Goal: Information Seeking & Learning: Find specific fact

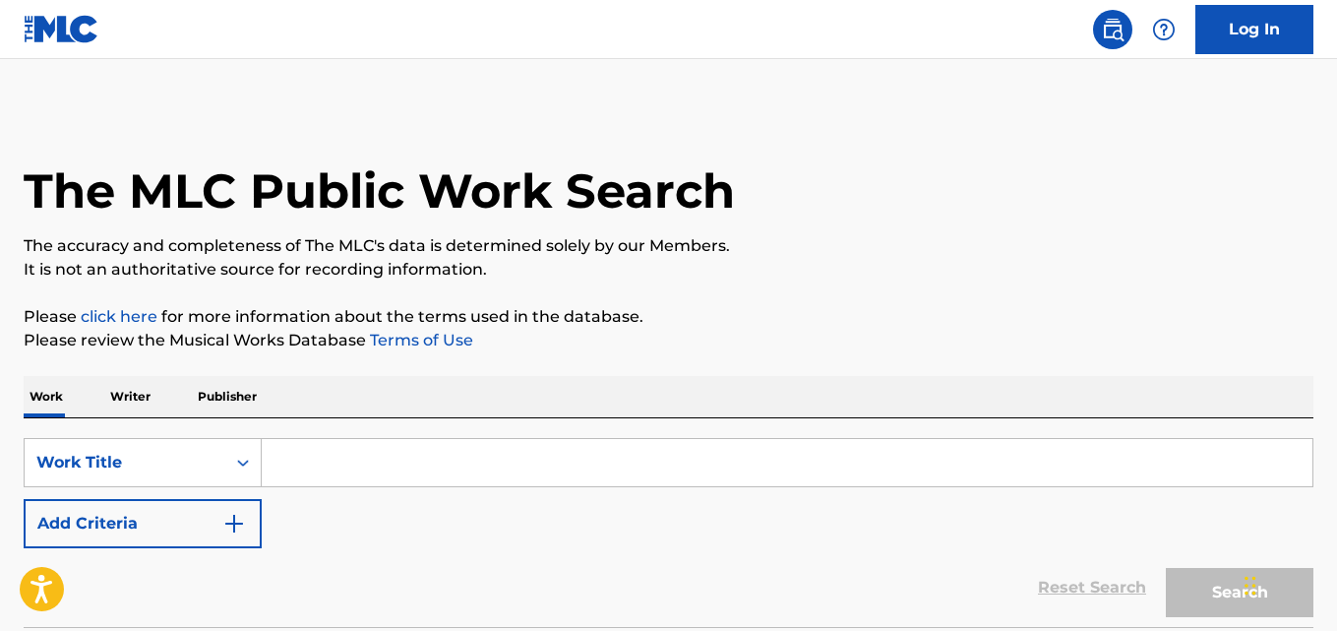
click at [245, 532] on img "Search Form" at bounding box center [234, 524] width 24 height 24
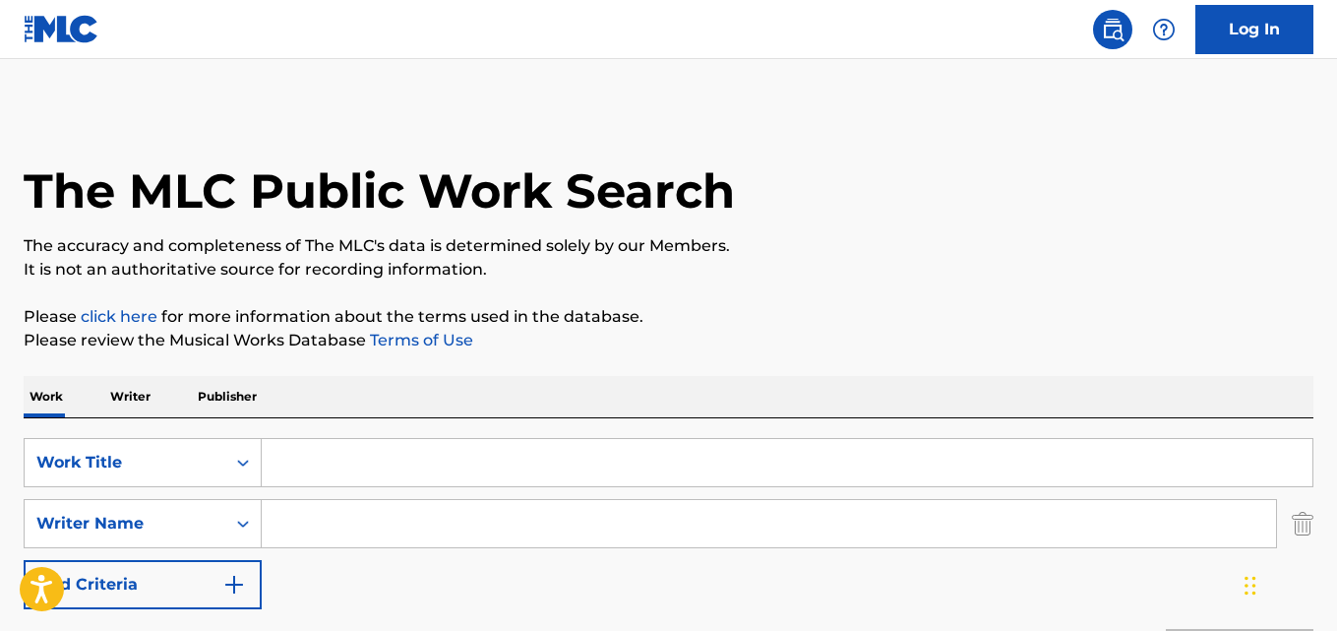
click at [428, 468] on input "Search Form" at bounding box center [787, 462] width 1051 height 47
click at [328, 461] on input "Search Form" at bounding box center [787, 462] width 1051 height 47
paste input "Chivirica"
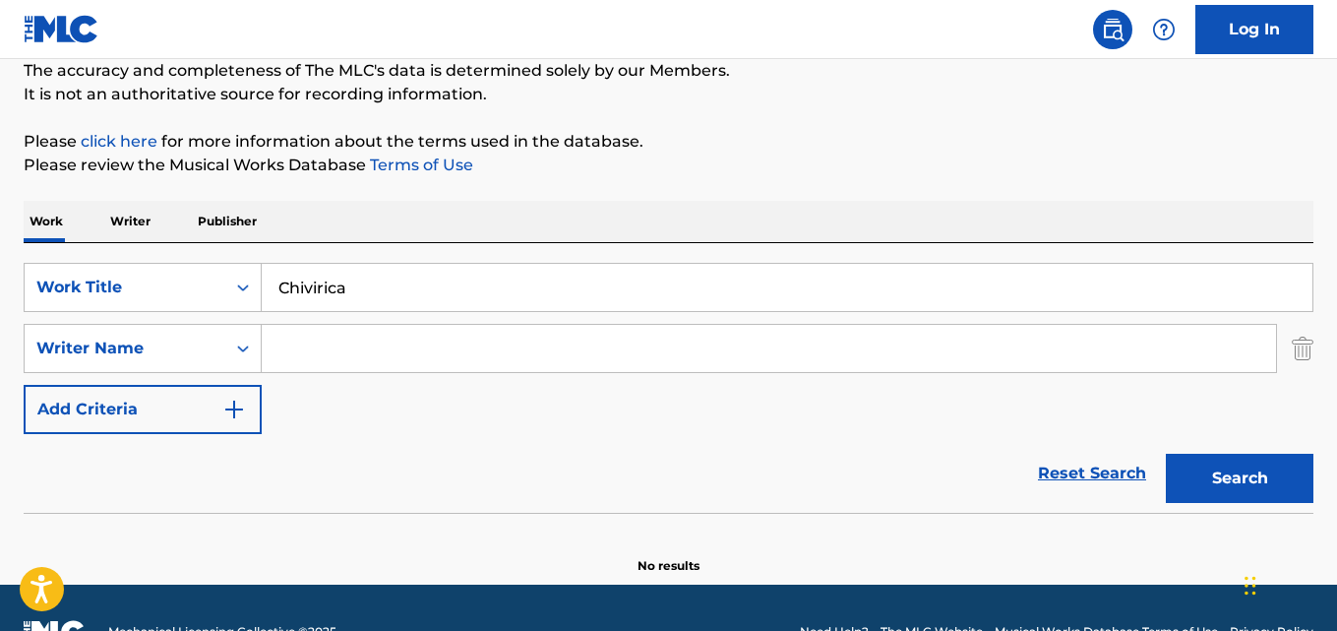
scroll to position [223, 0]
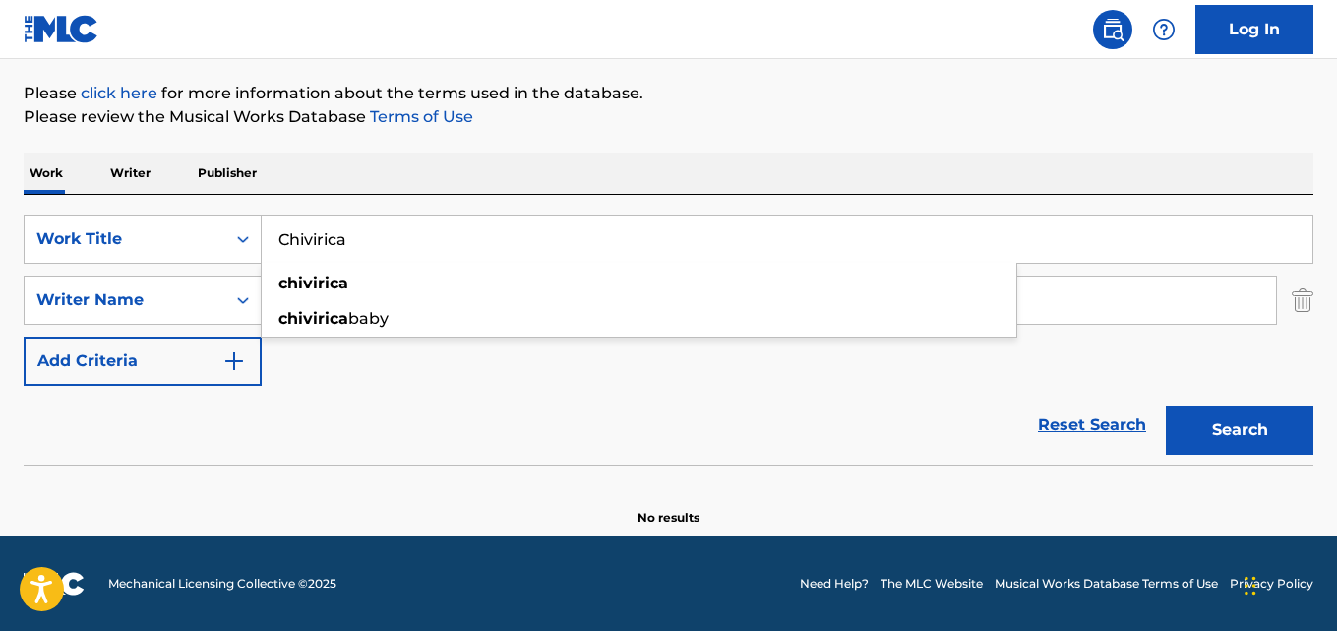
type input "Chivirica"
click at [321, 264] on div "chivirica chivirica baby" at bounding box center [639, 300] width 757 height 75
click at [482, 390] on div "Reset Search Search" at bounding box center [669, 425] width 1290 height 79
click at [336, 292] on input "Search Form" at bounding box center [769, 299] width 1014 height 47
paste input "[PERSON_NAME], [PERSON_NAME] [PERSON_NAME] [PERSON_NAME]"
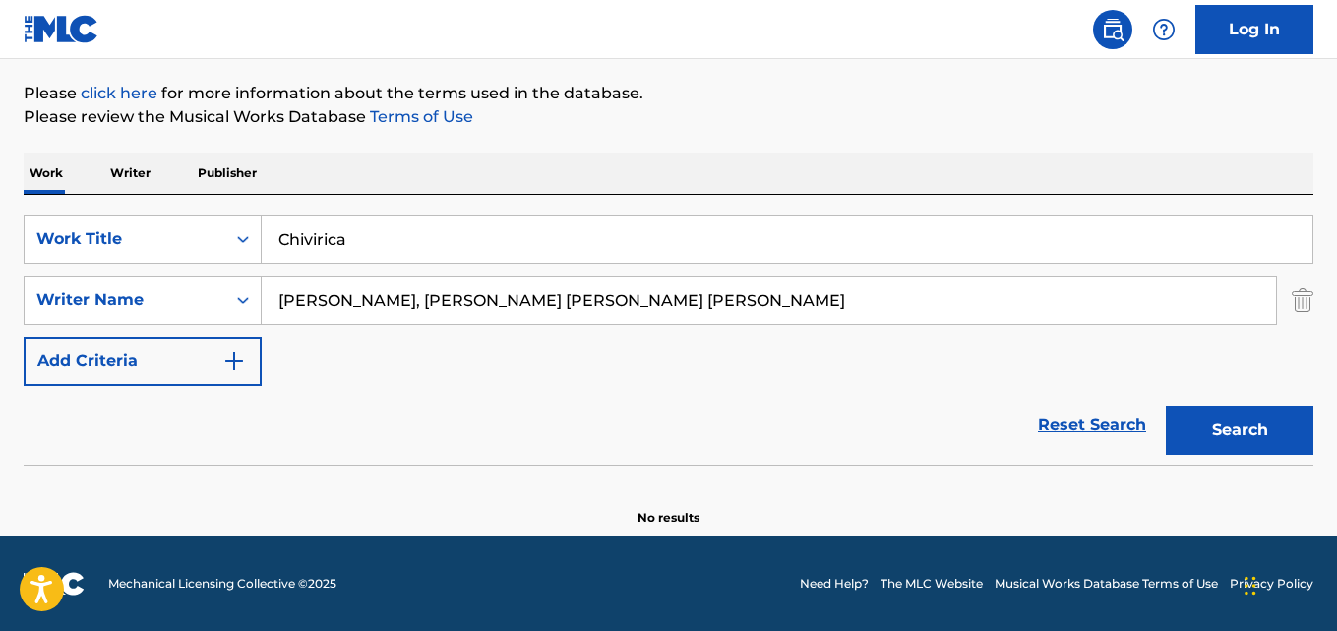
click at [1166, 405] on button "Search" at bounding box center [1240, 429] width 148 height 49
click at [372, 295] on input "[PERSON_NAME], [PERSON_NAME] [PERSON_NAME] [PERSON_NAME]" at bounding box center [769, 299] width 1014 height 47
type input "[PERSON_NAME]"
click at [1166, 405] on button "Search" at bounding box center [1240, 429] width 148 height 49
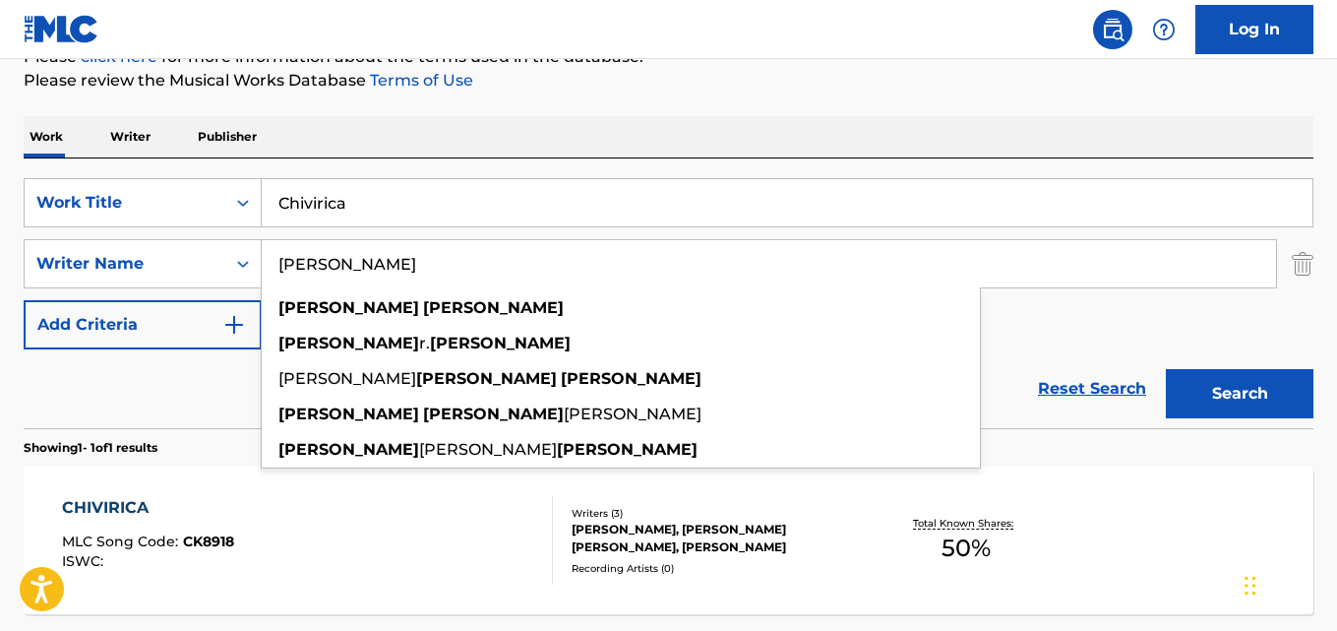
scroll to position [322, 0]
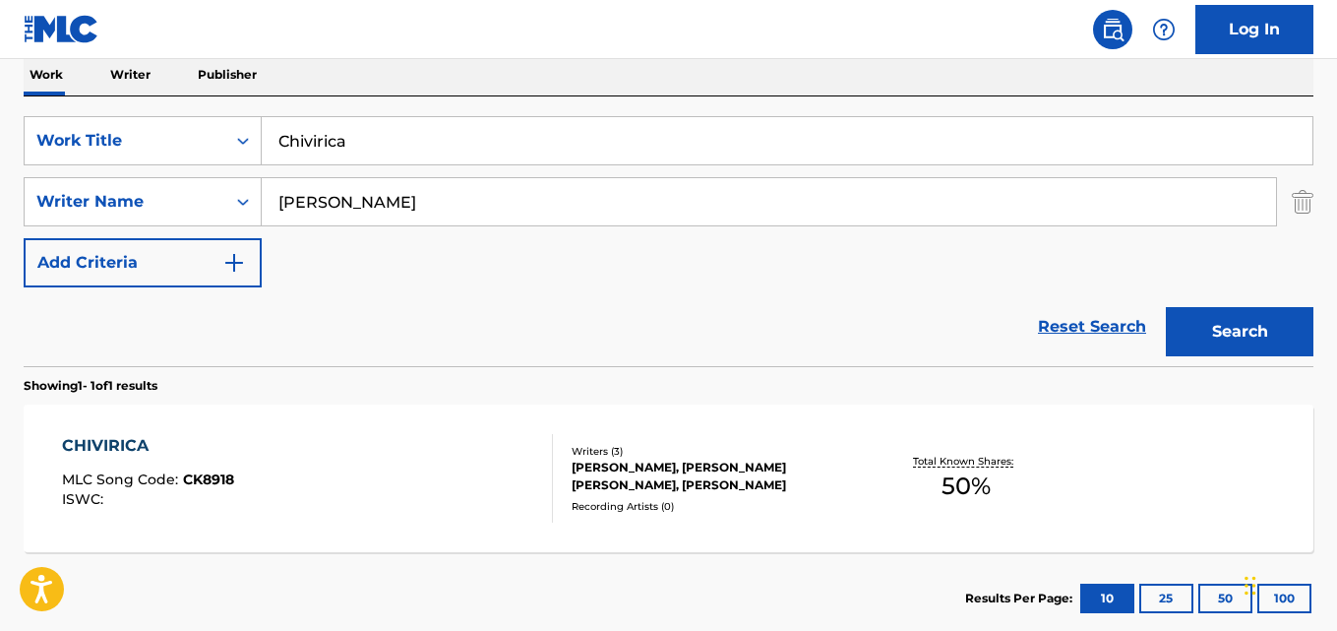
click at [1059, 263] on div "SearchWithCriteriad019fb82-7d5f-419c-8b5d-11d324c4ae22 Work Title Chivirica Sea…" at bounding box center [669, 201] width 1290 height 171
click at [149, 456] on div "CHIVIRICA" at bounding box center [148, 446] width 172 height 24
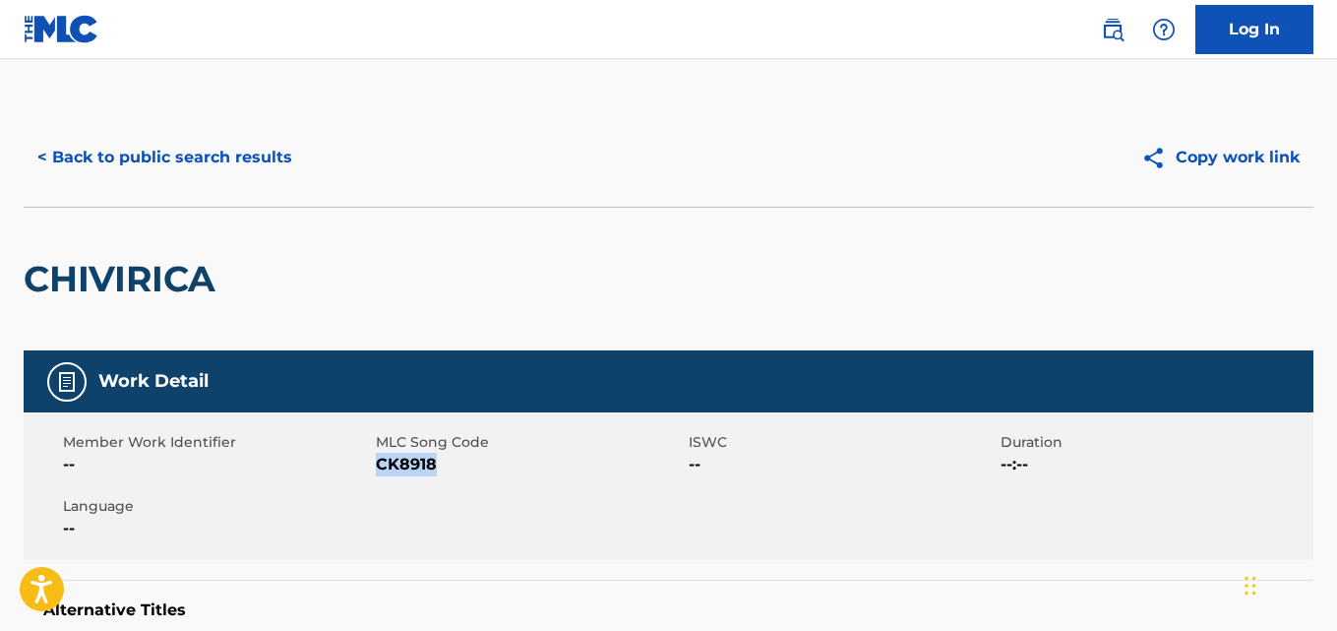
drag, startPoint x: 445, startPoint y: 470, endPoint x: 381, endPoint y: 470, distance: 63.9
click at [381, 470] on span "CK8918" at bounding box center [530, 465] width 308 height 24
copy span "CK8918"
drag, startPoint x: 242, startPoint y: 263, endPoint x: 55, endPoint y: 283, distance: 188.1
click at [57, 283] on div "CHIVIRICA" at bounding box center [669, 279] width 1290 height 144
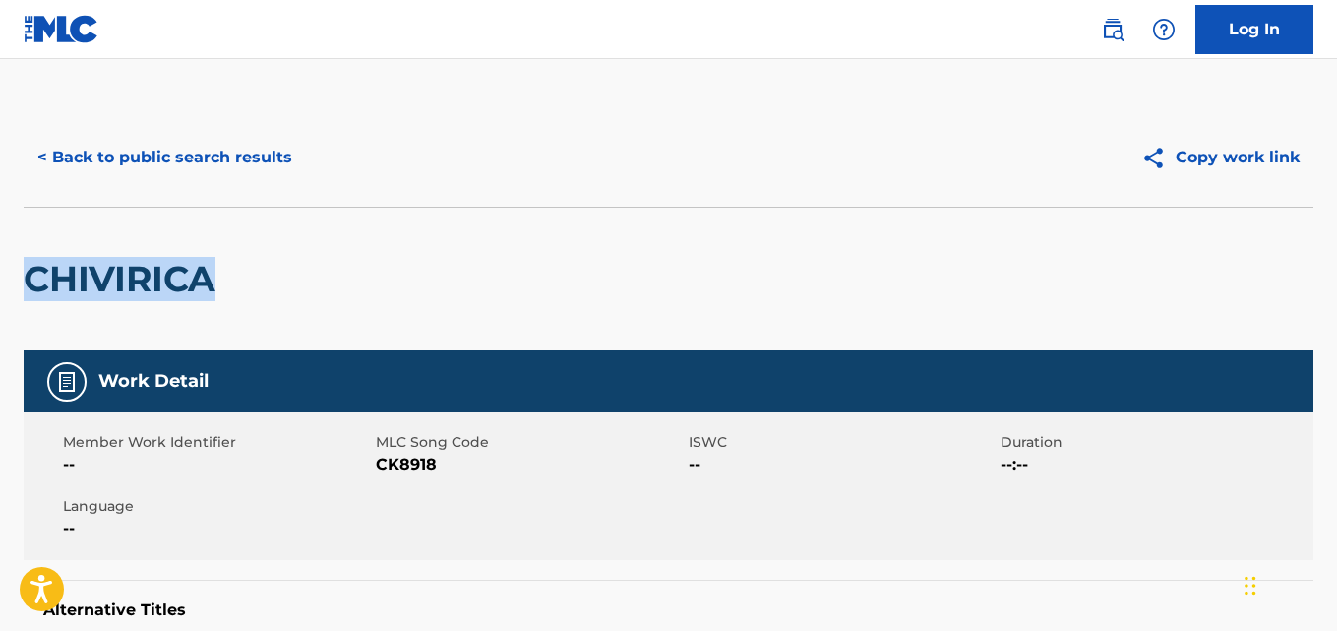
copy h2 "CHIVIRICA"
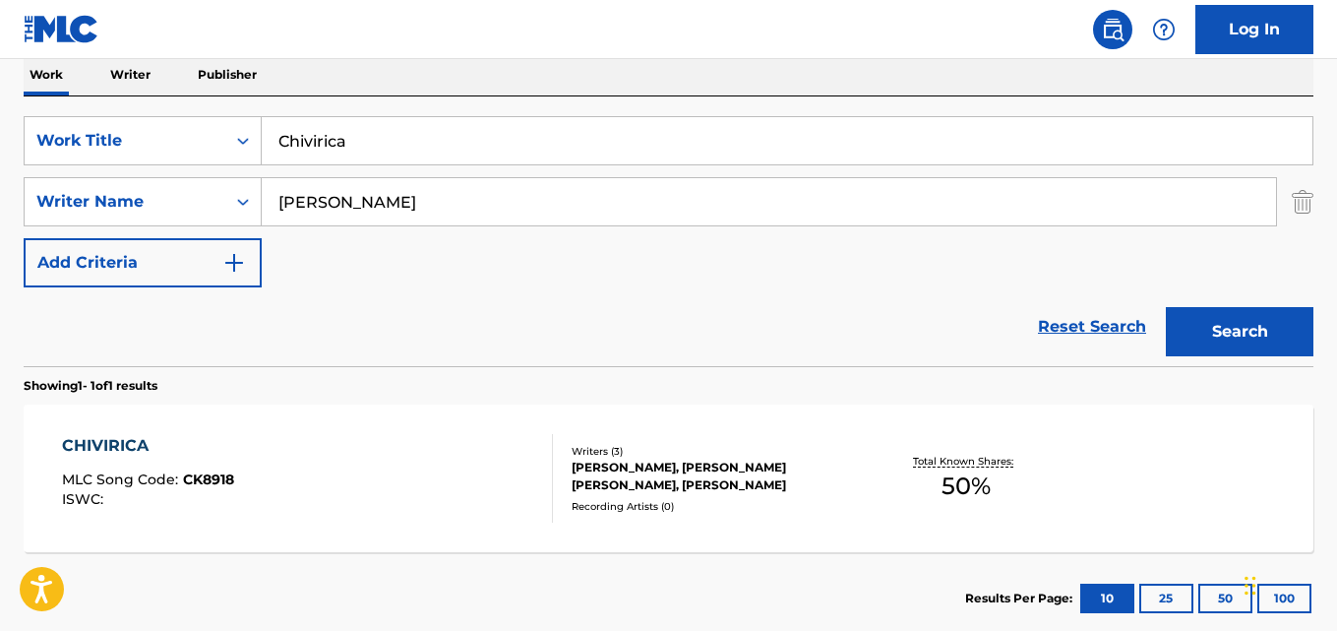
drag, startPoint x: 377, startPoint y: 138, endPoint x: 0, endPoint y: 117, distance: 377.4
click at [0, 117] on div "The MLC Public Work Search The accuracy and completeness of The MLC's data is d…" at bounding box center [668, 216] width 1337 height 858
paste input "Pé na Ru"
click at [294, 139] on input "Pé na Rua" at bounding box center [787, 140] width 1051 height 47
type input "Pe na Rua"
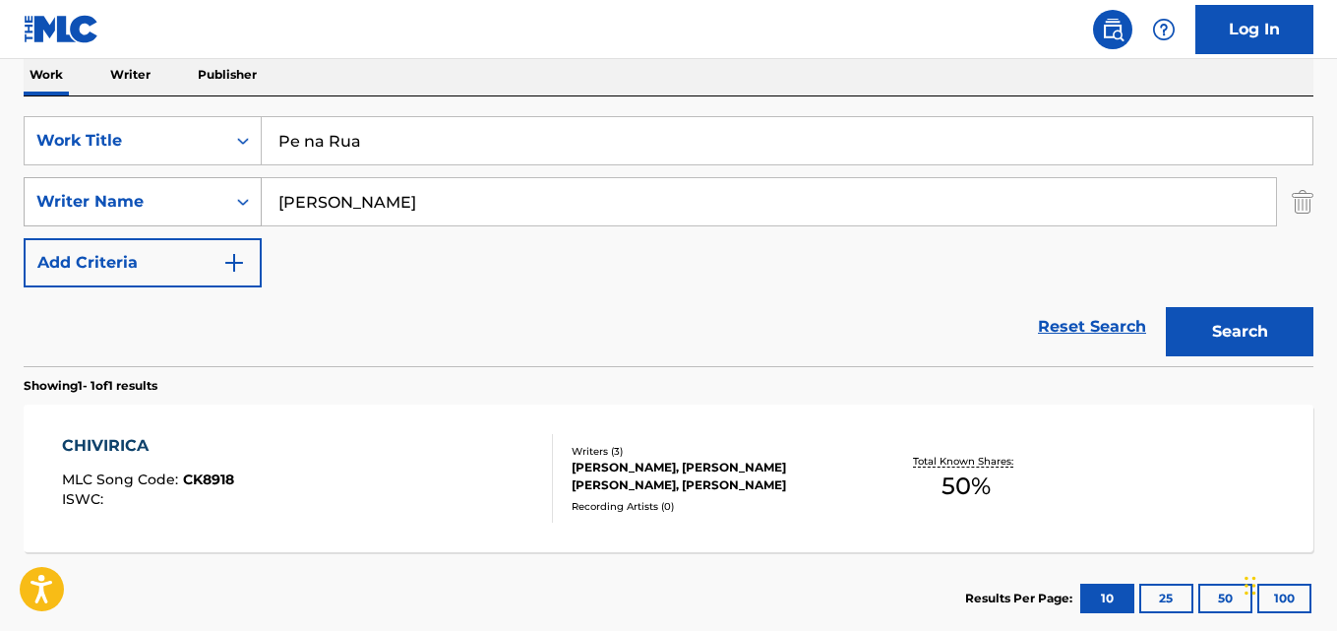
drag, startPoint x: 423, startPoint y: 202, endPoint x: 62, endPoint y: 192, distance: 361.2
click at [81, 193] on div "SearchWithCriteria6ff873d1-01d2-446f-adb1-249565699df9 Writer Name [PERSON_NAME]" at bounding box center [669, 201] width 1290 height 49
click at [65, 192] on div "Writer Name" at bounding box center [124, 202] width 177 height 24
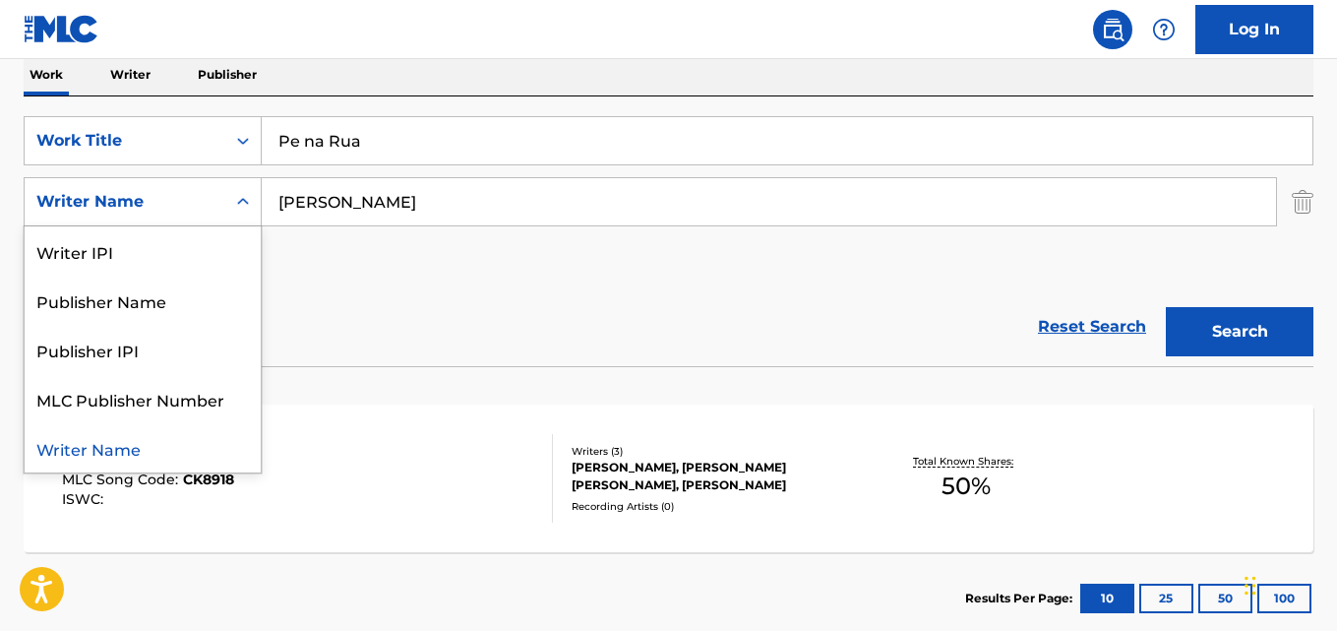
paste input "Search Form"
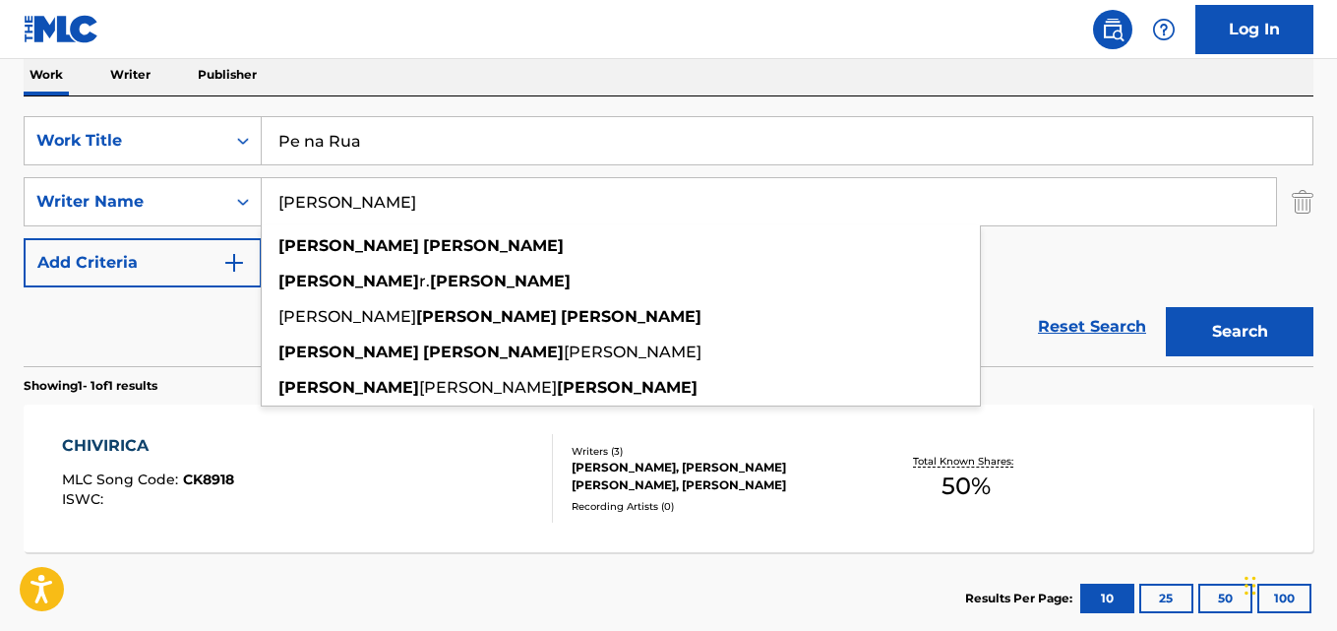
drag, startPoint x: 383, startPoint y: 207, endPoint x: 395, endPoint y: 213, distance: 13.2
click at [380, 206] on input "[PERSON_NAME]" at bounding box center [769, 201] width 1014 height 47
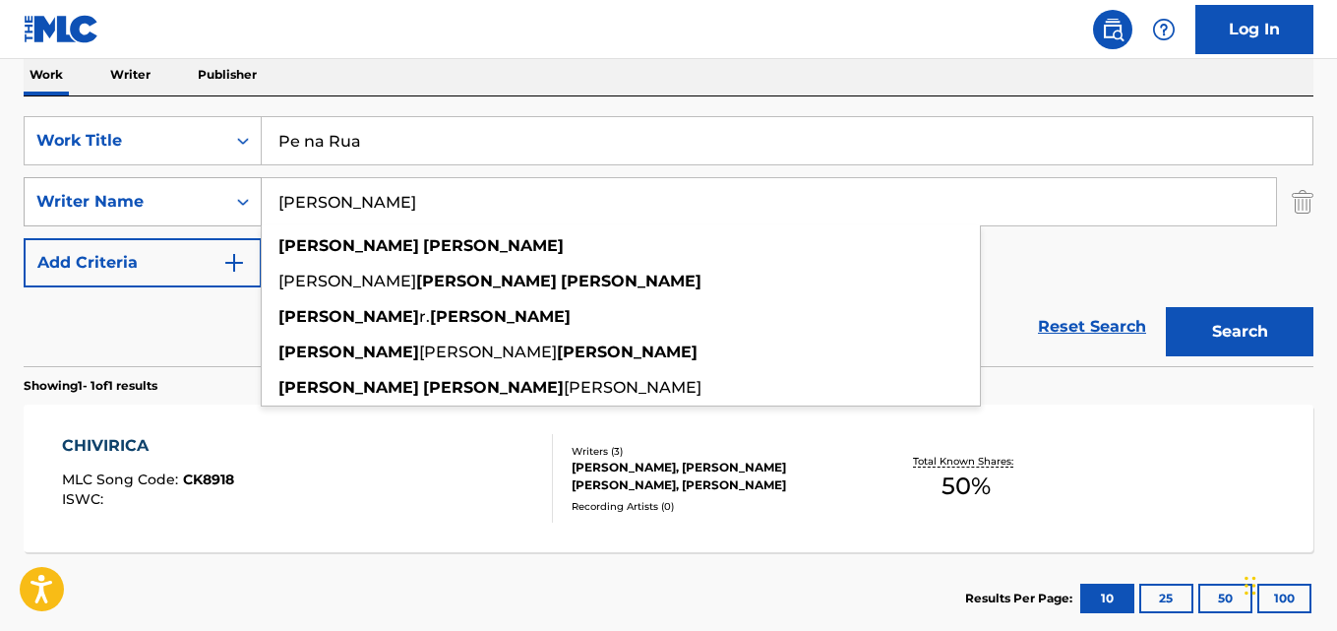
drag, startPoint x: 229, startPoint y: 202, endPoint x: 219, endPoint y: 200, distance: 10.0
click at [219, 200] on div "SearchWithCriteria6ff873d1-01d2-446f-adb1-249565699df9 Writer Name [PERSON_NAME…" at bounding box center [669, 201] width 1290 height 49
drag, startPoint x: 219, startPoint y: 200, endPoint x: 239, endPoint y: 209, distance: 21.6
click at [218, 200] on div "Writer Name" at bounding box center [125, 201] width 201 height 37
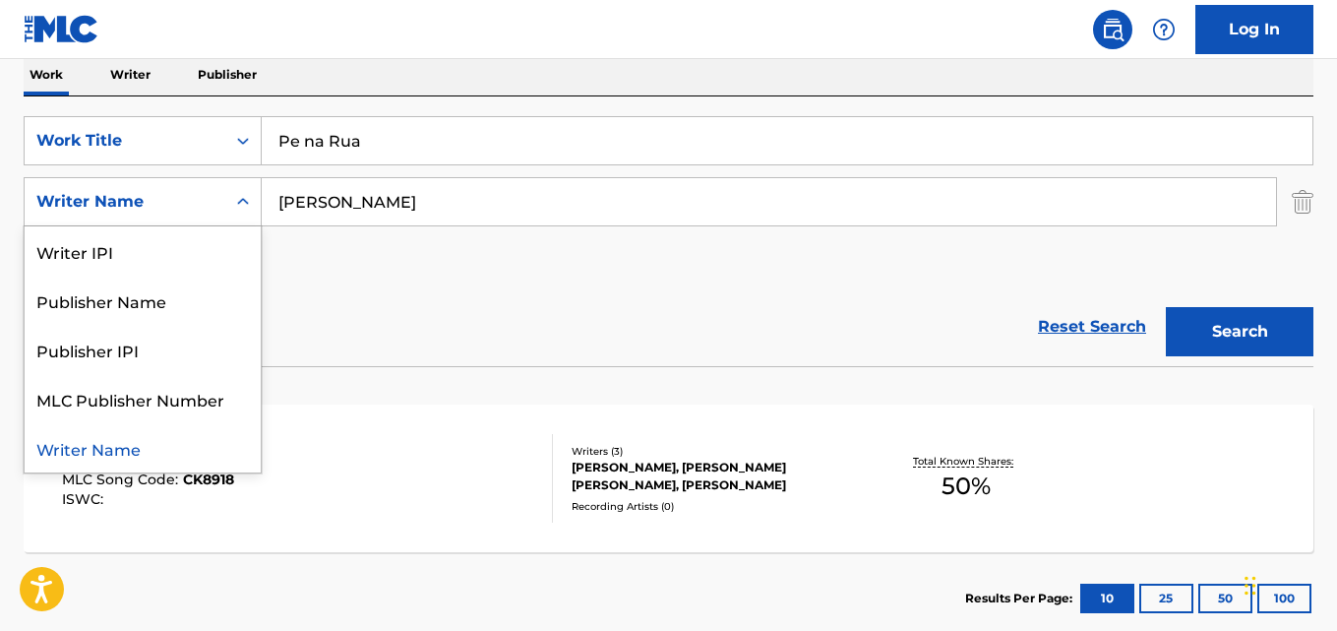
paste input "Search Form"
click at [393, 196] on input "[PERSON_NAME]" at bounding box center [769, 201] width 1014 height 47
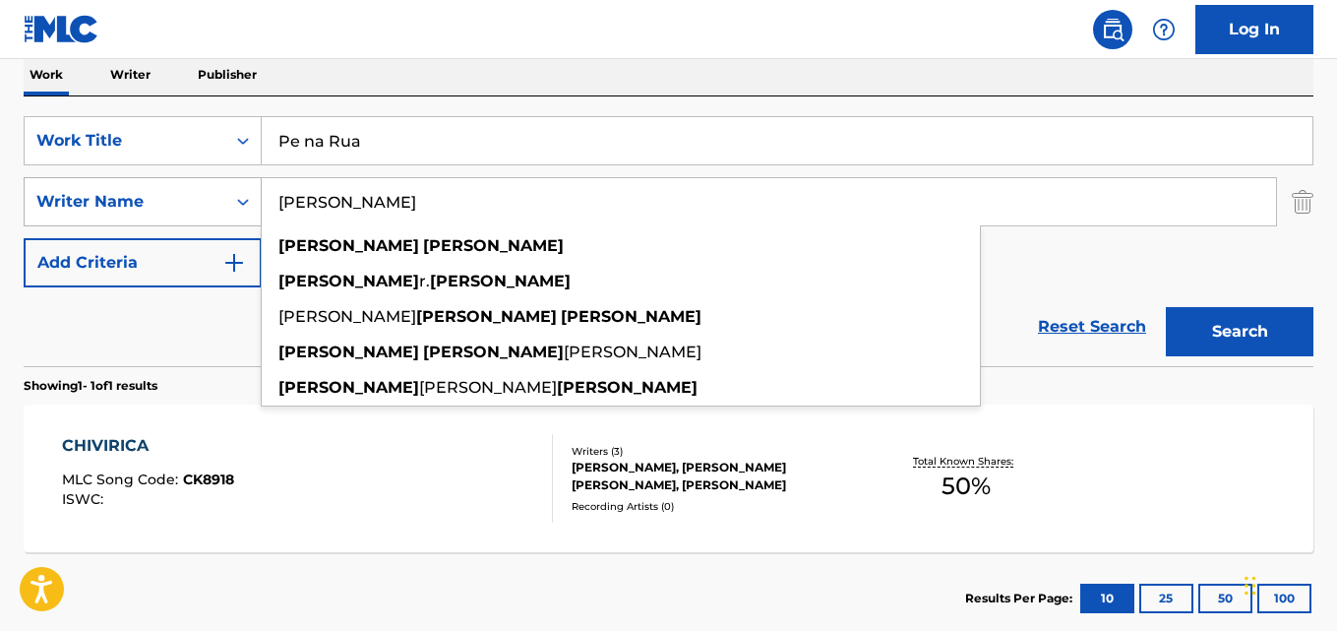
drag, startPoint x: 382, startPoint y: 200, endPoint x: 156, endPoint y: 182, distance: 226.0
click at [156, 182] on div "SearchWithCriteria6ff873d1-01d2-446f-adb1-249565699df9 Writer Name [PERSON_NAME…" at bounding box center [669, 201] width 1290 height 49
paste input "[PERSON_NAME], [PERSON_NAME], MAC, [PERSON_NAME]"
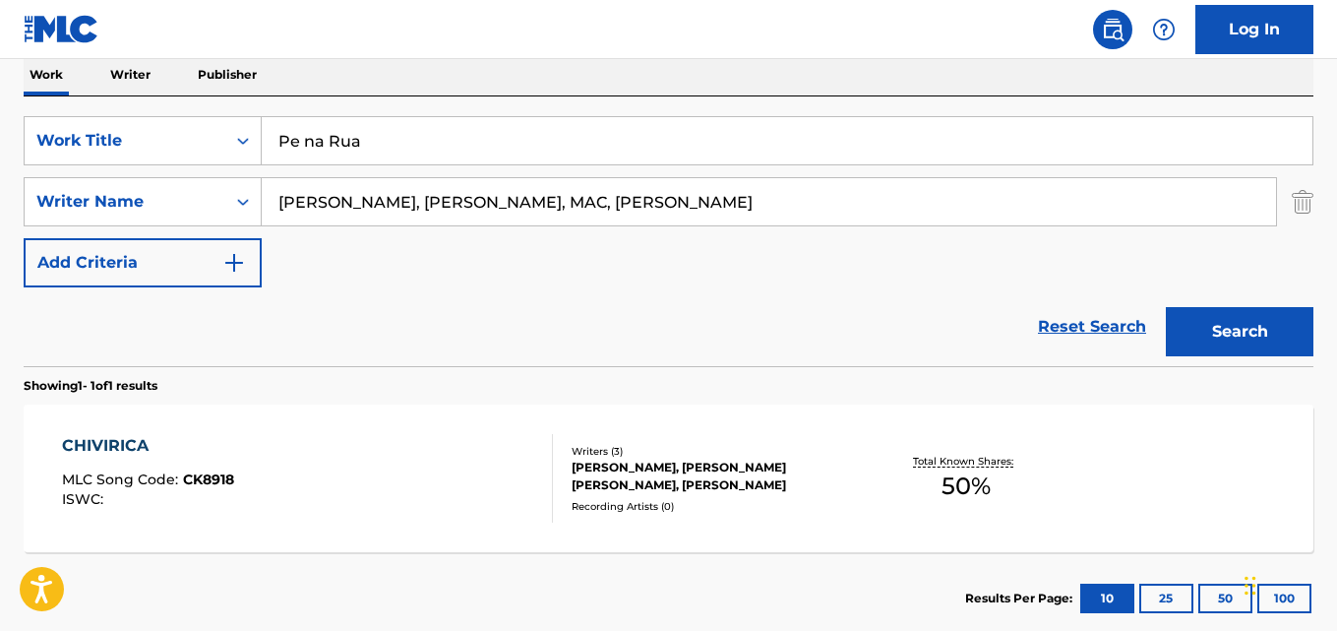
click at [1166, 307] on button "Search" at bounding box center [1240, 331] width 148 height 49
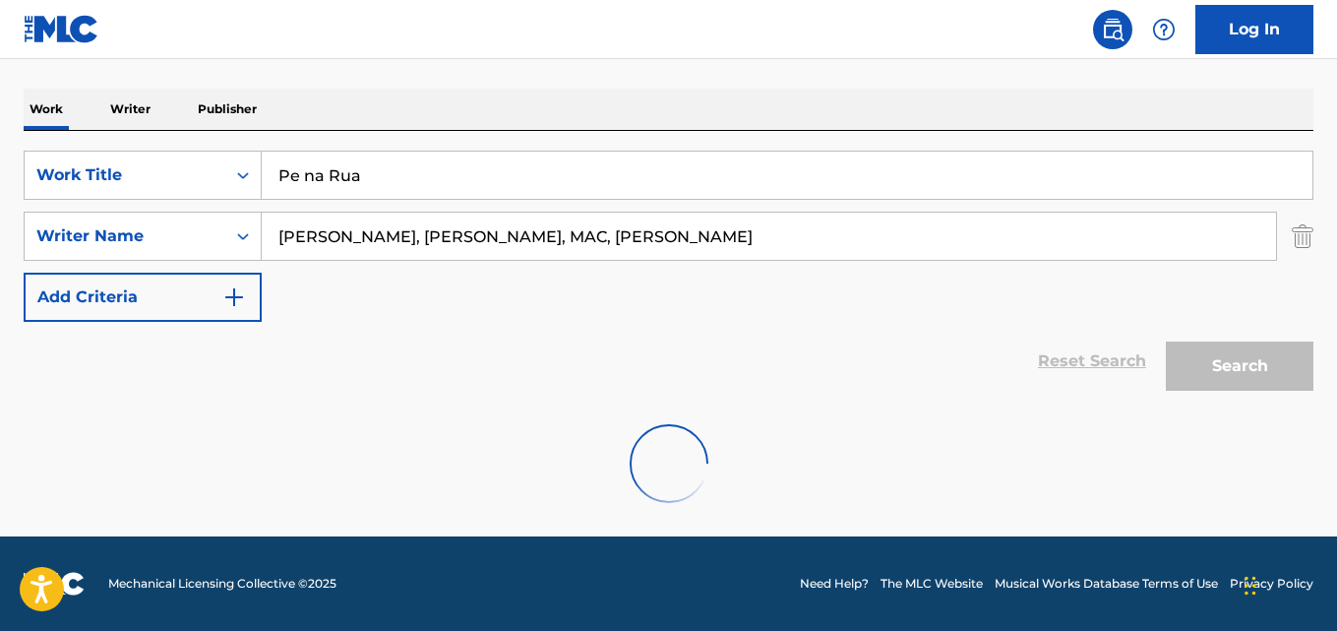
scroll to position [223, 0]
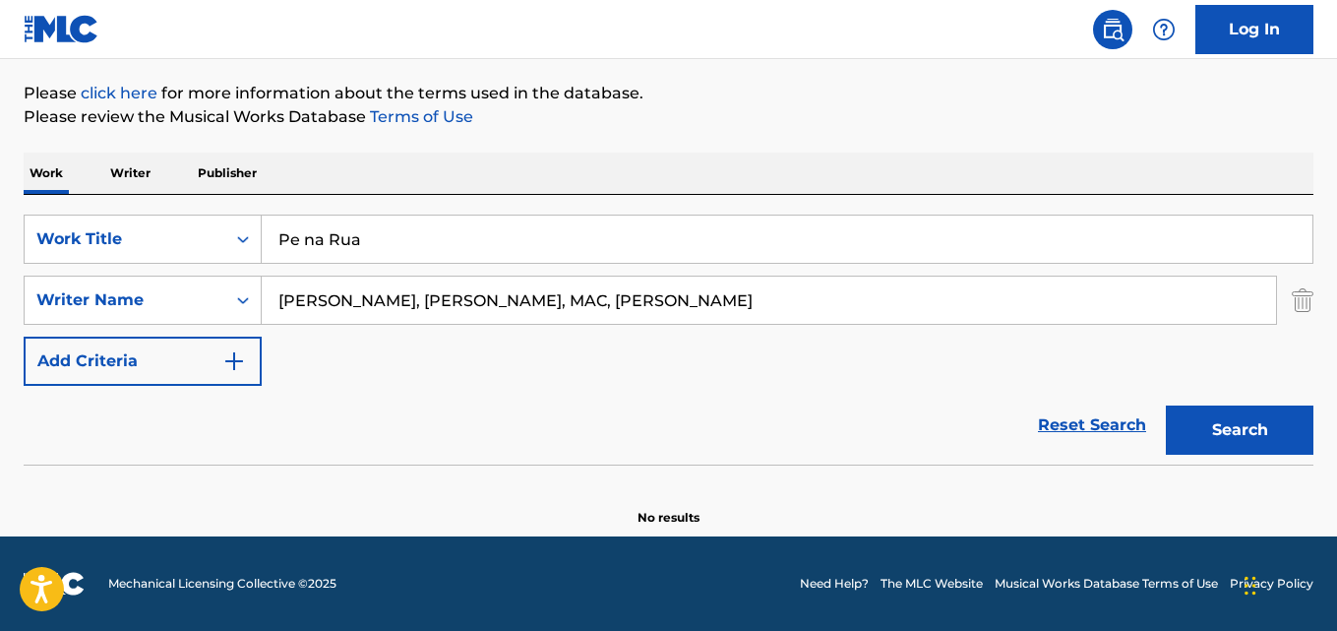
click at [382, 301] on input "[PERSON_NAME], [PERSON_NAME], MAC, [PERSON_NAME]" at bounding box center [769, 299] width 1014 height 47
type input "[PERSON_NAME]"
click at [1166, 405] on button "Search" at bounding box center [1240, 429] width 148 height 49
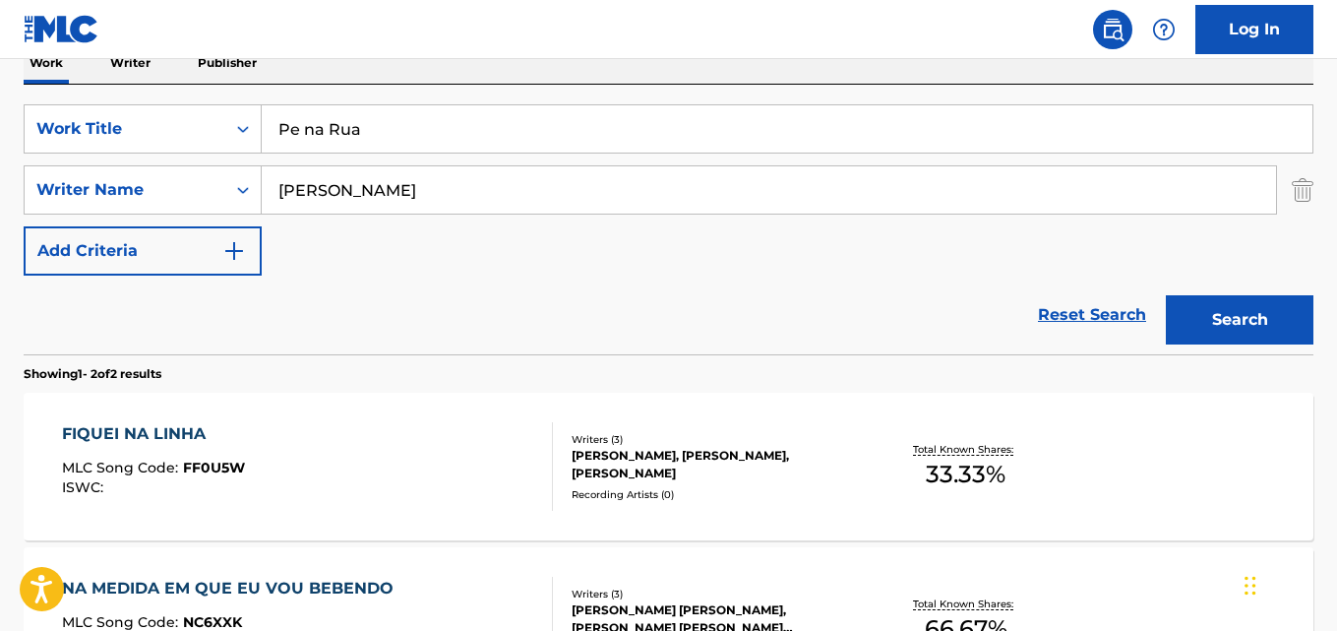
scroll to position [299, 0]
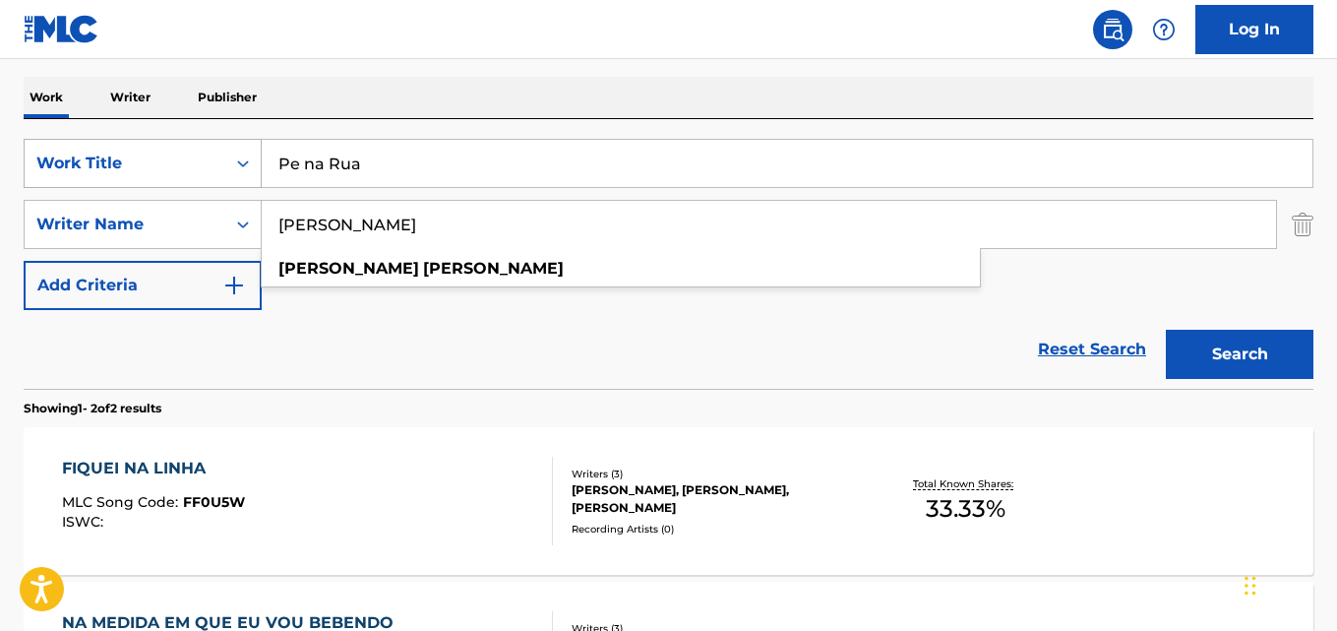
drag, startPoint x: 390, startPoint y: 164, endPoint x: 139, endPoint y: 152, distance: 251.2
click at [155, 152] on div "SearchWithCriteriad019fb82-7d5f-419c-8b5d-11d324c4ae22 Work Title Pe na Rua" at bounding box center [669, 163] width 1290 height 49
click at [139, 152] on div "Work Title" at bounding box center [124, 164] width 177 height 24
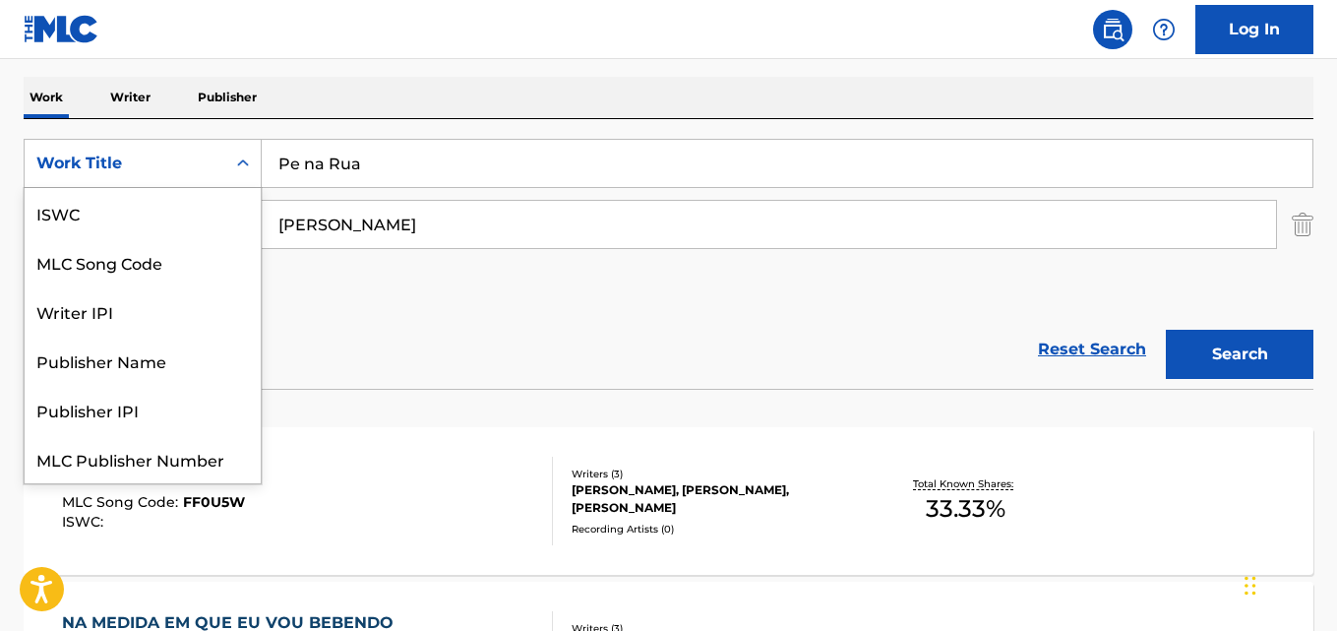
scroll to position [49, 0]
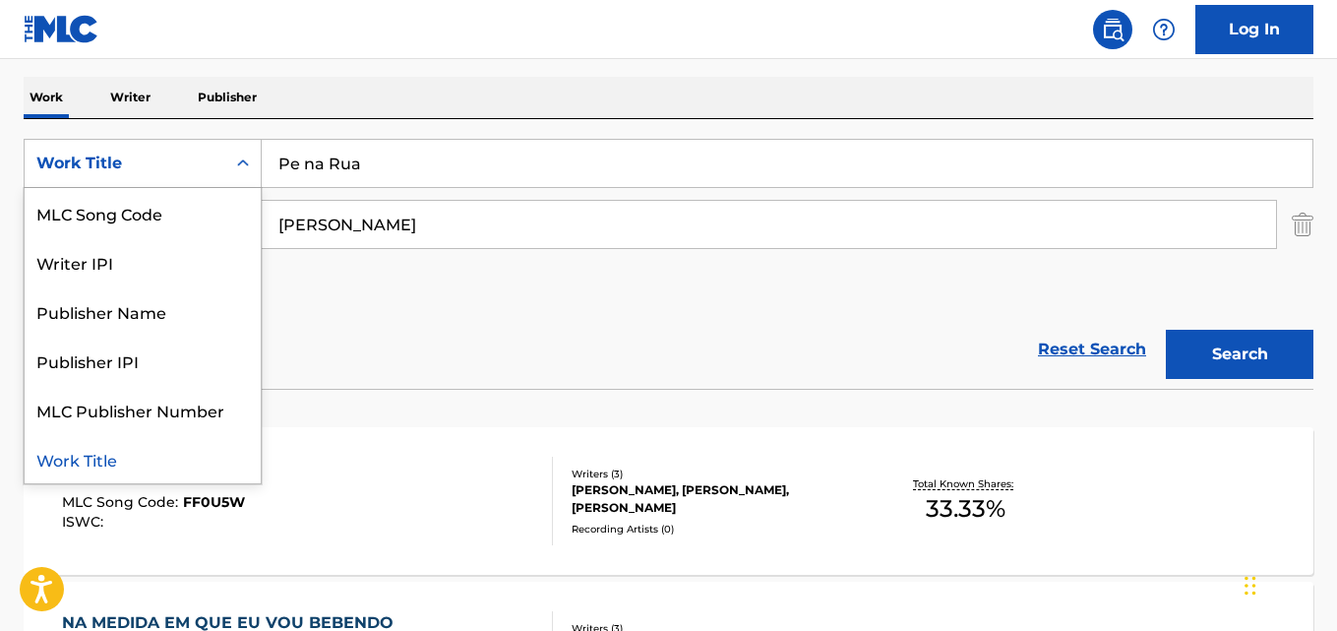
paste input "Search Form"
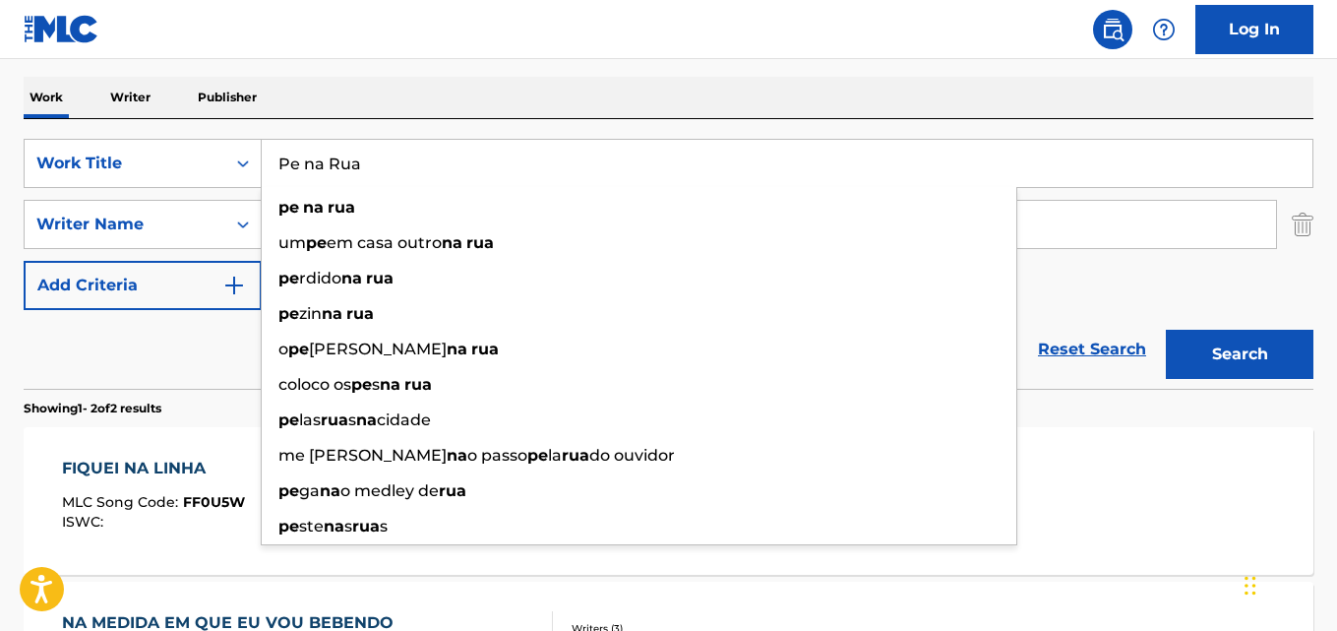
click at [409, 165] on input "Pe na Rua" at bounding box center [787, 163] width 1051 height 47
drag, startPoint x: 359, startPoint y: 170, endPoint x: 246, endPoint y: 156, distance: 114.0
click at [248, 156] on div "SearchWithCriteriad019fb82-7d5f-419c-8b5d-11d324c4ae22 Work Title Pe na Rua pe …" at bounding box center [669, 163] width 1290 height 49
paste input "Şu Dağlarda koyun Kuzu Meleşir"
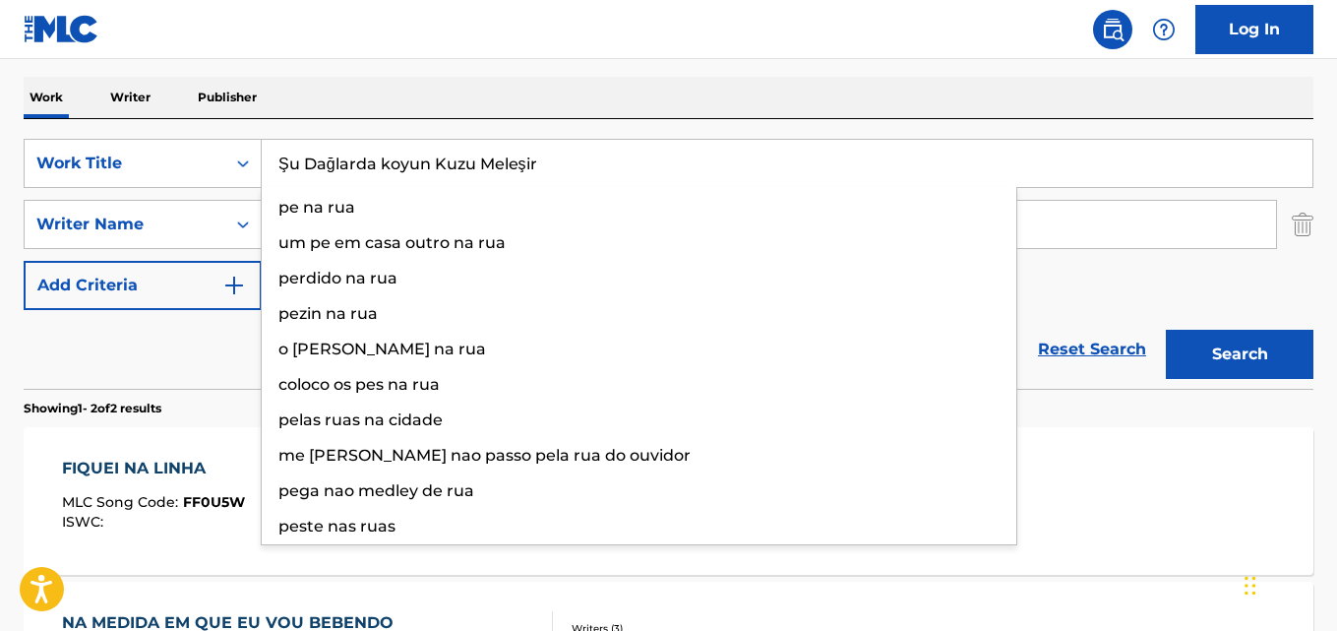
click at [284, 162] on input "Şu Dağlarda koyun Kuzu Meleşir" at bounding box center [787, 163] width 1051 height 47
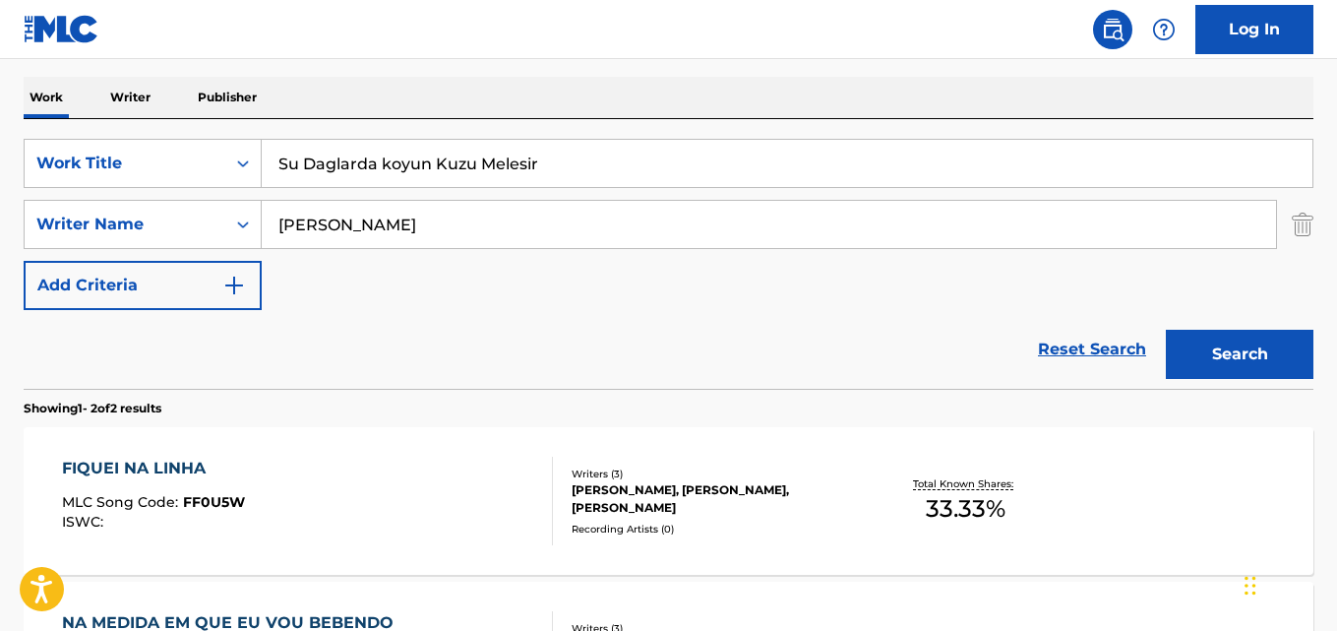
type input "Su Daglarda koyun Kuzu Melesir"
drag, startPoint x: 418, startPoint y: 218, endPoint x: 235, endPoint y: 219, distance: 183.0
click at [235, 219] on div "SearchWithCriteria6ff873d1-01d2-446f-adb1-249565699df9 Writer Name [PERSON_NAME]" at bounding box center [669, 224] width 1290 height 49
click at [235, 219] on icon "Search Form" at bounding box center [243, 224] width 20 height 20
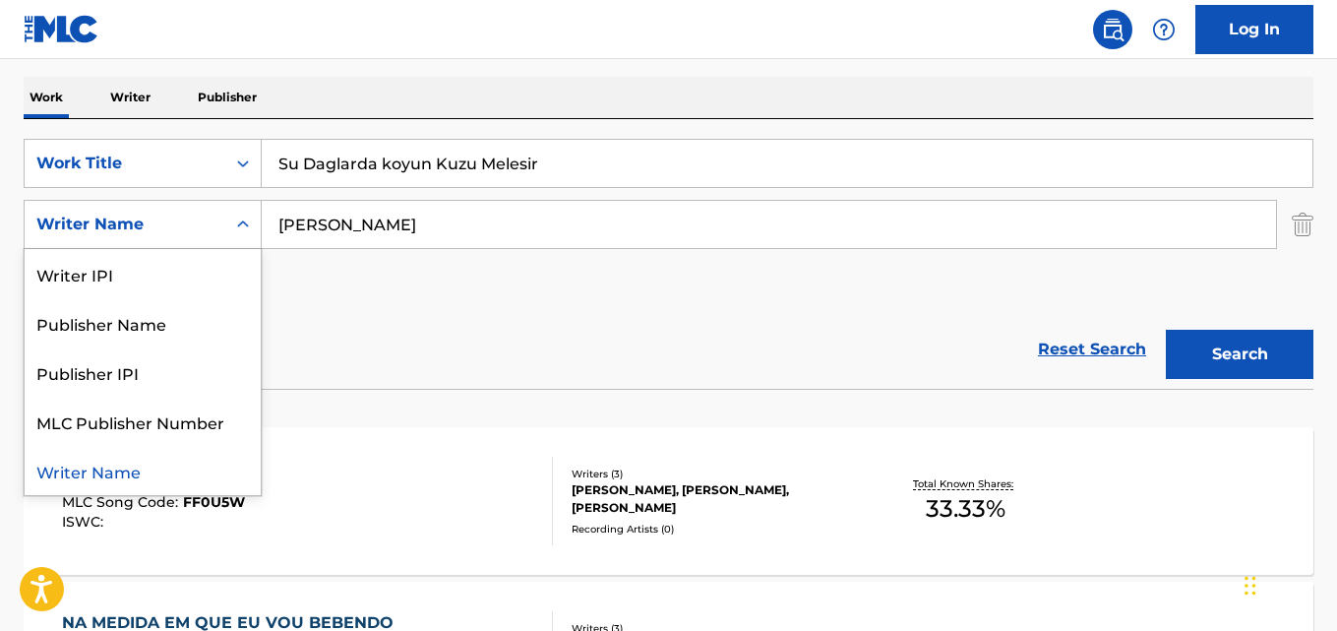
click at [404, 235] on input "[PERSON_NAME]" at bounding box center [769, 224] width 1014 height 47
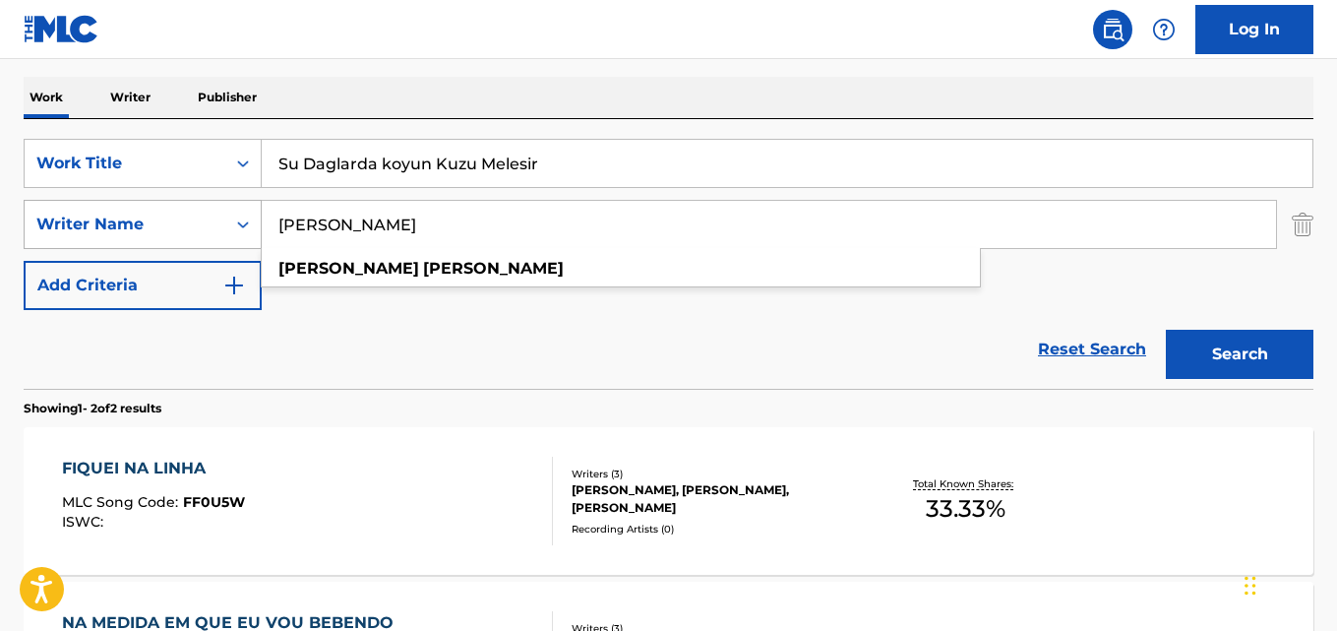
drag, startPoint x: 408, startPoint y: 224, endPoint x: 210, endPoint y: 220, distance: 198.8
click at [210, 220] on div "SearchWithCriteria6ff873d1-01d2-446f-adb1-249565699df9 Writer Name [PERSON_NAME…" at bounding box center [669, 224] width 1290 height 49
paste input "Anonim"
type input "Anonim"
click at [1166, 330] on button "Search" at bounding box center [1240, 354] width 148 height 49
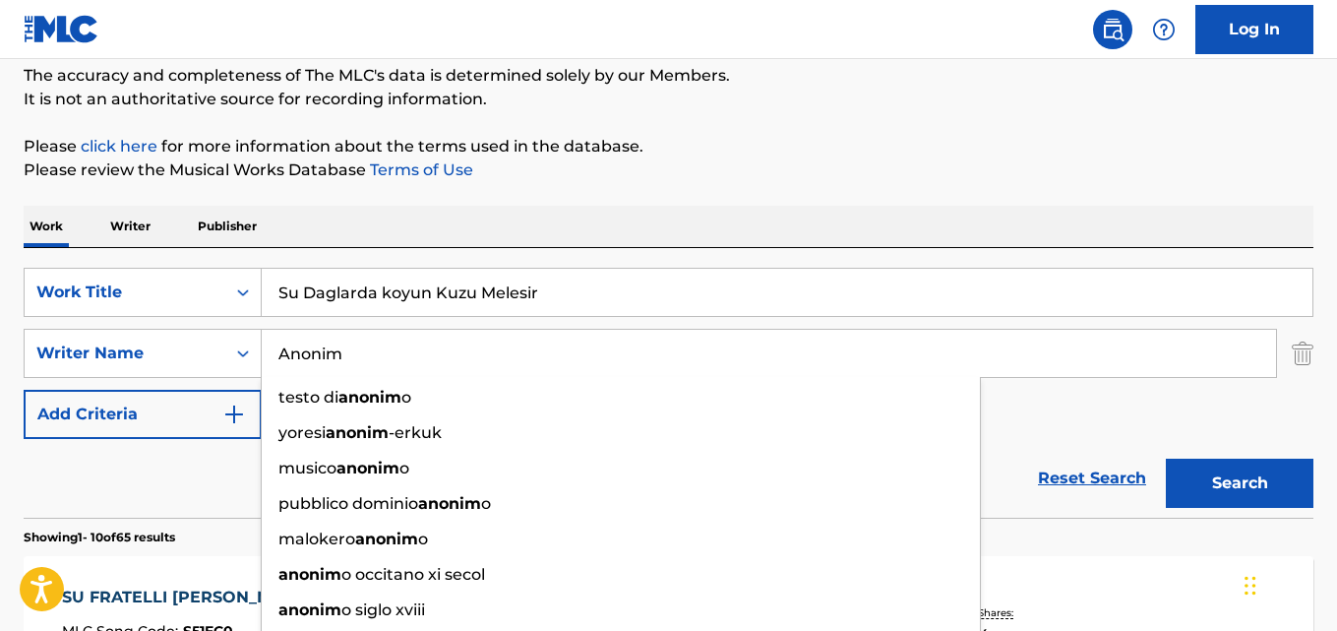
scroll to position [102, 0]
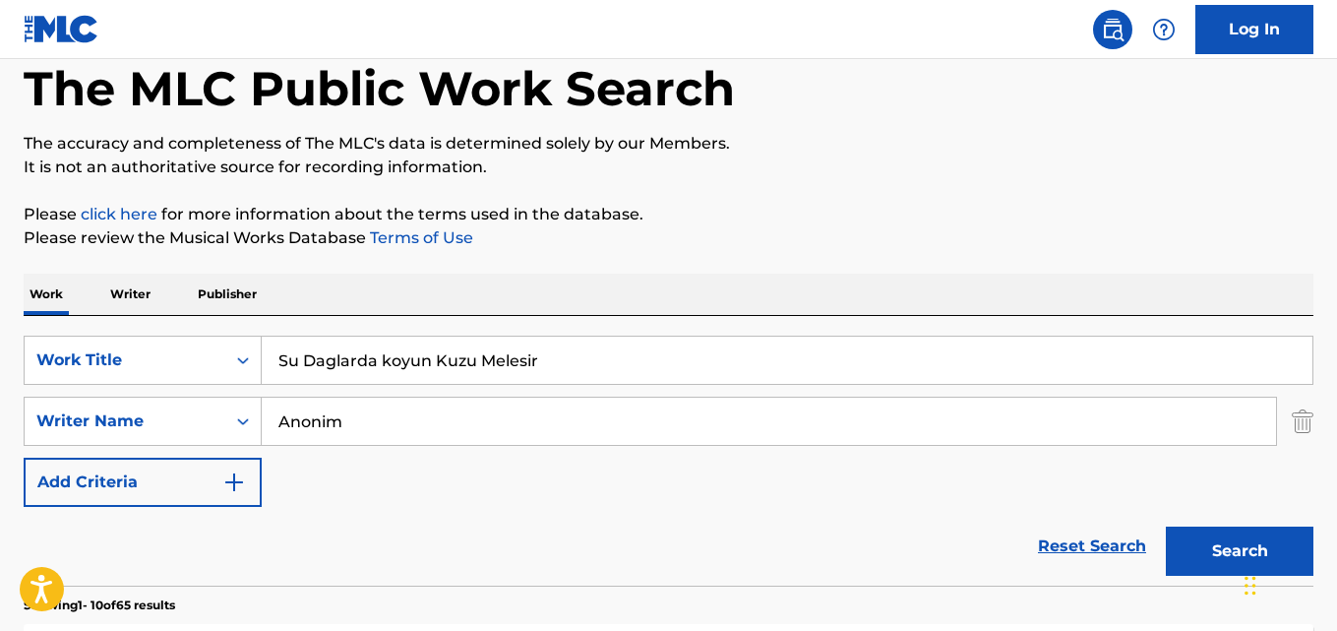
click at [564, 352] on input "Su Daglarda koyun Kuzu Melesir" at bounding box center [787, 359] width 1051 height 47
paste input "Los Blumen"
type input "Los Blumen"
drag, startPoint x: 384, startPoint y: 416, endPoint x: 128, endPoint y: 404, distance: 256.1
click at [138, 404] on div "SearchWithCriteria6ff873d1-01d2-446f-adb1-249565699df9 Writer Name Anonim" at bounding box center [669, 420] width 1290 height 49
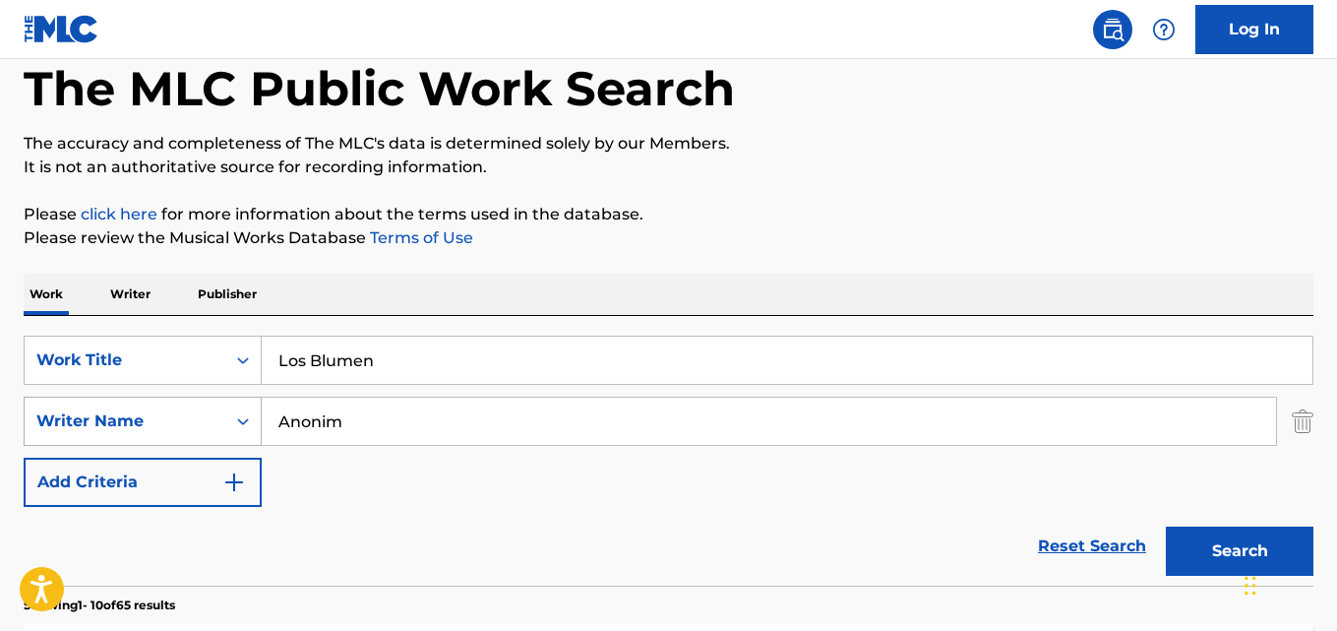
click at [129, 404] on div "Writer Name" at bounding box center [125, 420] width 201 height 37
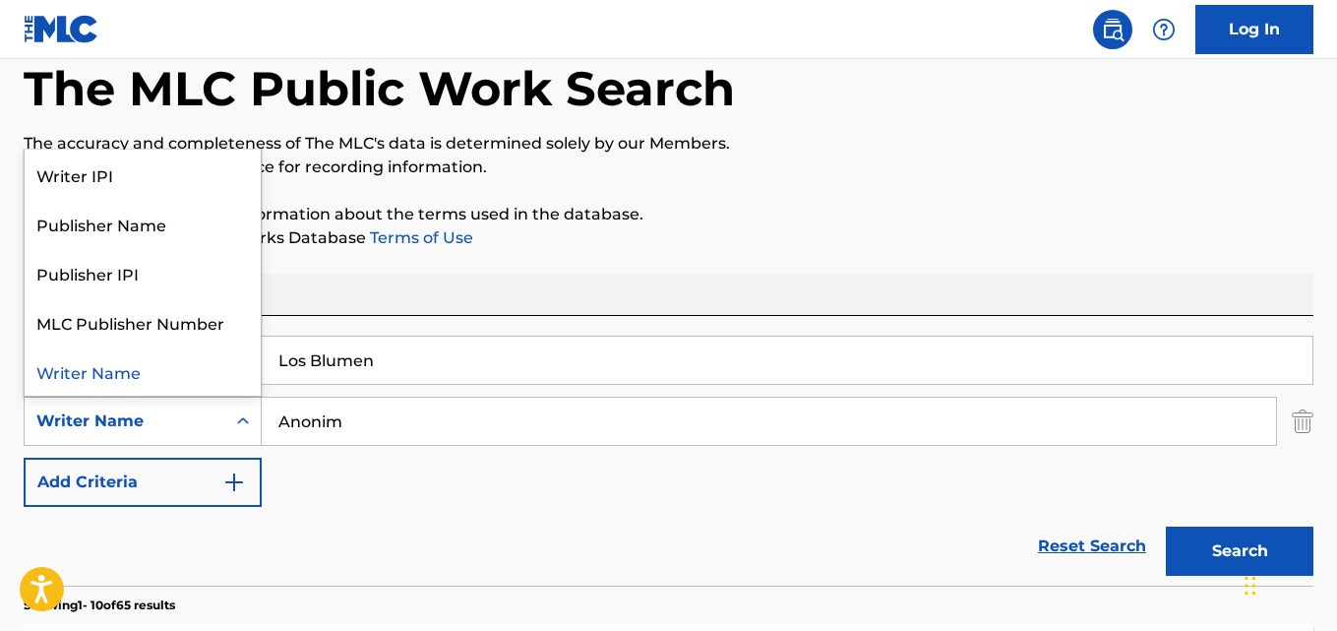
paste input "Search Form"
click at [364, 418] on input "Anonim" at bounding box center [769, 420] width 1014 height 47
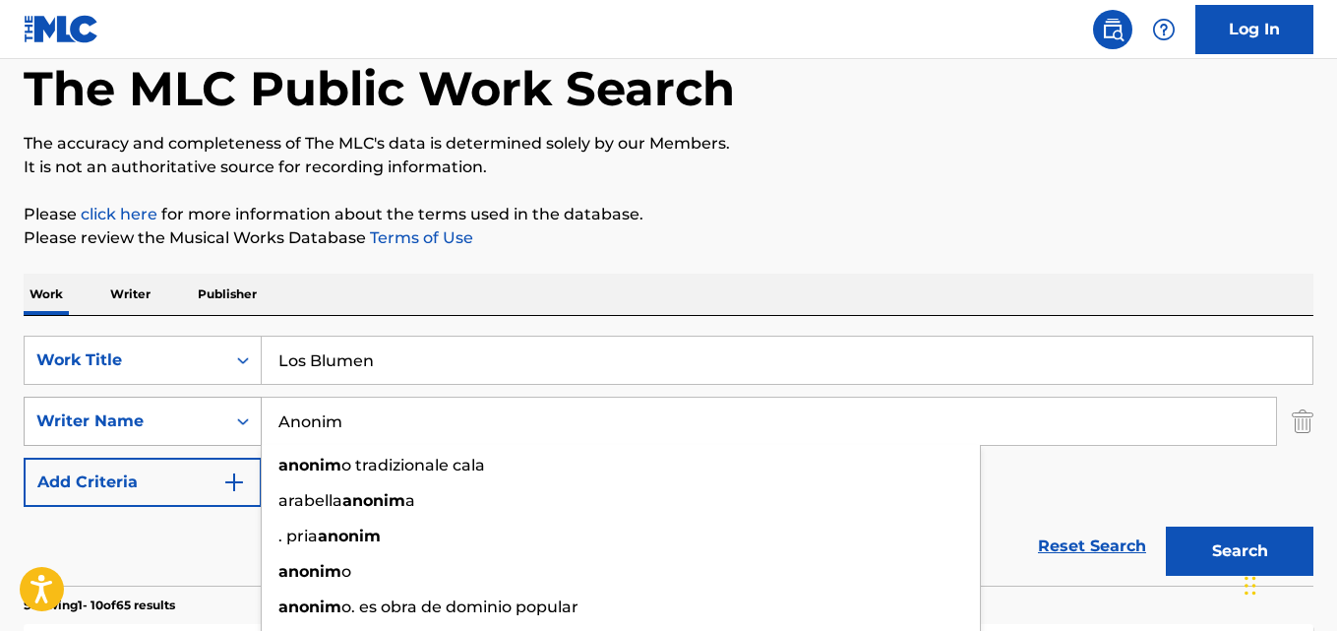
drag, startPoint x: 221, startPoint y: 417, endPoint x: 187, endPoint y: 417, distance: 34.4
click at [187, 417] on div "SearchWithCriteria6ff873d1-01d2-446f-adb1-249565699df9 Writer Name Anonim anoni…" at bounding box center [669, 420] width 1290 height 49
paste input "[PERSON_NAME] [PERSON_NAME] [PERSON_NAME], [PERSON_NAME]"
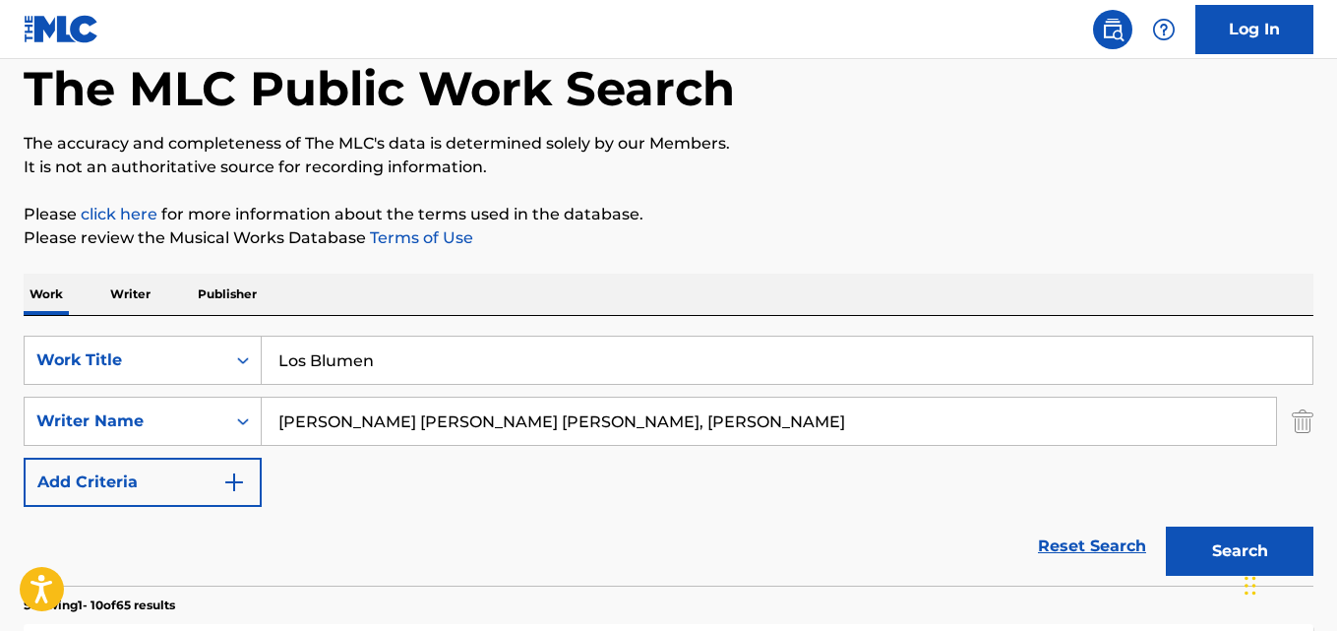
click at [1166, 526] on button "Search" at bounding box center [1240, 550] width 148 height 49
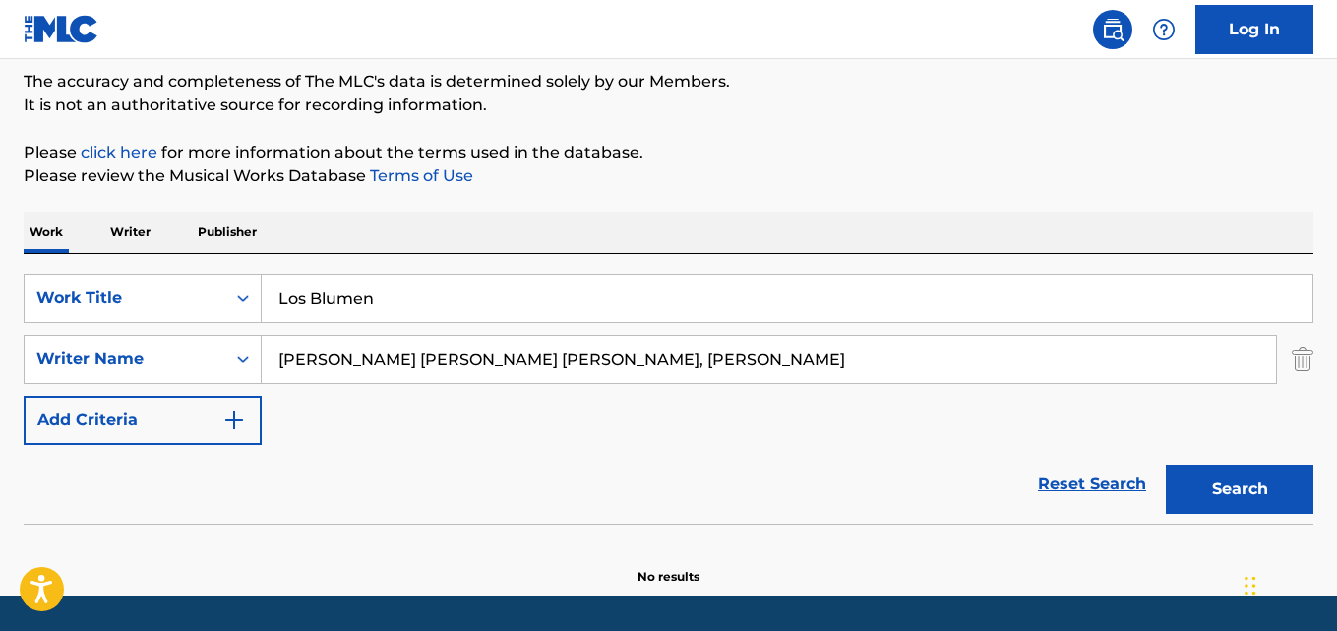
scroll to position [223, 0]
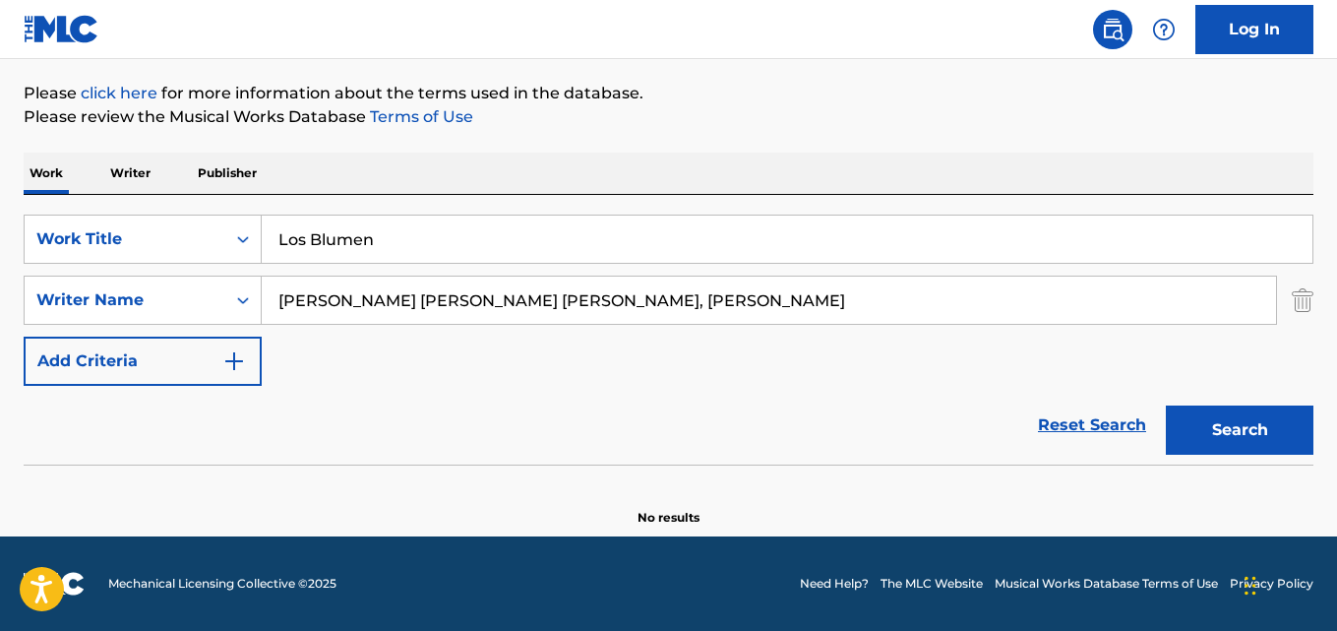
click at [751, 297] on input "[PERSON_NAME] [PERSON_NAME] [PERSON_NAME], [PERSON_NAME]" at bounding box center [769, 299] width 1014 height 47
type input "[PERSON_NAME]"
click at [1166, 405] on button "Search" at bounding box center [1240, 429] width 148 height 49
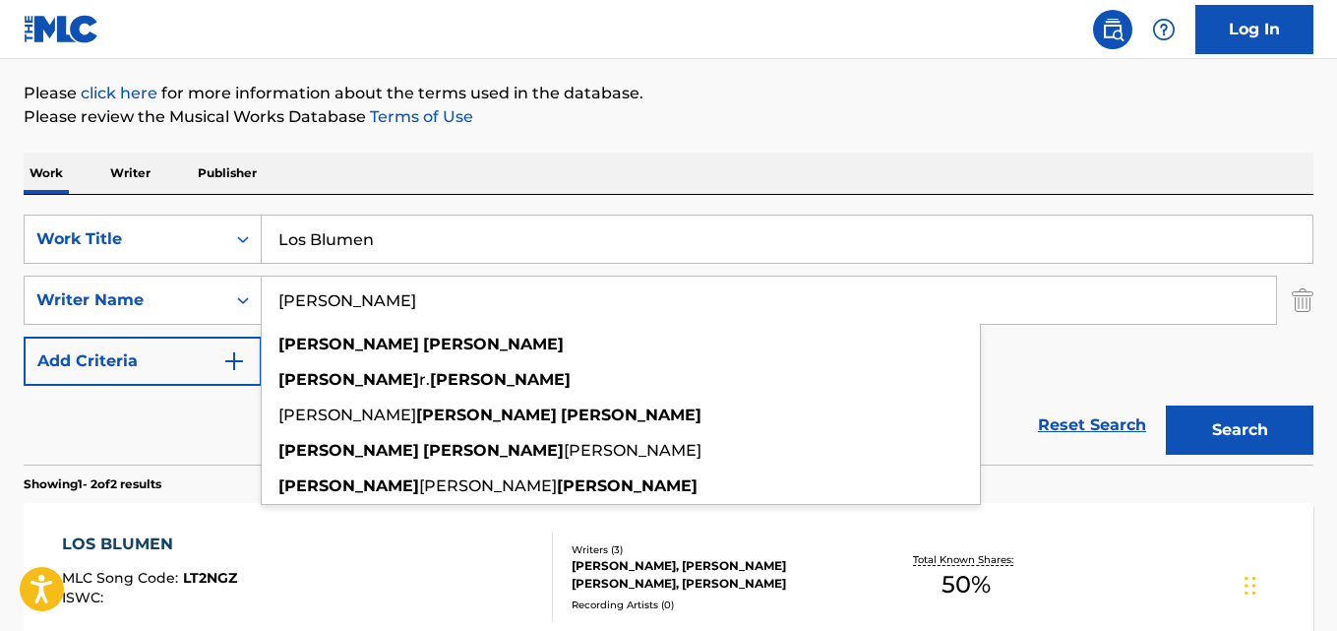
click at [169, 413] on div "Reset Search Search" at bounding box center [669, 425] width 1290 height 79
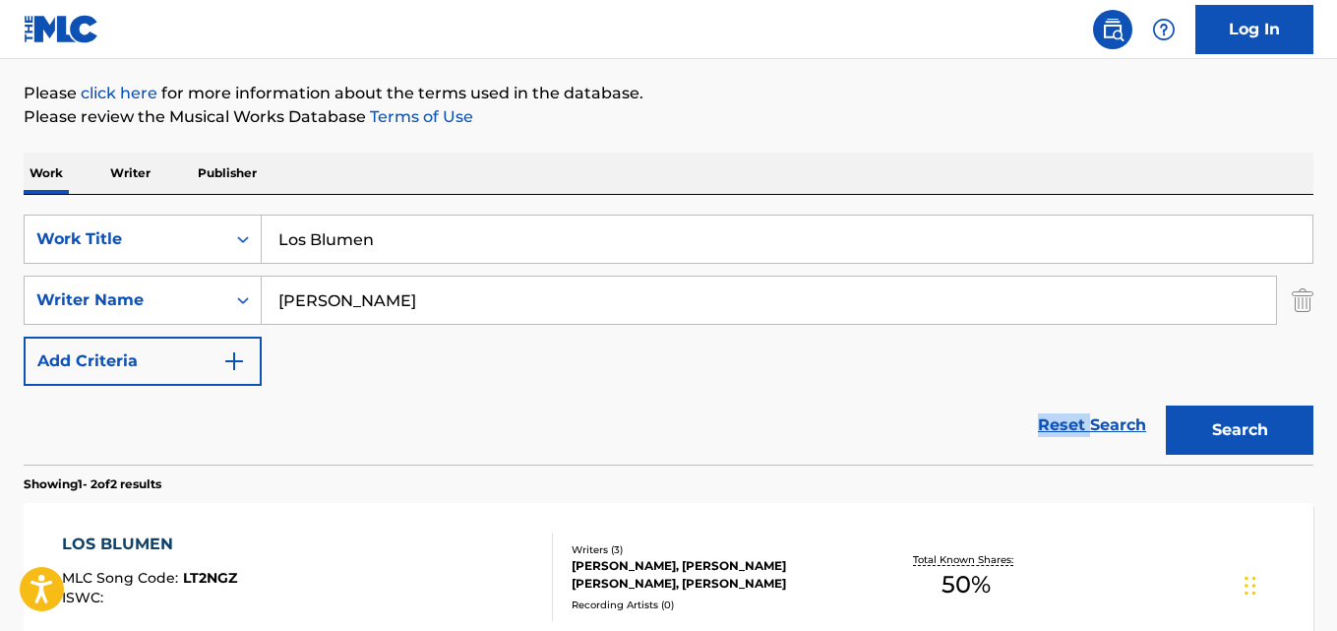
click at [169, 413] on div "Reset Search Search" at bounding box center [669, 425] width 1290 height 79
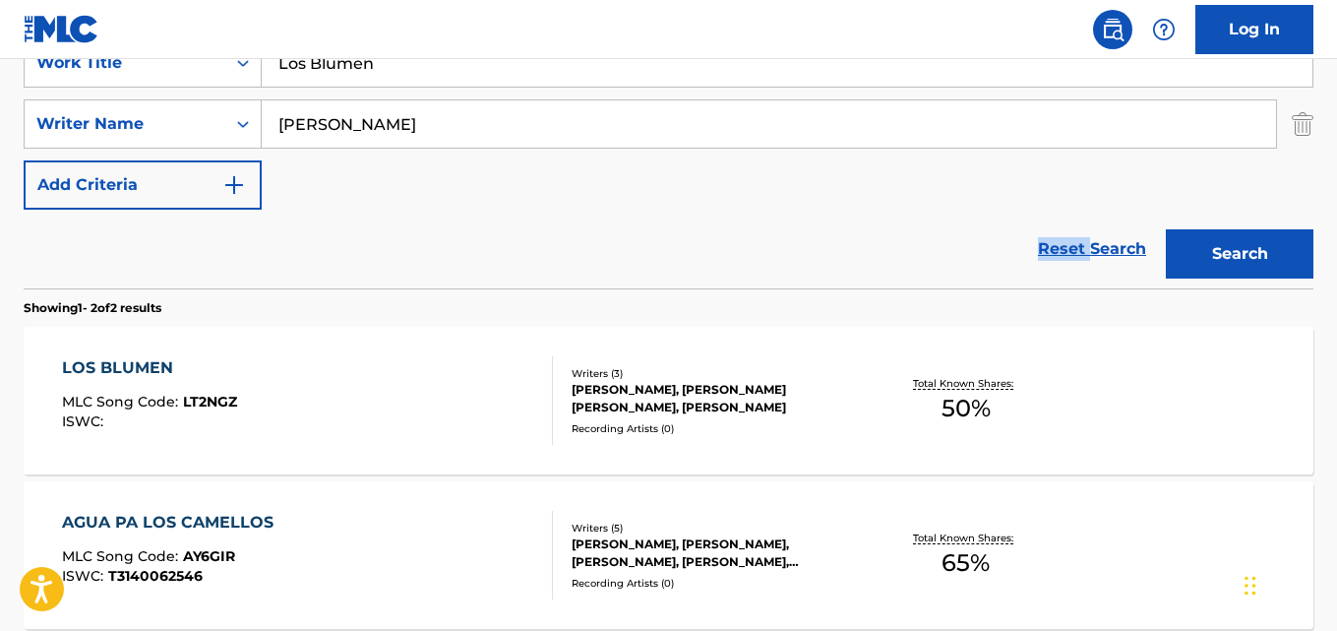
scroll to position [420, 0]
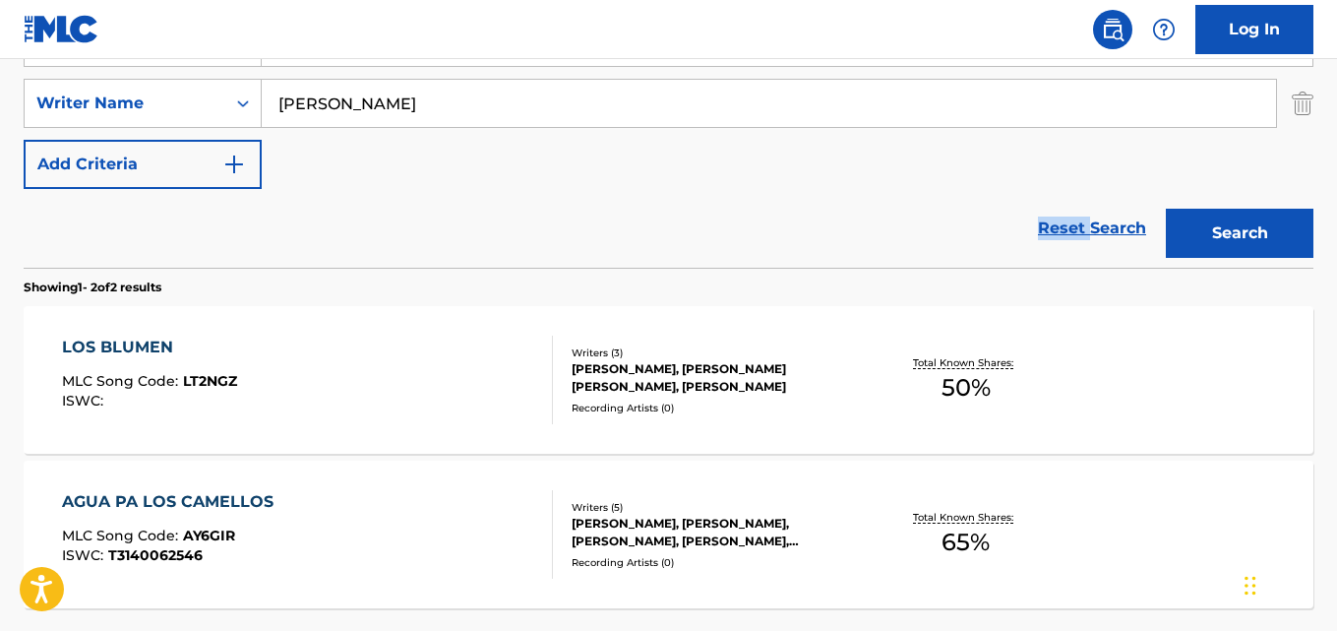
click at [297, 385] on div "LOS BLUMEN MLC Song Code : LT2NGZ ISWC :" at bounding box center [307, 379] width 490 height 89
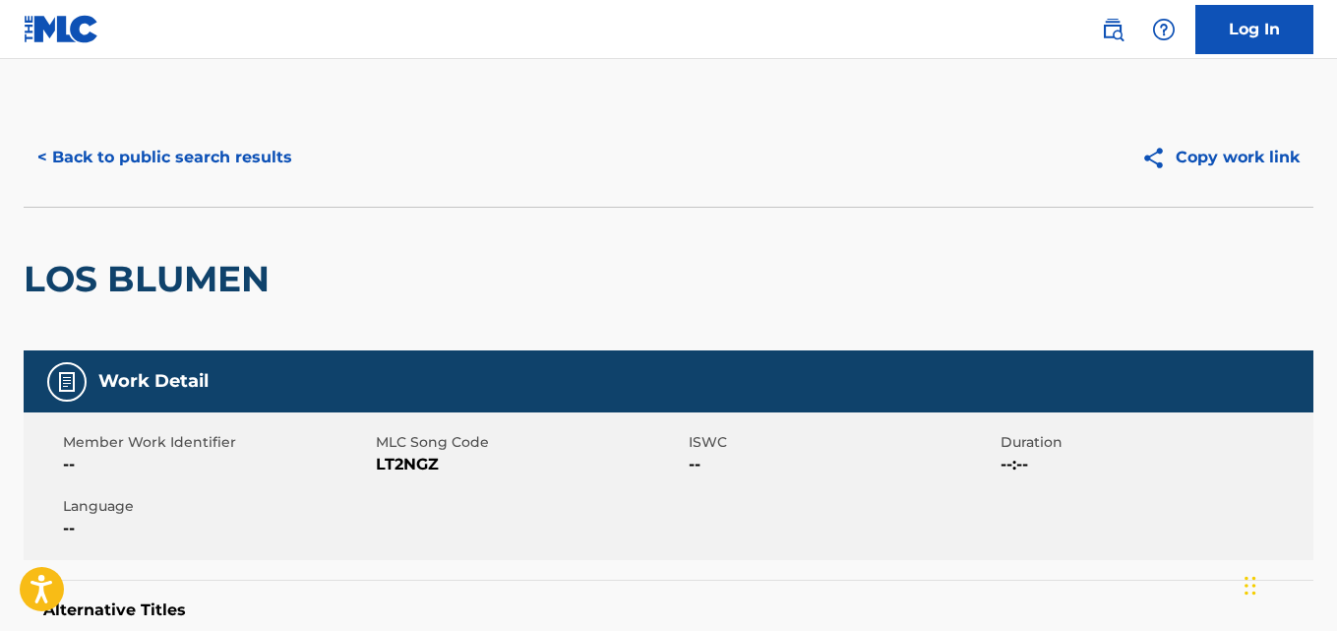
click at [448, 461] on span "LT2NGZ" at bounding box center [530, 465] width 308 height 24
drag, startPoint x: 440, startPoint y: 461, endPoint x: 406, endPoint y: 463, distance: 33.5
click at [422, 461] on span "LT2NGZ" at bounding box center [530, 465] width 308 height 24
drag, startPoint x: 256, startPoint y: 277, endPoint x: 64, endPoint y: 285, distance: 192.0
click at [68, 285] on div "LOS BLUMEN" at bounding box center [669, 279] width 1290 height 144
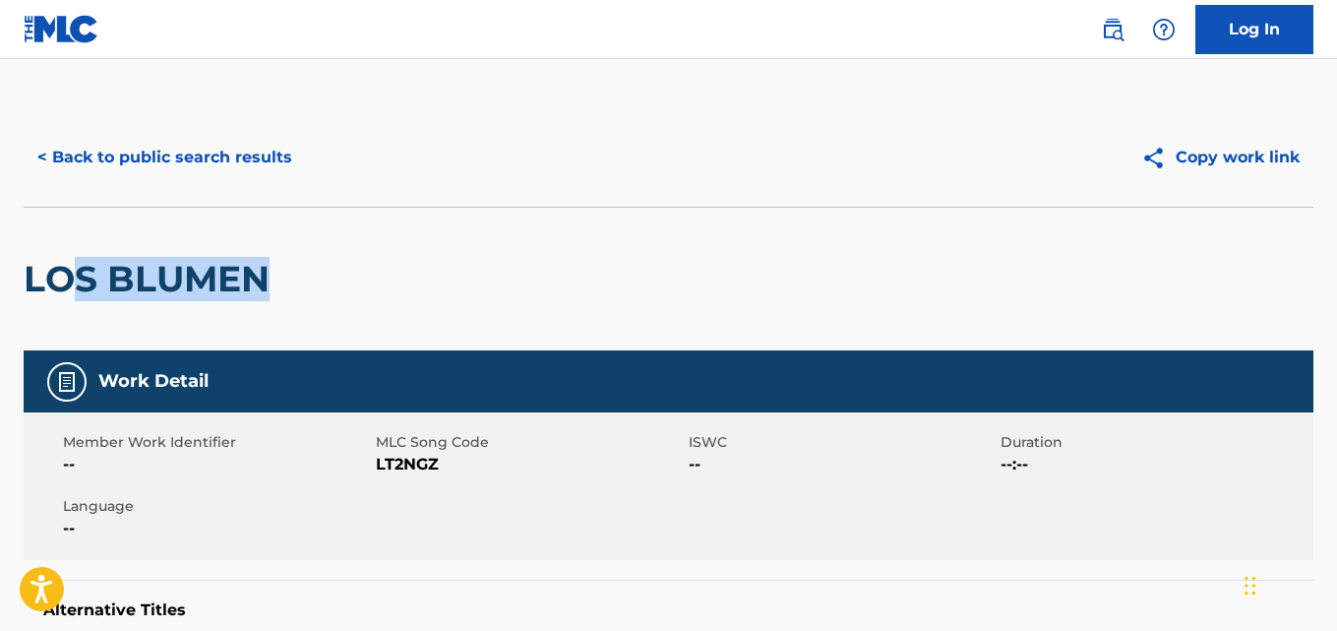
click at [396, 281] on div "LOS BLUMEN" at bounding box center [669, 279] width 1290 height 144
click at [301, 287] on div "LOS BLUMEN" at bounding box center [669, 279] width 1290 height 144
click at [323, 286] on div "LOS BLUMEN" at bounding box center [669, 279] width 1290 height 144
drag, startPoint x: 245, startPoint y: 282, endPoint x: 0, endPoint y: 278, distance: 245.0
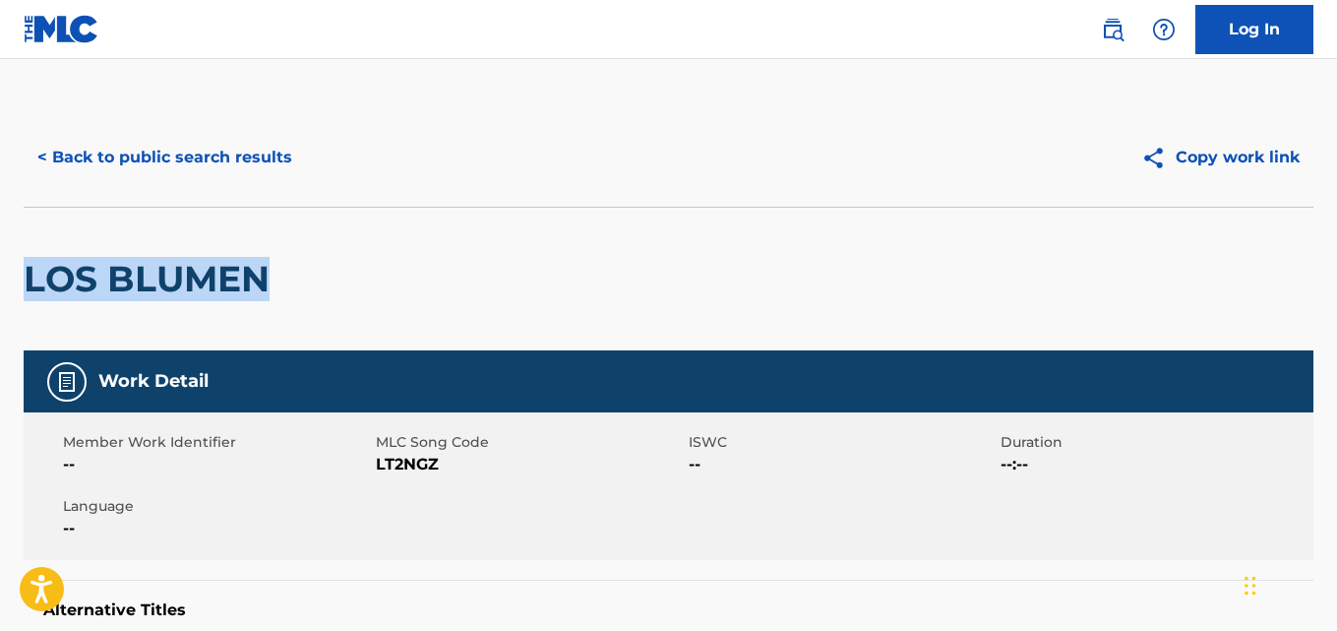
copy h2 "LOS BLUMEN"
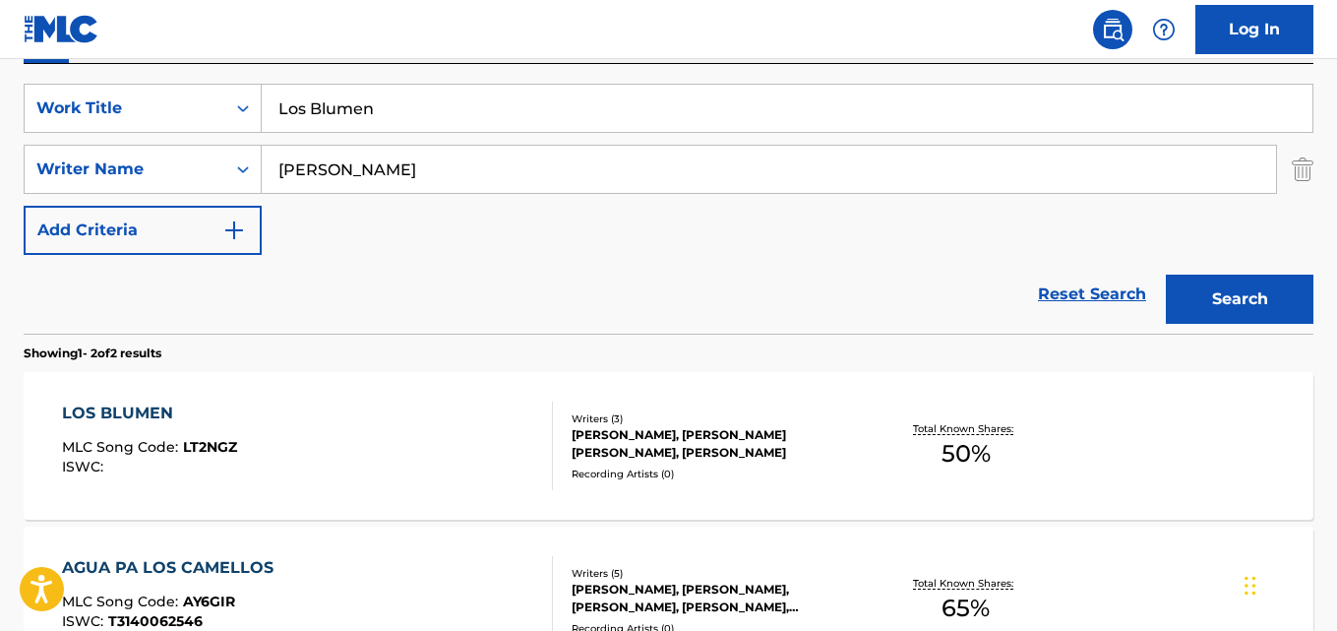
scroll to position [322, 0]
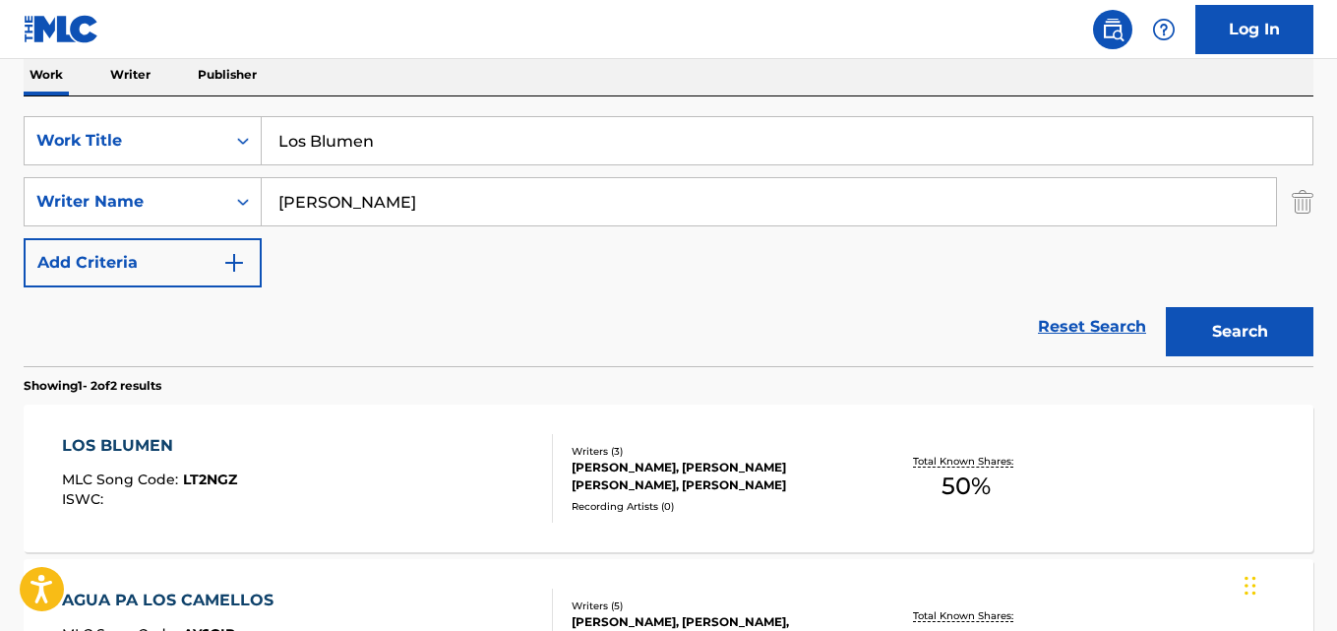
drag, startPoint x: 389, startPoint y: 155, endPoint x: 286, endPoint y: 152, distance: 102.4
click at [288, 151] on input "Los Blumen" at bounding box center [787, 140] width 1051 height 47
paste input "Bu Gece Yine Yağmurlu Hava"
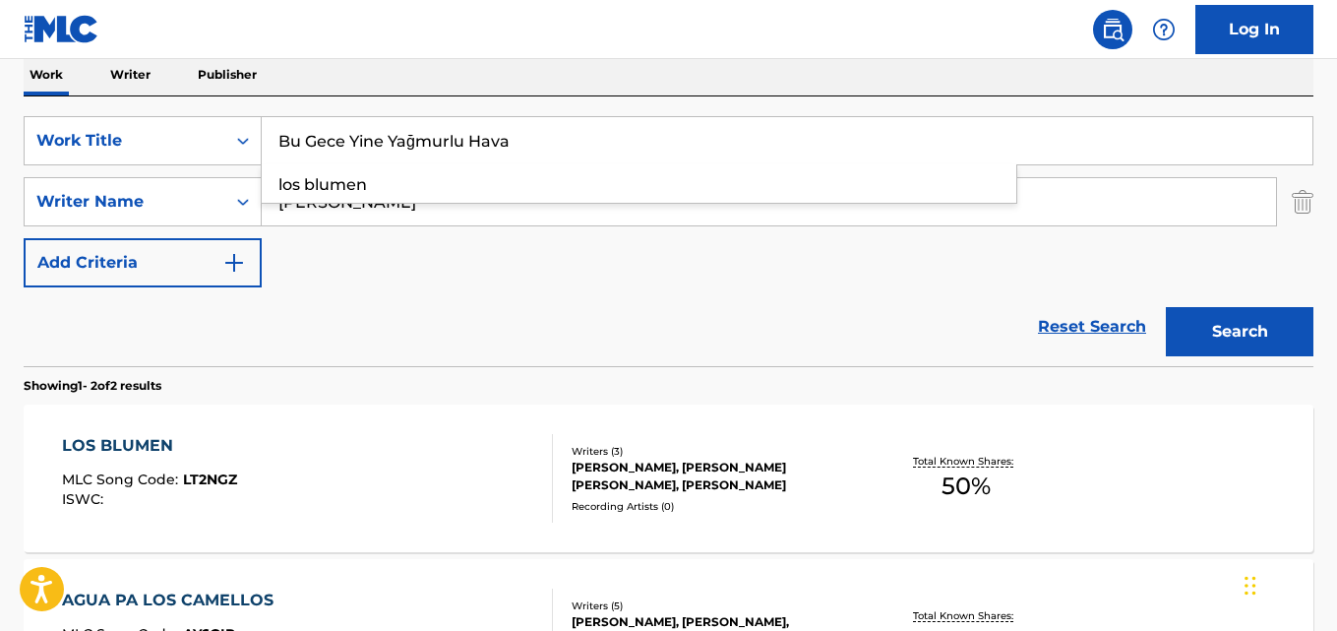
click at [414, 139] on input "Bu Gece Yine Yağmurlu Hava" at bounding box center [787, 140] width 1051 height 47
type input "Bu Gece Yine Yagmurlu Hava"
drag, startPoint x: 366, startPoint y: 204, endPoint x: 271, endPoint y: 215, distance: 96.2
click at [283, 206] on input "[PERSON_NAME]" at bounding box center [769, 201] width 1014 height 47
paste input "Söz: [PERSON_NAME], Beste: [PERSON_NAME] [PERSON_NAME]"
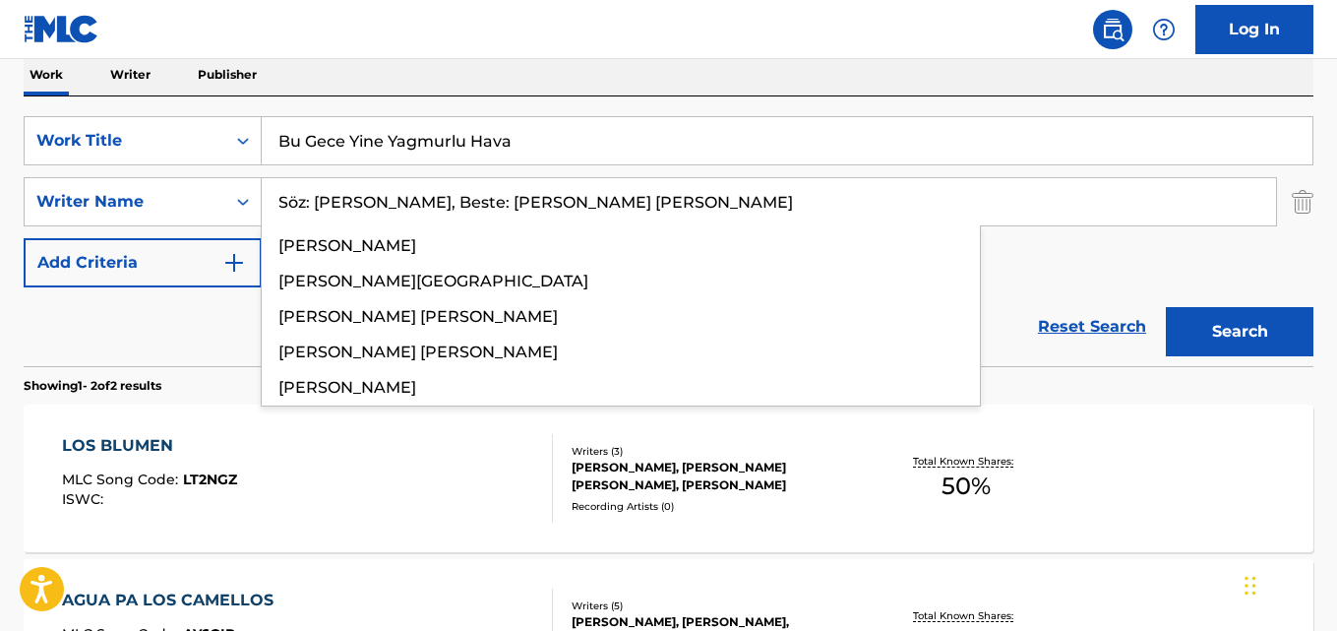
click at [288, 201] on input "Söz: [PERSON_NAME], Beste: [PERSON_NAME] [PERSON_NAME]" at bounding box center [769, 201] width 1014 height 47
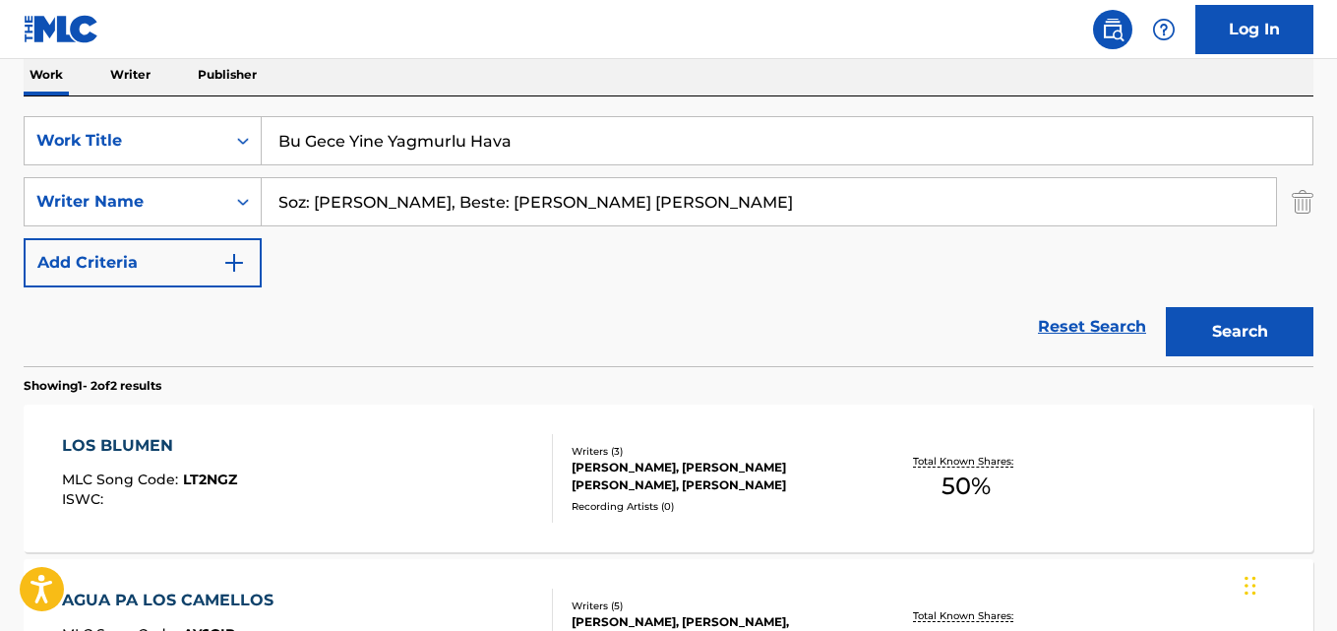
type input "Soz: [PERSON_NAME], Beste: [PERSON_NAME] [PERSON_NAME]"
click at [1166, 307] on button "Search" at bounding box center [1240, 331] width 148 height 49
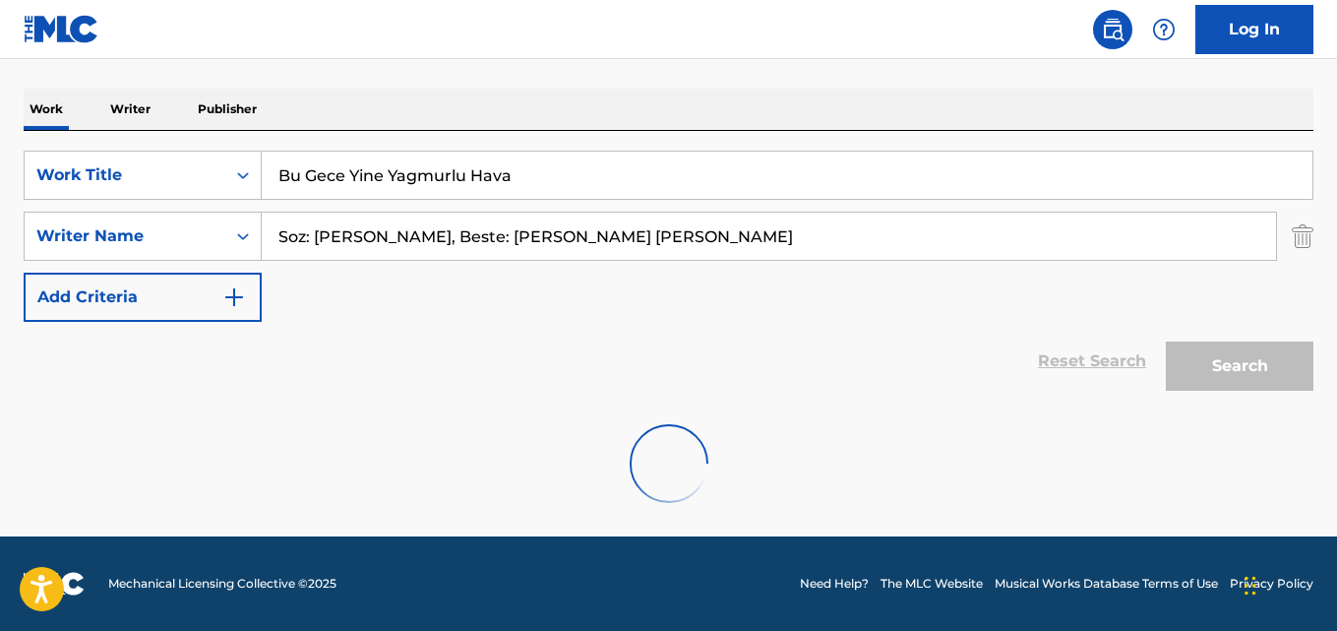
scroll to position [223, 0]
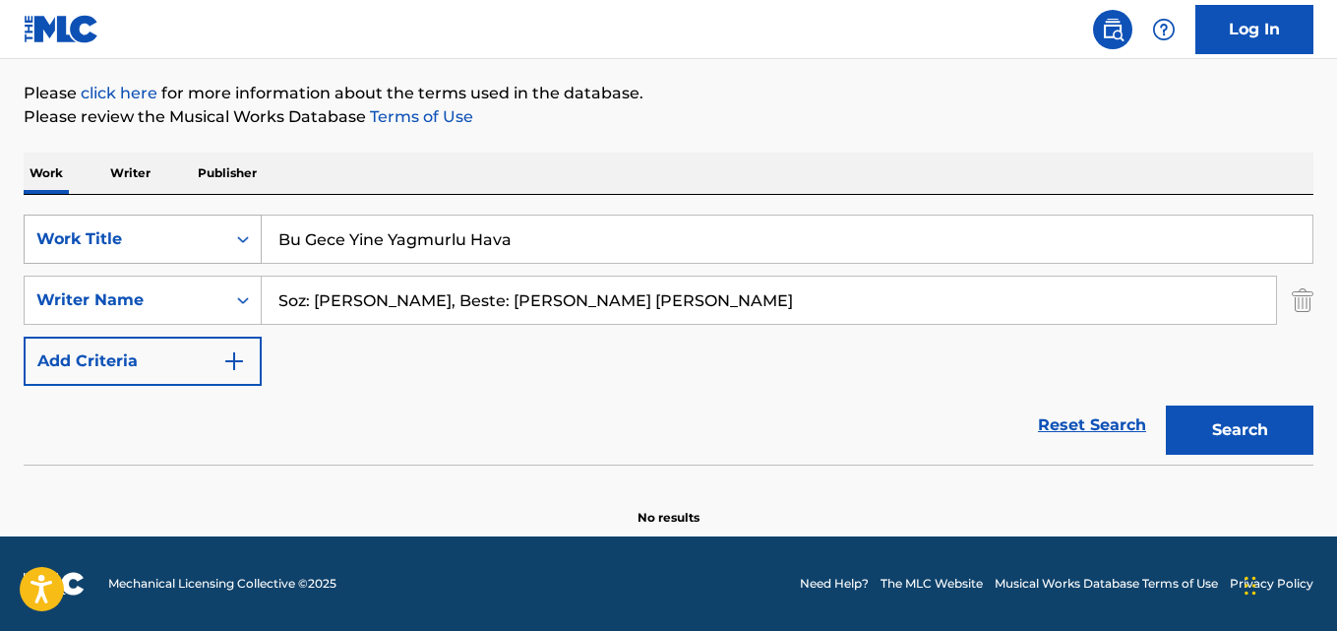
drag, startPoint x: 524, startPoint y: 248, endPoint x: 117, endPoint y: 244, distance: 407.3
click at [147, 243] on div "SearchWithCriteriad019fb82-7d5f-419c-8b5d-11d324c4ae22 Work Title Bu Gece Yine …" at bounding box center [669, 238] width 1290 height 49
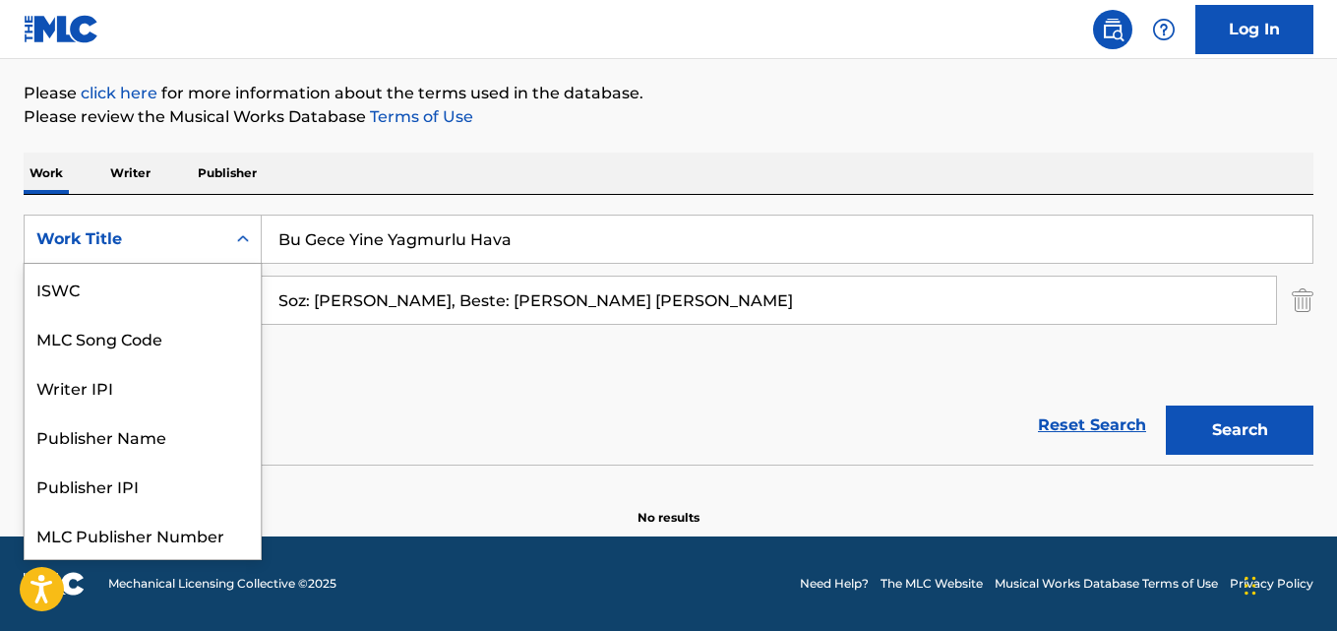
click at [117, 244] on div "Work Title" at bounding box center [124, 239] width 177 height 24
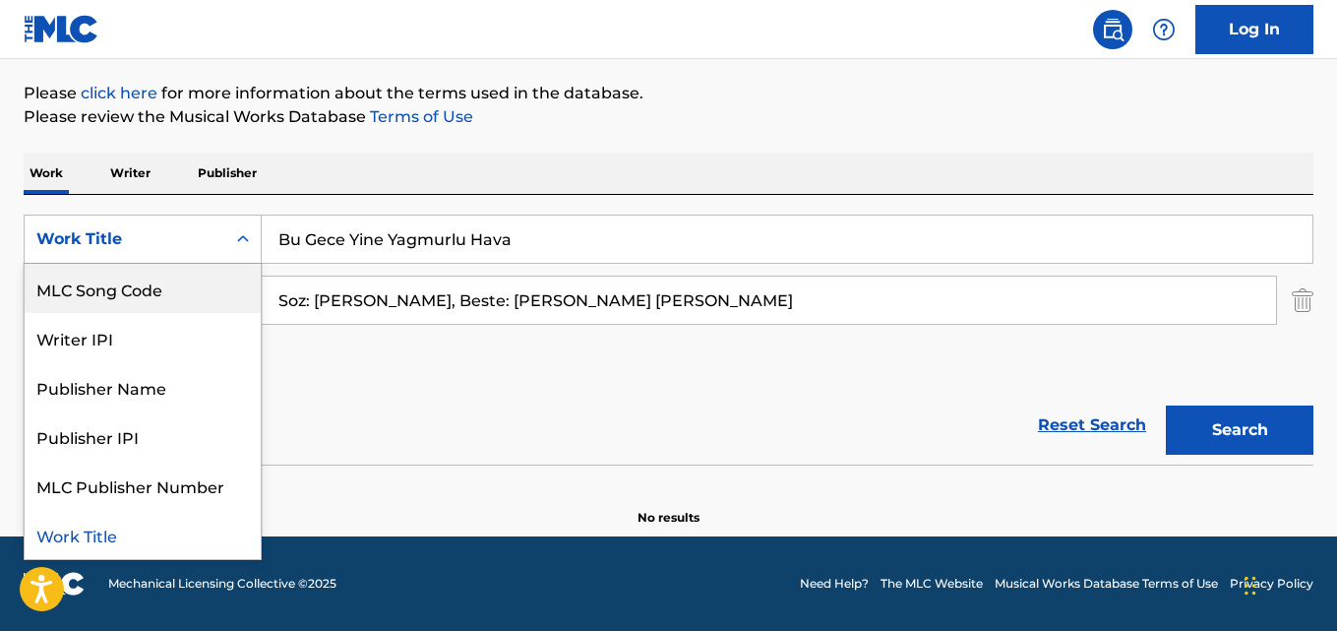
paste input "Search Form"
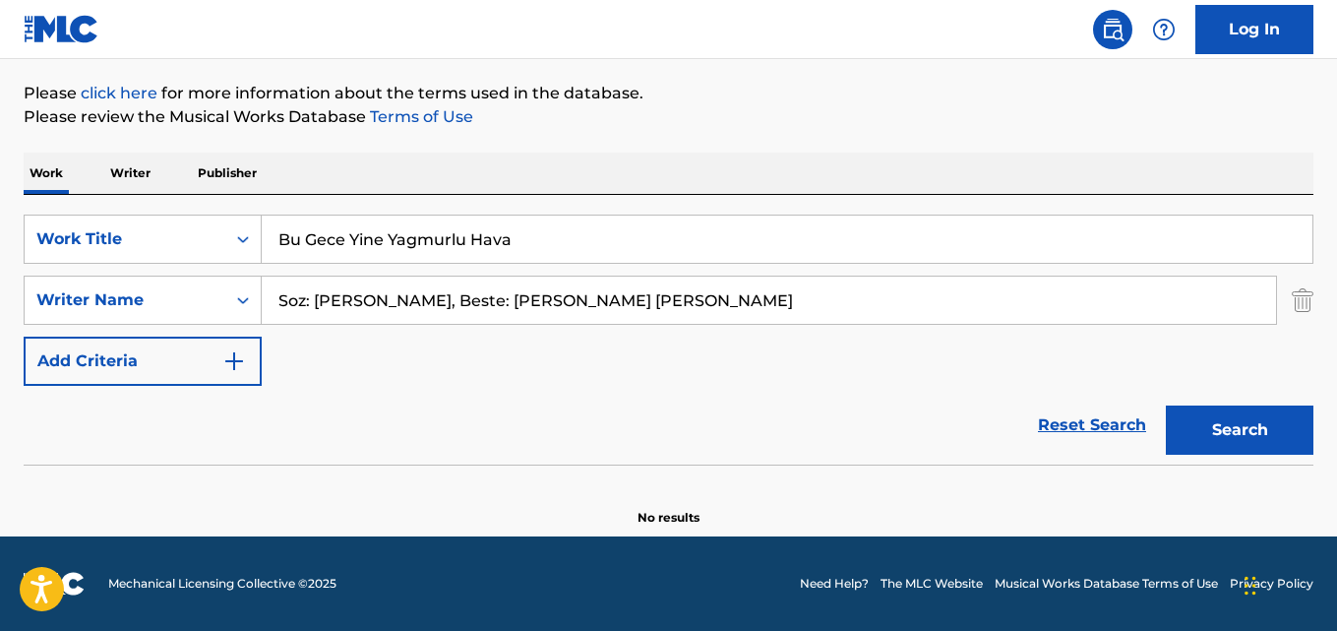
click at [505, 246] on input "Bu Gece Yine Yagmurlu Hava" at bounding box center [787, 238] width 1051 height 47
click at [349, 236] on input "Bu Gece Yine Yagmurlu Hava" at bounding box center [787, 238] width 1051 height 47
drag, startPoint x: 308, startPoint y: 230, endPoint x: 202, endPoint y: 216, distance: 107.1
click at [202, 216] on div "SearchWithCriteriad019fb82-7d5f-419c-8b5d-11d324c4ae22 Work Title Bu Gece Yine …" at bounding box center [669, 238] width 1290 height 49
paste input "Can You Feel The Love (El [PERSON_NAME])"
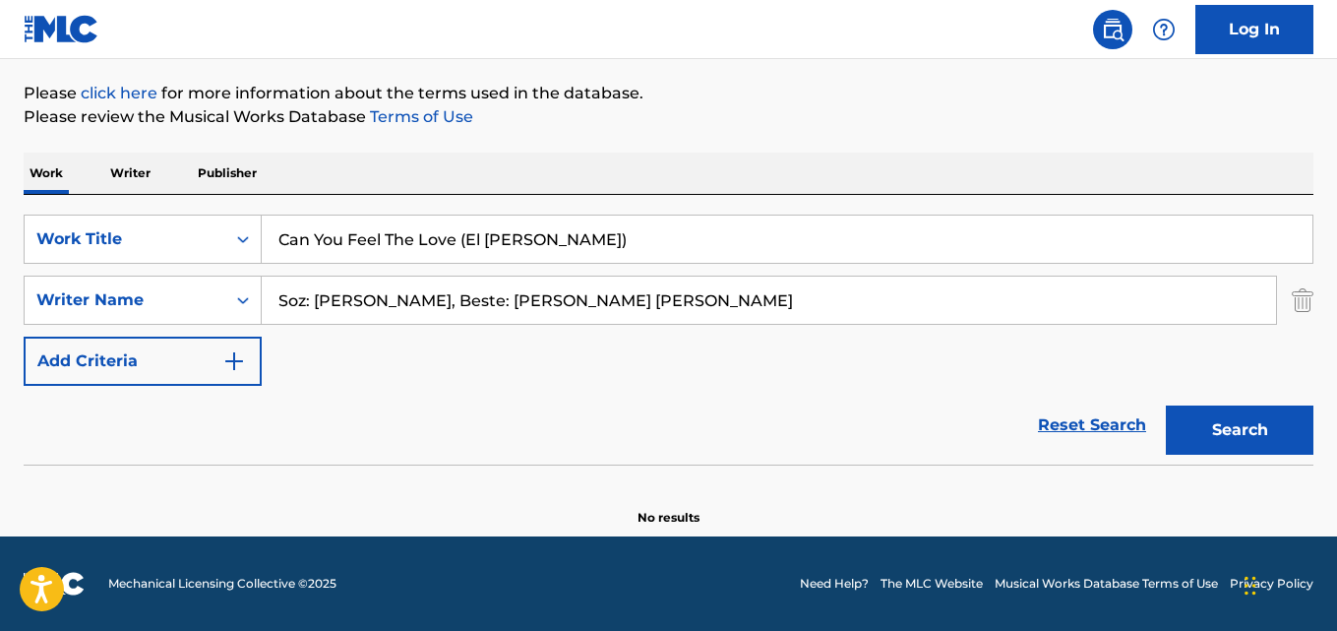
type input "Can You Feel The Love (El [PERSON_NAME])"
click at [651, 301] on input "Soz: [PERSON_NAME], Beste: [PERSON_NAME] [PERSON_NAME]" at bounding box center [769, 299] width 1014 height 47
drag, startPoint x: 651, startPoint y: 301, endPoint x: 177, endPoint y: 290, distance: 474.3
click at [177, 290] on div "SearchWithCriteria6ff873d1-01d2-446f-adb1-249565699df9 Writer Name Soz: [PERSON…" at bounding box center [669, 299] width 1290 height 49
paste input "[PERSON_NAME]"
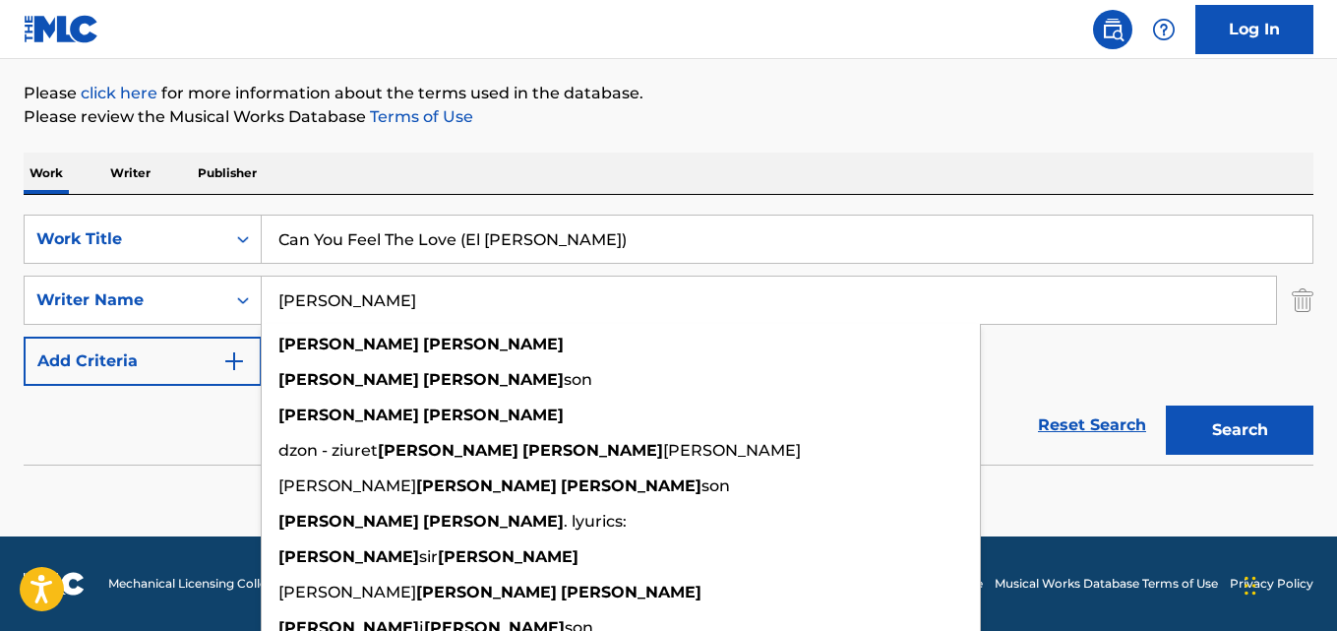
type input "[PERSON_NAME]"
click at [556, 235] on input "Can You Feel The Love (El [PERSON_NAME])" at bounding box center [787, 238] width 1051 height 47
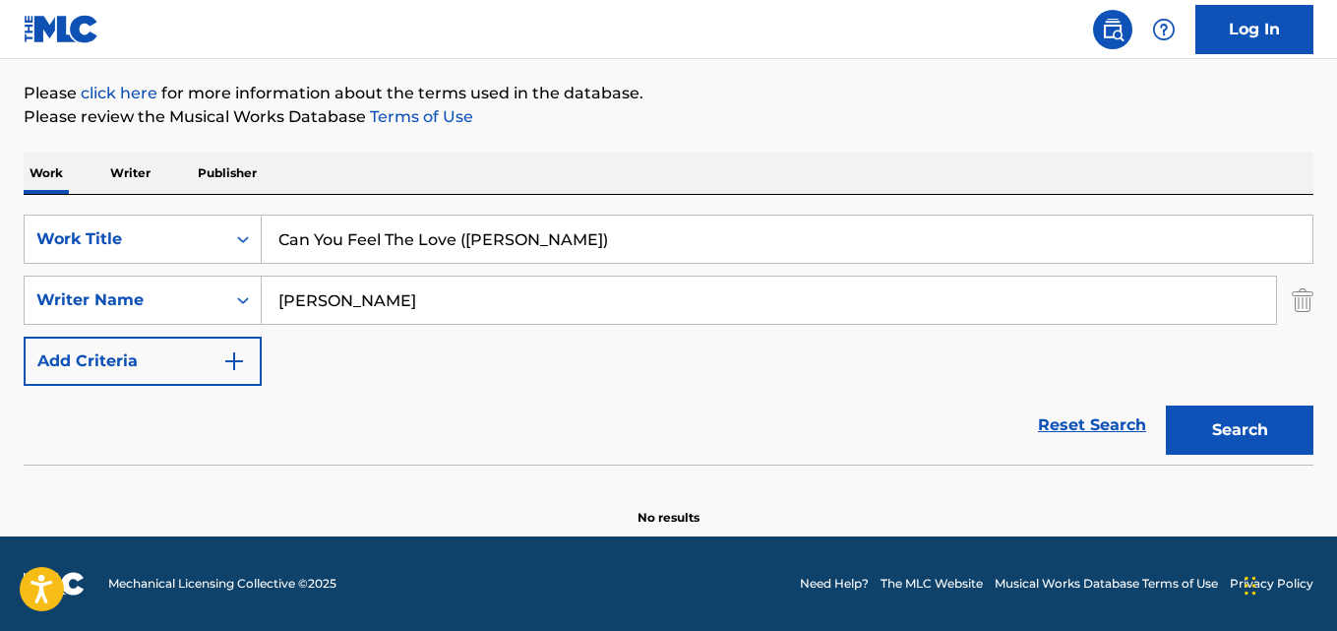
type input "Can You Feel The Love ([PERSON_NAME])"
click at [1166, 405] on button "Search" at bounding box center [1240, 429] width 148 height 49
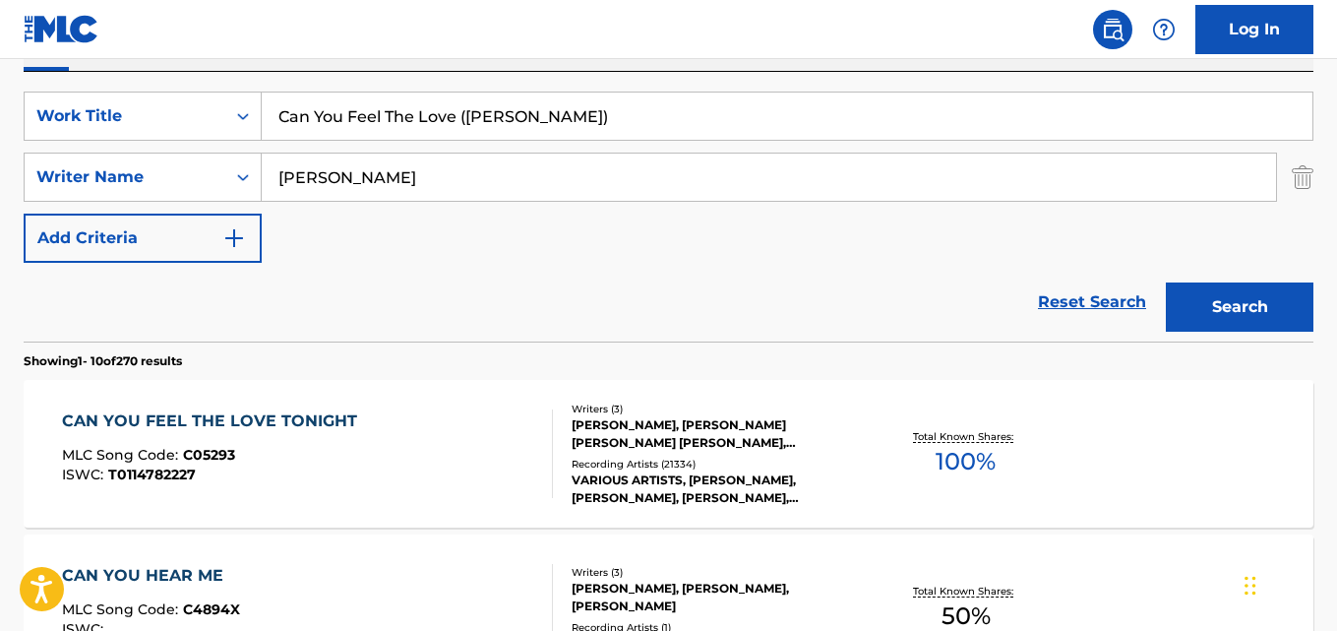
scroll to position [322, 0]
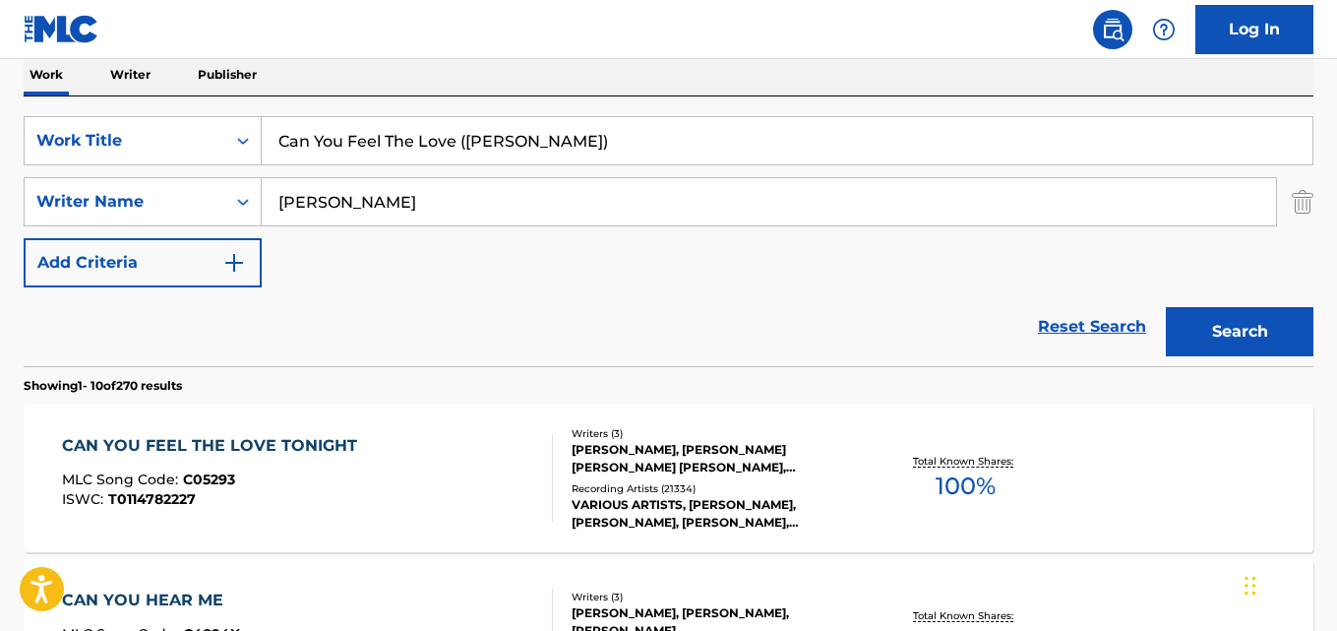
click at [413, 463] on div "CAN YOU FEEL THE LOVE TONIGHT MLC Song Code : C05293 ISWC : T0114782227" at bounding box center [307, 478] width 490 height 89
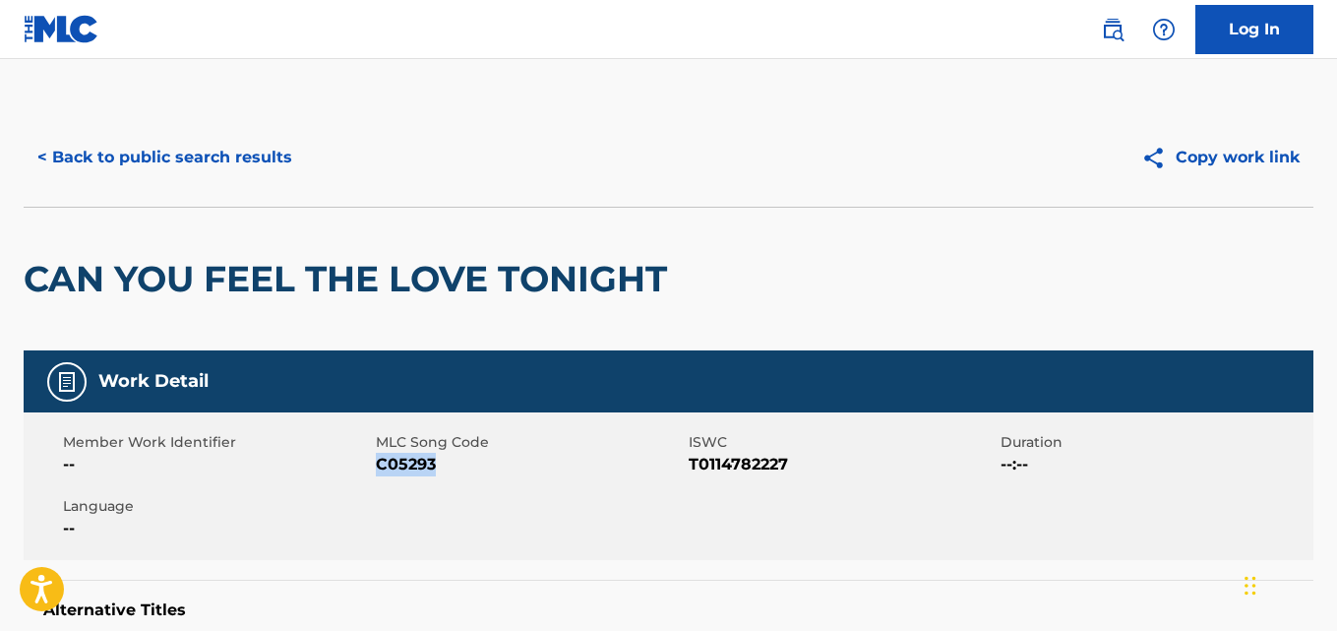
drag, startPoint x: 451, startPoint y: 466, endPoint x: 378, endPoint y: 467, distance: 72.8
click at [378, 466] on span "C05293" at bounding box center [530, 465] width 308 height 24
copy span "C05293"
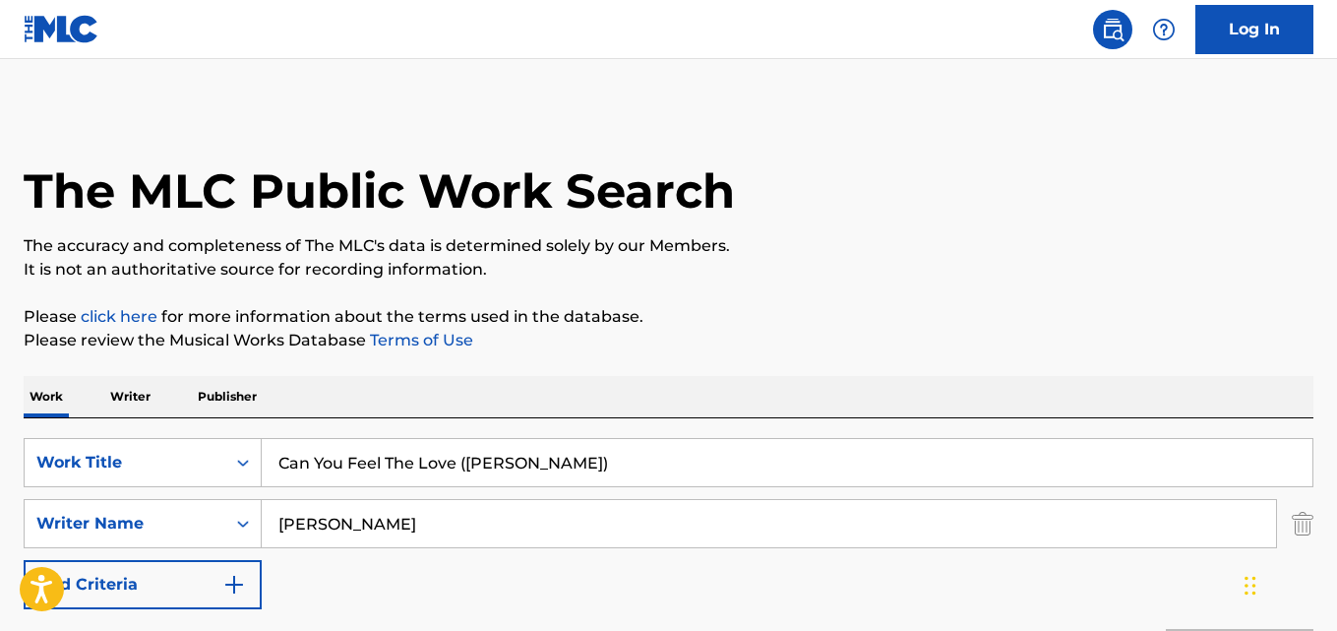
scroll to position [322, 0]
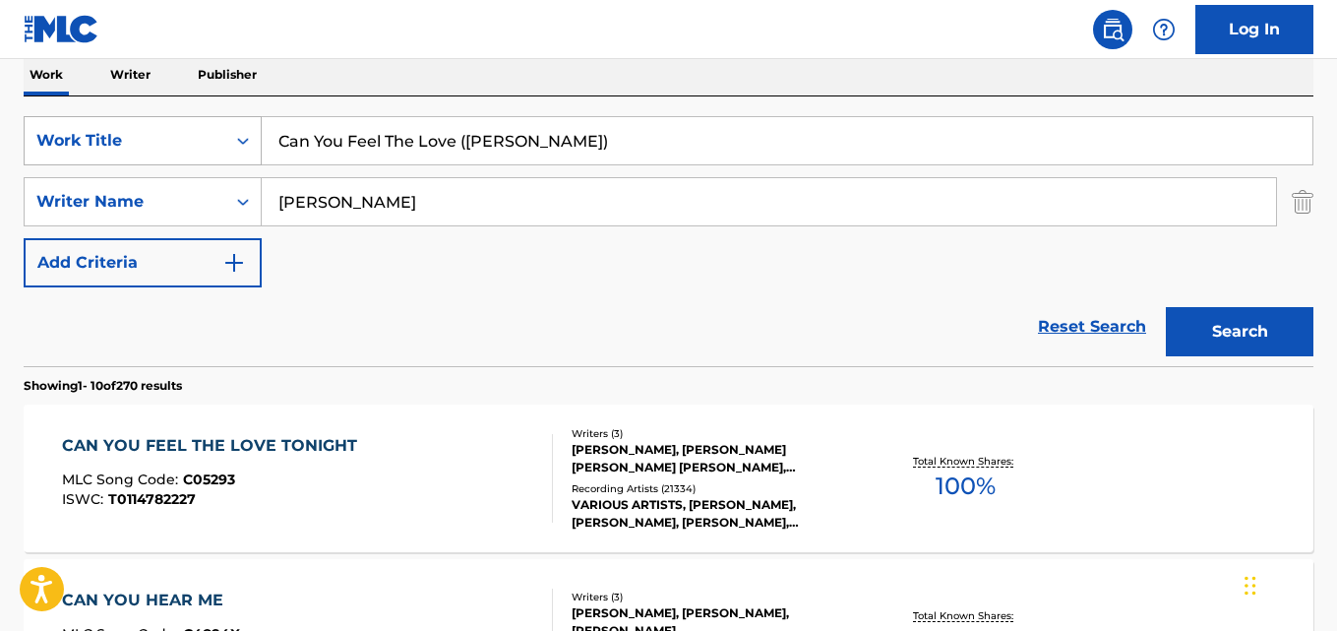
drag, startPoint x: 590, startPoint y: 146, endPoint x: 85, endPoint y: 139, distance: 505.7
click at [85, 139] on div "SearchWithCriteriad019fb82-7d5f-419c-8b5d-11d324c4ae22 Work Title Can You Feel …" at bounding box center [669, 140] width 1290 height 49
paste input "olours Of Wind (Pocahontas"
type input "Colours Of Wind (Pocahontas)"
drag, startPoint x: 394, startPoint y: 205, endPoint x: 118, endPoint y: 200, distance: 275.5
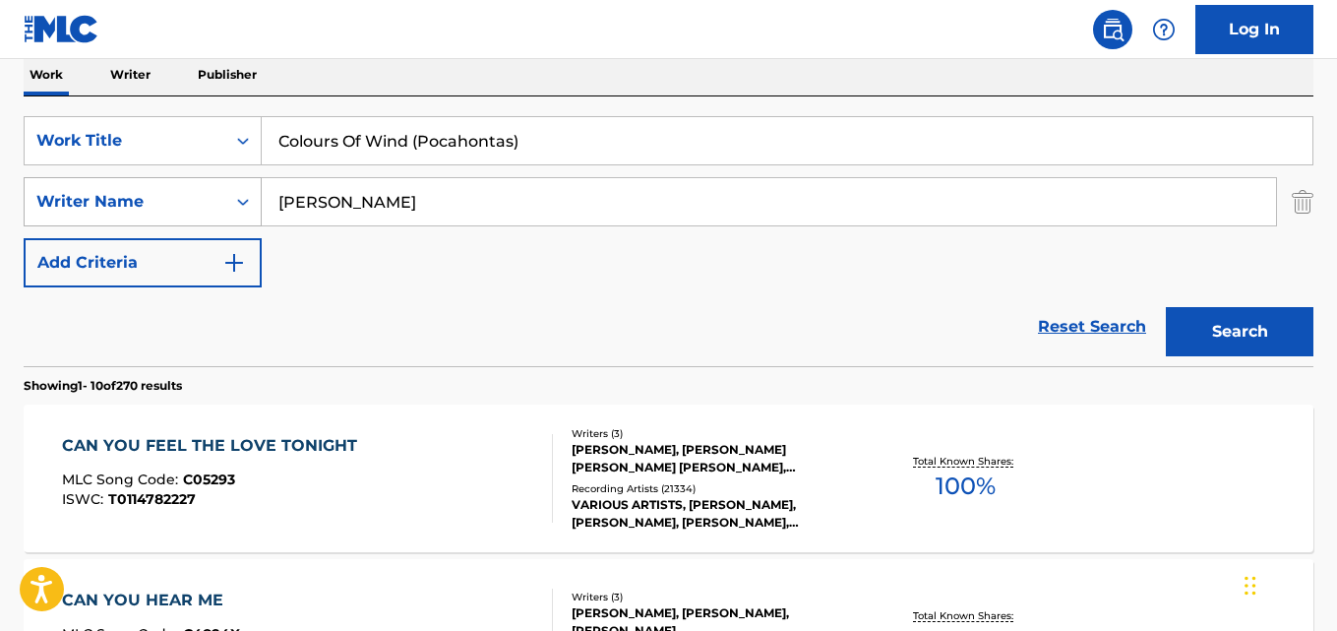
click at [118, 200] on div "SearchWithCriteria6ff873d1-01d2-446f-adb1-249565699df9 Writer Name [PERSON_NAME]" at bounding box center [669, 201] width 1290 height 49
paste input "[PERSON_NAME]"
type input "[PERSON_NAME]"
click at [1166, 307] on button "Search" at bounding box center [1240, 331] width 148 height 49
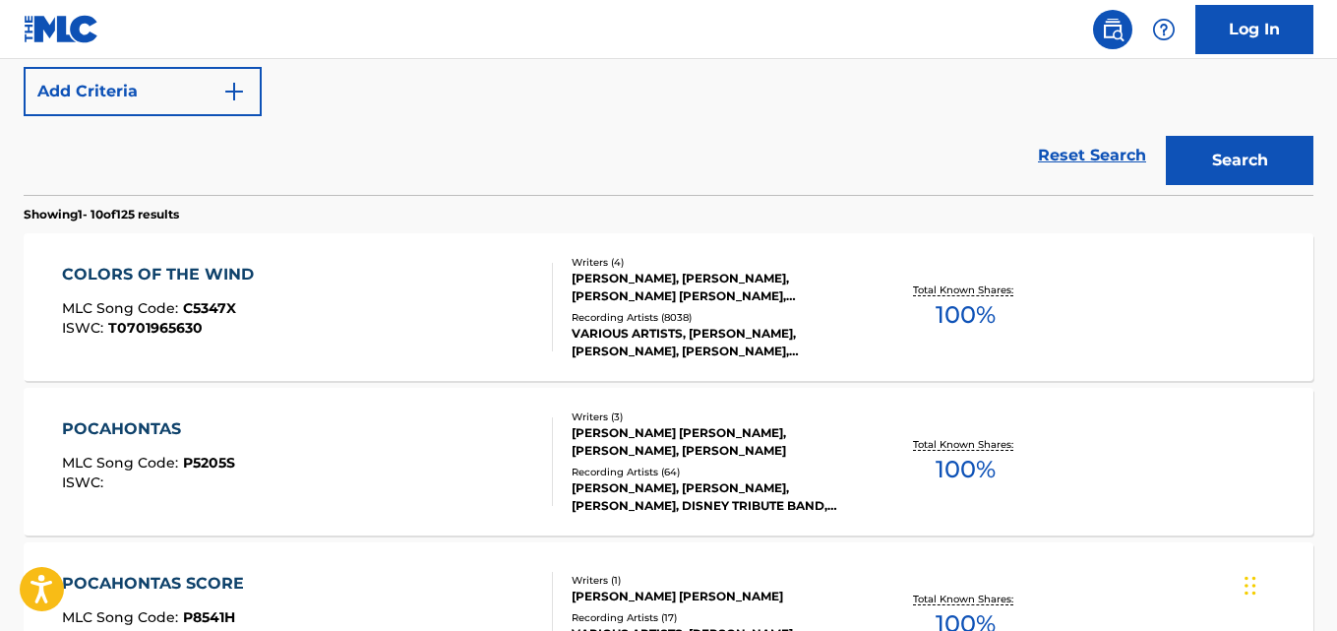
scroll to position [518, 0]
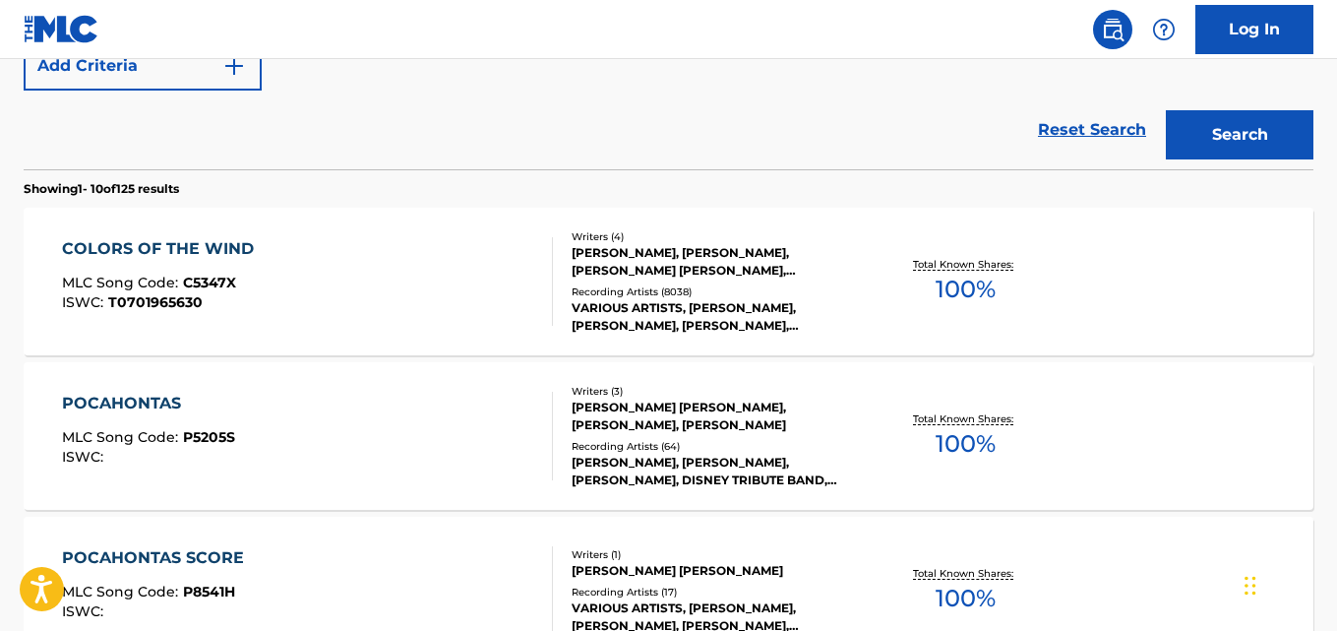
click at [368, 286] on div "COLORS OF THE WIND MLC Song Code : C5347X ISWC : T0701965630" at bounding box center [307, 281] width 490 height 89
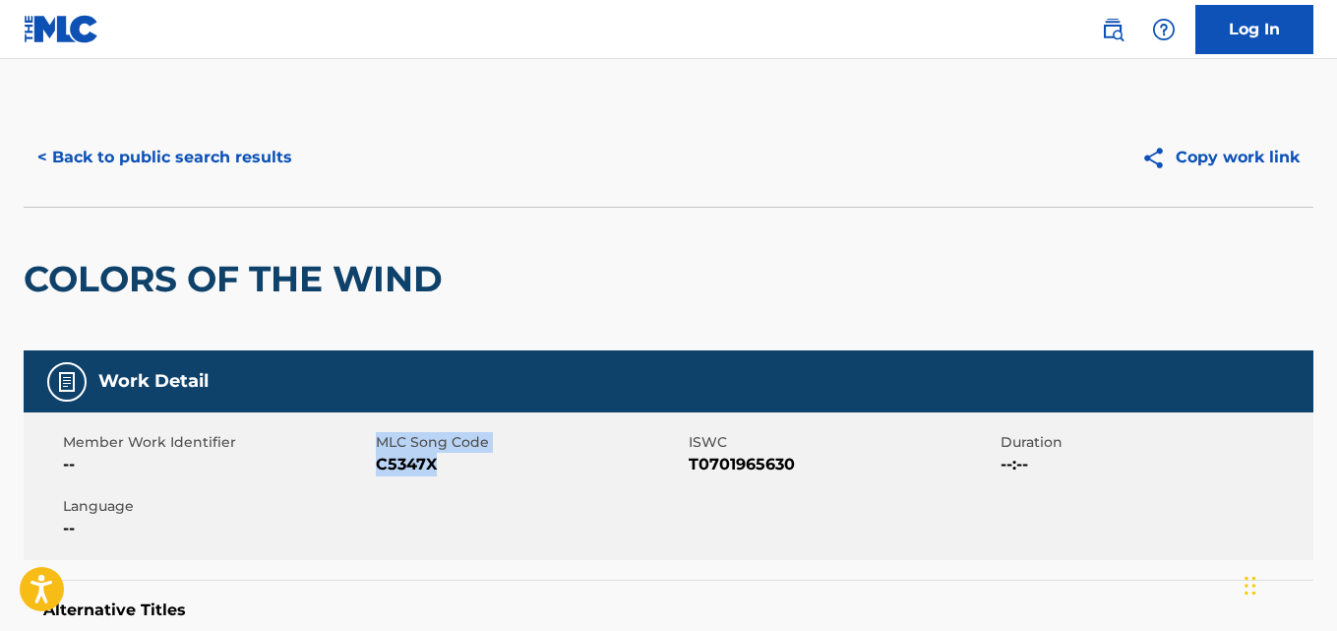
drag, startPoint x: 455, startPoint y: 468, endPoint x: 373, endPoint y: 466, distance: 81.7
click at [373, 466] on div "Member Work Identifier -- MLC Song Code C5347X ISWC T0701965630 Duration --:-- …" at bounding box center [669, 486] width 1290 height 148
drag, startPoint x: 470, startPoint y: 463, endPoint x: 458, endPoint y: 467, distance: 12.4
click at [471, 464] on span "C5347X" at bounding box center [530, 465] width 308 height 24
click at [450, 471] on span "C5347X" at bounding box center [530, 465] width 308 height 24
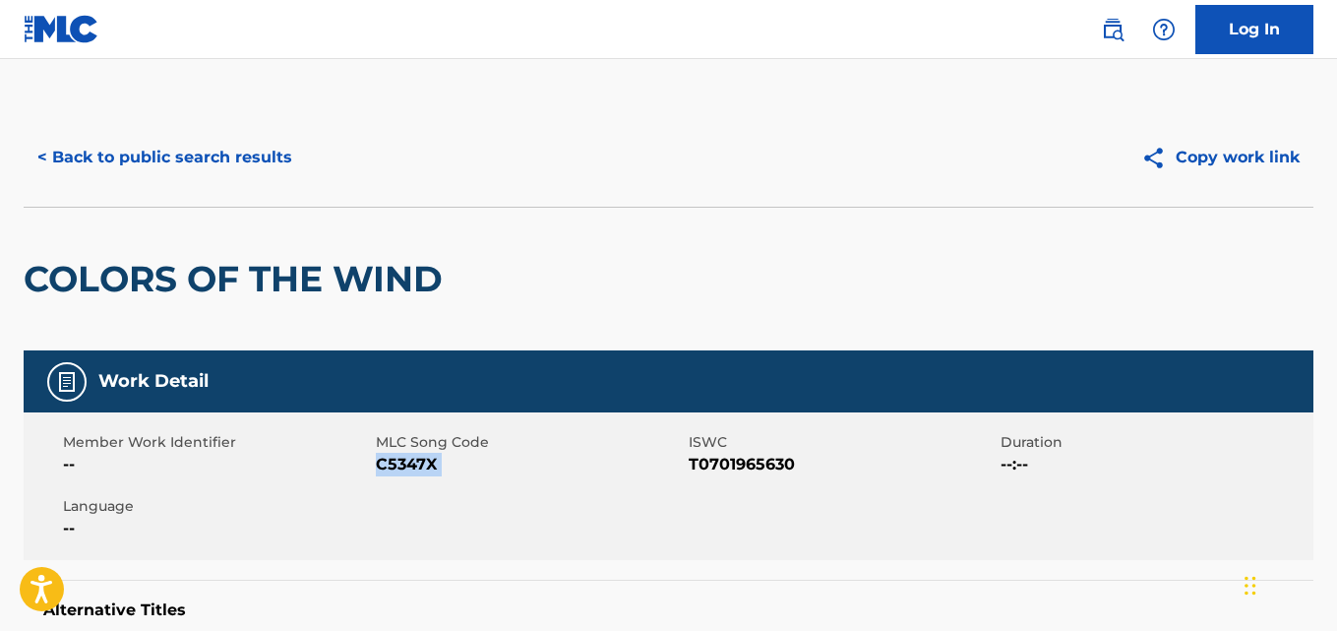
drag, startPoint x: 451, startPoint y: 470, endPoint x: 380, endPoint y: 468, distance: 70.9
click at [380, 468] on span "C5347X" at bounding box center [530, 465] width 308 height 24
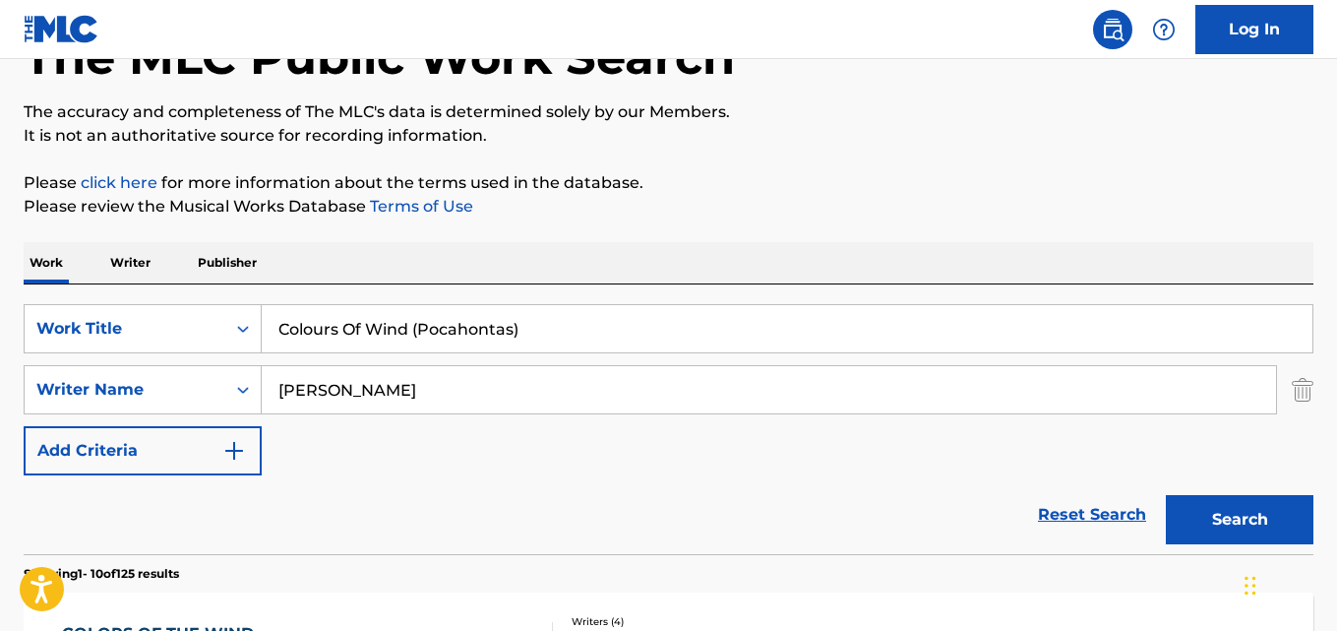
scroll to position [40, 0]
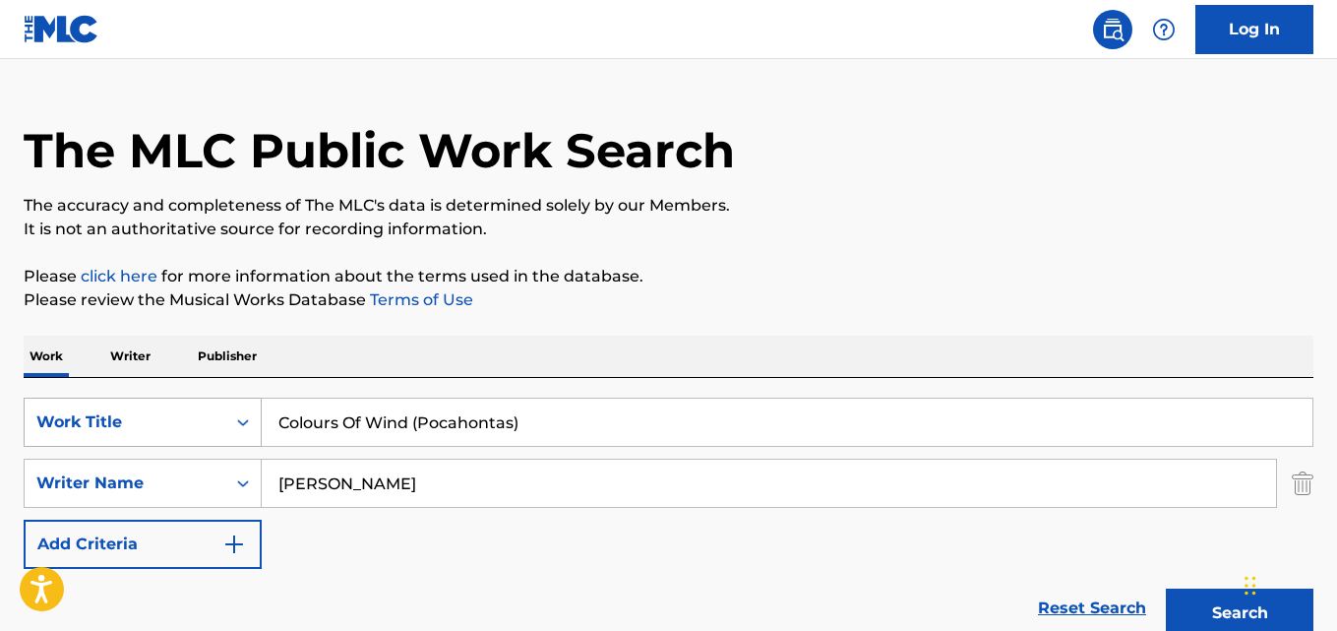
drag, startPoint x: 543, startPoint y: 421, endPoint x: 99, endPoint y: 410, distance: 443.8
click at [99, 410] on div "SearchWithCriteriad019fb82-7d5f-419c-8b5d-11d324c4ae22 Work Title Colours Of Wi…" at bounding box center [669, 421] width 1290 height 49
paste input "Batho [PERSON_NAME]"
type input "Batho [PERSON_NAME]"
drag, startPoint x: 412, startPoint y: 483, endPoint x: 191, endPoint y: 461, distance: 222.4
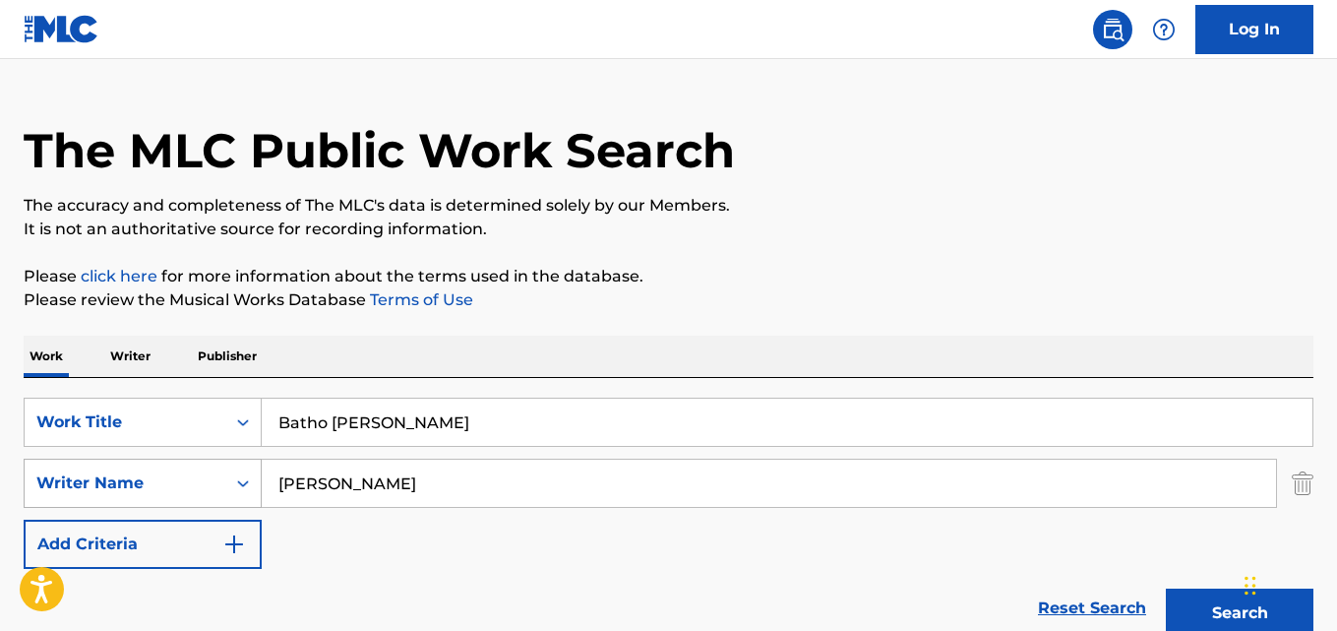
click at [192, 461] on div "SearchWithCriteria6ff873d1-01d2-446f-adb1-249565699df9 Writer Name [PERSON_NAME]" at bounding box center [669, 482] width 1290 height 49
paste input "[PERSON_NAME]"
type input "[PERSON_NAME]"
click at [1166, 588] on button "Search" at bounding box center [1240, 612] width 148 height 49
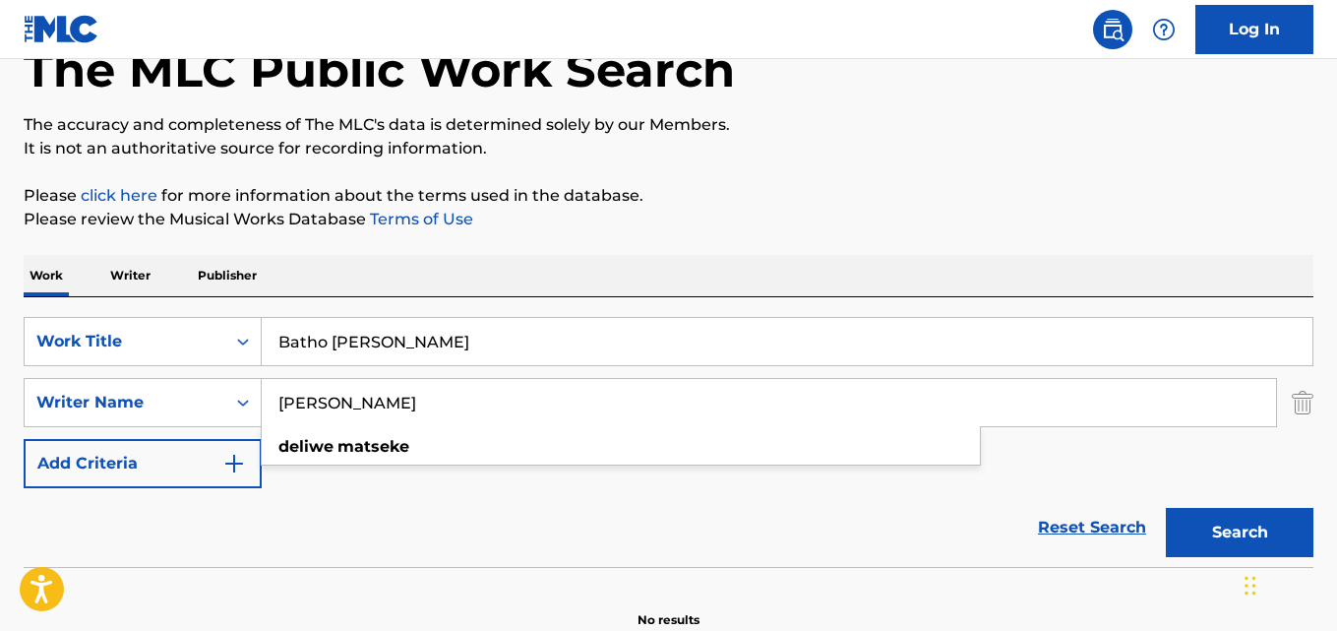
scroll to position [223, 0]
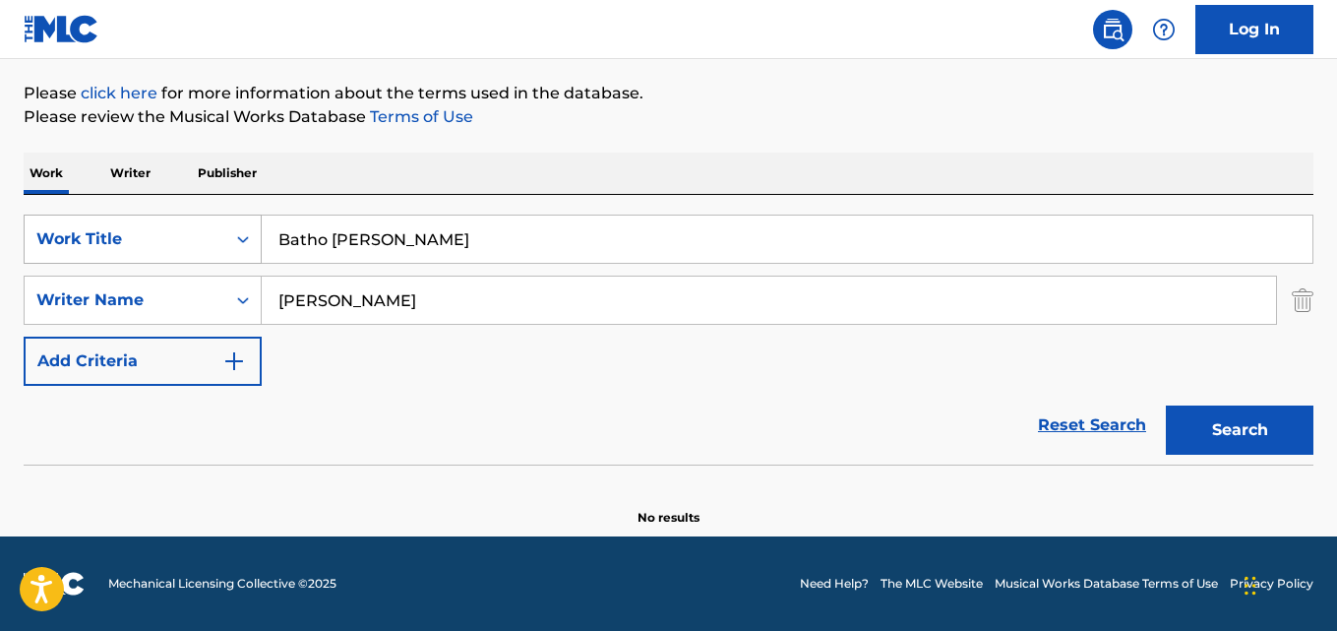
drag, startPoint x: 428, startPoint y: 235, endPoint x: 225, endPoint y: 228, distance: 202.8
click at [308, 232] on input "Batho [PERSON_NAME]" at bounding box center [787, 238] width 1051 height 47
click at [245, 231] on div "Search Form" at bounding box center [242, 238] width 35 height 35
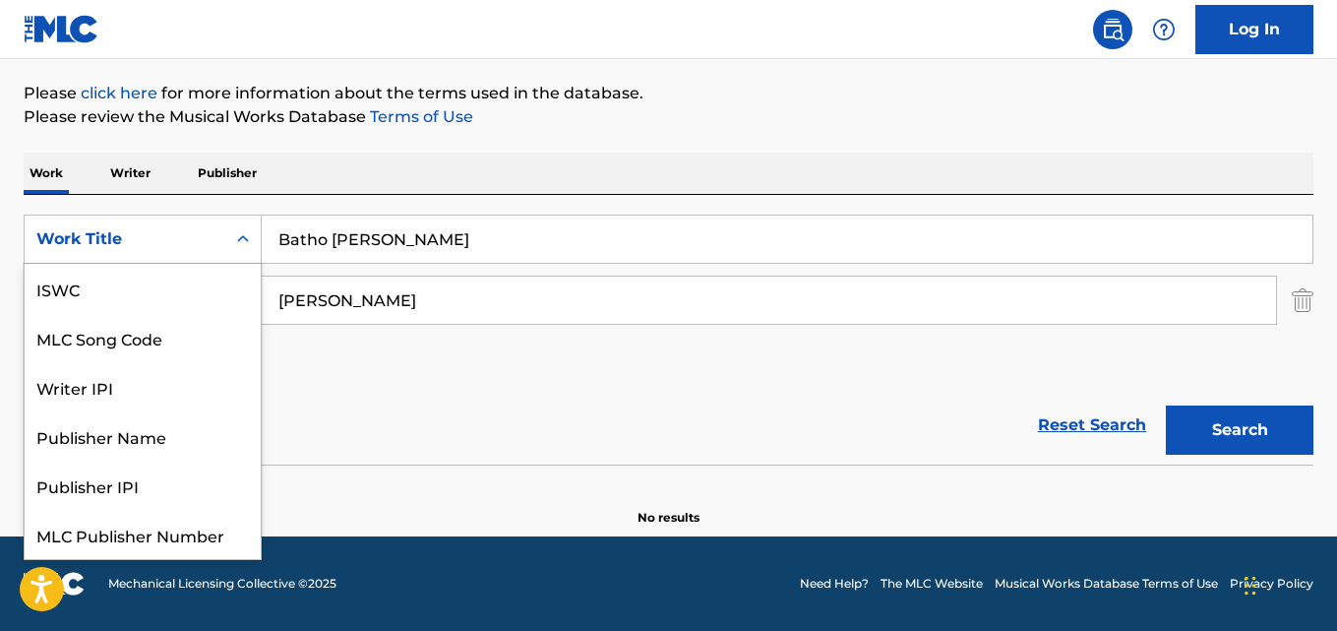
scroll to position [49, 0]
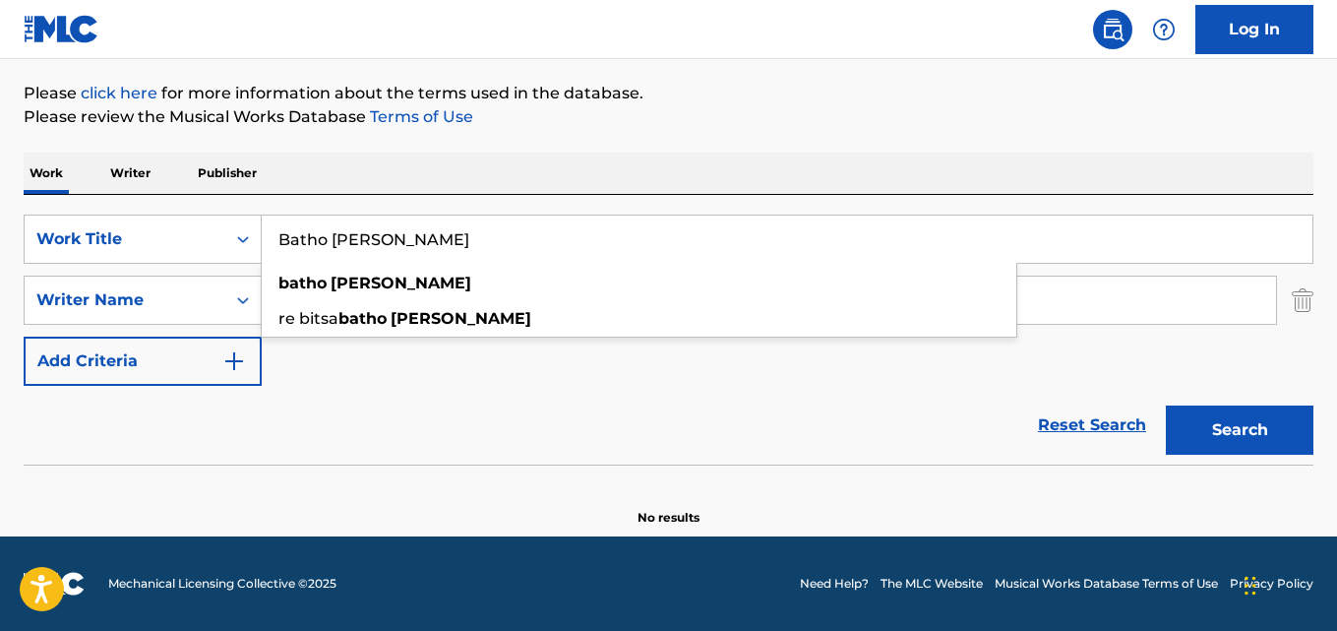
click at [435, 243] on input "Batho [PERSON_NAME]" at bounding box center [787, 238] width 1051 height 47
paste input "Yo Te Invito a Bailar (You´re The One That I Want). Música de [GEOGRAPHIC_DATA]…"
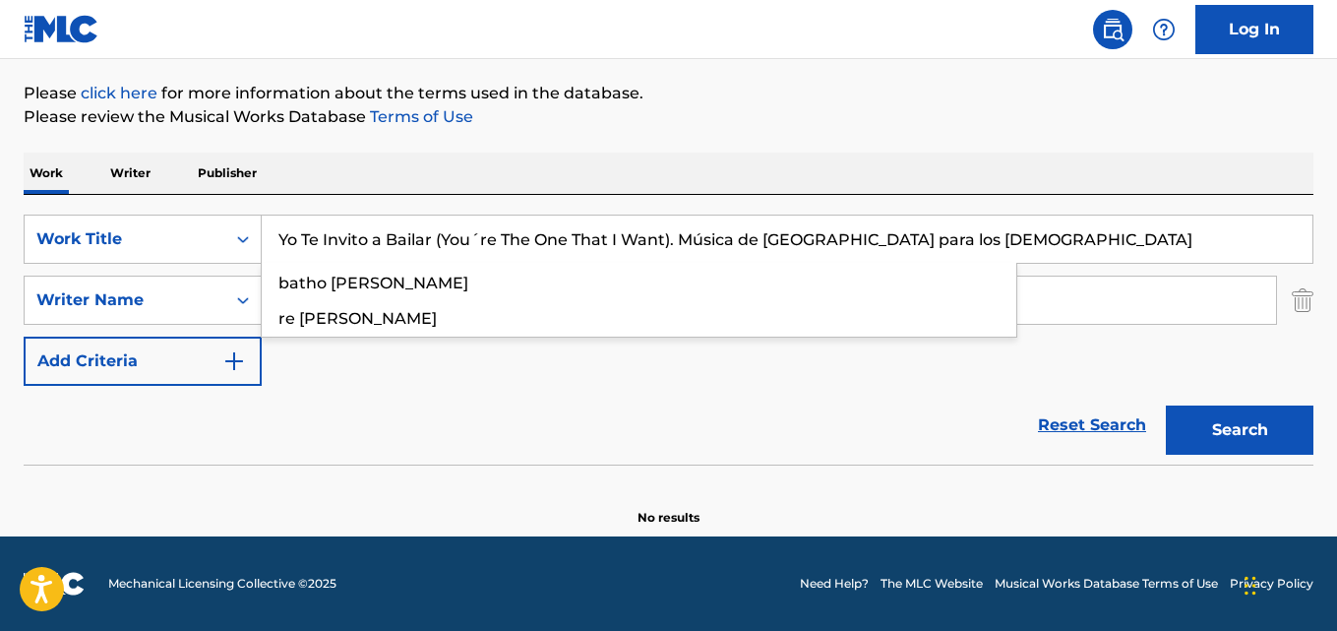
type input "Yo Te Invito a Bailar (You´re The One That I Want). Música de [GEOGRAPHIC_DATA]…"
drag, startPoint x: 411, startPoint y: 303, endPoint x: 283, endPoint y: 302, distance: 127.9
click at [283, 302] on input "[PERSON_NAME]" at bounding box center [769, 299] width 1014 height 47
paste input "[PERSON_NAME]"
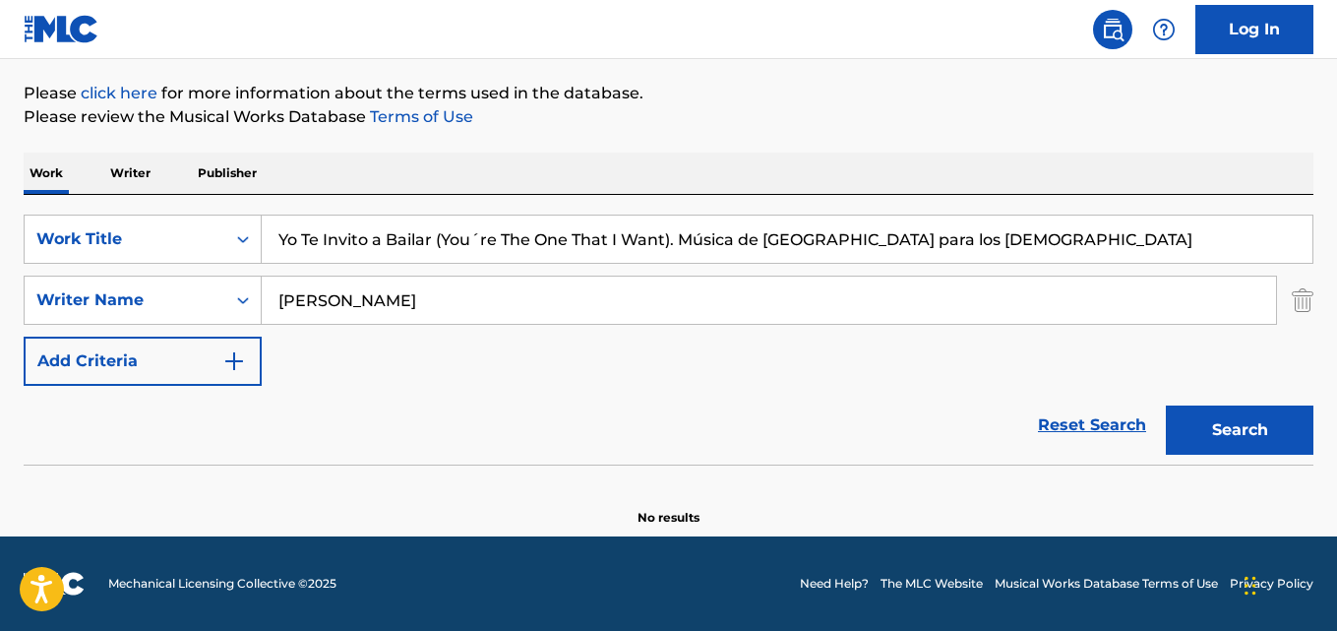
type input "[PERSON_NAME]"
click at [1166, 405] on button "Search" at bounding box center [1240, 429] width 148 height 49
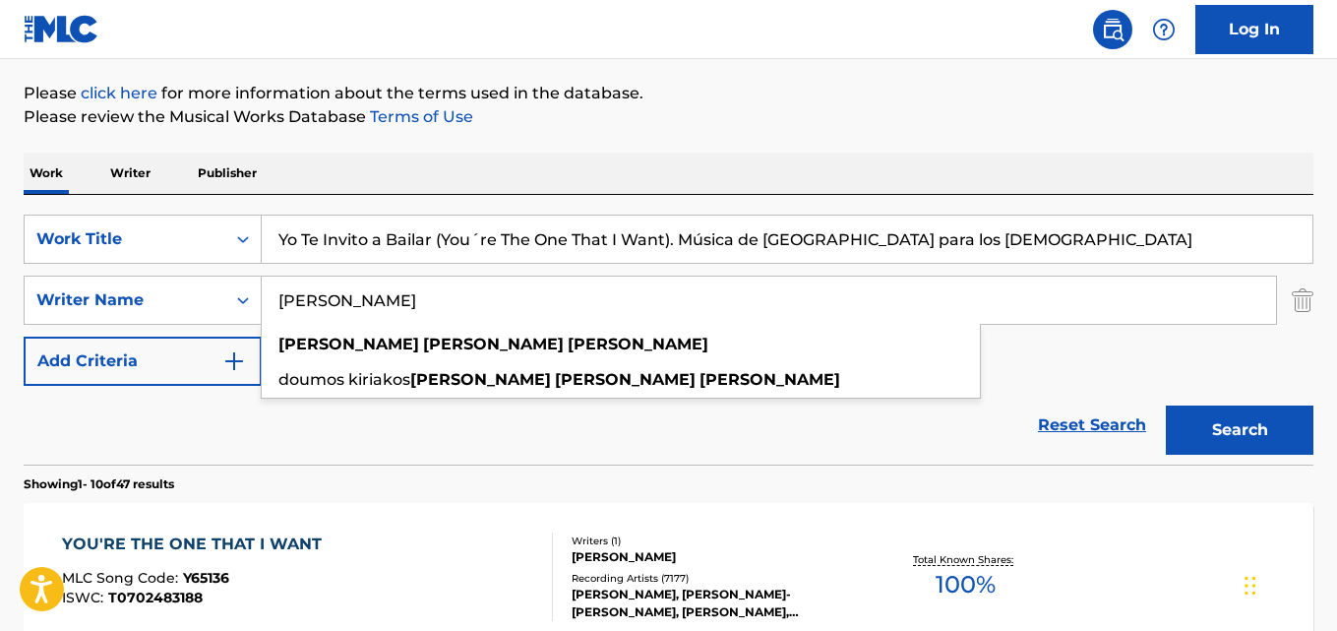
click at [450, 443] on div "Reset Search Search" at bounding box center [669, 425] width 1290 height 79
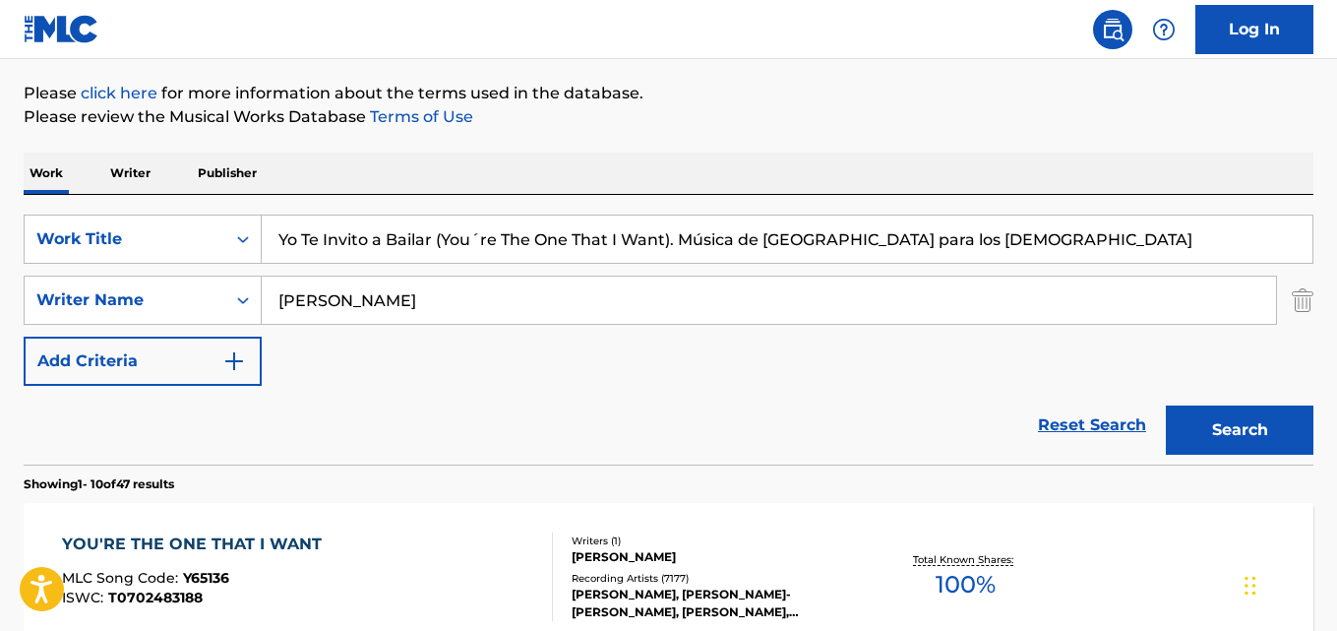
scroll to position [322, 0]
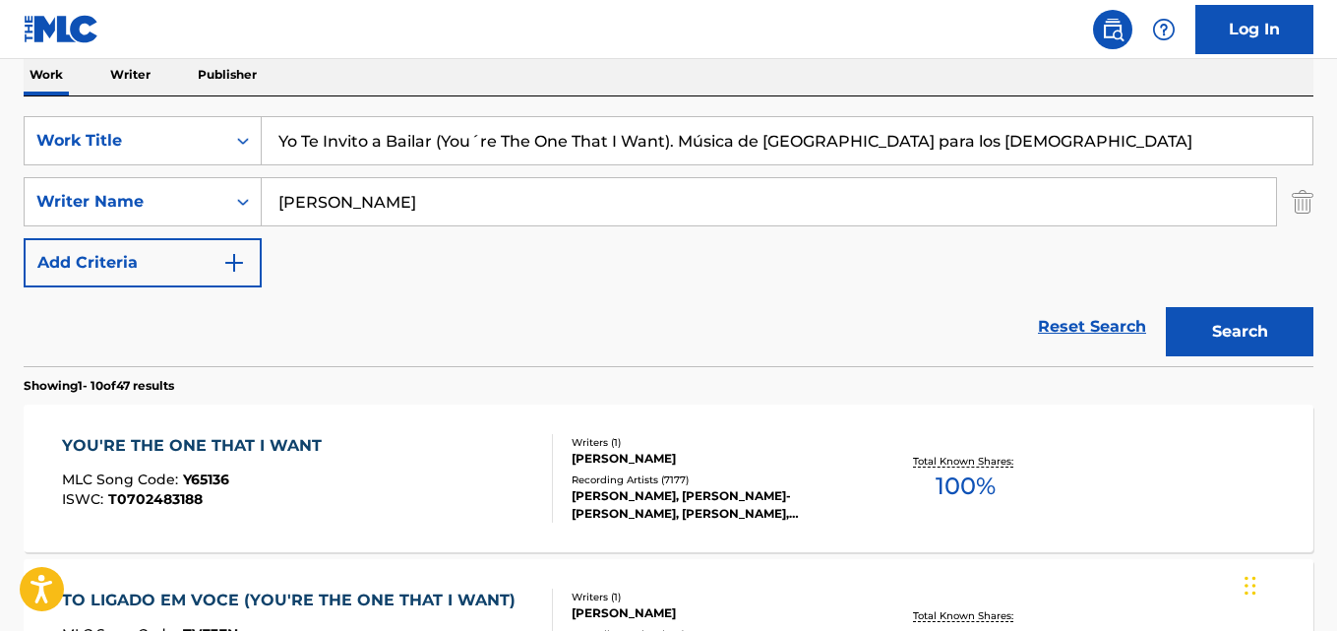
click at [330, 452] on div "YOU'RE THE ONE THAT I WANT MLC Song Code : Y65136 ISWC : T0702483188" at bounding box center [307, 478] width 490 height 89
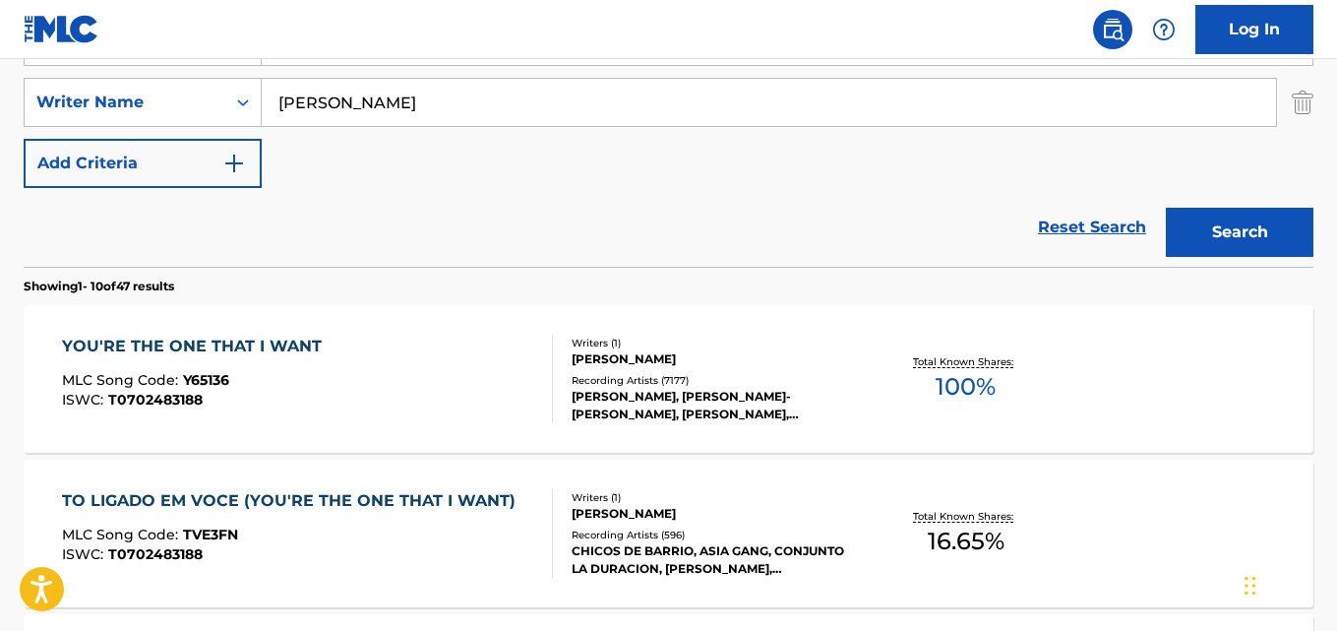
scroll to position [420, 0]
click at [312, 363] on div "YOU'RE THE ONE THAT I WANT MLC Song Code : Y65136 ISWC : T0702483188" at bounding box center [197, 379] width 270 height 89
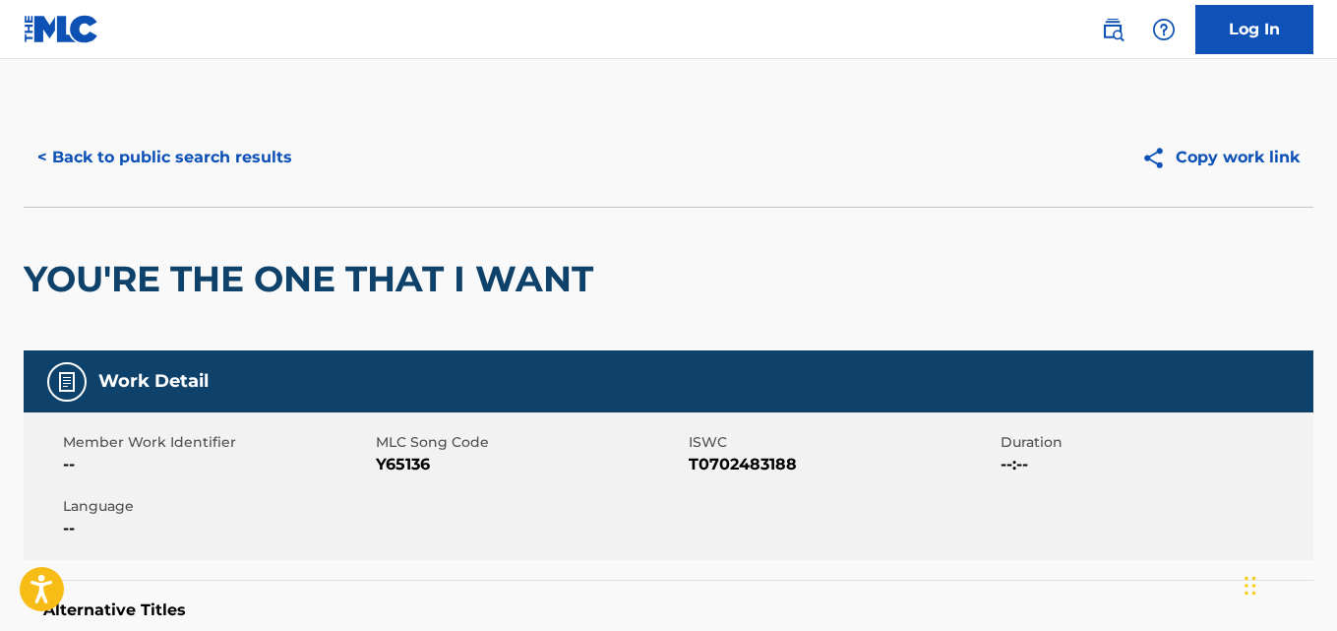
drag, startPoint x: 436, startPoint y: 462, endPoint x: 386, endPoint y: 466, distance: 50.3
click at [410, 463] on span "Y65136" at bounding box center [530, 465] width 308 height 24
click at [381, 467] on span "Y65136" at bounding box center [530, 465] width 308 height 24
click at [471, 473] on span "Y65136" at bounding box center [530, 465] width 308 height 24
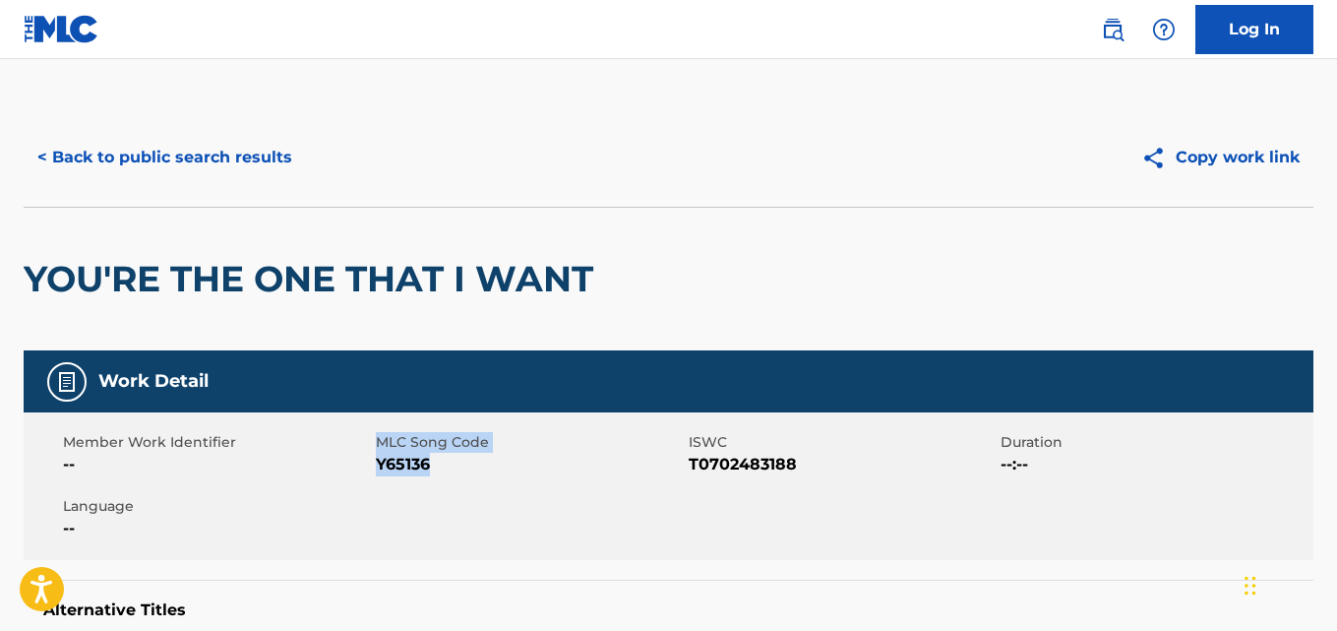
drag, startPoint x: 436, startPoint y: 469, endPoint x: 372, endPoint y: 475, distance: 64.2
click at [372, 475] on div "Member Work Identifier -- MLC Song Code Y65136 ISWC T0702483188 Duration --:-- …" at bounding box center [669, 486] width 1290 height 148
click at [445, 472] on span "Y65136" at bounding box center [530, 465] width 308 height 24
drag, startPoint x: 437, startPoint y: 463, endPoint x: 381, endPoint y: 466, distance: 56.2
click at [381, 466] on span "Y65136" at bounding box center [530, 465] width 308 height 24
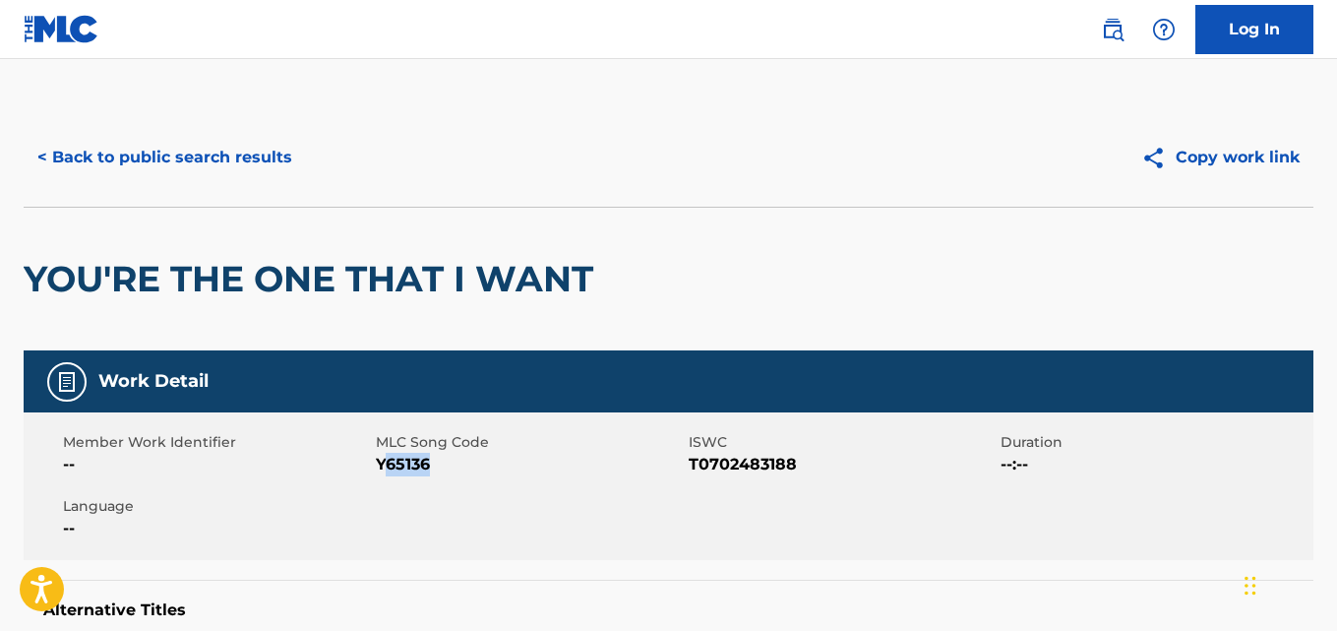
click at [381, 466] on span "Y65136" at bounding box center [530, 465] width 308 height 24
drag, startPoint x: 378, startPoint y: 464, endPoint x: 434, endPoint y: 463, distance: 56.1
click at [434, 463] on span "Y65136" at bounding box center [530, 465] width 308 height 24
copy span "Y65136"
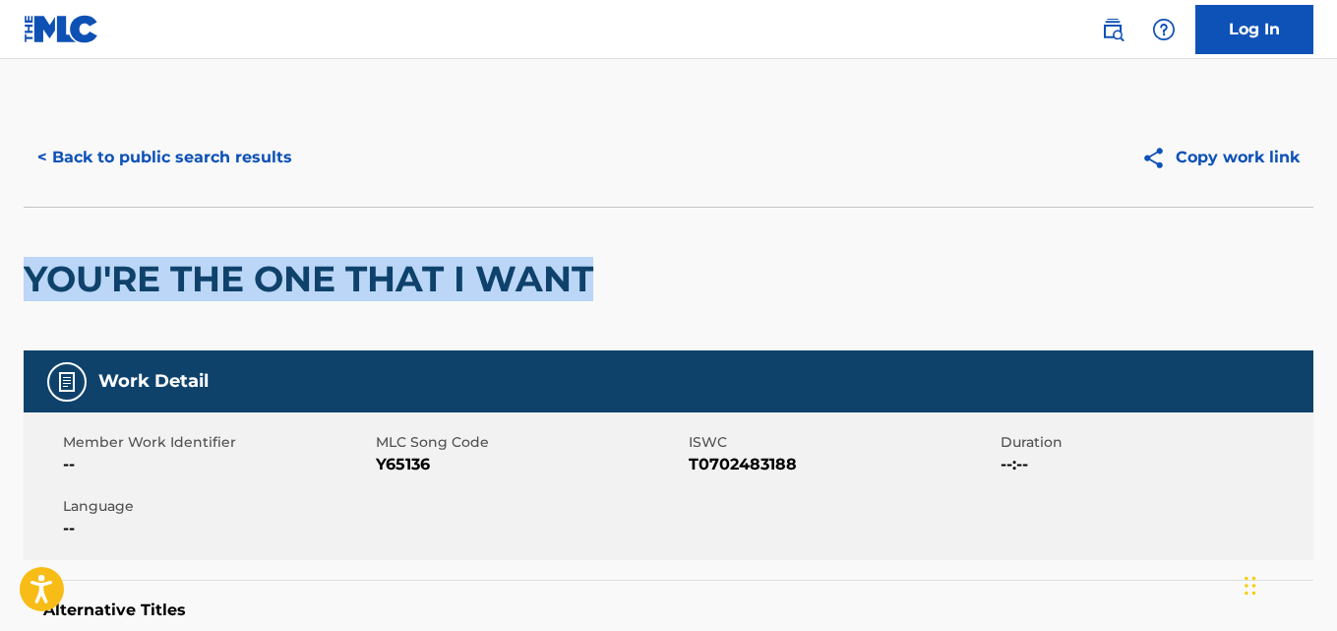
drag, startPoint x: 30, startPoint y: 279, endPoint x: 651, endPoint y: 281, distance: 620.8
click at [651, 281] on div "YOU'RE THE ONE THAT I WANT" at bounding box center [669, 279] width 1290 height 144
copy h2 "YOU'RE THE ONE THAT I WANT"
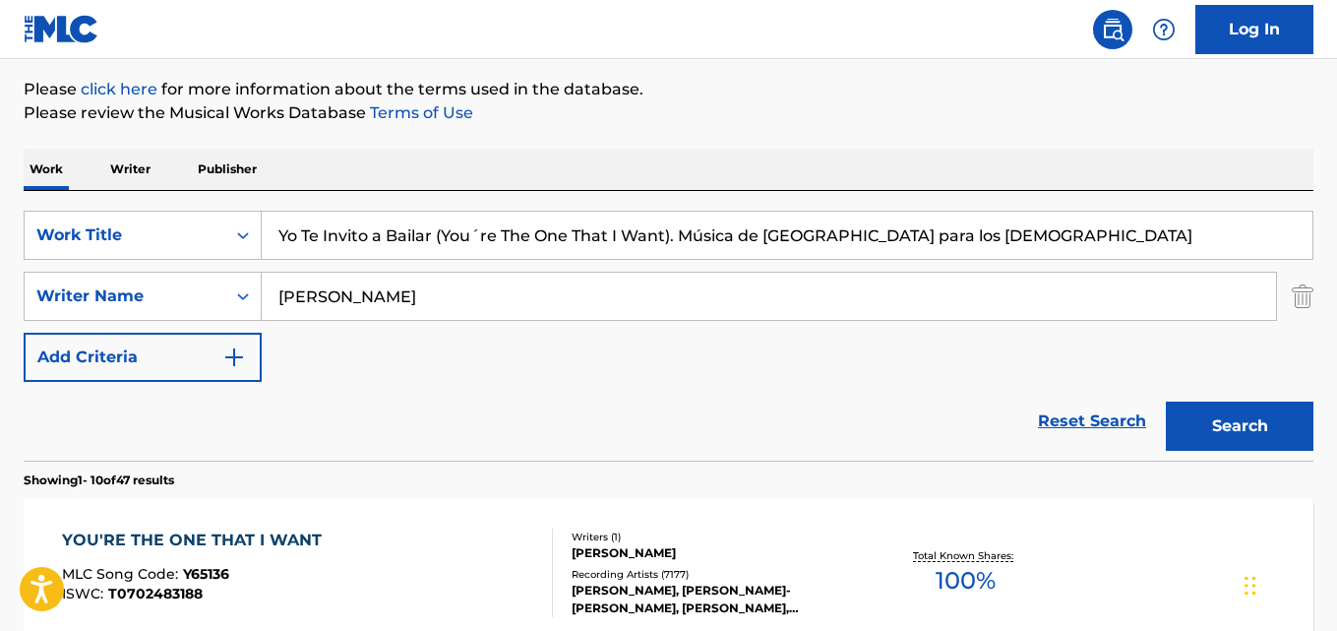
scroll to position [223, 0]
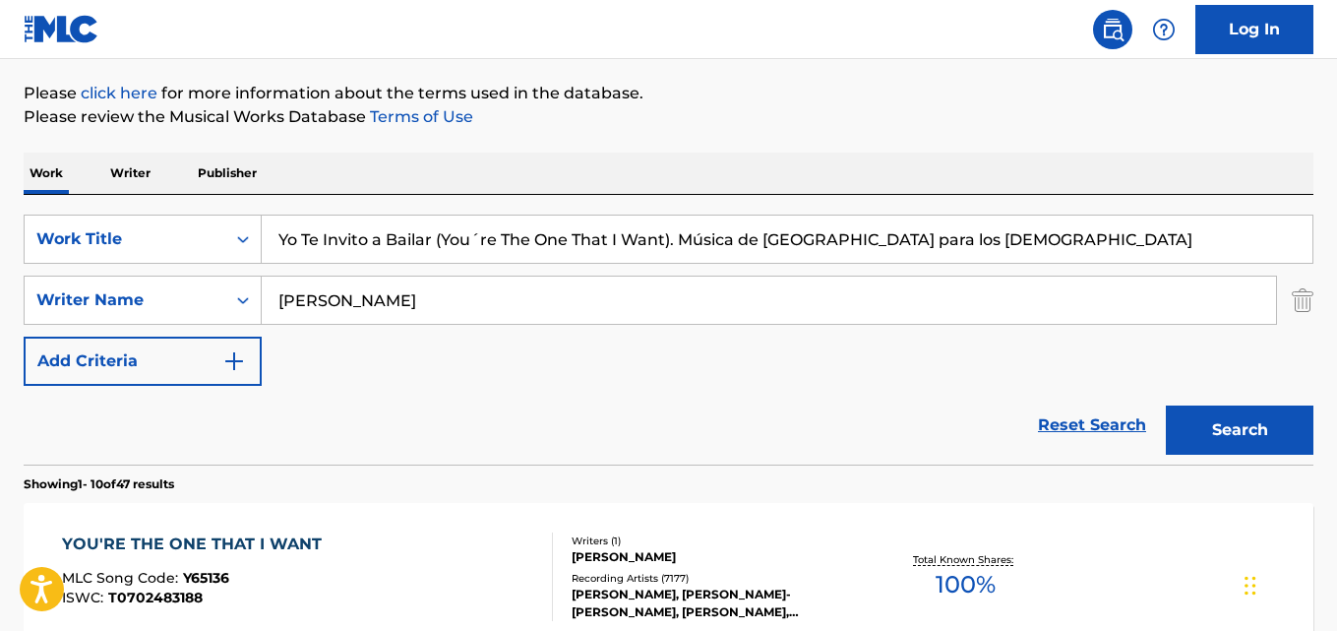
click at [497, 249] on input "Yo Te Invito a Bailar (You´re The One That I Want). Música de [GEOGRAPHIC_DATA]…" at bounding box center [787, 238] width 1051 height 47
paste input "Utlwang Sefefo [PERSON_NAME]"
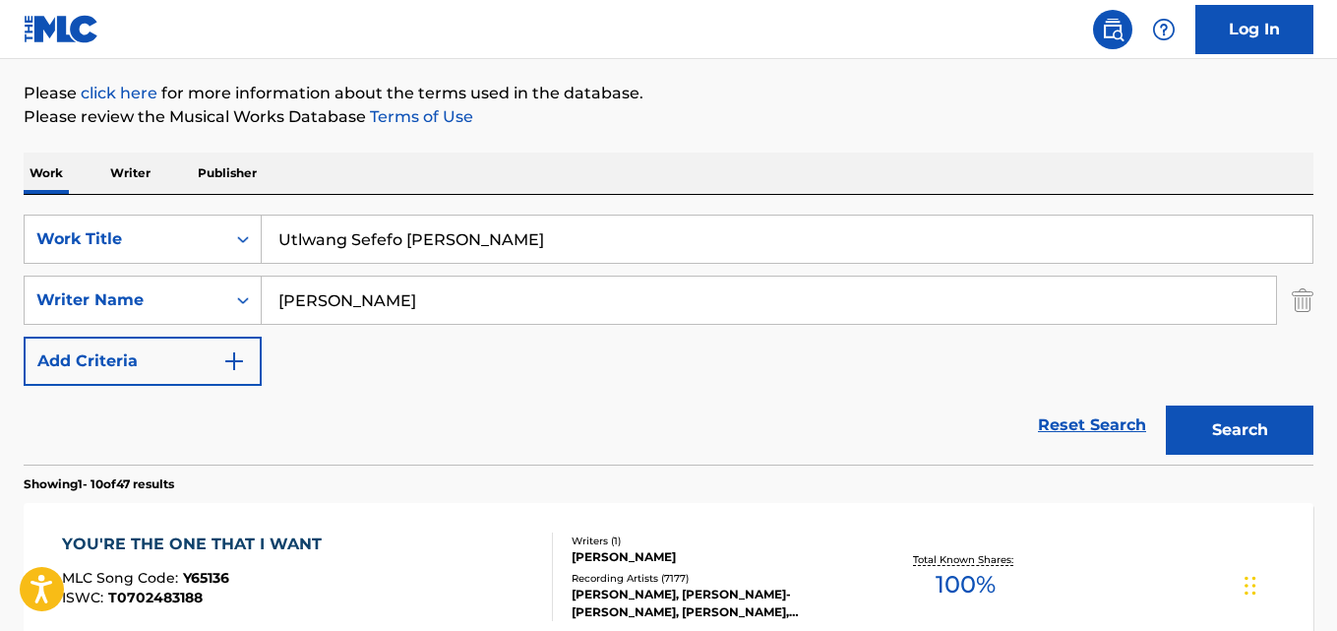
type input "Utlwang Sefefo [PERSON_NAME]"
drag, startPoint x: 445, startPoint y: 293, endPoint x: 269, endPoint y: 293, distance: 176.1
click at [269, 293] on input "[PERSON_NAME]" at bounding box center [769, 299] width 1014 height 47
paste input "[PERSON_NAME]"
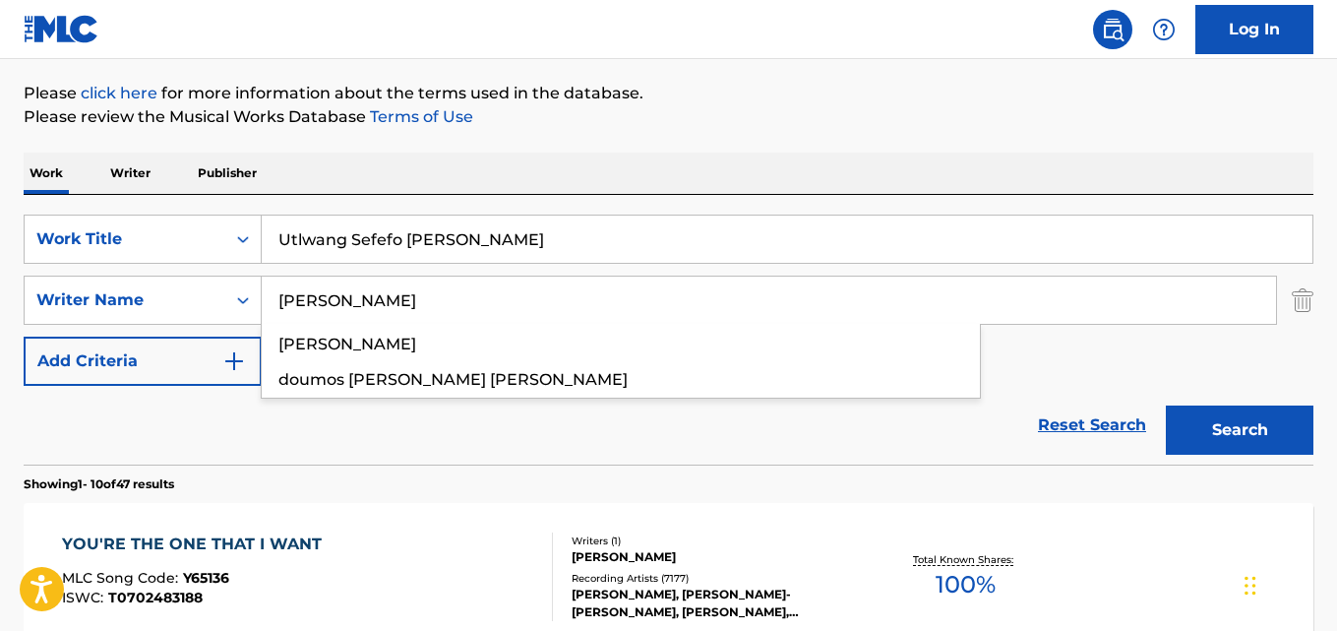
type input "[PERSON_NAME]"
click at [1166, 405] on button "Search" at bounding box center [1240, 429] width 148 height 49
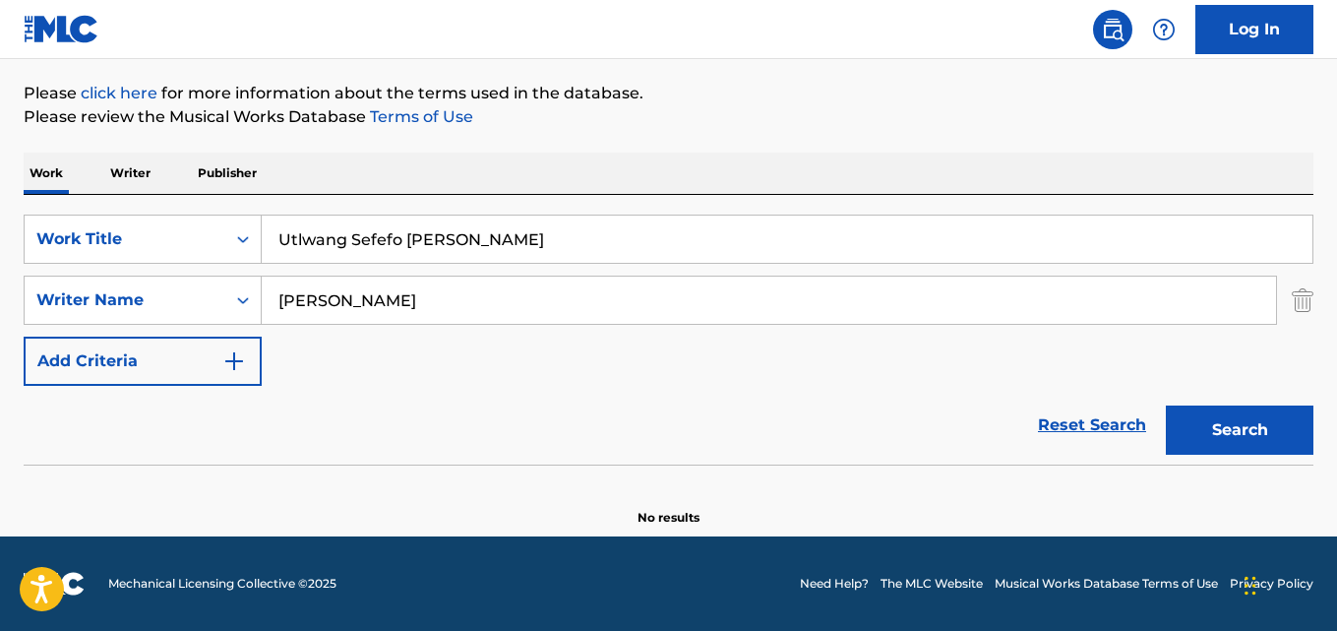
click at [411, 249] on input "Utlwang Sefefo [PERSON_NAME]" at bounding box center [787, 238] width 1051 height 47
paste input "Tender Mercies"
type input "Tender Mercies"
drag, startPoint x: 437, startPoint y: 307, endPoint x: 124, endPoint y: 303, distance: 312.9
click at [124, 303] on div "SearchWithCriteria6ff873d1-01d2-446f-adb1-249565699df9 Writer Name [PERSON_NAME]" at bounding box center [669, 299] width 1290 height 49
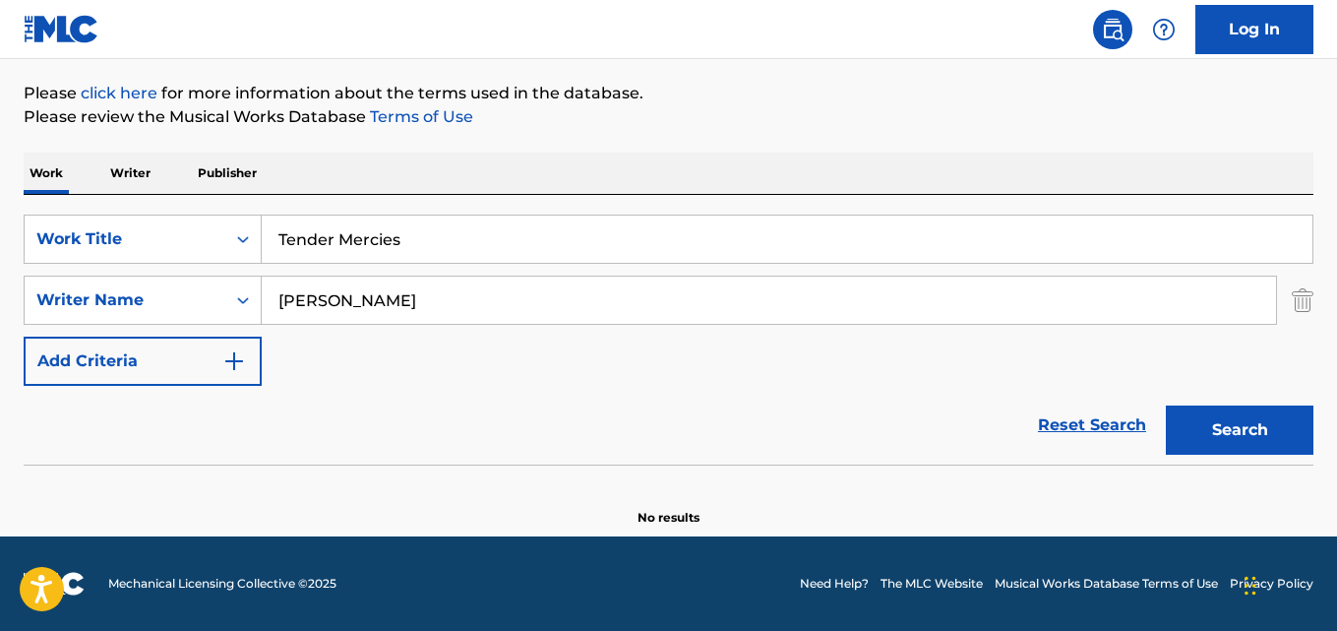
paste input "[PERSON_NAME]"
type input "[PERSON_NAME]"
click at [1166, 405] on button "Search" at bounding box center [1240, 429] width 148 height 49
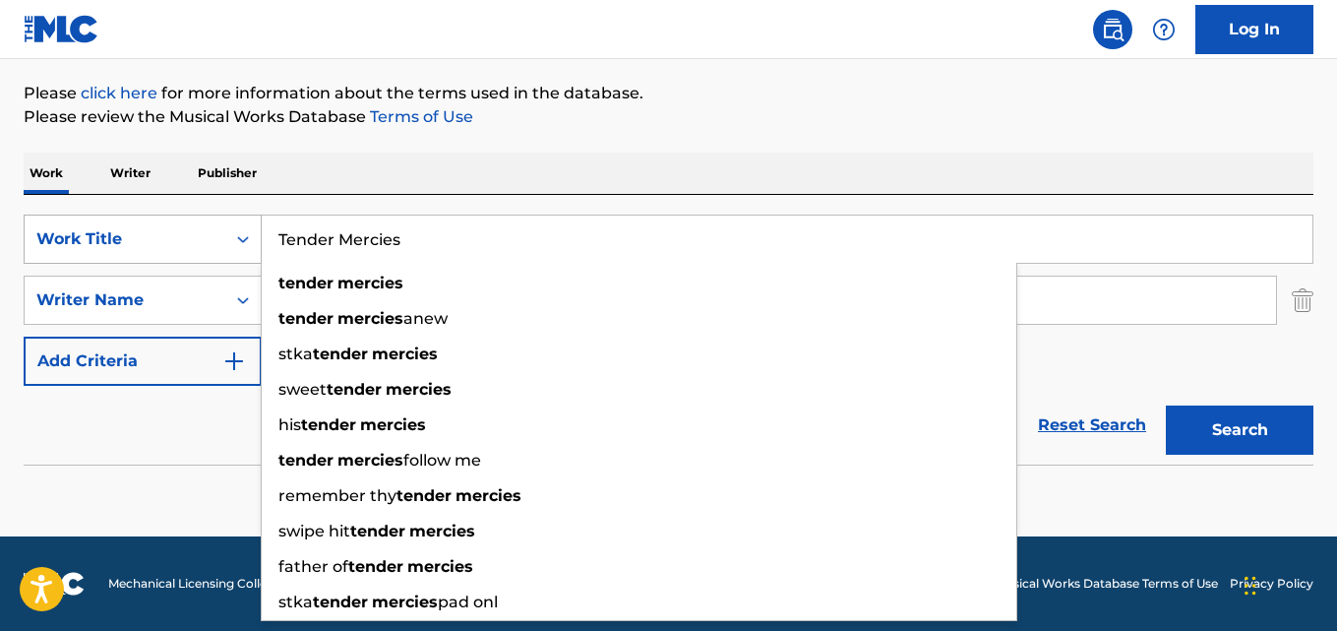
drag, startPoint x: 354, startPoint y: 234, endPoint x: 224, endPoint y: 230, distance: 129.9
click at [225, 230] on div "SearchWithCriteriad019fb82-7d5f-419c-8b5d-11d324c4ae22 Work Title Tender Mercie…" at bounding box center [669, 238] width 1290 height 49
paste input "[PERSON_NAME] Modisa"
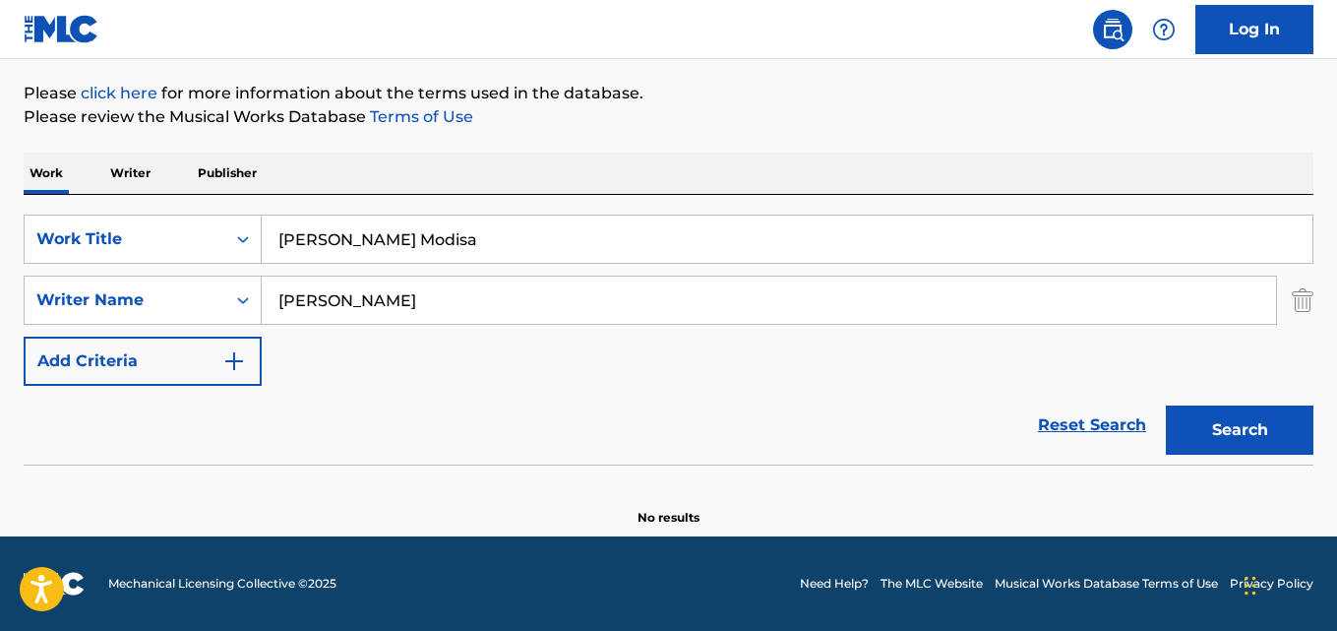
type input "[PERSON_NAME] Modisa"
drag, startPoint x: 422, startPoint y: 303, endPoint x: 104, endPoint y: 297, distance: 317.8
click at [104, 297] on div "SearchWithCriteria6ff873d1-01d2-446f-adb1-249565699df9 Writer Name [PERSON_NAME]" at bounding box center [669, 299] width 1290 height 49
paste input "[PERSON_NAME]"
type input "[PERSON_NAME]"
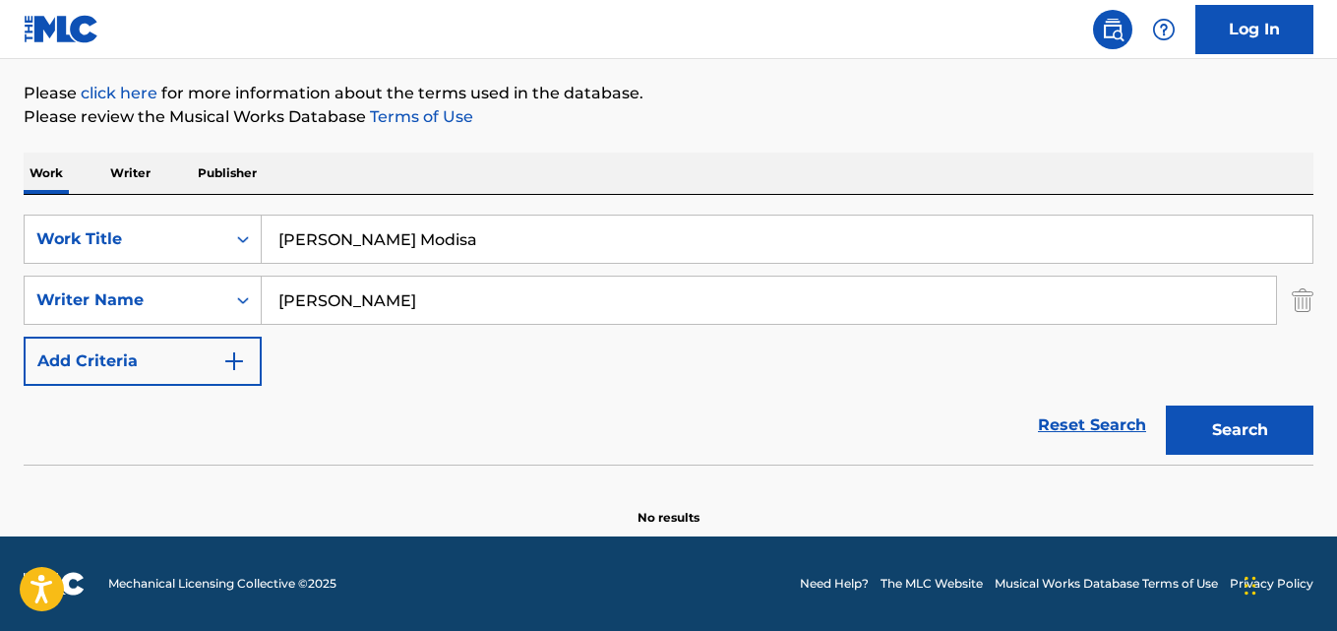
click at [1166, 405] on button "Search" at bounding box center [1240, 429] width 148 height 49
drag, startPoint x: 392, startPoint y: 235, endPoint x: 197, endPoint y: 231, distance: 194.8
click at [184, 232] on div "SearchWithCriteriad019fb82-7d5f-419c-8b5d-11d324c4ae22 Work Title [PERSON_NAME]…" at bounding box center [669, 238] width 1290 height 49
click at [175, 232] on div "Work Title" at bounding box center [124, 239] width 177 height 24
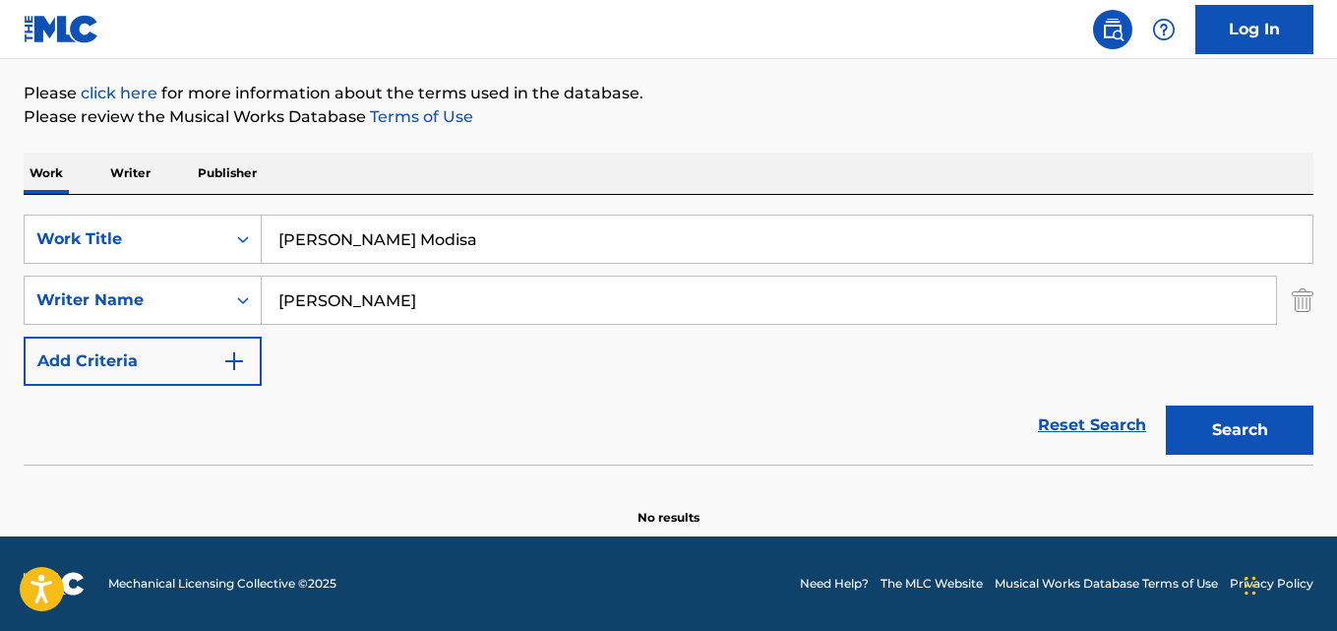
paste input "Search Form"
click at [397, 231] on input "[PERSON_NAME] Modisa" at bounding box center [787, 238] width 1051 height 47
drag, startPoint x: 397, startPoint y: 231, endPoint x: 319, endPoint y: 231, distance: 78.7
click at [397, 231] on input "[PERSON_NAME] Modisa" at bounding box center [787, 238] width 1051 height 47
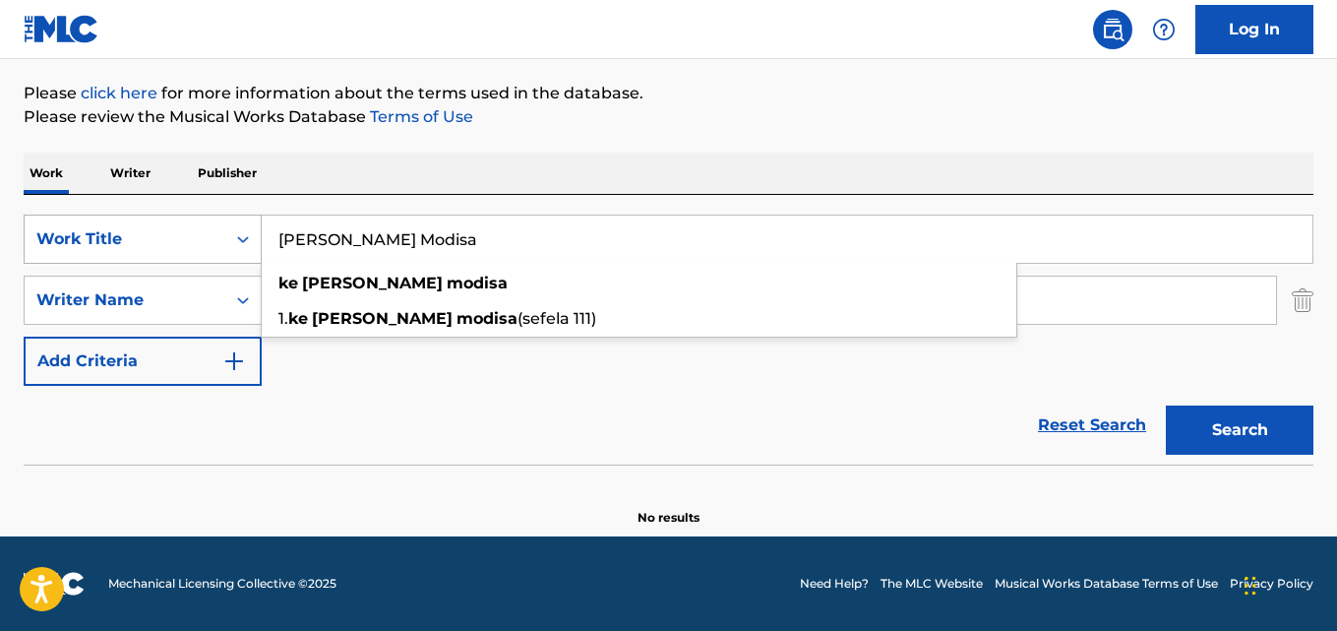
drag, startPoint x: 319, startPoint y: 231, endPoint x: 169, endPoint y: 217, distance: 150.2
click at [169, 217] on div "SearchWithCriteriad019fb82-7d5f-419c-8b5d-11d324c4ae22 Work Title [PERSON_NAME]…" at bounding box center [669, 238] width 1290 height 49
paste input "Feliz A Mi [PERSON_NAME]"
type input "Feliz A Mi Manera"
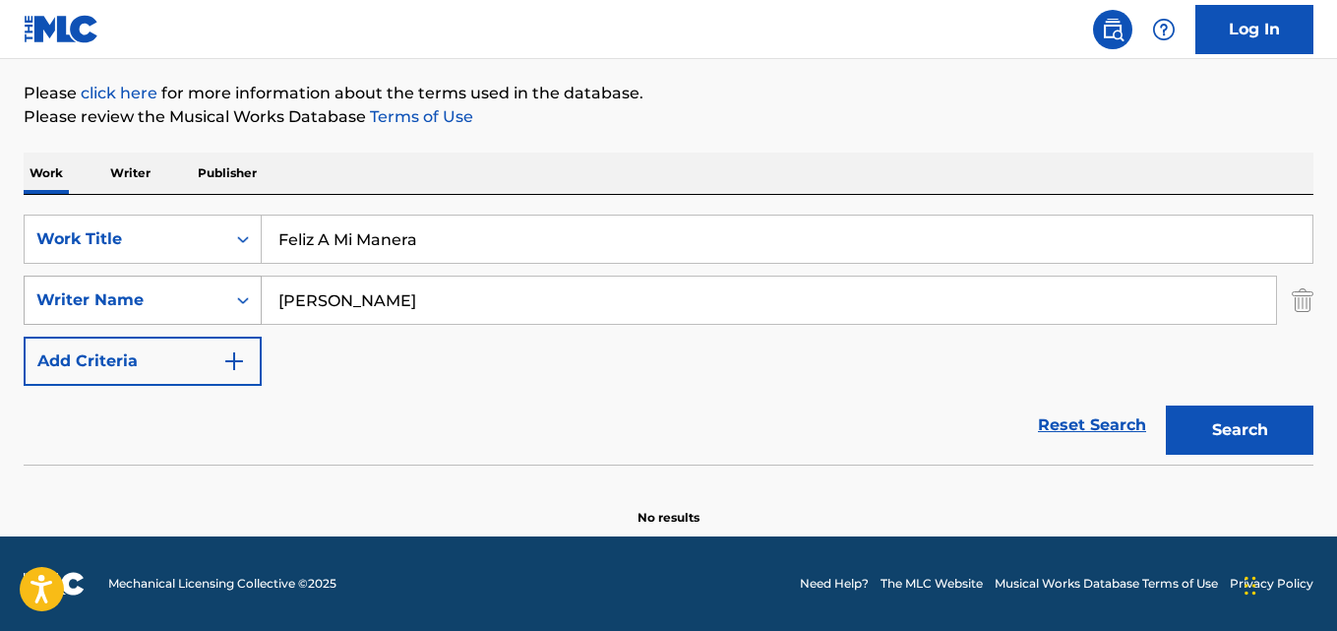
drag, startPoint x: 457, startPoint y: 308, endPoint x: 97, endPoint y: 291, distance: 360.5
click at [117, 293] on div "SearchWithCriteria6ff873d1-01d2-446f-adb1-249565699df9 Writer Name [PERSON_NAME]" at bounding box center [669, 299] width 1290 height 49
click at [99, 293] on div "Writer Name" at bounding box center [124, 300] width 177 height 24
click at [97, 293] on div "Writer Name" at bounding box center [124, 300] width 177 height 24
paste input "Search Form"
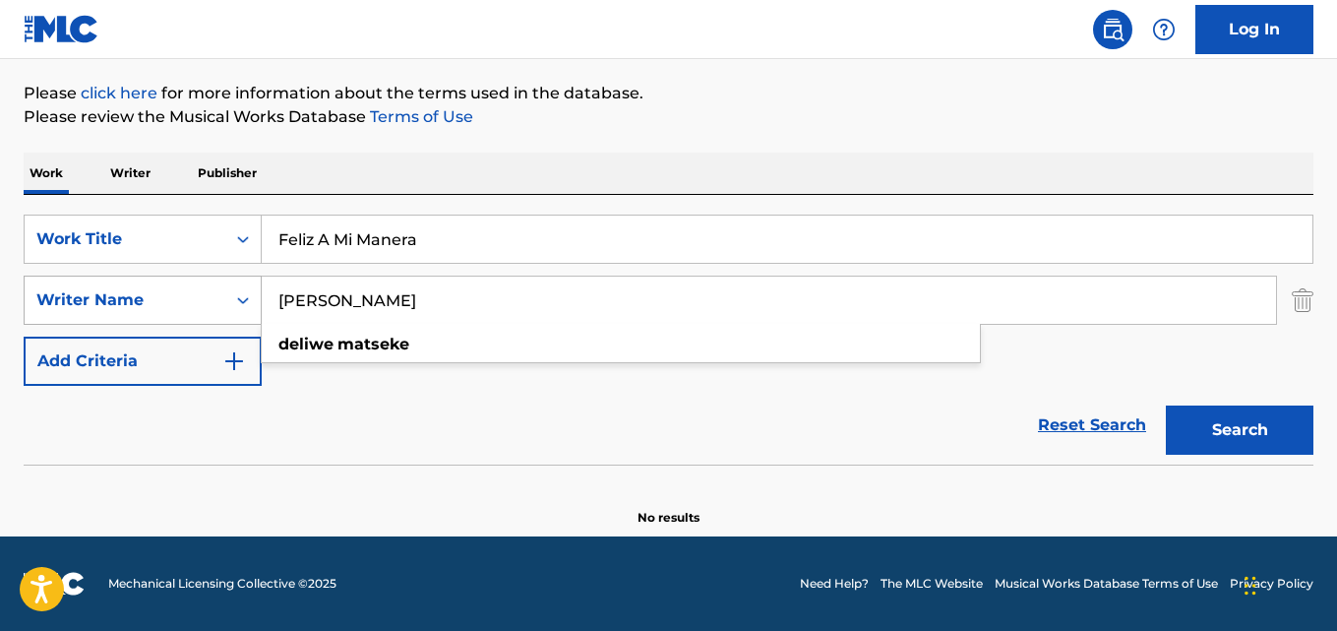
drag, startPoint x: 423, startPoint y: 294, endPoint x: 126, endPoint y: 297, distance: 297.1
click at [126, 297] on div "SearchWithCriteria6ff873d1-01d2-446f-adb1-249565699df9 Writer Name [PERSON_NAME]" at bounding box center [669, 299] width 1290 height 49
paste input "[PERSON_NAME] [PERSON_NAME] [PERSON_NAME]"
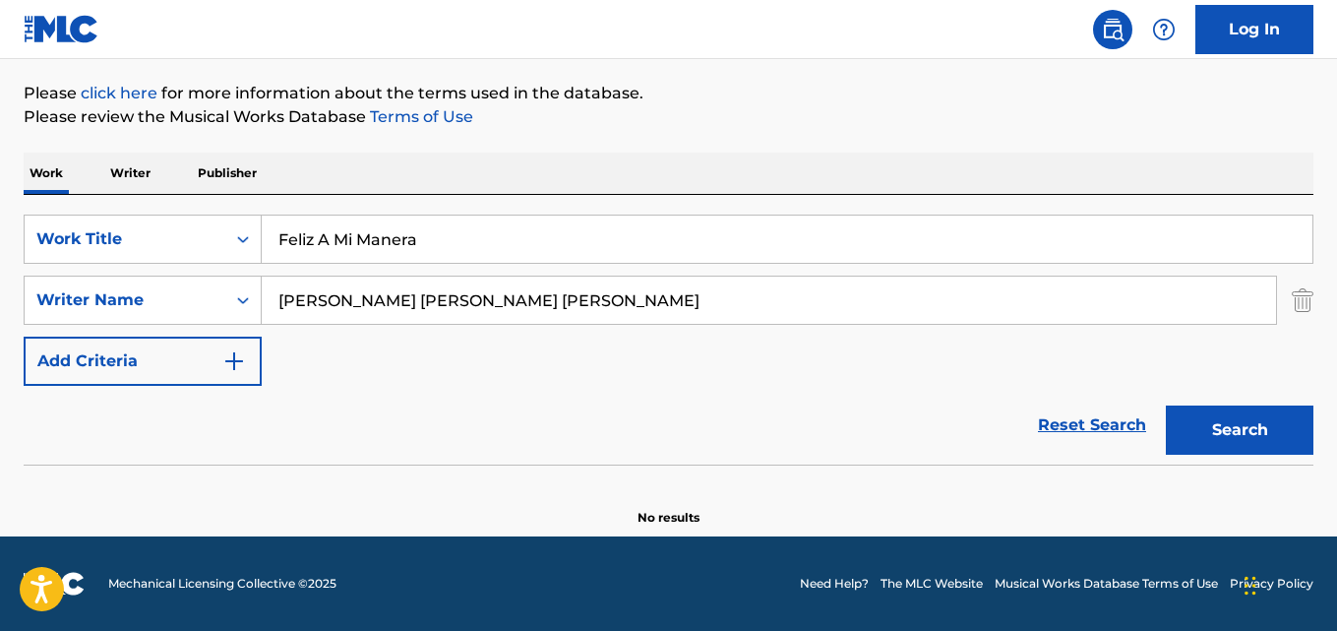
click at [1166, 405] on button "Search" at bounding box center [1240, 429] width 148 height 49
click at [475, 301] on input "[PERSON_NAME] [PERSON_NAME] [PERSON_NAME]" at bounding box center [769, 299] width 1014 height 47
type input "[PERSON_NAME]"
click at [1166, 405] on button "Search" at bounding box center [1240, 429] width 148 height 49
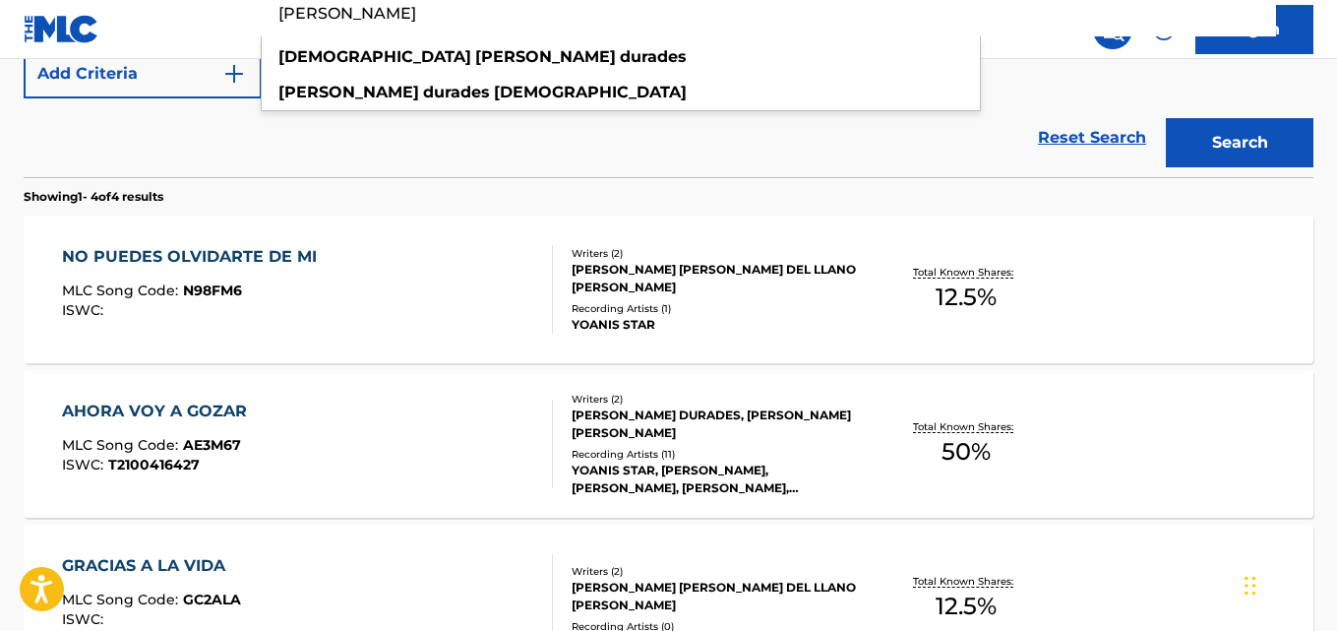
scroll to position [518, 0]
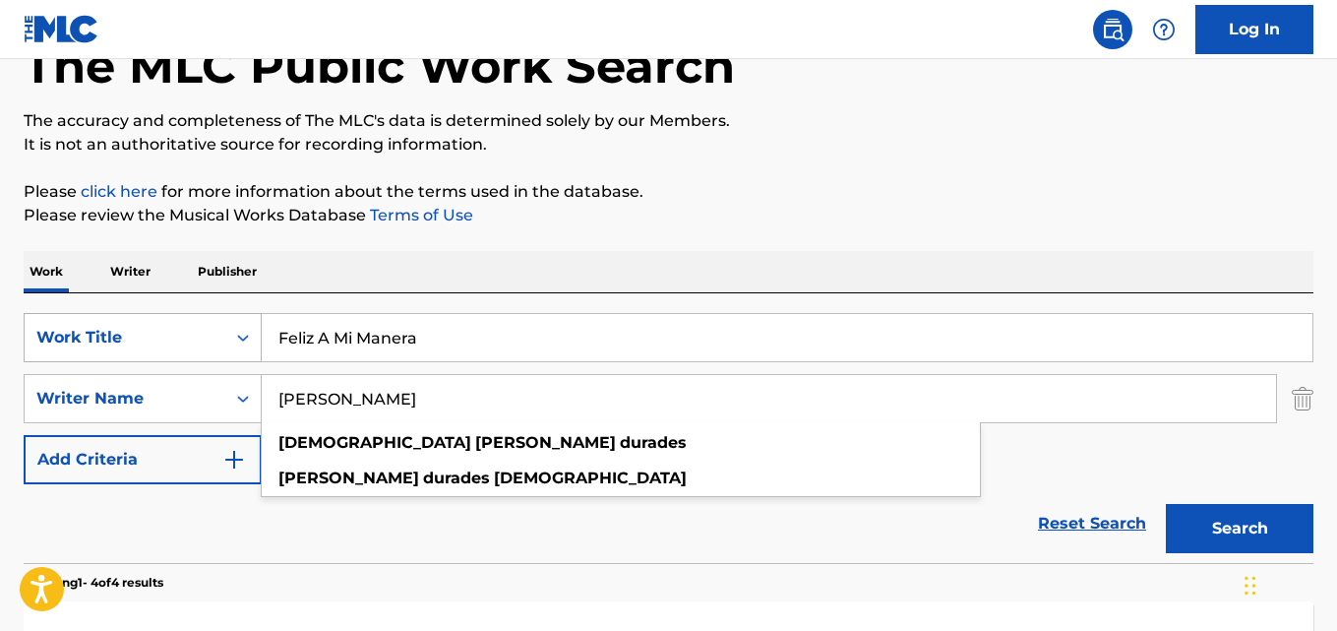
drag, startPoint x: 469, startPoint y: 347, endPoint x: 127, endPoint y: 330, distance: 342.8
click at [128, 330] on div "SearchWithCriteriad019fb82-7d5f-419c-8b5d-11d324c4ae22 Work Title Feliz A Mi Ma…" at bounding box center [669, 337] width 1290 height 49
click at [127, 330] on div "Work Title" at bounding box center [124, 338] width 177 height 24
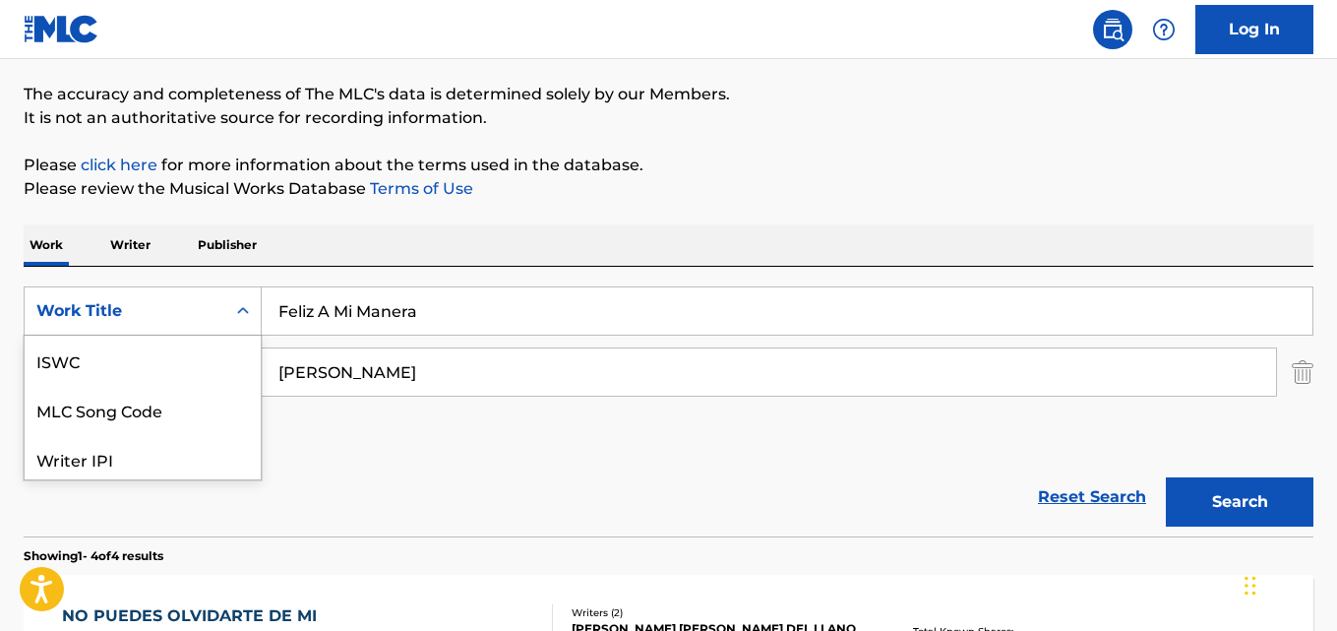
scroll to position [49, 0]
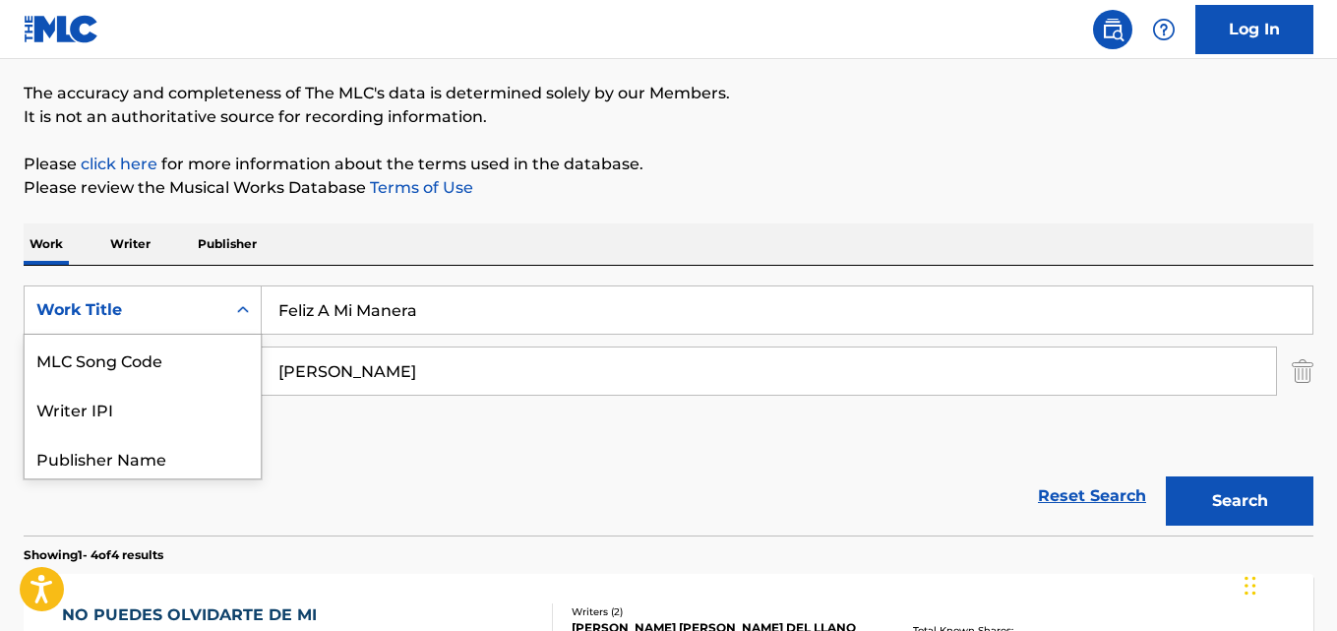
paste input "Search Form"
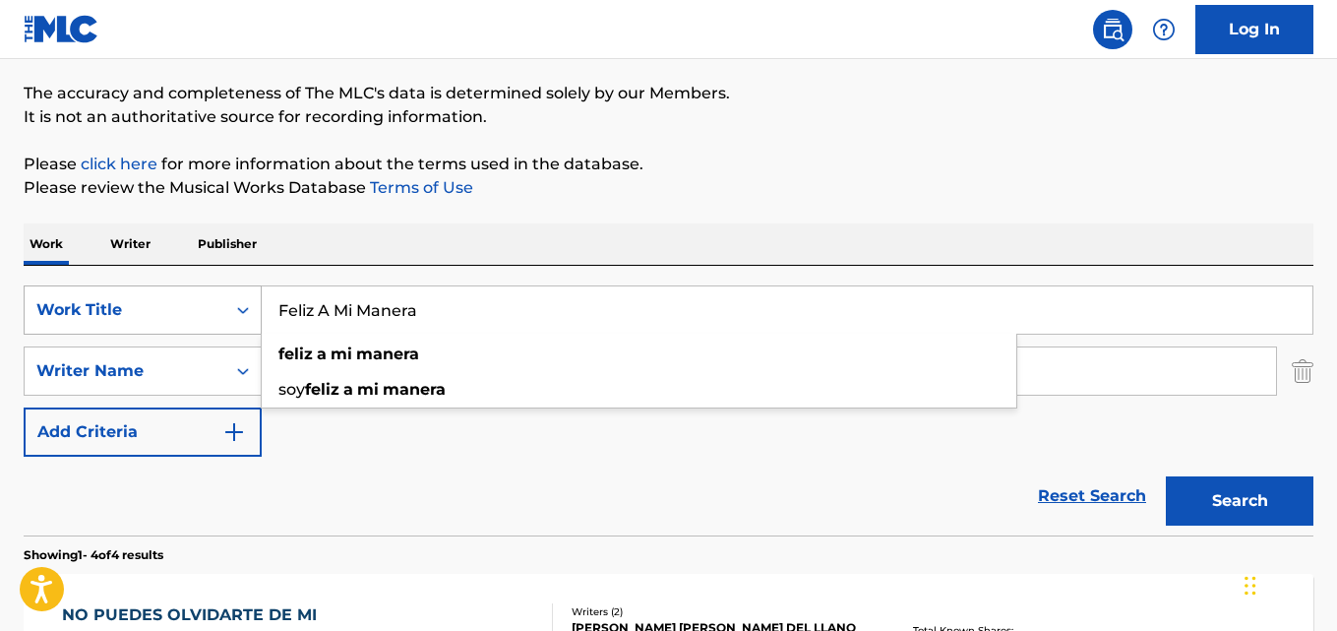
drag, startPoint x: 445, startPoint y: 309, endPoint x: 162, endPoint y: 311, distance: 282.4
click at [162, 311] on div "SearchWithCriteriad019fb82-7d5f-419c-8b5d-11d324c4ae22 Work Title Feliz A Mi Ma…" at bounding box center [669, 309] width 1290 height 49
paste input "La Zampoña Mágic"
type input "La Zampoña Mágica"
drag, startPoint x: 495, startPoint y: 369, endPoint x: 172, endPoint y: 369, distance: 322.7
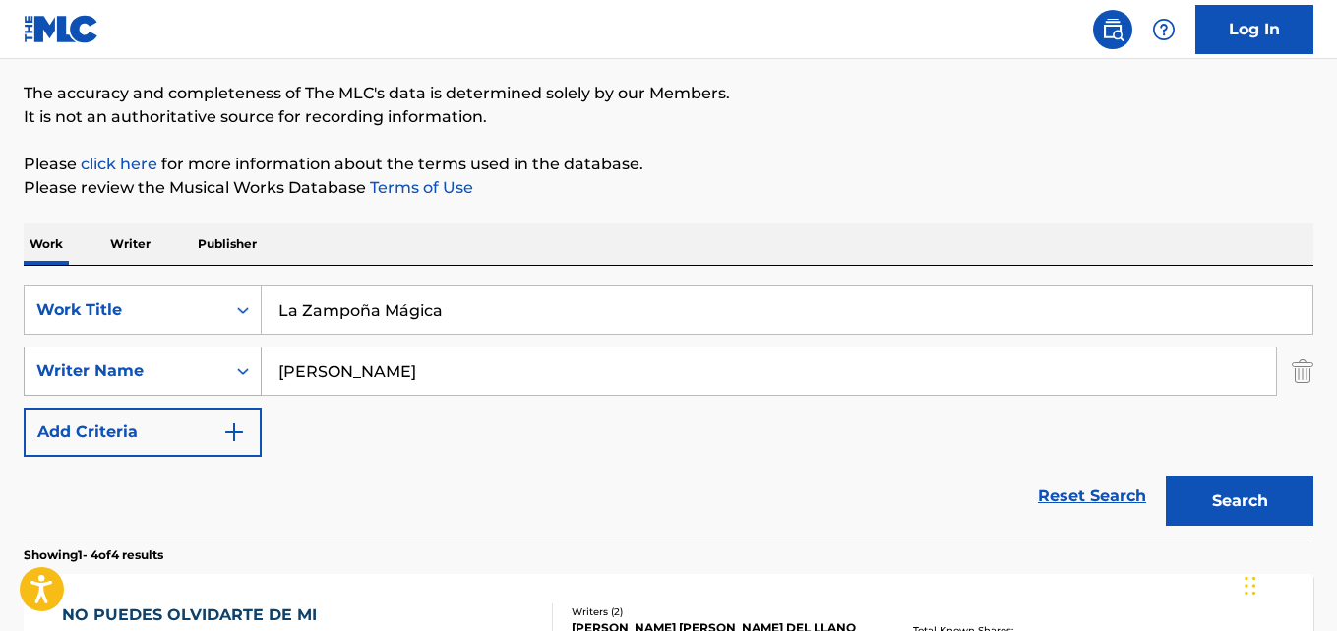
click at [172, 369] on div "SearchWithCriteria6ff873d1-01d2-446f-adb1-249565699df9 Writer Name [PERSON_NAME]" at bounding box center [669, 370] width 1290 height 49
click at [172, 369] on div "Writer Name" at bounding box center [124, 371] width 177 height 24
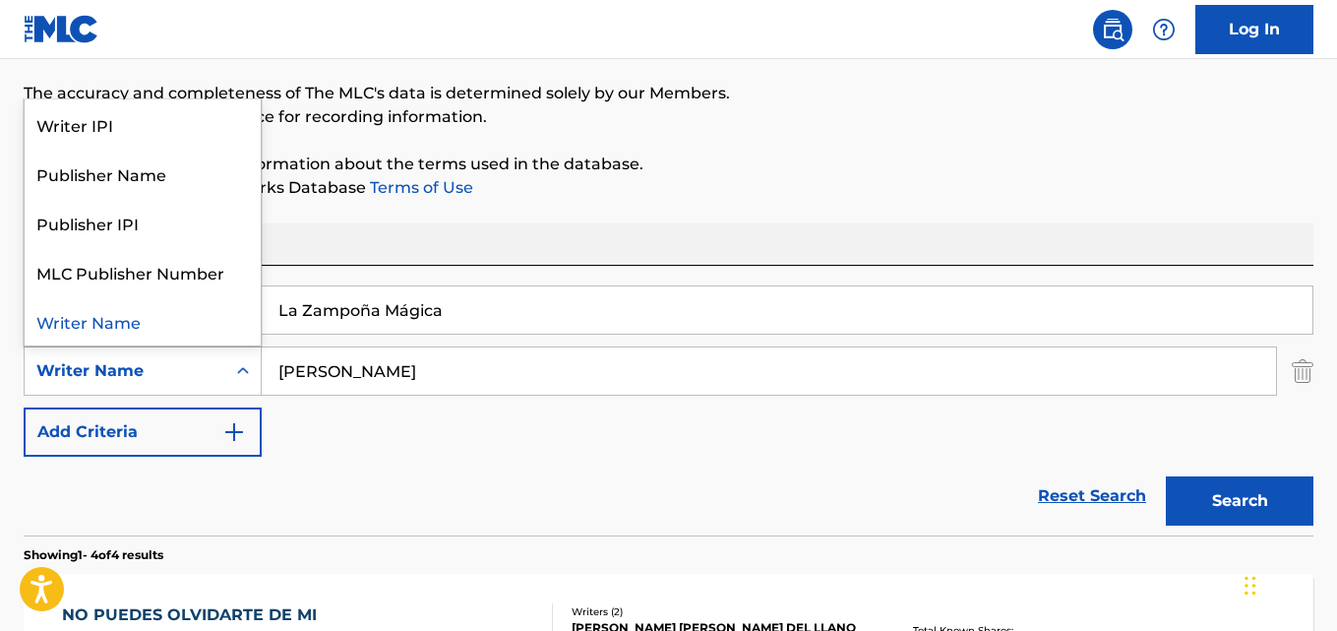
click at [458, 359] on input "[PERSON_NAME]" at bounding box center [769, 370] width 1014 height 47
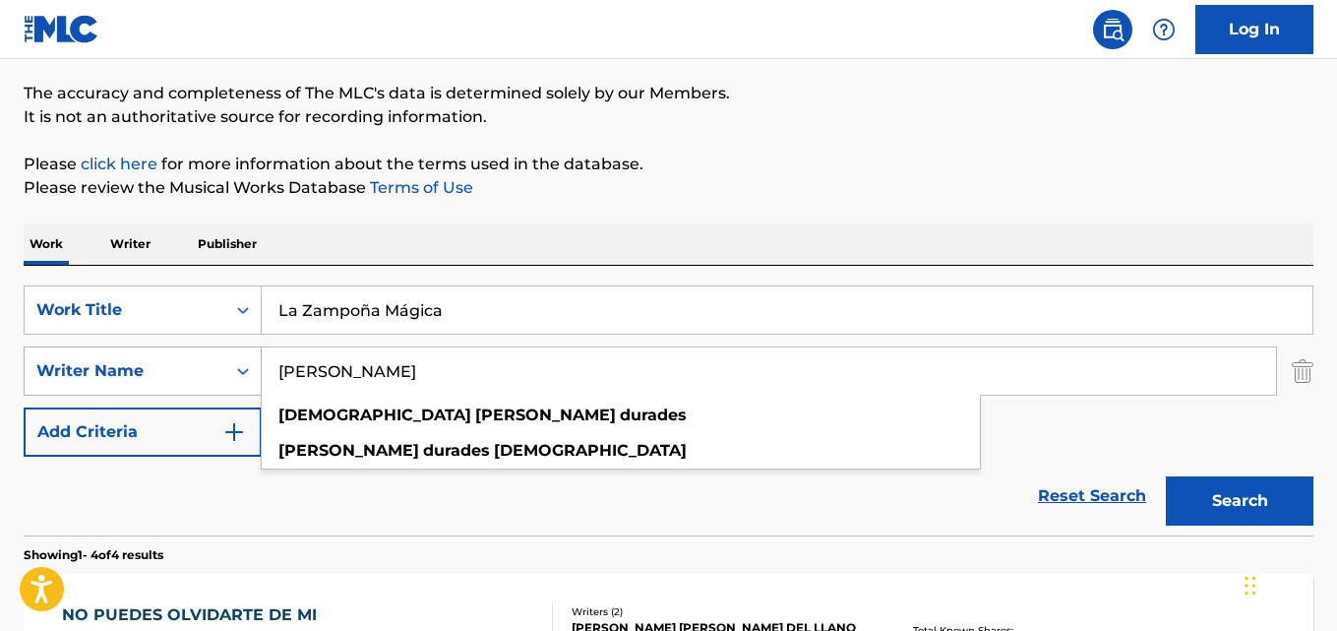
drag, startPoint x: 516, startPoint y: 380, endPoint x: 220, endPoint y: 375, distance: 295.2
click at [220, 375] on div "SearchWithCriteria6ff873d1-01d2-446f-adb1-249565699df9 Writer Name [PERSON_NAME…" at bounding box center [669, 370] width 1290 height 49
paste input "[PERSON_NAME], [PERSON_NAME]"
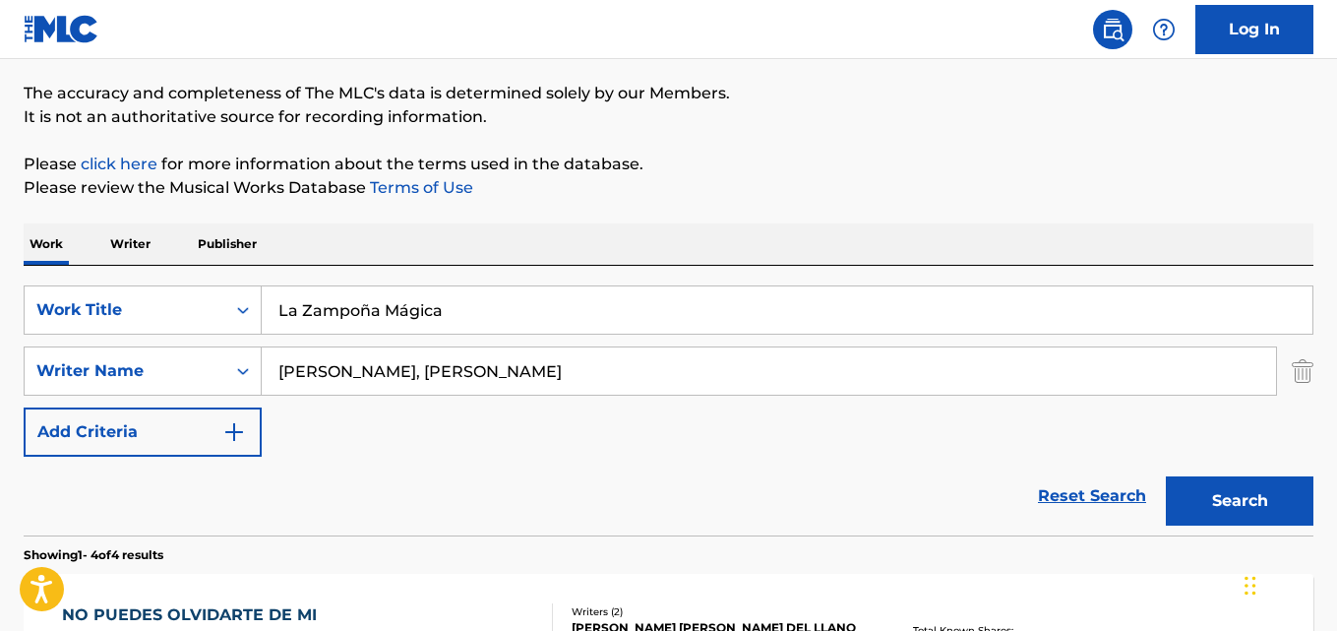
click at [415, 373] on input "[PERSON_NAME], [PERSON_NAME]" at bounding box center [769, 370] width 1014 height 47
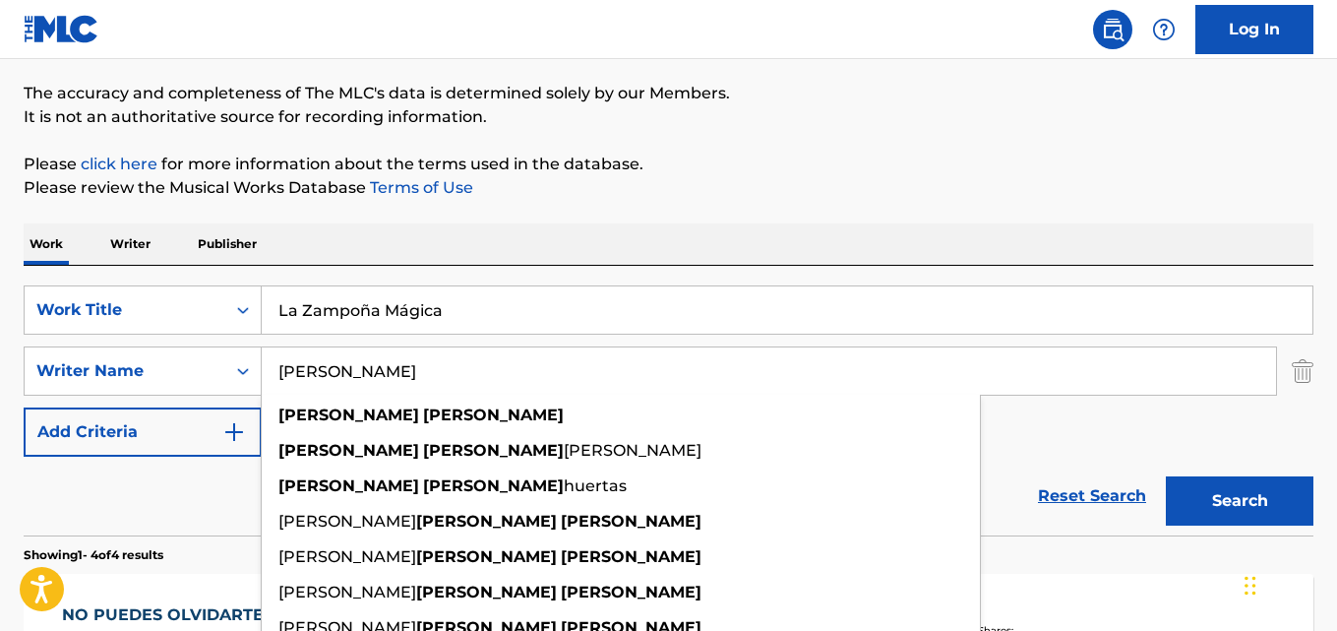
type input "[PERSON_NAME]"
click at [369, 320] on input "La Zampoña Mágica" at bounding box center [787, 309] width 1051 height 47
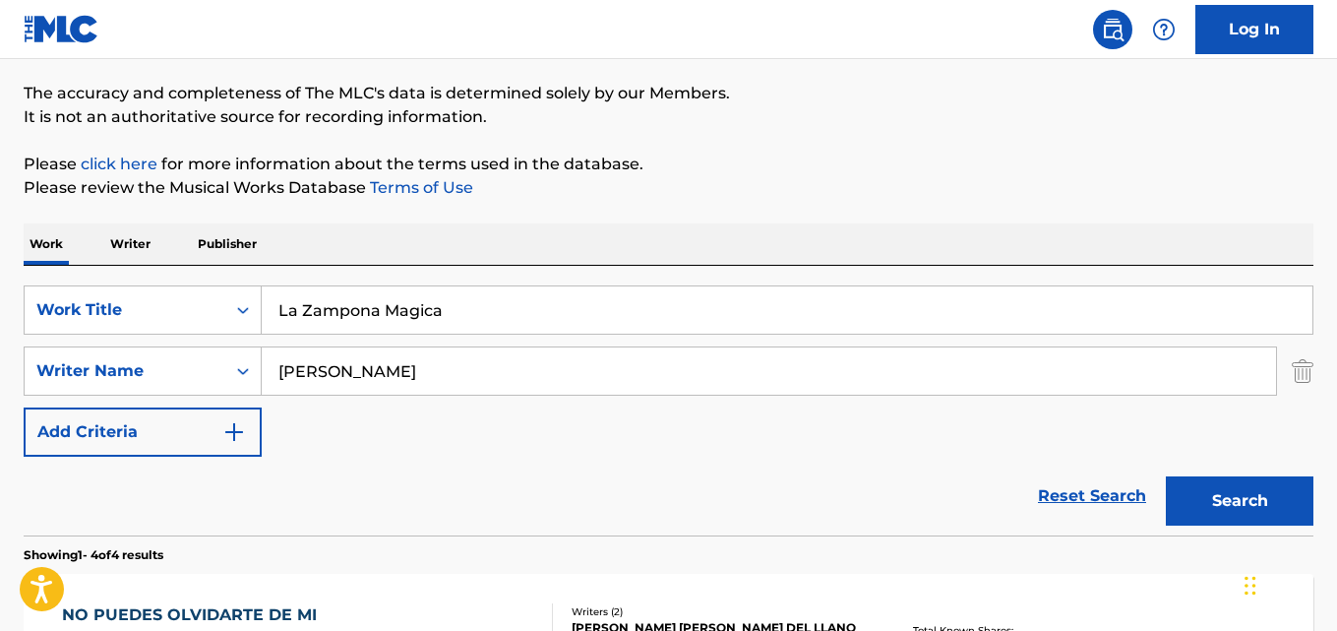
click at [1166, 476] on button "Search" at bounding box center [1240, 500] width 148 height 49
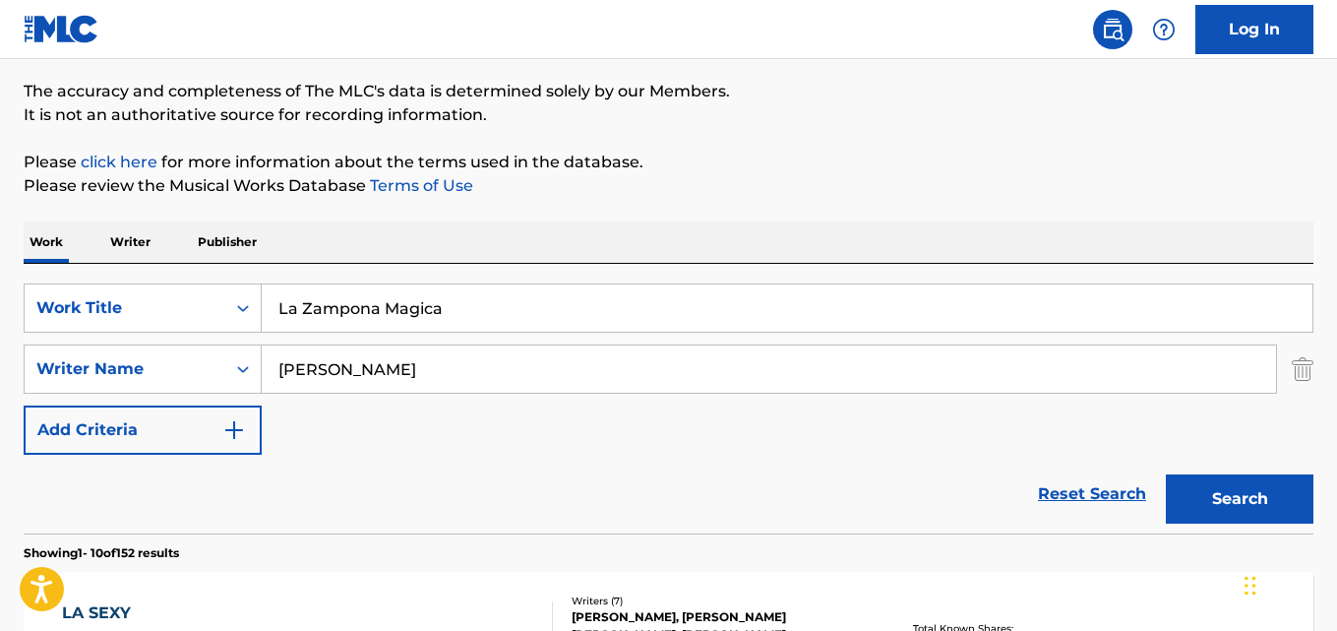
scroll to position [91, 0]
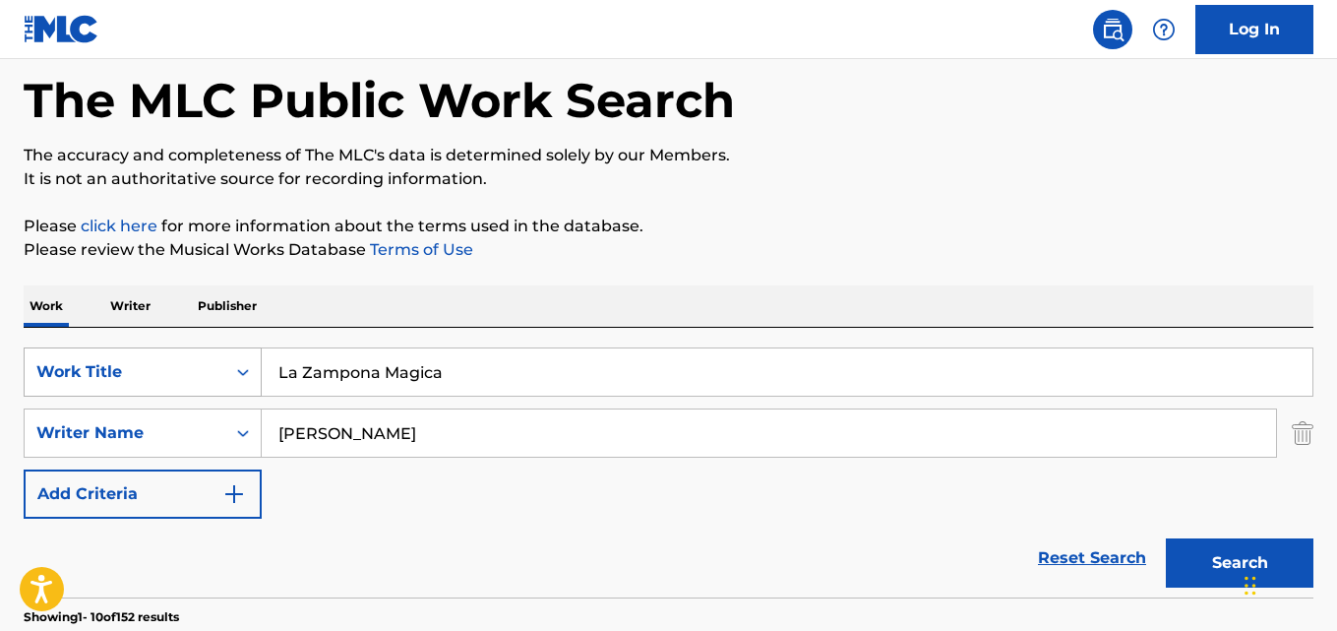
drag, startPoint x: 404, startPoint y: 367, endPoint x: 224, endPoint y: 365, distance: 180.1
click at [225, 365] on div "SearchWithCriteriad019fb82-7d5f-419c-8b5d-11d324c4ae22 Work Title La Zampona Ma…" at bounding box center [669, 371] width 1290 height 49
paste input "Omorati Ya Nthatang"
type input "Omorati Ya Nthatang"
drag, startPoint x: 436, startPoint y: 430, endPoint x: 251, endPoint y: 413, distance: 185.7
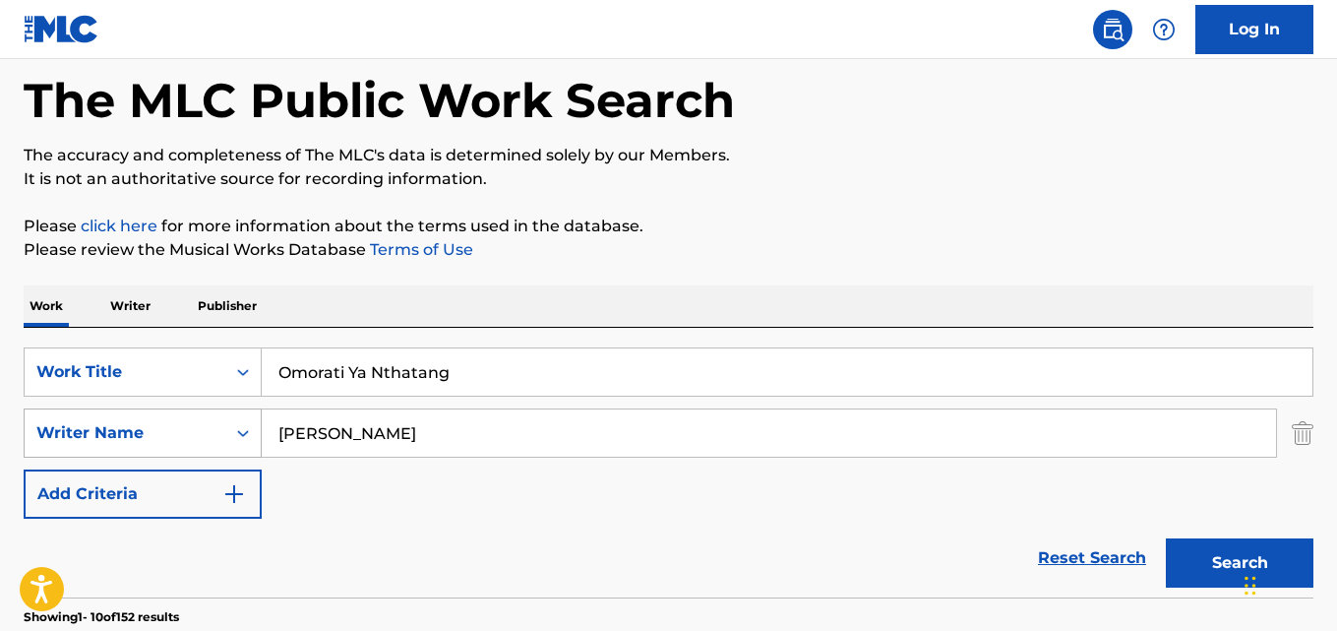
click at [251, 413] on div "SearchWithCriteria6ff873d1-01d2-446f-adb1-249565699df9 Writer Name [PERSON_NAME]" at bounding box center [669, 432] width 1290 height 49
paste input "[PERSON_NAME]"
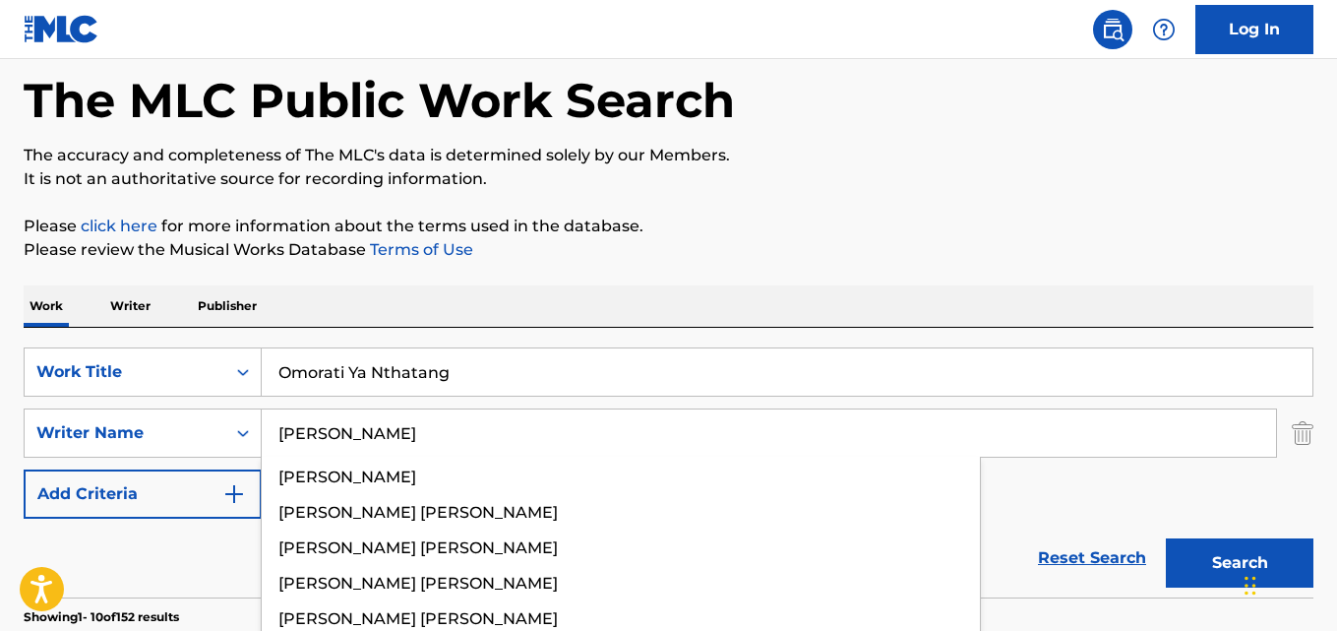
type input "[PERSON_NAME]"
click at [1166, 538] on button "Search" at bounding box center [1240, 562] width 148 height 49
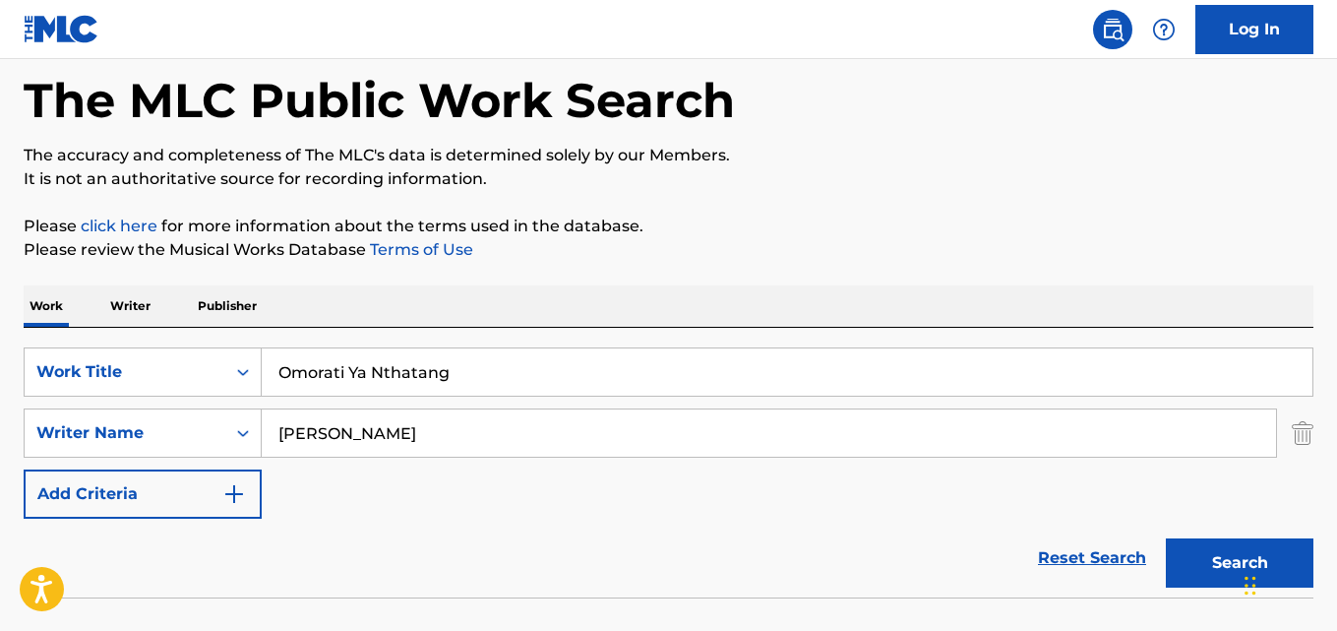
click at [1166, 538] on button "Search" at bounding box center [1240, 562] width 148 height 49
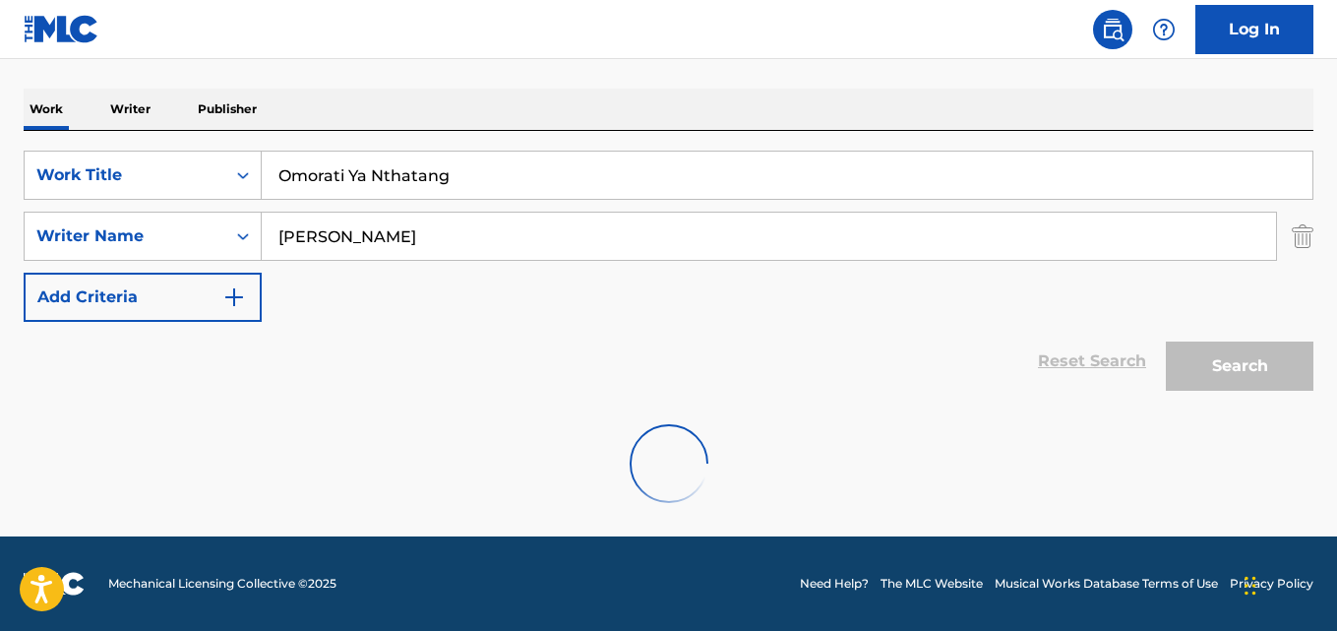
scroll to position [223, 0]
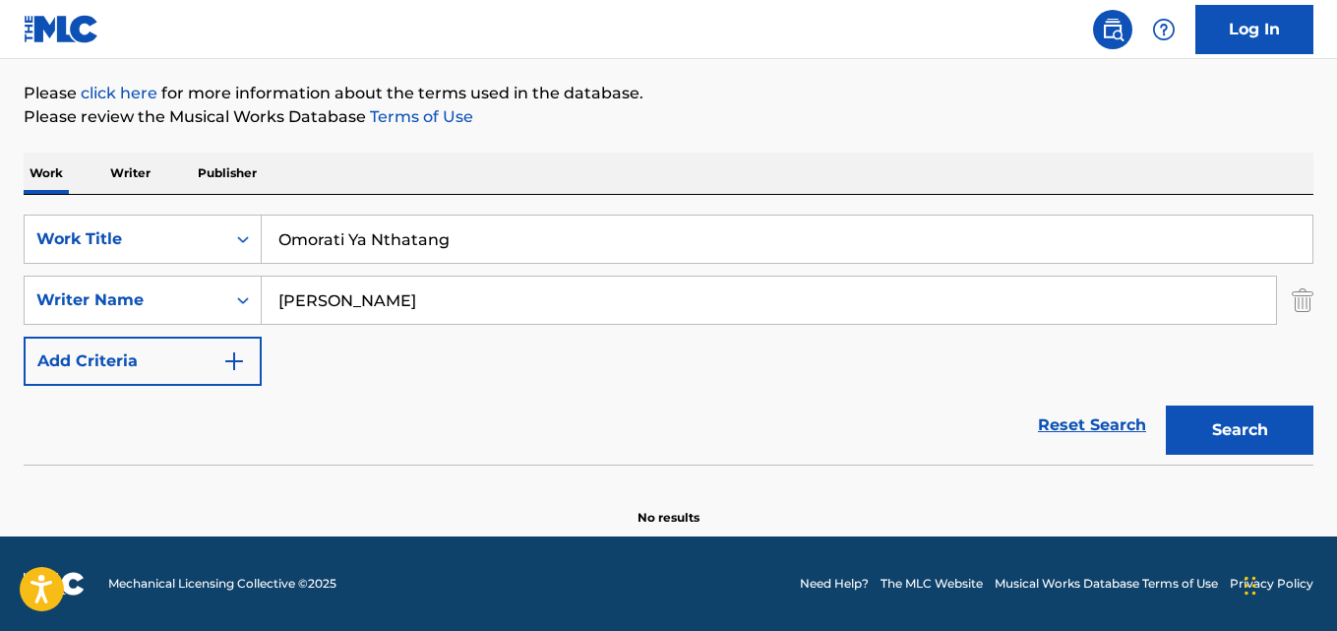
drag, startPoint x: 486, startPoint y: 227, endPoint x: 269, endPoint y: 228, distance: 217.4
click at [283, 226] on input "Omorati Ya Nthatang" at bounding box center [787, 238] width 1051 height 47
paste input "Reflejo (Mulan)"
type input "Reflejo (Mulan)"
drag, startPoint x: 424, startPoint y: 302, endPoint x: 167, endPoint y: 297, distance: 256.8
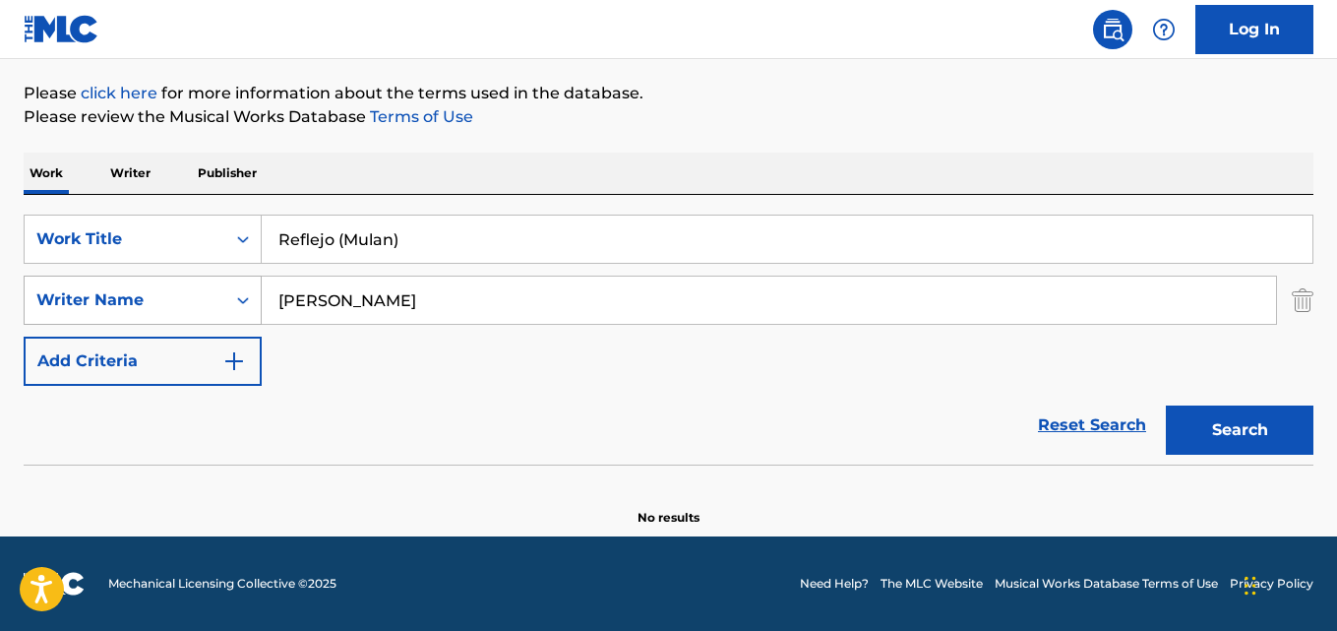
click at [170, 297] on div "SearchWithCriteria6ff873d1-01d2-446f-adb1-249565699df9 Writer Name [PERSON_NAME]" at bounding box center [669, 299] width 1290 height 49
click at [167, 297] on div "Writer Name" at bounding box center [124, 300] width 177 height 24
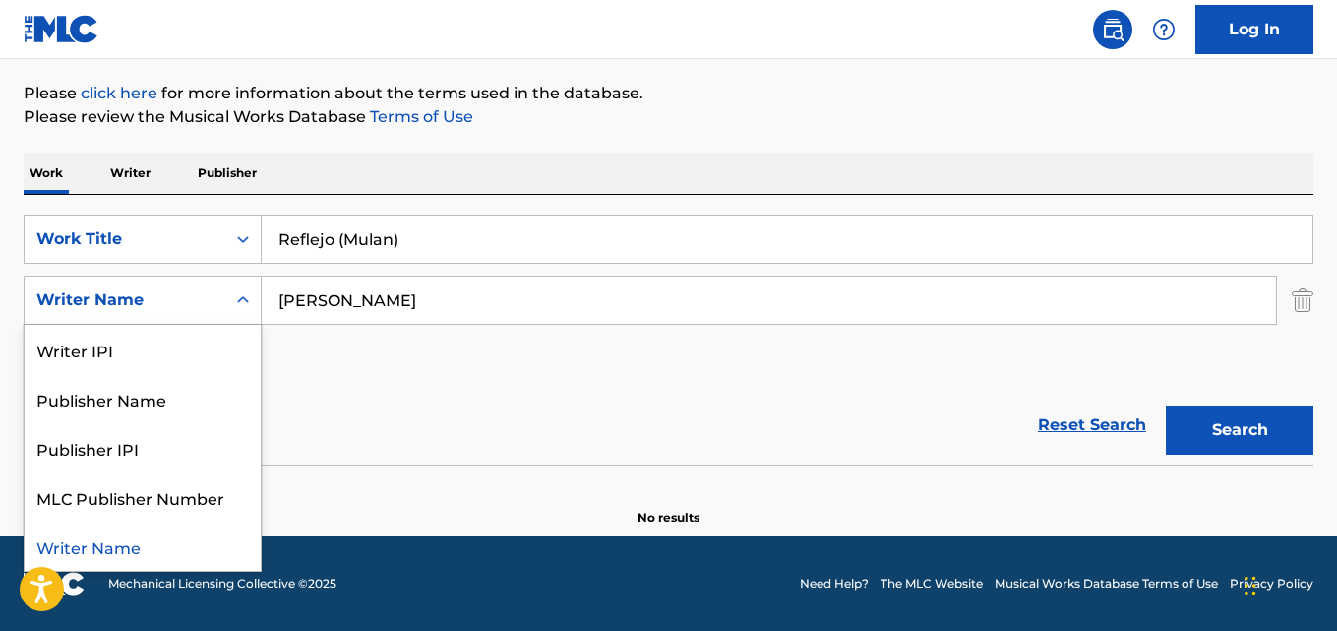
click at [447, 289] on input "[PERSON_NAME]" at bounding box center [769, 299] width 1014 height 47
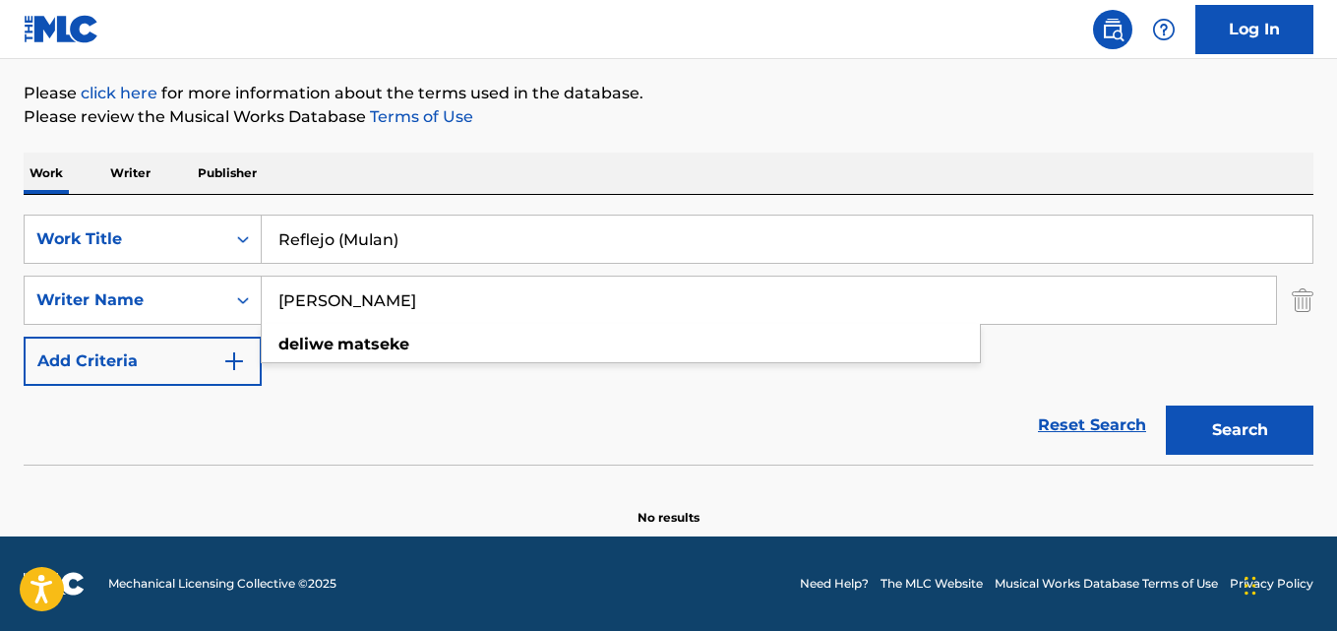
drag, startPoint x: 439, startPoint y: 298, endPoint x: 276, endPoint y: 294, distance: 162.4
click at [276, 294] on input "[PERSON_NAME]" at bounding box center [769, 299] width 1014 height 47
paste input "[PERSON_NAME]"
type input "[PERSON_NAME]"
click at [1166, 405] on button "Search" at bounding box center [1240, 429] width 148 height 49
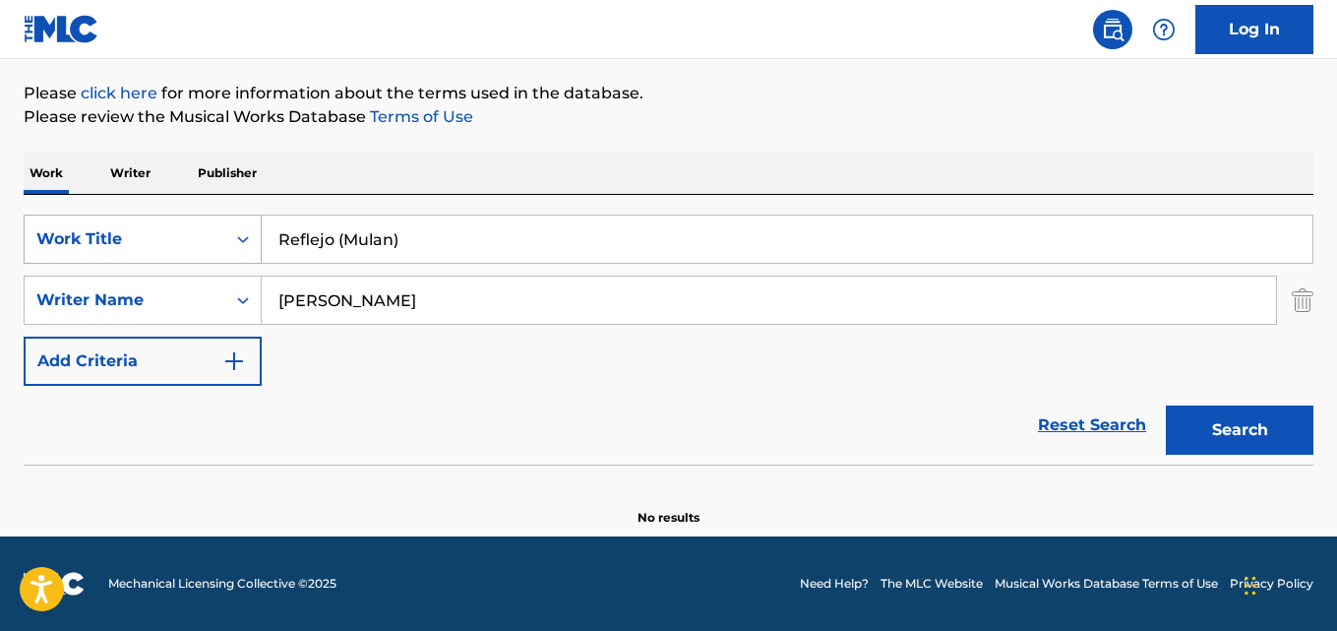
drag, startPoint x: 437, startPoint y: 225, endPoint x: 123, endPoint y: 216, distance: 314.0
click at [123, 216] on div "SearchWithCriteriad019fb82-7d5f-419c-8b5d-11d324c4ae22 Work Title Reflejo (Mula…" at bounding box center [669, 238] width 1290 height 49
paste input "Hiç [PERSON_NAME]"
click at [304, 238] on input "Hiç [PERSON_NAME]" at bounding box center [787, 238] width 1051 height 47
type input "Hic Gelemem isim Var"
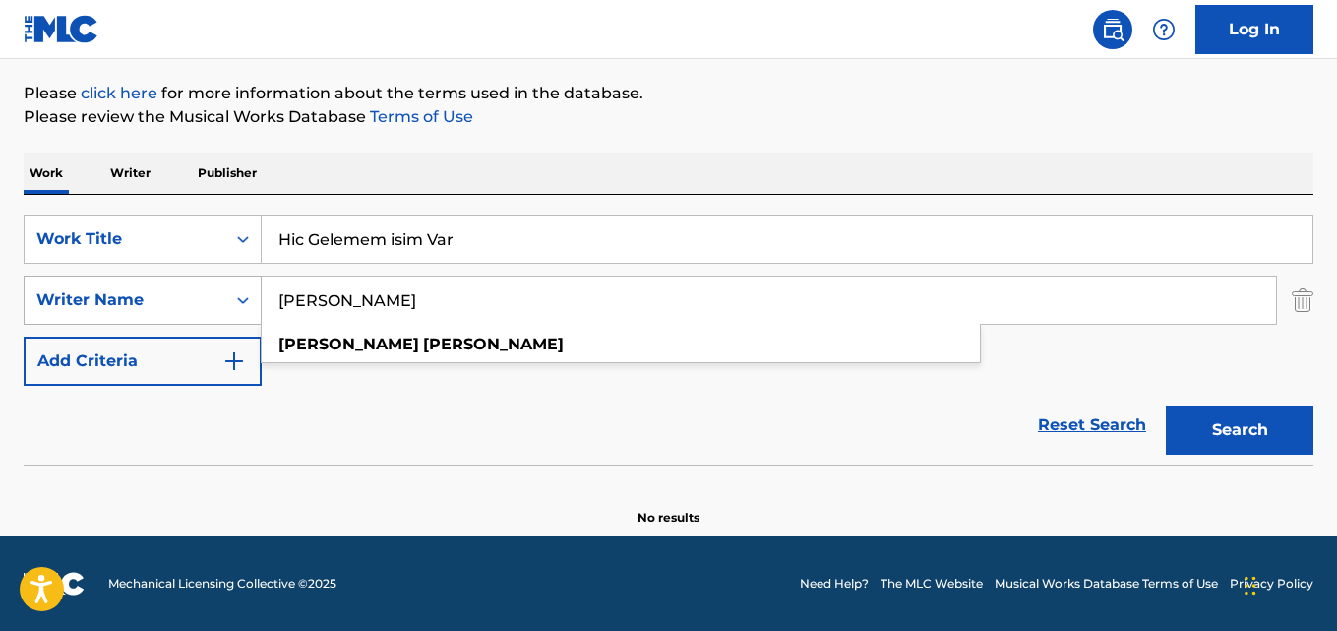
drag, startPoint x: 413, startPoint y: 303, endPoint x: 121, endPoint y: 293, distance: 292.4
click at [121, 293] on div "SearchWithCriteria6ff873d1-01d2-446f-adb1-249565699df9 Writer Name [PERSON_NAME…" at bounding box center [669, 299] width 1290 height 49
click at [121, 293] on div "Writer Name" at bounding box center [124, 300] width 177 height 24
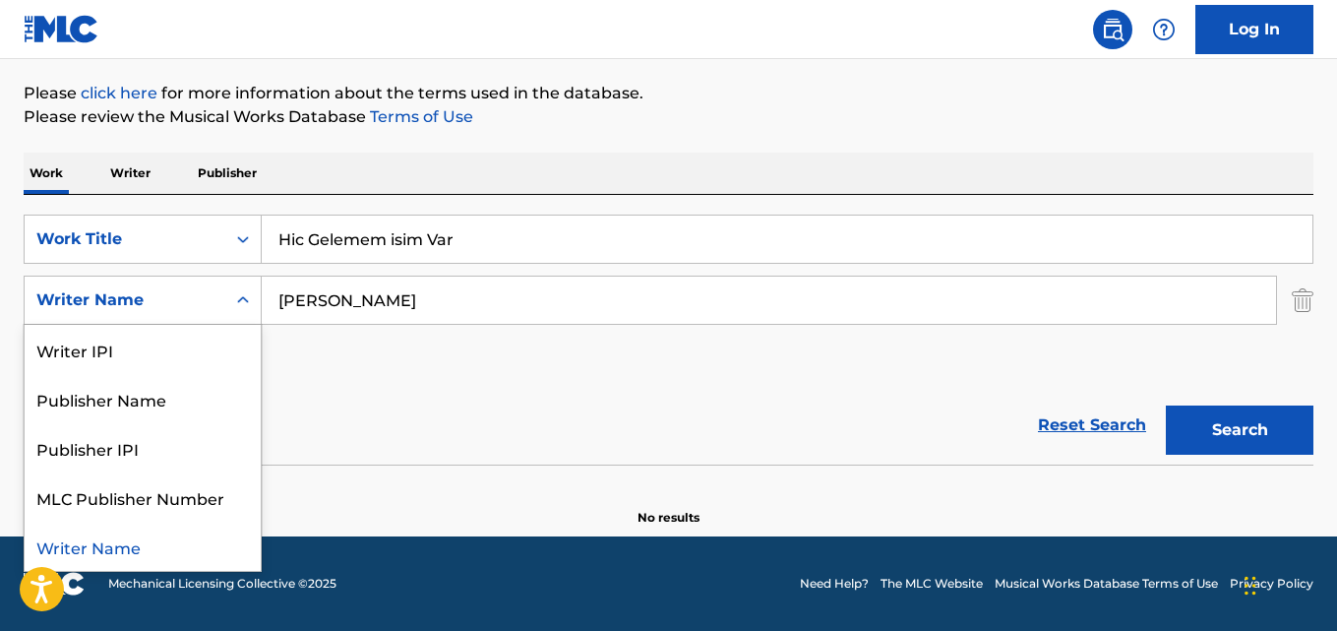
paste input "Search Form"
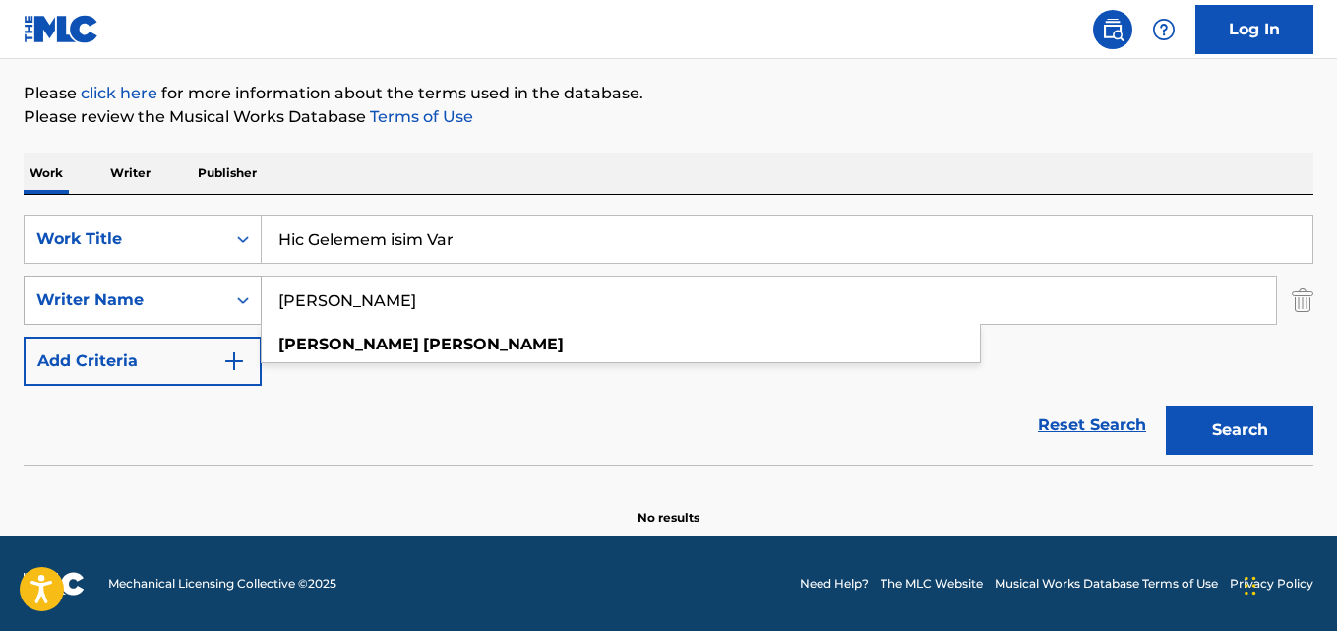
drag, startPoint x: 419, startPoint y: 296, endPoint x: 232, endPoint y: 299, distance: 187.0
click at [232, 299] on div "SearchWithCriteria6ff873d1-01d2-446f-adb1-249565699df9 Writer Name [PERSON_NAME…" at bounding box center [669, 299] width 1290 height 49
click at [232, 299] on div "Search Form" at bounding box center [242, 299] width 35 height 35
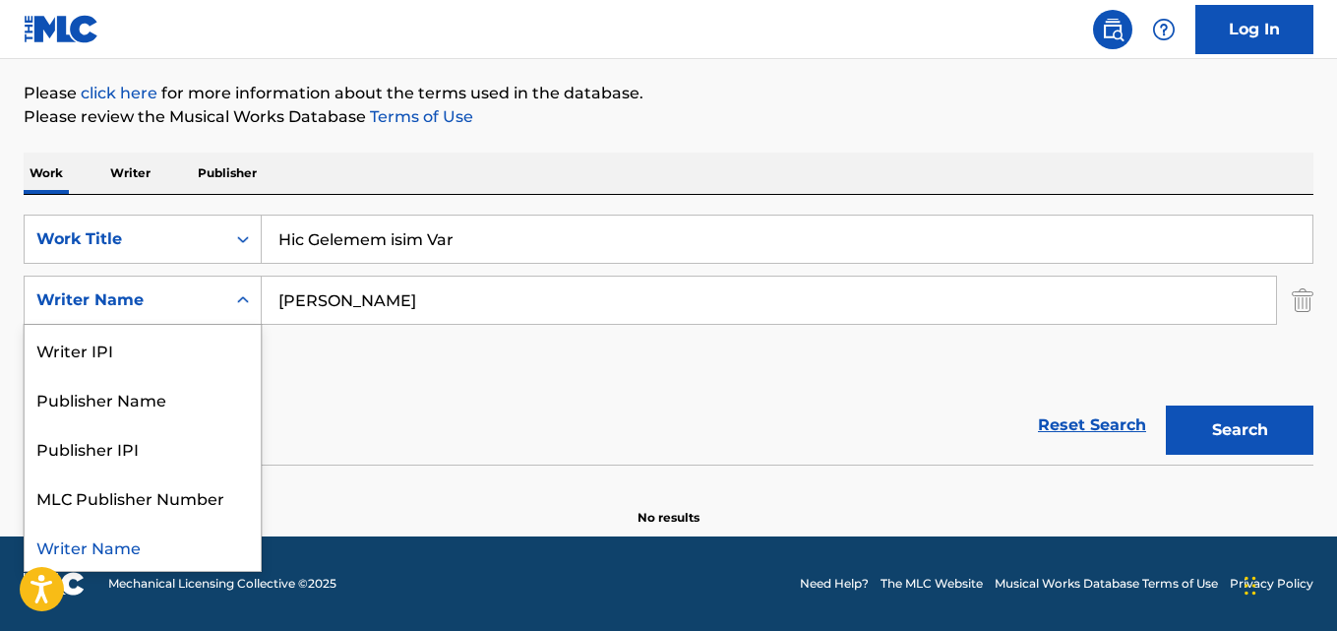
paste input "Search Form"
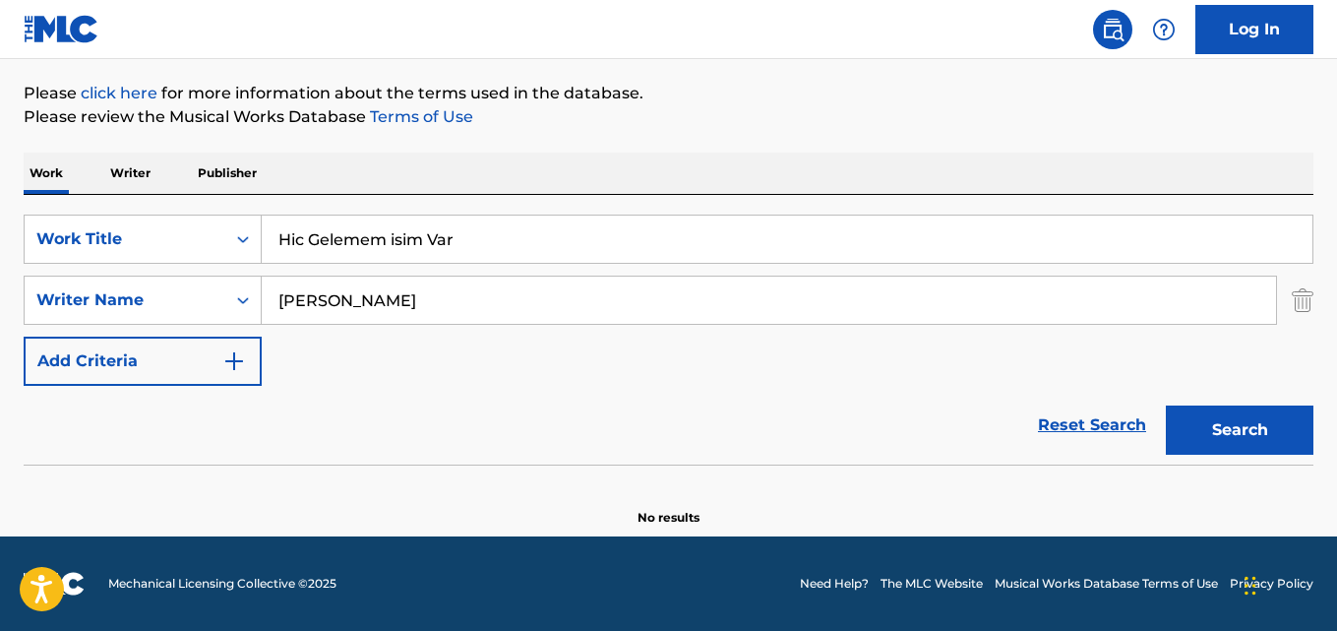
click at [425, 303] on input "[PERSON_NAME]" at bounding box center [769, 299] width 1014 height 47
drag, startPoint x: 425, startPoint y: 303, endPoint x: 294, endPoint y: 304, distance: 130.9
click at [294, 304] on input "[PERSON_NAME]" at bounding box center [769, 299] width 1014 height 47
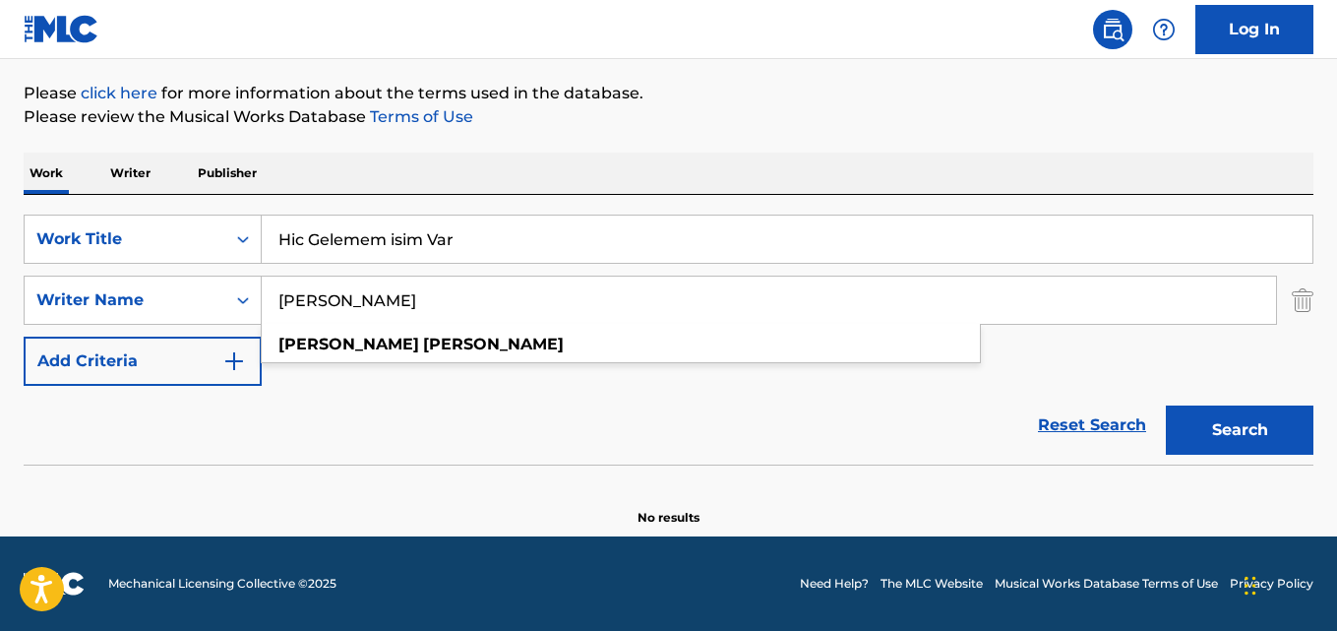
paste input "Anonim"
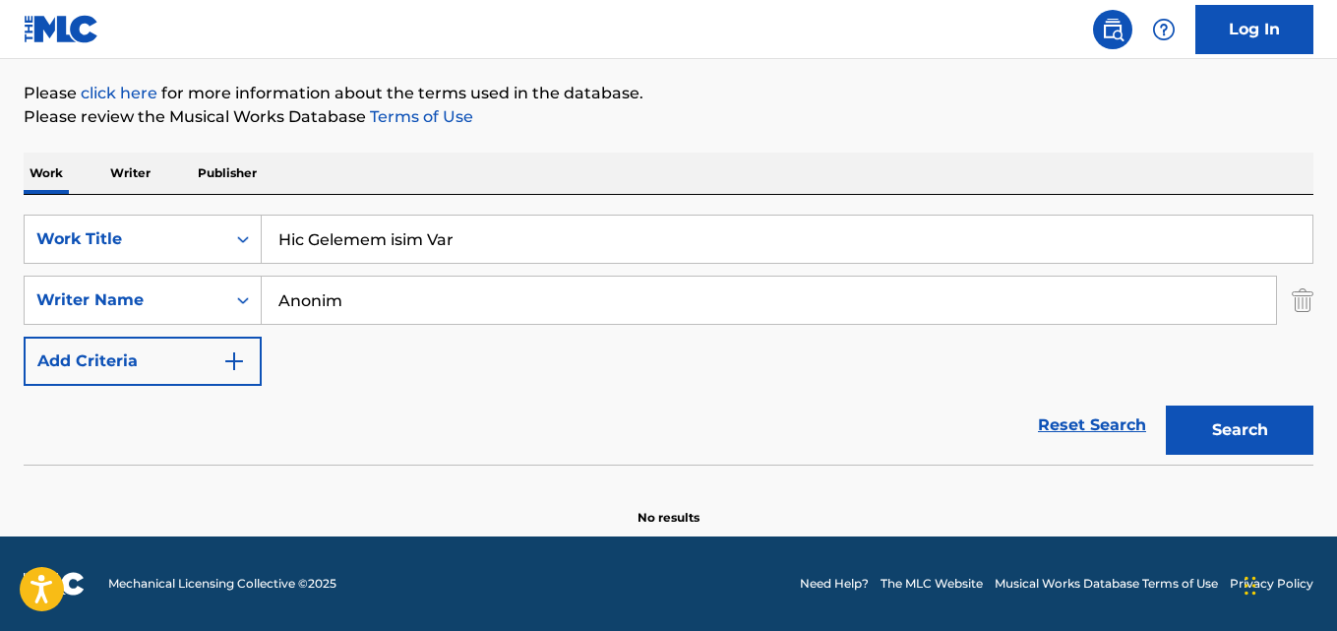
type input "Anonim"
click at [1166, 405] on button "Search" at bounding box center [1240, 429] width 148 height 49
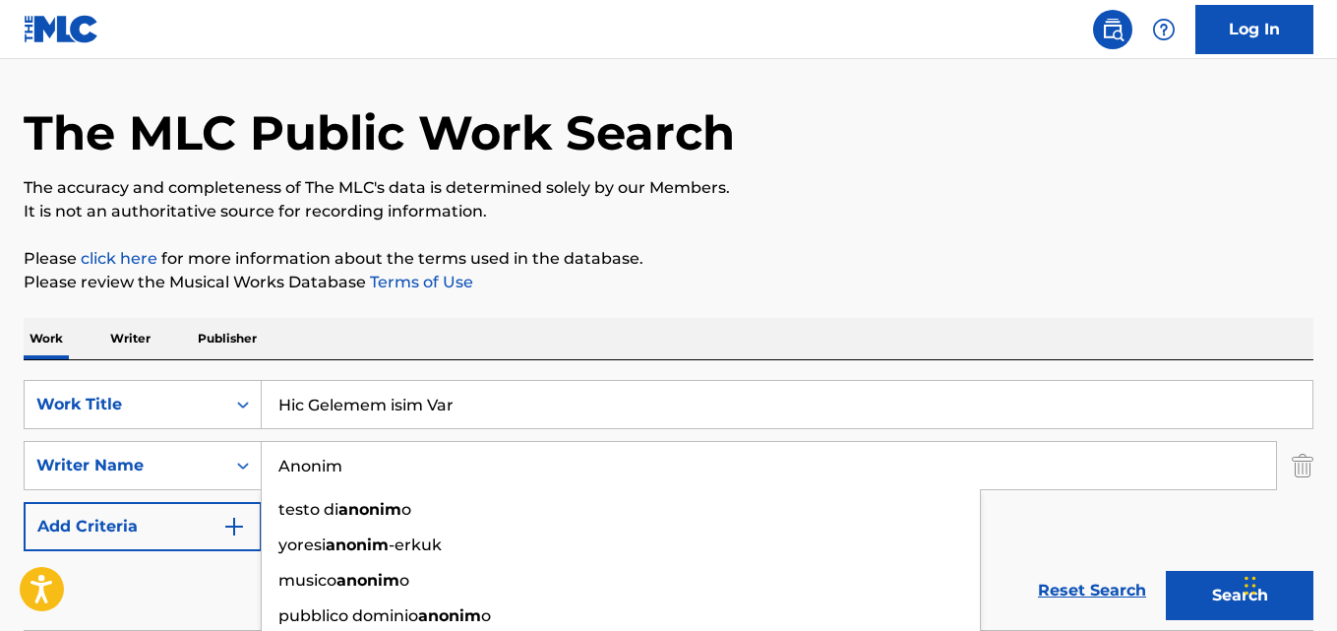
scroll to position [0, 0]
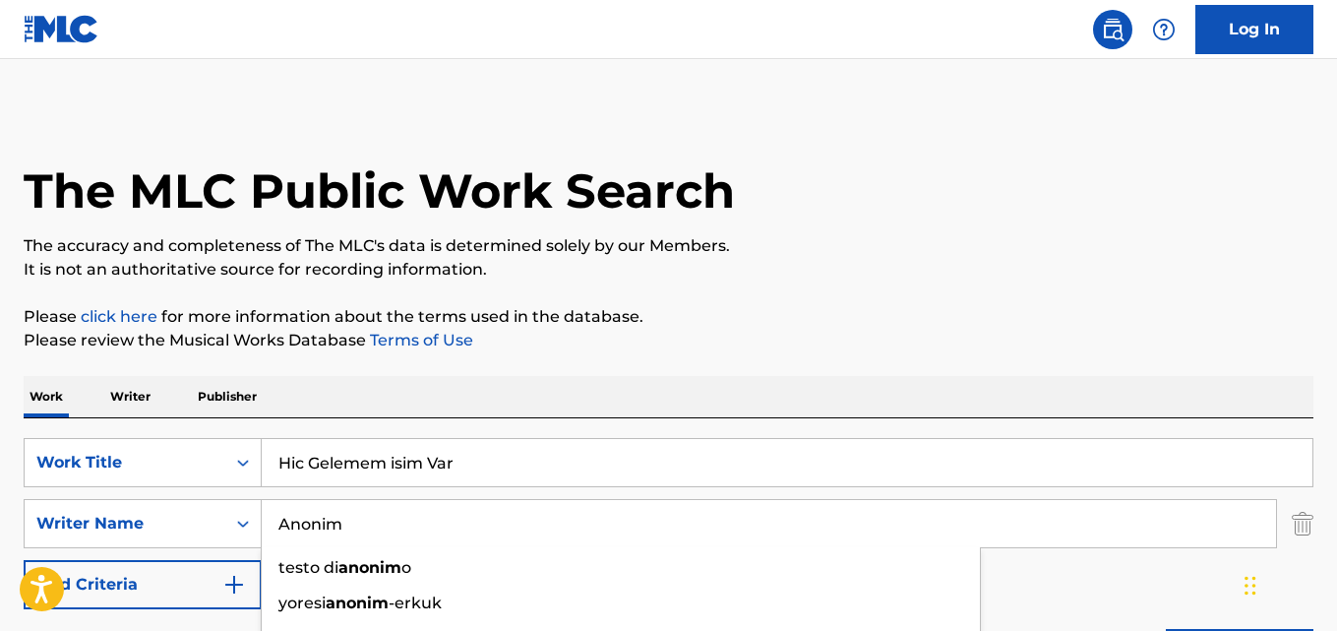
drag, startPoint x: 458, startPoint y: 450, endPoint x: 480, endPoint y: 453, distance: 21.8
click at [459, 450] on input "Hic Gelemem isim Var" at bounding box center [787, 462] width 1051 height 47
click at [463, 450] on input "Hic Gelemem isim Var" at bounding box center [787, 462] width 1051 height 47
paste input "Thank You"
type input "Thank You"
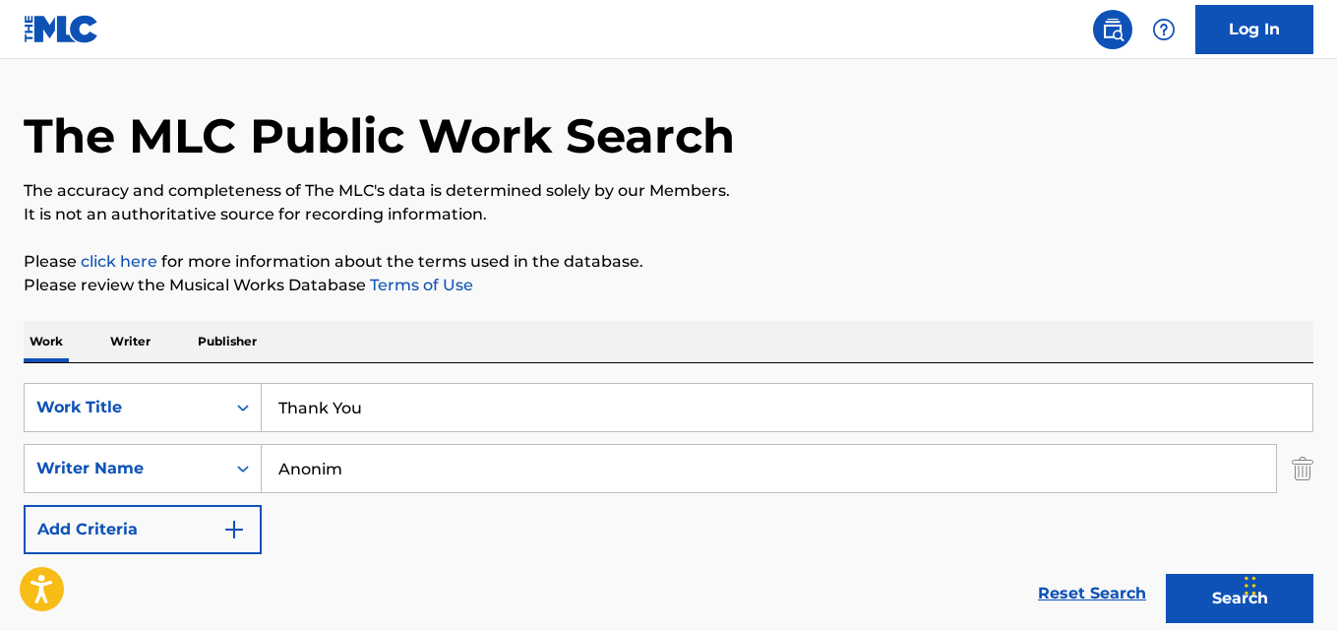
scroll to position [197, 0]
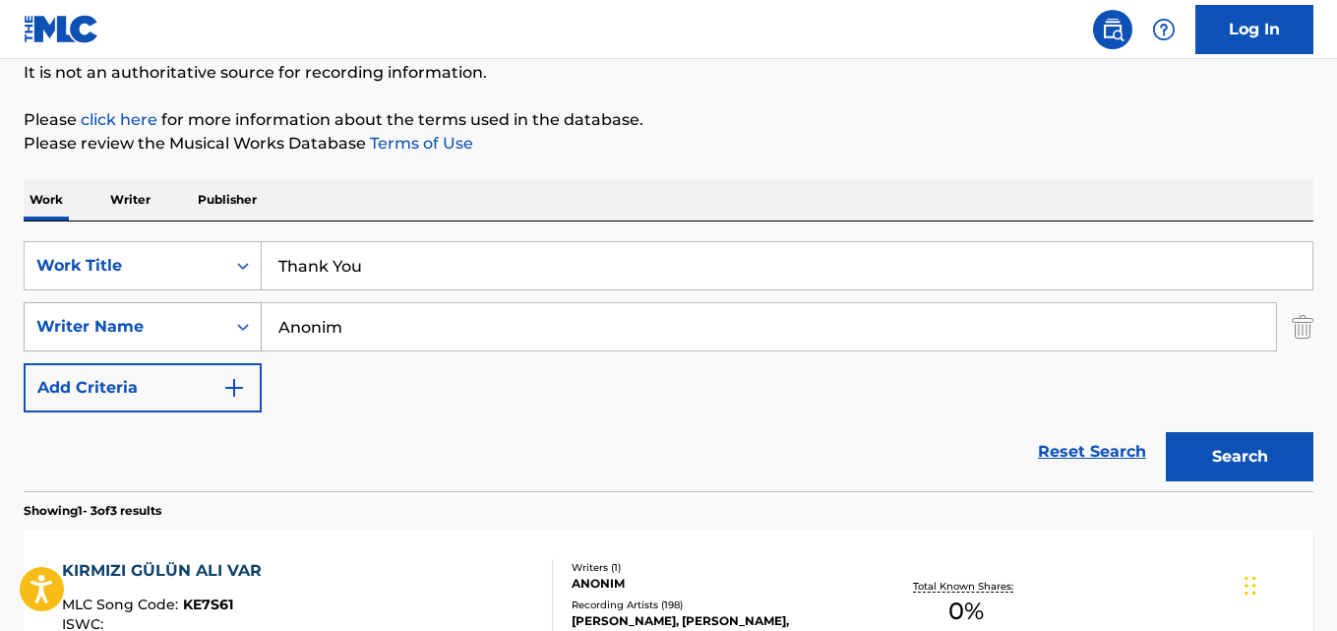
drag, startPoint x: 365, startPoint y: 335, endPoint x: 232, endPoint y: 333, distance: 132.9
click at [232, 333] on div "SearchWithCriteria6ff873d1-01d2-446f-adb1-249565699df9 Writer Name Anonim" at bounding box center [669, 326] width 1290 height 49
paste input "[PERSON_NAME]"
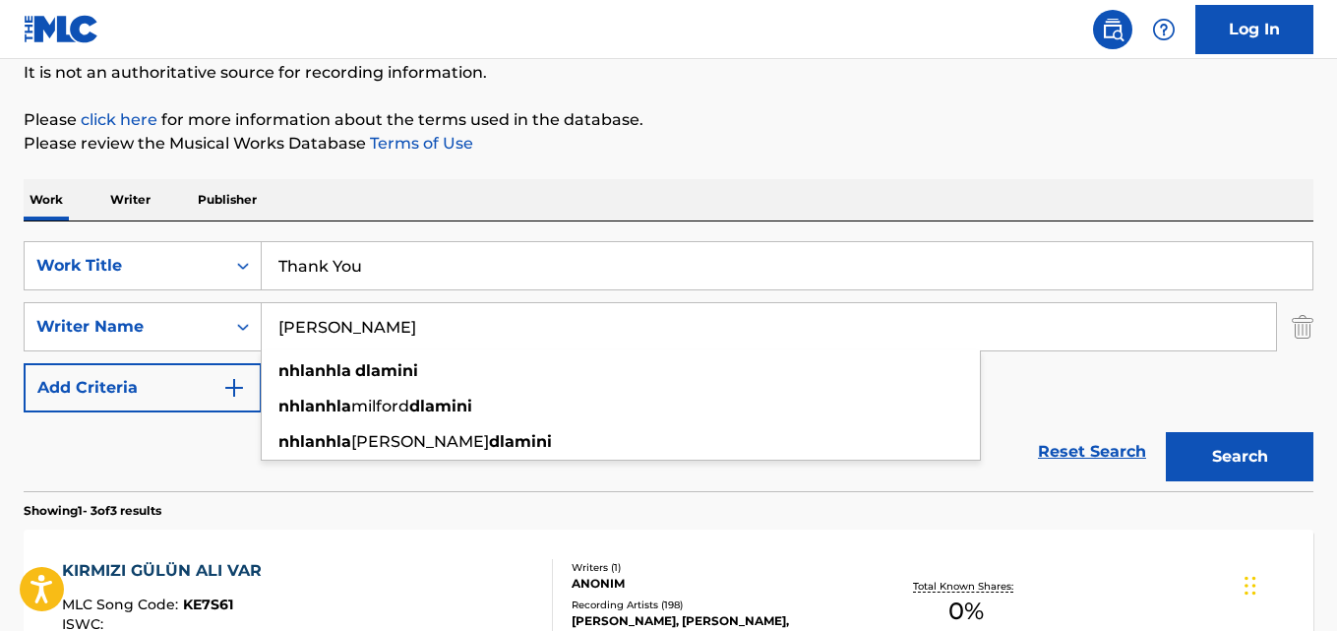
type input "[PERSON_NAME]"
click at [1166, 432] on button "Search" at bounding box center [1240, 456] width 148 height 49
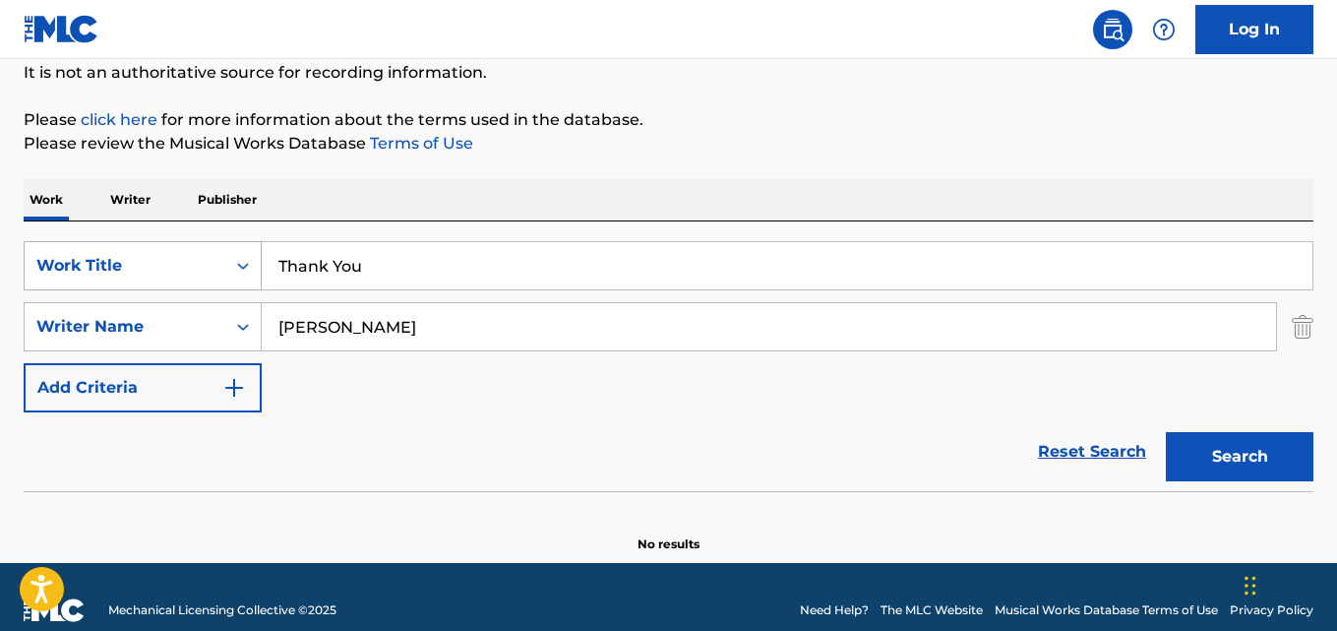
drag, startPoint x: 383, startPoint y: 264, endPoint x: 201, endPoint y: 250, distance: 182.5
click at [201, 250] on div "SearchWithCriteriad019fb82-7d5f-419c-8b5d-11d324c4ae22 Work Title Thank You" at bounding box center [669, 265] width 1290 height 49
paste input "Plena Adoração"
click at [396, 262] on input "Plena Adoração" at bounding box center [787, 265] width 1051 height 47
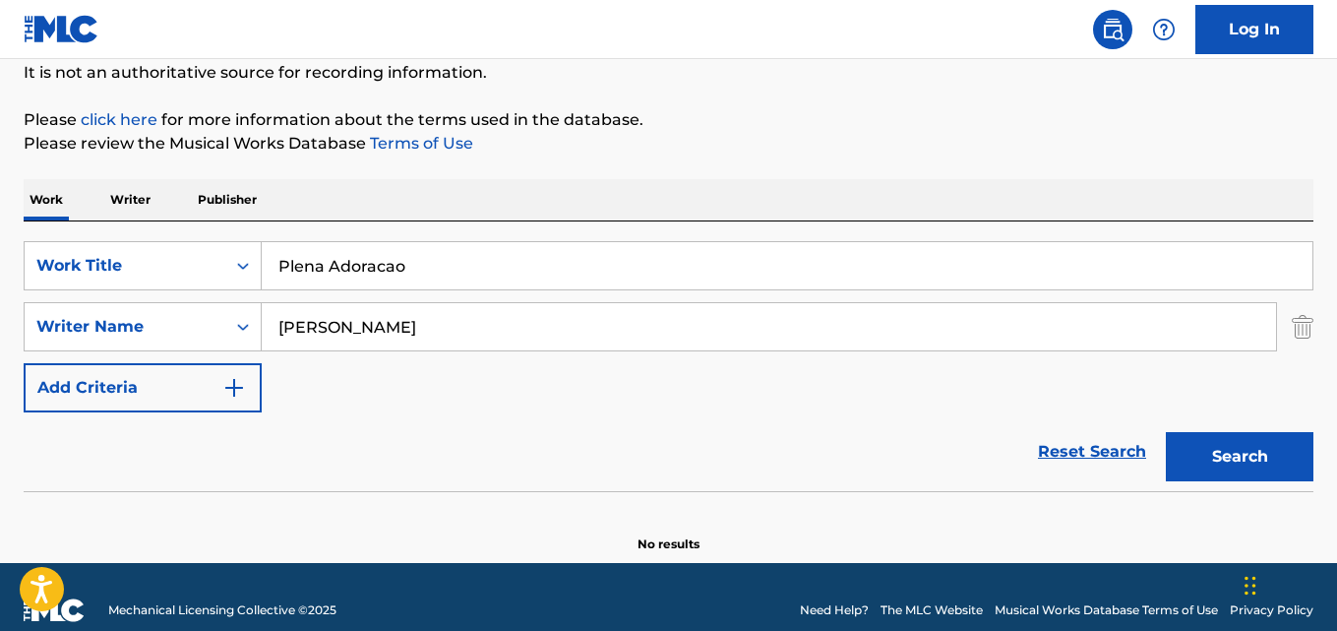
type input "Plena Adoracao"
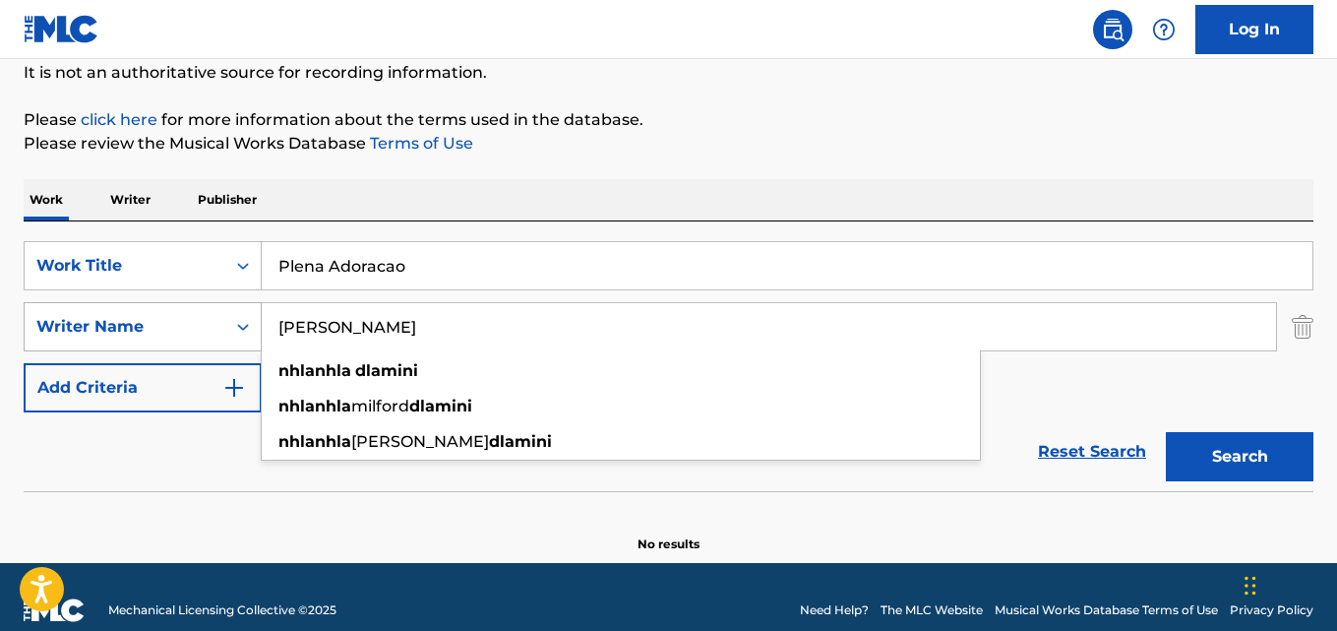
drag, startPoint x: 315, startPoint y: 326, endPoint x: 180, endPoint y: 310, distance: 135.7
click at [179, 311] on div "SearchWithCriteria6ff873d1-01d2-446f-adb1-249565699df9 Writer Name [PERSON_NAME…" at bounding box center [669, 326] width 1290 height 49
click at [179, 311] on div "Writer Name" at bounding box center [125, 326] width 201 height 37
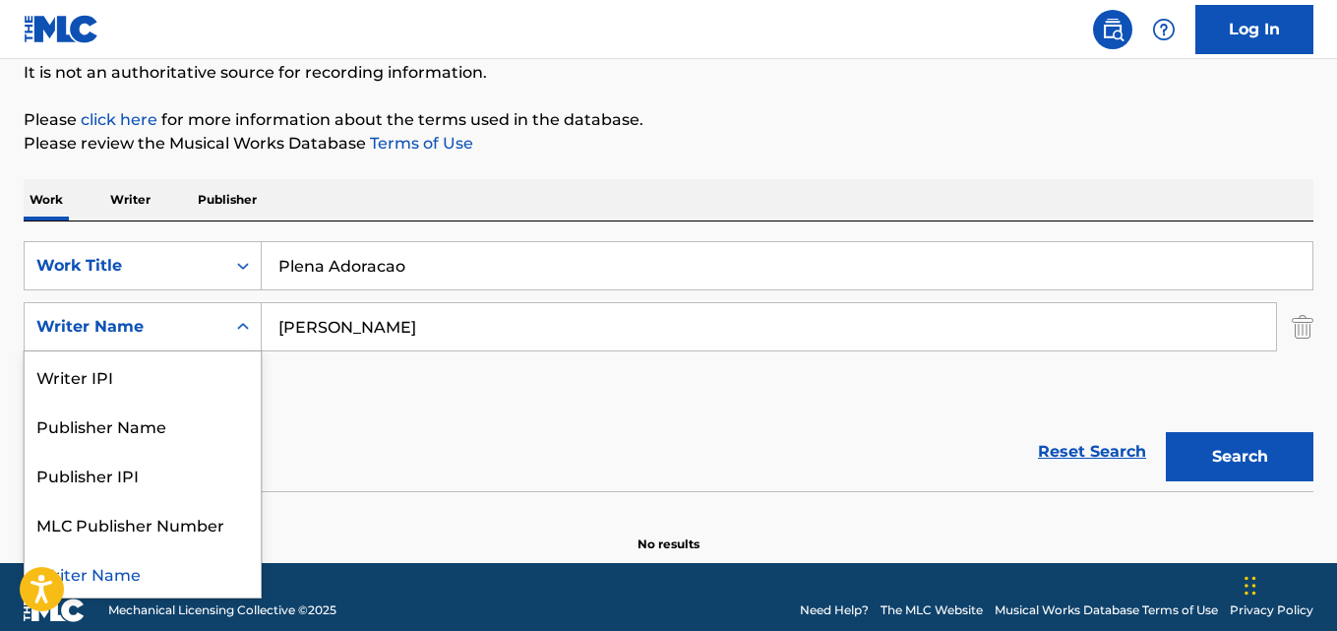
paste input "Search Form"
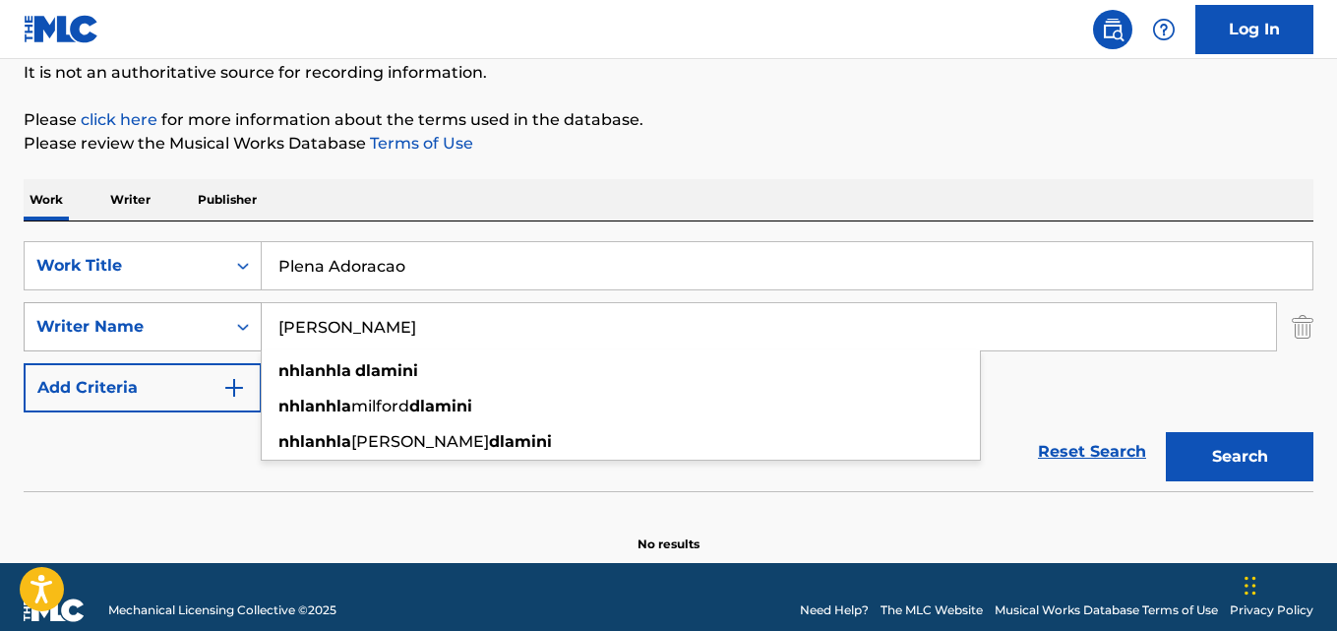
drag, startPoint x: 441, startPoint y: 339, endPoint x: 240, endPoint y: 331, distance: 200.9
click at [240, 331] on div "SearchWithCriteria6ff873d1-01d2-446f-adb1-249565699df9 Writer Name [PERSON_NAME…" at bounding box center [669, 326] width 1290 height 49
click at [240, 331] on icon "Search Form" at bounding box center [243, 327] width 20 height 20
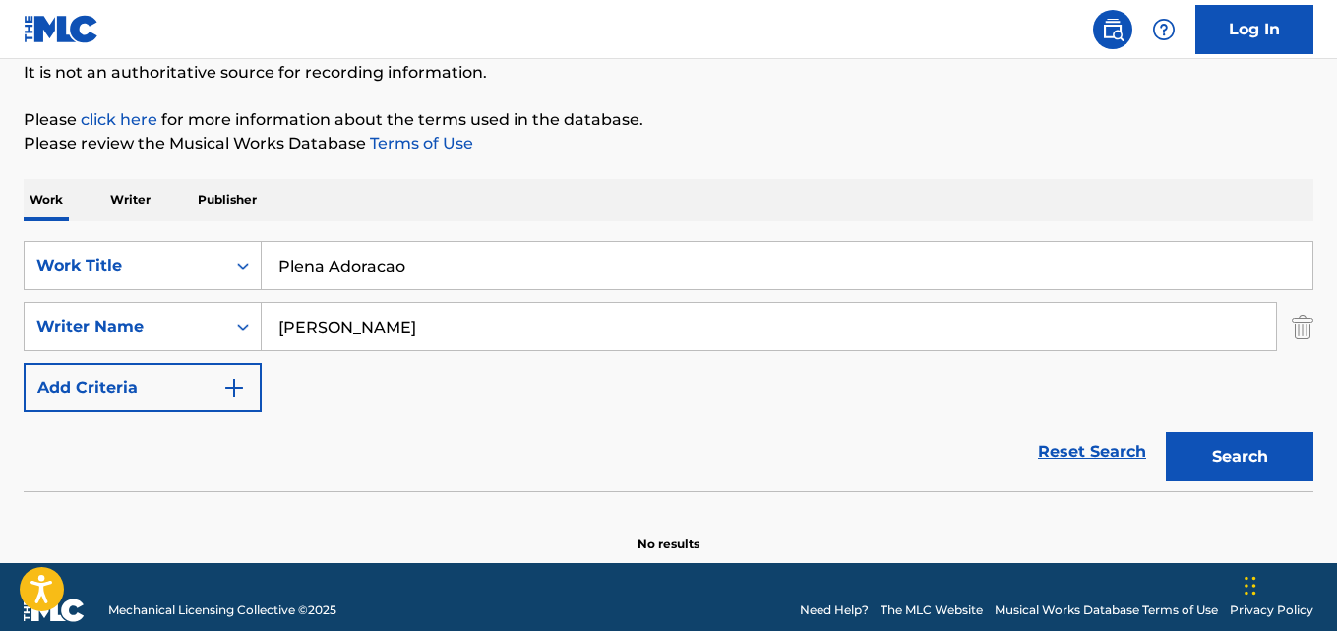
paste input "Search Form"
click at [426, 336] on input "[PERSON_NAME]" at bounding box center [769, 326] width 1014 height 47
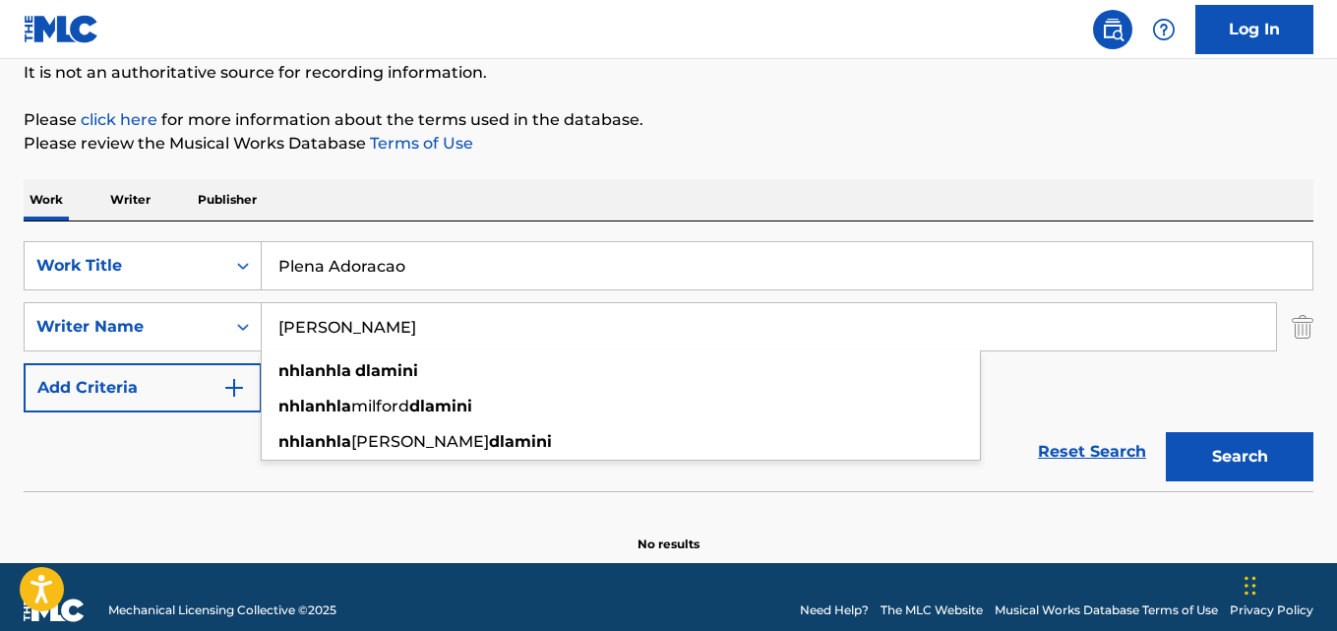
paste input "[PERSON_NAME] [PERSON_NAME]"
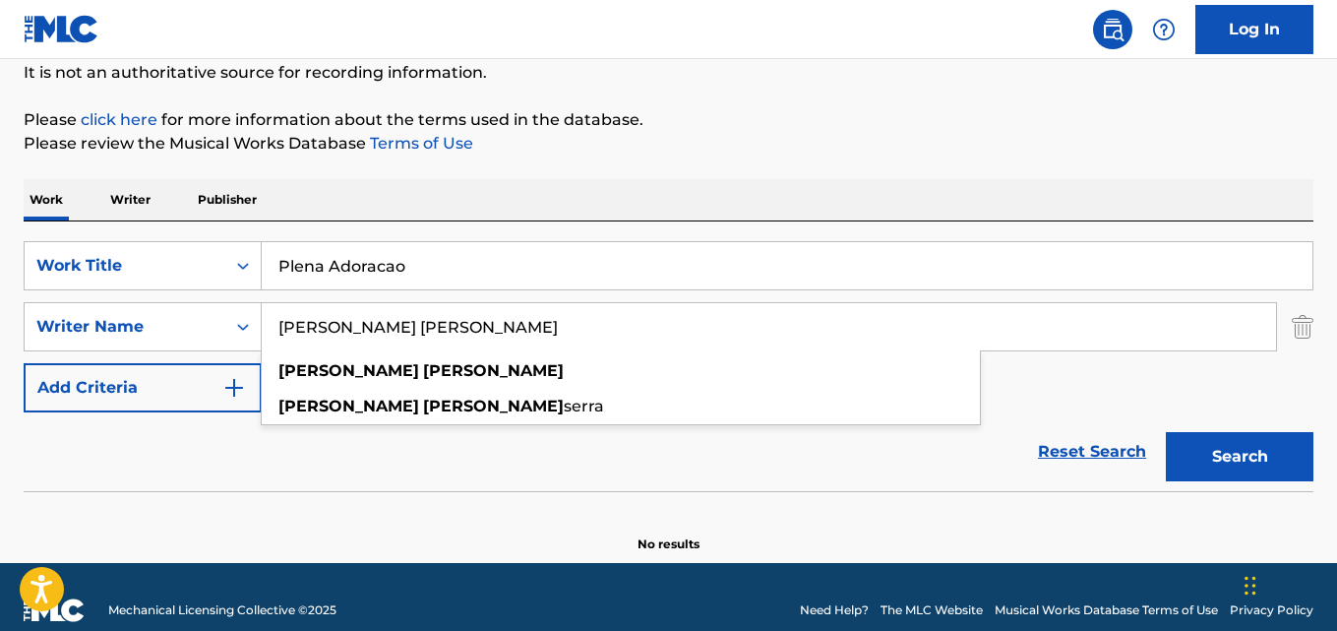
type input "[PERSON_NAME] [PERSON_NAME]"
click at [1166, 432] on button "Search" at bounding box center [1240, 456] width 148 height 49
drag, startPoint x: 426, startPoint y: 269, endPoint x: 105, endPoint y: 263, distance: 320.8
click at [105, 263] on div "SearchWithCriteriad019fb82-7d5f-419c-8b5d-11d324c4ae22 Work Title Plena Adoracao" at bounding box center [669, 265] width 1290 height 49
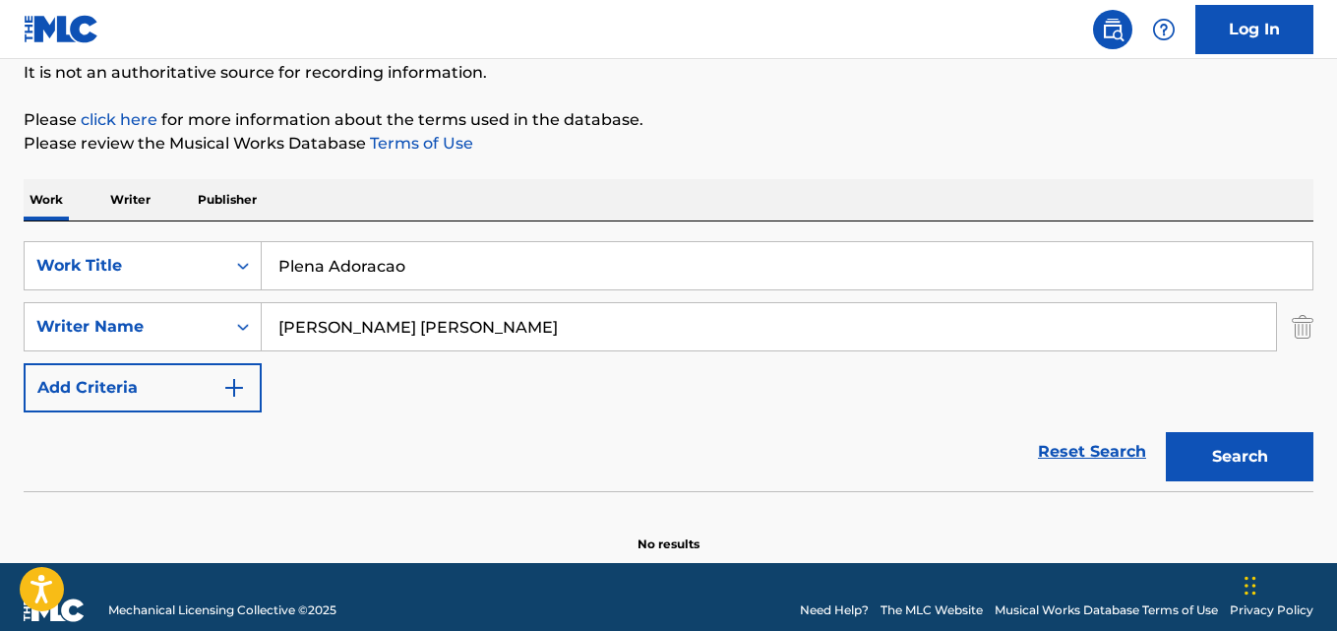
paste input "Ao Olhar o Céu"
click at [1166, 432] on button "Search" at bounding box center [1240, 456] width 148 height 49
drag, startPoint x: 447, startPoint y: 273, endPoint x: 227, endPoint y: 266, distance: 219.5
click at [230, 266] on div "SearchWithCriteriad019fb82-7d5f-419c-8b5d-11d324c4ae22 Work Title Ao Olhar o Ceu" at bounding box center [669, 265] width 1290 height 49
click at [228, 266] on div "Search Form" at bounding box center [242, 265] width 35 height 35
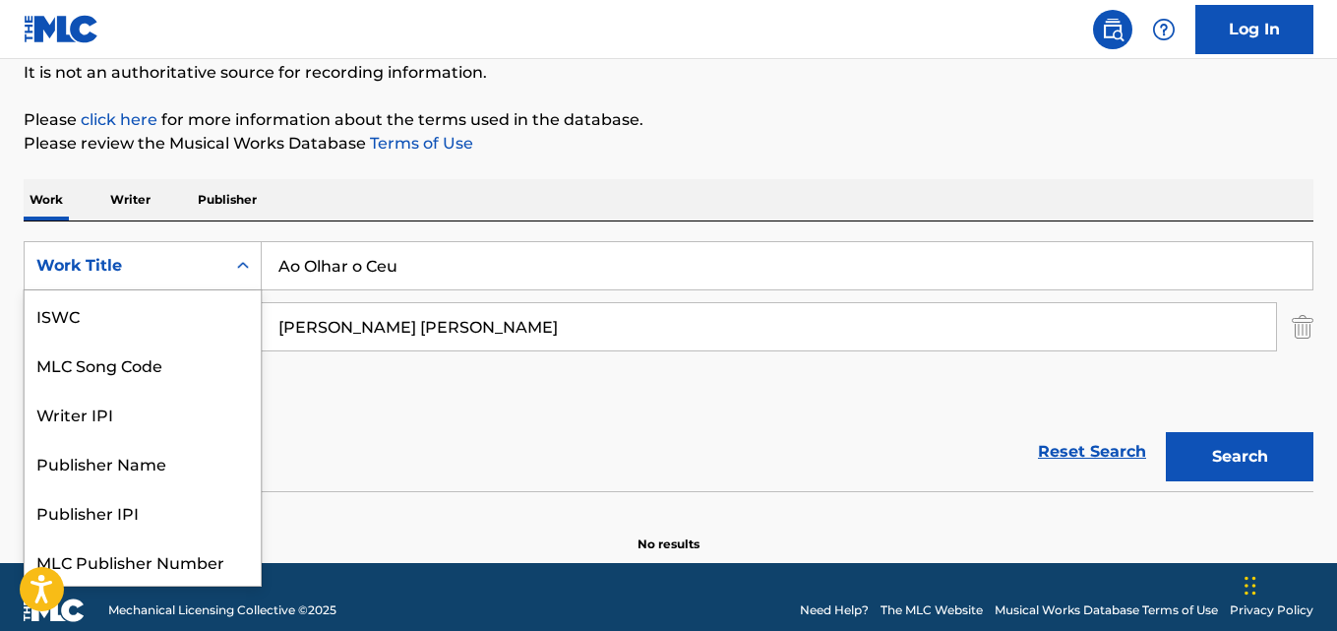
scroll to position [49, 0]
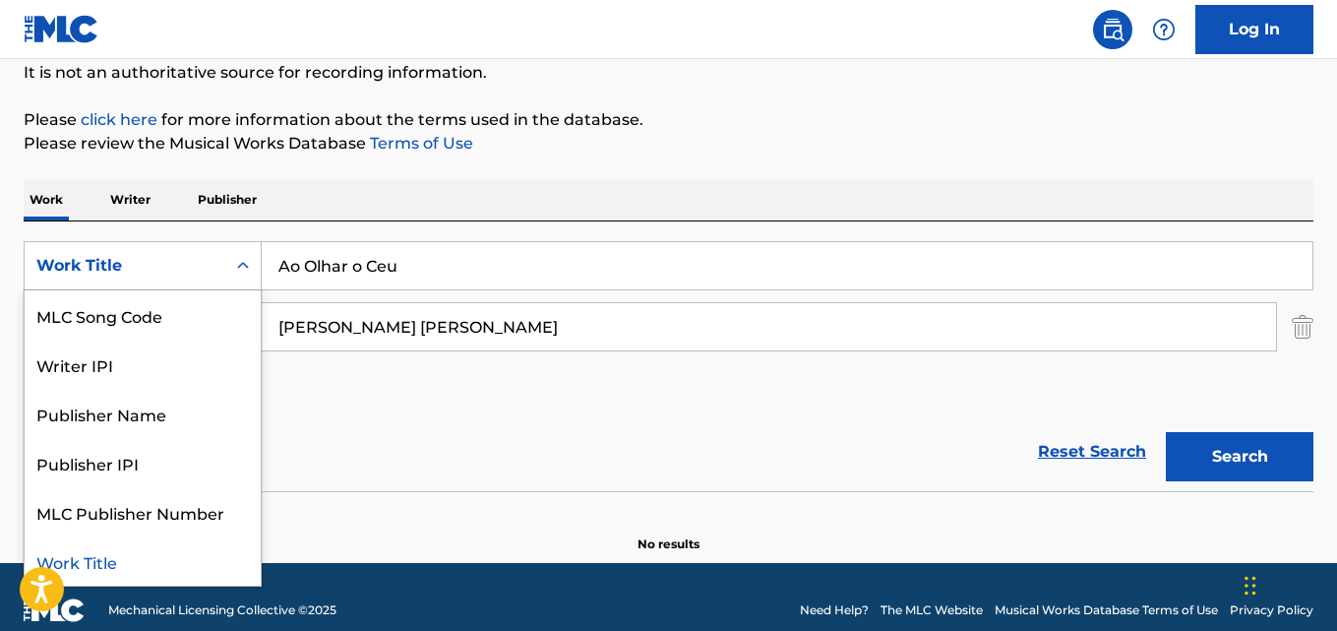
click at [420, 269] on input "Ao Olhar o Ceu" at bounding box center [787, 265] width 1051 height 47
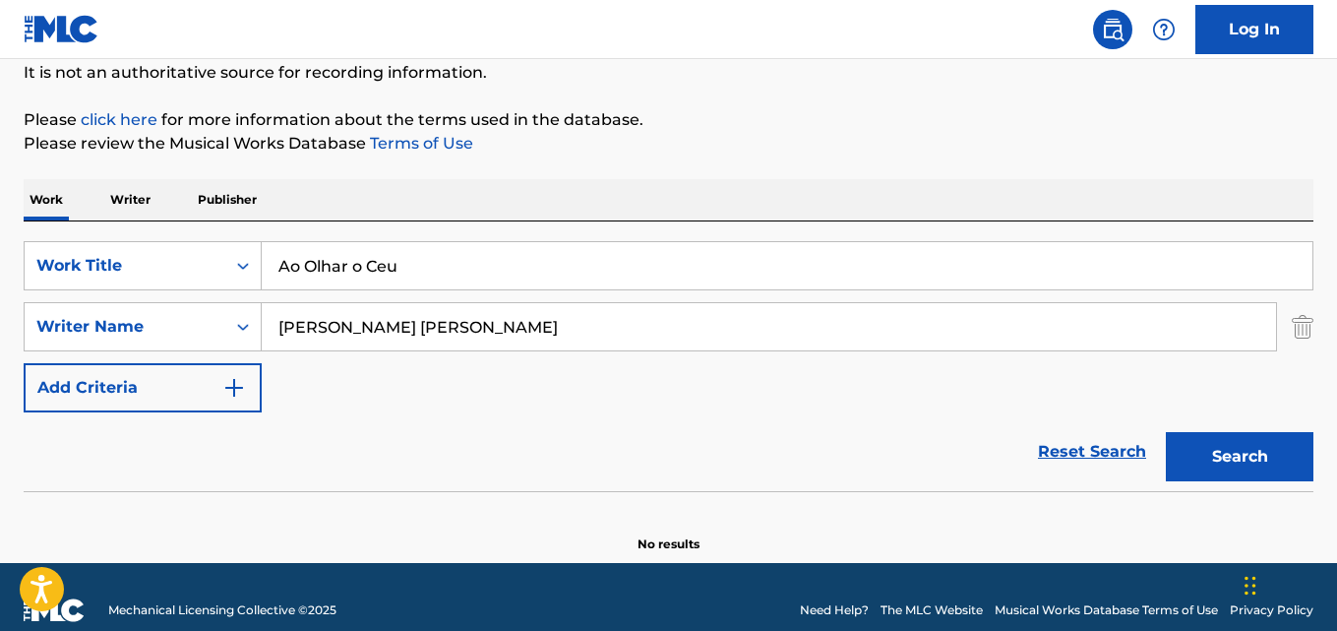
paste input "Íntima Comunhão"
click at [292, 265] on input "Íntima Comunhão" at bounding box center [787, 265] width 1051 height 47
type input "Intima Comunhao"
click at [1166, 432] on button "Search" at bounding box center [1240, 456] width 148 height 49
drag, startPoint x: 455, startPoint y: 260, endPoint x: 225, endPoint y: 264, distance: 229.3
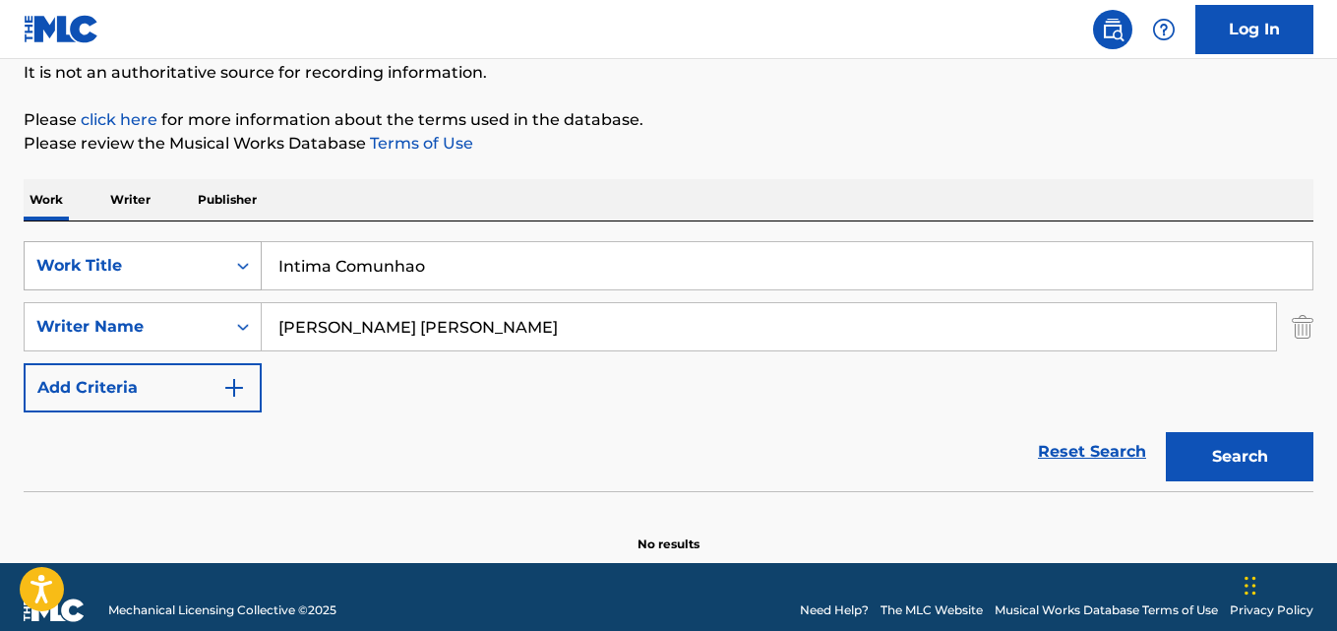
click at [124, 248] on div "SearchWithCriteriad019fb82-7d5f-419c-8b5d-11d324c4ae22 Work Title Intima Comunh…" at bounding box center [669, 265] width 1290 height 49
click at [124, 248] on div "Work Title" at bounding box center [125, 265] width 201 height 37
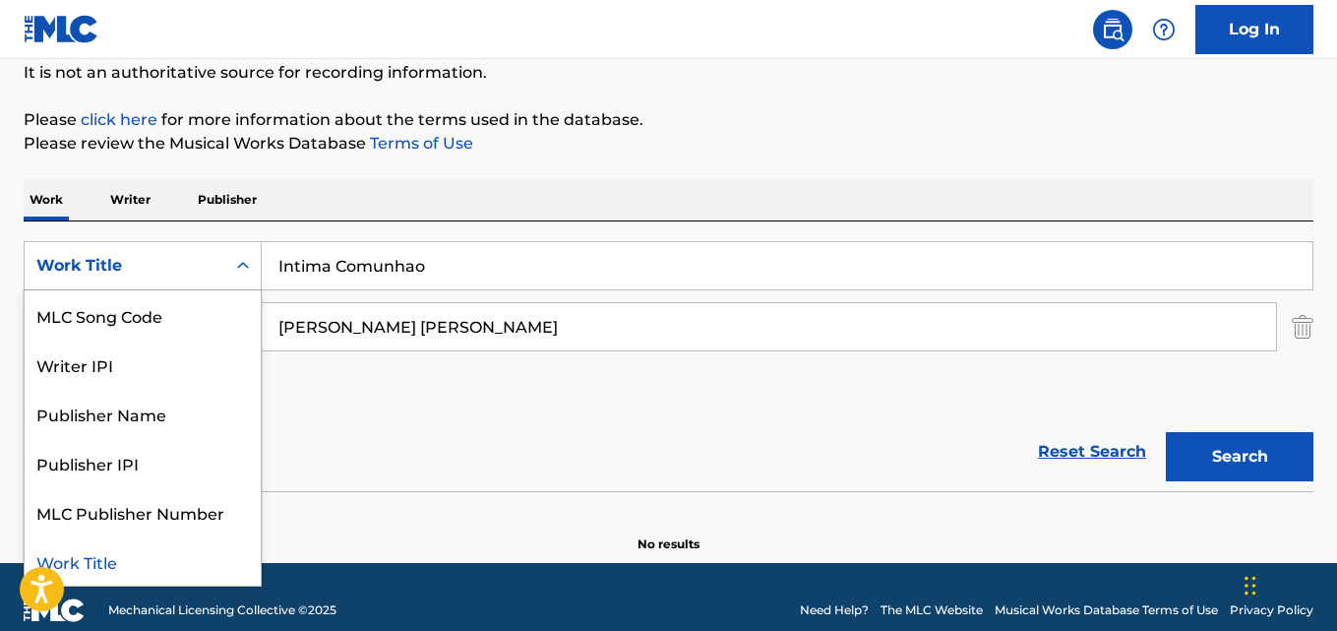
paste input "Search Form"
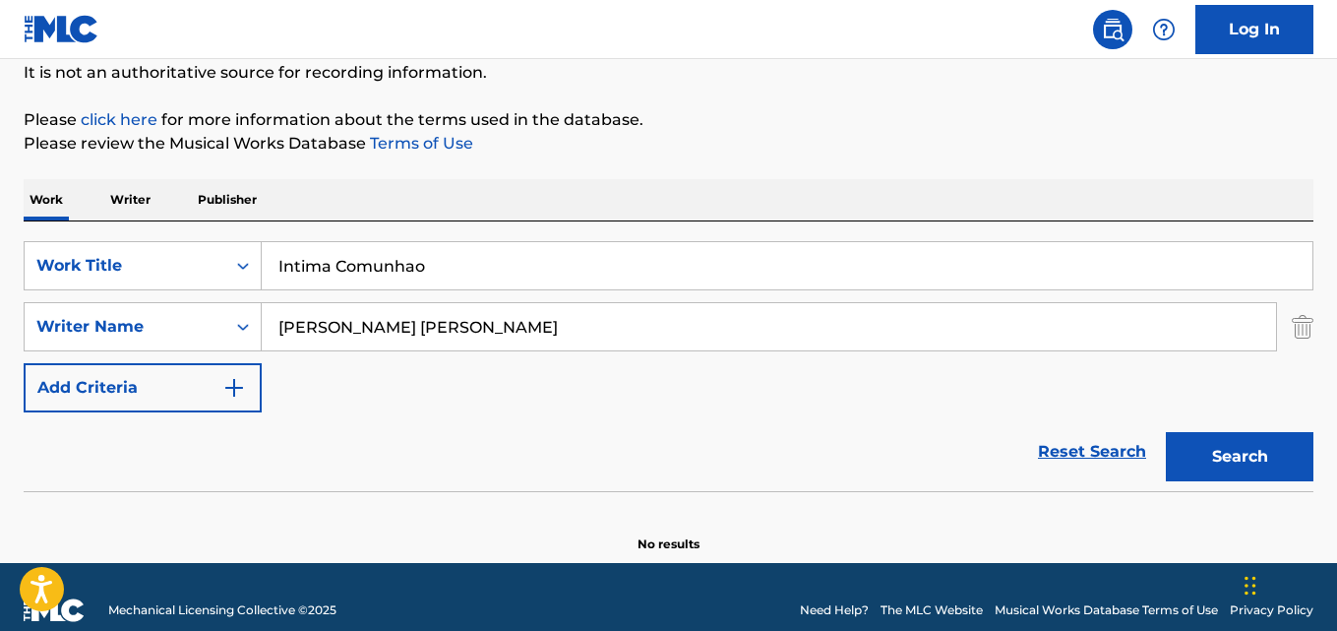
click at [468, 271] on input "Intima Comunhao" at bounding box center [787, 265] width 1051 height 47
paste input "The Golden Age"
type input "The Golden Age"
drag, startPoint x: 434, startPoint y: 321, endPoint x: 238, endPoint y: 315, distance: 195.9
click at [238, 316] on div "SearchWithCriteria6ff873d1-01d2-446f-adb1-249565699df9 Writer Name [PERSON_NAME…" at bounding box center [669, 326] width 1290 height 49
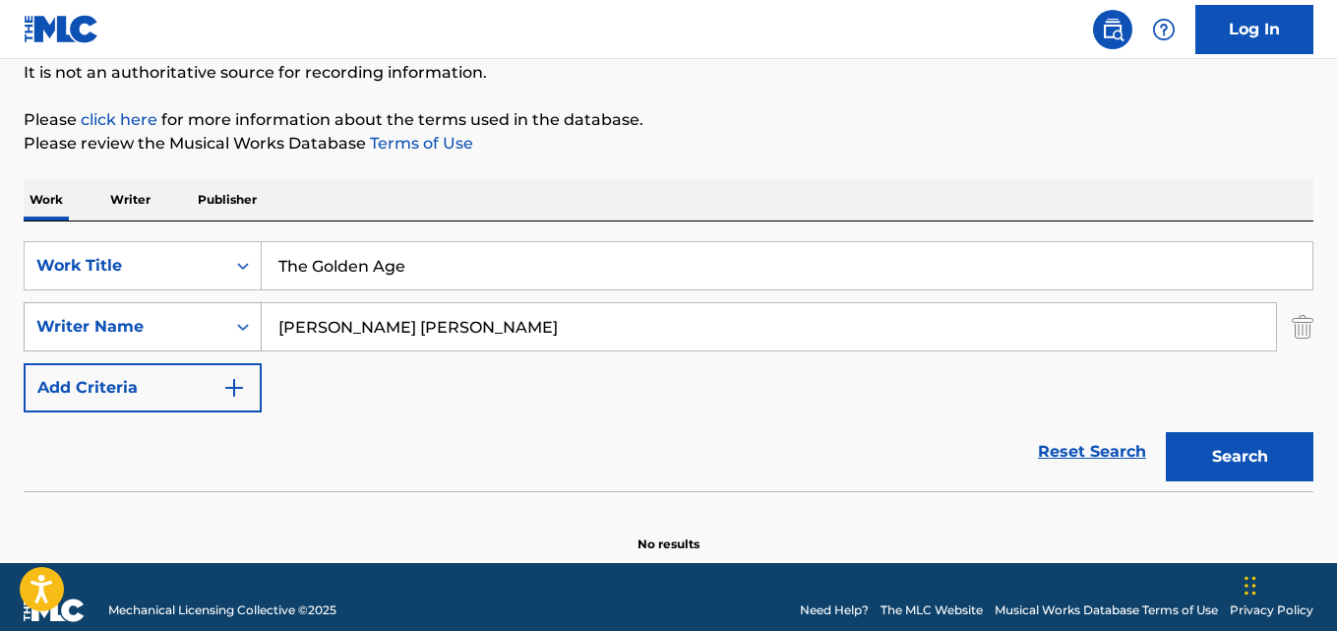
click at [238, 316] on div "Search Form" at bounding box center [242, 326] width 35 height 35
click at [238, 315] on div "Search Form" at bounding box center [242, 326] width 35 height 35
paste input "Search Form"
click at [471, 333] on input "[PERSON_NAME] [PERSON_NAME]" at bounding box center [769, 326] width 1014 height 47
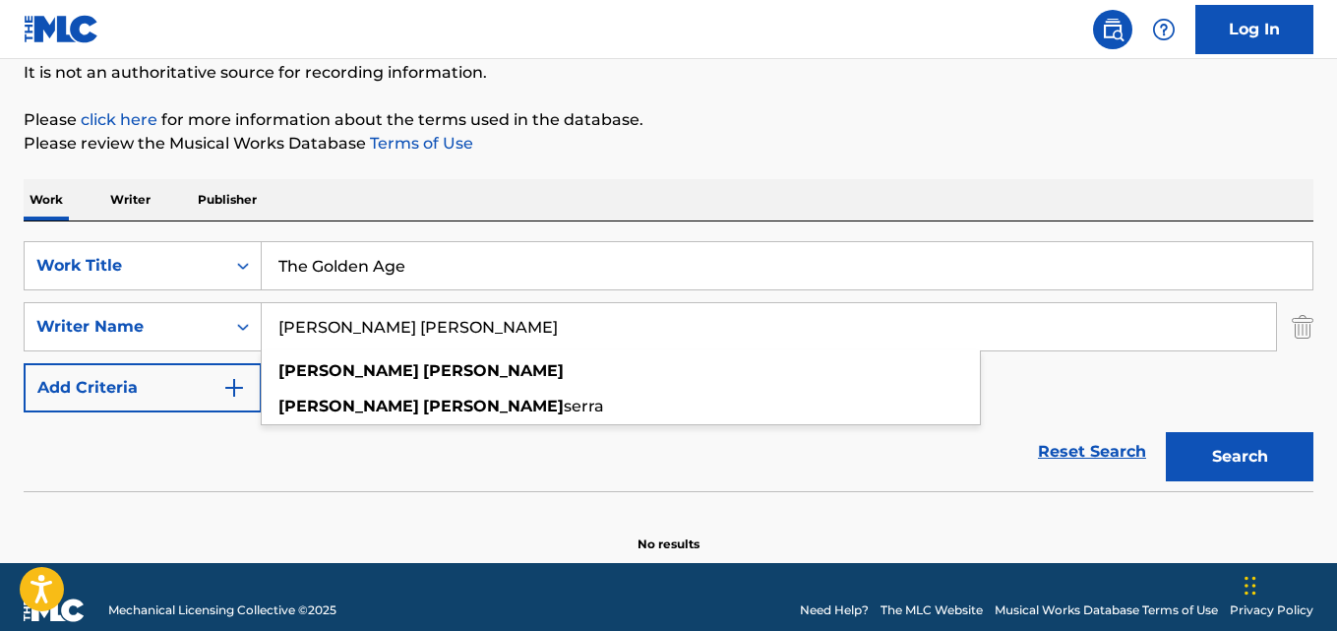
paste input "[PERSON_NAME]"
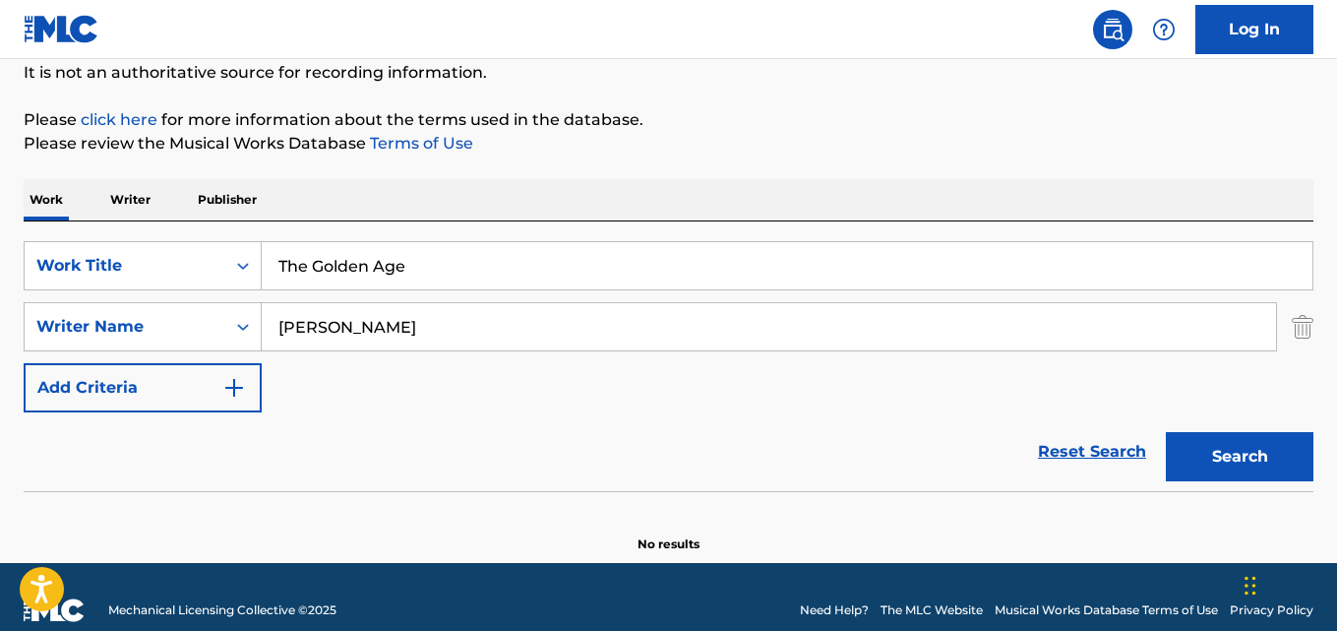
type input "[PERSON_NAME]"
click at [1166, 432] on button "Search" at bounding box center [1240, 456] width 148 height 49
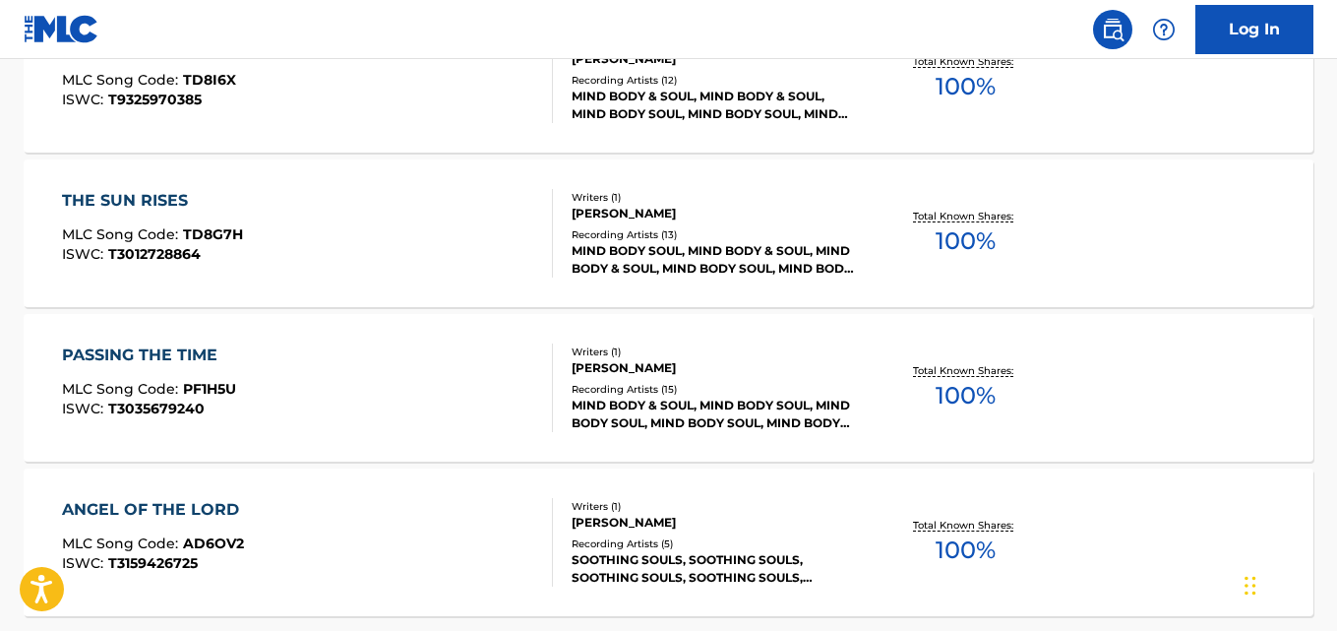
scroll to position [1771, 0]
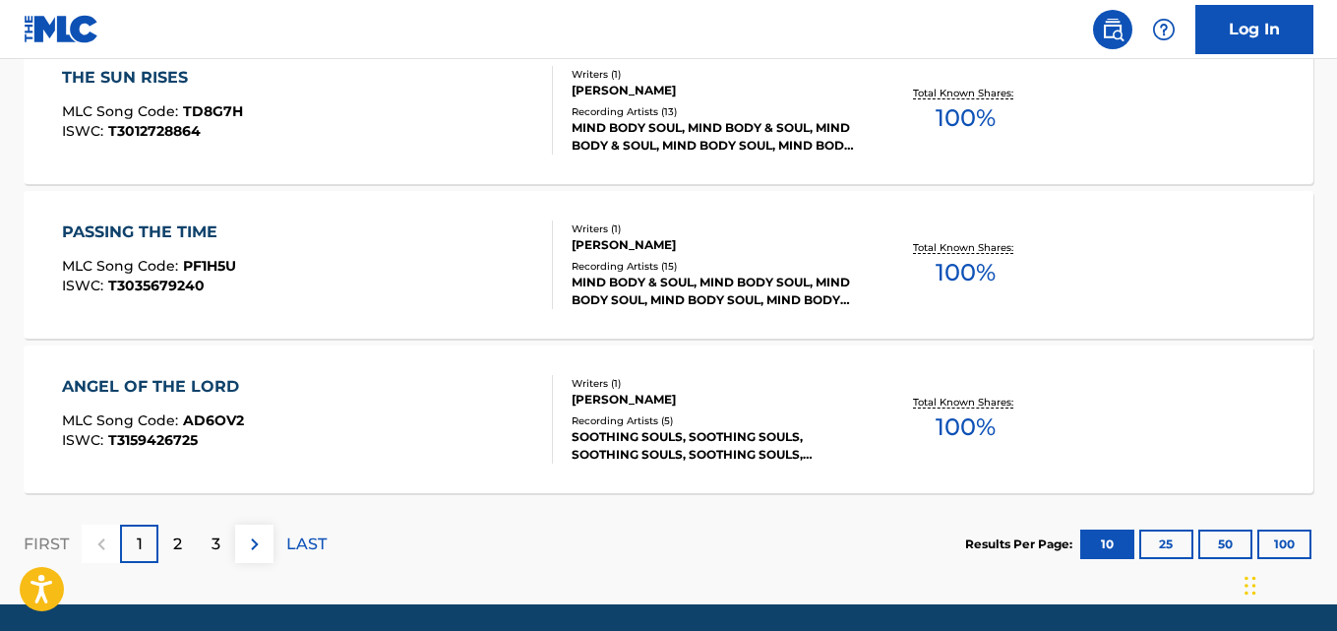
click at [1282, 535] on button "100" at bounding box center [1284, 544] width 54 height 30
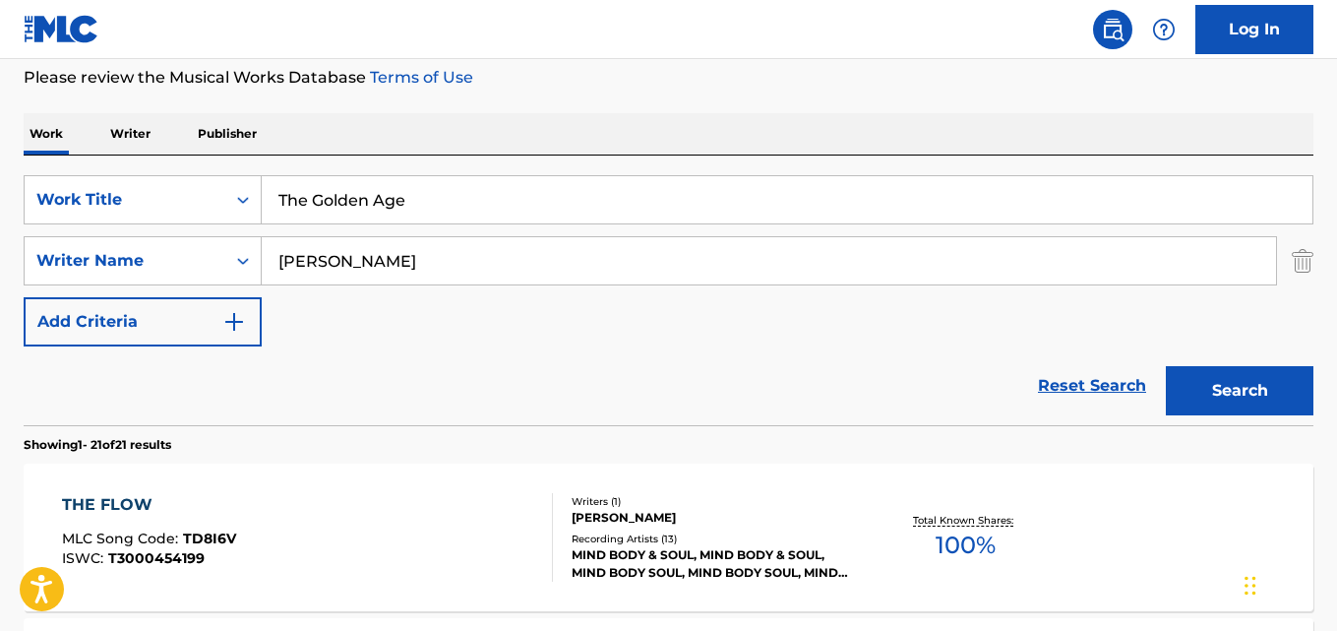
scroll to position [197, 0]
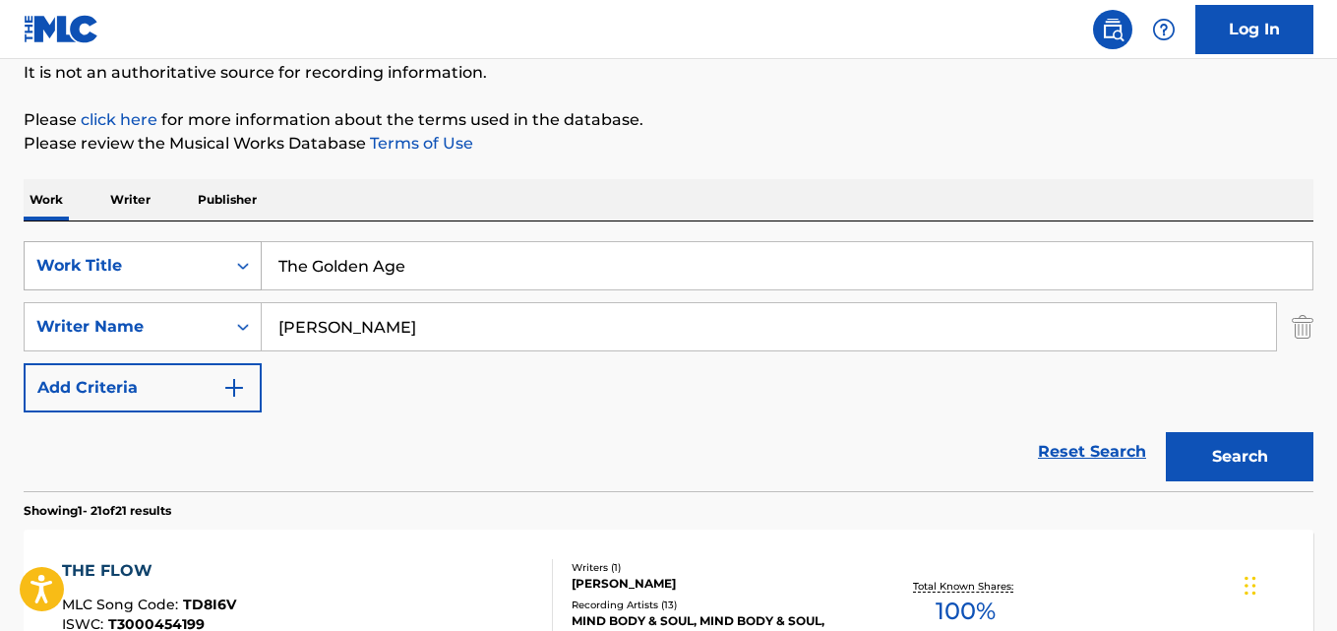
drag, startPoint x: 421, startPoint y: 267, endPoint x: 219, endPoint y: 264, distance: 201.7
click at [219, 264] on div "SearchWithCriteriad019fb82-7d5f-419c-8b5d-11d324c4ae22 Work Title The Golden Age" at bounding box center [669, 265] width 1290 height 49
paste input "Infinity"
click at [1166, 432] on button "Search" at bounding box center [1240, 456] width 148 height 49
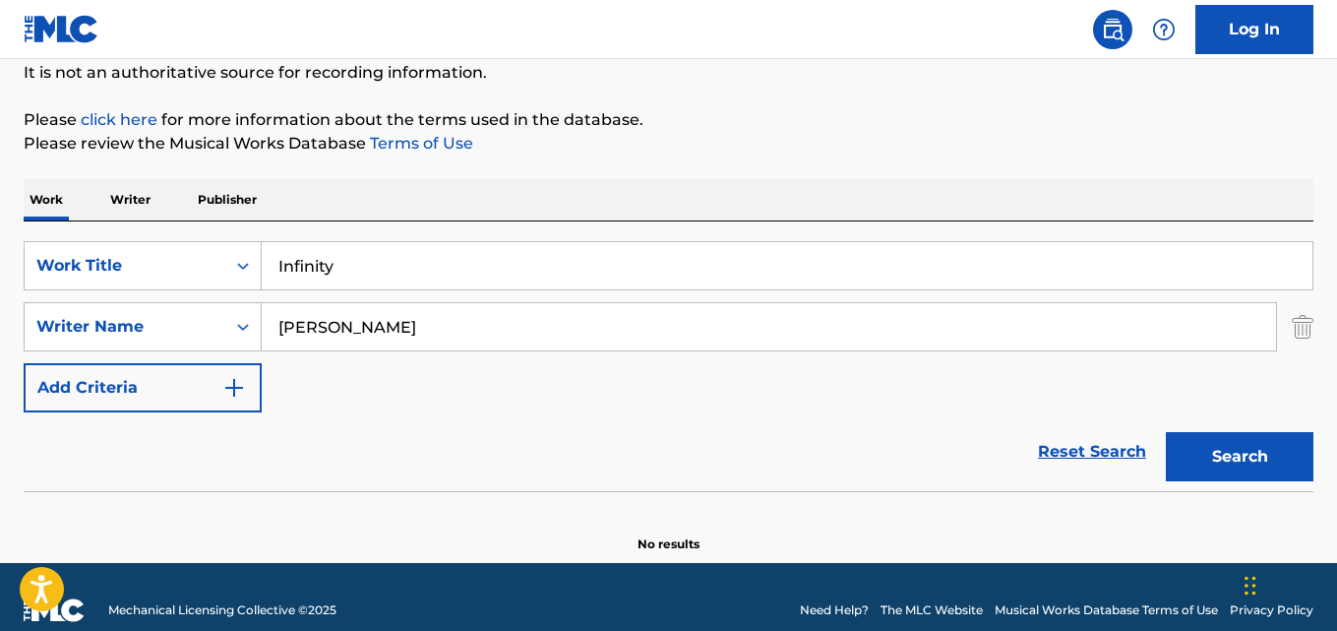
drag, startPoint x: 396, startPoint y: 269, endPoint x: 20, endPoint y: 253, distance: 376.2
click at [11, 256] on div "The MLC Public Work Search The accuracy and completeness of The MLC's data is d…" at bounding box center [668, 231] width 1337 height 641
paste input "Elevation"
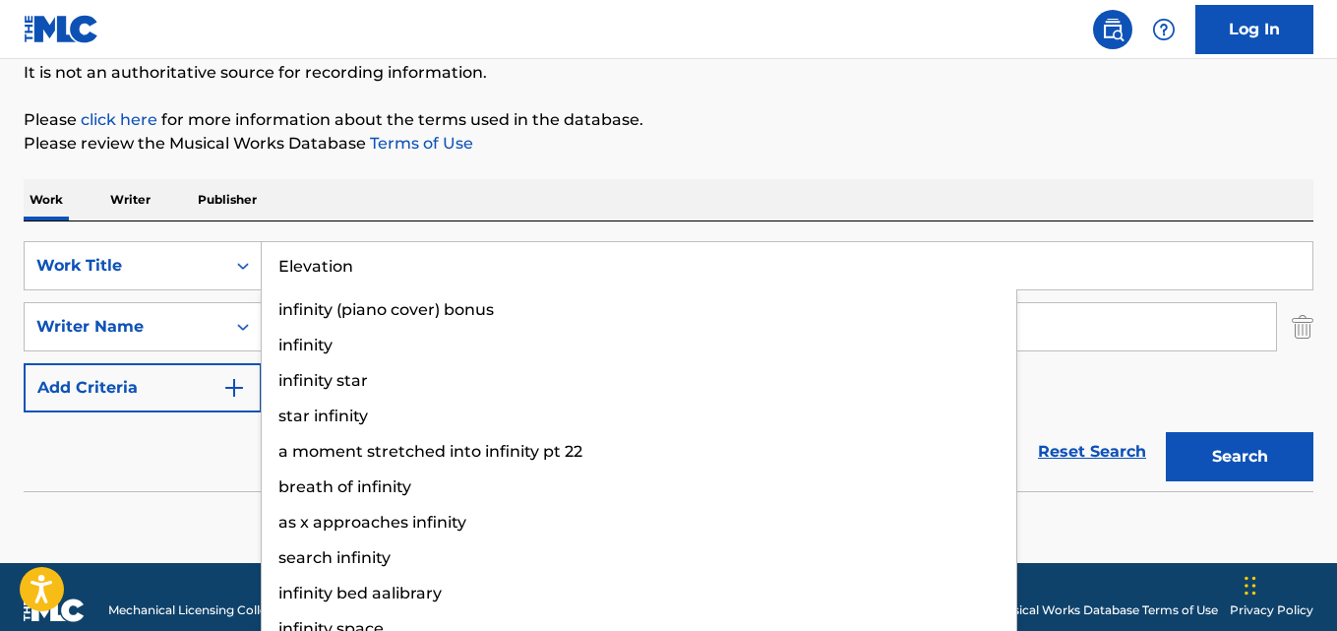
click at [1166, 432] on button "Search" at bounding box center [1240, 456] width 148 height 49
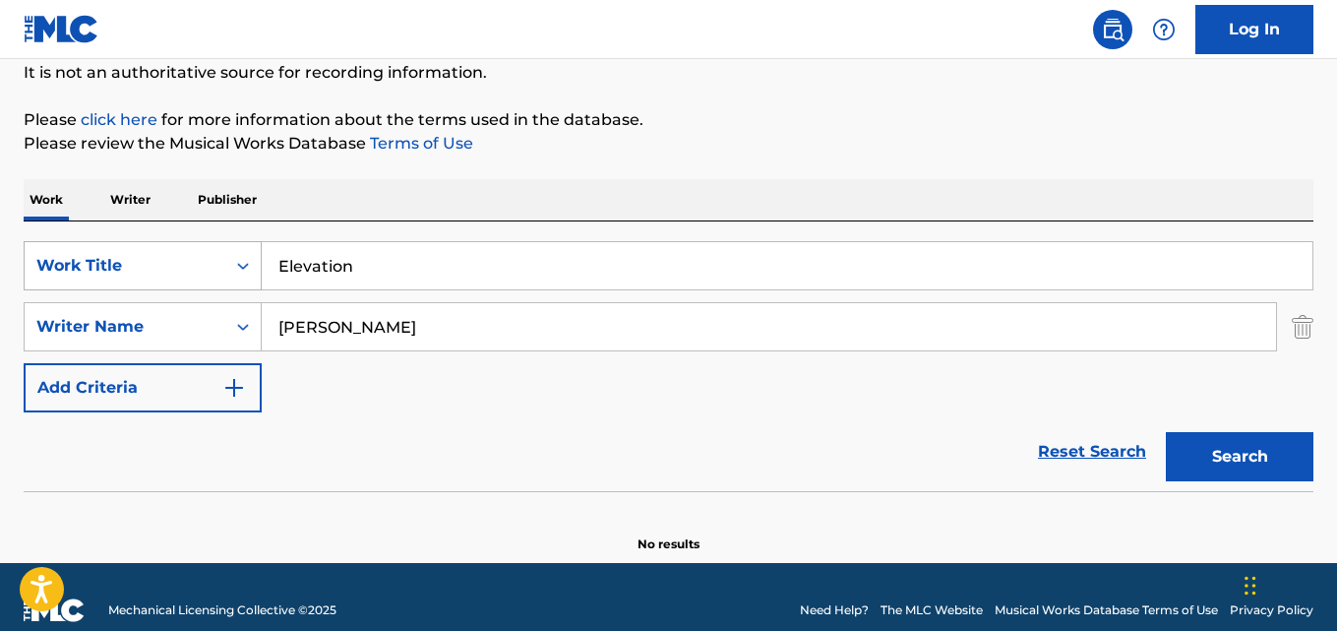
drag, startPoint x: 357, startPoint y: 273, endPoint x: 160, endPoint y: 273, distance: 196.8
click at [161, 272] on div "SearchWithCriteriad019fb82-7d5f-419c-8b5d-11d324c4ae22 Work Title Elevation" at bounding box center [669, 265] width 1290 height 49
paste input "Carta Ao para Dar Nome Às Coisas"
drag, startPoint x: 486, startPoint y: 263, endPoint x: 496, endPoint y: 304, distance: 42.5
click at [488, 262] on input "Carta Ao para Dar Nome Às Coisas" at bounding box center [787, 265] width 1051 height 47
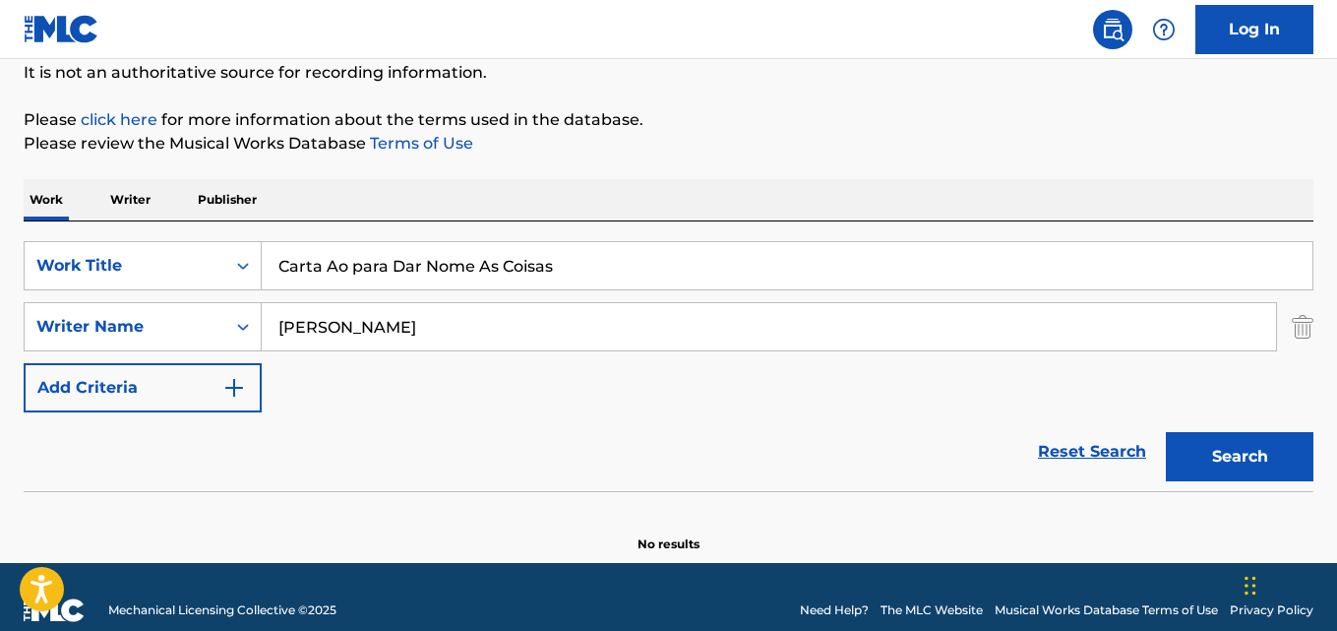
type input "Carta Ao para Dar Nome As Coisas"
drag, startPoint x: 424, startPoint y: 331, endPoint x: 26, endPoint y: 313, distance: 398.8
click at [26, 313] on div "SearchWithCriteria6ff873d1-01d2-446f-adb1-249565699df9 Writer Name [PERSON_NAME]" at bounding box center [669, 326] width 1290 height 49
click at [26, 313] on div "Writer Name" at bounding box center [125, 326] width 201 height 37
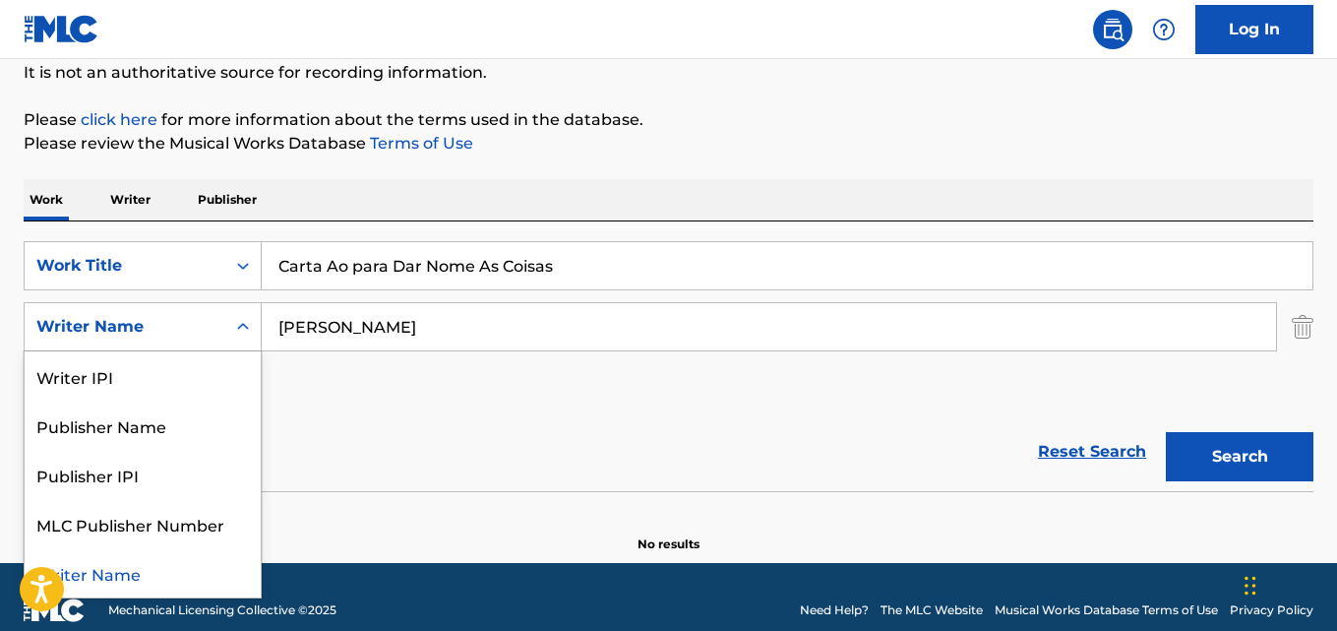
paste input "Search Form"
click at [439, 333] on input "[PERSON_NAME]" at bounding box center [769, 326] width 1014 height 47
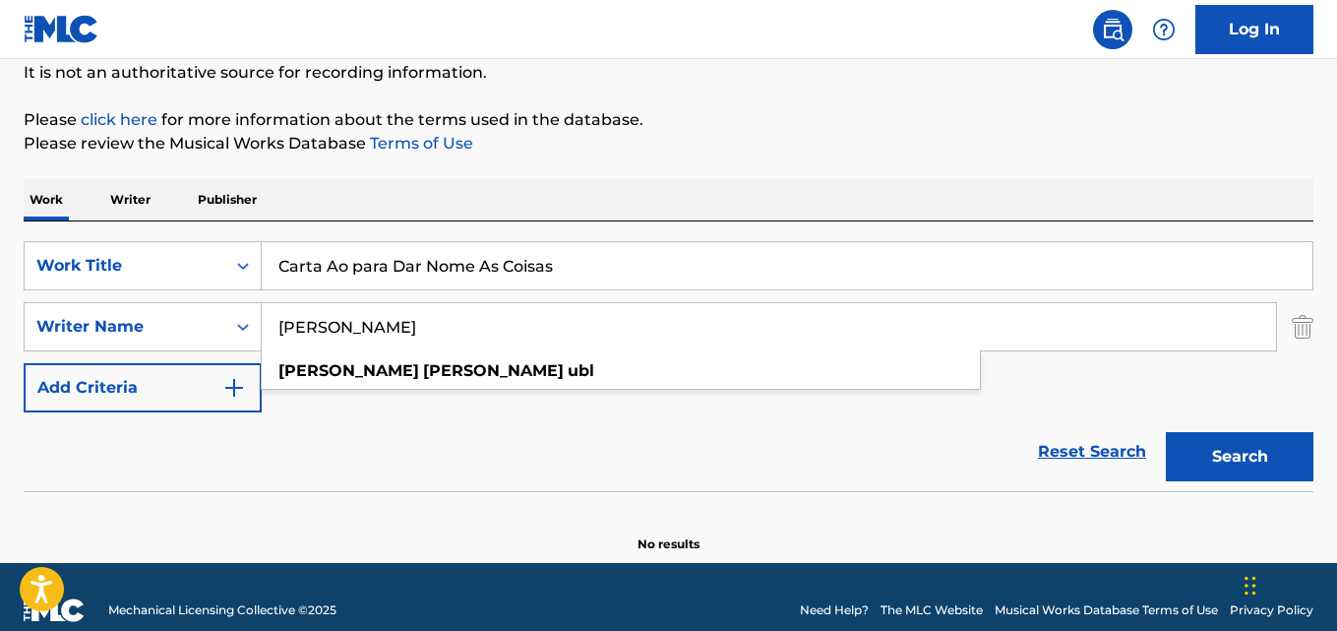
paste input "[PERSON_NAME]"
type input "[PERSON_NAME]"
click at [1166, 432] on button "Search" at bounding box center [1240, 456] width 148 height 49
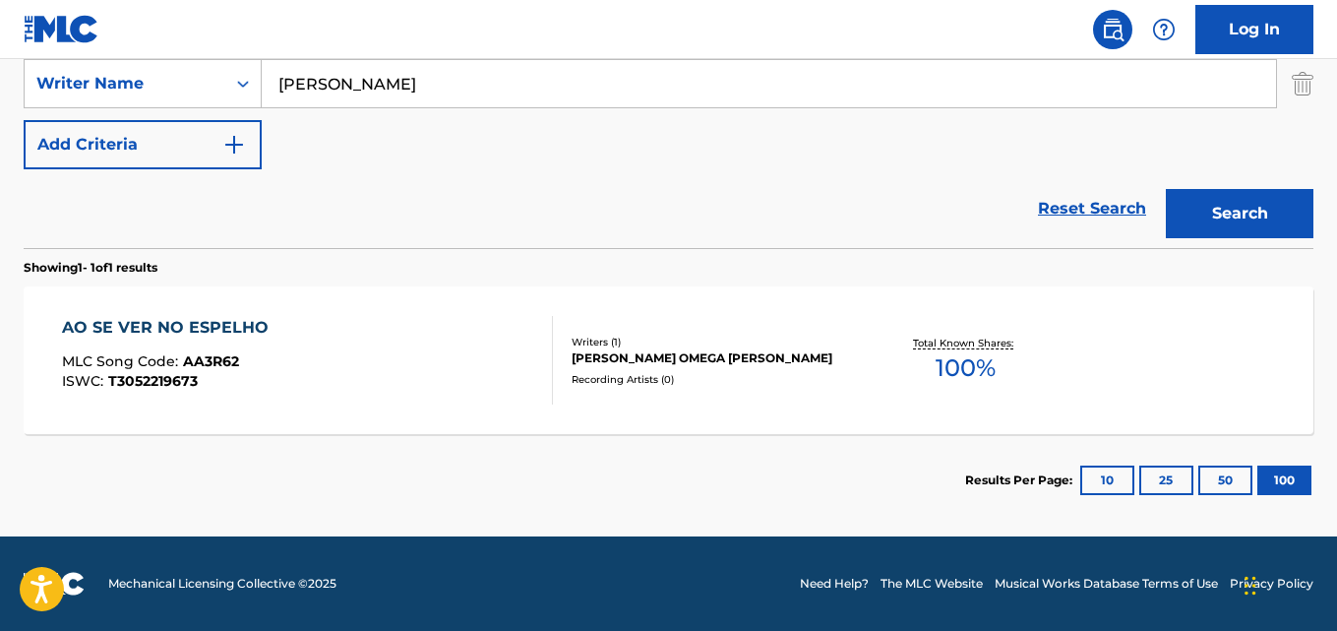
scroll to position [145, 0]
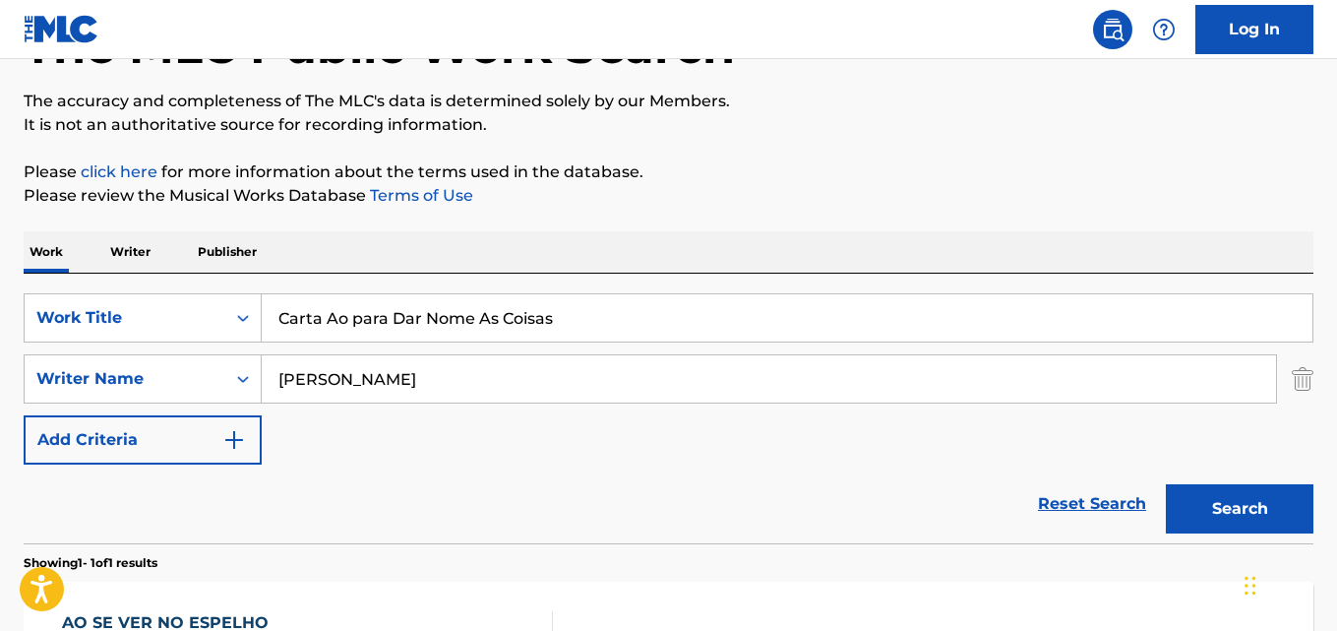
click at [441, 314] on input "Carta Ao para Dar Nome As Coisas" at bounding box center [787, 317] width 1051 height 47
paste input "S' Wonderful"
type input "S' Wonderful"
click at [366, 390] on input "[PERSON_NAME]" at bounding box center [769, 378] width 1014 height 47
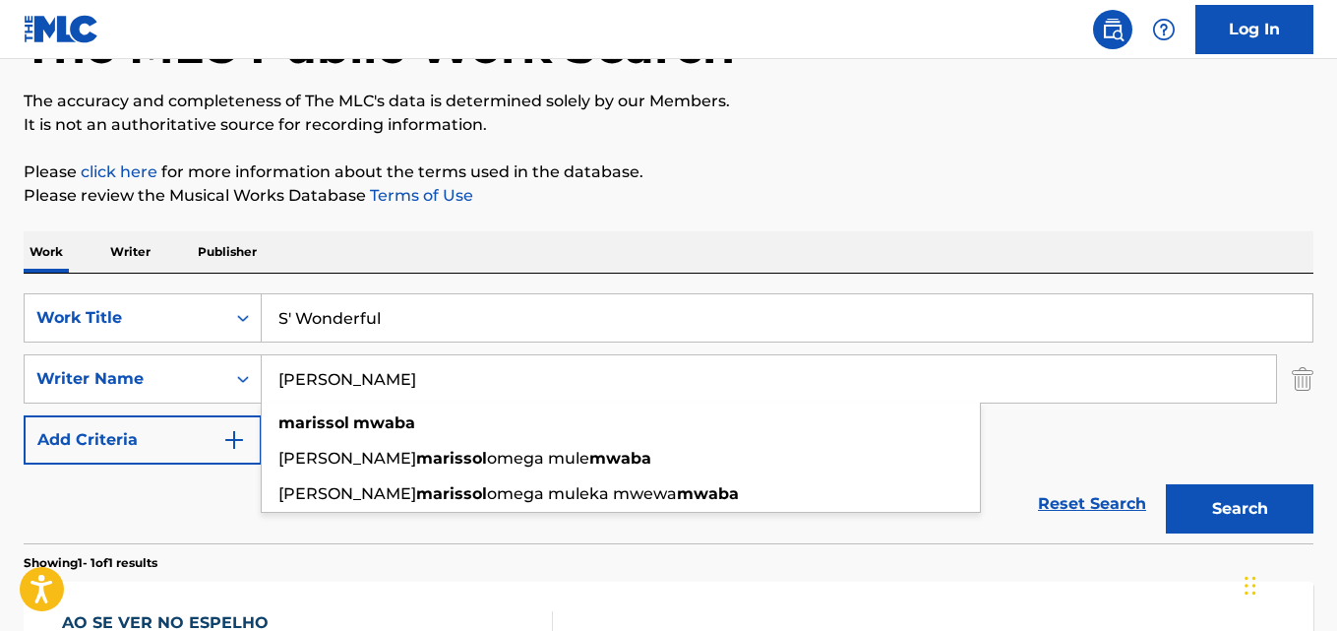
paste input "[PERSON_NAME], [PERSON_NAME]"
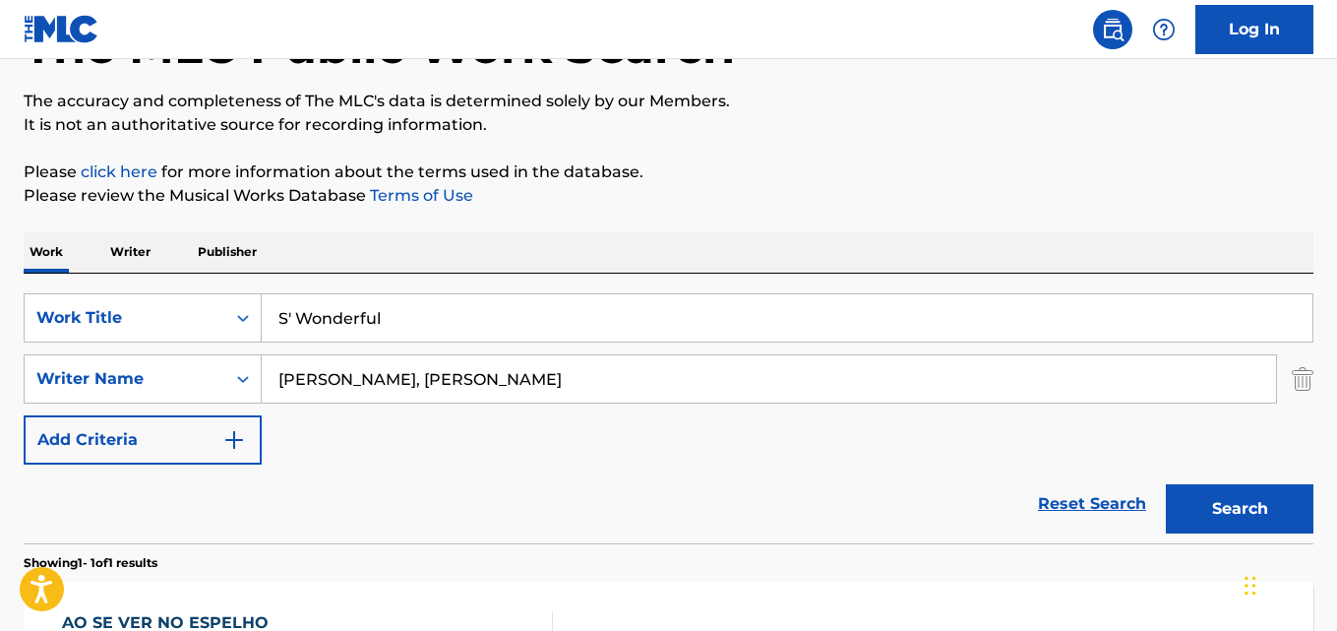
click at [1166, 484] on button "Search" at bounding box center [1240, 508] width 148 height 49
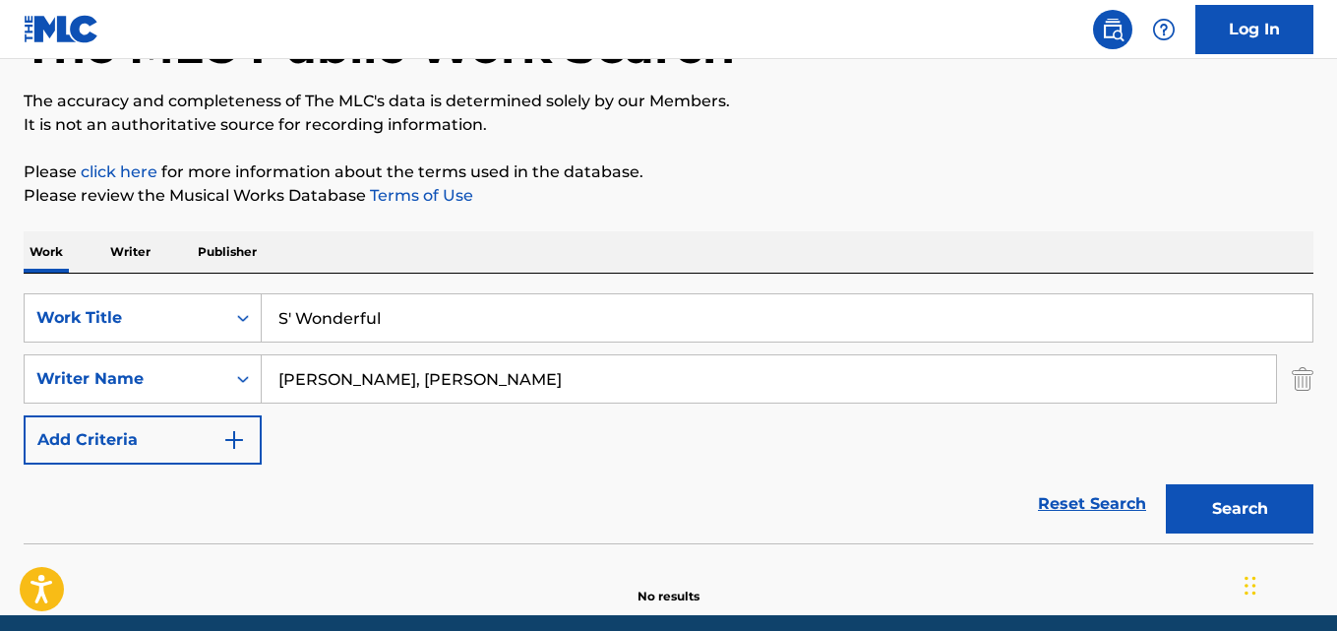
click at [372, 375] on input "[PERSON_NAME], [PERSON_NAME]" at bounding box center [769, 378] width 1014 height 47
type input "[PERSON_NAME]"
click at [1166, 484] on button "Search" at bounding box center [1240, 508] width 148 height 49
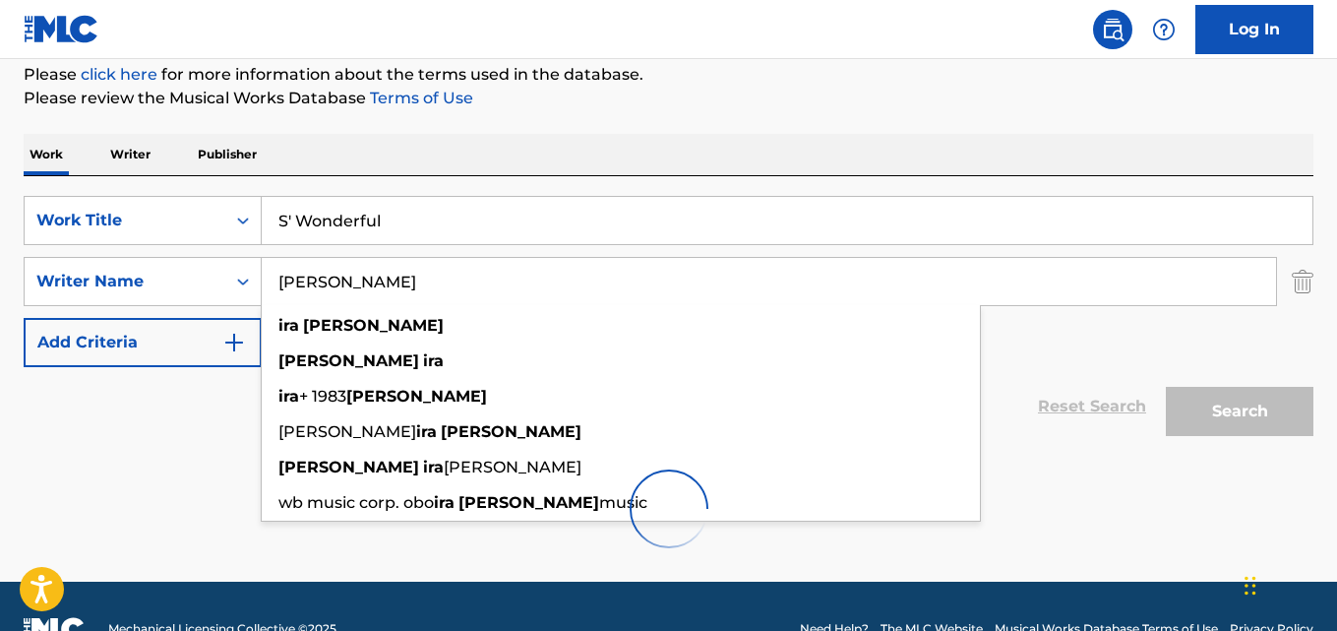
scroll to position [243, 0]
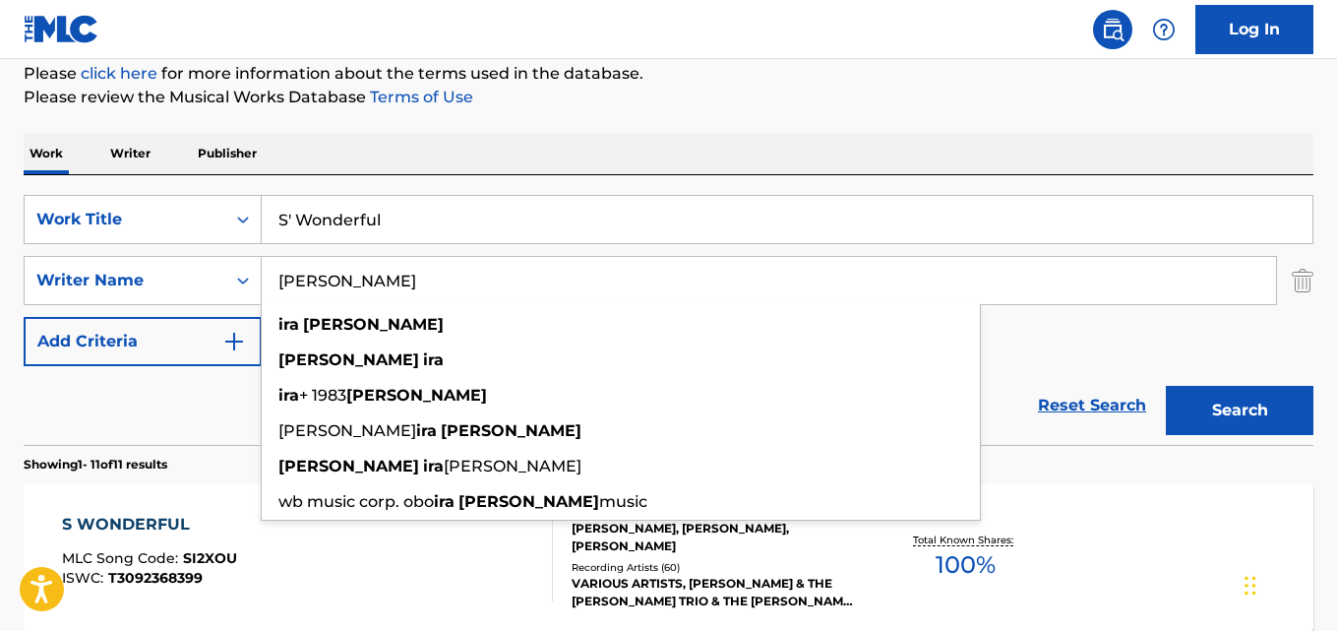
click at [216, 407] on div "Reset Search Search" at bounding box center [669, 405] width 1290 height 79
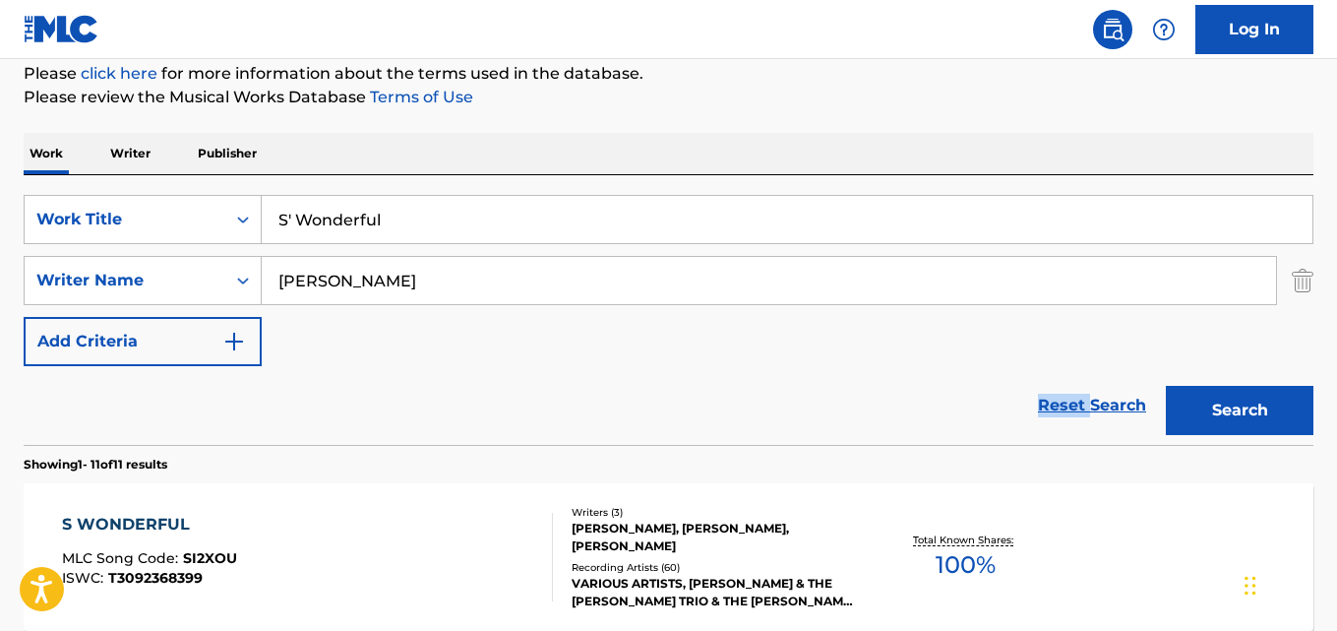
click at [273, 544] on div "S WONDERFUL MLC Song Code : SI2XOU ISWC : T3092368399" at bounding box center [307, 557] width 490 height 89
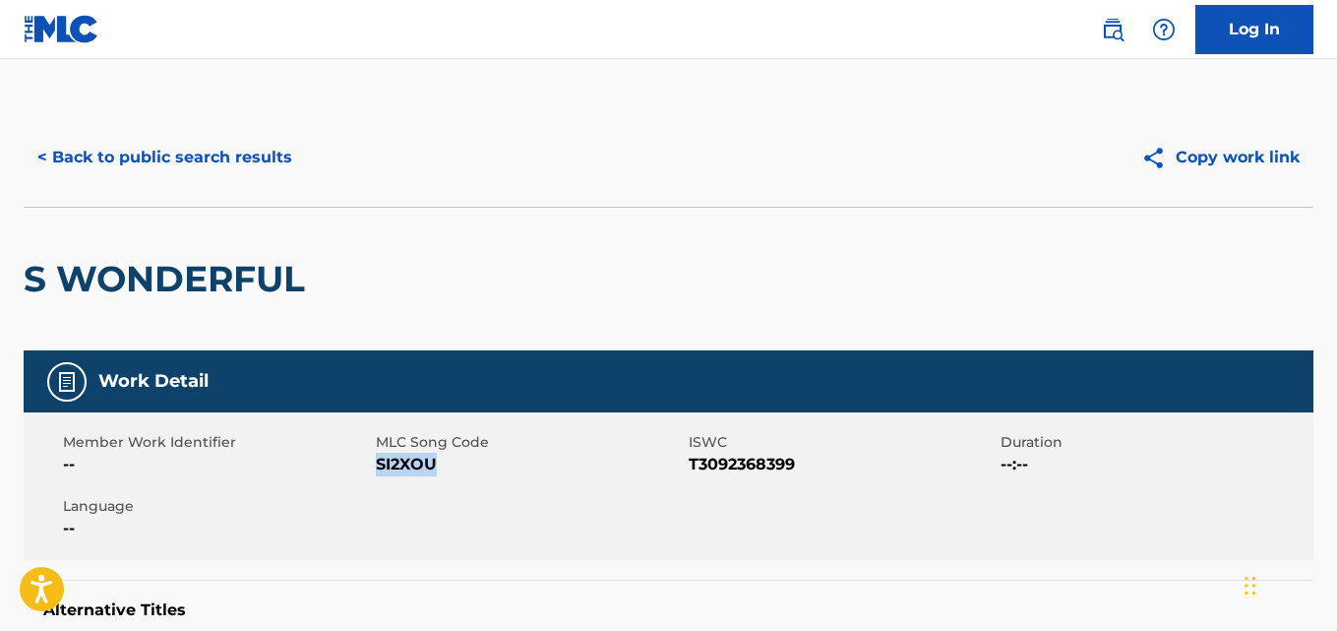
drag, startPoint x: 439, startPoint y: 463, endPoint x: 376, endPoint y: 467, distance: 63.1
click at [376, 467] on span "SI2XOU" at bounding box center [530, 465] width 308 height 24
copy span "SI2XOU"
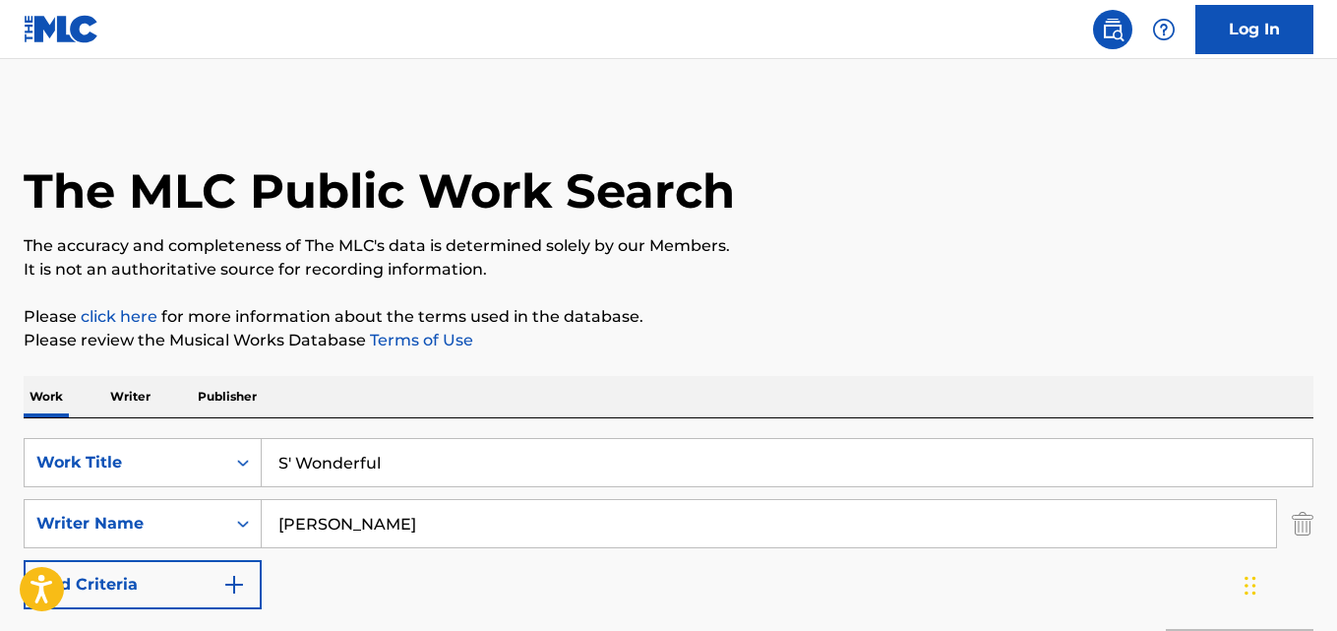
scroll to position [243, 0]
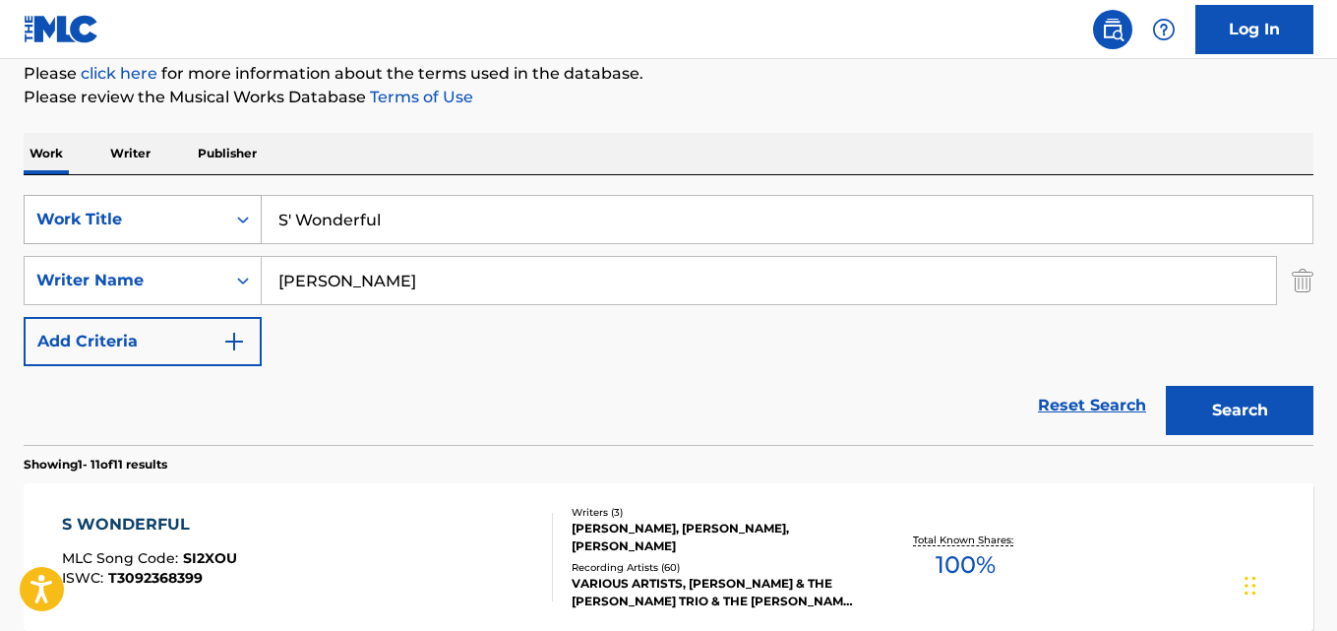
drag, startPoint x: 396, startPoint y: 213, endPoint x: 204, endPoint y: 202, distance: 192.2
click at [204, 202] on div "SearchWithCriteriad019fb82-7d5f-419c-8b5d-11d324c4ae22 Work Title S' Wonderful" at bounding box center [669, 219] width 1290 height 49
paste input "Ne odustajem"
type input "Ne odustajem"
drag, startPoint x: 415, startPoint y: 286, endPoint x: 231, endPoint y: 264, distance: 185.4
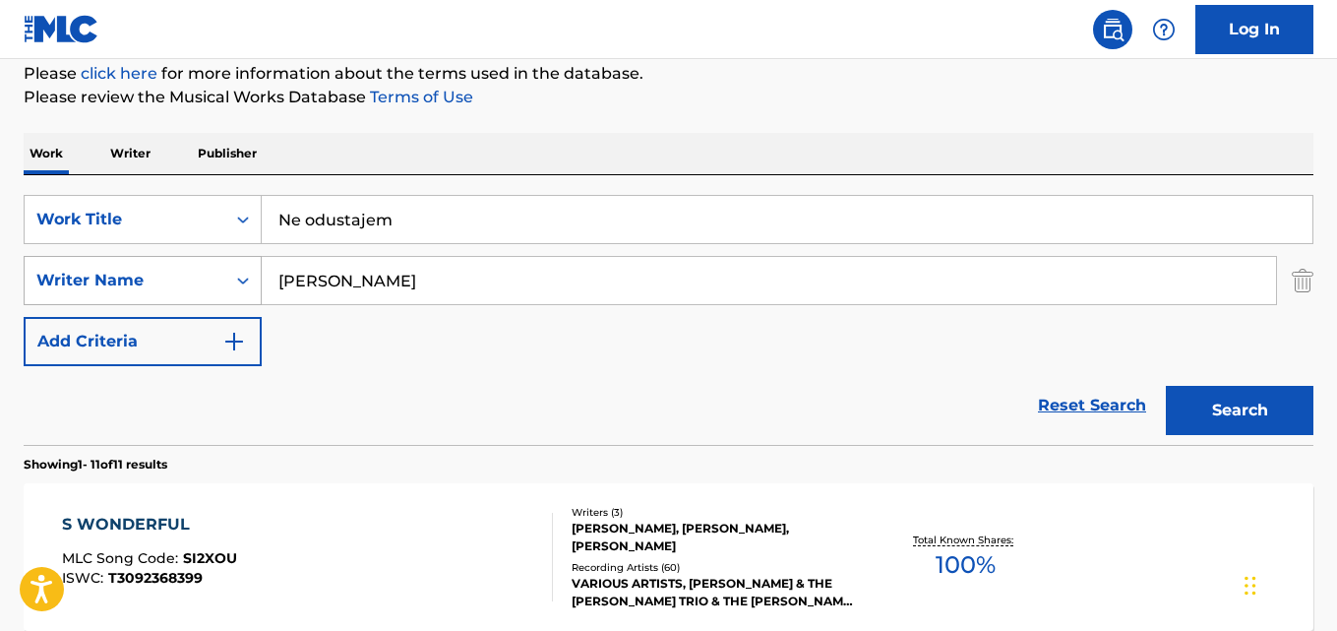
click at [232, 264] on div "SearchWithCriteria6ff873d1-01d2-446f-adb1-249565699df9 Writer Name [PERSON_NAME]" at bounding box center [669, 280] width 1290 height 49
click at [231, 264] on div "Search Form" at bounding box center [242, 280] width 35 height 35
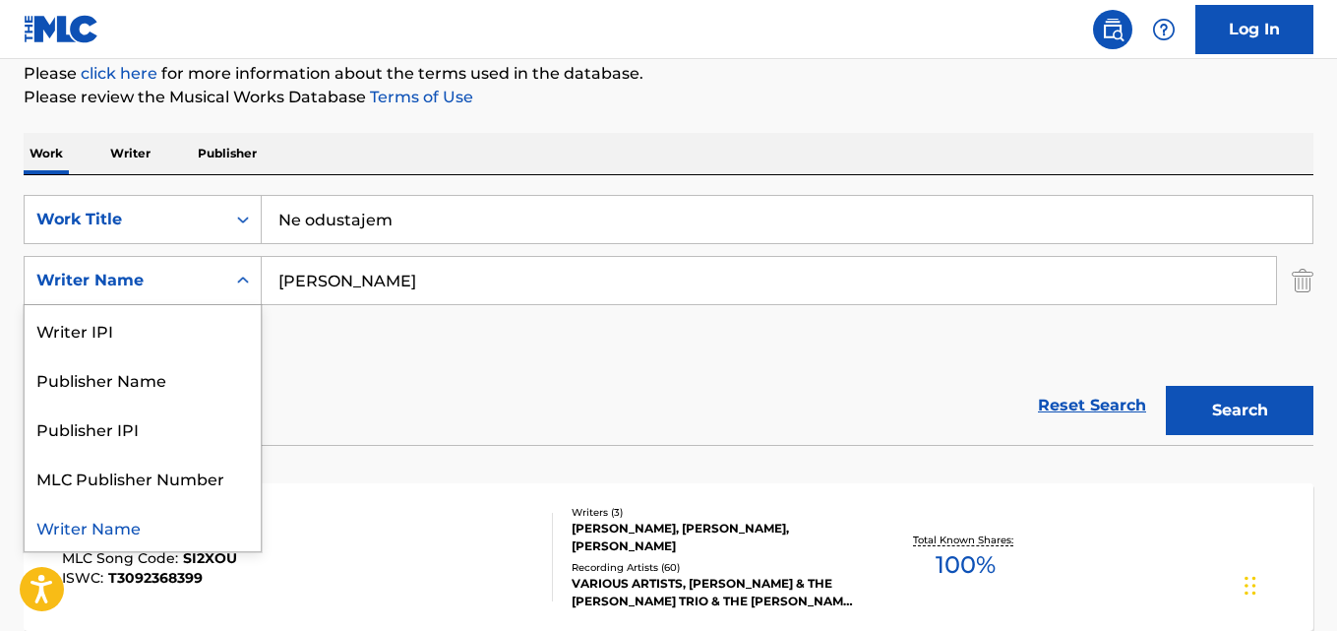
click at [410, 283] on input "[PERSON_NAME]" at bounding box center [769, 280] width 1014 height 47
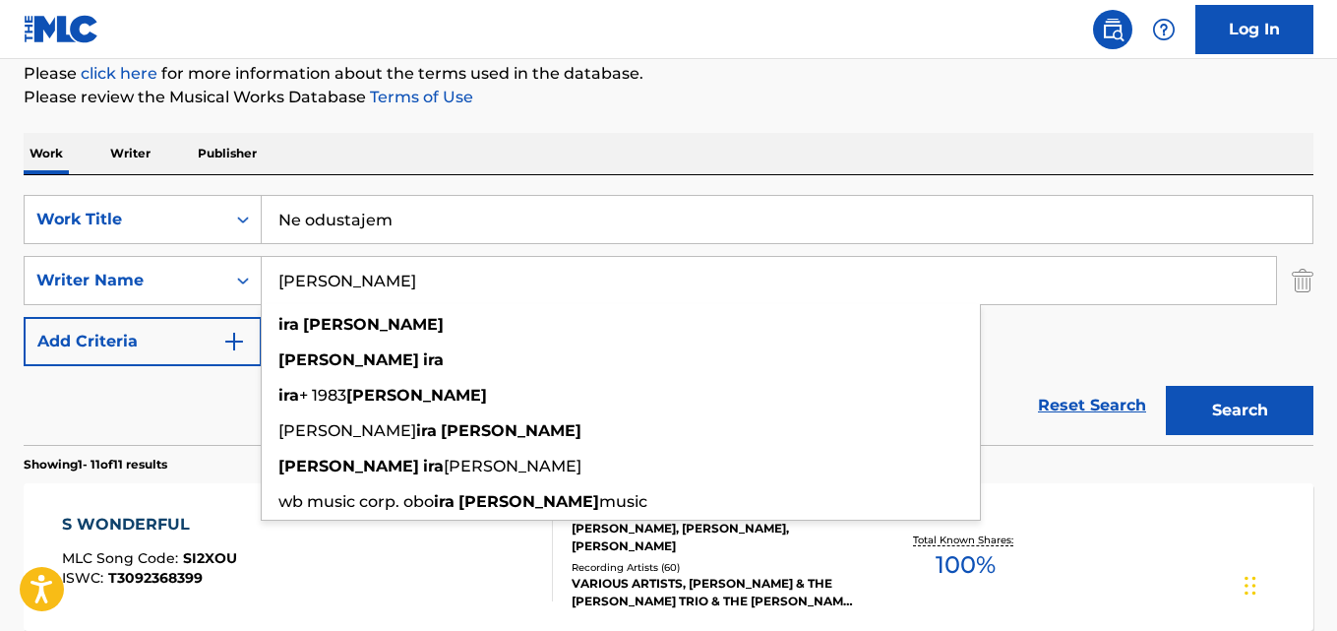
paste input "[PERSON_NAME], [PERSON_NAME]"
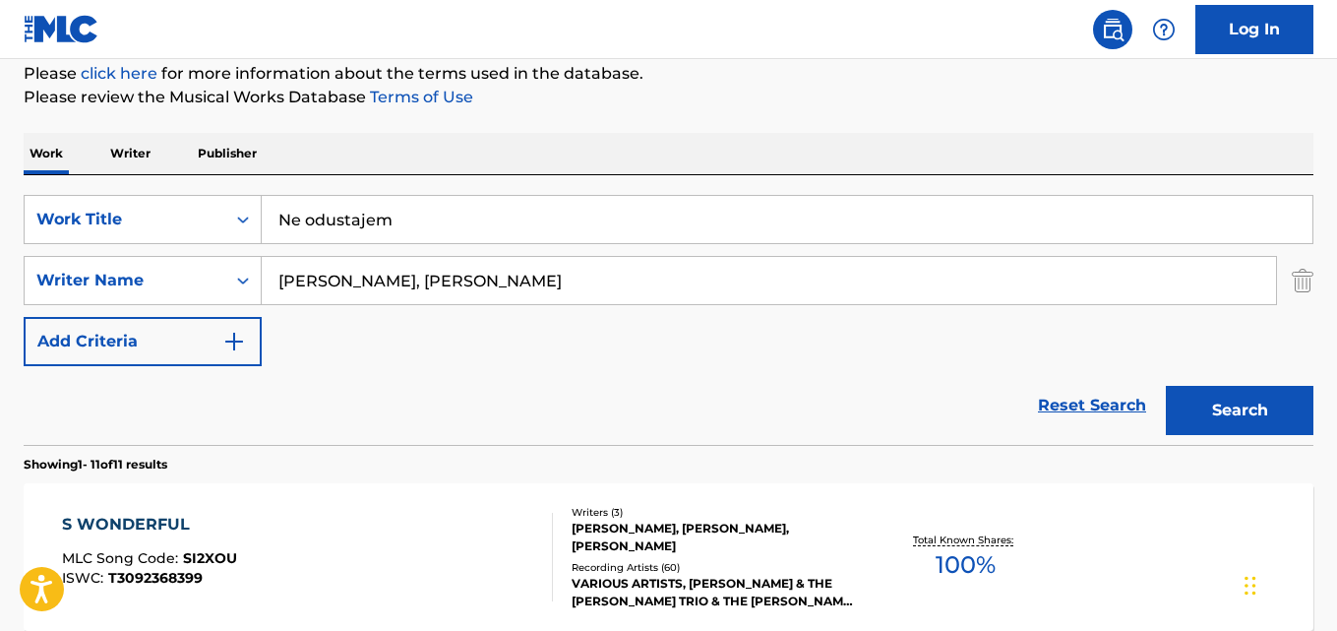
click at [369, 274] on input "[PERSON_NAME], [PERSON_NAME]" at bounding box center [769, 280] width 1014 height 47
type input "[PERSON_NAME]"
click at [1166, 386] on button "Search" at bounding box center [1240, 410] width 148 height 49
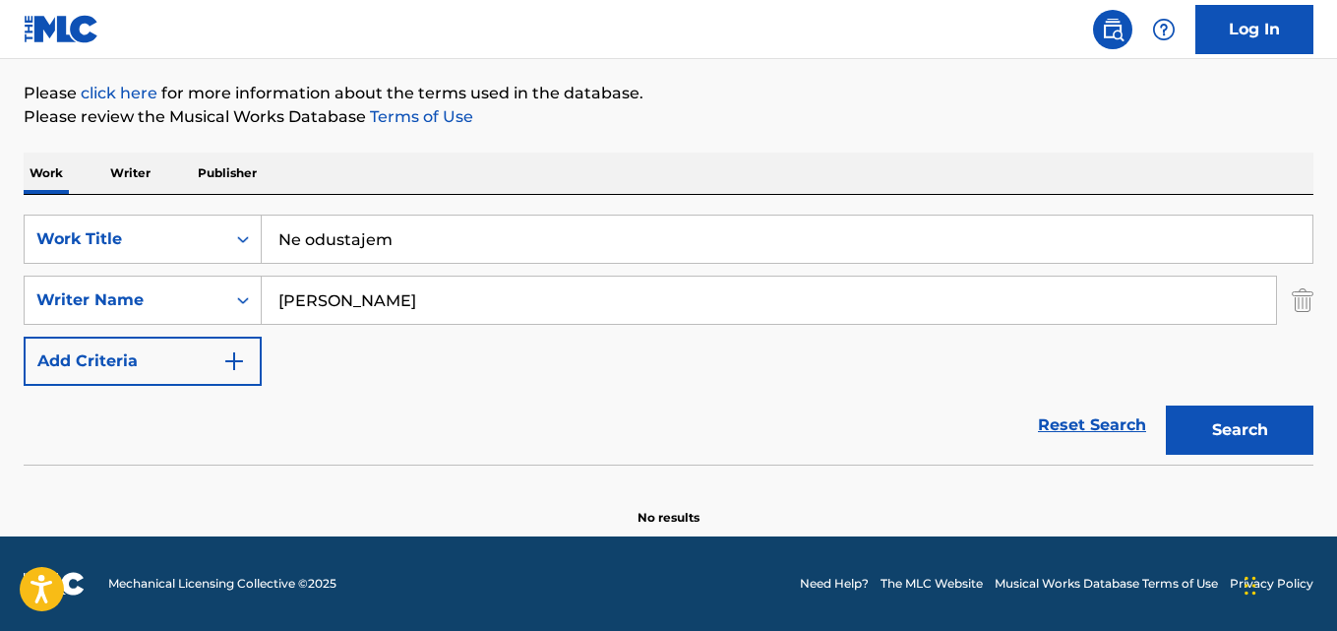
scroll to position [223, 0]
drag, startPoint x: 409, startPoint y: 238, endPoint x: 184, endPoint y: 229, distance: 225.5
click at [184, 229] on div "SearchWithCriteriad019fb82-7d5f-419c-8b5d-11d324c4ae22 Work Title Ne odustajem" at bounding box center [669, 238] width 1290 height 49
paste input "Only [DATE]"
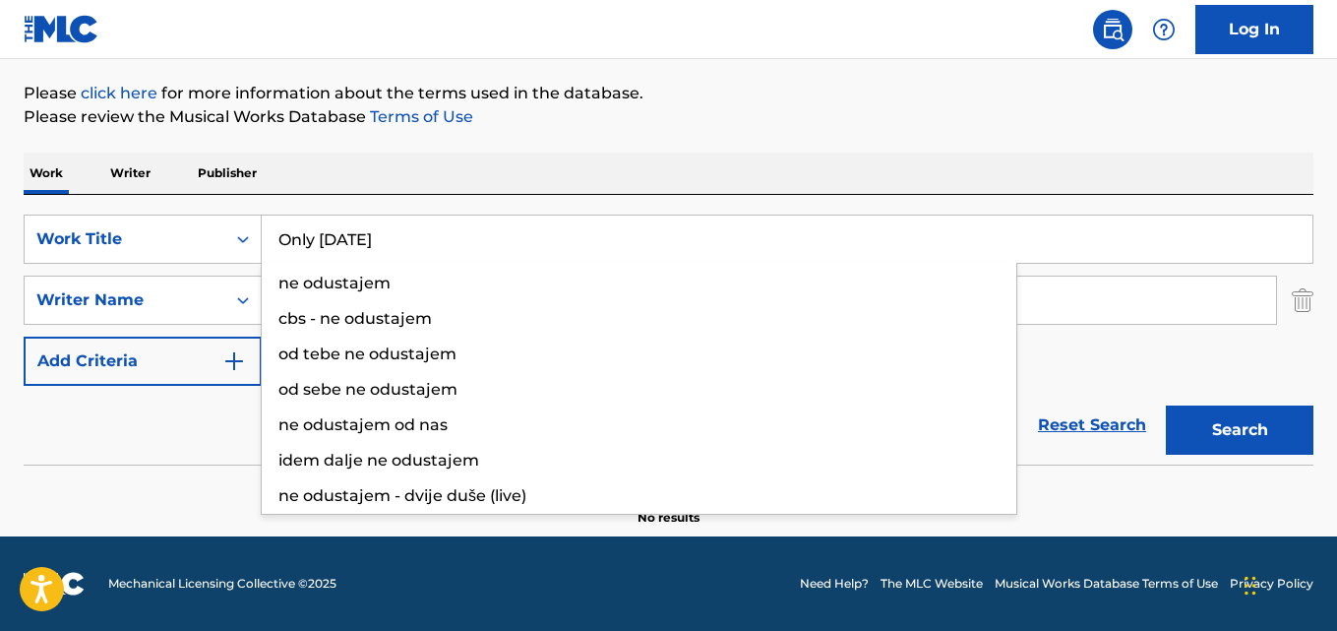
type input "Only [DATE]"
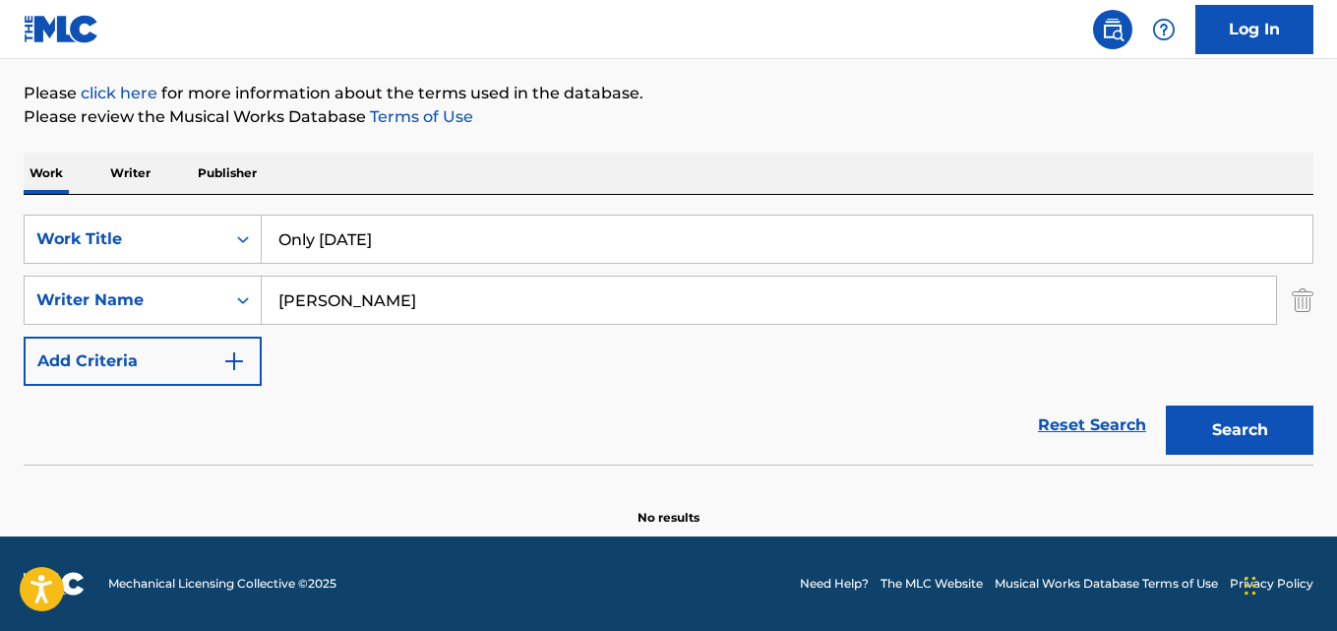
drag, startPoint x: 410, startPoint y: 304, endPoint x: 279, endPoint y: 301, distance: 130.9
click at [284, 301] on input "[PERSON_NAME]" at bounding box center [769, 299] width 1014 height 47
click at [279, 301] on input "[PERSON_NAME]" at bounding box center [769, 299] width 1014 height 47
paste input "[PERSON_NAME], [PERSON_NAME]"
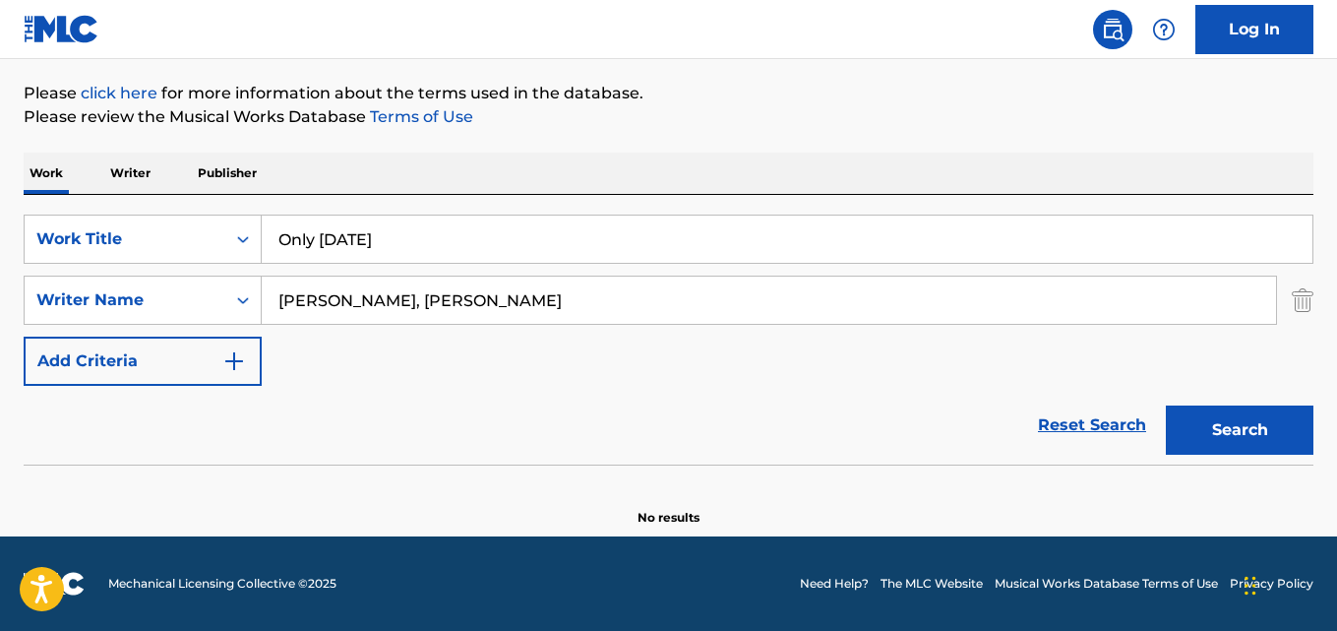
click at [370, 304] on input "[PERSON_NAME], [PERSON_NAME]" at bounding box center [769, 299] width 1014 height 47
type input "[PERSON_NAME]"
click at [1166, 405] on button "Search" at bounding box center [1240, 429] width 148 height 49
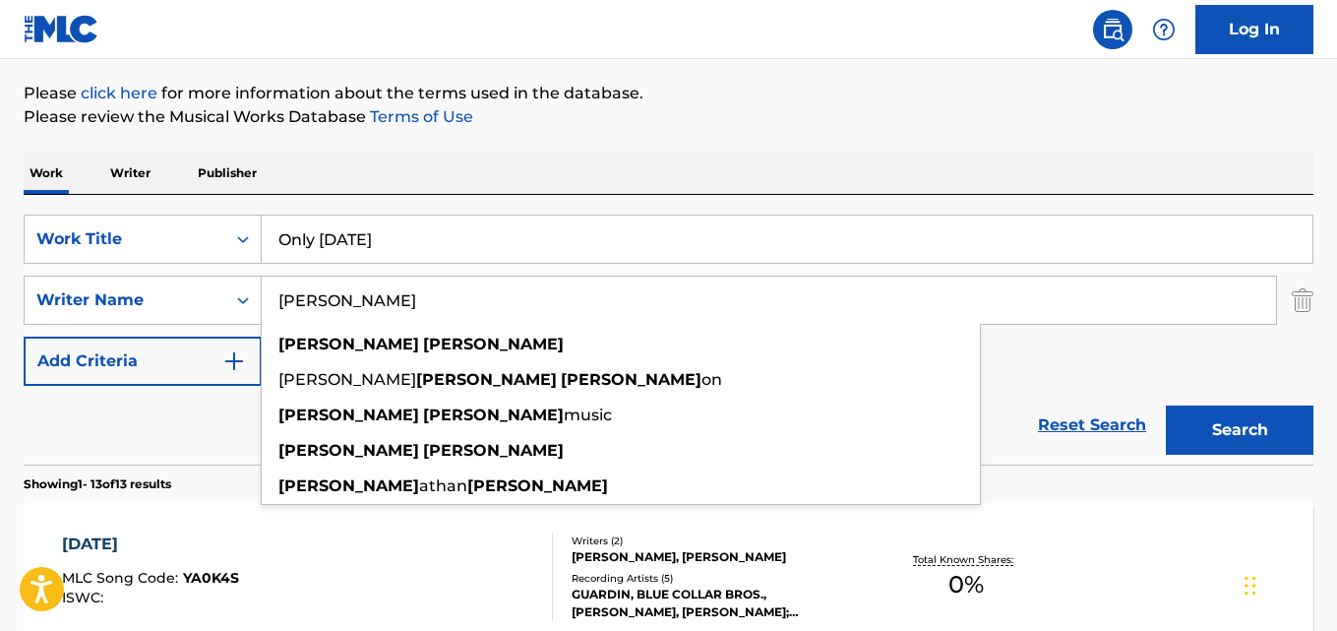
click at [183, 423] on div "Reset Search Search" at bounding box center [669, 425] width 1290 height 79
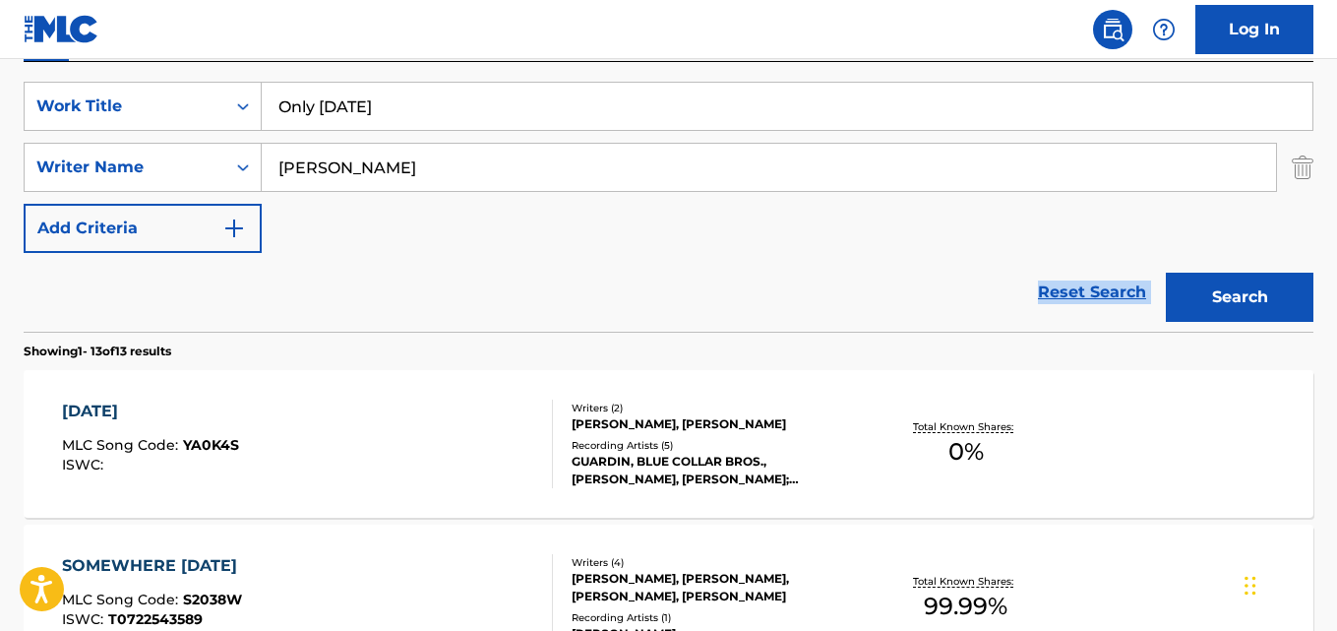
scroll to position [322, 0]
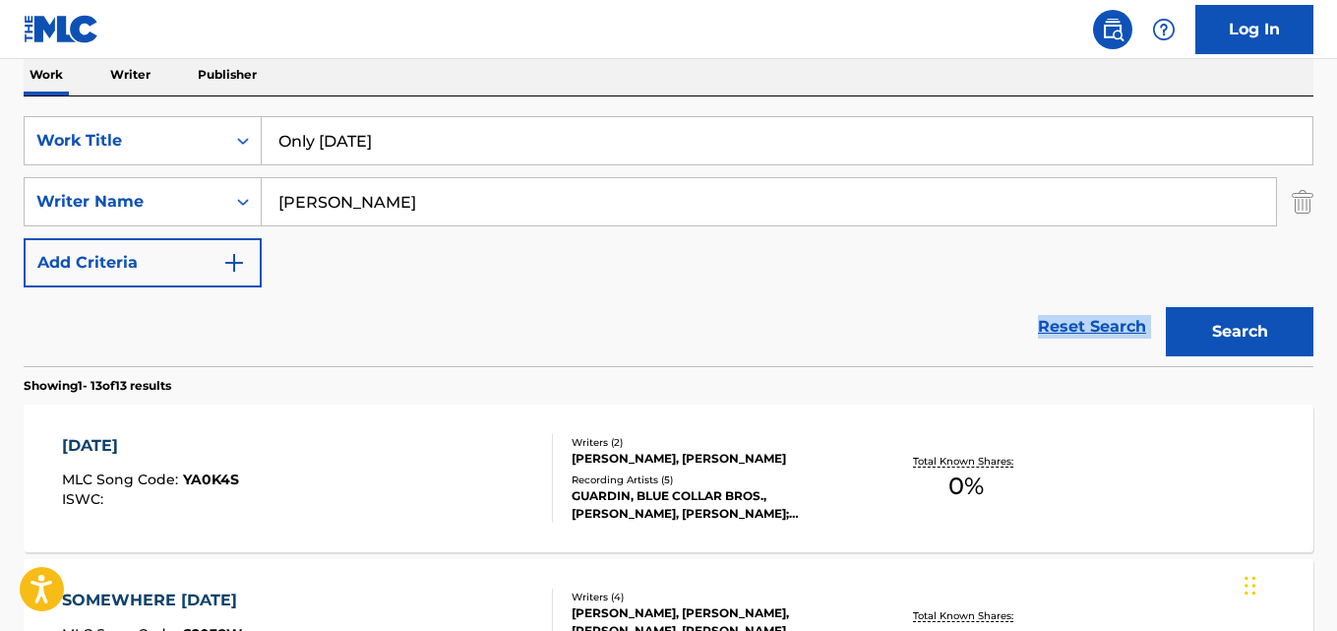
click at [347, 457] on div "[DATE] MLC Song Code : YA0K4S ISWC :" at bounding box center [307, 478] width 490 height 89
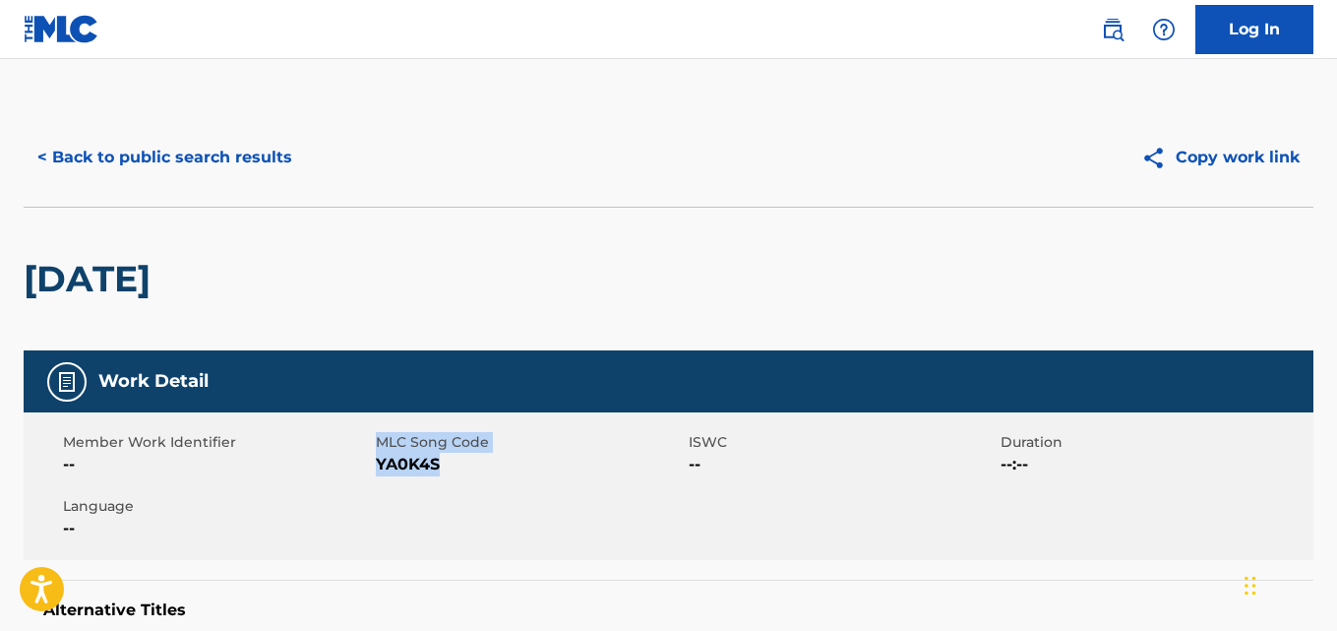
drag, startPoint x: 436, startPoint y: 460, endPoint x: 372, endPoint y: 461, distance: 64.0
click at [372, 461] on div "Member Work Identifier -- MLC Song Code YA0K4S ISWC -- Duration --:-- Language …" at bounding box center [669, 486] width 1290 height 148
click at [372, 461] on div "Member Work Identifier --" at bounding box center [219, 454] width 313 height 44
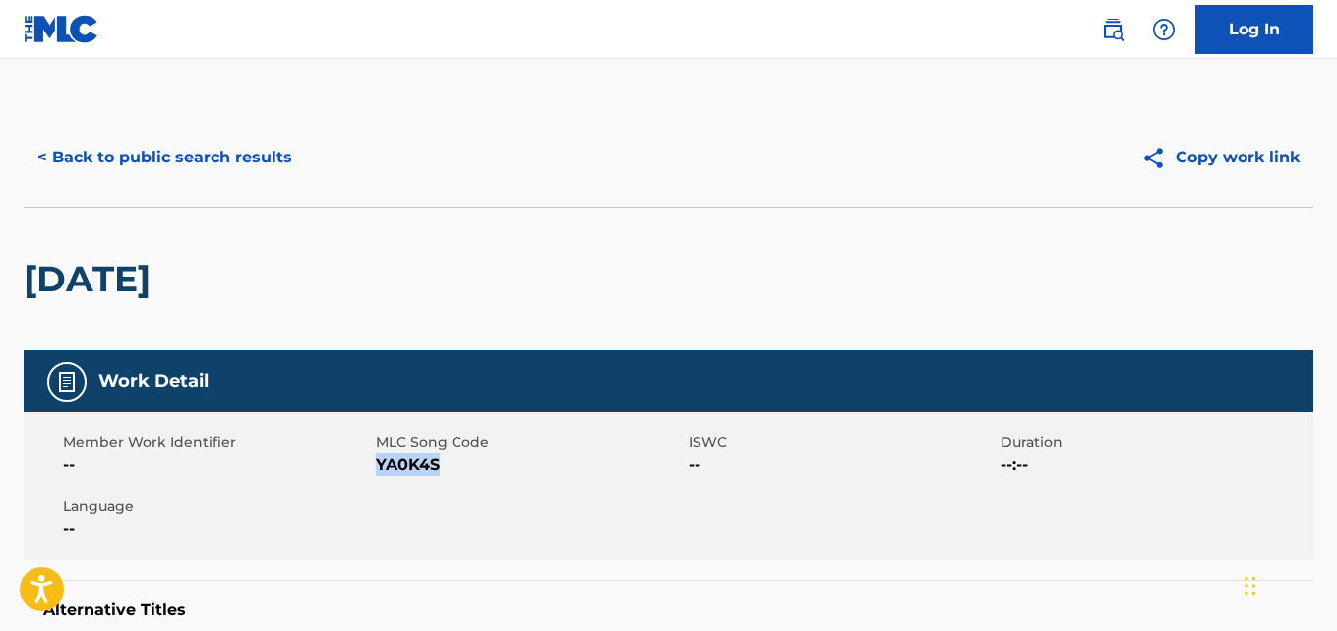
drag, startPoint x: 449, startPoint y: 461, endPoint x: 518, endPoint y: 465, distance: 70.0
click at [378, 461] on span "YA0K4S" at bounding box center [530, 465] width 308 height 24
copy span "YA0K4S"
click at [160, 286] on h2 "[DATE]" at bounding box center [92, 279] width 137 height 44
drag, startPoint x: 252, startPoint y: 286, endPoint x: 60, endPoint y: 280, distance: 191.9
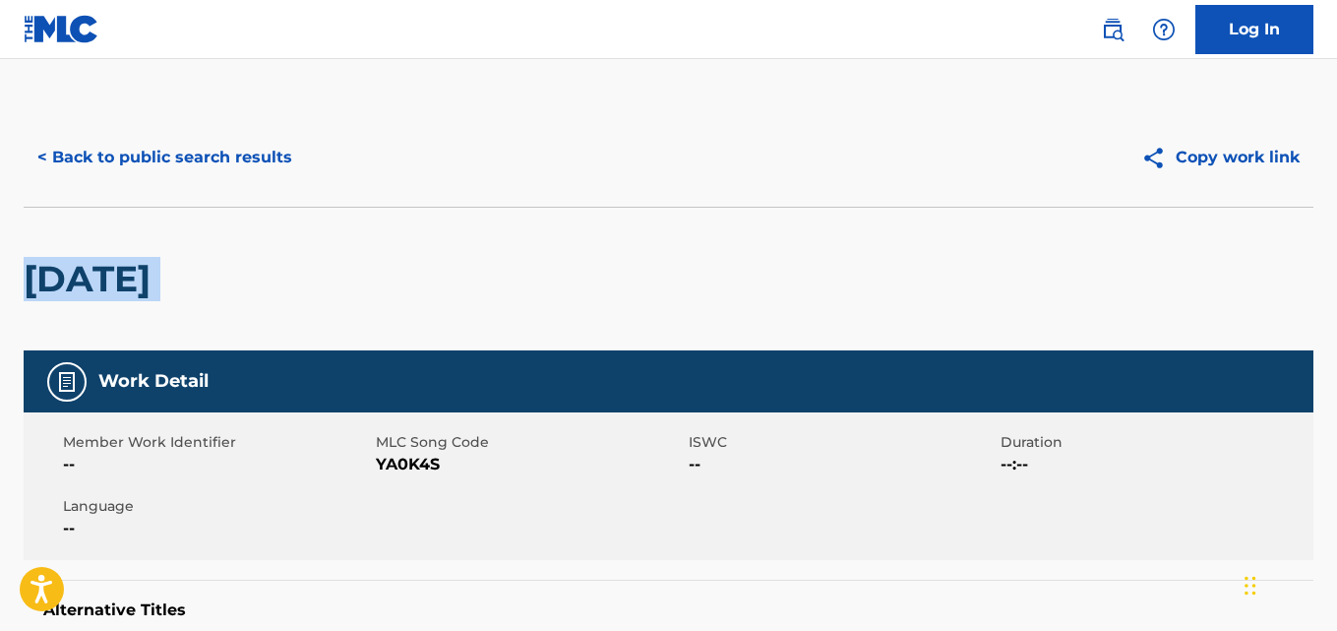
click at [60, 280] on h2 "[DATE]" at bounding box center [92, 279] width 137 height 44
copy div "[DATE]"
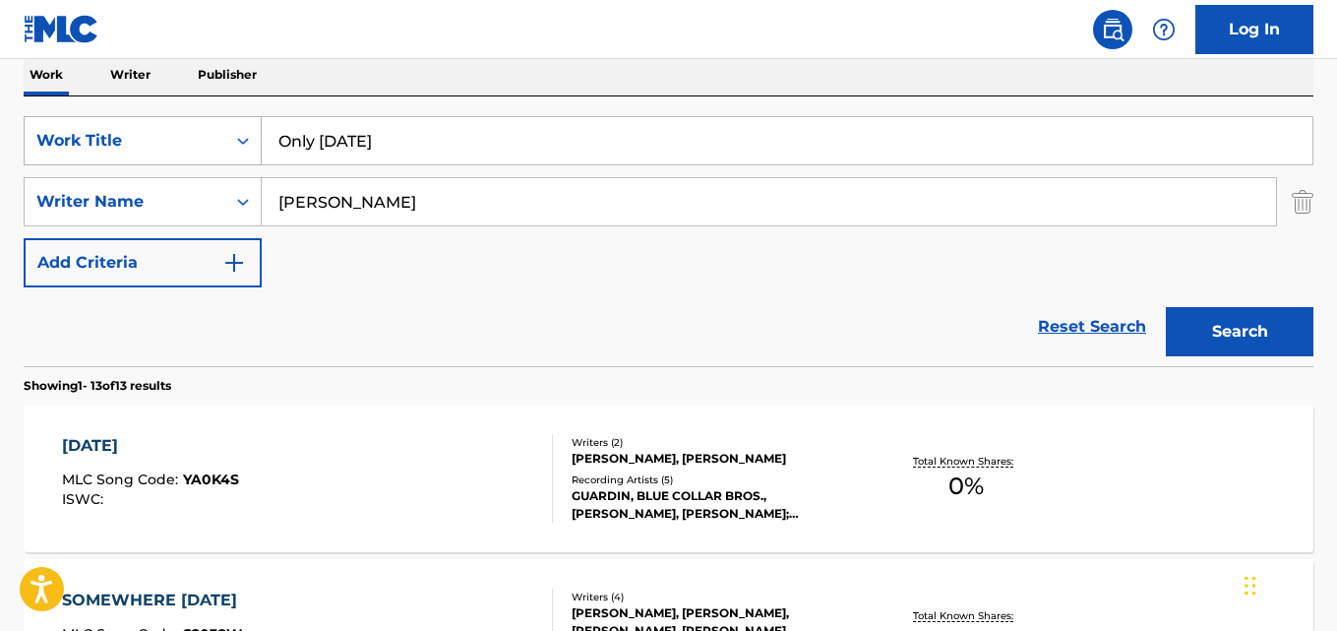
drag, startPoint x: 285, startPoint y: 128, endPoint x: 163, endPoint y: 124, distance: 122.1
click at [176, 124] on div "SearchWithCriteriad019fb82-7d5f-419c-8b5d-11d324c4ae22 Work Title Only [DATE]" at bounding box center [669, 140] width 1290 height 49
click at [163, 124] on div "Work Title" at bounding box center [125, 140] width 201 height 37
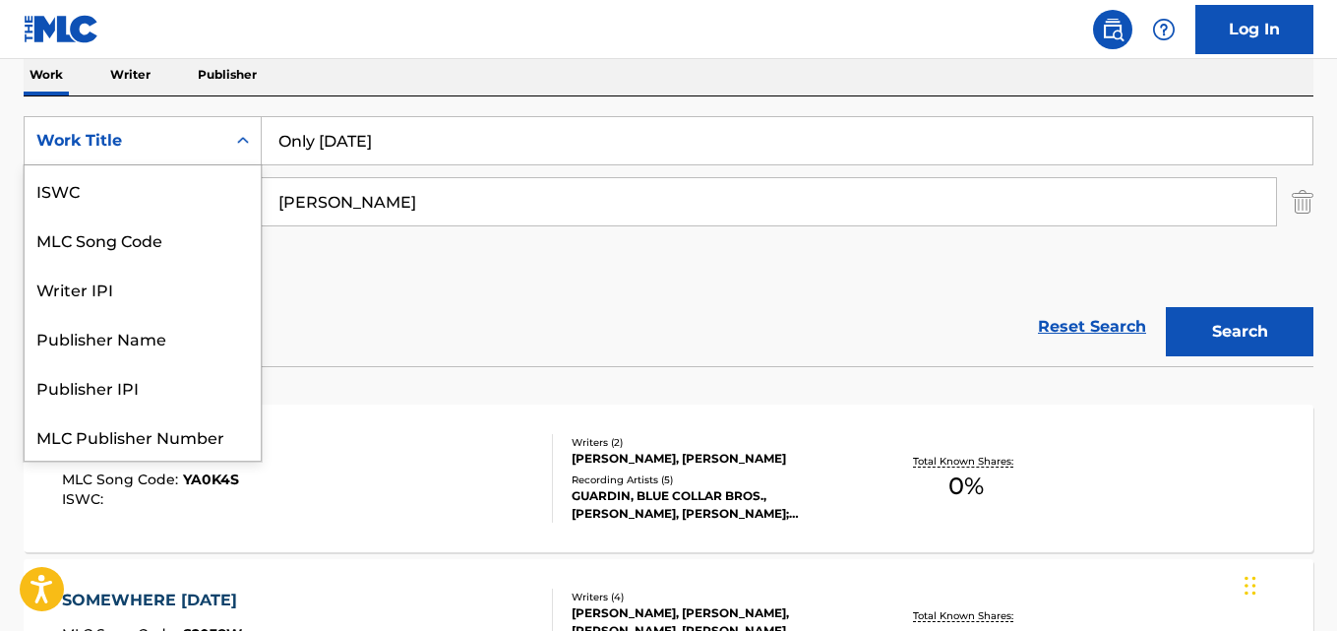
scroll to position [49, 0]
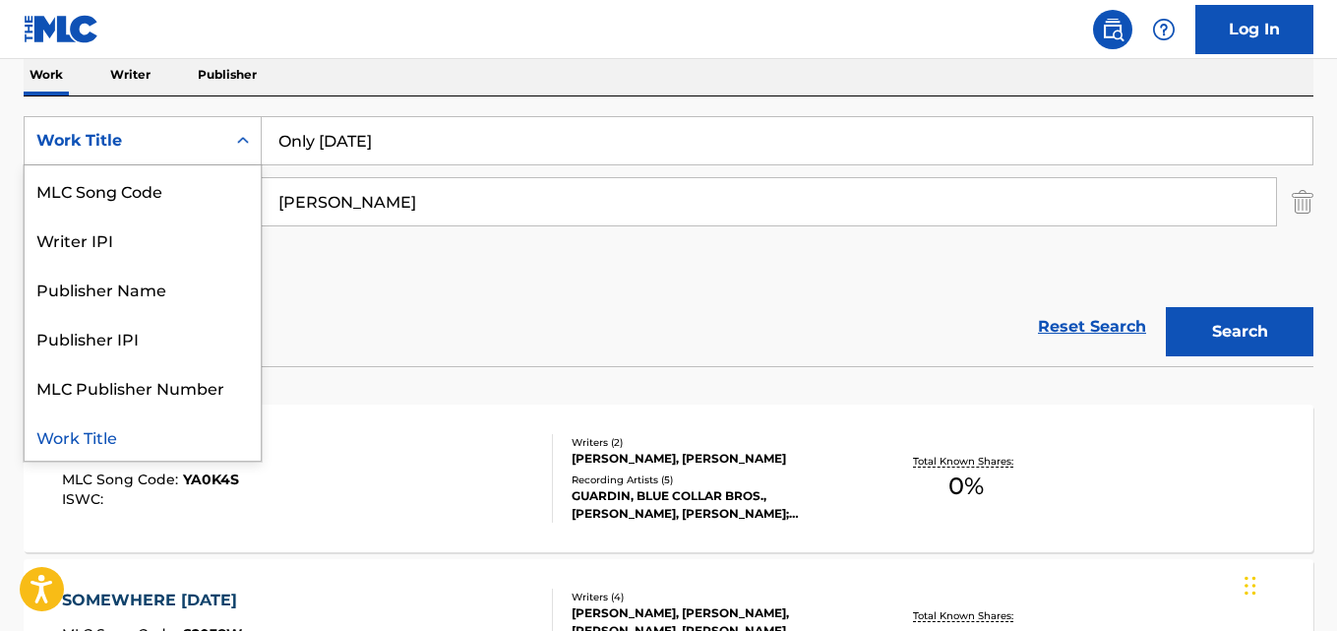
click at [445, 151] on input "Only [DATE]" at bounding box center [787, 140] width 1051 height 47
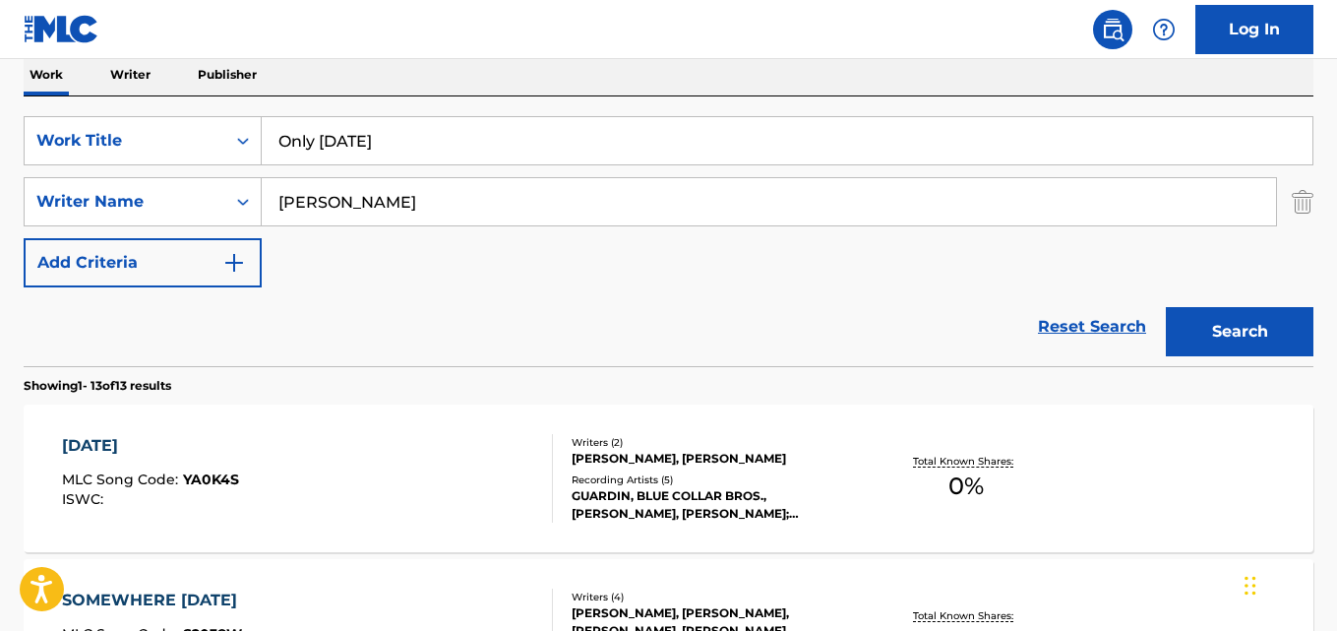
paste input "Ne odustajem"
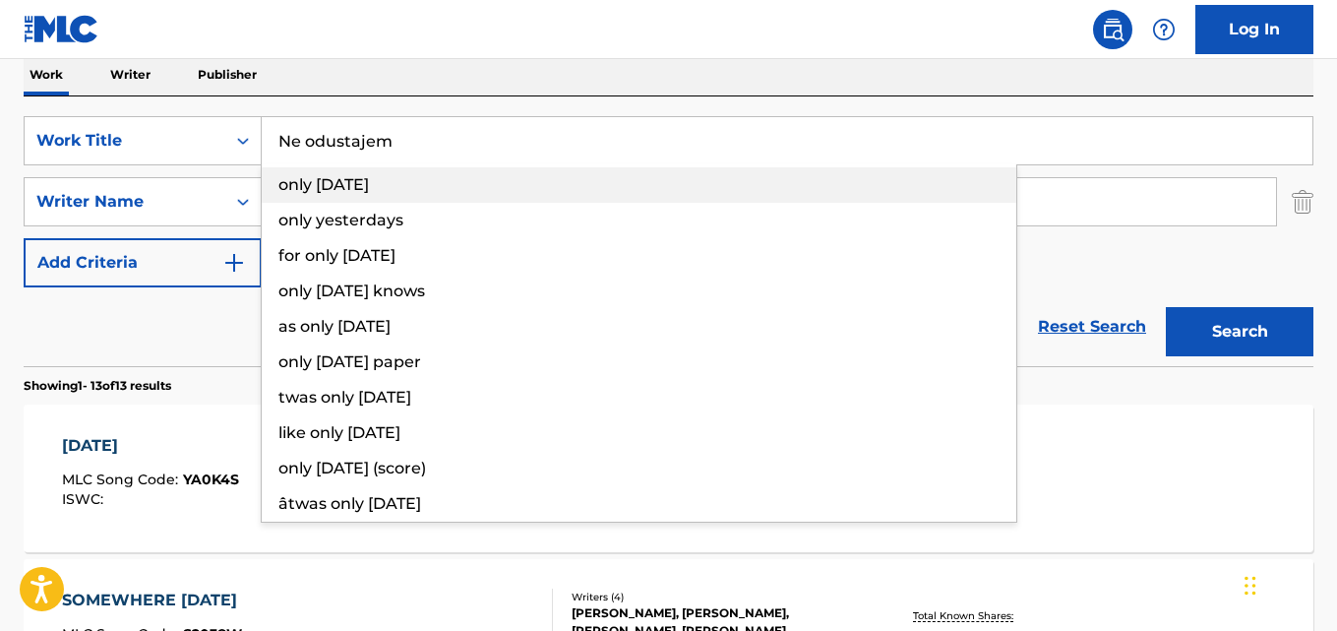
type input "Ne odustajem"
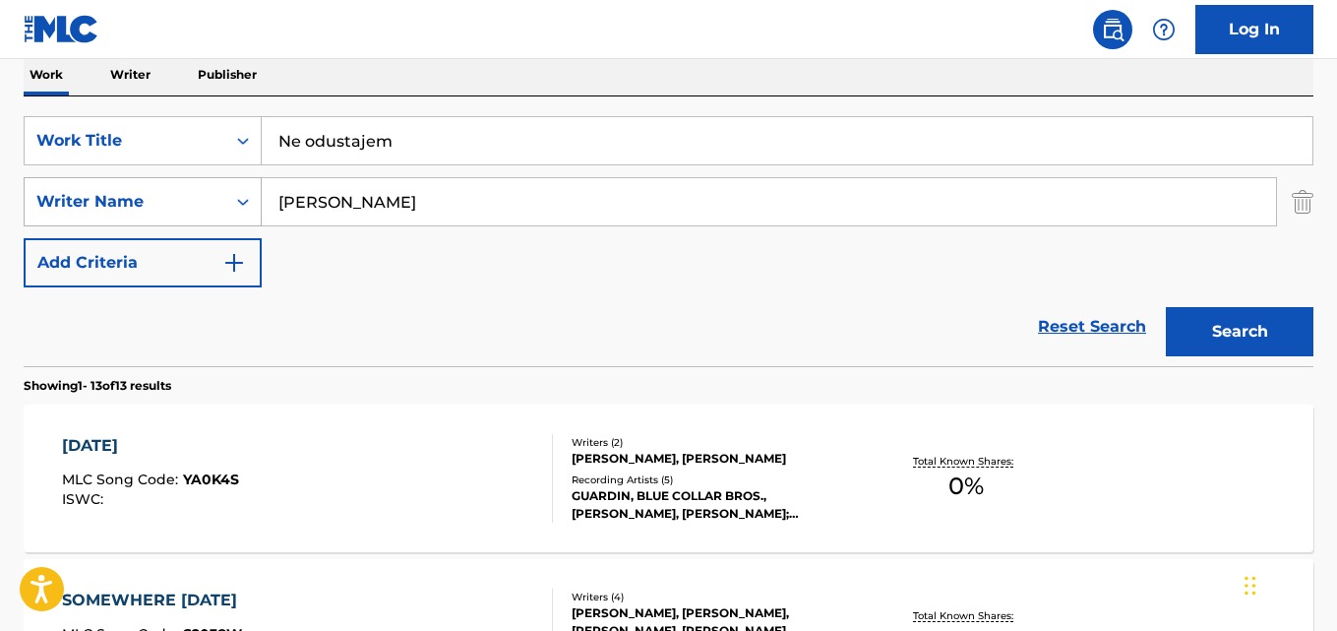
drag, startPoint x: 405, startPoint y: 200, endPoint x: 180, endPoint y: 190, distance: 225.5
click at [194, 192] on div "SearchWithCriteria6ff873d1-01d2-446f-adb1-249565699df9 Writer Name [PERSON_NAME]" at bounding box center [669, 201] width 1290 height 49
click at [180, 190] on div "Writer Name" at bounding box center [124, 202] width 177 height 24
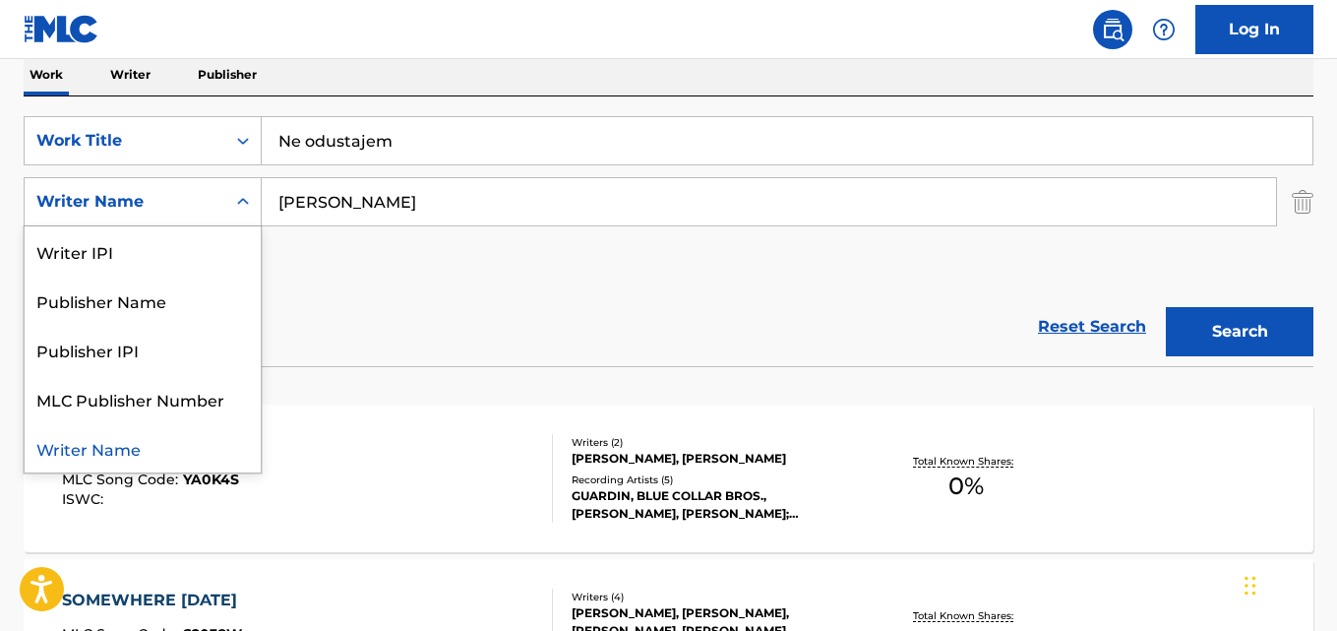
click at [391, 215] on input "[PERSON_NAME]" at bounding box center [769, 201] width 1014 height 47
click at [391, 214] on input "[PERSON_NAME]" at bounding box center [769, 201] width 1014 height 47
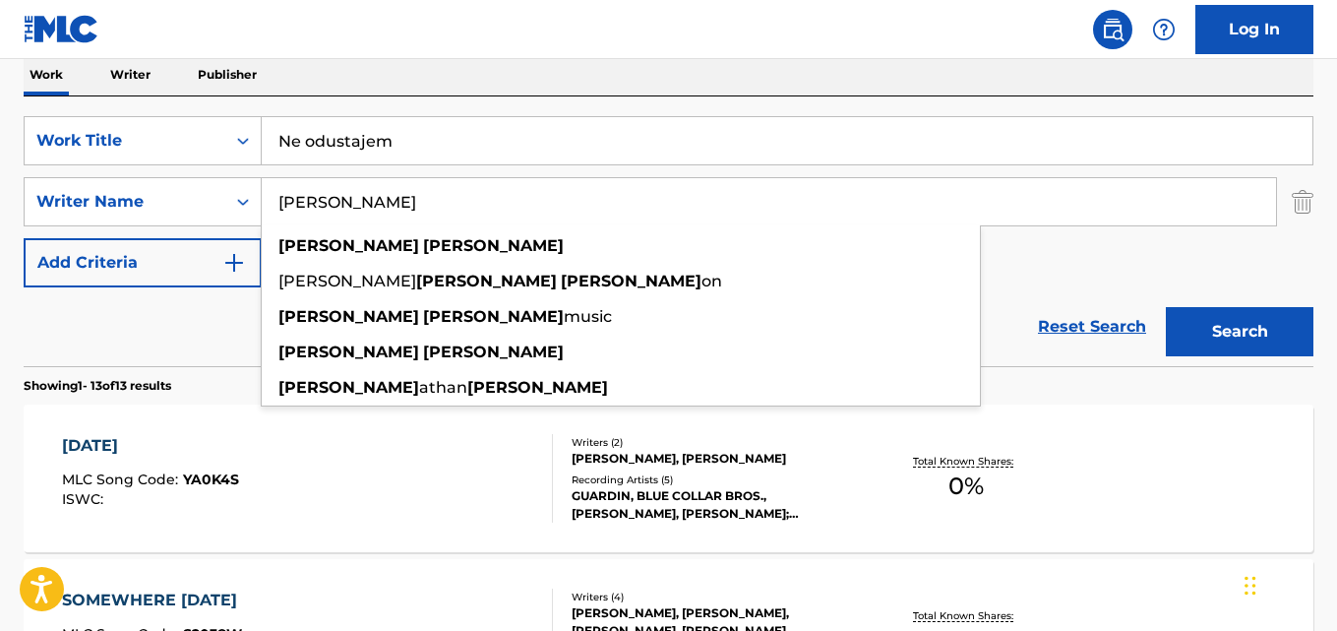
paste input "[PERSON_NAME], [PERSON_NAME]"
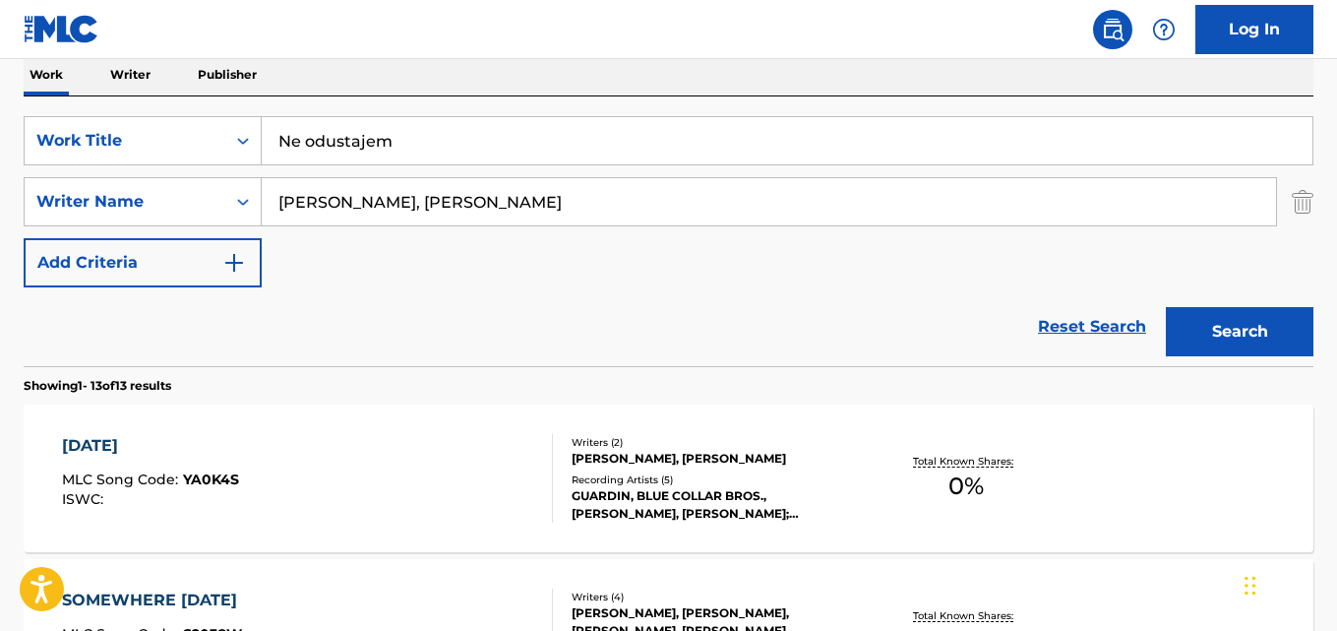
click at [374, 205] on input "[PERSON_NAME], [PERSON_NAME]" at bounding box center [769, 201] width 1014 height 47
type input "[PERSON_NAME]"
click at [1166, 307] on button "Search" at bounding box center [1240, 331] width 148 height 49
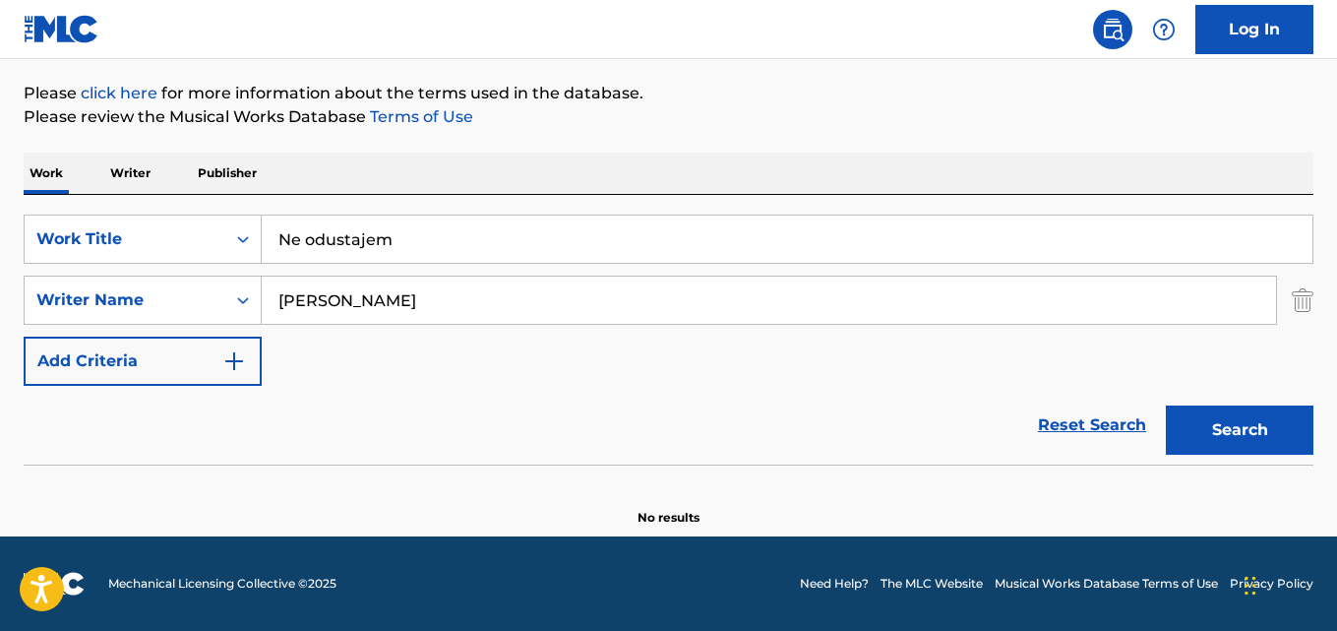
scroll to position [223, 0]
drag, startPoint x: 424, startPoint y: 228, endPoint x: 396, endPoint y: 224, distance: 28.8
click at [404, 222] on input "Ne odustajem" at bounding box center [787, 238] width 1051 height 47
click at [399, 221] on input "Ne odustajem" at bounding box center [787, 238] width 1051 height 47
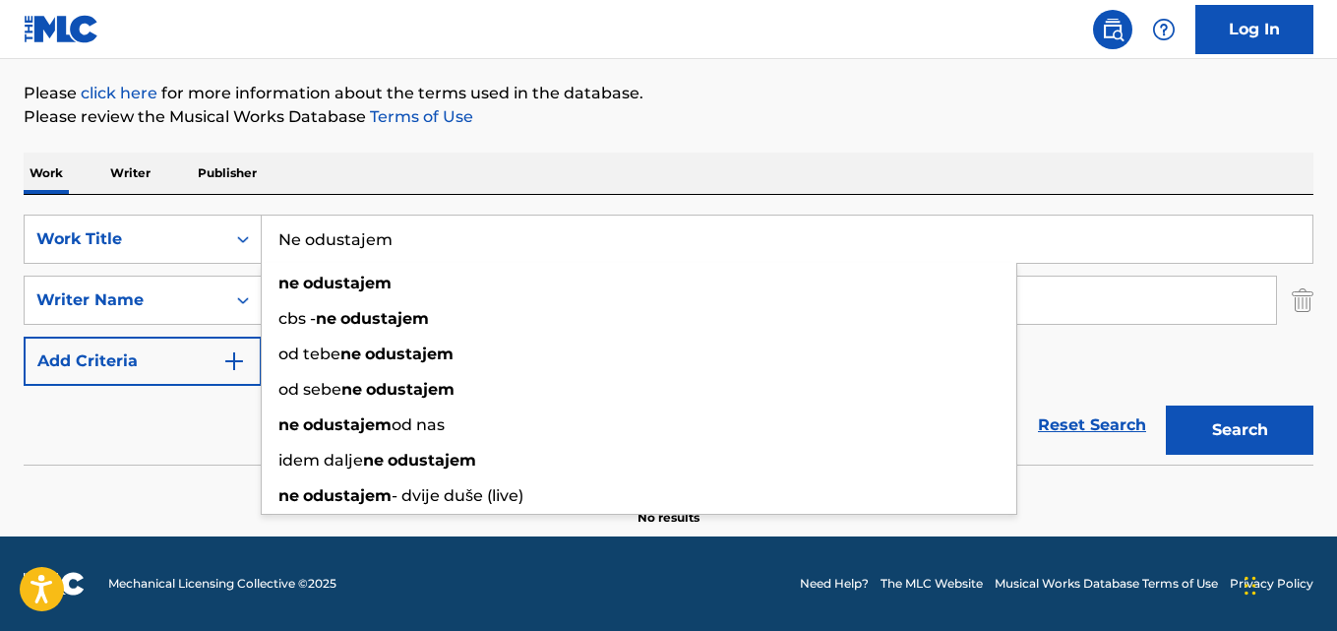
paste input "Only [DATE]"
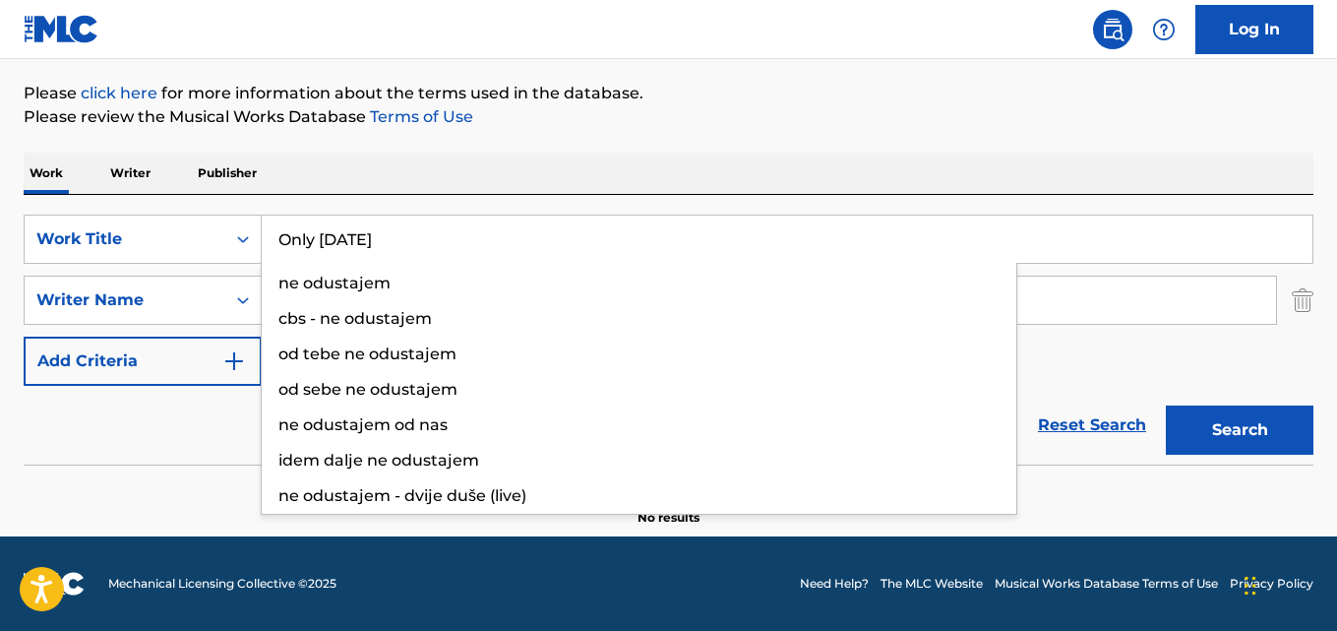
type input "Only [DATE]"
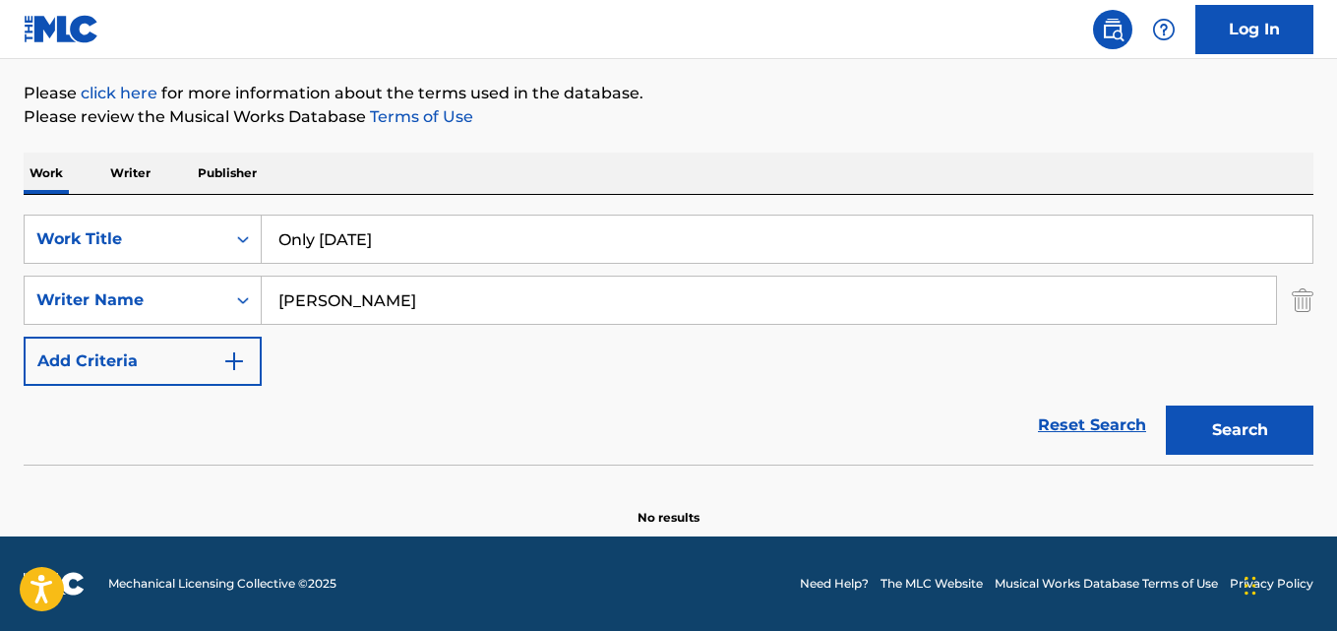
click at [393, 291] on input "[PERSON_NAME]" at bounding box center [769, 299] width 1014 height 47
paste input "[PERSON_NAME], [PERSON_NAME]"
click at [1166, 405] on button "Search" at bounding box center [1240, 429] width 148 height 49
click at [368, 301] on input "[PERSON_NAME], [PERSON_NAME]" at bounding box center [769, 299] width 1014 height 47
type input "[PERSON_NAME]"
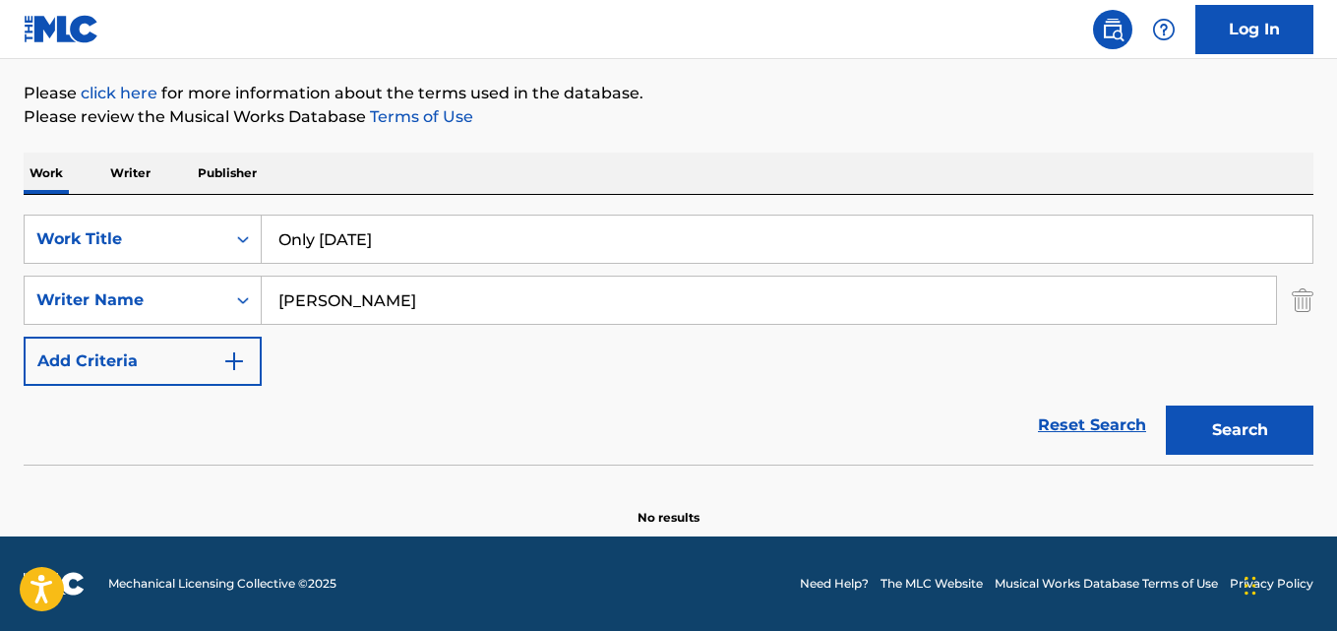
click at [1166, 405] on button "Search" at bounding box center [1240, 429] width 148 height 49
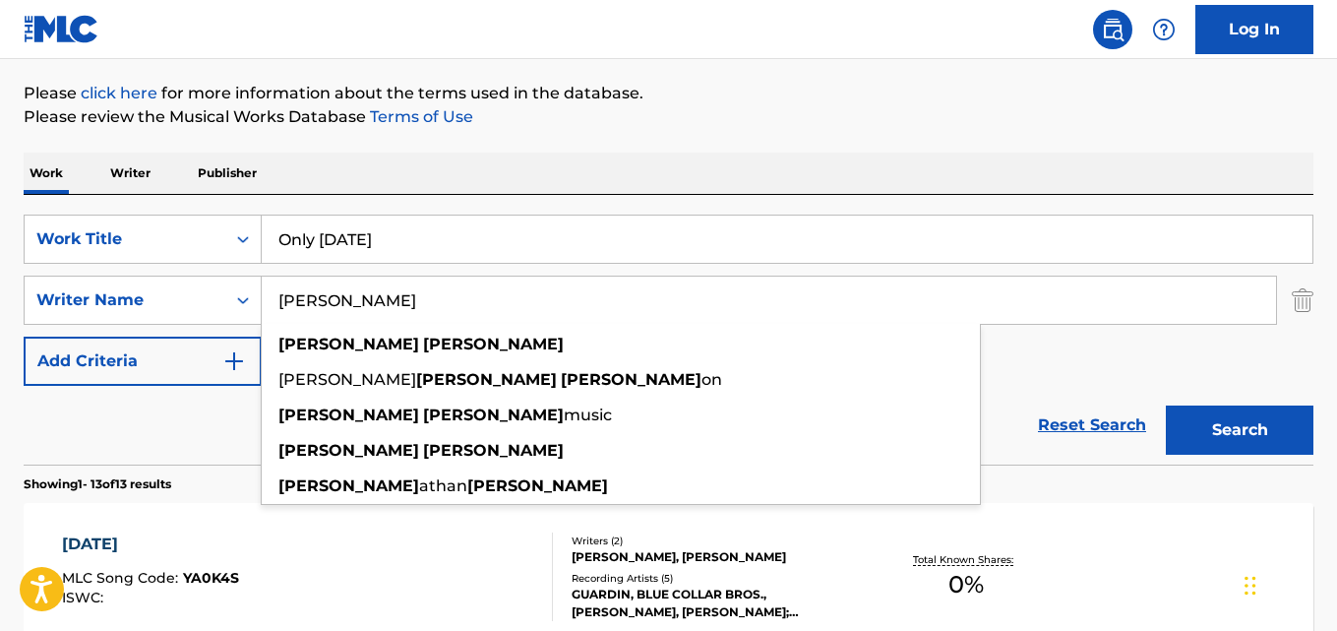
click at [169, 420] on div "Reset Search Search" at bounding box center [669, 425] width 1290 height 79
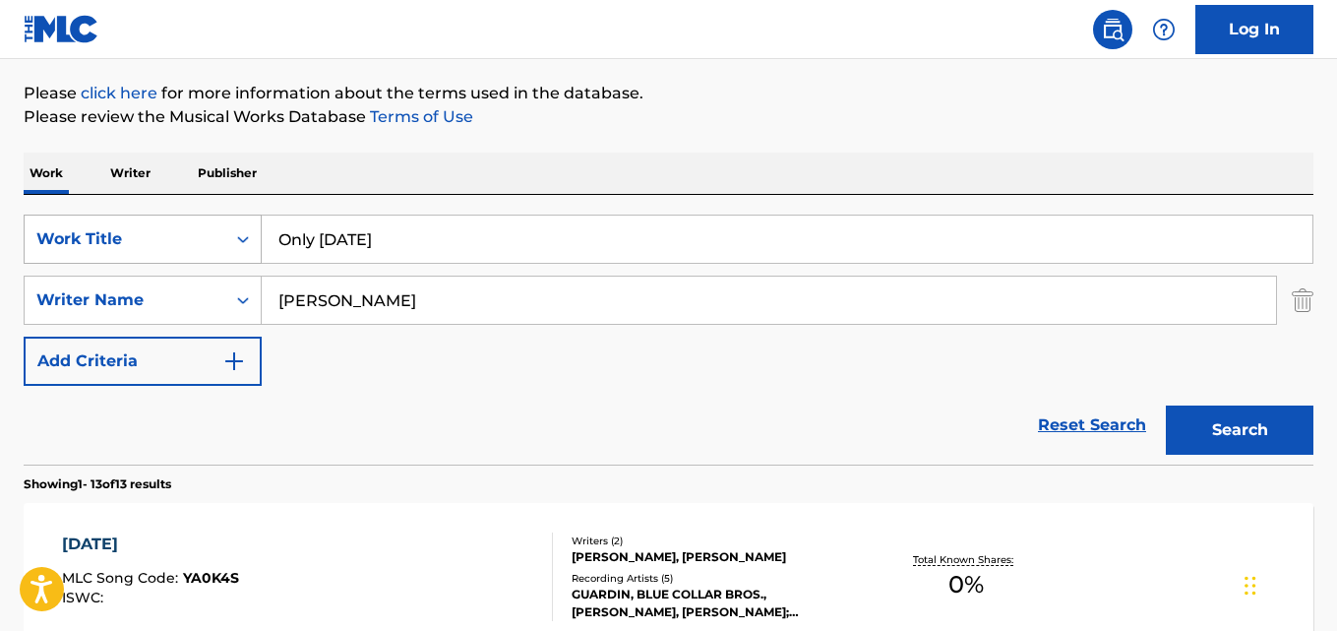
drag, startPoint x: 429, startPoint y: 245, endPoint x: 254, endPoint y: 223, distance: 176.5
click at [256, 223] on div "SearchWithCriteriad019fb82-7d5f-419c-8b5d-11d324c4ae22 Work Title Only [DATE]" at bounding box center [669, 238] width 1290 height 49
click at [254, 223] on div "Search Form" at bounding box center [242, 238] width 35 height 35
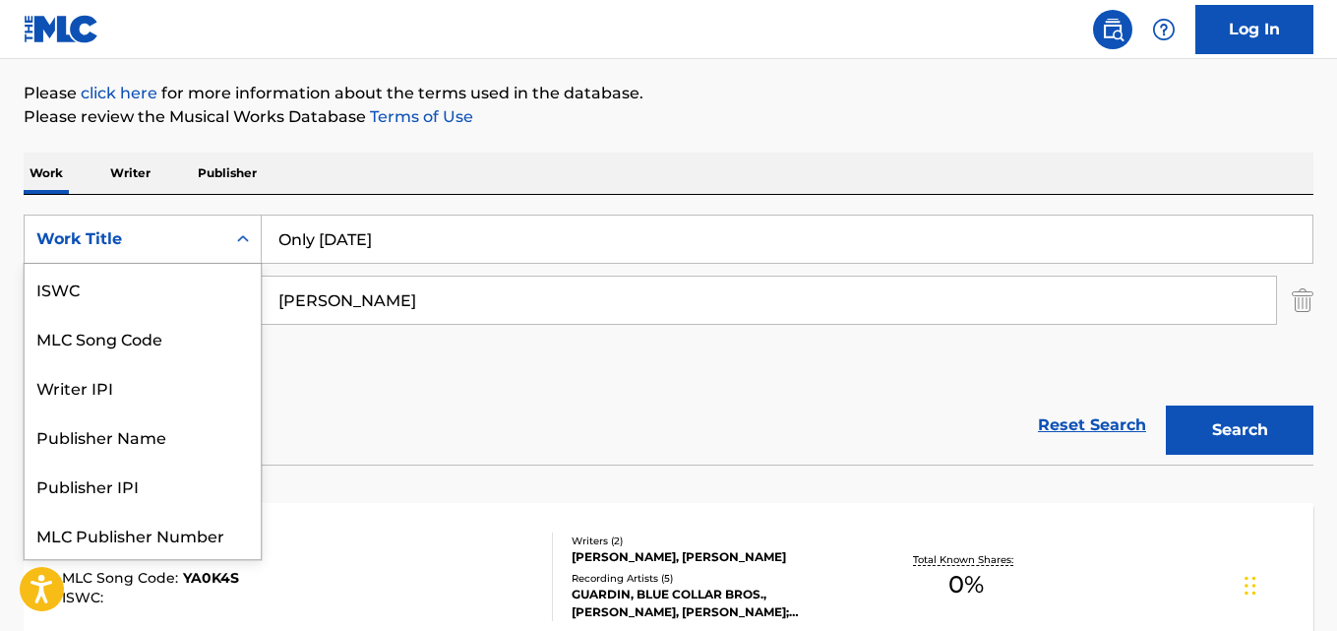
scroll to position [49, 0]
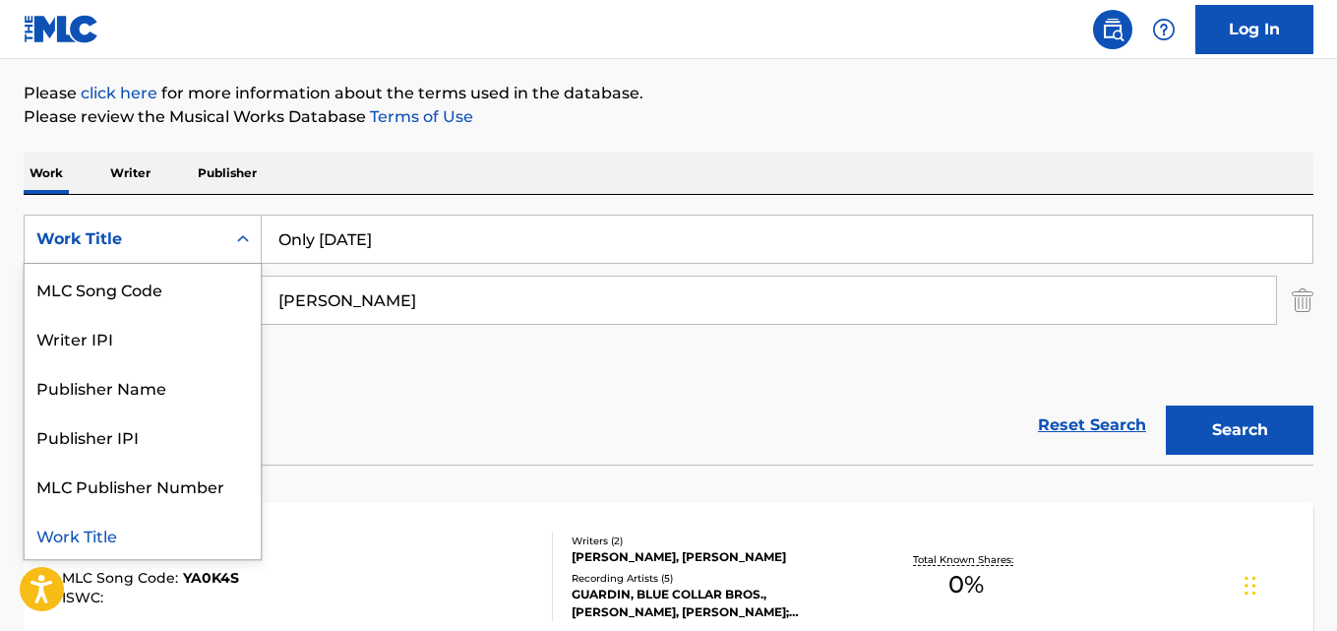
paste input "Search Form"
click at [490, 246] on input "Only [DATE]" at bounding box center [787, 238] width 1051 height 47
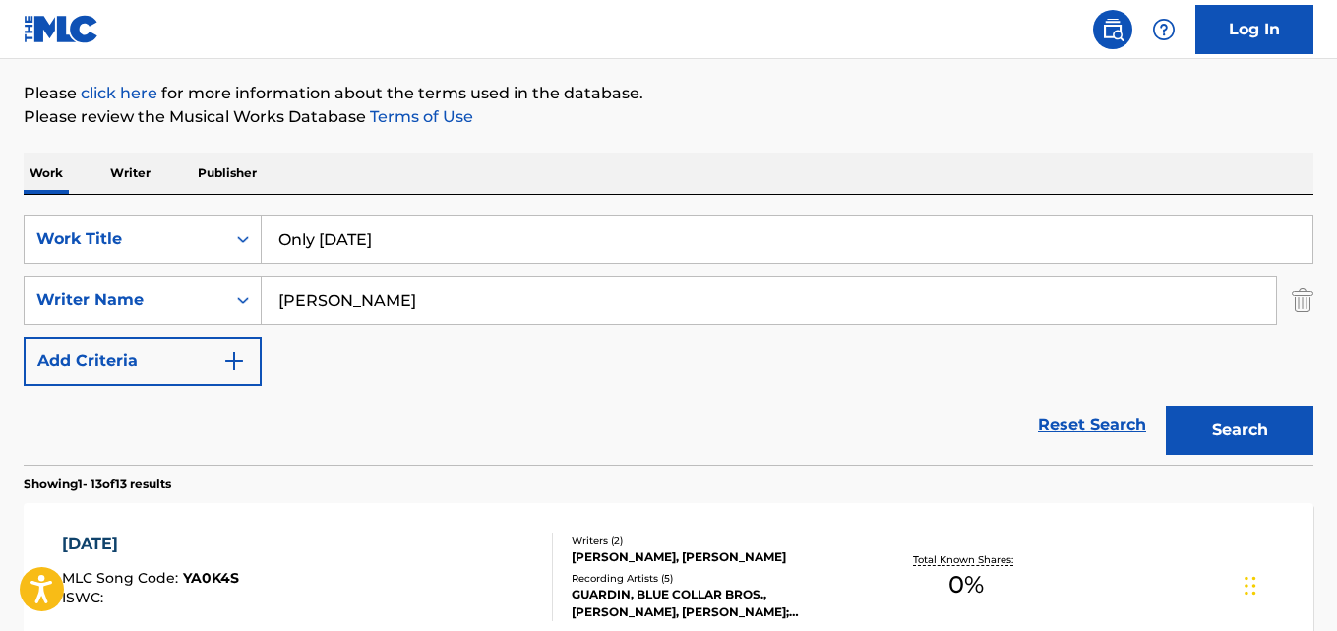
paste input "Theme From Paper Tiger"
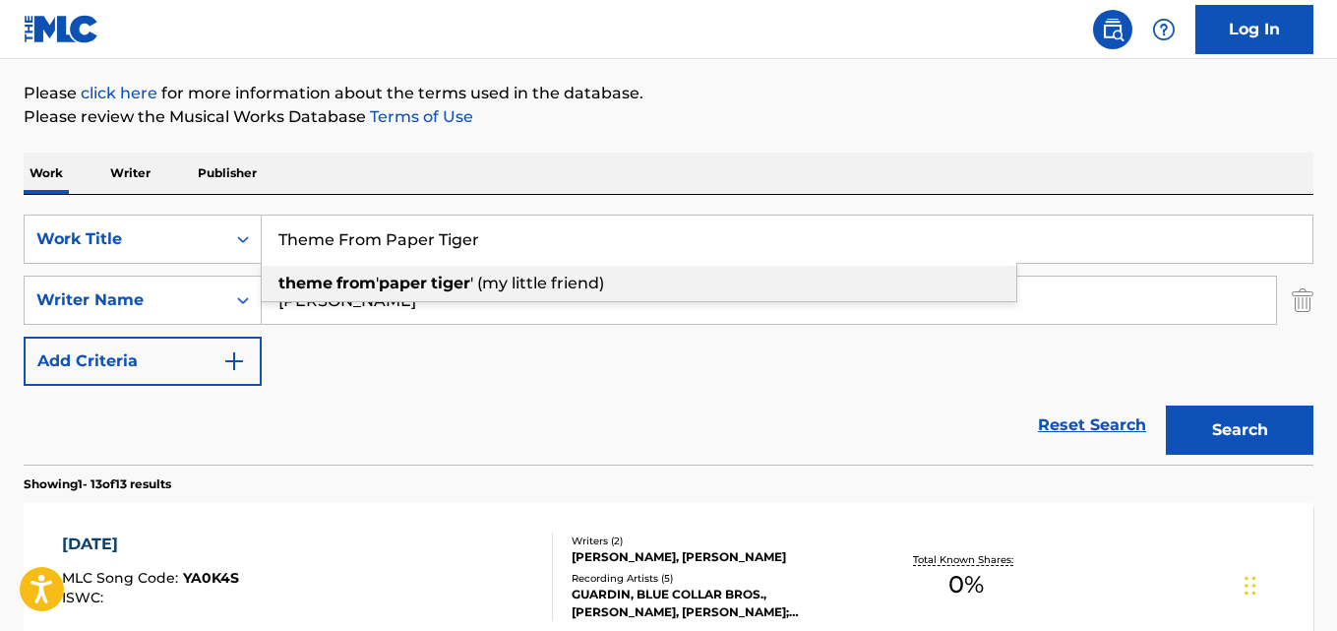
click at [406, 300] on div "theme from ' paper tiger ' (my little friend)" at bounding box center [639, 283] width 755 height 35
click at [406, 300] on input "[PERSON_NAME]" at bounding box center [769, 299] width 1014 height 47
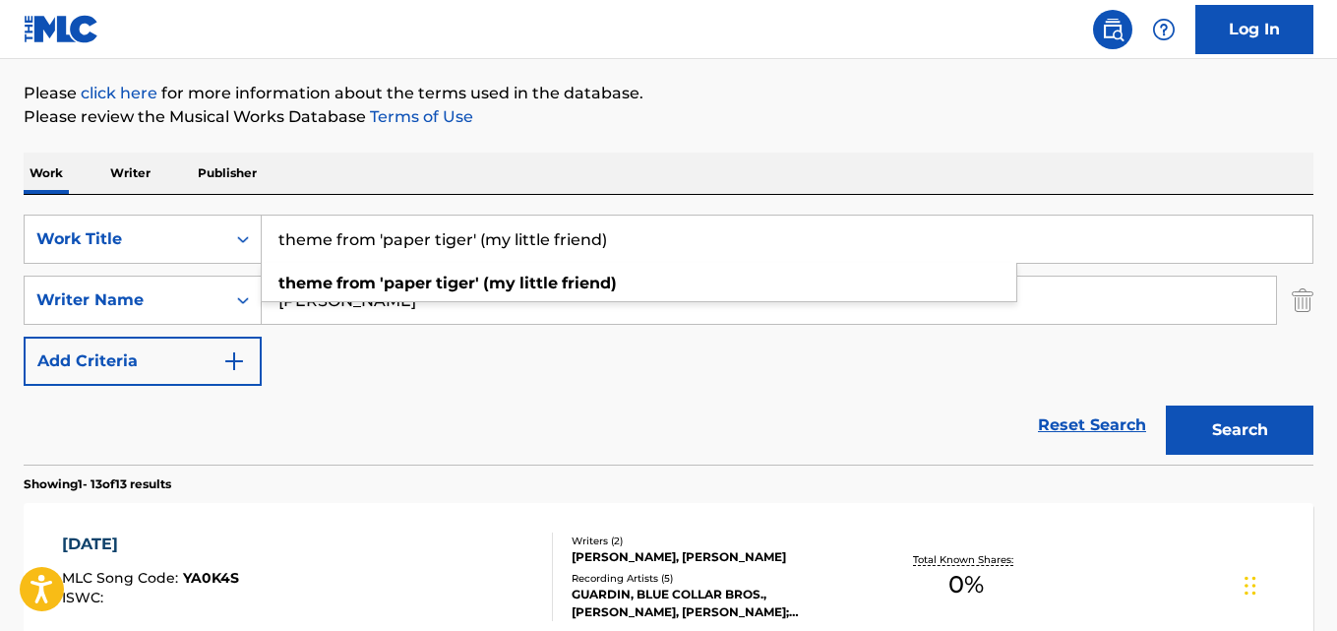
click at [645, 239] on input "theme from 'paper tiger' (my little friend)" at bounding box center [787, 238] width 1051 height 47
paste input "[PERSON_NAME], [PERSON_NAME]"
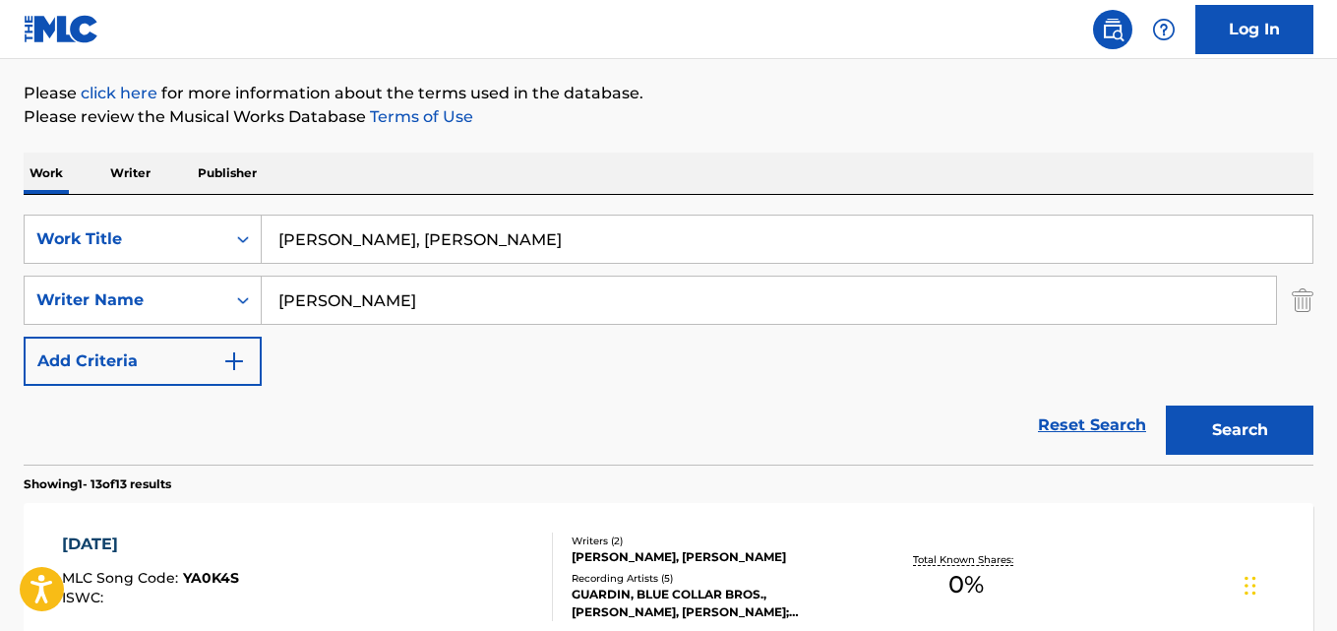
type input "[PERSON_NAME], [PERSON_NAME]"
click at [411, 297] on input "[PERSON_NAME]" at bounding box center [769, 299] width 1014 height 47
paste input "[PERSON_NAME], [PERSON_NAME]"
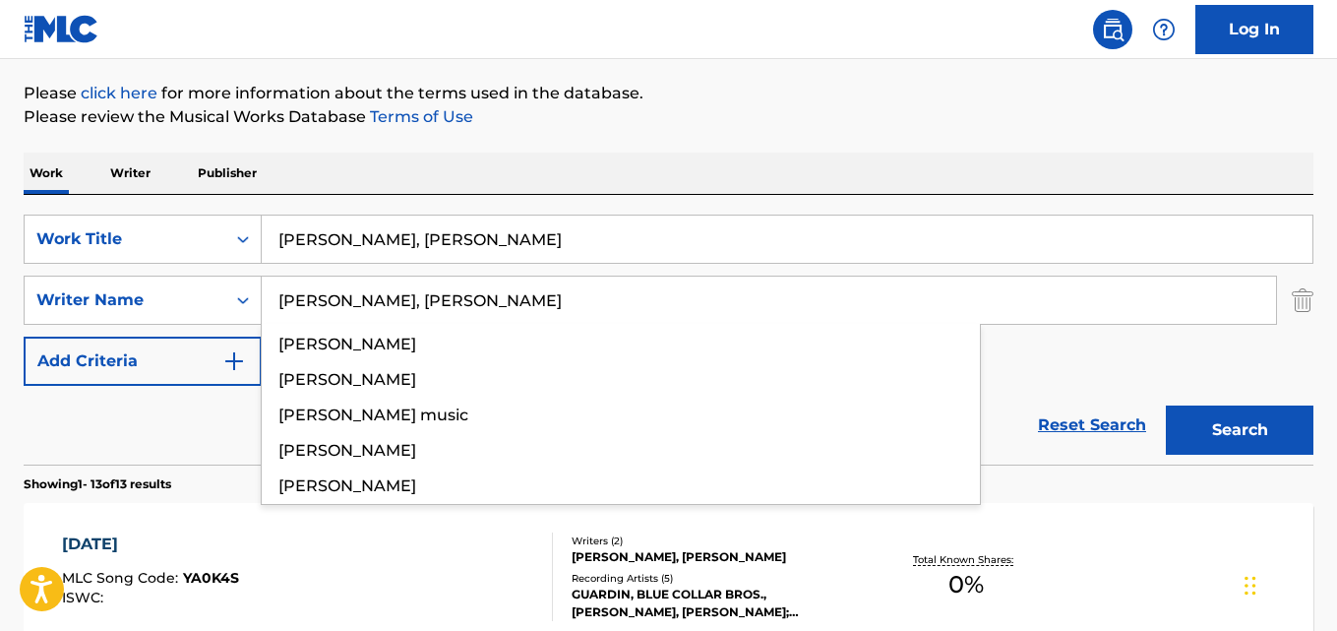
type input "[PERSON_NAME], [PERSON_NAME]"
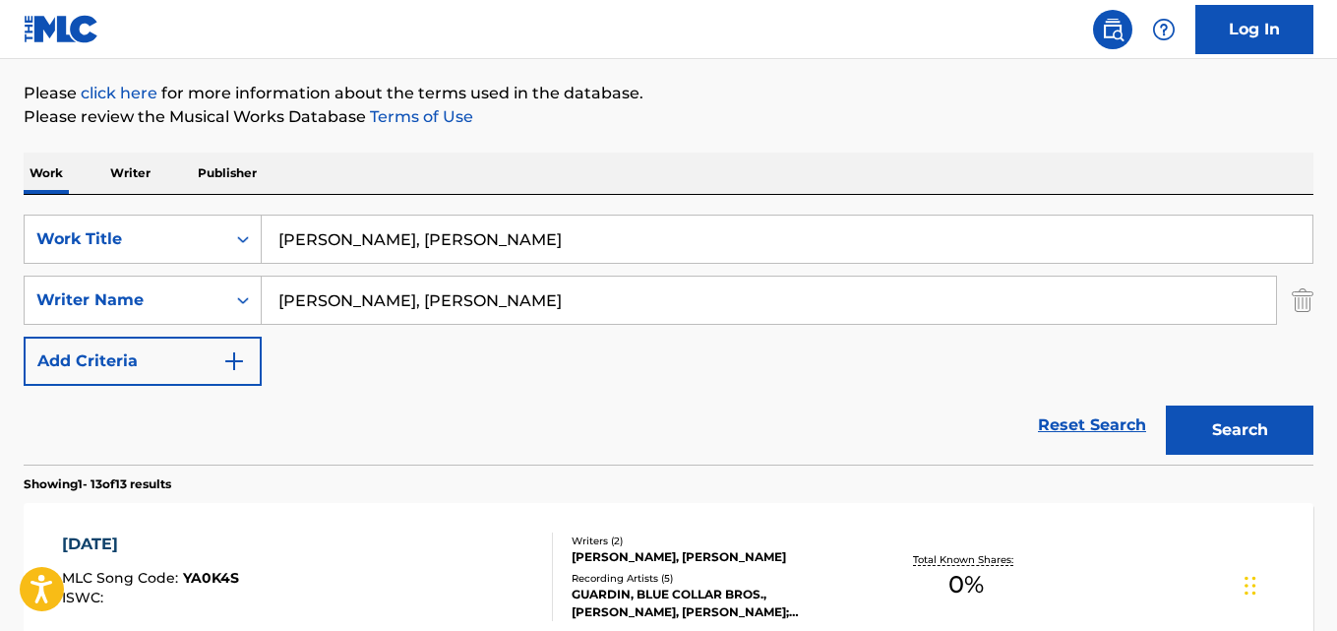
click at [392, 241] on input "[PERSON_NAME], [PERSON_NAME]" at bounding box center [787, 238] width 1051 height 47
paste input "Theme From Paper Tiger"
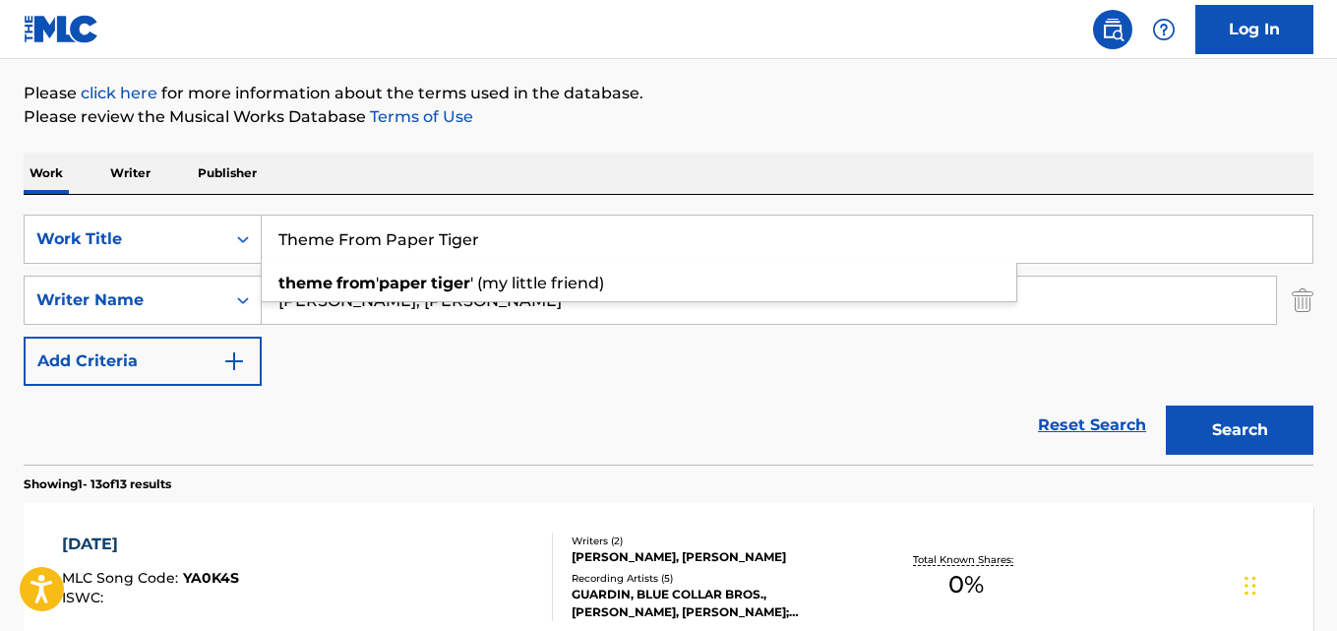
type input "Theme From Paper Tiger"
click at [1166, 405] on button "Search" at bounding box center [1240, 429] width 148 height 49
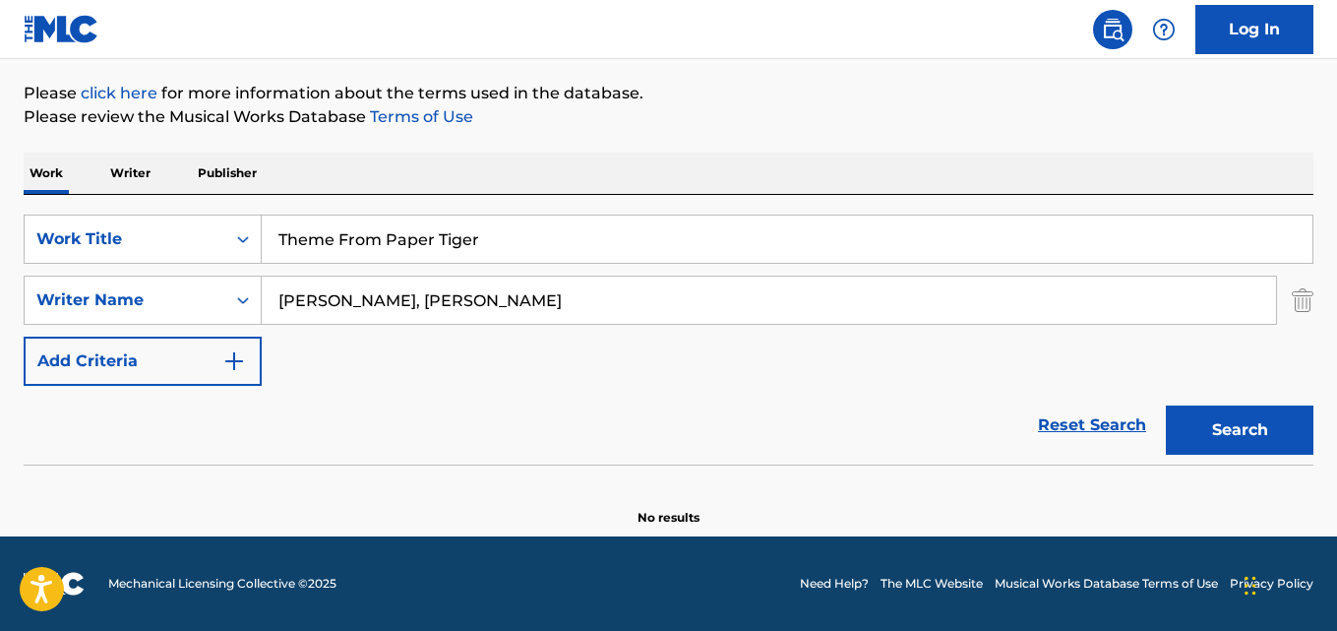
click at [407, 296] on input "[PERSON_NAME], [PERSON_NAME]" at bounding box center [769, 299] width 1014 height 47
type input "[PERSON_NAME]"
click at [1166, 405] on button "Search" at bounding box center [1240, 429] width 148 height 49
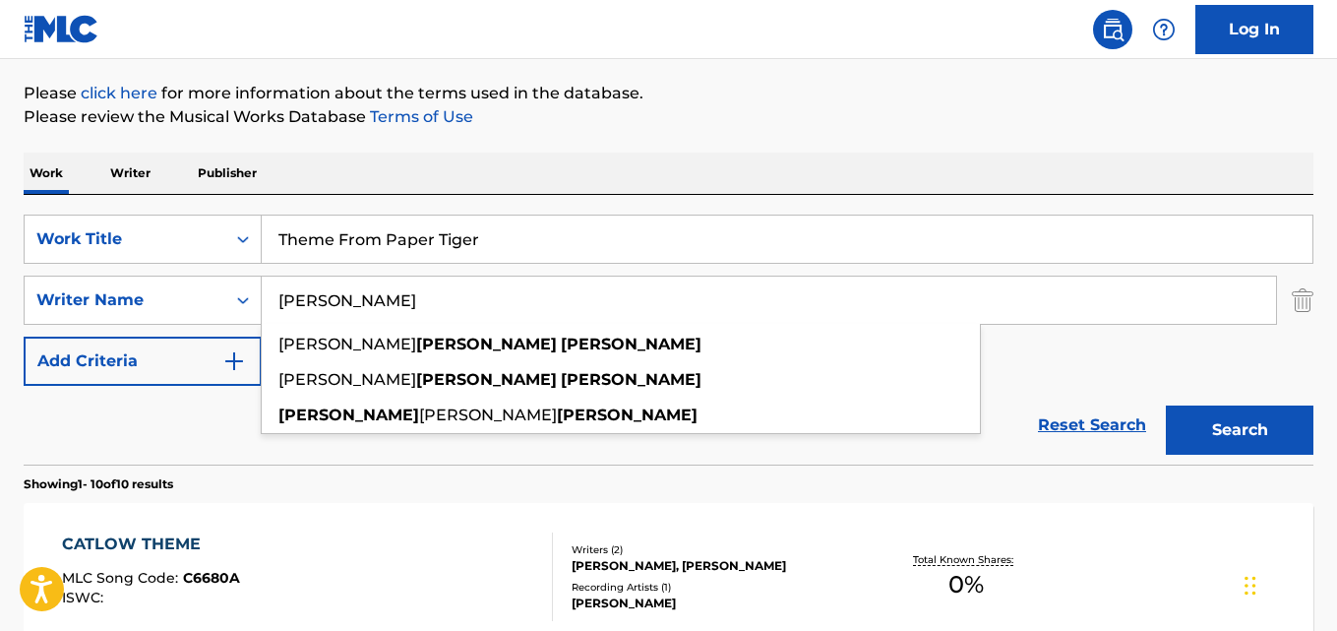
click at [176, 436] on div "Reset Search Search" at bounding box center [669, 425] width 1290 height 79
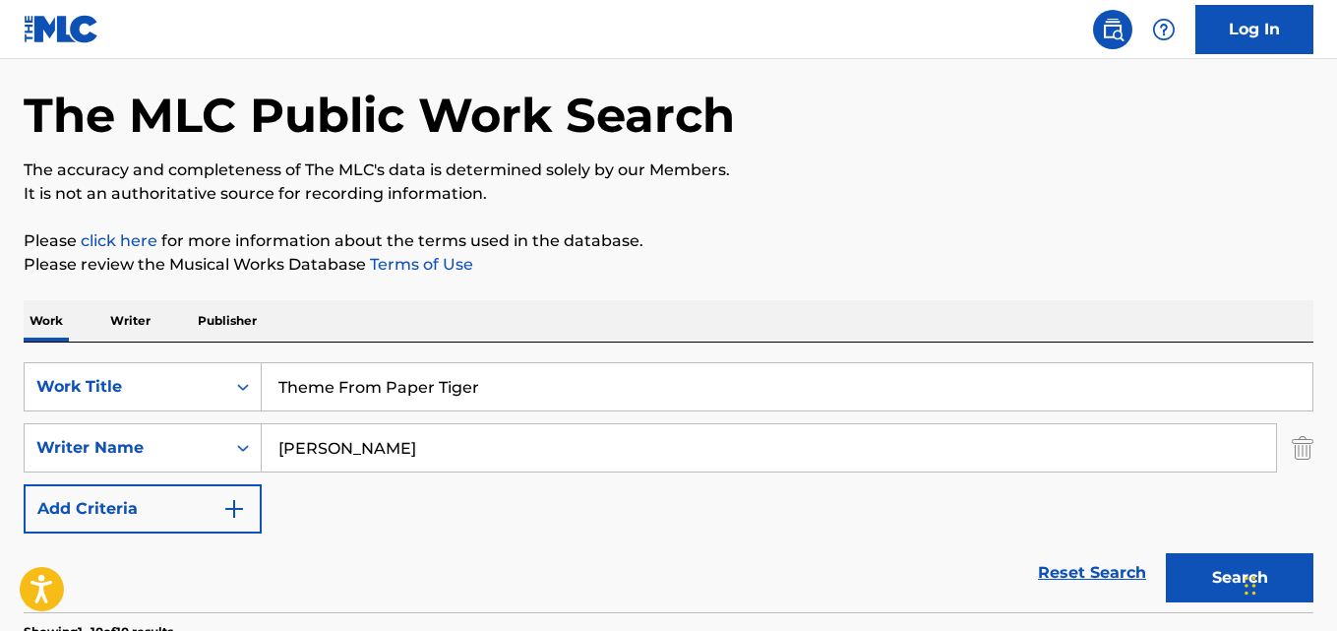
scroll to position [0, 0]
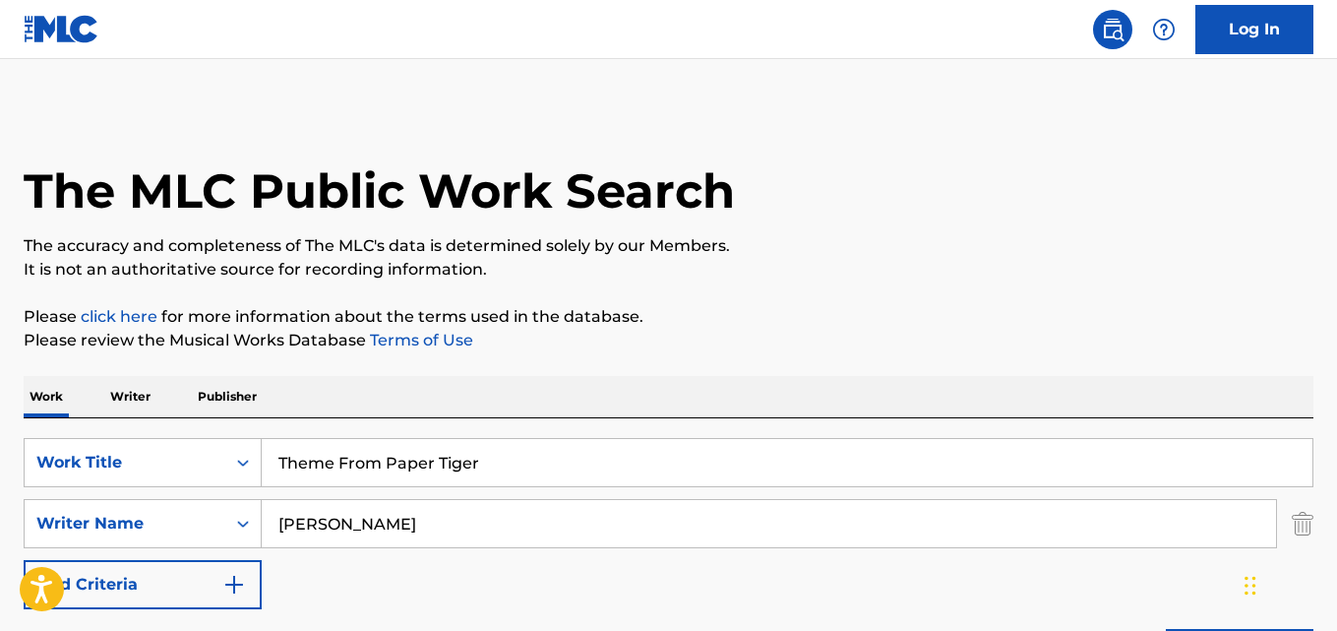
click at [494, 463] on input "Theme From Paper Tiger" at bounding box center [787, 462] width 1051 height 47
paste input "Book of [PERSON_NAME]"
type input "The Book of [PERSON_NAME]"
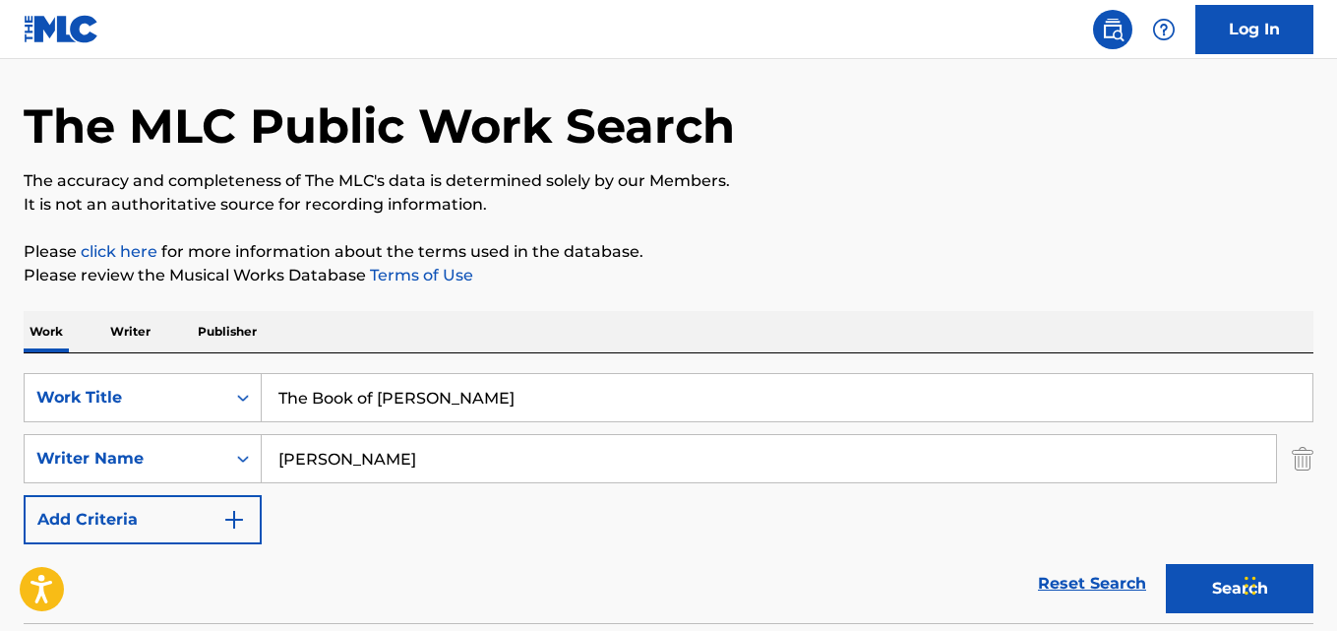
scroll to position [98, 0]
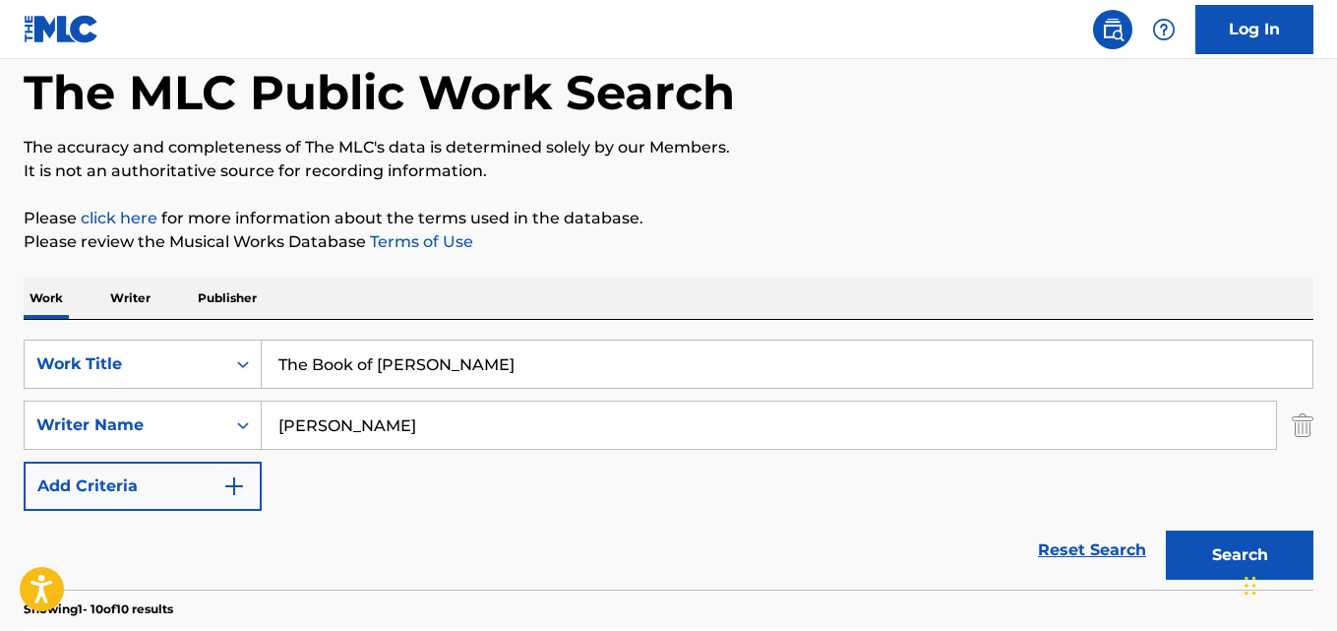
click at [426, 420] on input "[PERSON_NAME]" at bounding box center [769, 424] width 1014 height 47
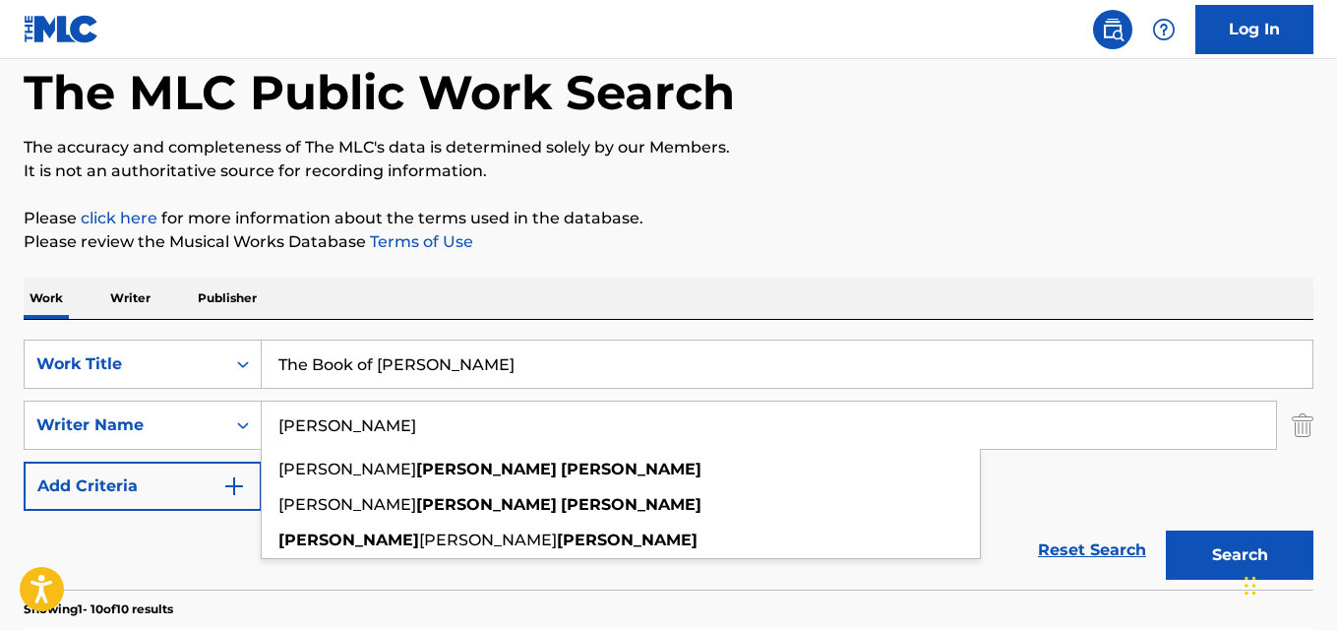
paste input "[PERSON_NAME] [PERSON_NAME]"
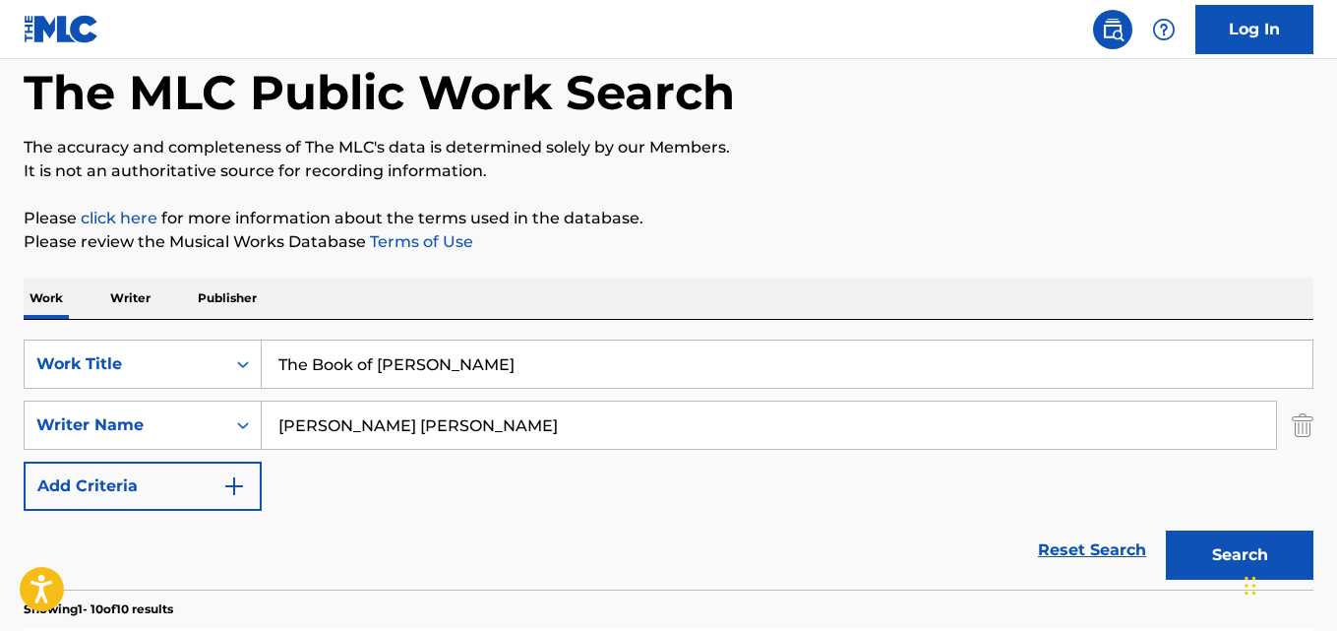
type input "[PERSON_NAME] [PERSON_NAME]"
click at [1166, 530] on button "Search" at bounding box center [1240, 554] width 148 height 49
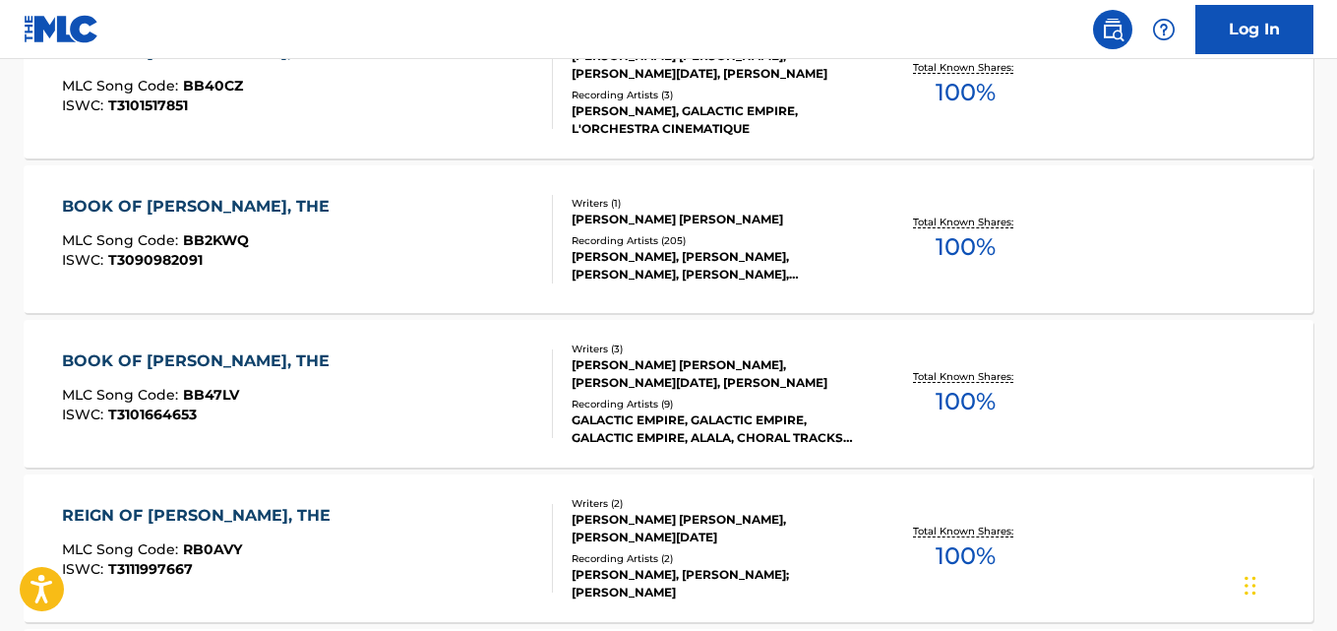
scroll to position [681, 0]
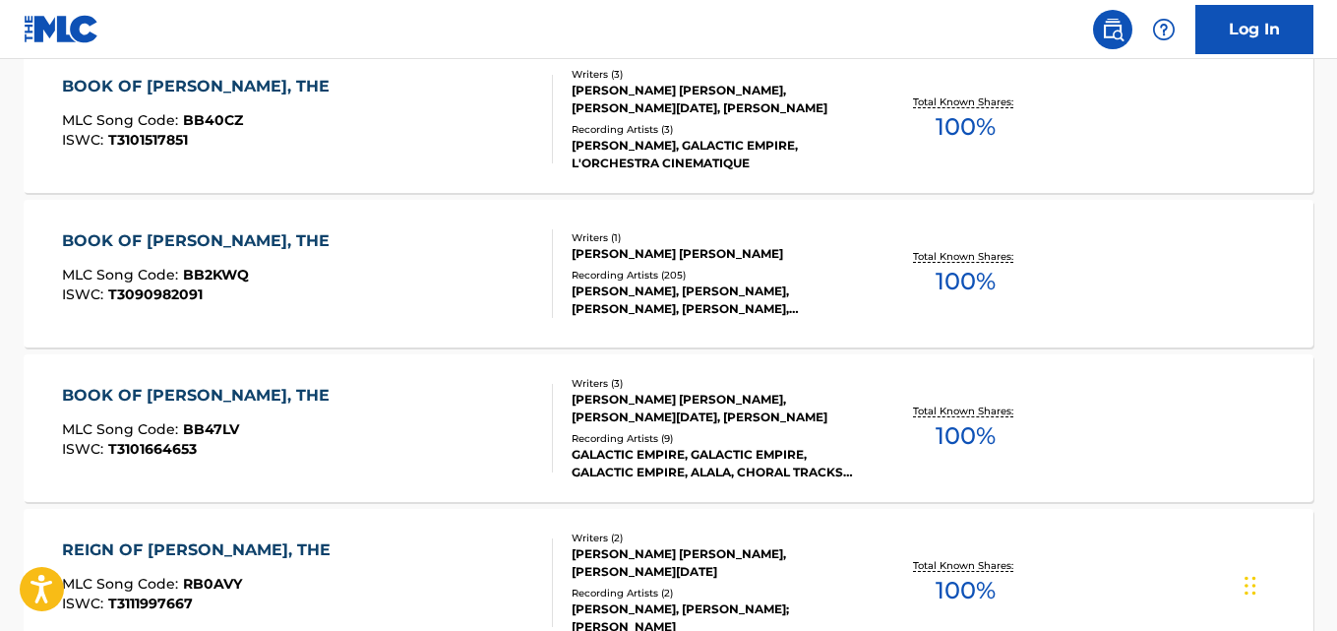
click at [277, 274] on div "MLC Song Code : BB2KWQ" at bounding box center [200, 278] width 277 height 20
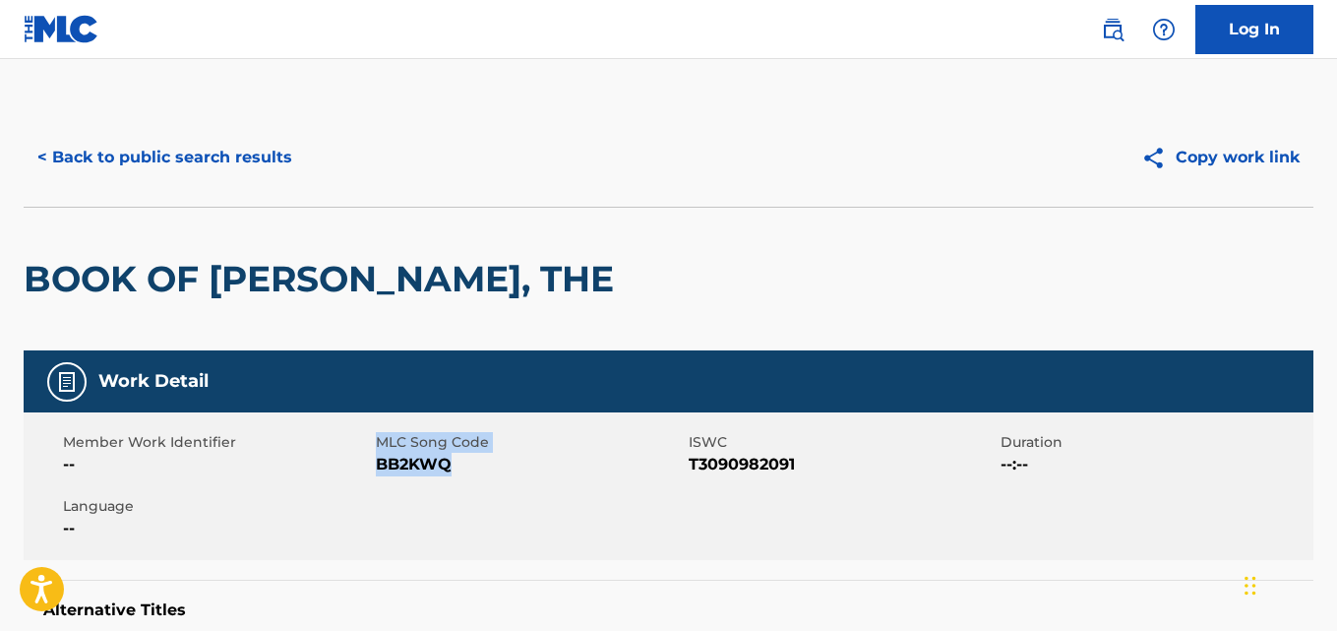
drag, startPoint x: 456, startPoint y: 473, endPoint x: 374, endPoint y: 475, distance: 81.7
click at [374, 475] on div "Member Work Identifier -- MLC Song Code BB2KWQ ISWC T3090982091 Duration --:-- …" at bounding box center [669, 486] width 1290 height 148
click at [374, 475] on div "Member Work Identifier --" at bounding box center [219, 454] width 313 height 44
click at [376, 469] on div "Member Work Identifier -- MLC Song Code BB2KWQ ISWC T3090982091 Duration --:-- …" at bounding box center [669, 486] width 1290 height 148
click at [379, 467] on span "BB2KWQ" at bounding box center [530, 465] width 308 height 24
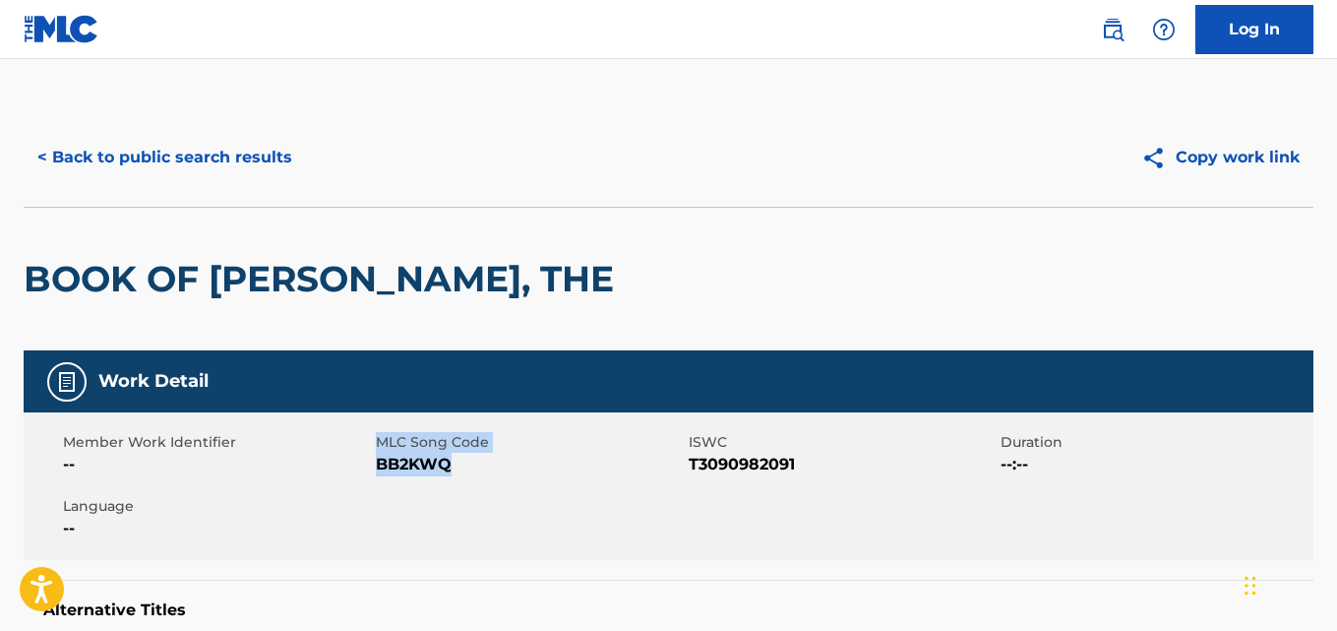
drag, startPoint x: 379, startPoint y: 467, endPoint x: 403, endPoint y: 470, distance: 24.8
click at [379, 467] on span "BB2KWQ" at bounding box center [530, 465] width 308 height 24
click at [376, 457] on span "BB2KWQ" at bounding box center [530, 465] width 308 height 24
click at [383, 460] on span "BB2KWQ" at bounding box center [530, 465] width 308 height 24
click at [374, 462] on div "Member Work Identifier --" at bounding box center [219, 454] width 313 height 44
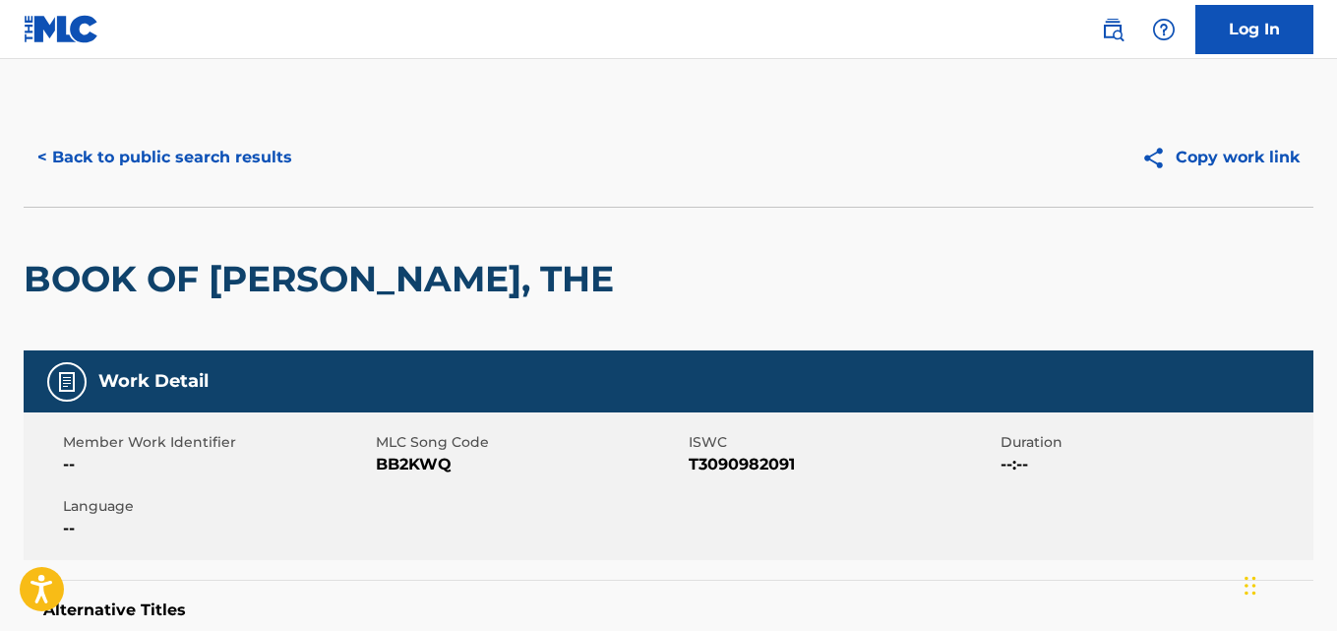
click at [526, 477] on div "Member Work Identifier -- MLC Song Code BB2KWQ ISWC T3090982091 Duration --:-- …" at bounding box center [669, 486] width 1290 height 148
drag, startPoint x: 375, startPoint y: 466, endPoint x: 456, endPoint y: 467, distance: 80.7
click at [456, 467] on span "BB2KWQ" at bounding box center [530, 465] width 308 height 24
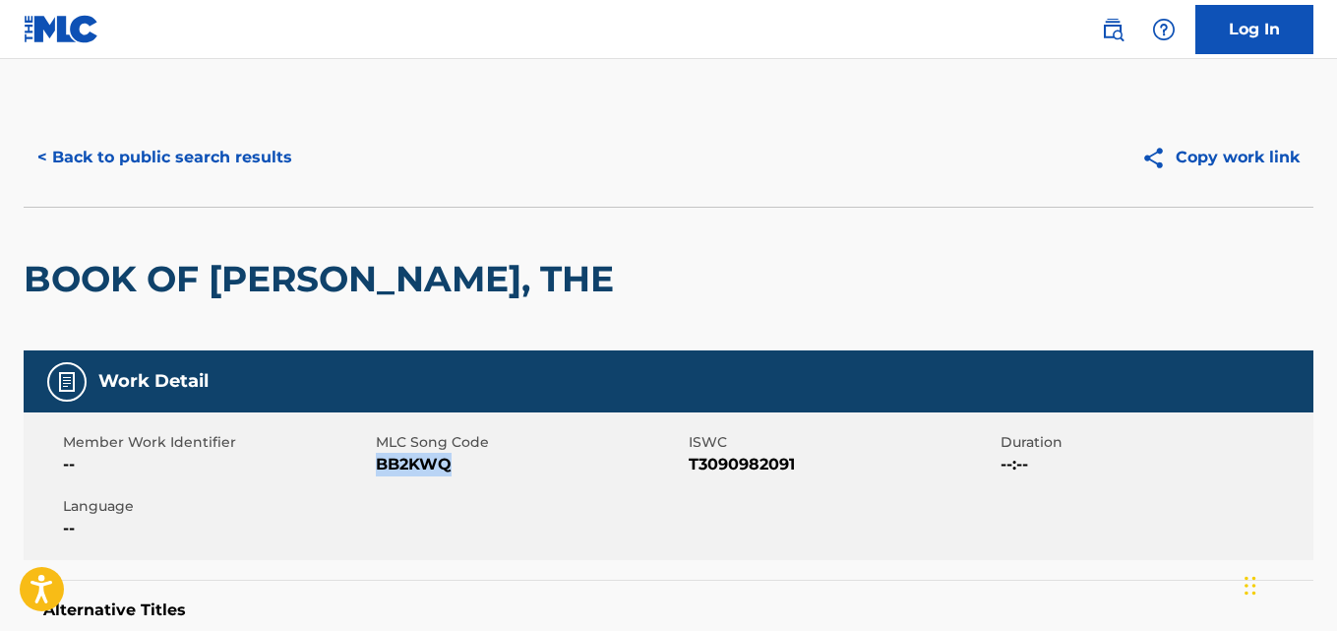
drag, startPoint x: 381, startPoint y: 463, endPoint x: 461, endPoint y: 467, distance: 80.8
click at [461, 467] on span "BB2KWQ" at bounding box center [530, 465] width 308 height 24
drag, startPoint x: 378, startPoint y: 466, endPoint x: 450, endPoint y: 470, distance: 71.9
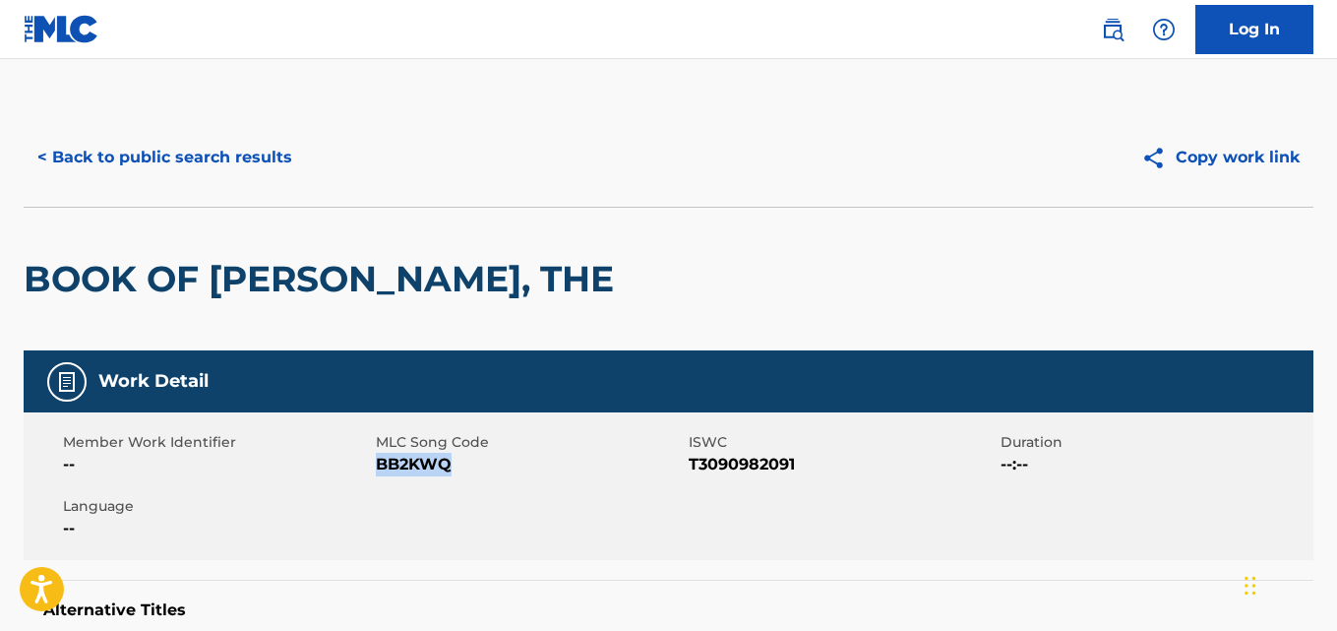
click at [450, 470] on span "BB2KWQ" at bounding box center [530, 465] width 308 height 24
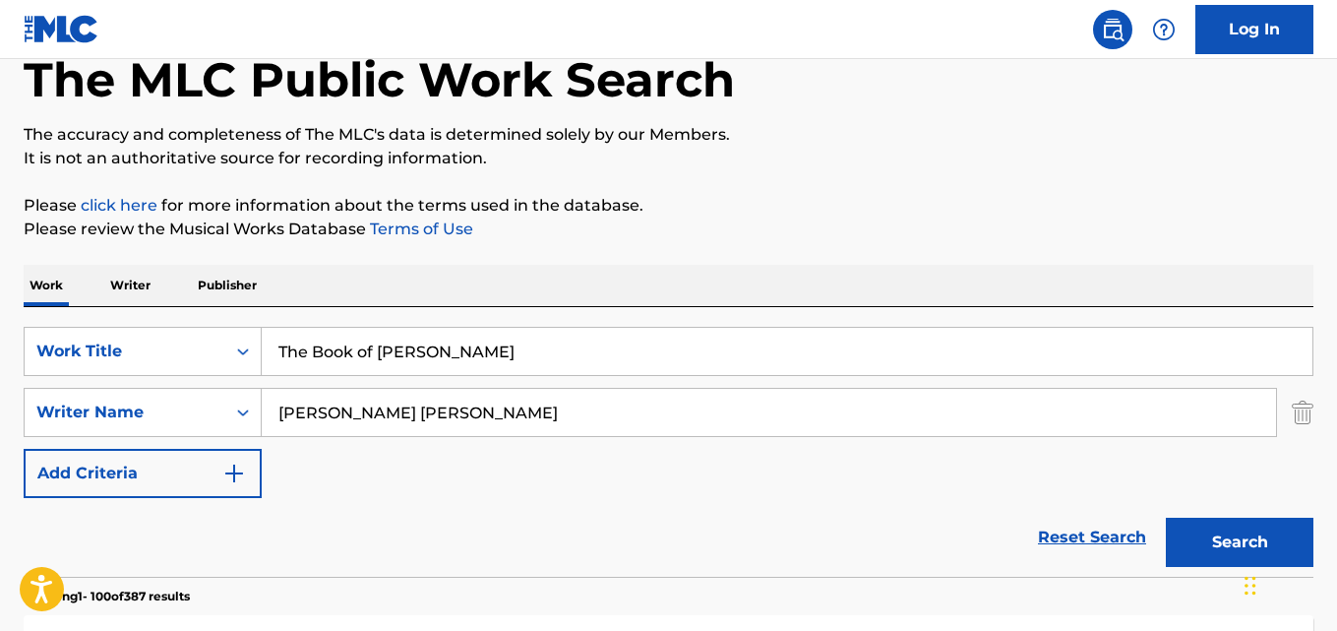
scroll to position [6, 0]
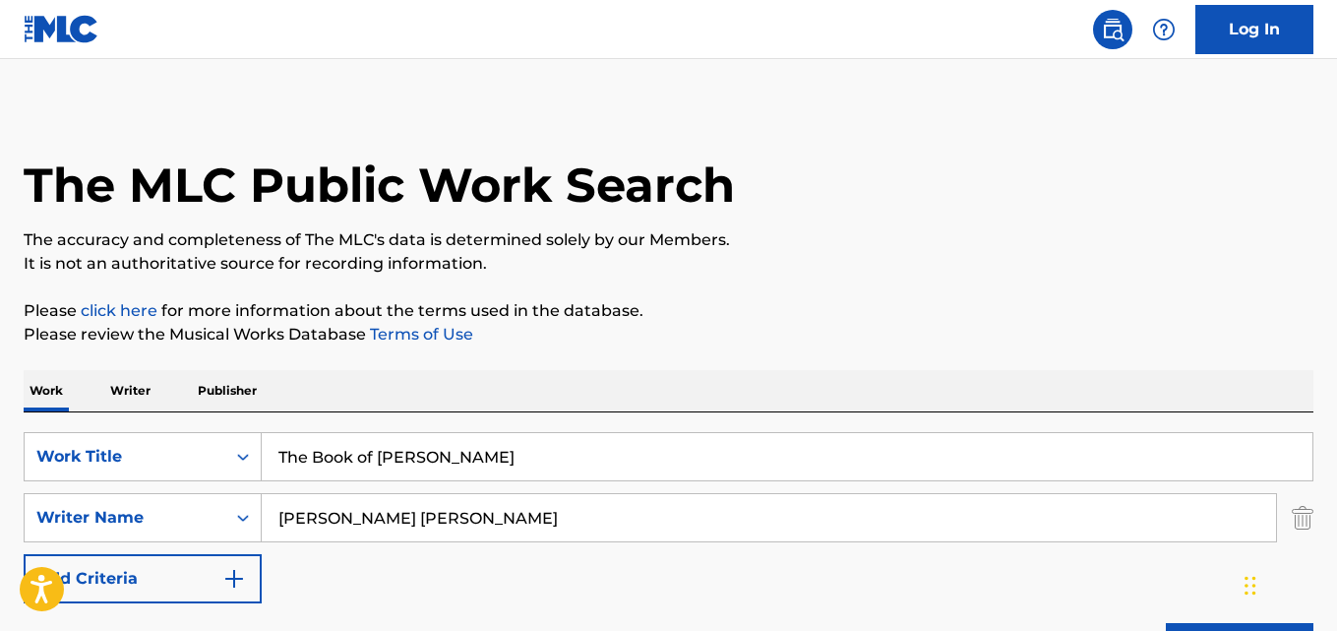
drag, startPoint x: 415, startPoint y: 445, endPoint x: 438, endPoint y: 467, distance: 32.0
click at [415, 447] on input "The Book of [PERSON_NAME]" at bounding box center [787, 456] width 1051 height 47
paste input "[GEOGRAPHIC_DATA]"
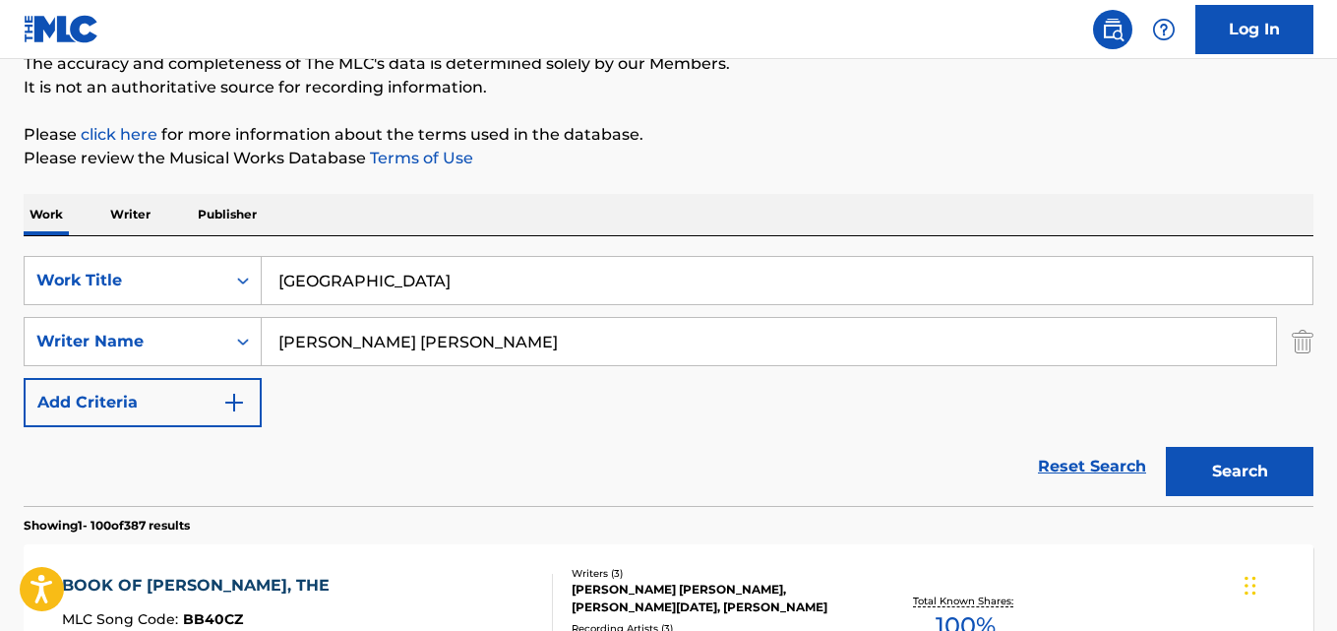
scroll to position [203, 0]
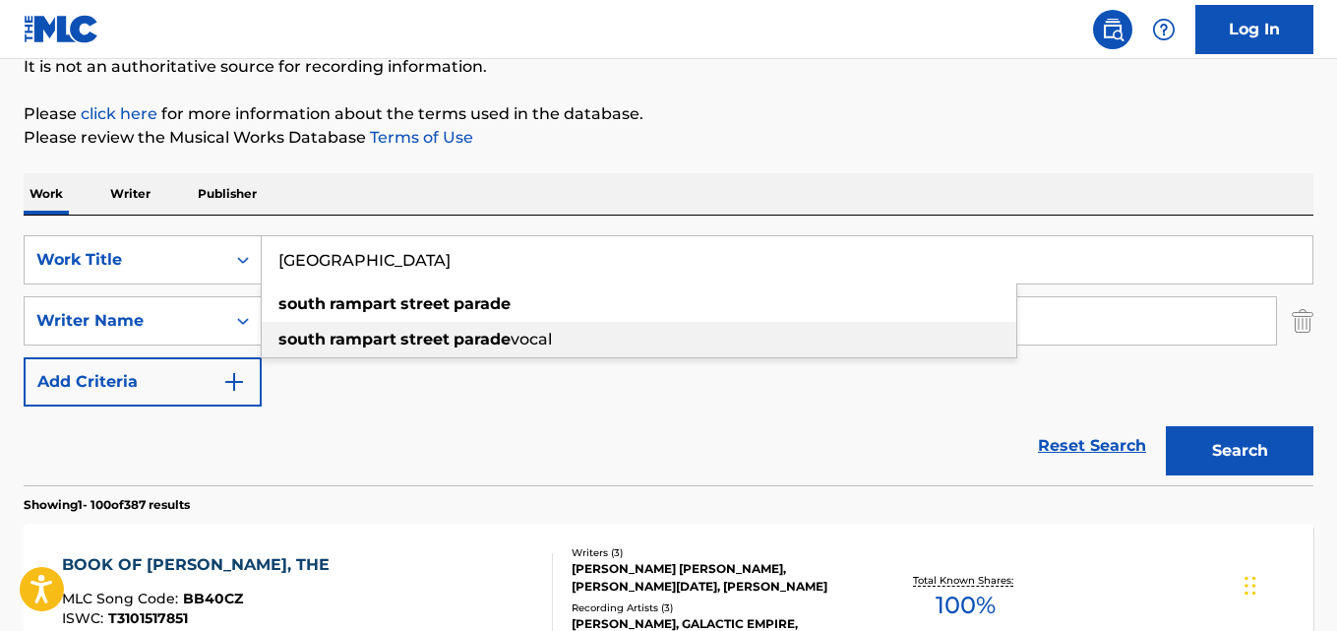
click at [371, 325] on div "south rampart street parade vocal" at bounding box center [639, 339] width 755 height 35
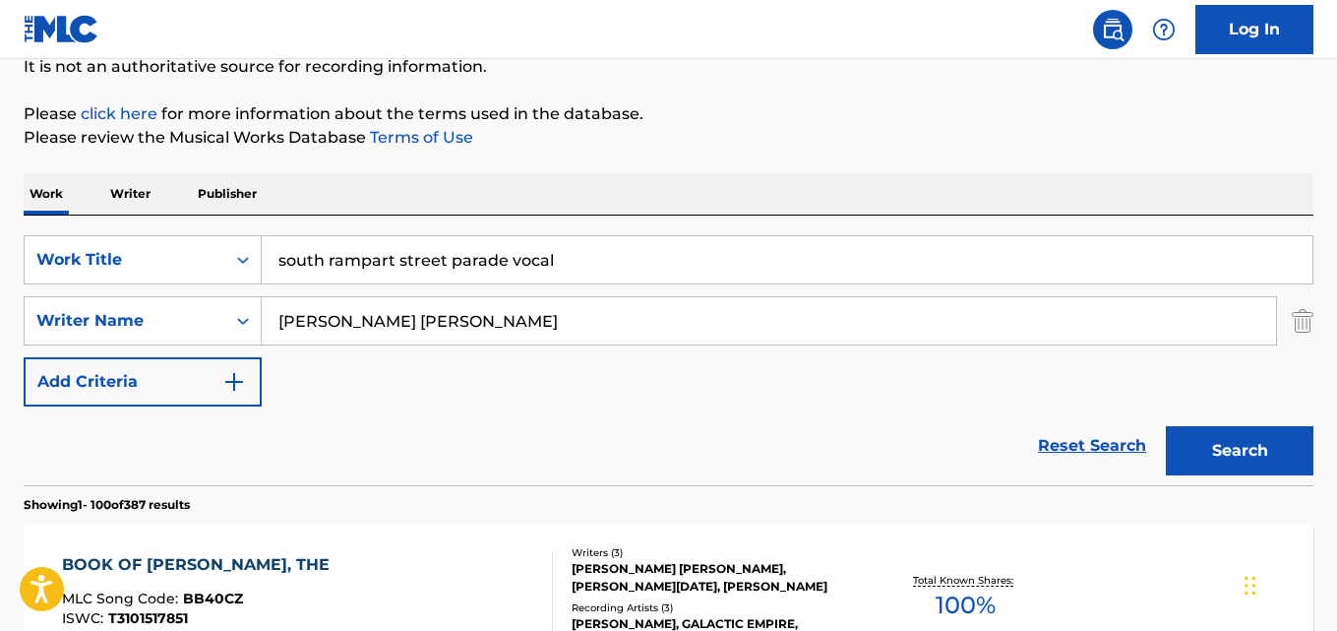
click at [554, 273] on input "south rampart street parade vocal" at bounding box center [787, 259] width 1051 height 47
click at [530, 257] on input "south rampart street parade vocal" at bounding box center [787, 259] width 1051 height 47
paste input "[GEOGRAPHIC_DATA]"
type input "[GEOGRAPHIC_DATA]"
click at [399, 336] on input "[PERSON_NAME] [PERSON_NAME]" at bounding box center [769, 320] width 1014 height 47
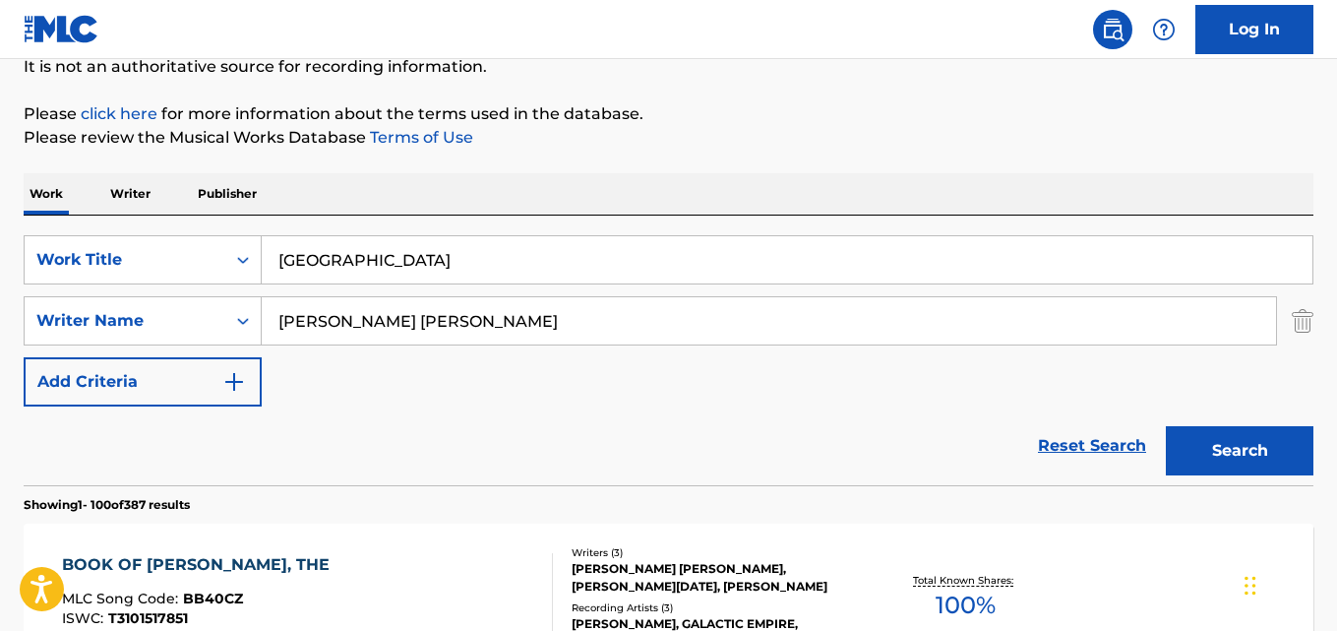
paste input "[PERSON_NAME], [PERSON_NAME], [PERSON_NAME]"
click at [406, 320] on input "[PERSON_NAME], [PERSON_NAME], [PERSON_NAME]" at bounding box center [769, 320] width 1014 height 47
type input "[PERSON_NAME]"
click at [1166, 426] on button "Search" at bounding box center [1240, 450] width 148 height 49
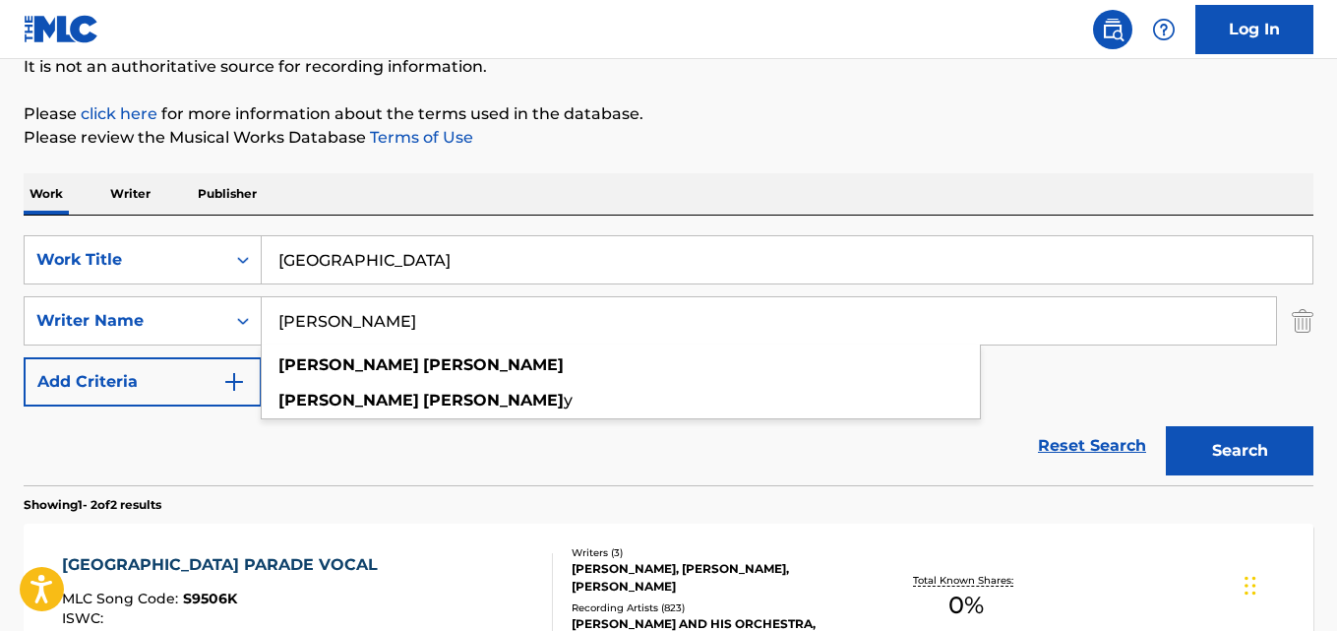
click at [396, 467] on div "Reset Search Search" at bounding box center [669, 445] width 1290 height 79
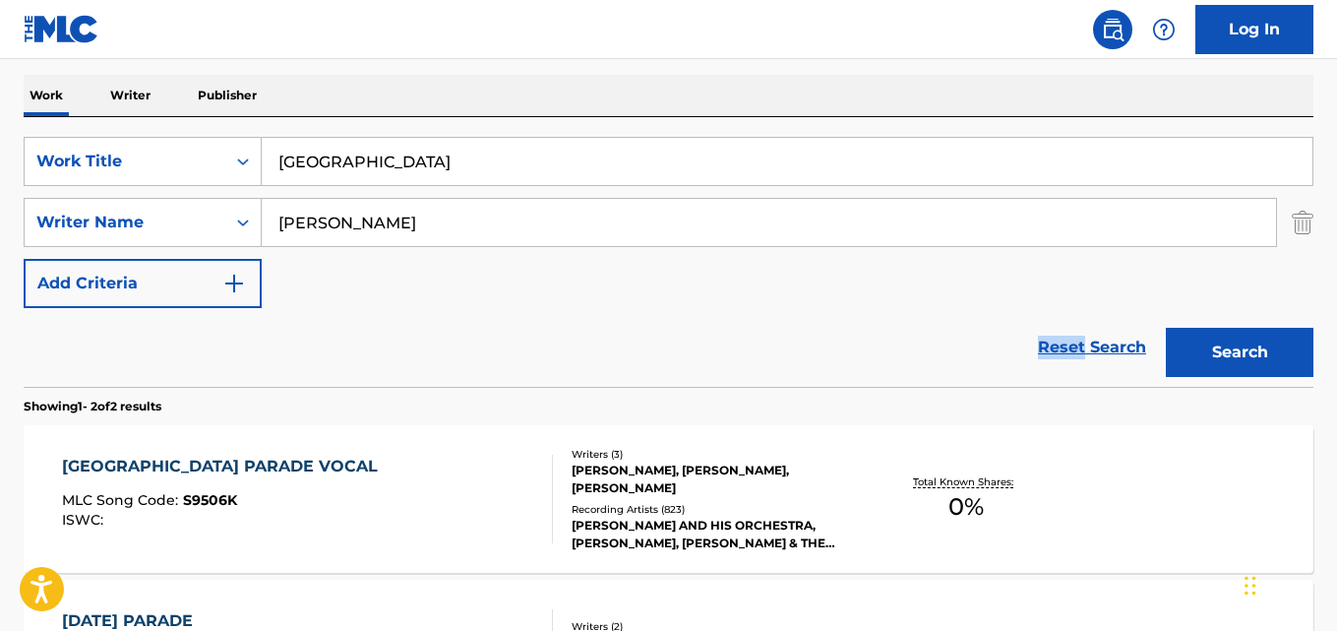
scroll to position [498, 0]
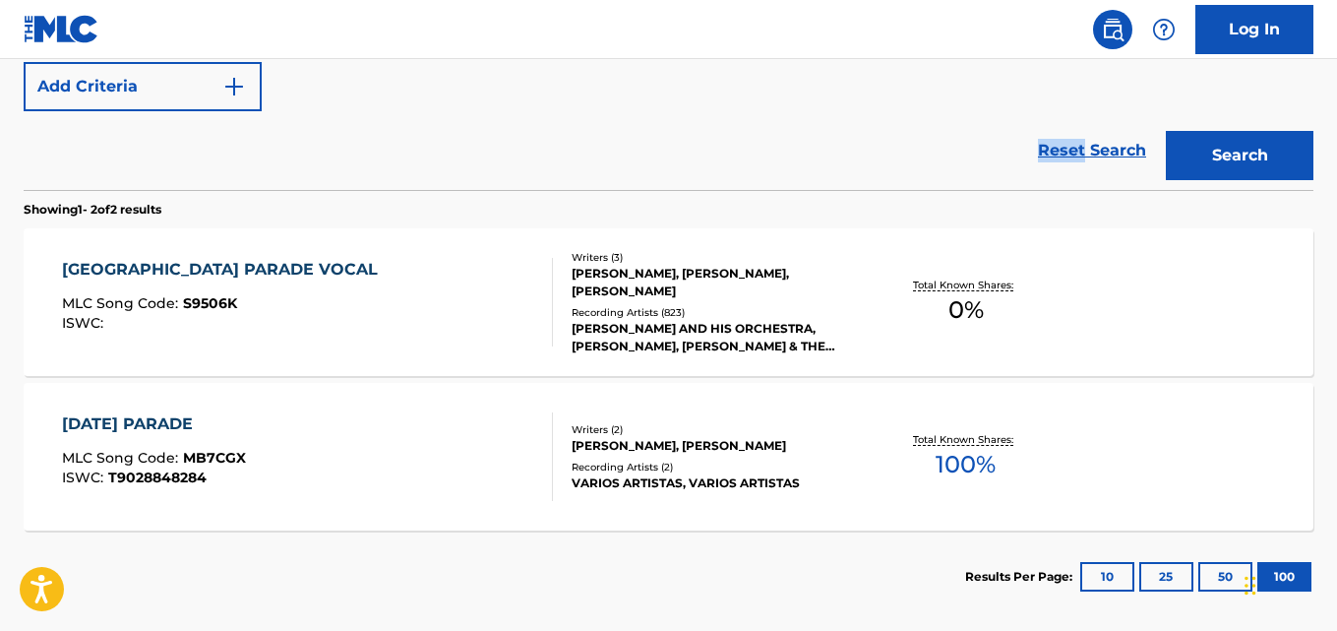
click at [363, 274] on div "[GEOGRAPHIC_DATA] PARADE VOCAL" at bounding box center [225, 270] width 326 height 24
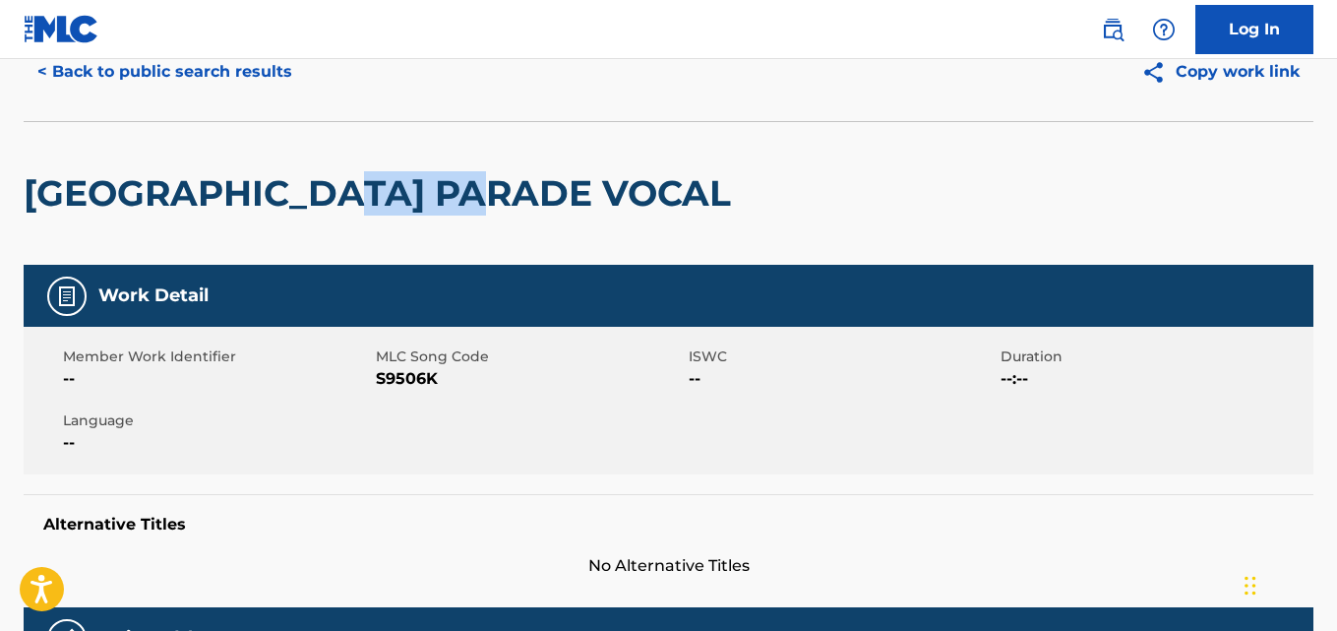
scroll to position [197, 0]
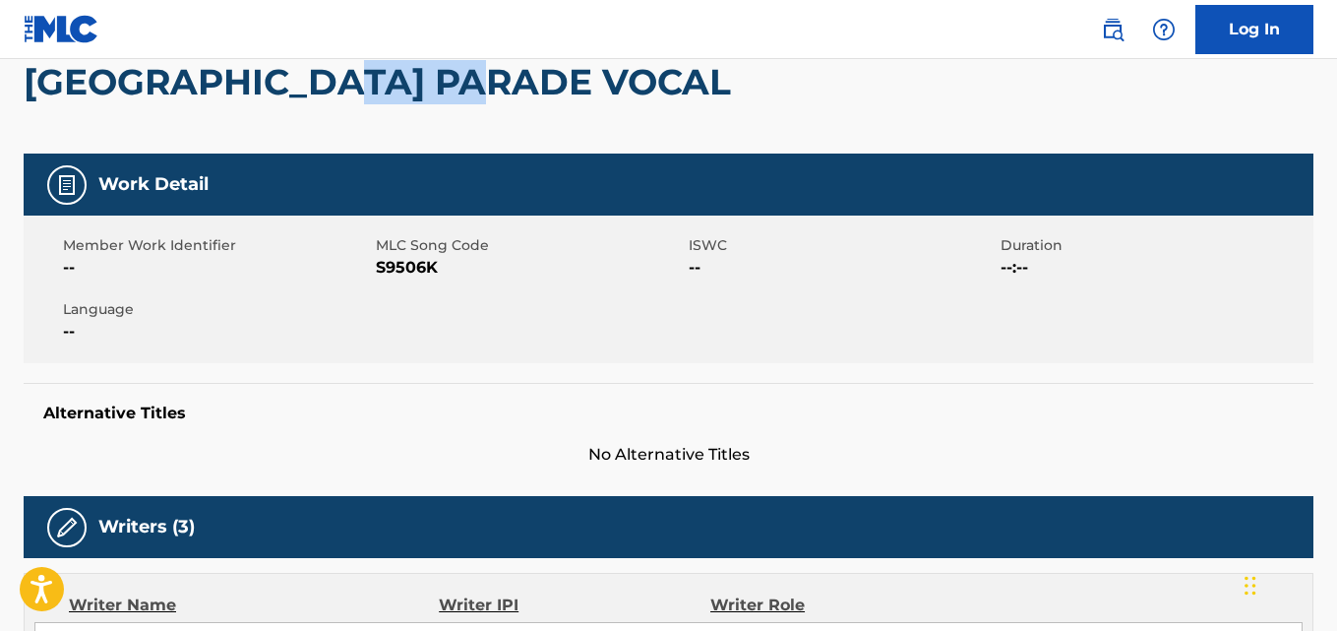
click at [376, 279] on span "S9506K" at bounding box center [530, 268] width 308 height 24
drag, startPoint x: 376, startPoint y: 312, endPoint x: 444, endPoint y: 316, distance: 68.0
click at [444, 279] on span "S9506K" at bounding box center [530, 268] width 308 height 24
drag, startPoint x: 375, startPoint y: 315, endPoint x: 409, endPoint y: 319, distance: 34.7
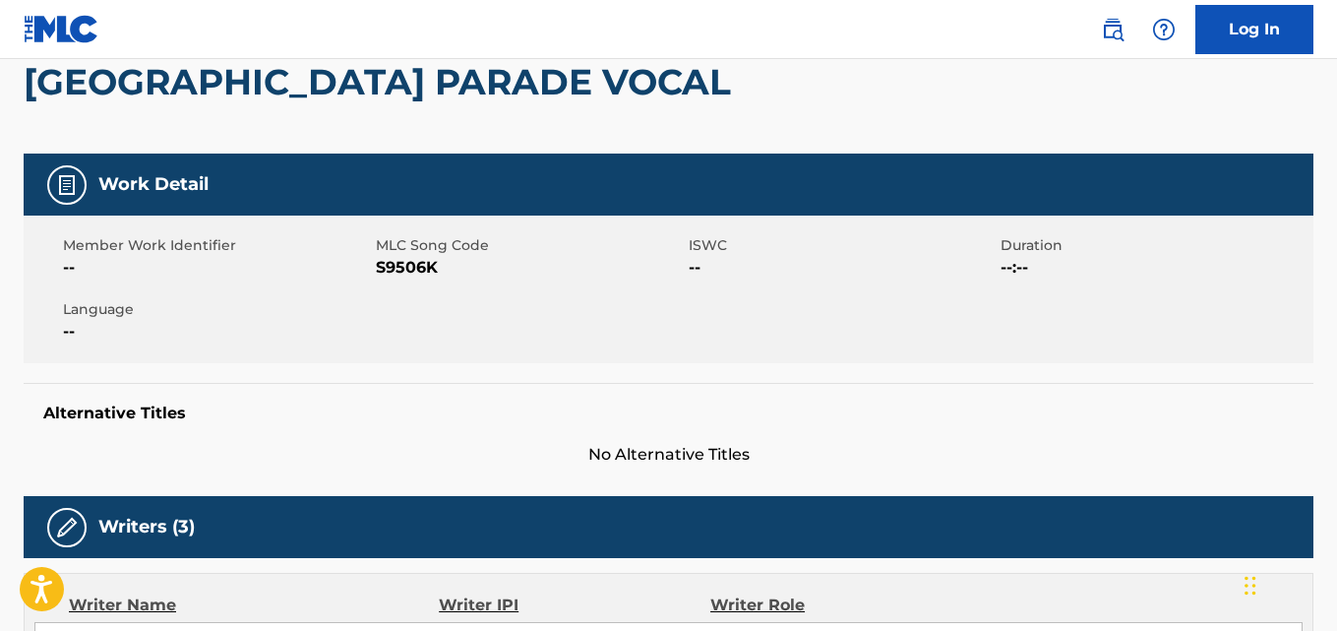
click at [379, 279] on span "S9506K" at bounding box center [530, 268] width 308 height 24
click at [388, 279] on span "S9506K" at bounding box center [530, 268] width 308 height 24
drag, startPoint x: 409, startPoint y: 319, endPoint x: 433, endPoint y: 319, distance: 23.6
click at [433, 279] on span "S9506K" at bounding box center [530, 268] width 308 height 24
click at [464, 349] on div "Member Work Identifier -- MLC Song Code S9506K ISWC -- Duration --:-- Language …" at bounding box center [669, 289] width 1290 height 148
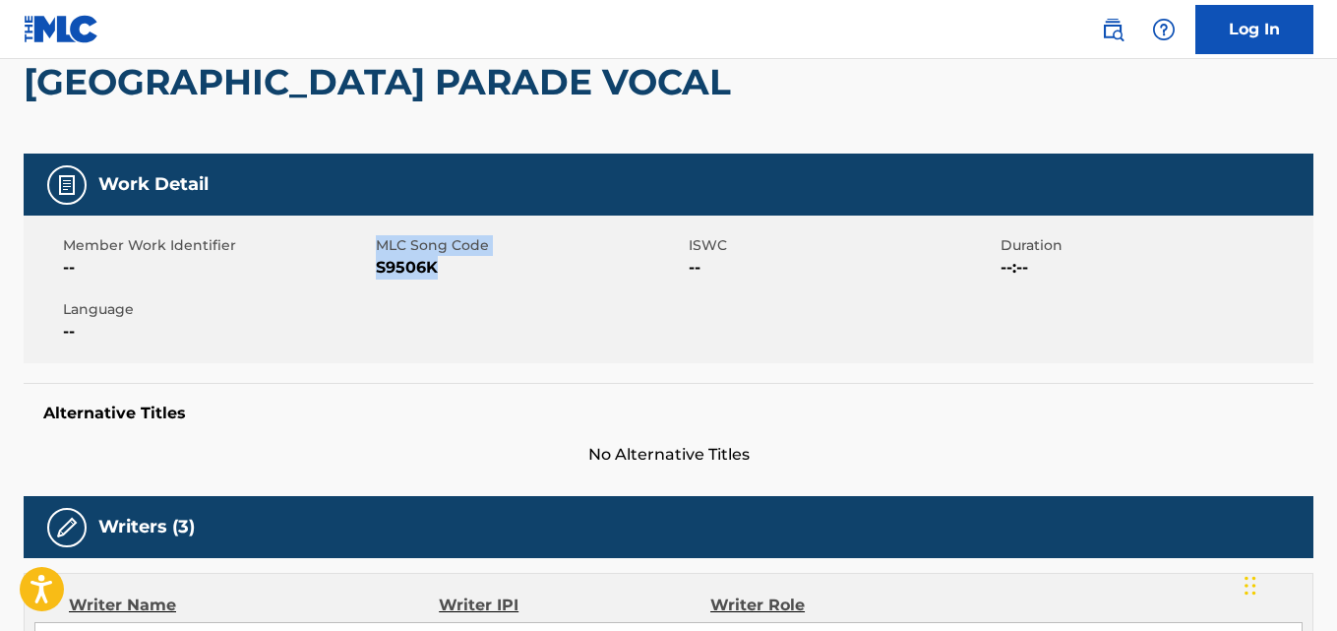
drag, startPoint x: 452, startPoint y: 320, endPoint x: 373, endPoint y: 317, distance: 78.8
click at [373, 317] on div "Member Work Identifier -- MLC Song Code S9506K ISWC -- Duration --:-- Language …" at bounding box center [669, 289] width 1290 height 148
click at [577, 361] on div "Member Work Identifier -- MLC Song Code S9506K ISWC -- Duration --:-- Language …" at bounding box center [669, 289] width 1290 height 148
drag, startPoint x: 437, startPoint y: 316, endPoint x: 379, endPoint y: 315, distance: 58.1
click at [379, 279] on span "S9506K" at bounding box center [530, 268] width 308 height 24
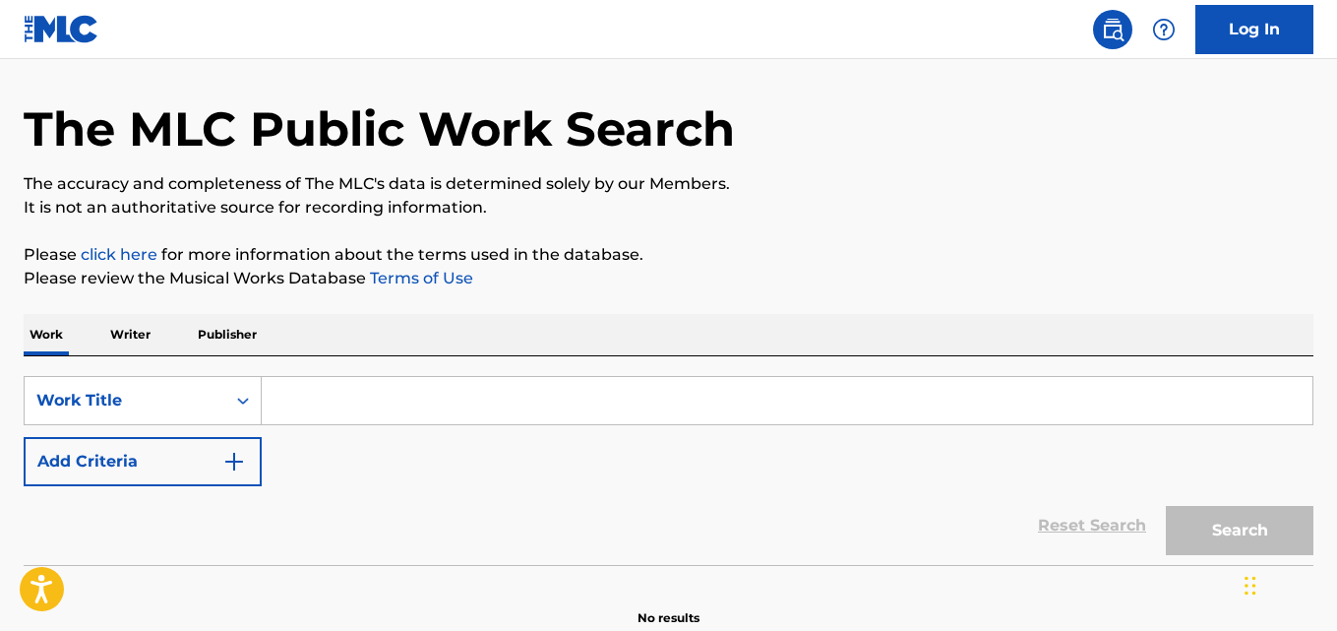
scroll to position [162, 0]
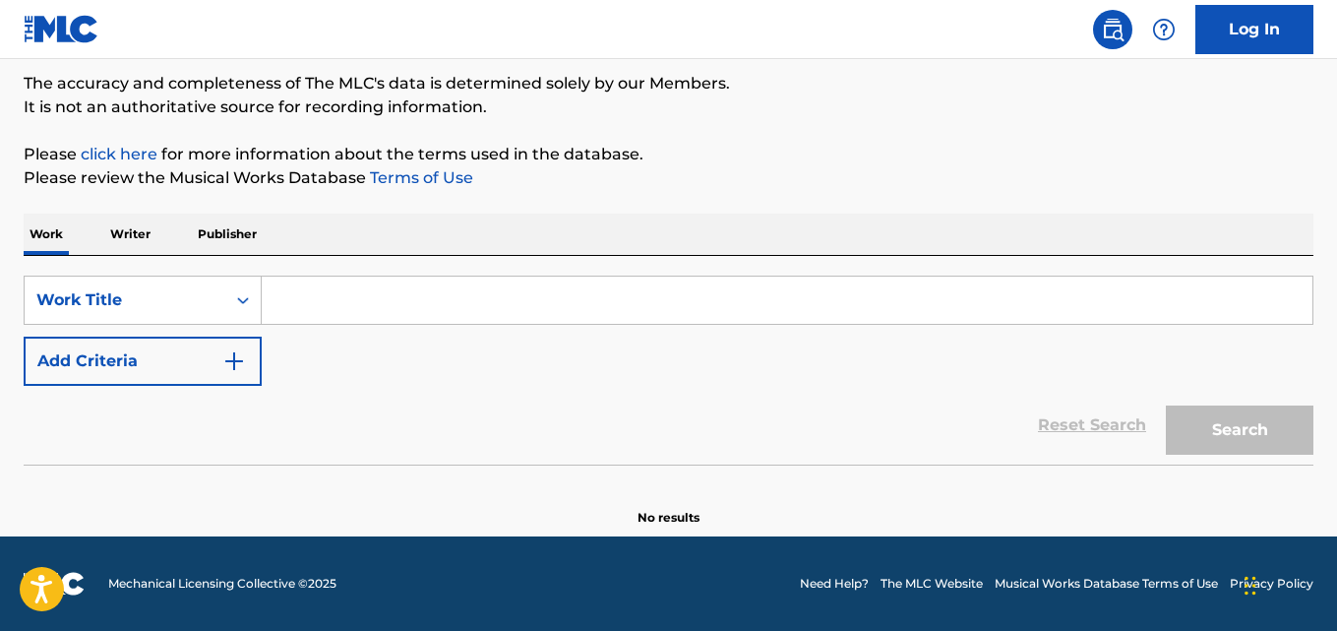
click at [232, 355] on img "Search Form" at bounding box center [234, 361] width 24 height 24
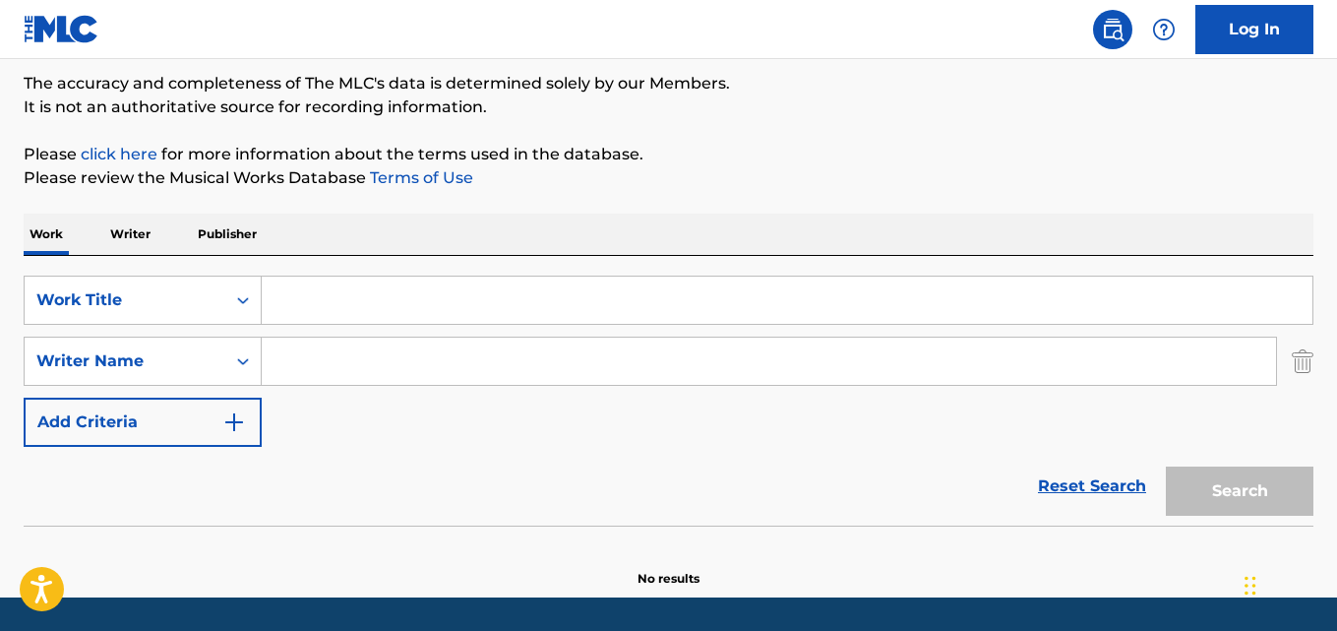
click at [335, 322] on input "Search Form" at bounding box center [787, 299] width 1051 height 47
click at [381, 313] on input "Search Form" at bounding box center [787, 299] width 1051 height 47
paste input "Pode"
type input "Pode"
click at [372, 350] on input "Search Form" at bounding box center [769, 360] width 1014 height 47
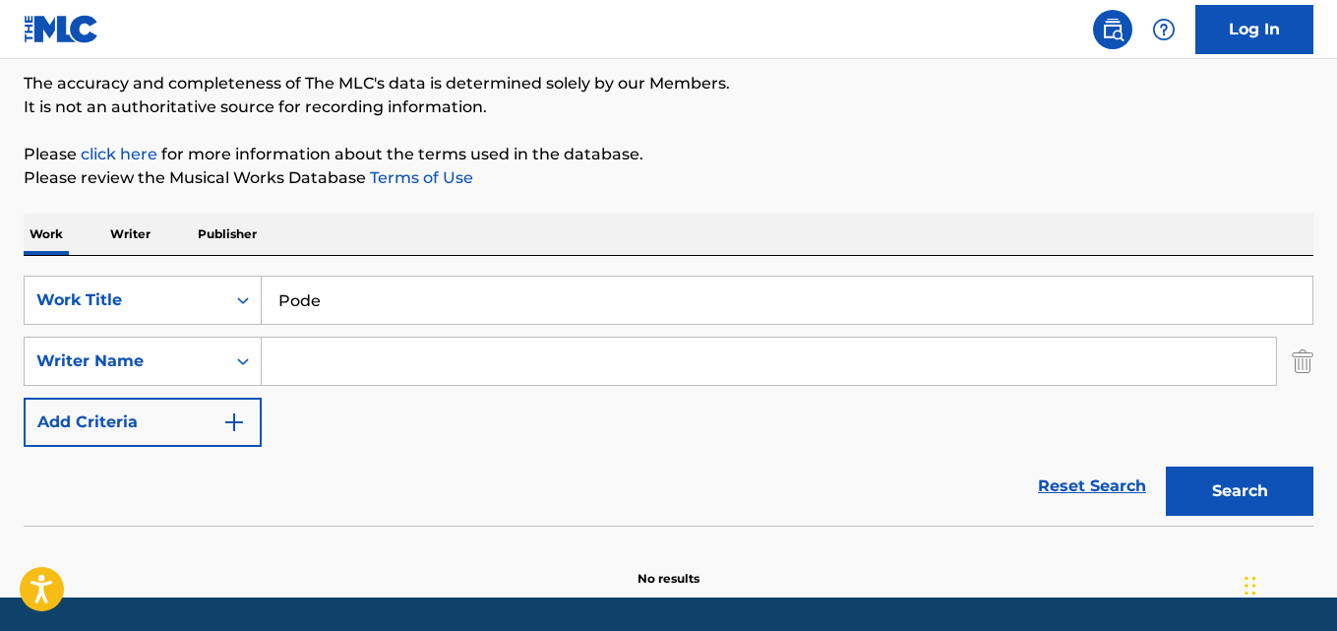
click at [372, 350] on input "Search Form" at bounding box center [769, 360] width 1014 height 47
paste input "Fabrízio Rubinstein"
click at [314, 359] on input "Fabrízio Rubinstein" at bounding box center [769, 360] width 1014 height 47
click at [318, 357] on input "Fabrízio Rubinstein" at bounding box center [769, 360] width 1014 height 47
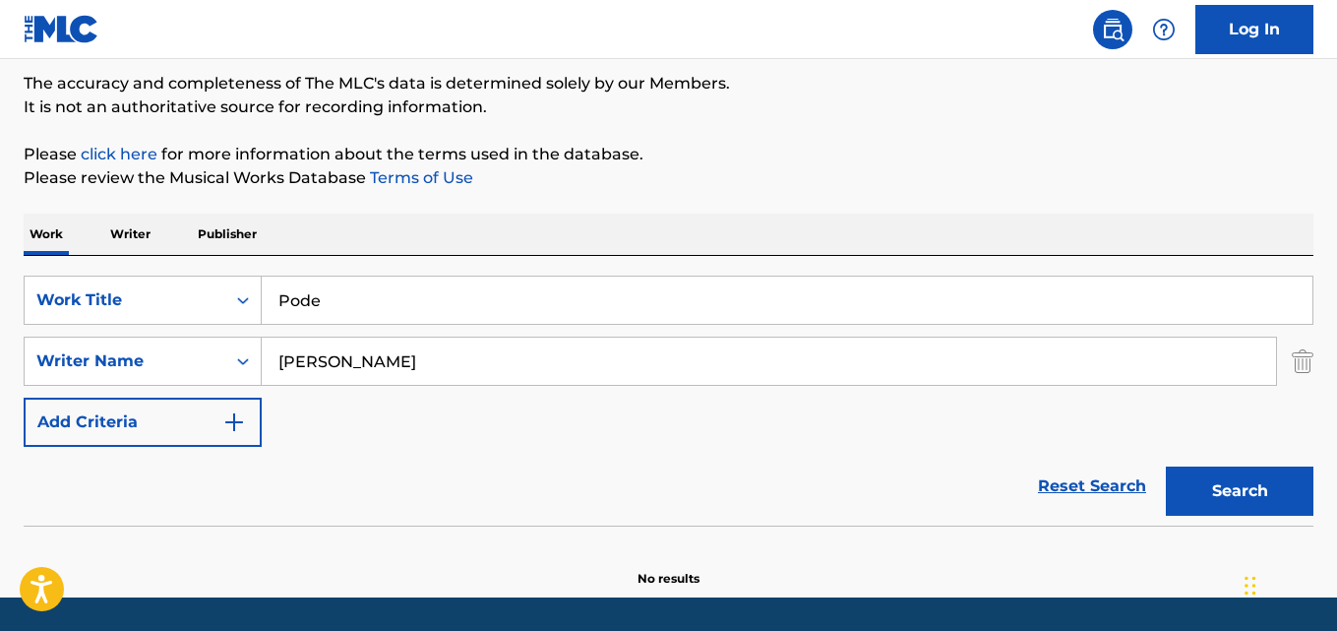
type input "Fabrizio Rubinstein"
click at [1166, 466] on button "Search" at bounding box center [1240, 490] width 148 height 49
drag, startPoint x: 407, startPoint y: 306, endPoint x: 418, endPoint y: 307, distance: 10.9
click at [416, 306] on input "Pode" at bounding box center [787, 299] width 1051 height 47
drag, startPoint x: 418, startPoint y: 307, endPoint x: 429, endPoint y: 305, distance: 11.0
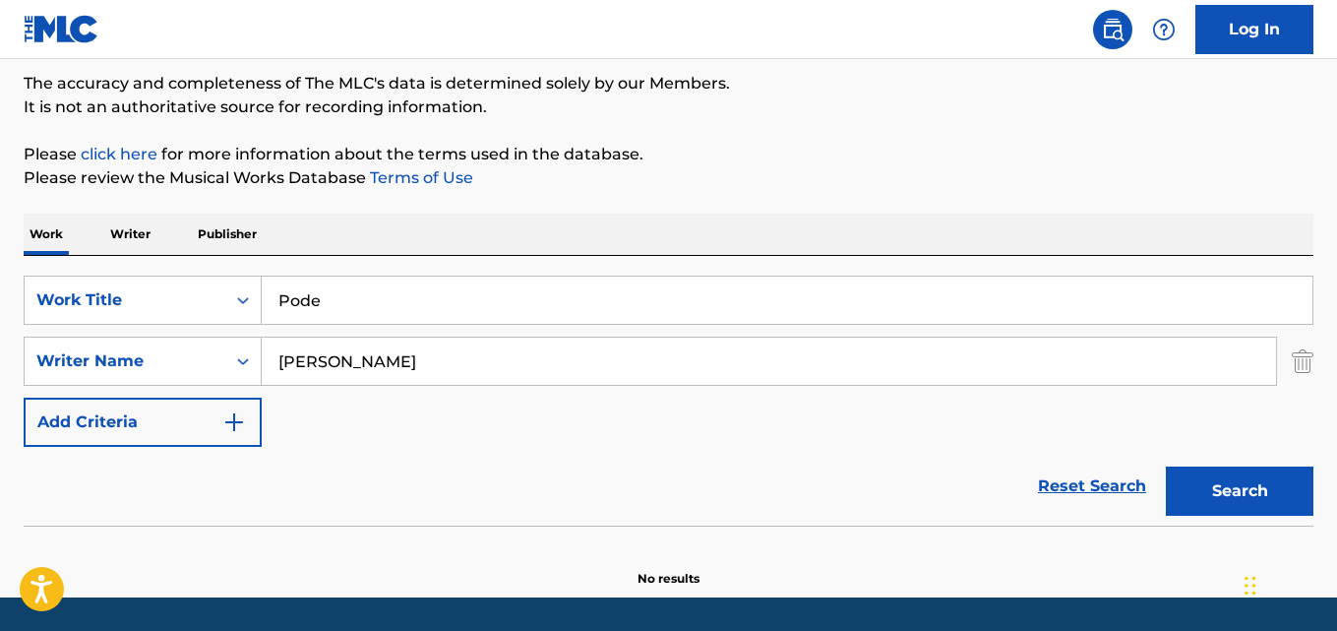
click at [420, 307] on input "Pode" at bounding box center [787, 299] width 1051 height 47
paste input "(Won't You) Marry Me Again"
type input "(Won't You) Marry Me Again"
click at [453, 363] on input "Fabrizio Rubinstein" at bounding box center [769, 360] width 1014 height 47
paste input "Bradley Burg, Nino Tempo, Dene Hofheinz"
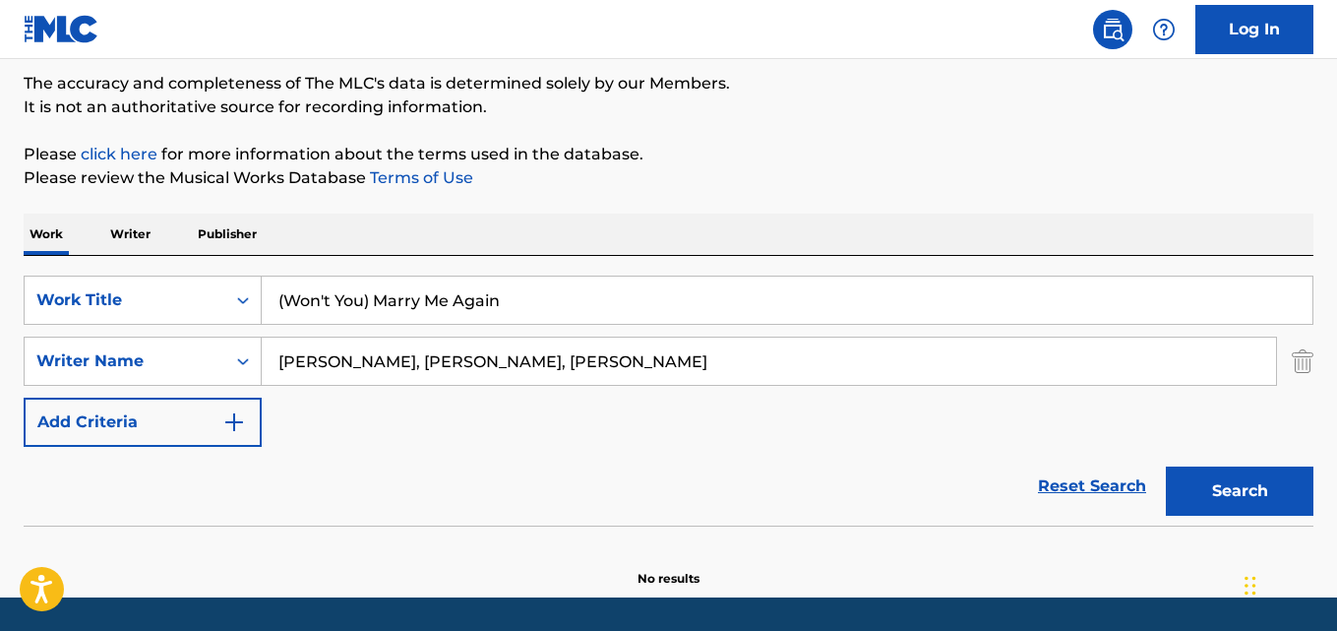
click at [385, 359] on input "Bradley Burg, Nino Tempo, Dene Hofheinz" at bounding box center [769, 360] width 1014 height 47
type input "Bradley Burg"
click at [1166, 466] on button "Search" at bounding box center [1240, 490] width 148 height 49
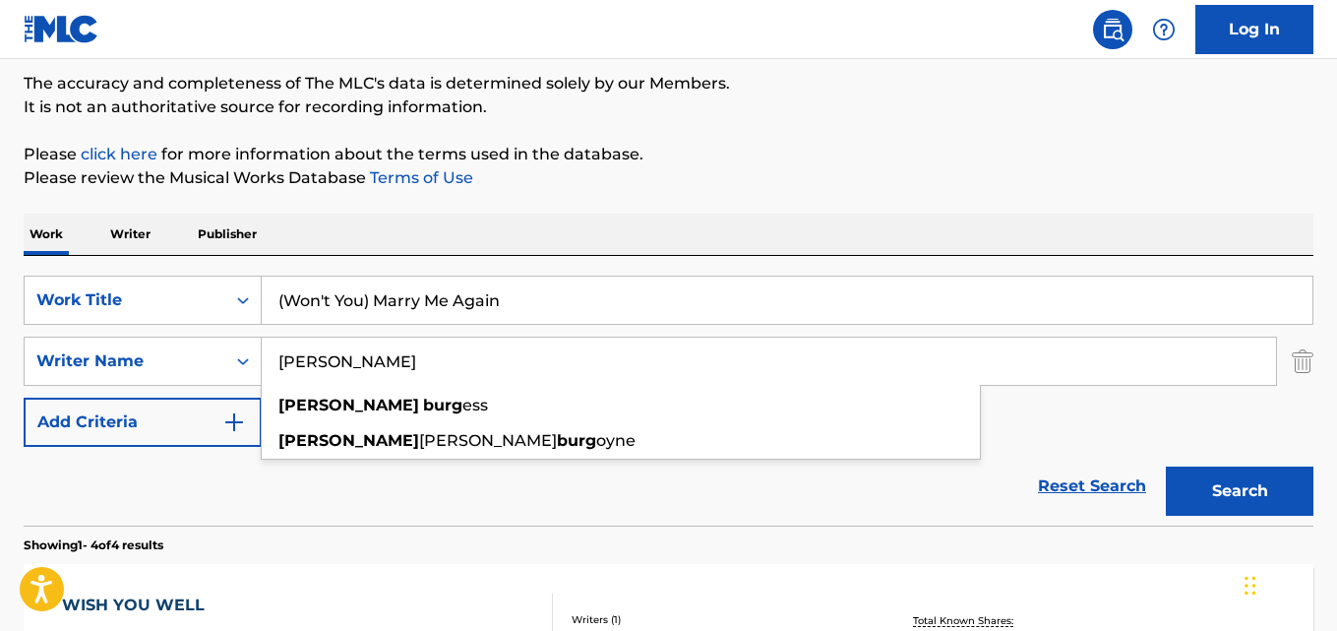
click at [164, 501] on div "Reset Search Search" at bounding box center [669, 486] width 1290 height 79
drag, startPoint x: 164, startPoint y: 501, endPoint x: 280, endPoint y: 485, distance: 117.2
click at [164, 501] on div "Reset Search Search" at bounding box center [669, 486] width 1290 height 79
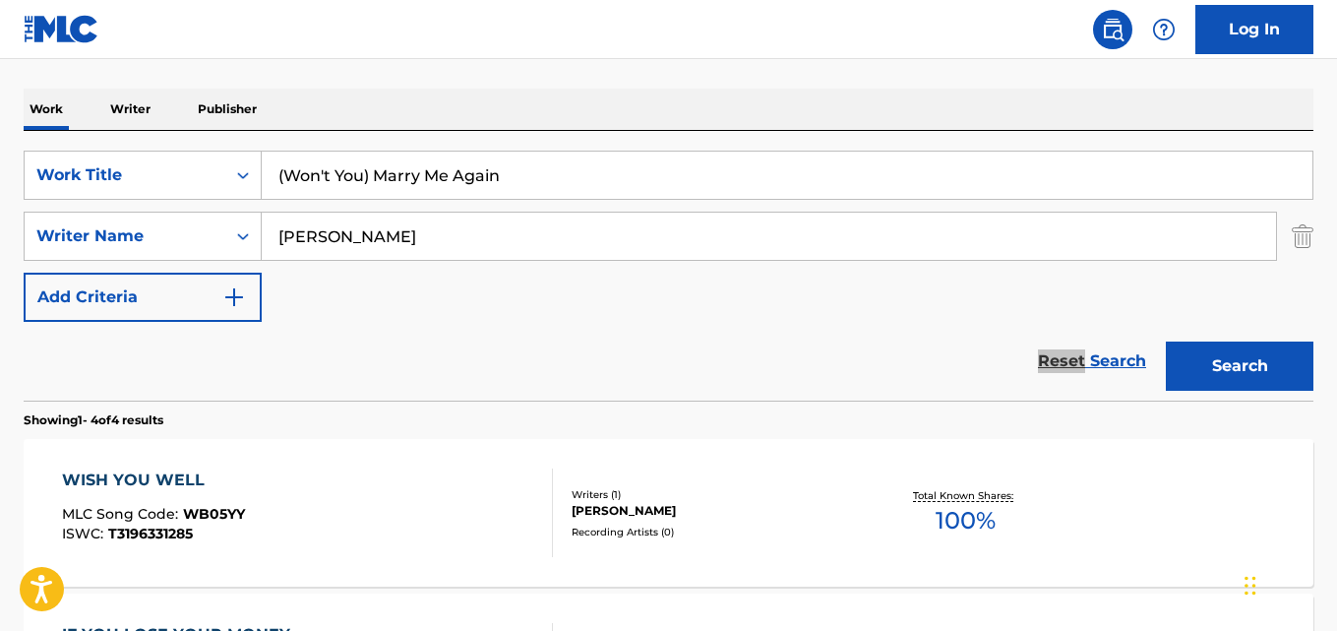
scroll to position [116, 0]
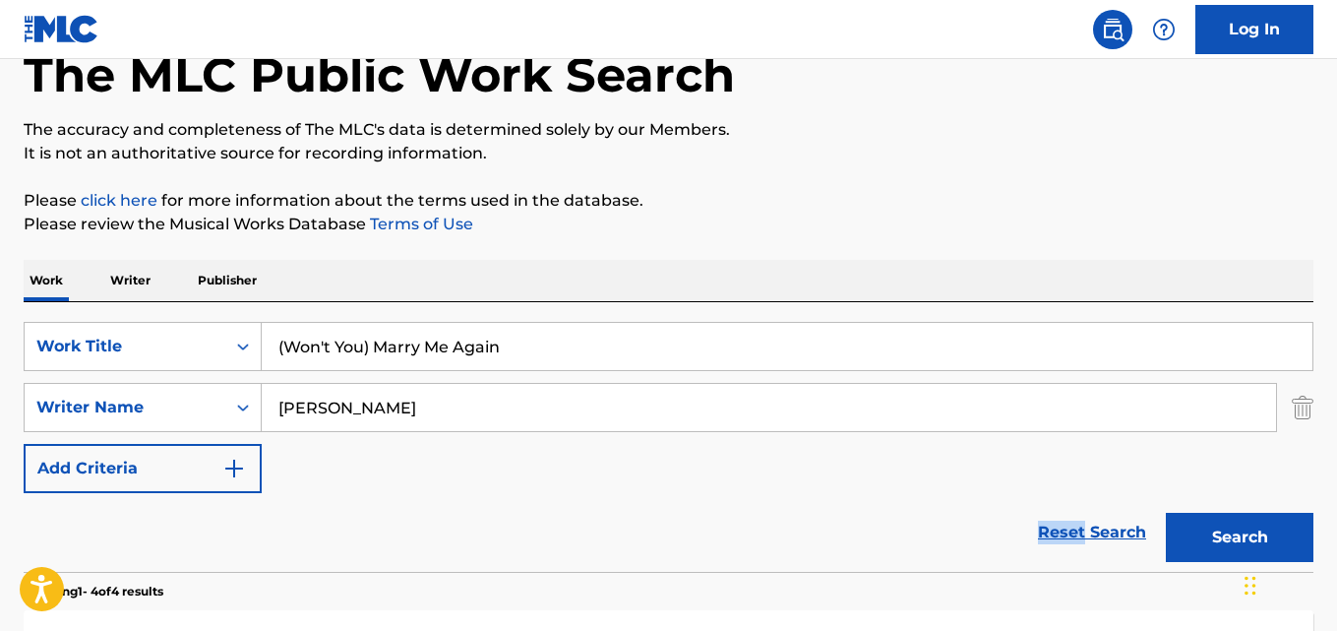
click at [395, 336] on input "(Won't You) Marry Me Again" at bounding box center [787, 346] width 1051 height 47
paste input "Barking Up The Wrong Tree"
type input "Barking Up The Wrong Tree"
click at [404, 396] on input "Bradley Burg" at bounding box center [769, 407] width 1014 height 47
paste input "RUDI PROTRUDI"
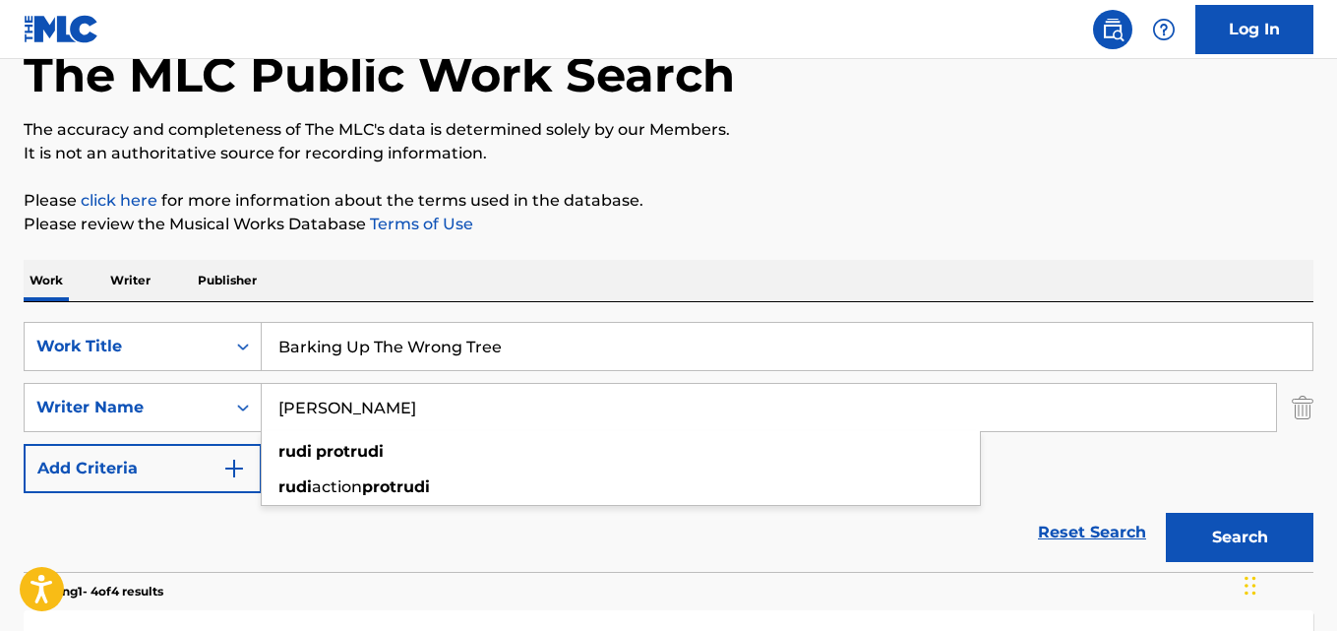
type input "RUDI PROTRUDI"
click at [1166, 513] on button "Search" at bounding box center [1240, 537] width 148 height 49
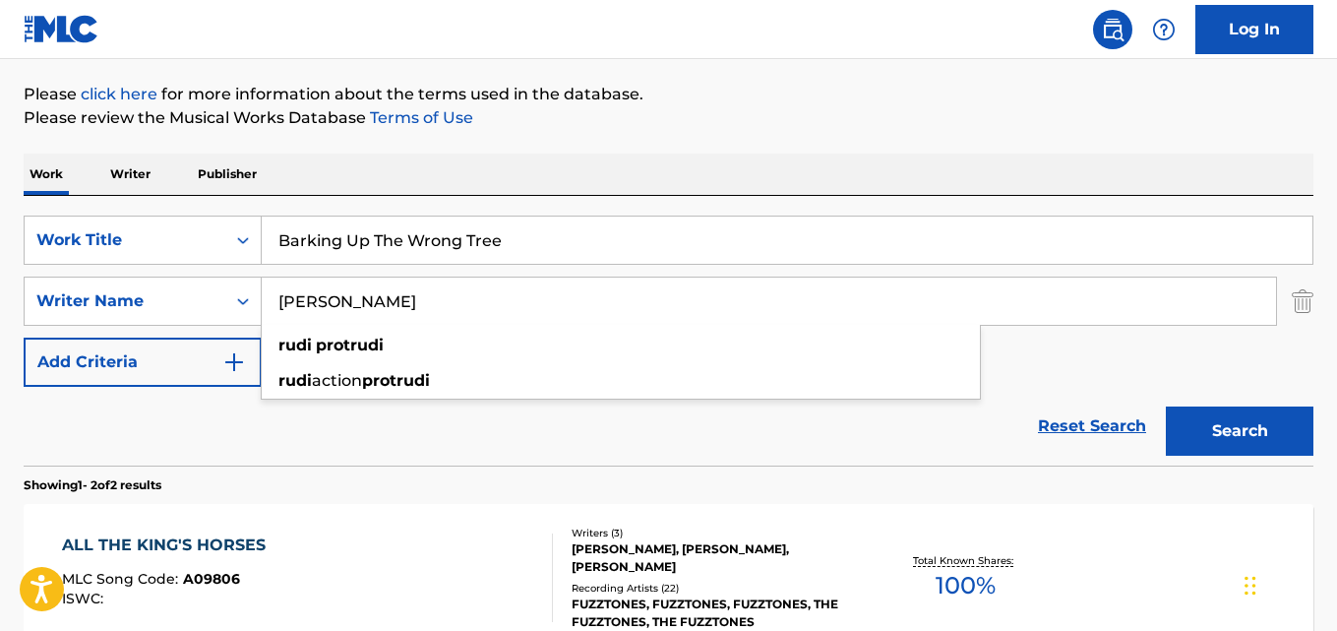
scroll to position [214, 0]
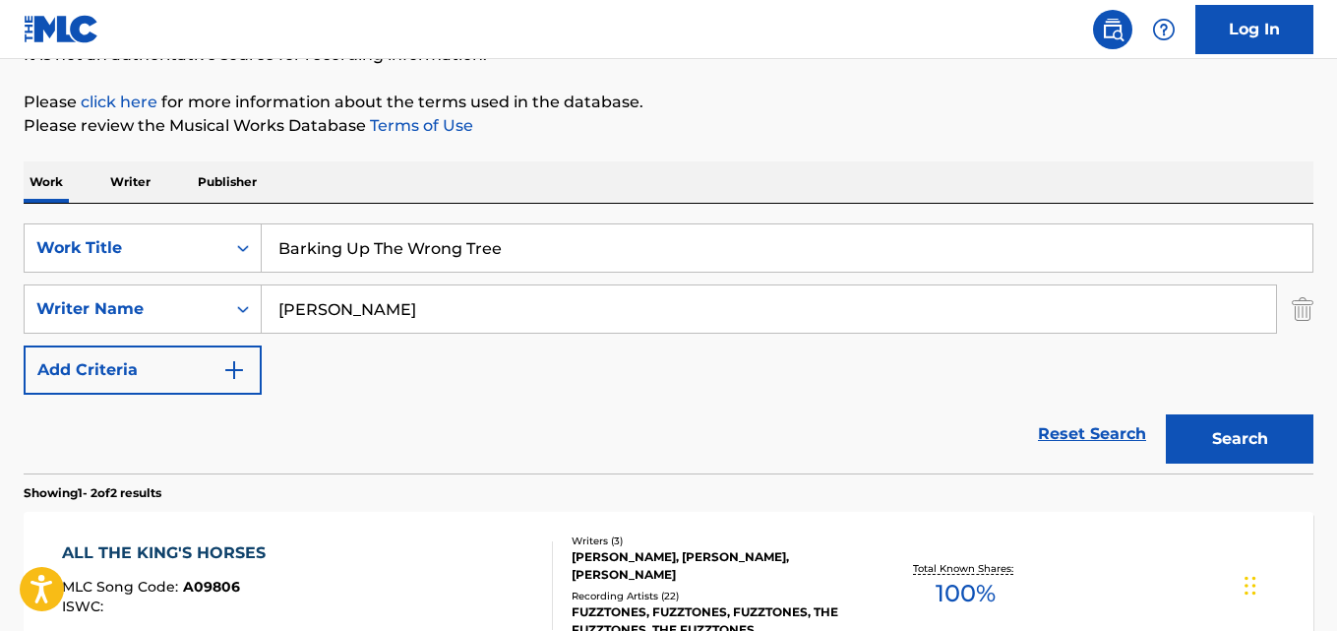
click at [523, 249] on input "Barking Up The Wrong Tree" at bounding box center [787, 247] width 1051 height 47
paste input "So Sh Seh"
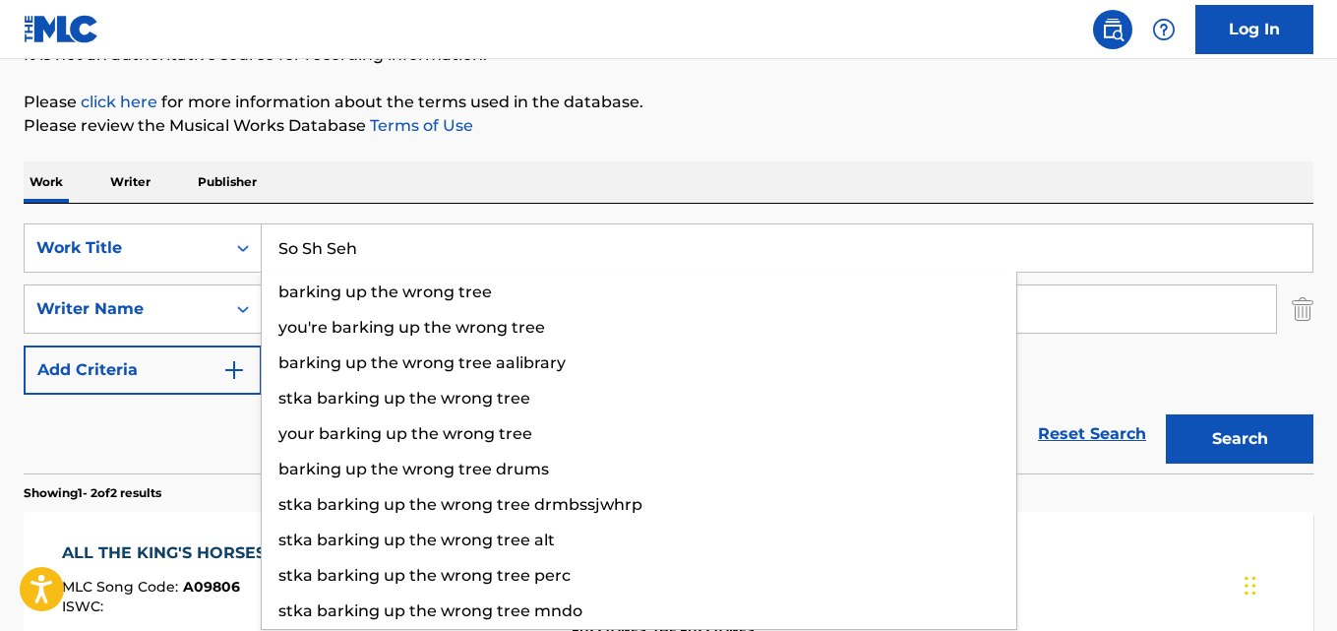
type input "So Sh Seh"
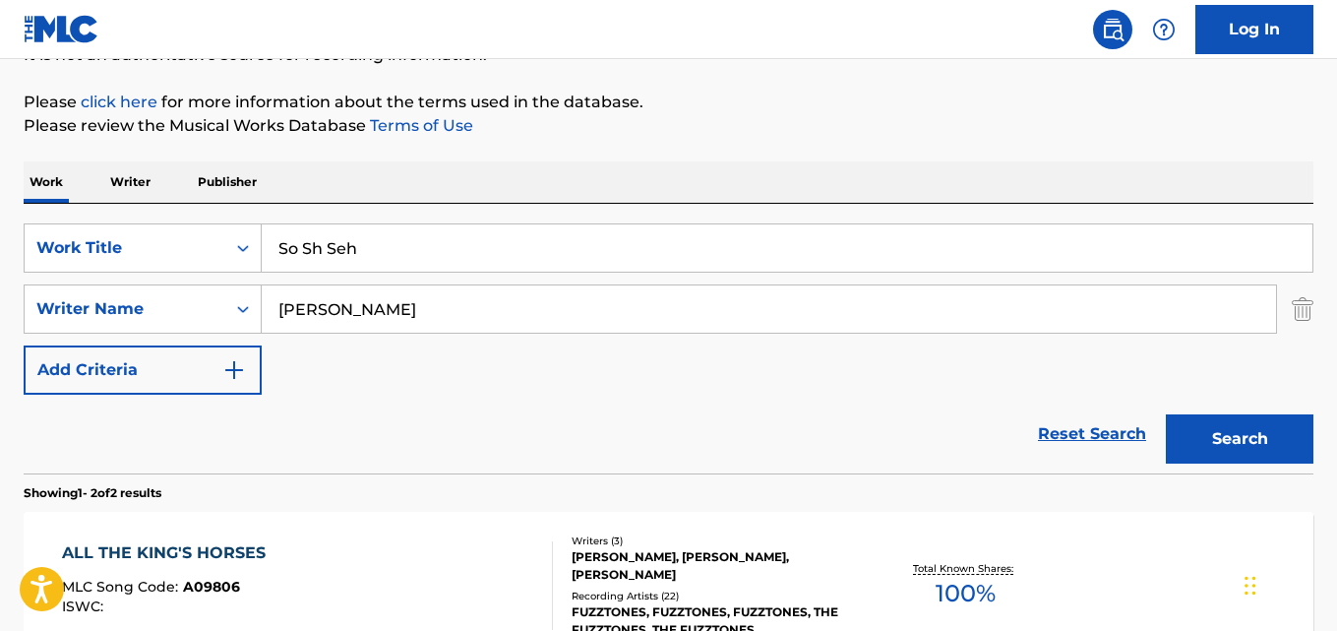
click at [423, 307] on input "RUDI PROTRUDI" at bounding box center [769, 308] width 1014 height 47
paste input "KEITH MORGAN"
type input "KEITH MORGAN"
click at [1166, 414] on button "Search" at bounding box center [1240, 438] width 148 height 49
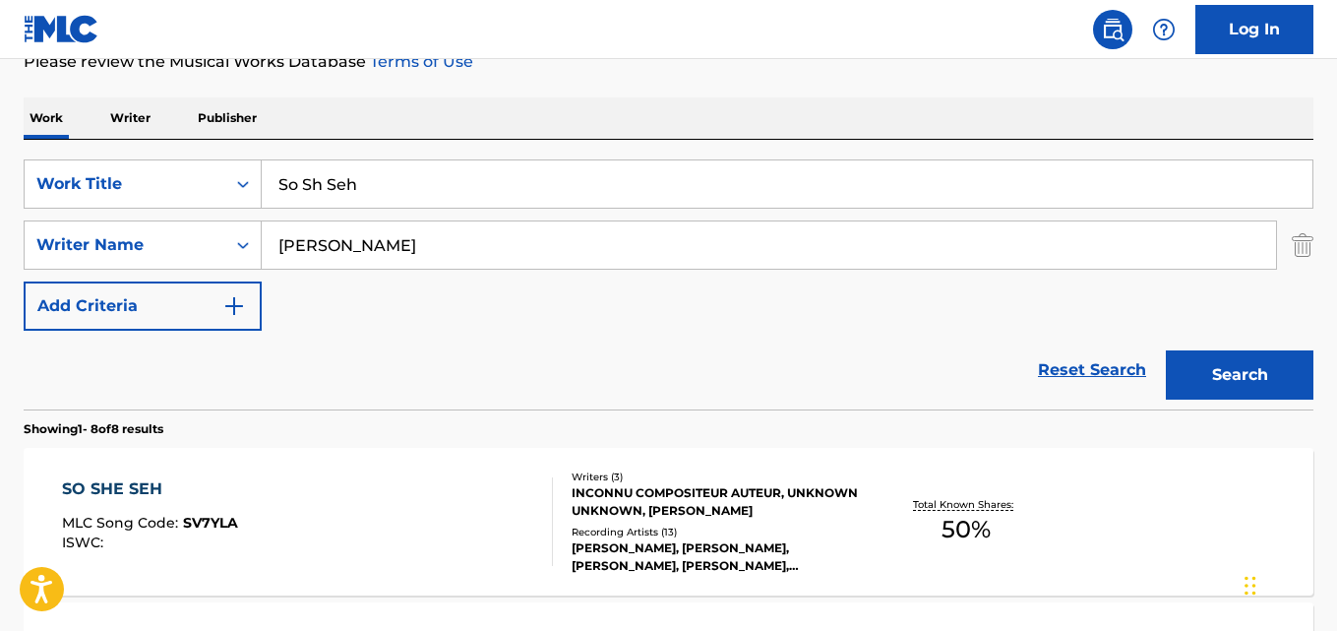
scroll to position [313, 0]
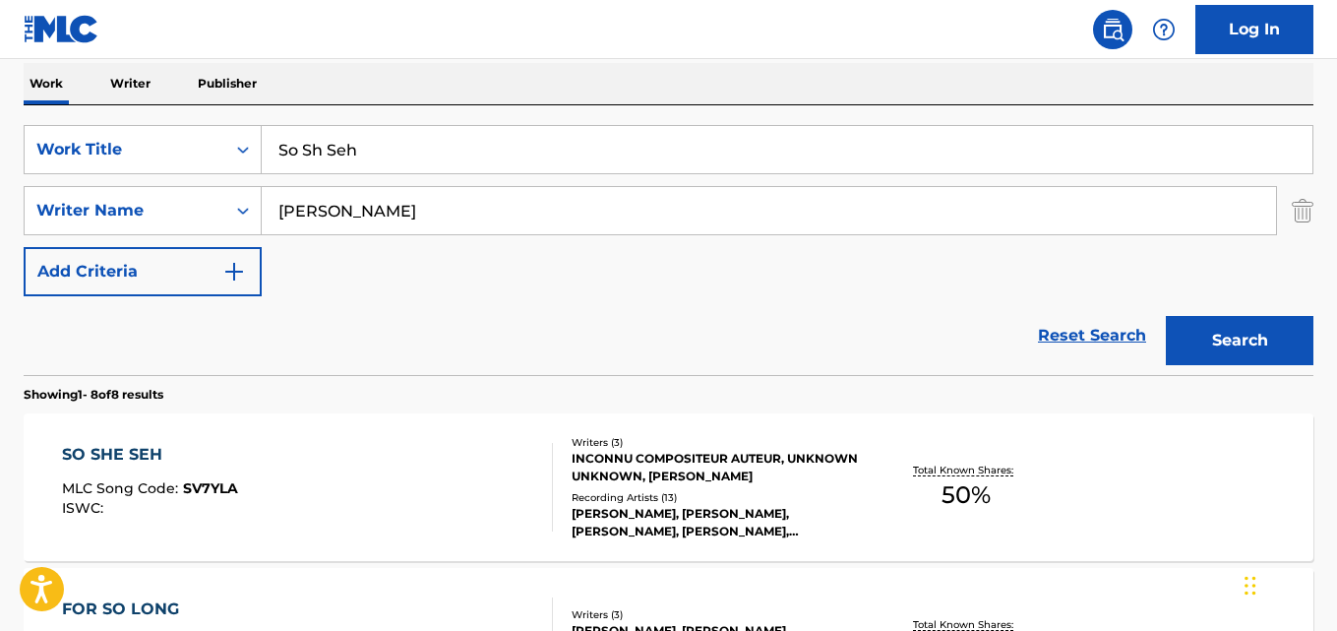
click at [357, 459] on div "SO SHE SEH MLC Song Code : SV7YLA ISWC :" at bounding box center [307, 487] width 490 height 89
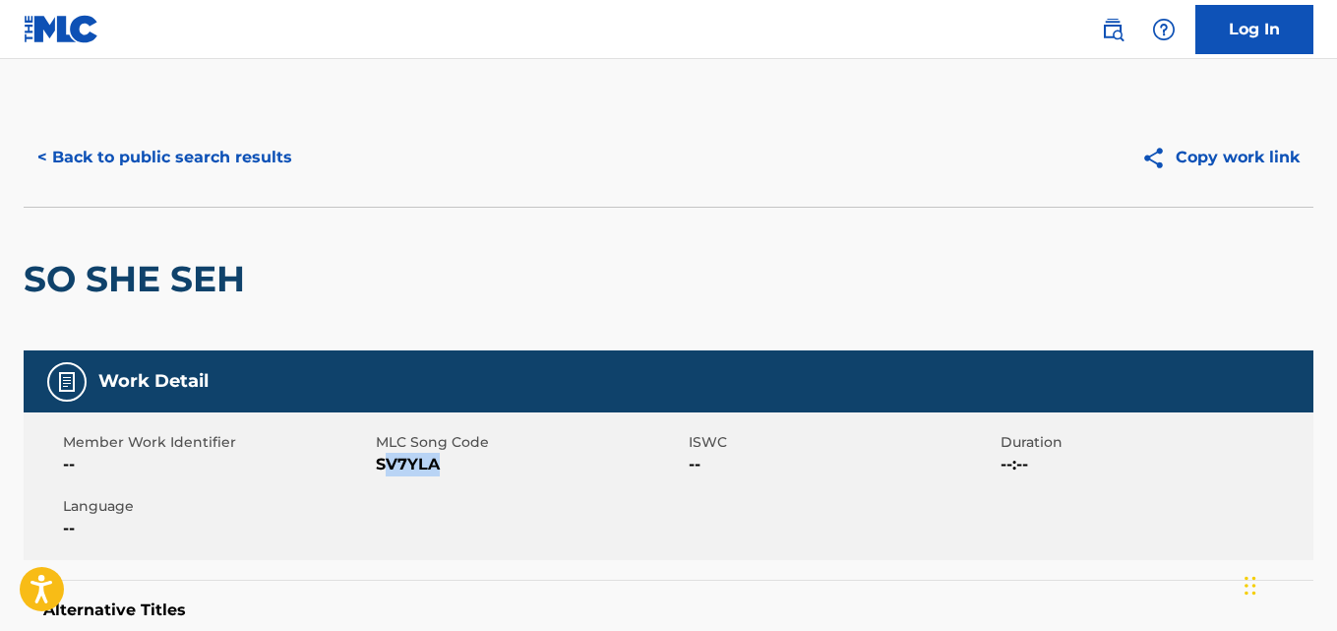
drag, startPoint x: 456, startPoint y: 463, endPoint x: 371, endPoint y: 468, distance: 84.8
click at [379, 466] on span "SV7YLA" at bounding box center [530, 465] width 308 height 24
click at [374, 466] on div "Member Work Identifier -- MLC Song Code SV7YLA ISWC -- Duration --:-- Language …" at bounding box center [669, 486] width 1290 height 148
click at [373, 466] on div "Member Work Identifier --" at bounding box center [219, 454] width 313 height 44
drag, startPoint x: 376, startPoint y: 465, endPoint x: 404, endPoint y: 469, distance: 28.8
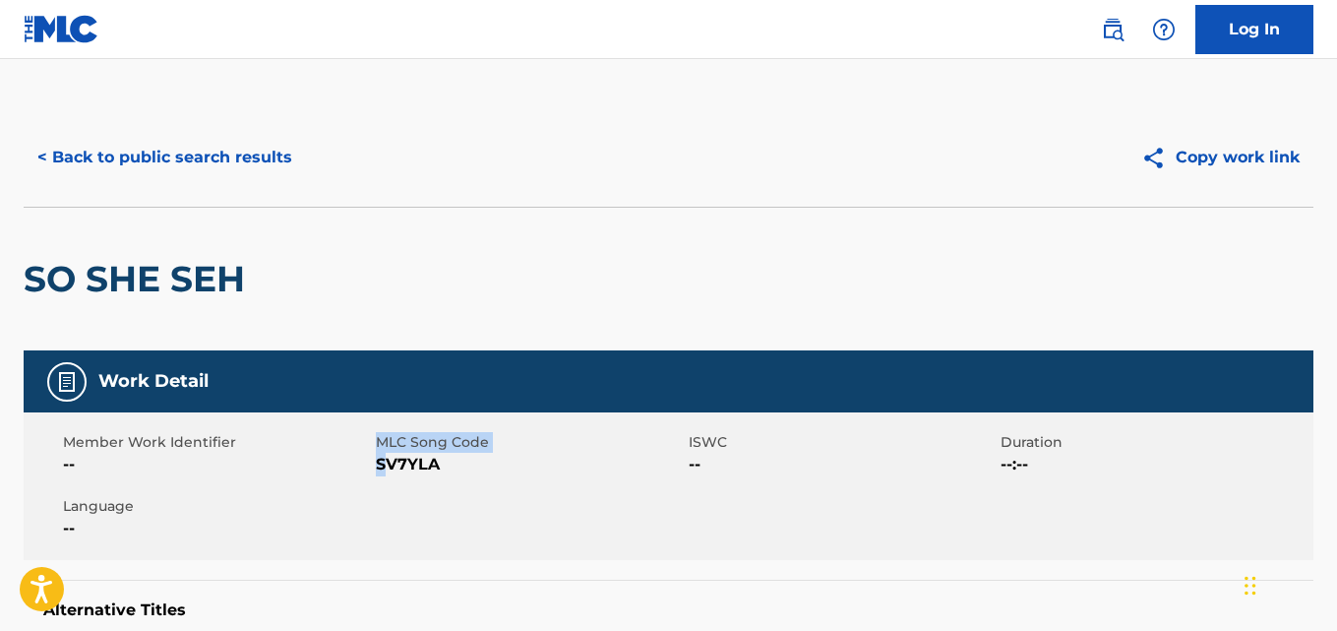
click at [386, 467] on div "Member Work Identifier -- MLC Song Code SV7YLA ISWC -- Duration --:-- Language …" at bounding box center [669, 486] width 1290 height 148
click at [447, 480] on div "Member Work Identifier -- MLC Song Code SV7YLA ISWC -- Duration --:-- Language …" at bounding box center [669, 486] width 1290 height 148
drag, startPoint x: 389, startPoint y: 463, endPoint x: 442, endPoint y: 465, distance: 53.2
click at [442, 465] on span "SV7YLA" at bounding box center [530, 465] width 308 height 24
copy span "SV7YLA"
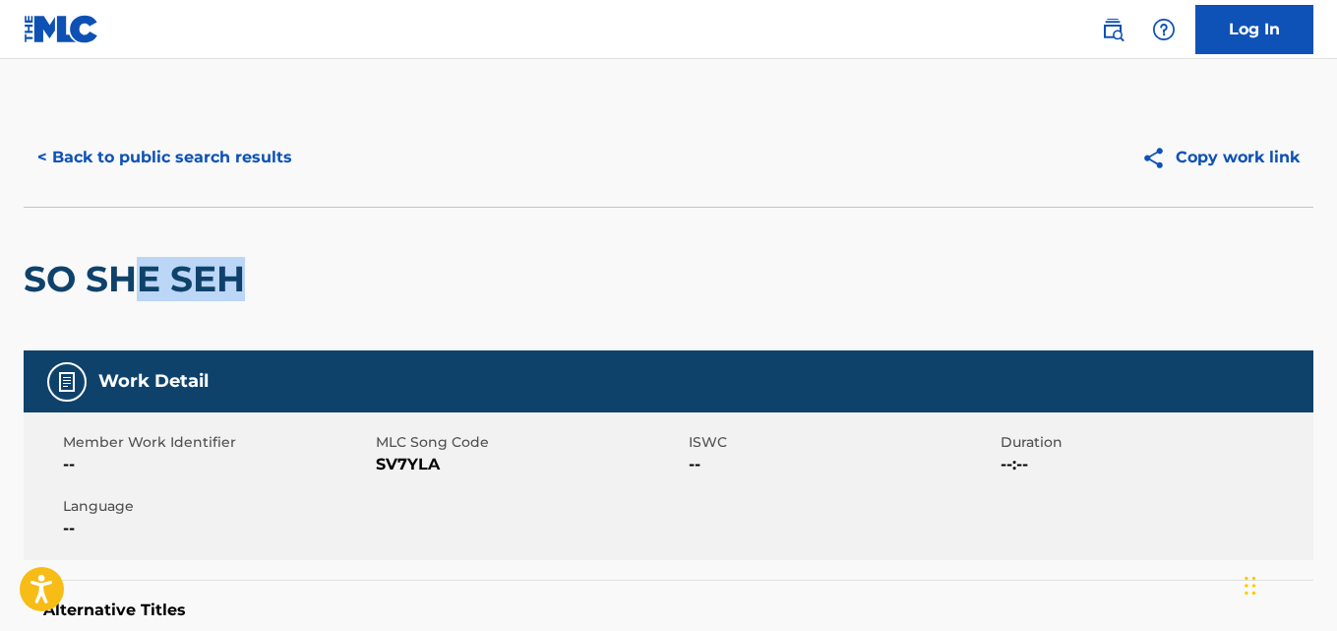
drag, startPoint x: 252, startPoint y: 289, endPoint x: 59, endPoint y: 295, distance: 192.9
click at [86, 294] on h2 "SO SHE SEH" at bounding box center [139, 279] width 231 height 44
click at [75, 295] on h2 "SO SHE SEH" at bounding box center [139, 279] width 231 height 44
click at [66, 295] on h2 "SO SHE SEH" at bounding box center [139, 279] width 231 height 44
drag, startPoint x: 59, startPoint y: 295, endPoint x: 21, endPoint y: 293, distance: 38.4
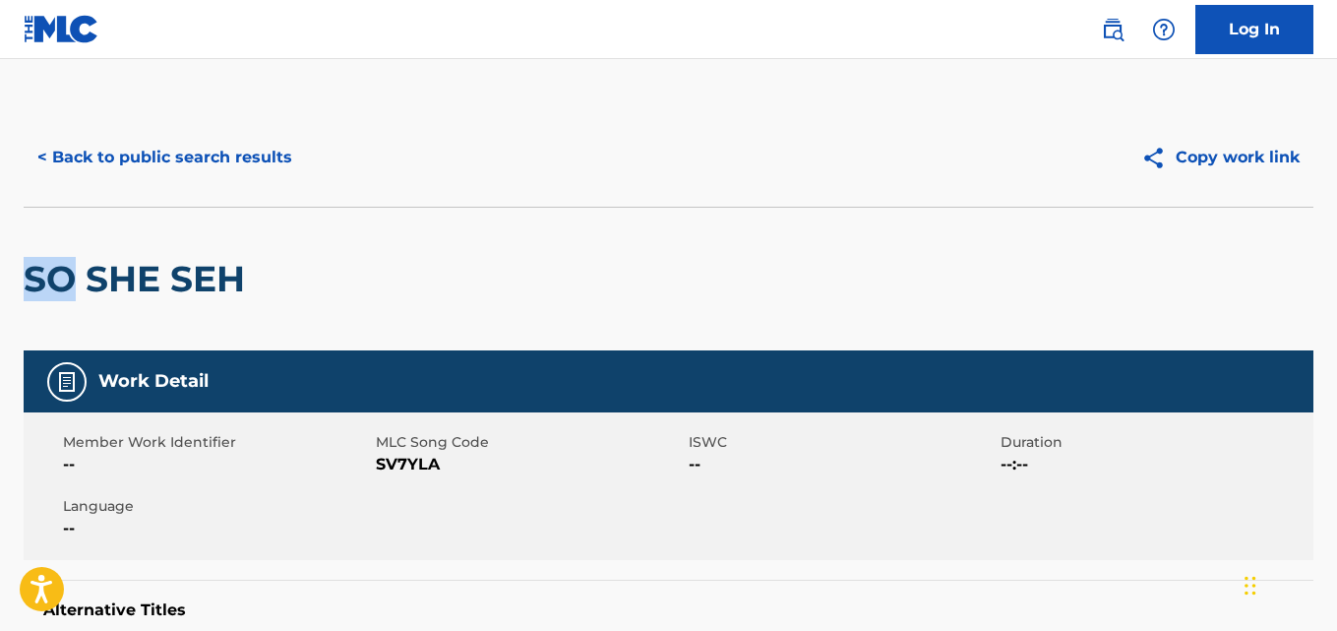
drag, startPoint x: 19, startPoint y: 293, endPoint x: 52, endPoint y: 292, distance: 33.5
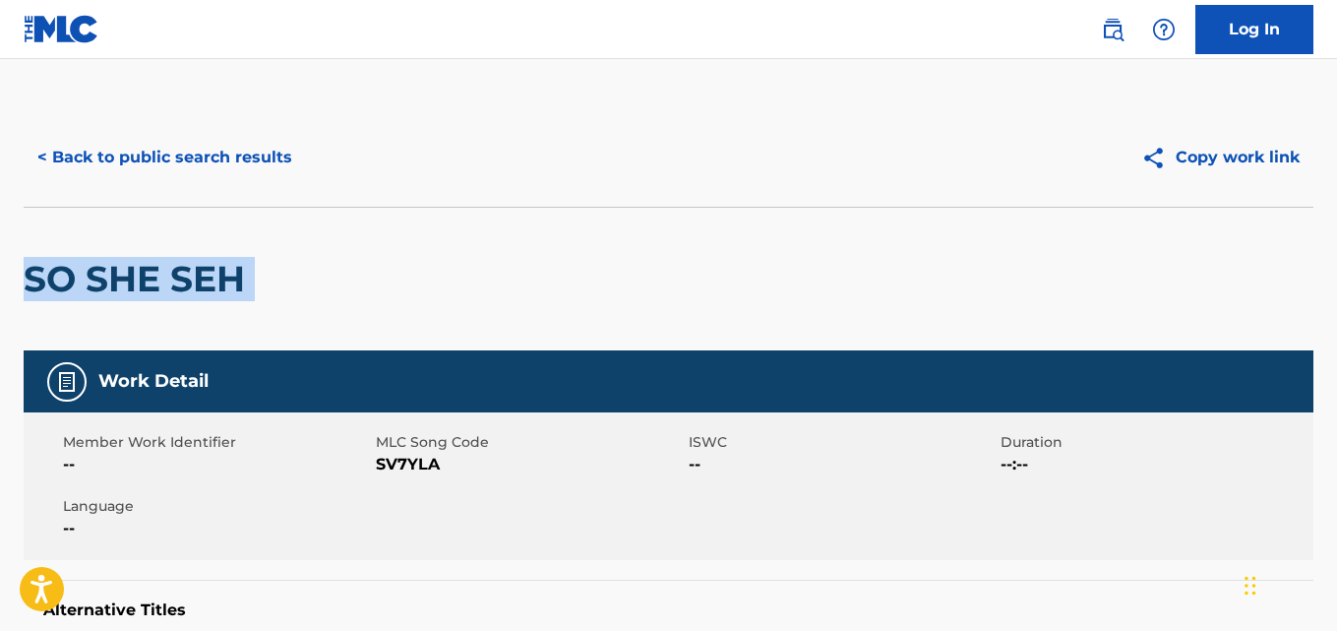
copy div "SO SHE SEH"
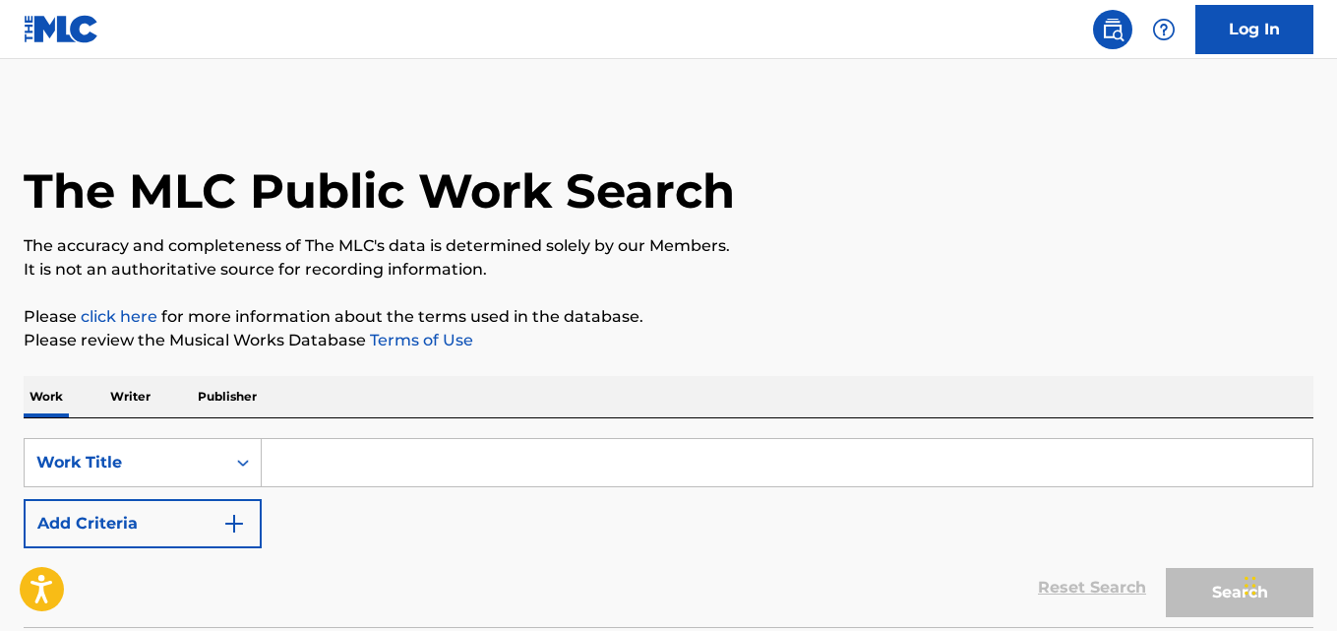
click at [316, 474] on input "Search Form" at bounding box center [787, 462] width 1051 height 47
paste input "Love Will Guide"
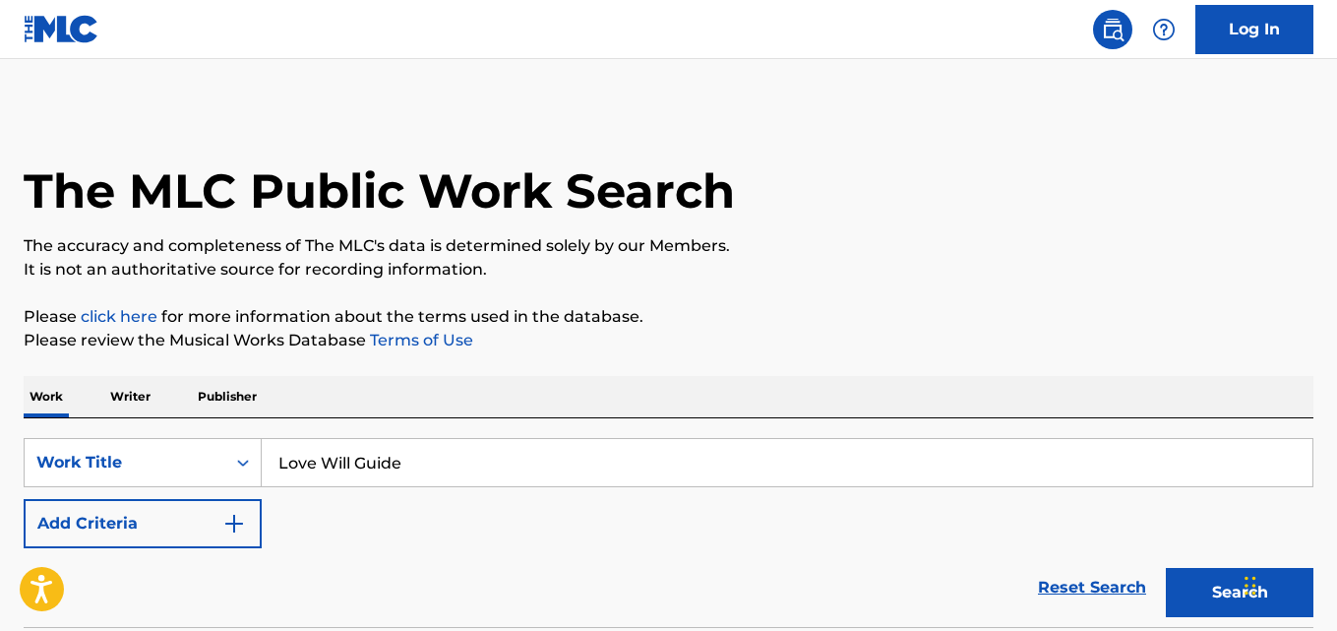
type input "Love Will Guide"
click at [229, 519] on img "Search Form" at bounding box center [234, 524] width 24 height 24
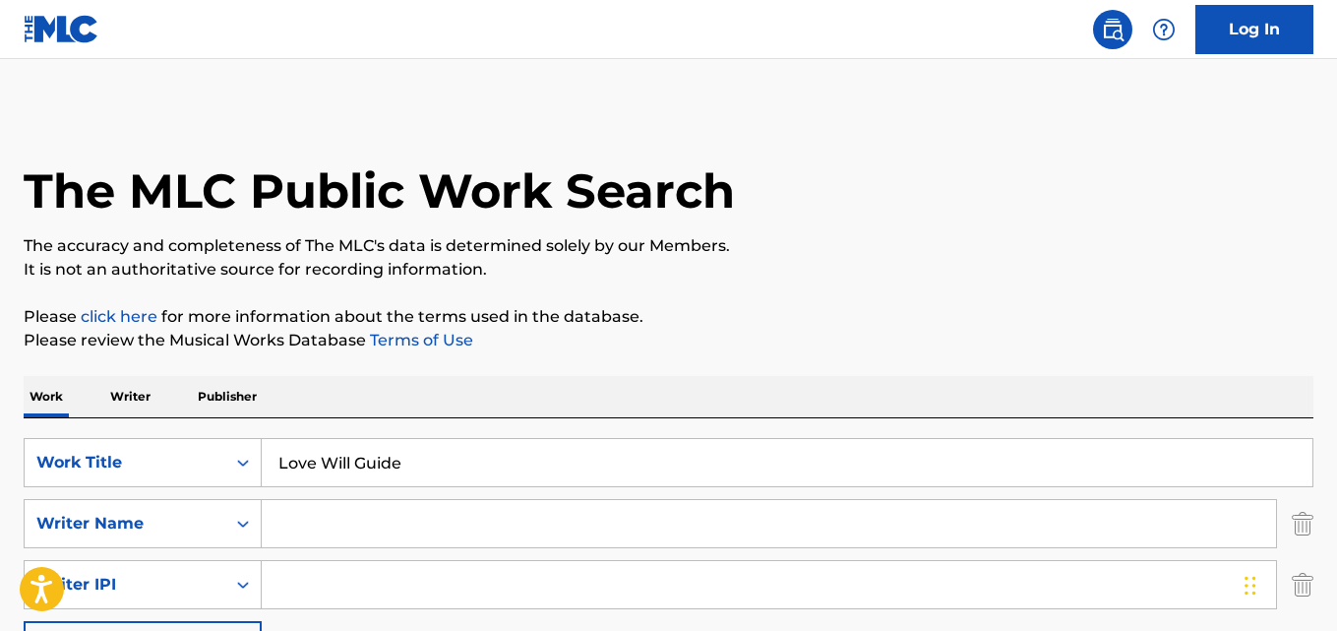
click at [348, 521] on input "Search Form" at bounding box center [769, 523] width 1014 height 47
paste input "Eva Eastwood"
type input "Eva Eastwood"
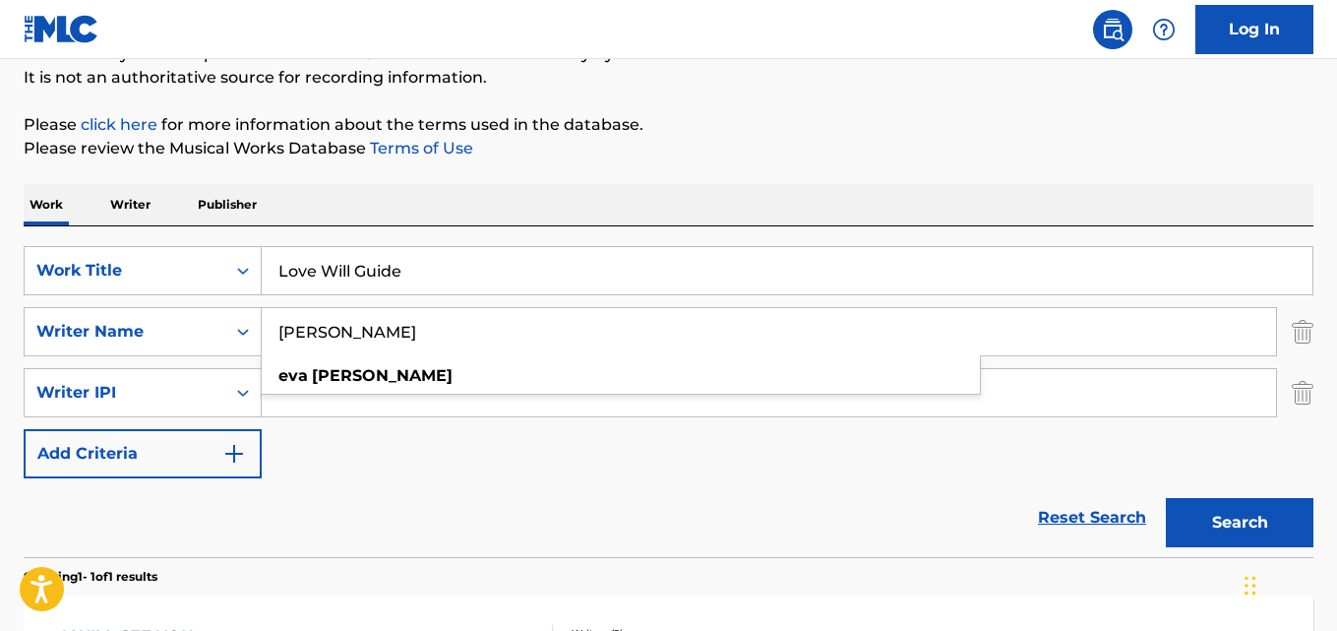
scroll to position [197, 0]
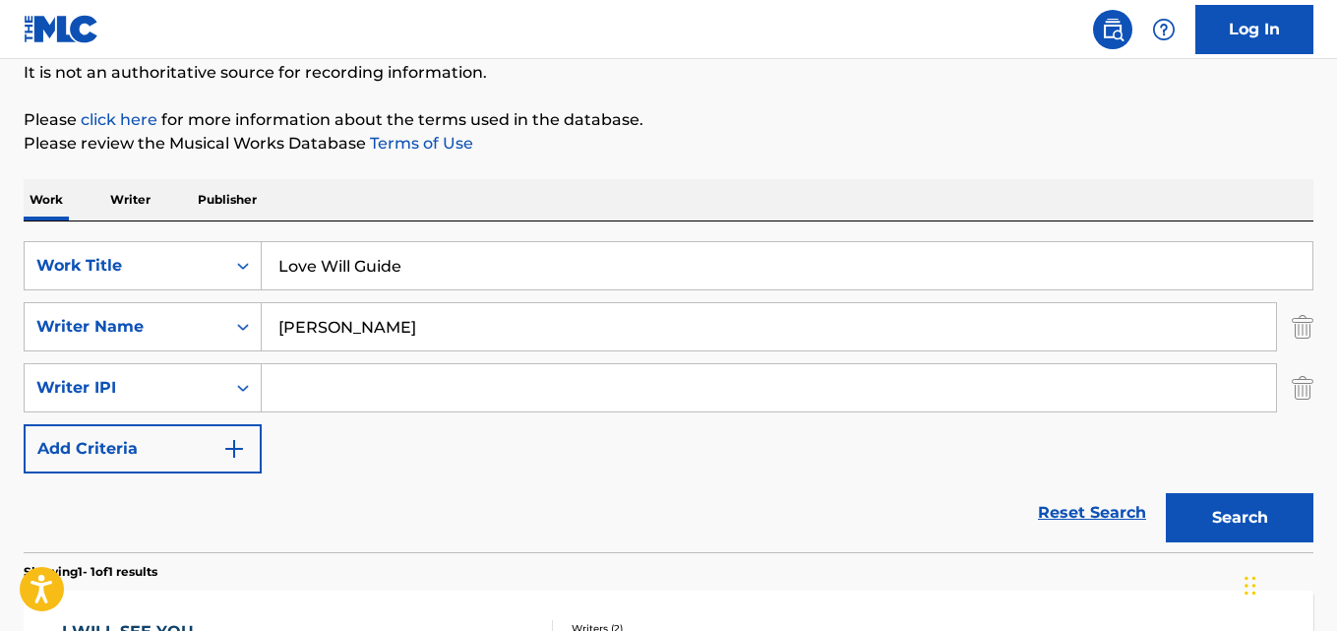
click at [1297, 394] on img "Search Form" at bounding box center [1303, 387] width 22 height 49
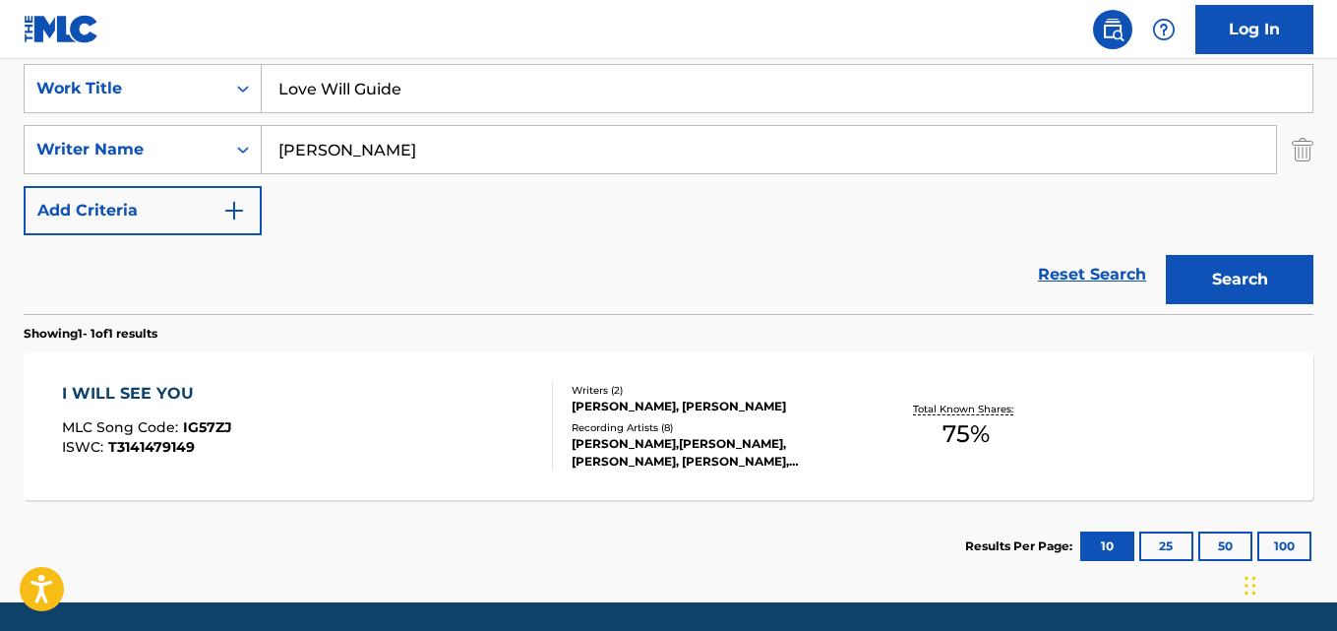
scroll to position [394, 0]
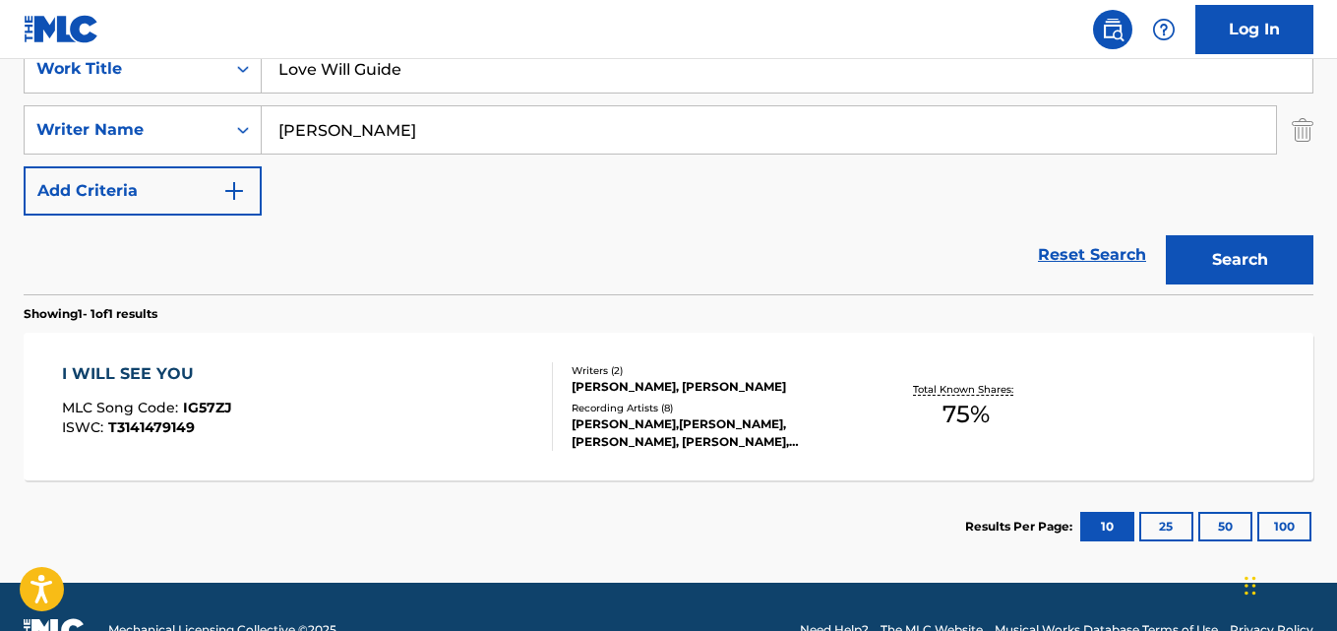
click at [1224, 262] on button "Search" at bounding box center [1240, 259] width 148 height 49
click at [1224, 215] on div "SearchWithCriteria7fc8411c-745d-4cf3-8267-2fb93d66bdf1 Work Title Love Will Gui…" at bounding box center [669, 129] width 1290 height 171
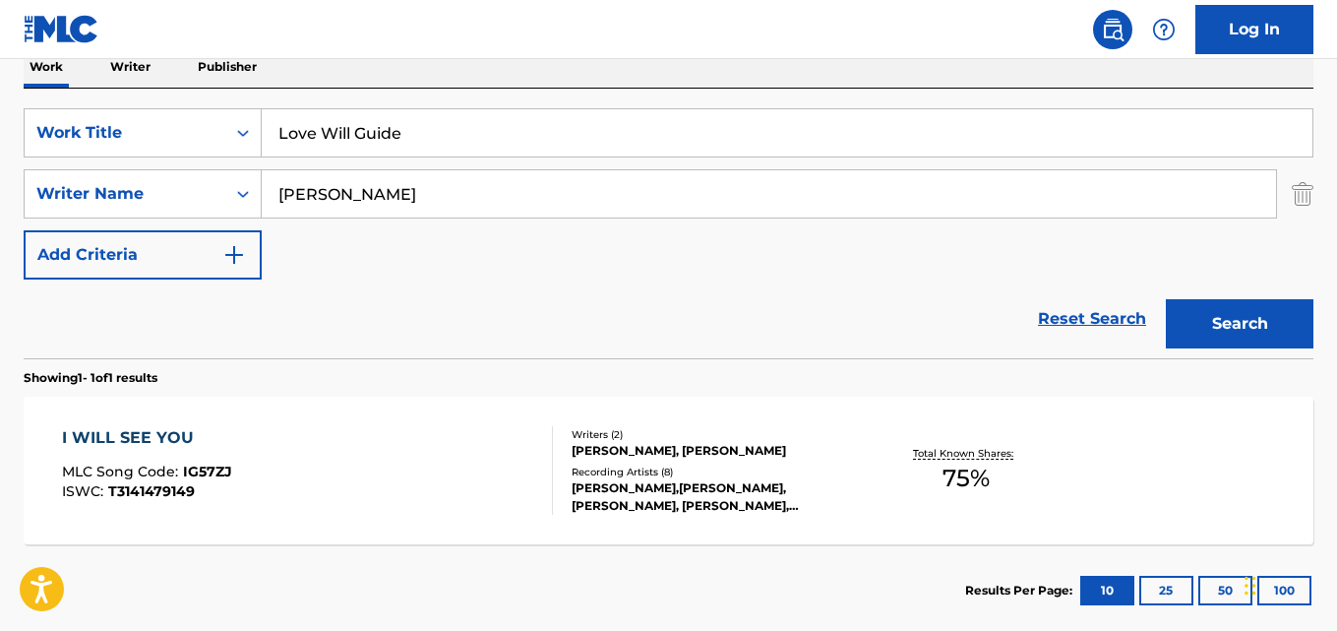
scroll to position [295, 0]
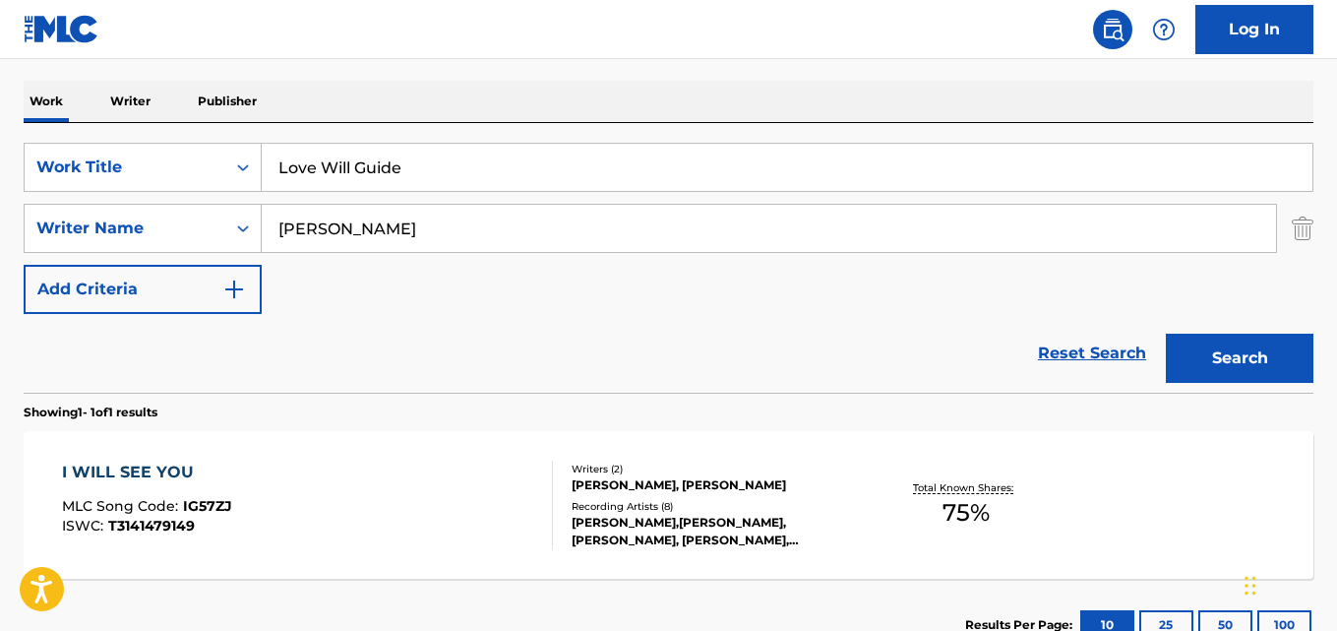
click at [404, 183] on input "Love Will Guide" at bounding box center [787, 167] width 1051 height 47
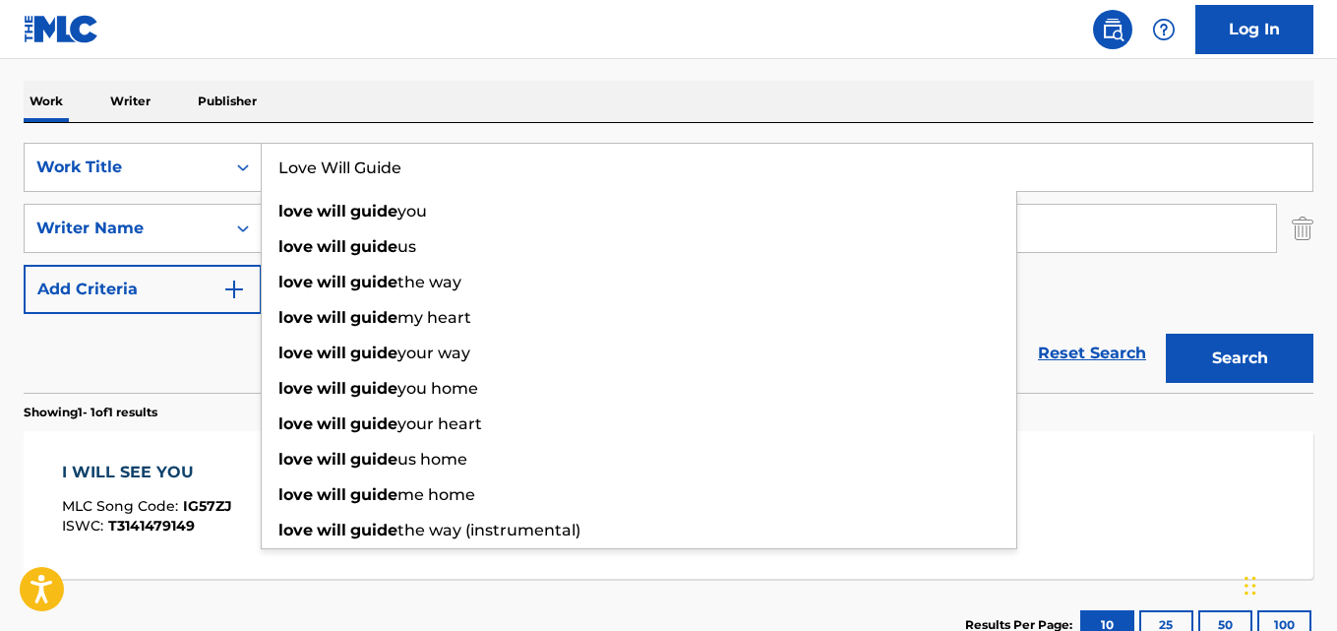
paste input "Fonética"
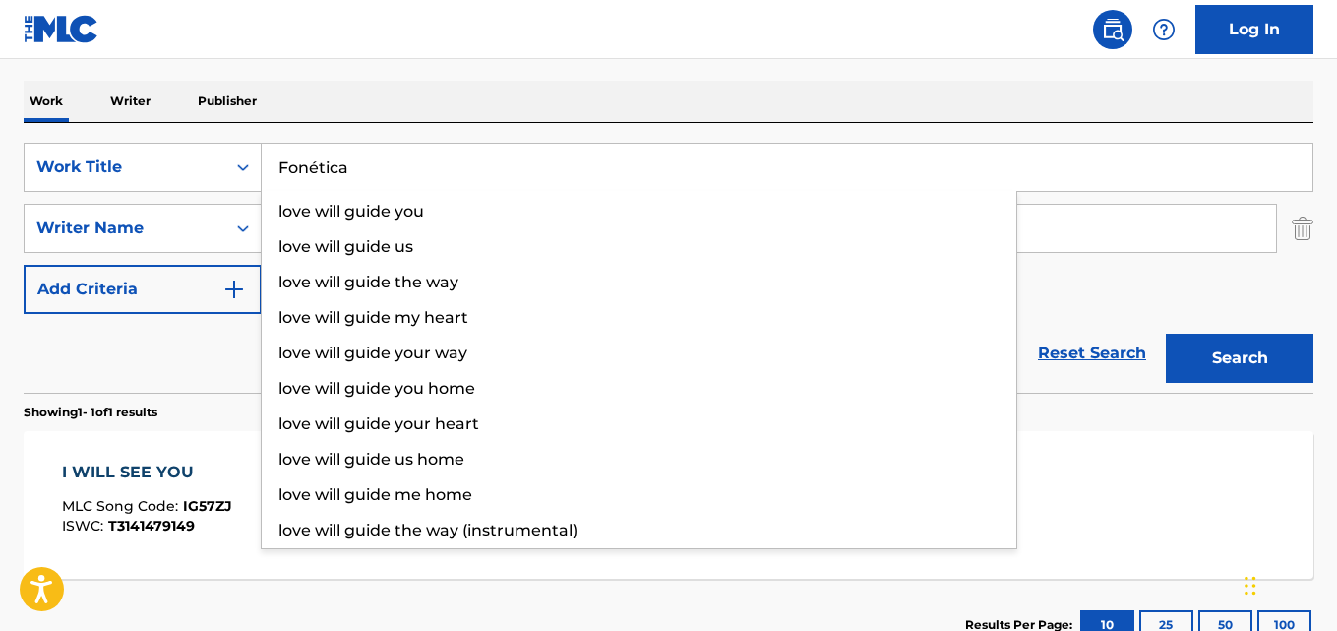
click at [323, 167] on input "Fonética" at bounding box center [787, 167] width 1051 height 47
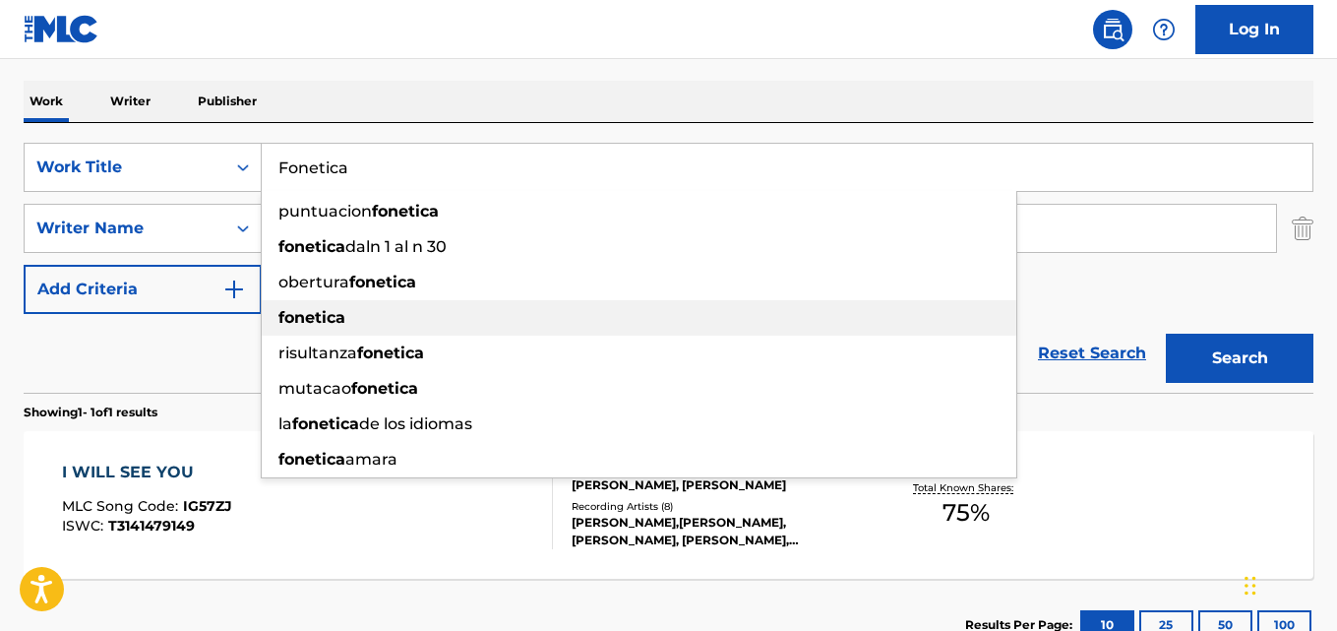
type input "Fonetica"
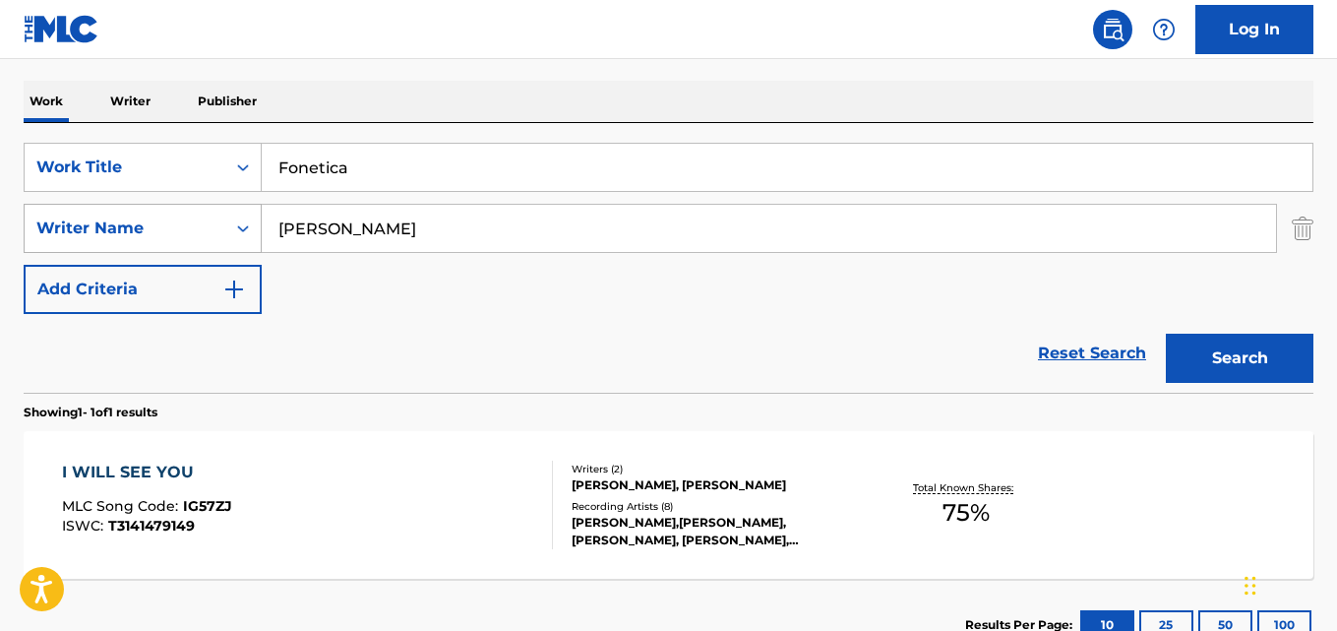
drag, startPoint x: 300, startPoint y: 220, endPoint x: 229, endPoint y: 225, distance: 71.0
click at [218, 220] on div "SearchWithCriteria12a4ff79-8388-47a1-9617-ee36d19746fd Writer Name Eva Eastwood" at bounding box center [669, 228] width 1290 height 49
click at [218, 220] on div "Writer Name" at bounding box center [125, 228] width 201 height 37
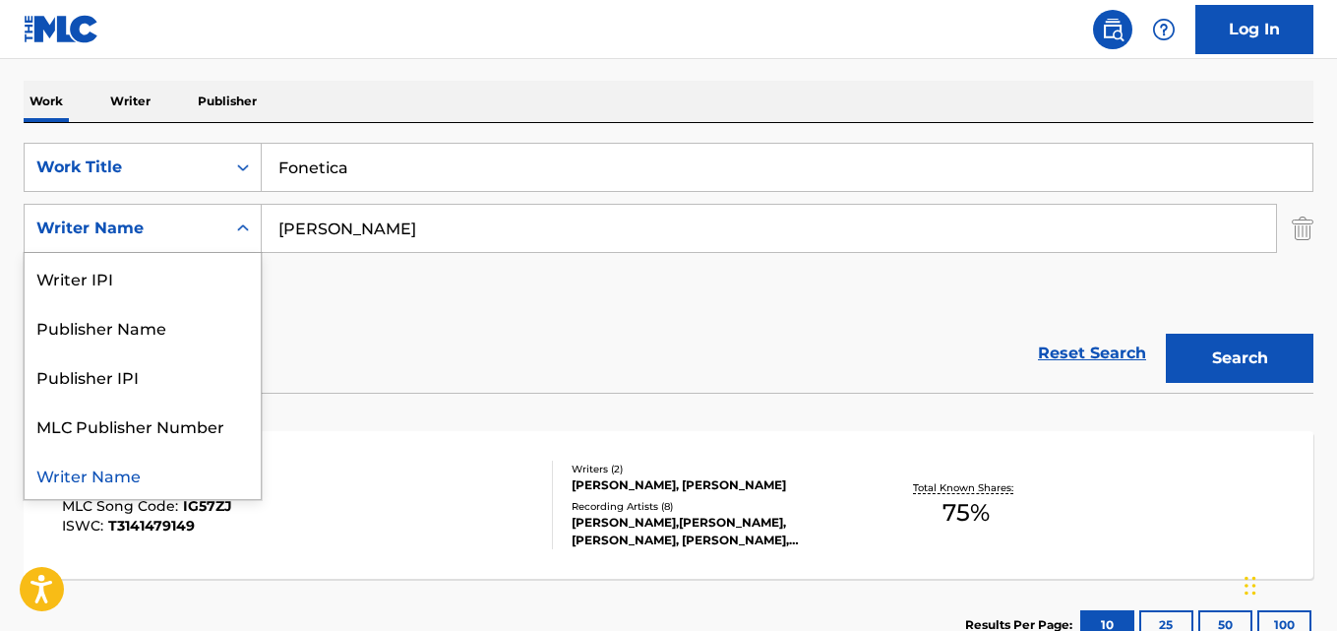
click at [443, 229] on input "Eva Eastwood" at bounding box center [769, 228] width 1014 height 47
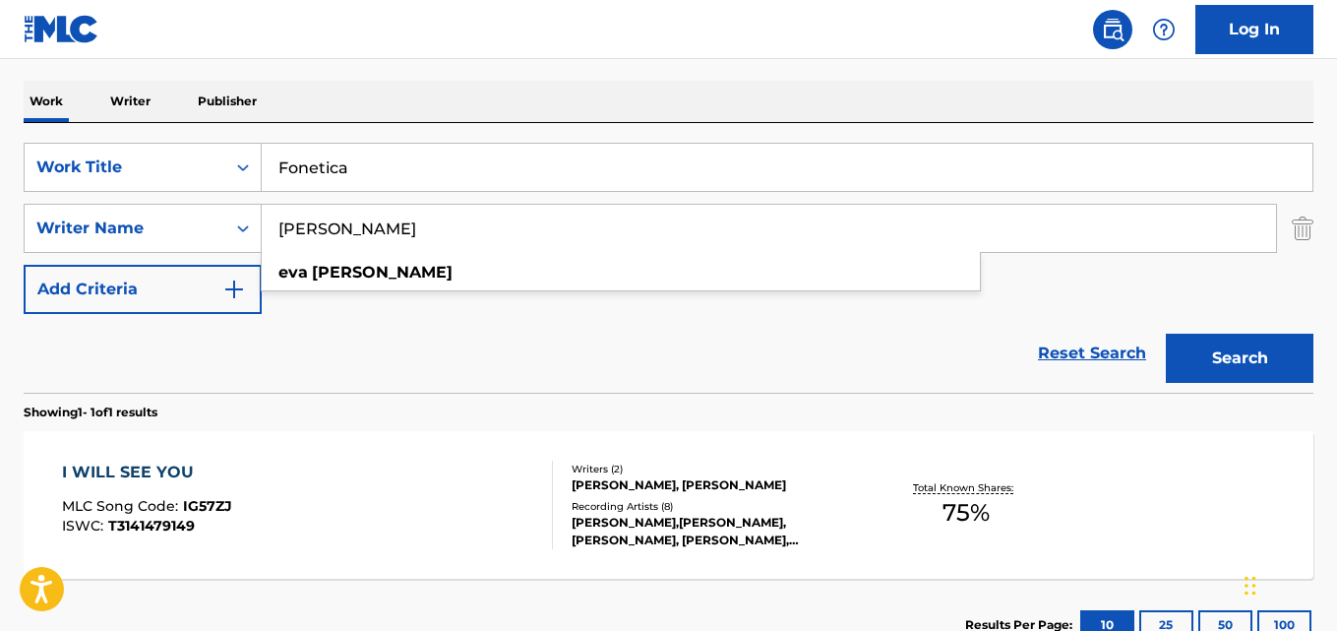
paste input "MC Lan"
type input "MC Lan"
click at [1166, 334] on button "Search" at bounding box center [1240, 358] width 148 height 49
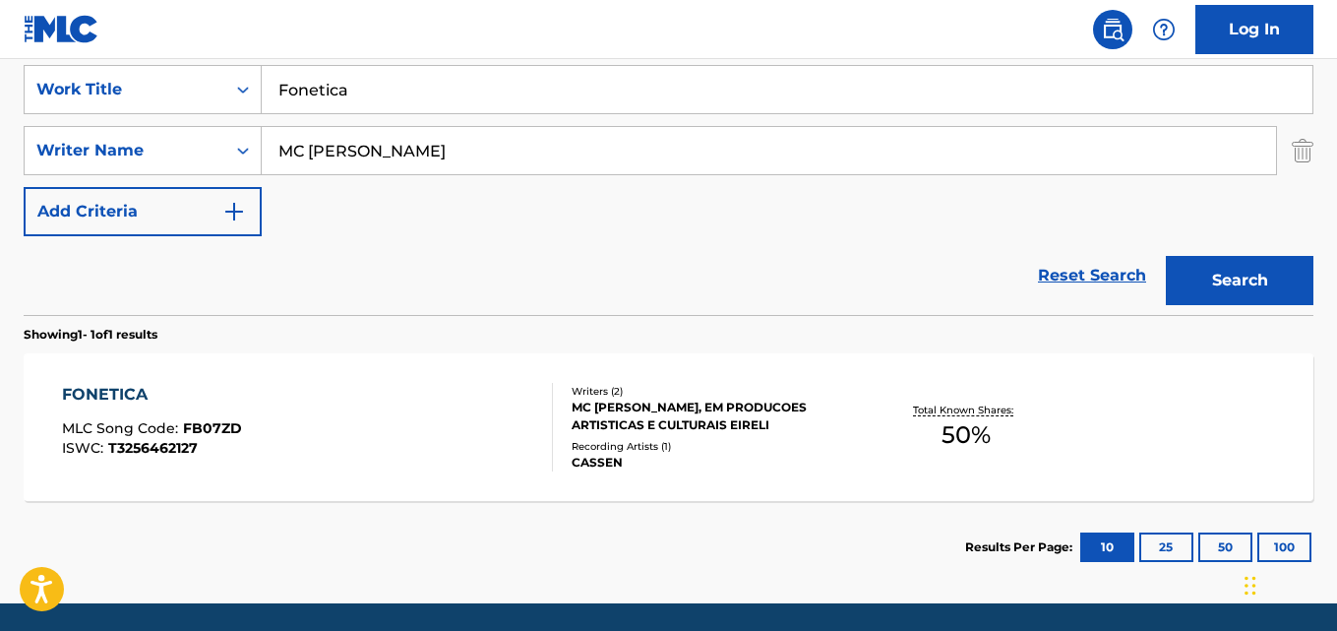
scroll to position [341, 0]
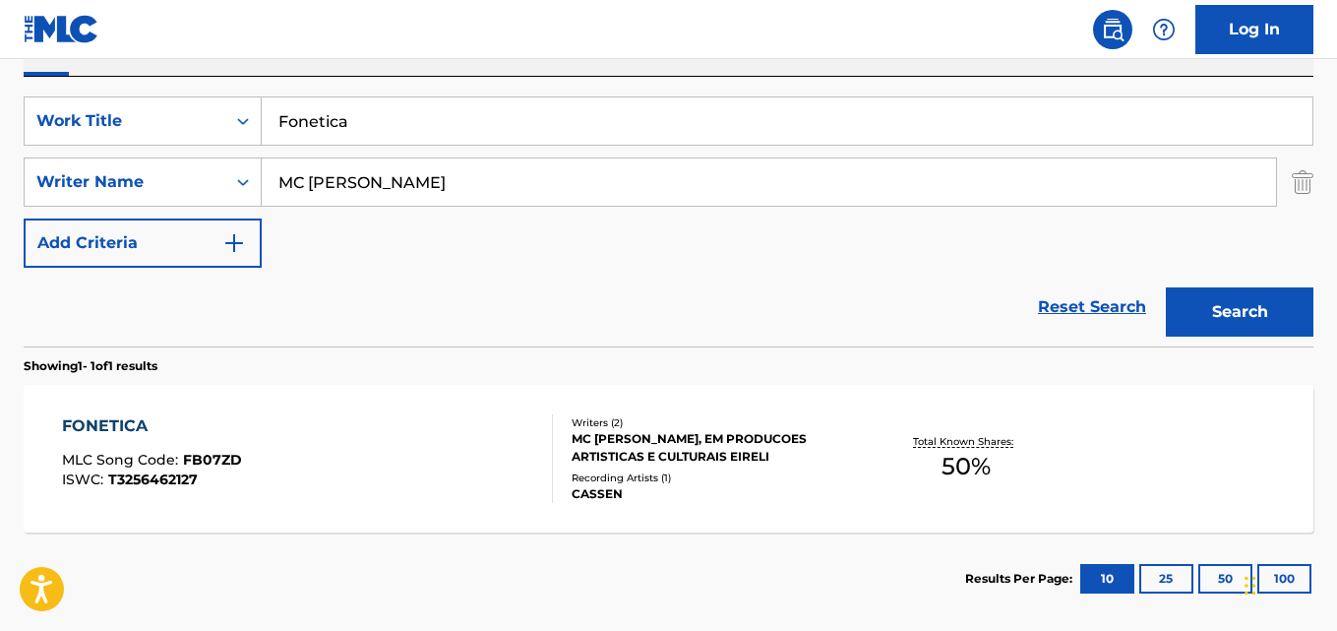
click at [367, 457] on div "FONETICA MLC Song Code : FB07ZD ISWC : T3256462127" at bounding box center [307, 458] width 490 height 89
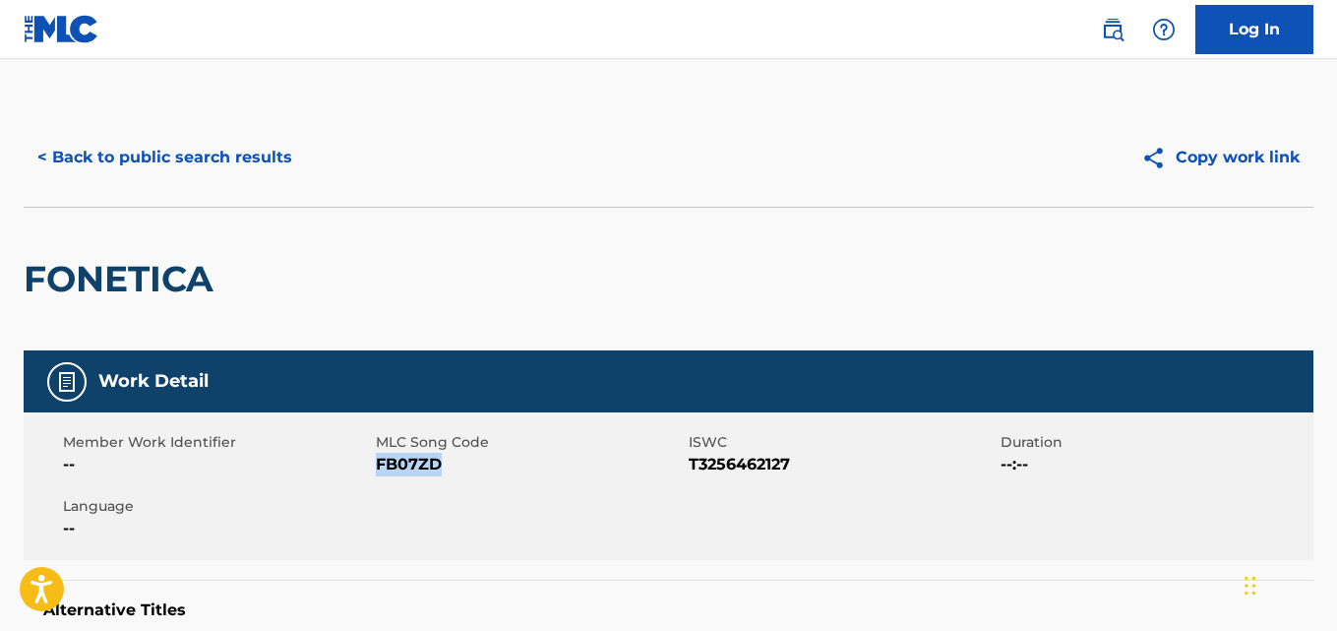
drag, startPoint x: 441, startPoint y: 461, endPoint x: 380, endPoint y: 467, distance: 61.3
click at [380, 467] on span "FB07ZD" at bounding box center [530, 465] width 308 height 24
copy span "FB07ZD"
drag, startPoint x: 28, startPoint y: 274, endPoint x: 217, endPoint y: 276, distance: 189.9
click at [80, 275] on h2 "FONETICA" at bounding box center [124, 279] width 200 height 44
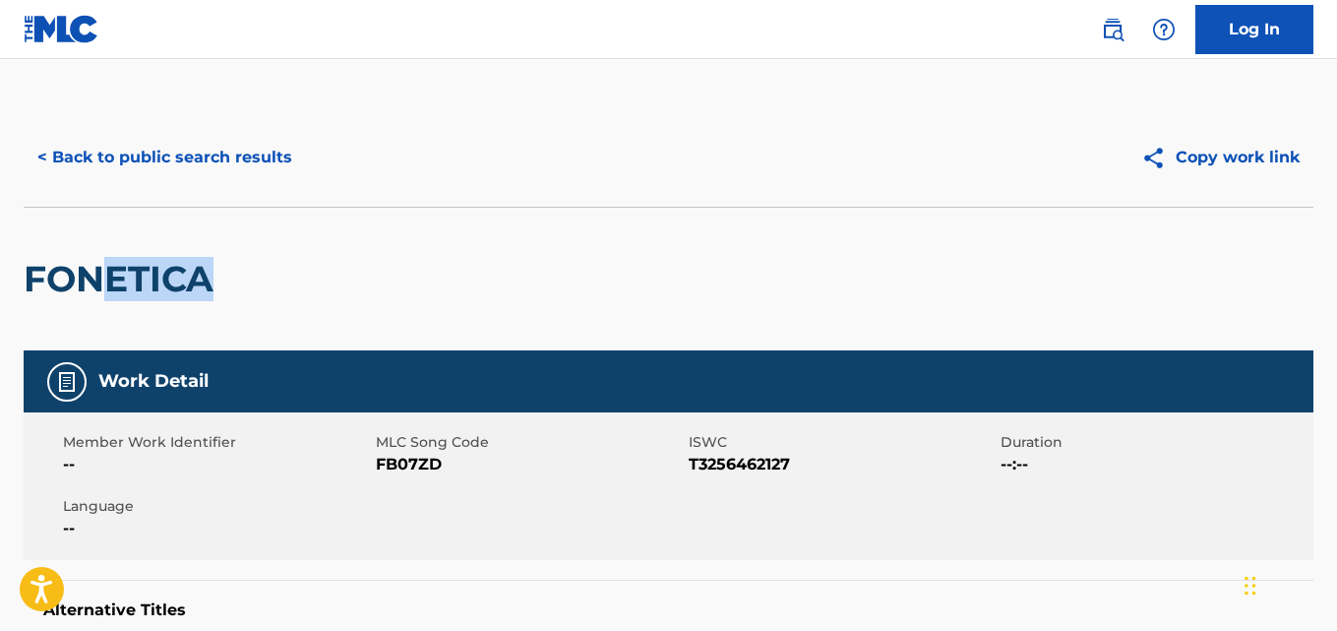
click at [217, 276] on h2 "FONETICA" at bounding box center [124, 279] width 200 height 44
click at [219, 276] on h2 "FONETICA" at bounding box center [124, 279] width 200 height 44
drag, startPoint x: 279, startPoint y: 283, endPoint x: 7, endPoint y: 283, distance: 272.5
copy h2 "FONETICA"
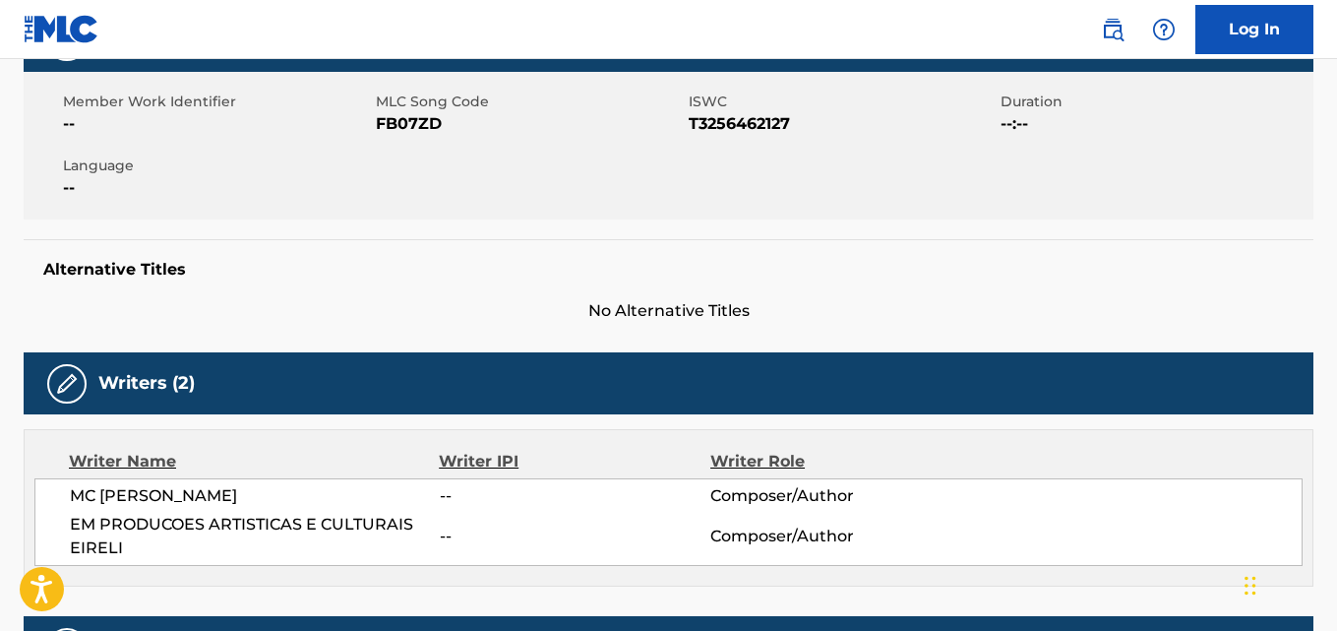
scroll to position [394, 0]
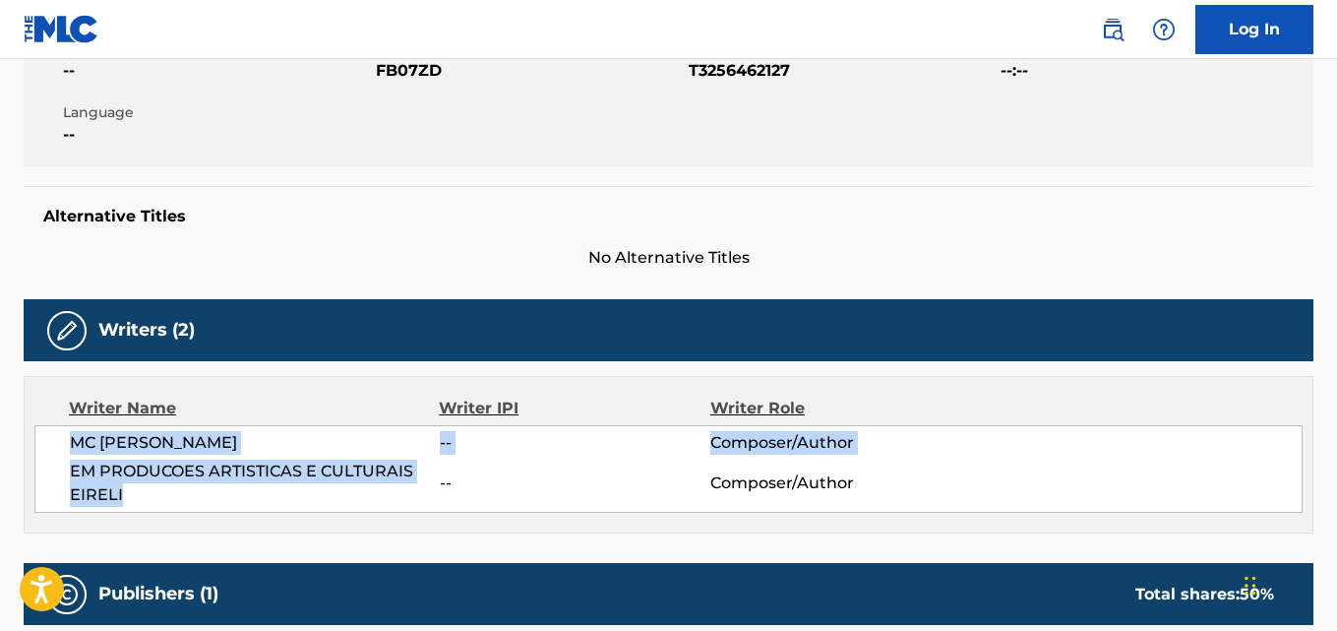
drag, startPoint x: 128, startPoint y: 494, endPoint x: 72, endPoint y: 453, distance: 69.7
click at [72, 453] on div "MC LAN -- Composer/Author EM PRODUCOES ARTISTICAS E CULTURAIS EIRELI -- Compose…" at bounding box center [668, 469] width 1268 height 88
click at [564, 479] on span "--" at bounding box center [575, 483] width 271 height 24
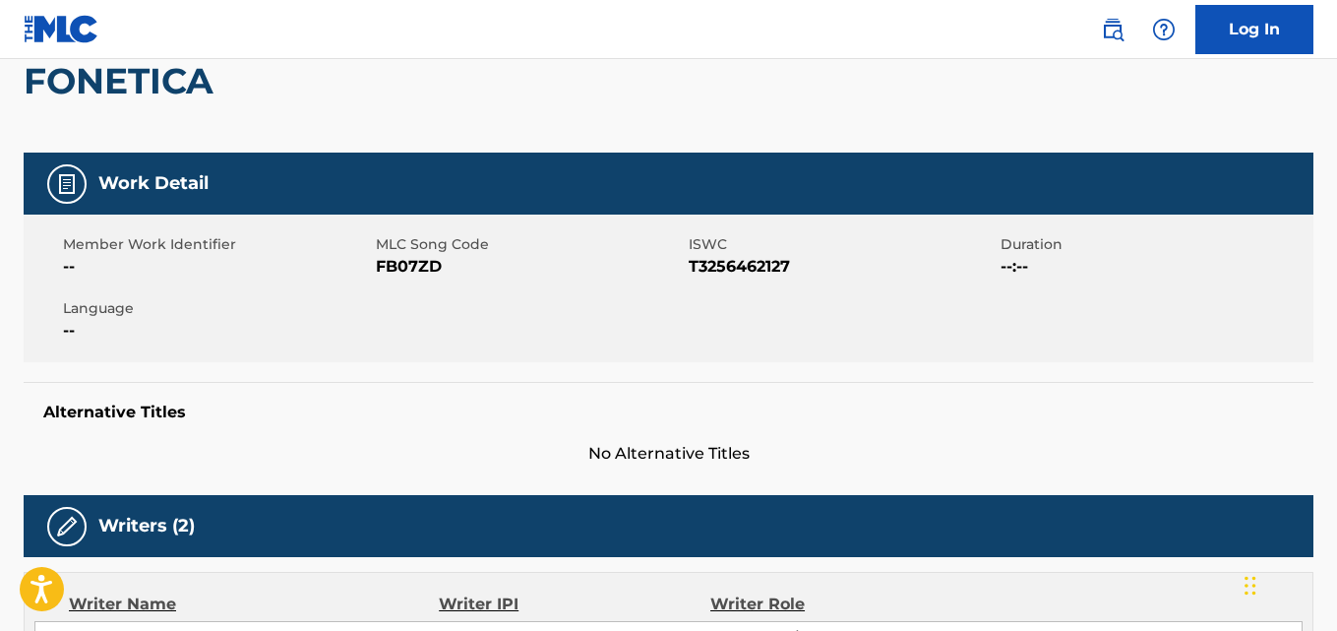
scroll to position [0, 0]
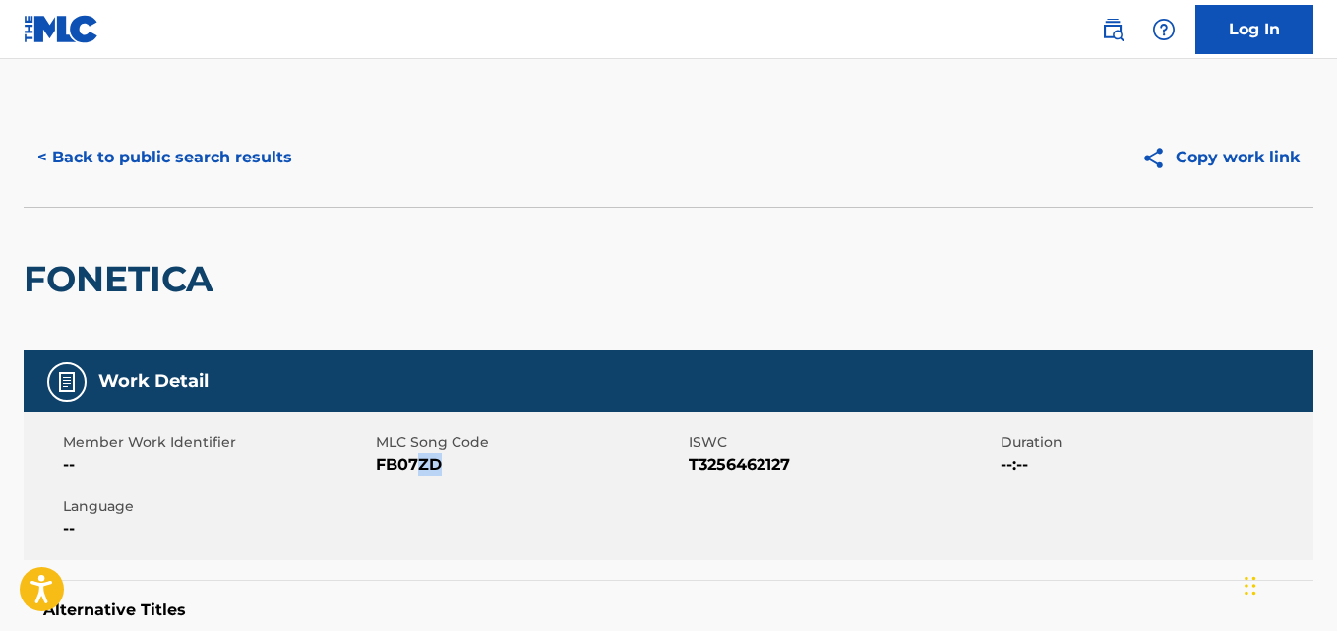
drag, startPoint x: 440, startPoint y: 464, endPoint x: 400, endPoint y: 464, distance: 39.4
click at [400, 464] on span "FB07ZD" at bounding box center [530, 465] width 308 height 24
drag, startPoint x: 380, startPoint y: 462, endPoint x: 452, endPoint y: 472, distance: 72.5
click at [452, 472] on span "FB07ZD" at bounding box center [530, 465] width 308 height 24
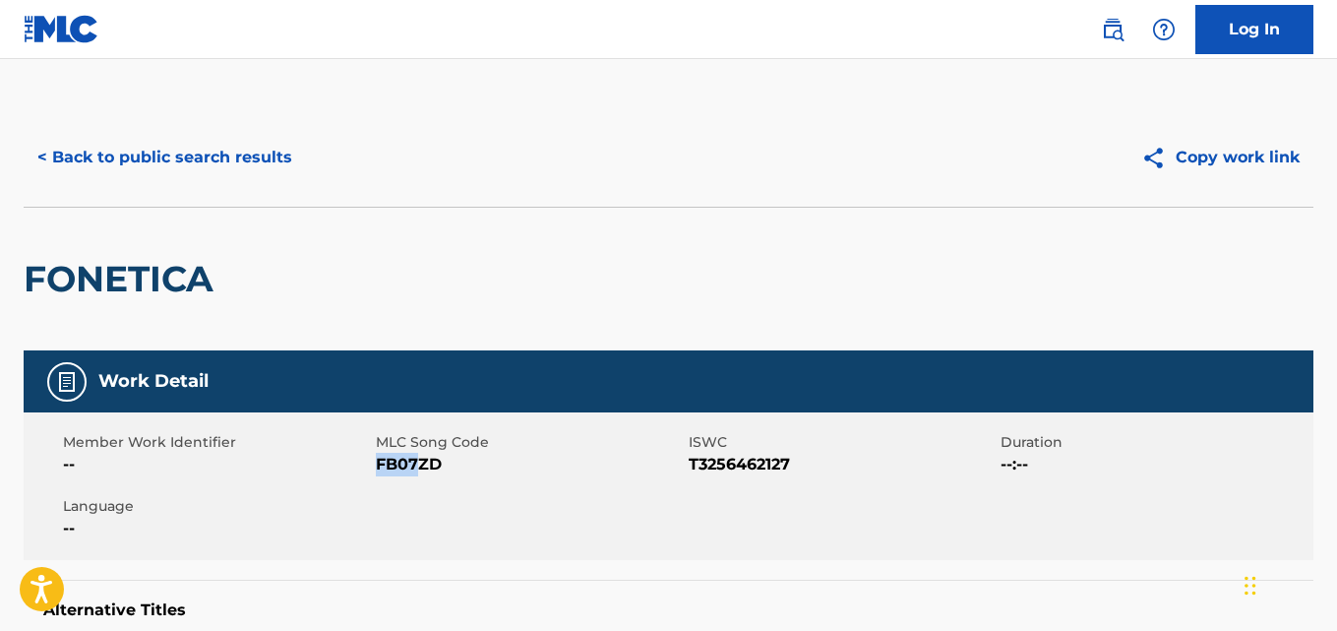
drag, startPoint x: 378, startPoint y: 461, endPoint x: 427, endPoint y: 464, distance: 49.3
click at [427, 464] on span "FB07ZD" at bounding box center [530, 465] width 308 height 24
drag, startPoint x: 427, startPoint y: 464, endPoint x: 437, endPoint y: 466, distance: 10.0
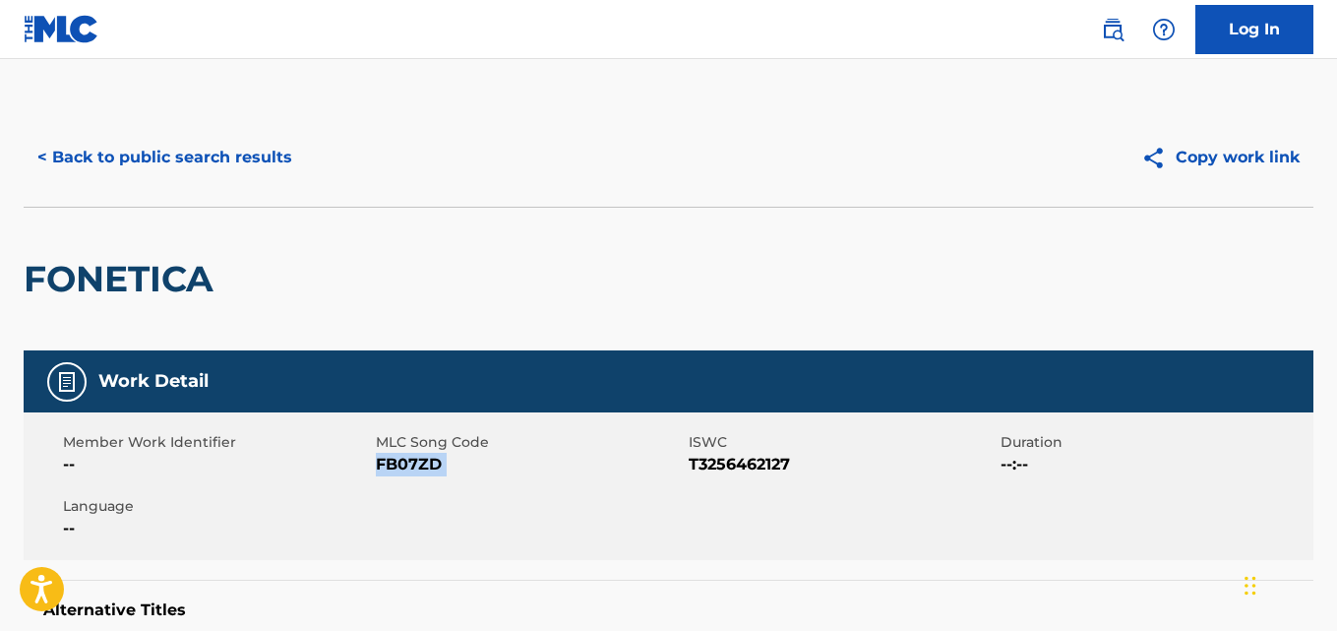
click at [437, 466] on span "FB07ZD" at bounding box center [530, 465] width 308 height 24
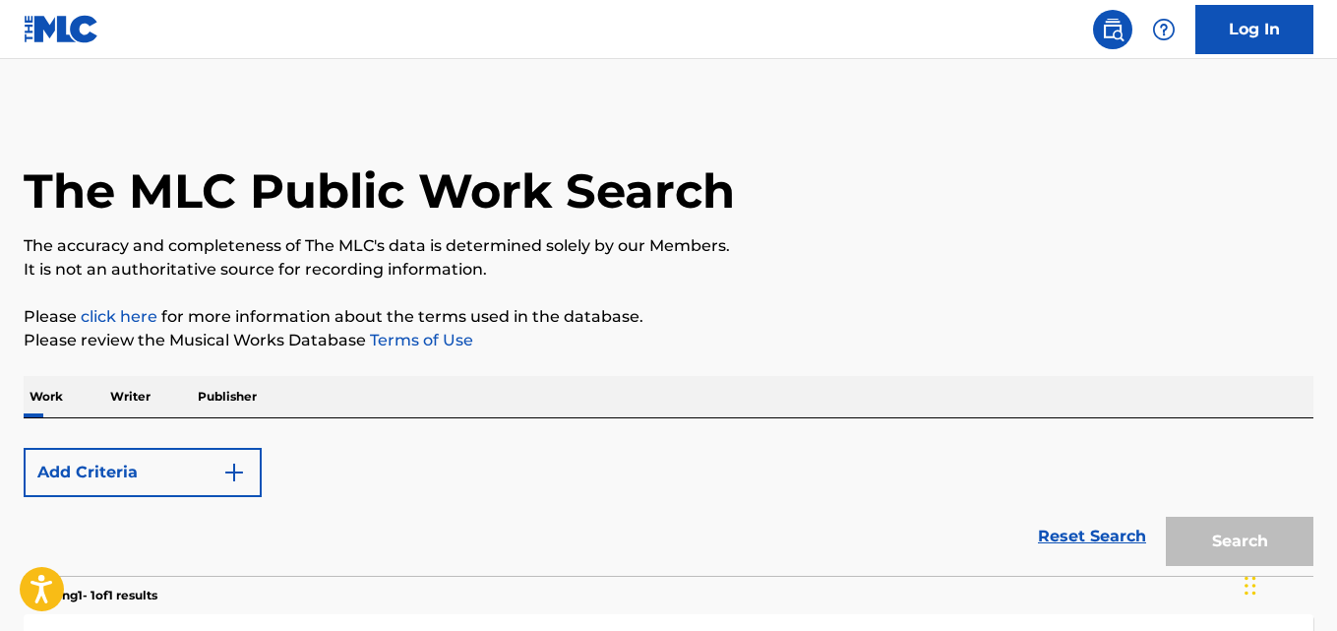
scroll to position [328, 0]
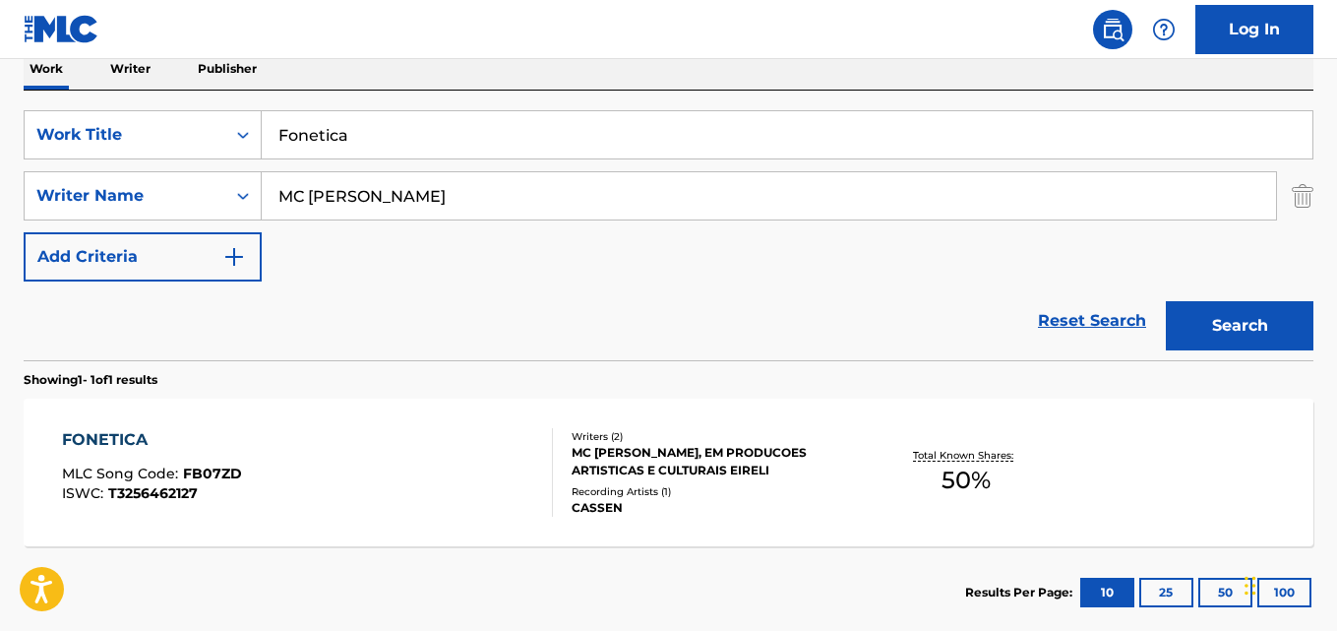
click at [353, 136] on input "Fonetica" at bounding box center [787, 134] width 1051 height 47
drag, startPoint x: 353, startPoint y: 136, endPoint x: 393, endPoint y: 144, distance: 40.1
click at [354, 136] on input "Fonetica" at bounding box center [787, 134] width 1051 height 47
paste input "ila Indiana Sentou, Próxima Ih For"
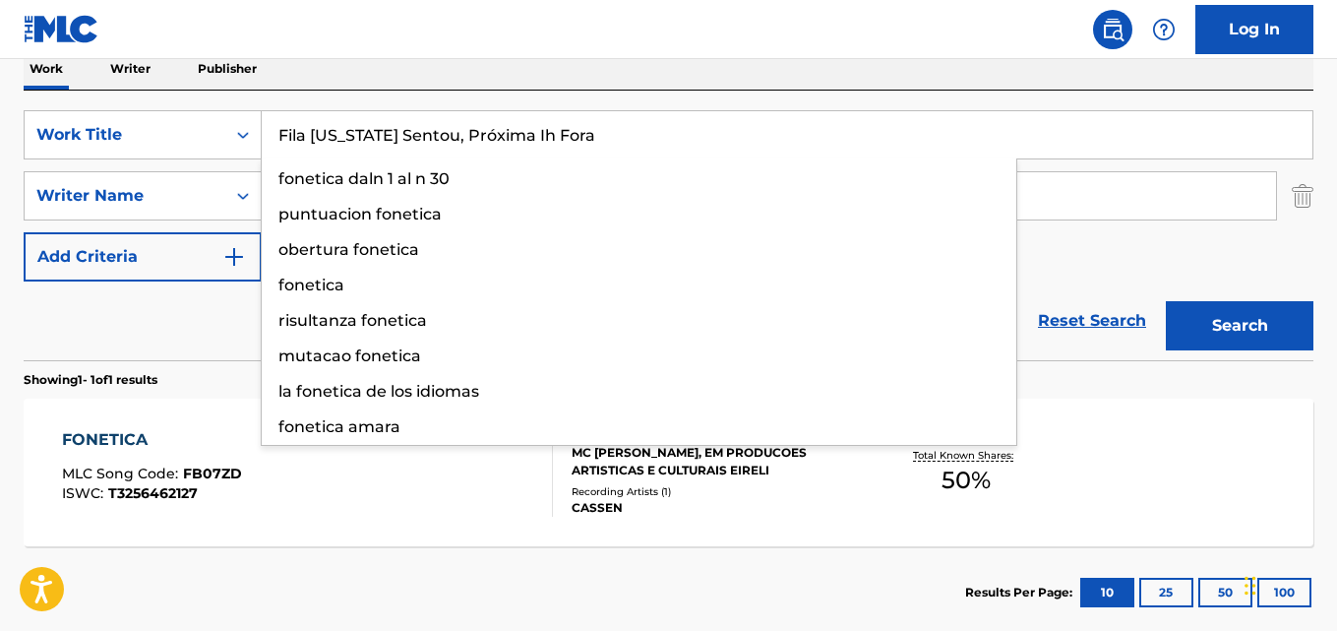
click at [1166, 301] on button "Search" at bounding box center [1240, 325] width 148 height 49
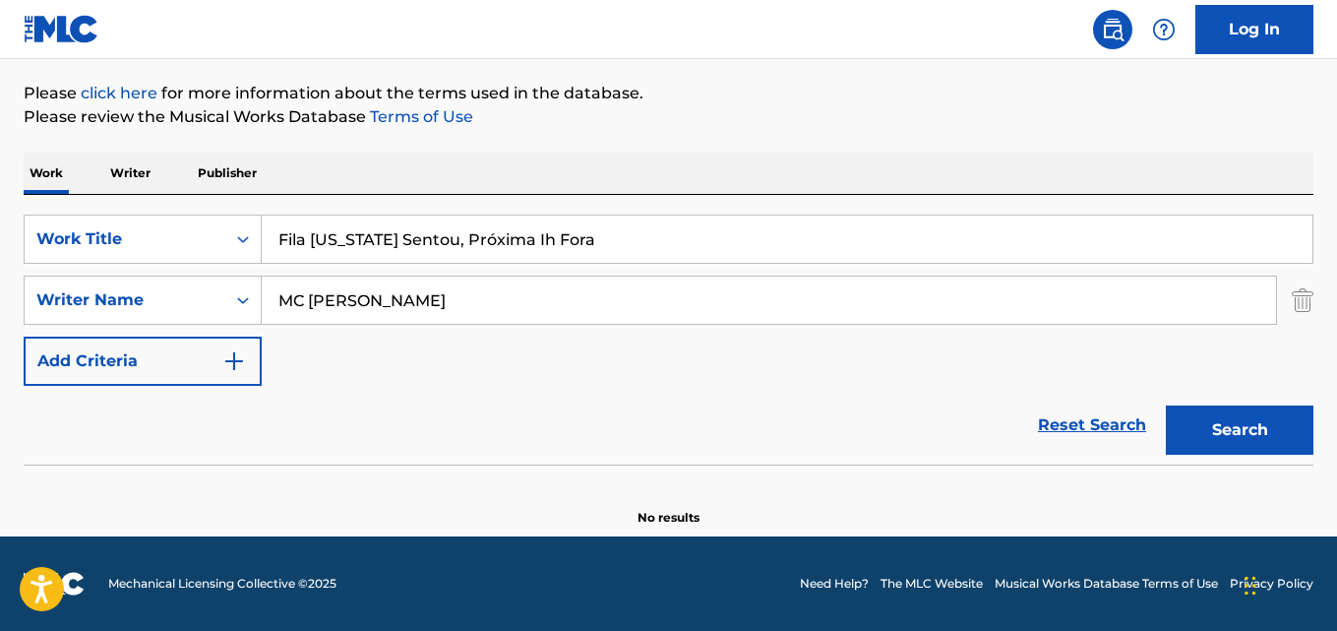
scroll to position [223, 0]
click at [474, 238] on input "Fila Indiana Sentou, Próxima Ih Fora" at bounding box center [787, 238] width 1051 height 47
paste input "Shine"
type input "Shine"
click at [362, 298] on input "MC Lan" at bounding box center [769, 299] width 1014 height 47
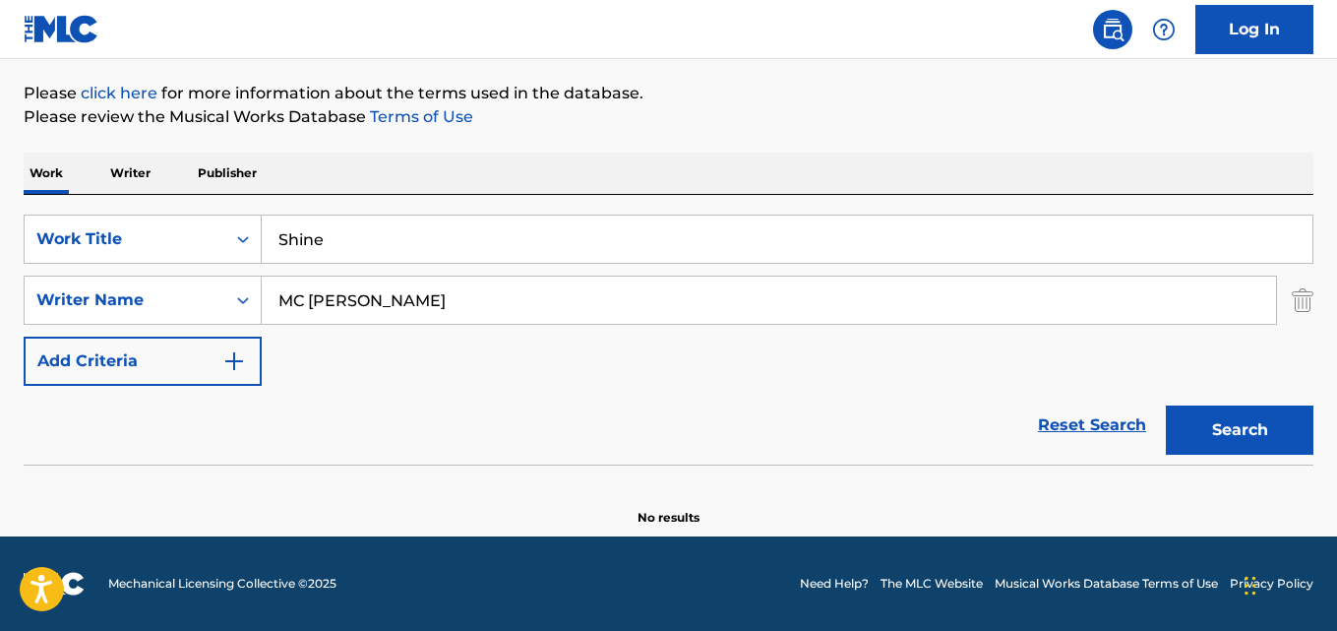
paste input "Donnie Vie, Chip Z'nuff, Robert Fleischman, Neal Scho"
click at [1166, 405] on button "Search" at bounding box center [1240, 429] width 148 height 49
click at [369, 300] on input "Donnie Vie, Chip Z'nuff, Robert Fleischman, Neal Schon" at bounding box center [769, 299] width 1014 height 47
type input "Donnie Vie"
click at [1166, 405] on button "Search" at bounding box center [1240, 429] width 148 height 49
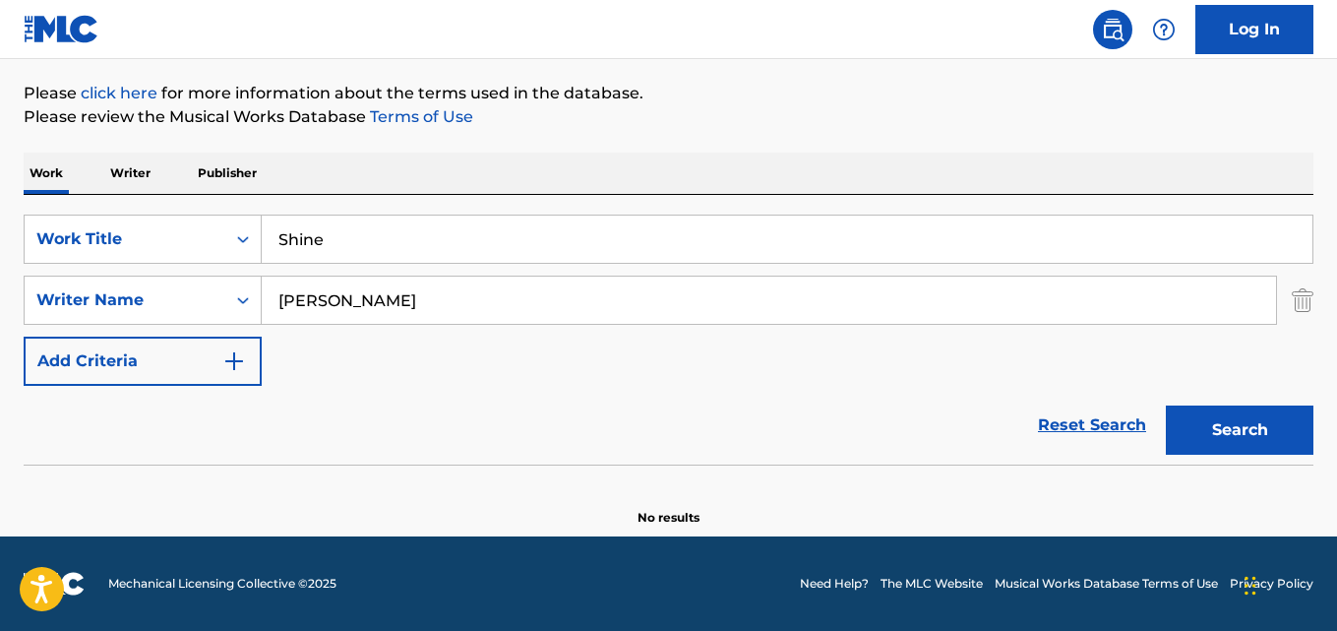
click at [344, 242] on input "Shine" at bounding box center [787, 238] width 1051 height 47
paste input "Vino, so i med"
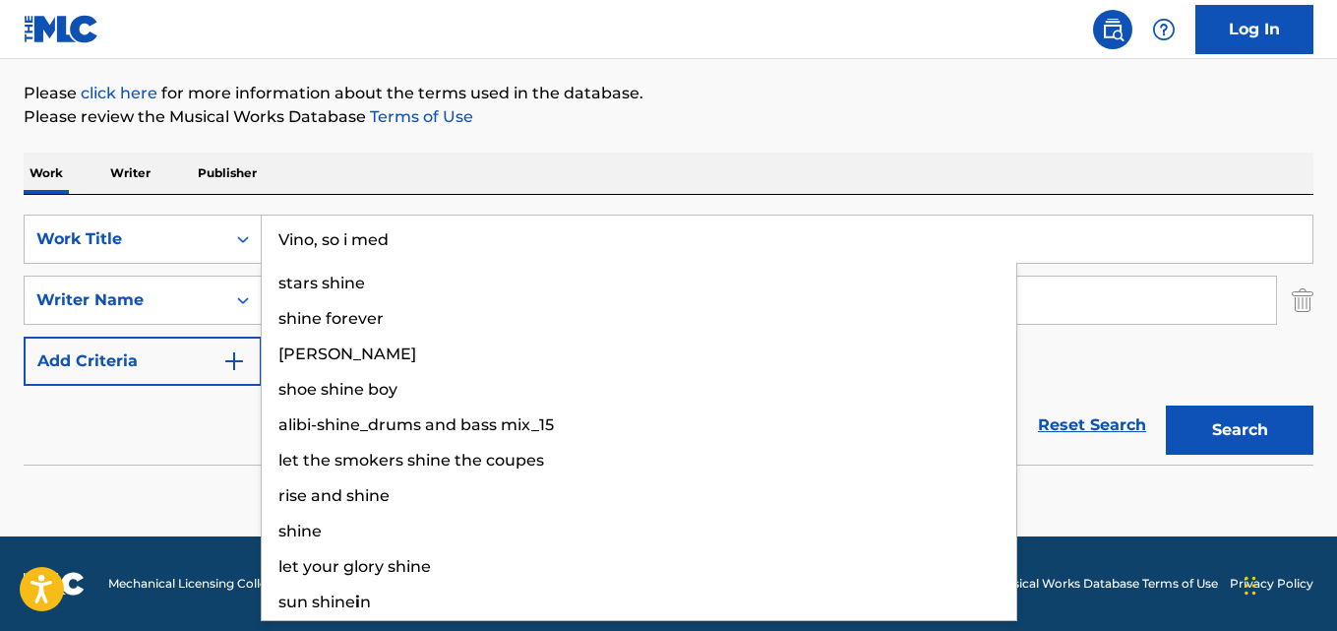
type input "Vino, so i med"
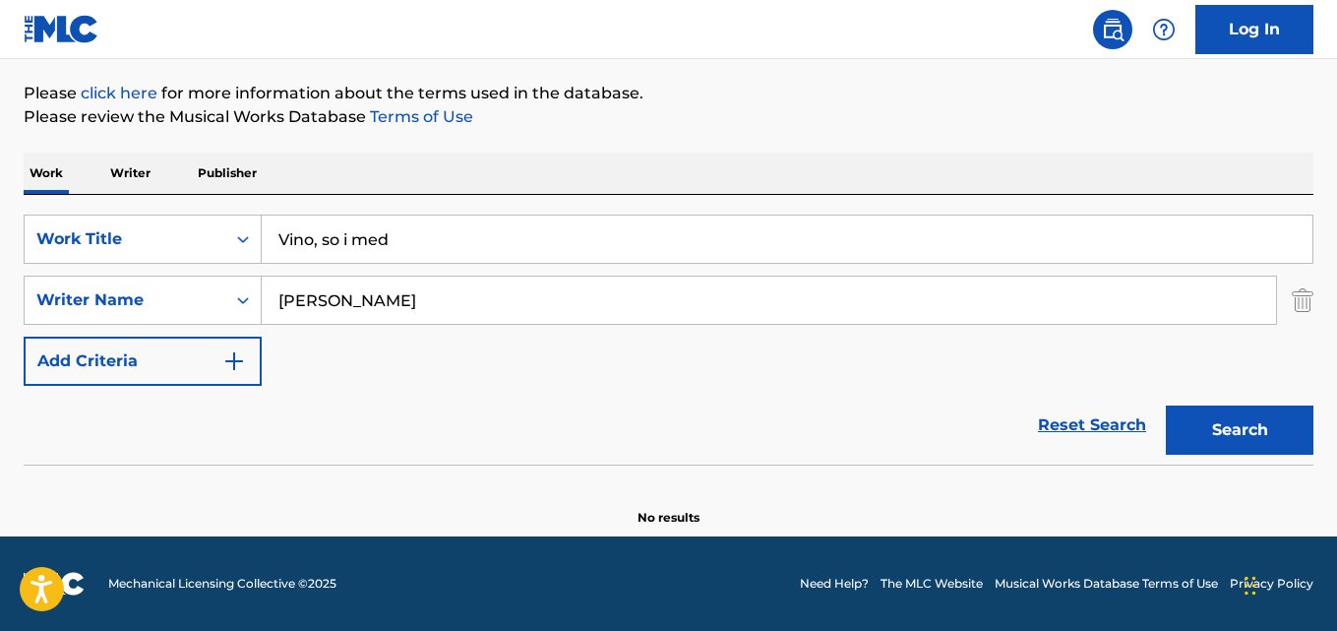
click at [398, 304] on input "Donnie Vie" at bounding box center [769, 299] width 1014 height 47
paste input "ženan Jahić"
click at [306, 299] on input "Dženan Jahić" at bounding box center [769, 299] width 1014 height 47
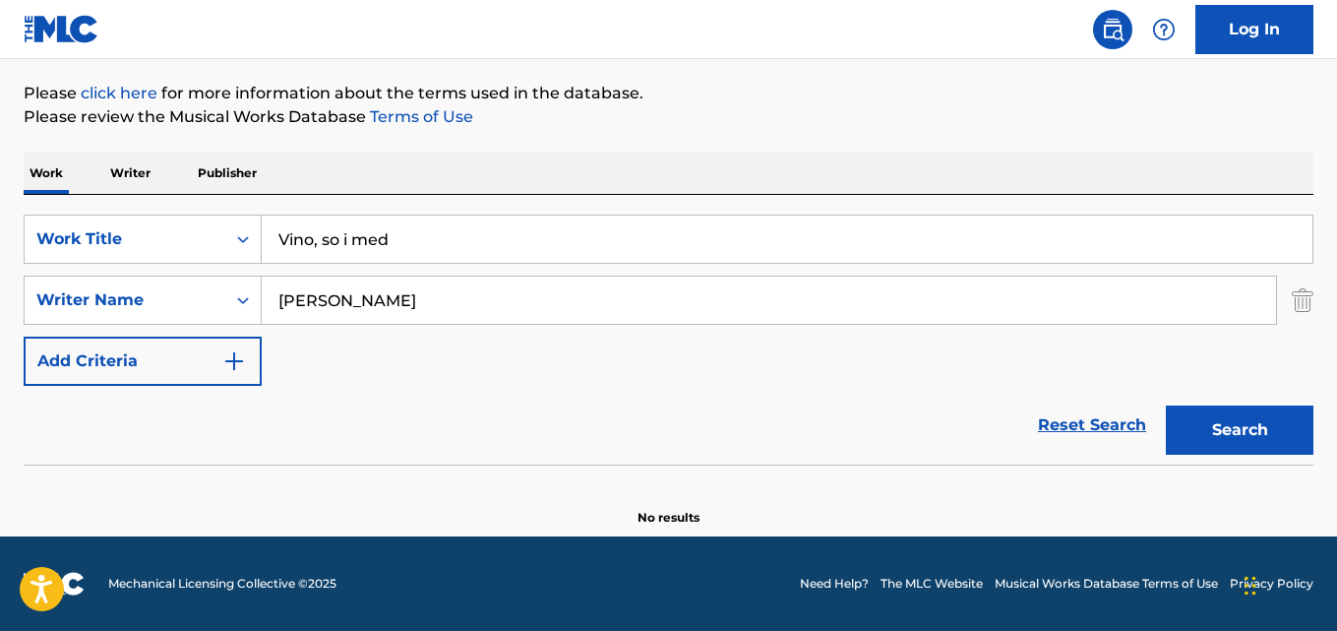
type input "Dzenan Jahic"
click at [1166, 405] on button "Search" at bounding box center [1240, 429] width 148 height 49
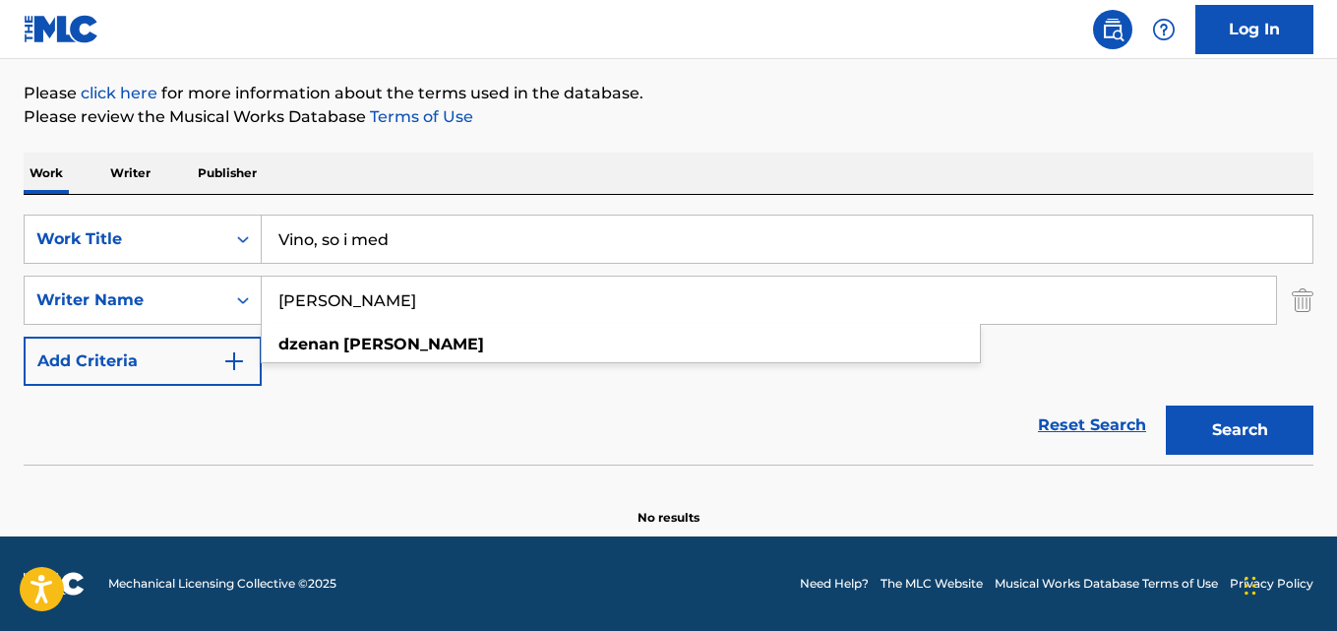
click at [438, 240] on input "Vino, so i med" at bounding box center [787, 238] width 1051 height 47
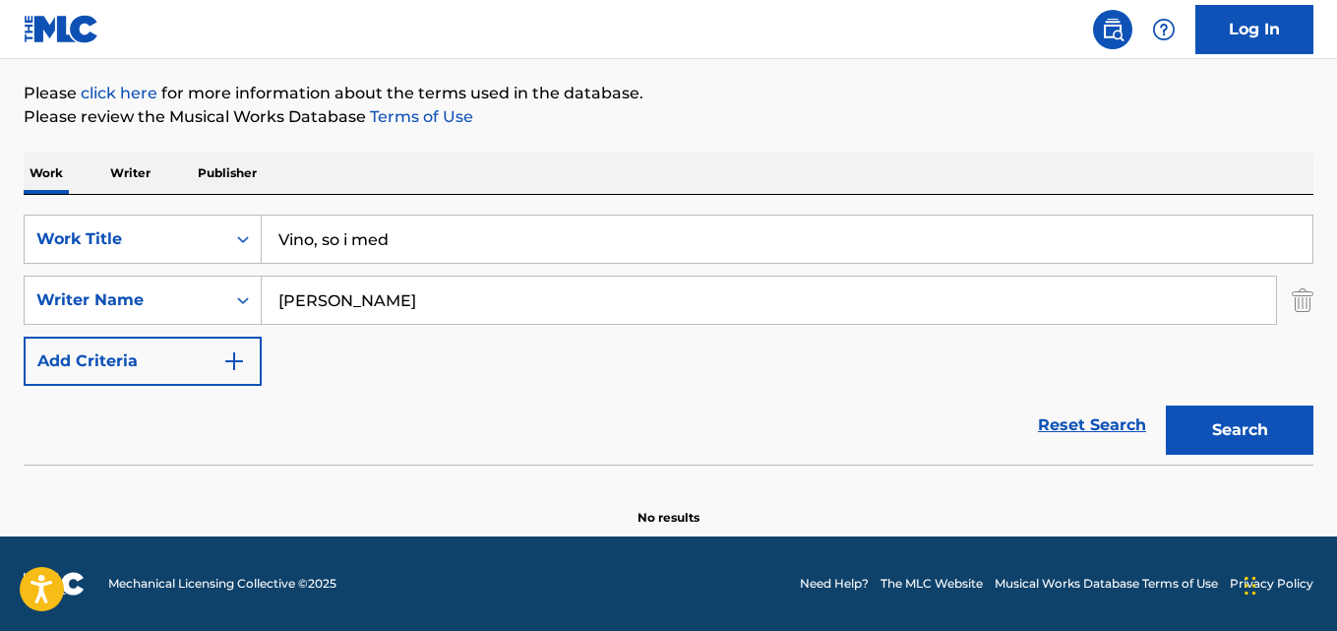
paste input "I Am the Enemy"
paste input "Search Form"
type input "I Am the Enemy"
click at [411, 299] on input "Dzenan Jahic" at bounding box center [769, 299] width 1014 height 47
paste input "Joel Hoekstra, Austen Starr"
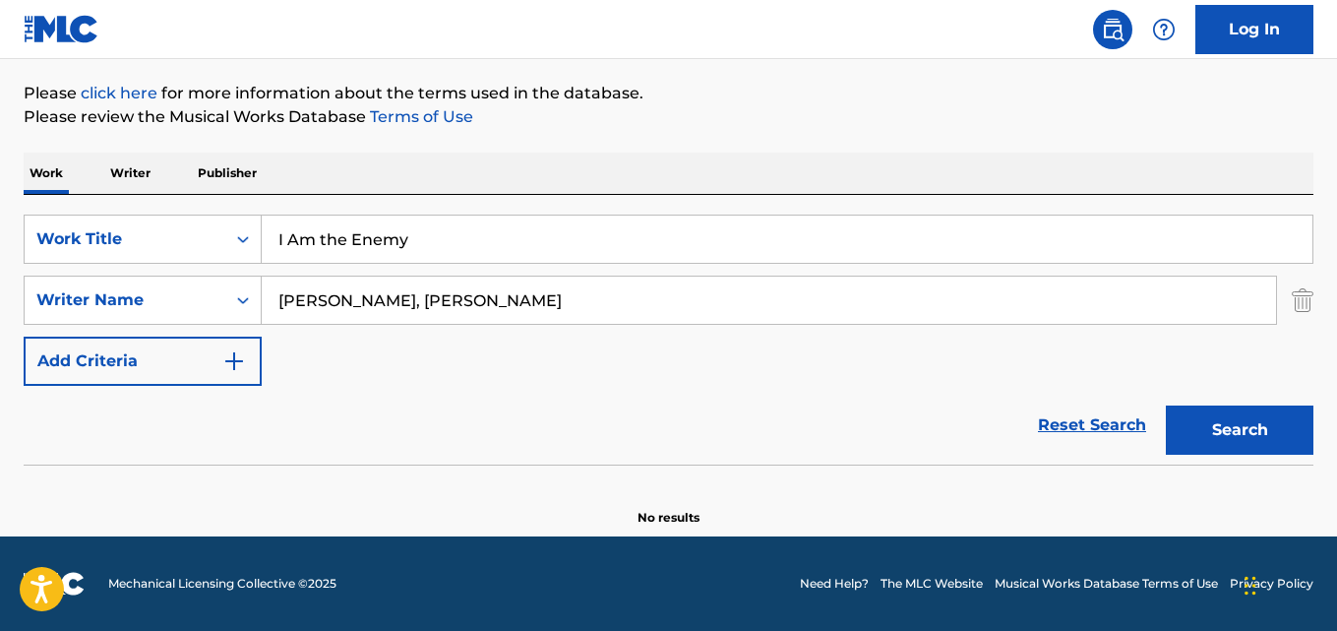
click at [1166, 405] on button "Search" at bounding box center [1240, 429] width 148 height 49
click at [385, 302] on input "Joel Hoekstra, Austen Starr" at bounding box center [769, 299] width 1014 height 47
type input "Joel Hoekstra"
click at [1166, 405] on button "Search" at bounding box center [1240, 429] width 148 height 49
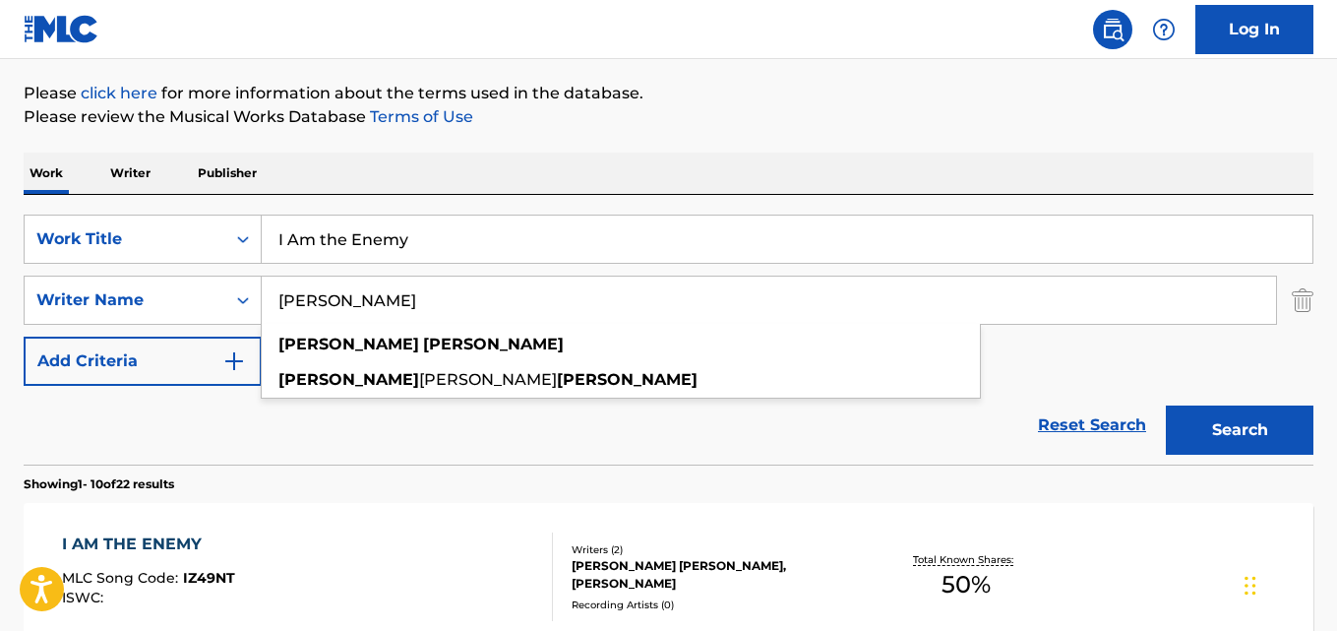
click at [250, 421] on div "Reset Search Search" at bounding box center [669, 425] width 1290 height 79
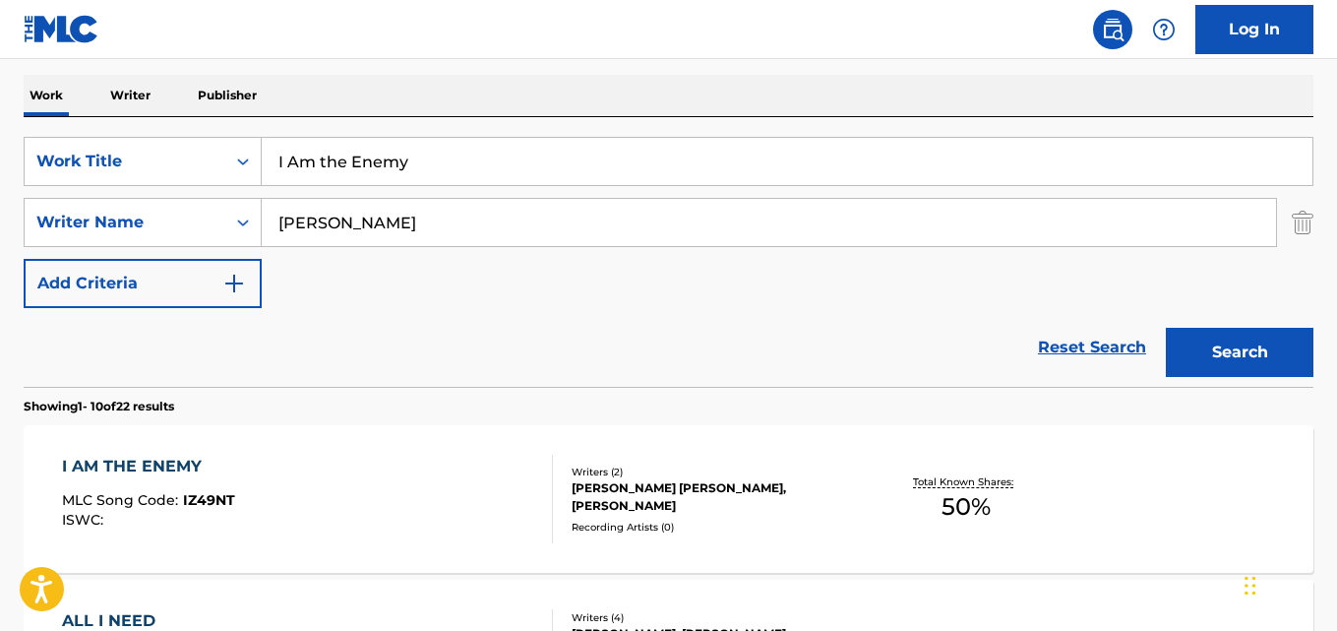
scroll to position [322, 0]
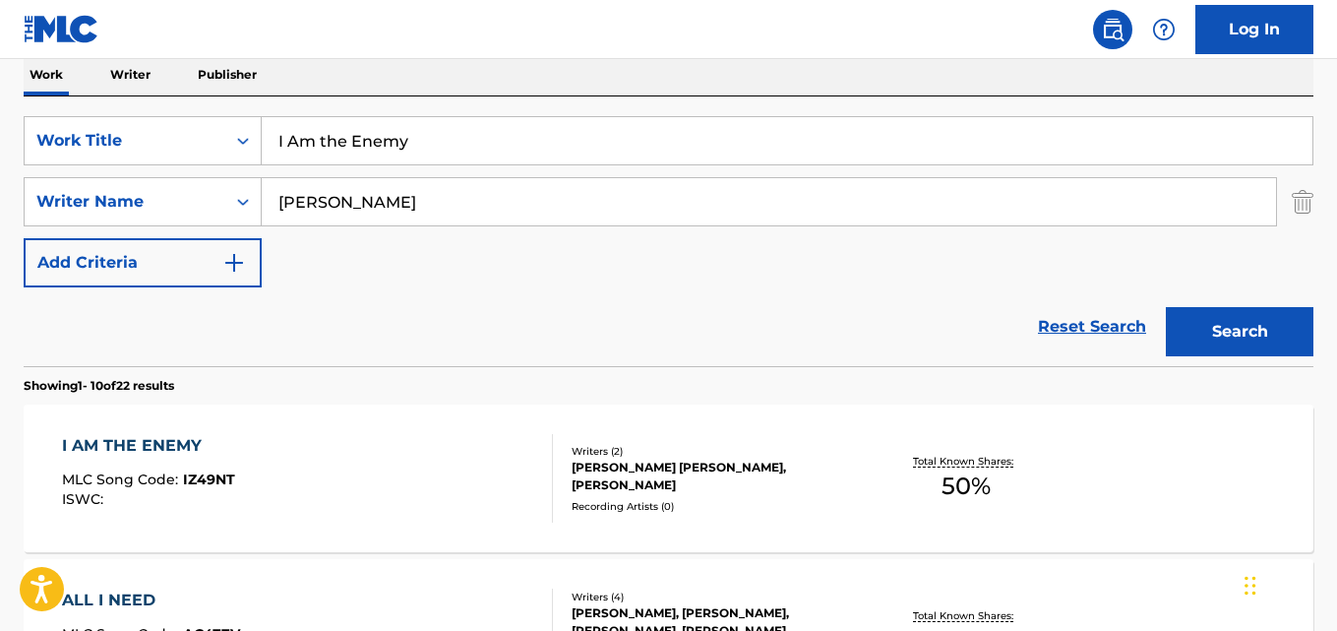
click at [216, 451] on div "I AM THE ENEMY" at bounding box center [148, 446] width 173 height 24
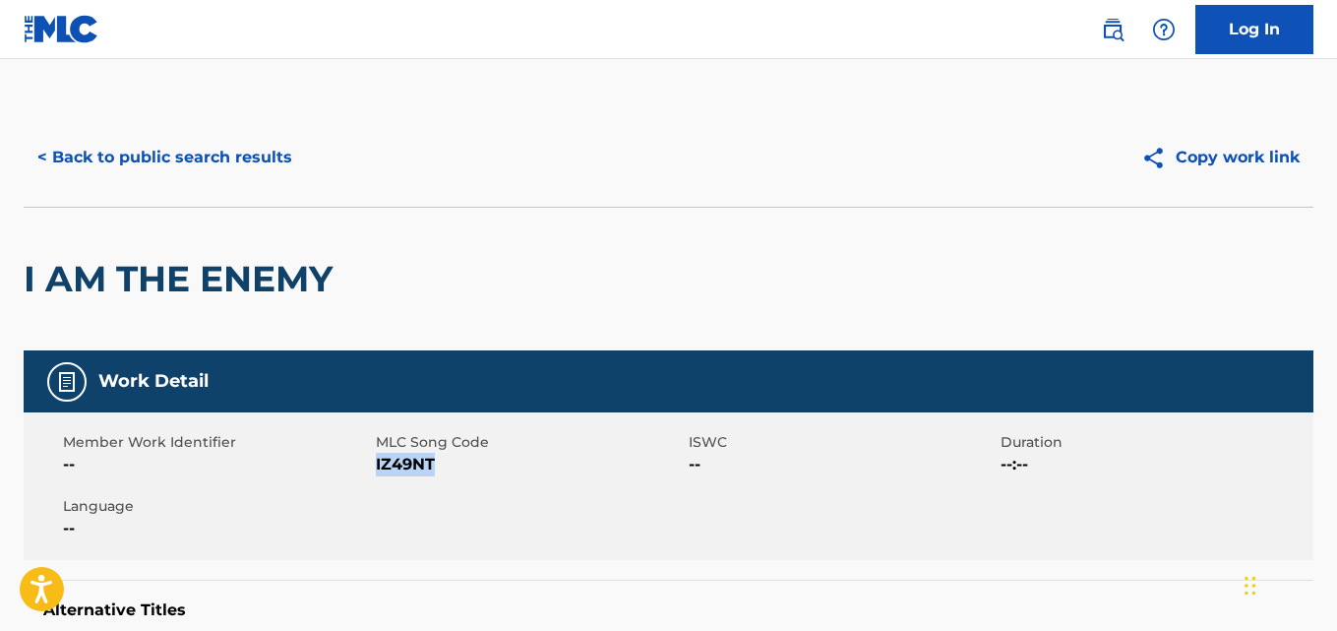
drag, startPoint x: 376, startPoint y: 463, endPoint x: 434, endPoint y: 466, distance: 58.1
click at [434, 466] on span "IZ49NT" at bounding box center [530, 465] width 308 height 24
copy span "IZ49NT"
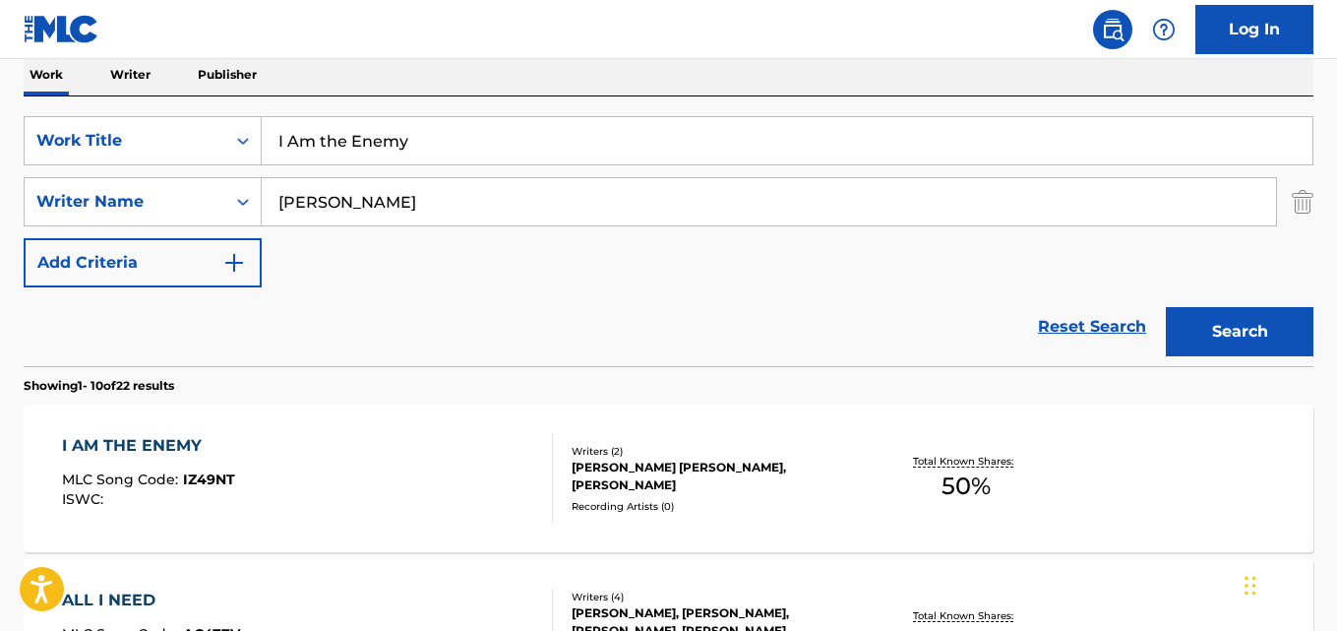
click at [405, 149] on input "I Am the Enemy" at bounding box center [787, 140] width 1051 height 47
paste input "Xô Paixão"
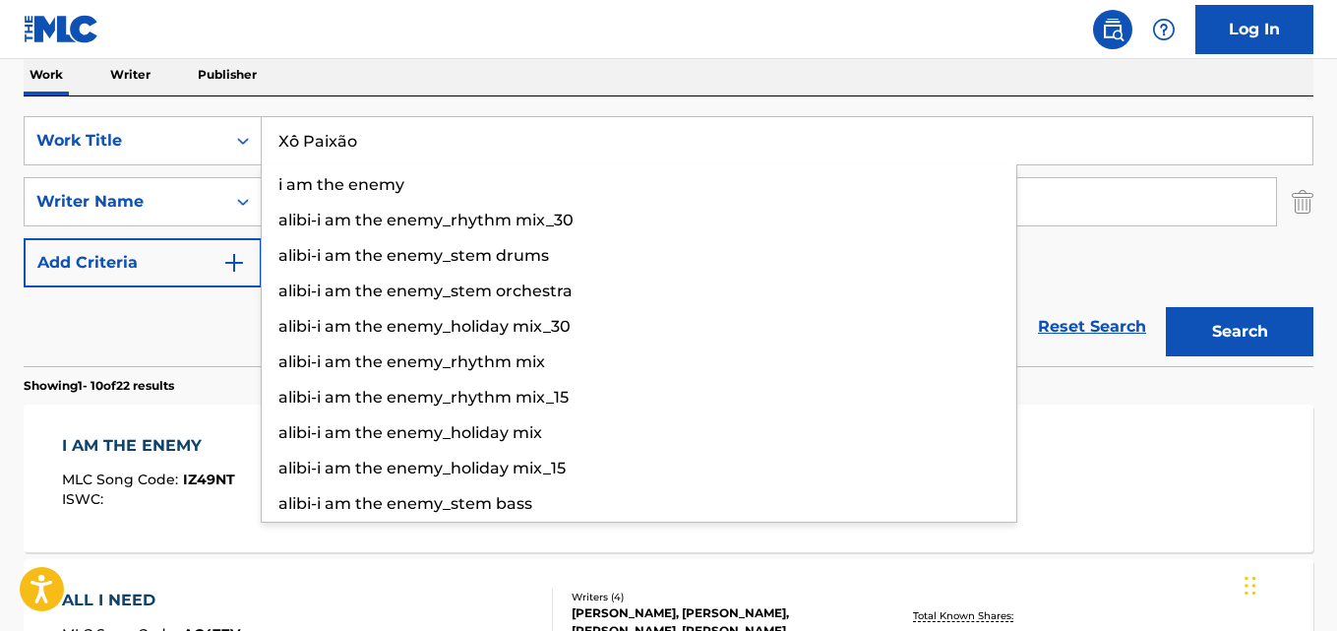
click at [297, 138] on input "Xô Paixão" at bounding box center [787, 140] width 1051 height 47
drag, startPoint x: 297, startPoint y: 138, endPoint x: 335, endPoint y: 194, distance: 67.9
click at [297, 138] on input "Xô Paixão" at bounding box center [787, 140] width 1051 height 47
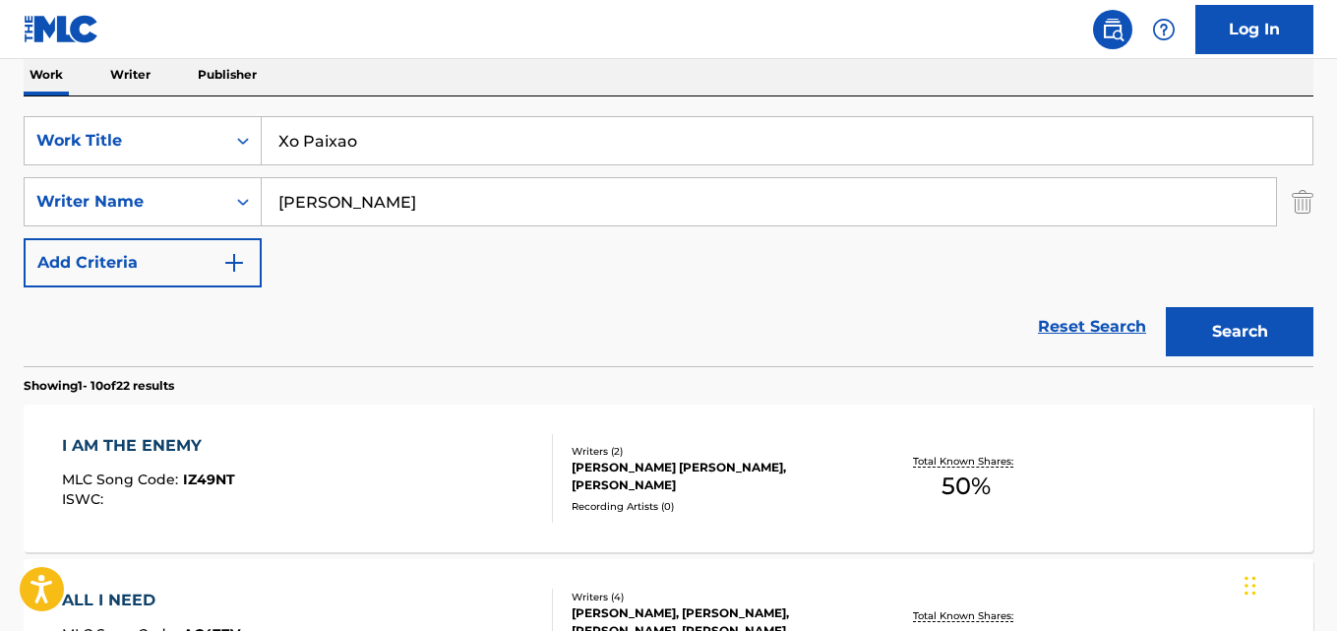
type input "Xo Paixao"
click at [407, 207] on input "Joel Hoekstra" at bounding box center [769, 201] width 1014 height 47
paste input "nas Paixão, Julio Cesar, Ayal"
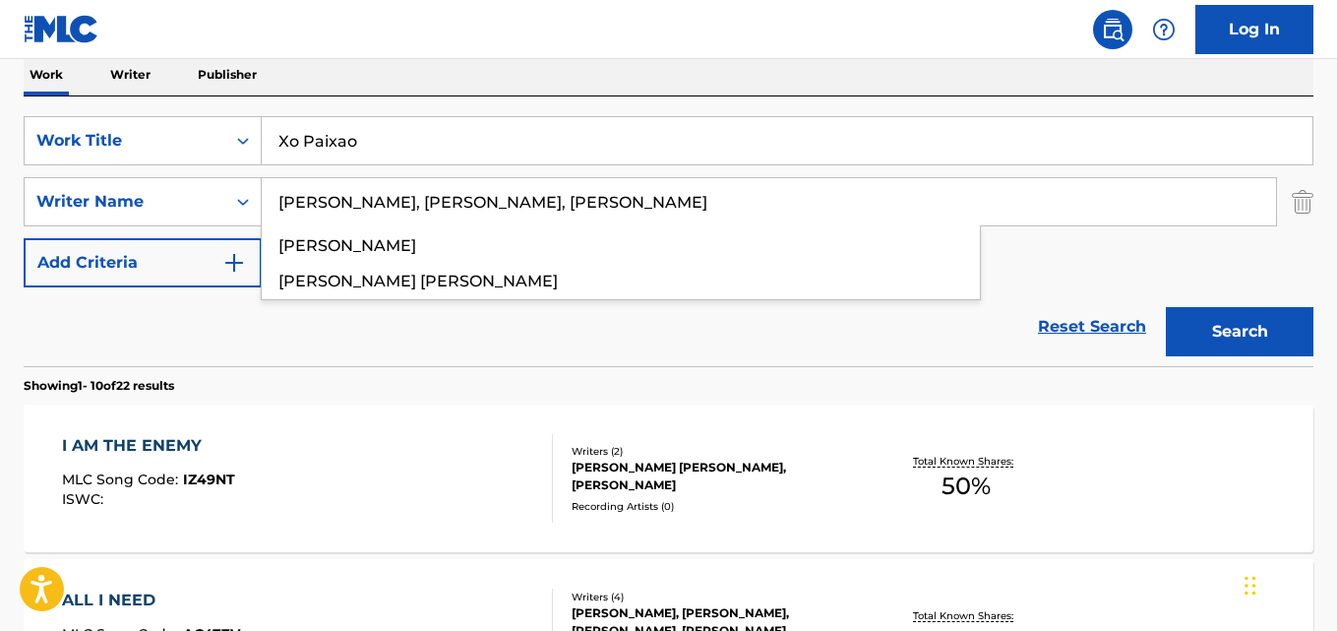
click at [367, 196] on input "Jonas Paixão, Julio Cesar, Ayala" at bounding box center [769, 201] width 1014 height 47
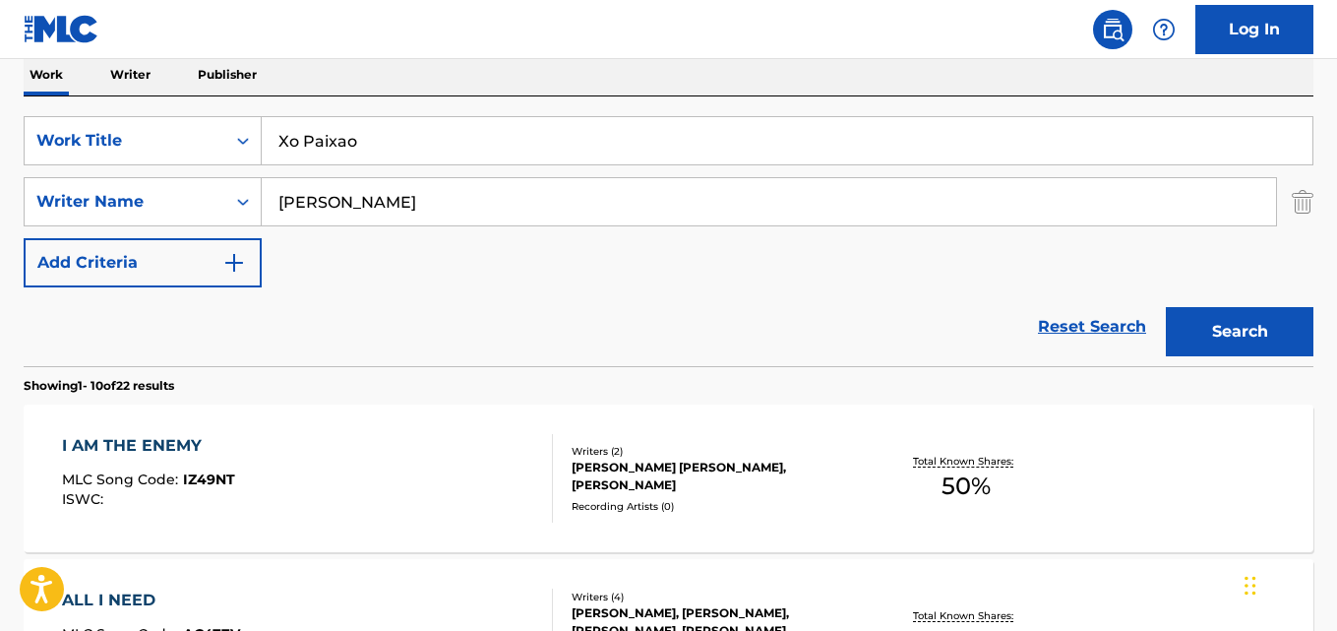
type input "Jonas Paixao"
click at [1166, 307] on button "Search" at bounding box center [1240, 331] width 148 height 49
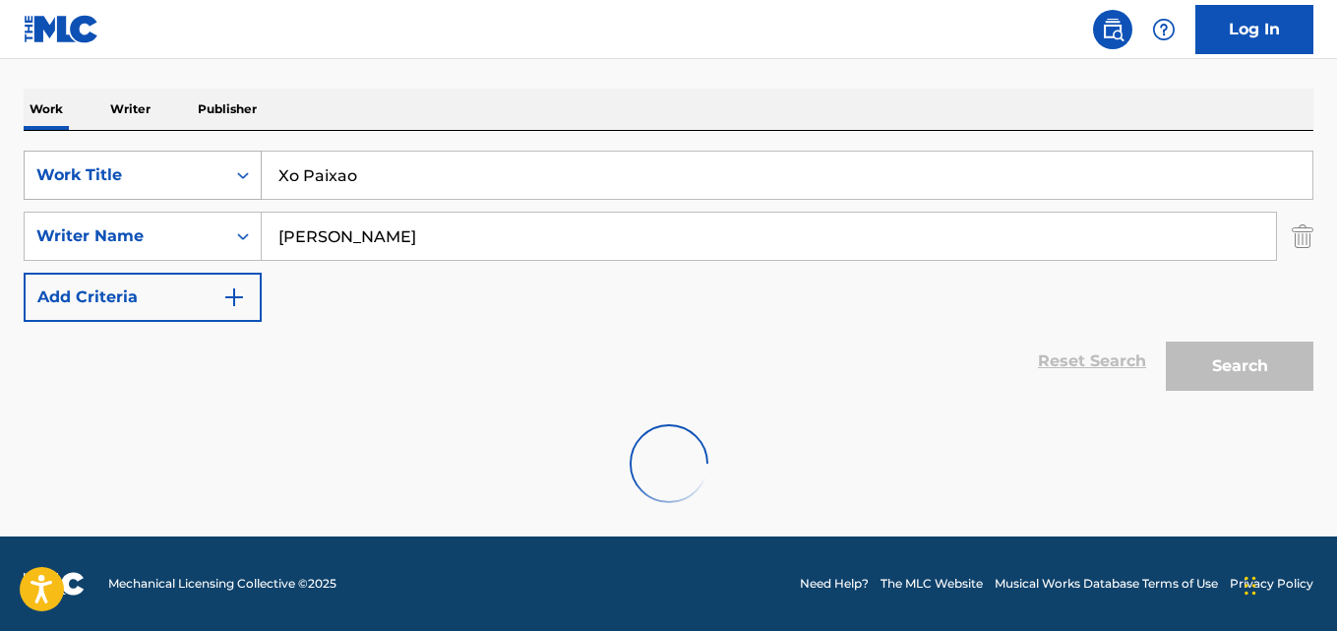
scroll to position [223, 0]
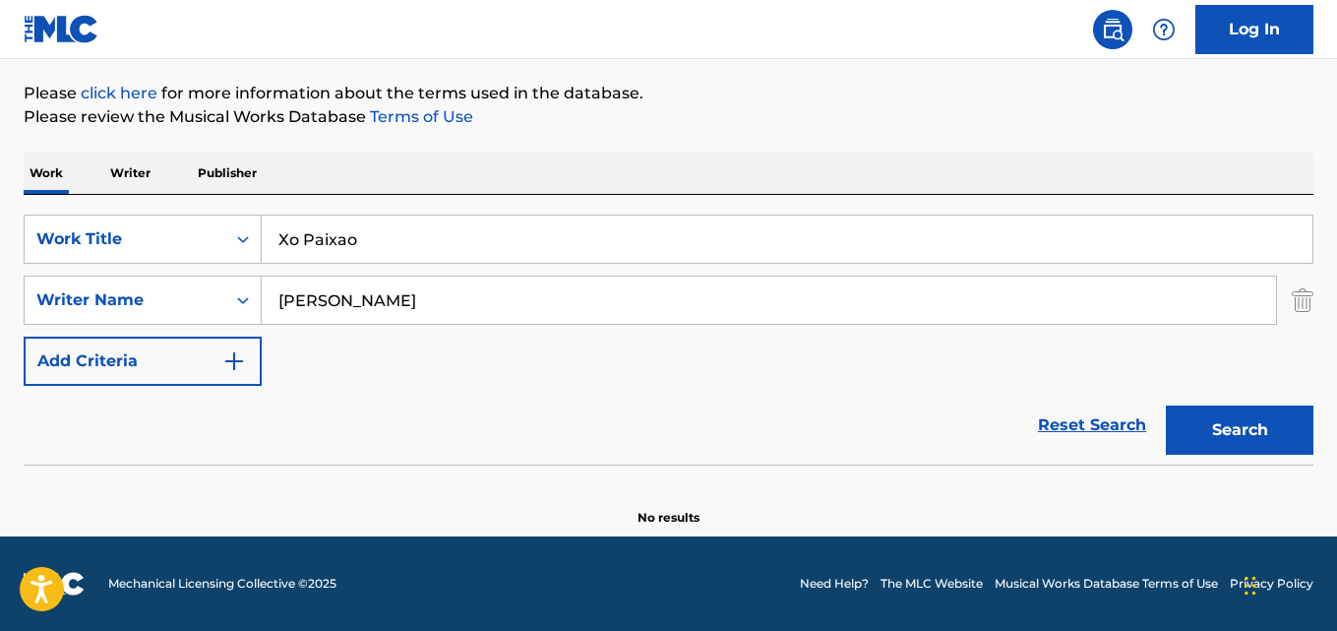
click at [387, 250] on input "Xo Paixao" at bounding box center [787, 238] width 1051 height 47
paste input "Pátio do Post"
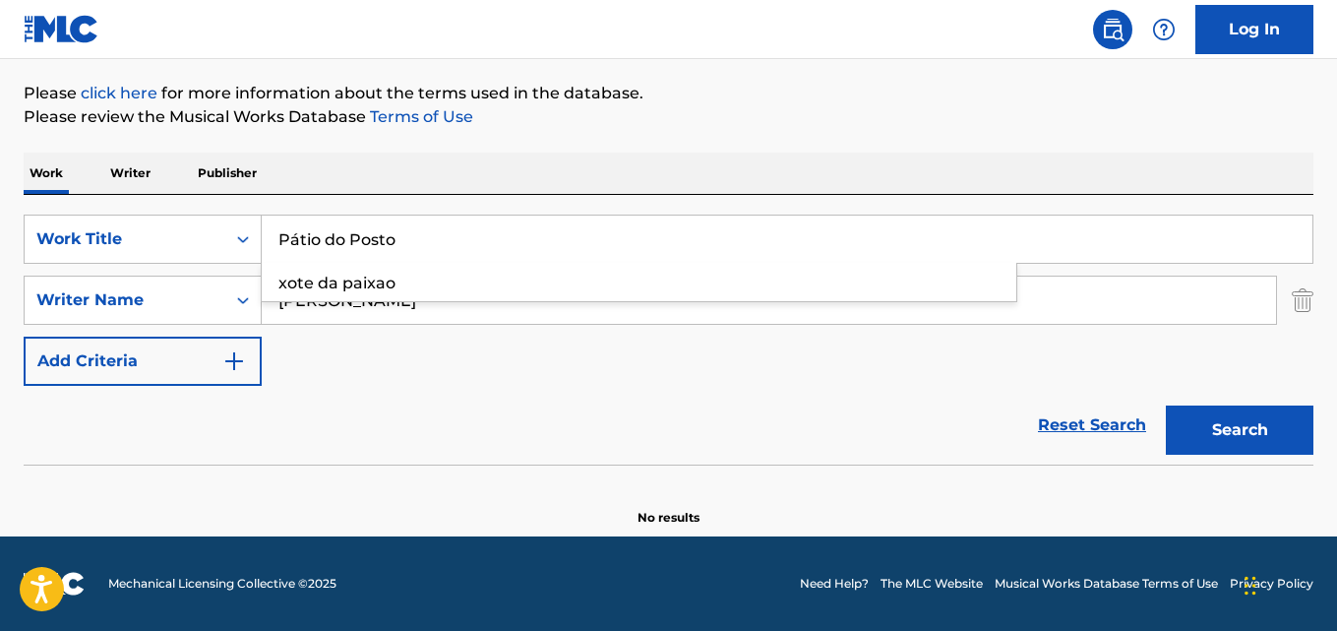
click at [294, 237] on input "Pátio do Posto" at bounding box center [787, 238] width 1051 height 47
type input "Patio do Posto"
drag, startPoint x: 400, startPoint y: 302, endPoint x: 349, endPoint y: 305, distance: 51.2
click at [352, 305] on input "Jonas Paixao" at bounding box center [769, 299] width 1014 height 47
paste input "Clebinh"
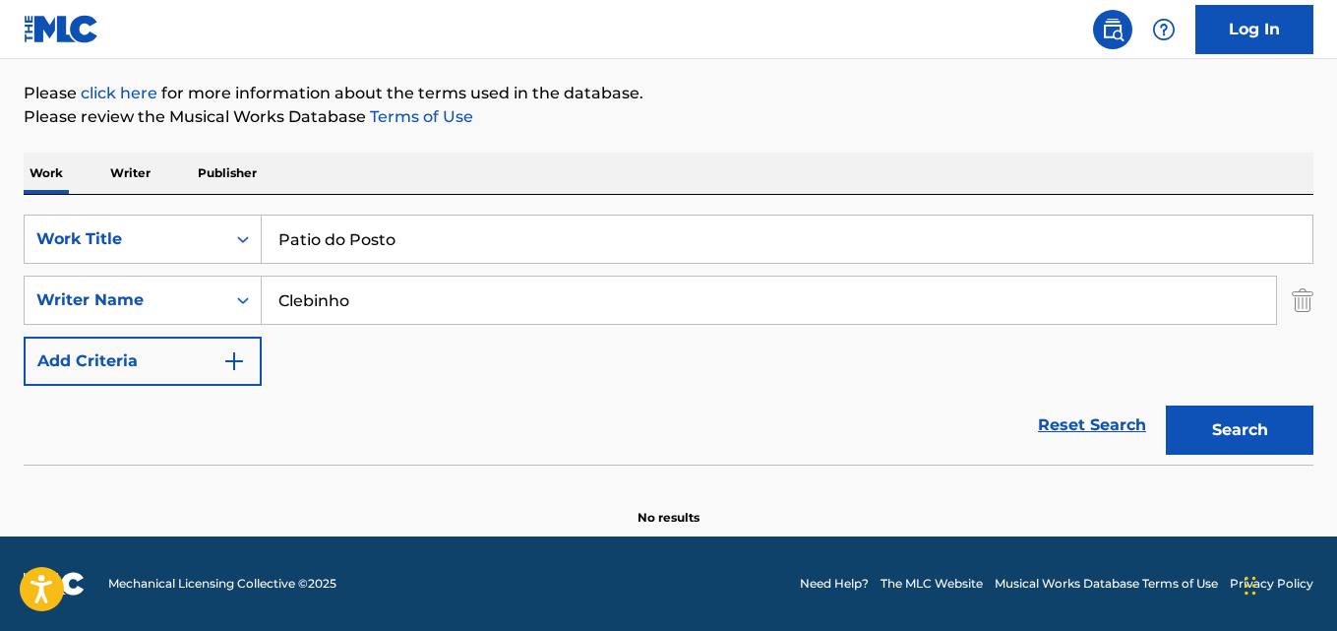
type input "Clebinho"
click at [1166, 405] on button "Search" at bounding box center [1240, 429] width 148 height 49
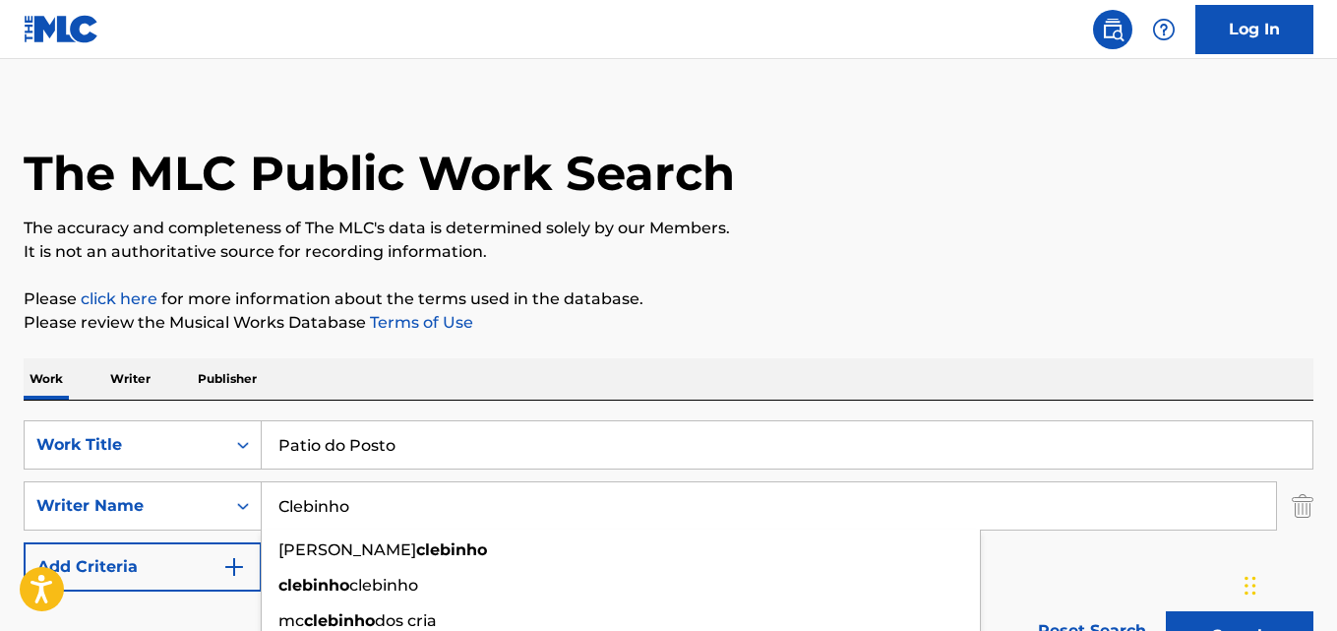
scroll to position [0, 0]
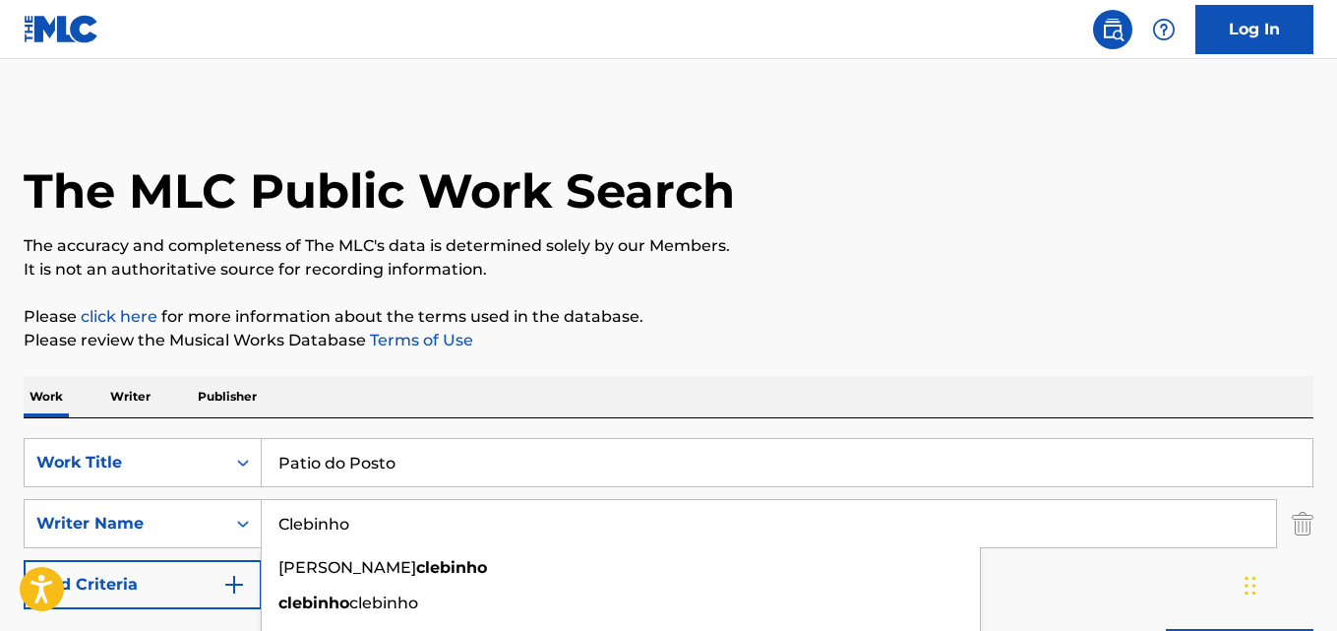
click at [423, 458] on input "Patio do Posto" at bounding box center [787, 462] width 1051 height 47
paste input "flores, amor e pudim"
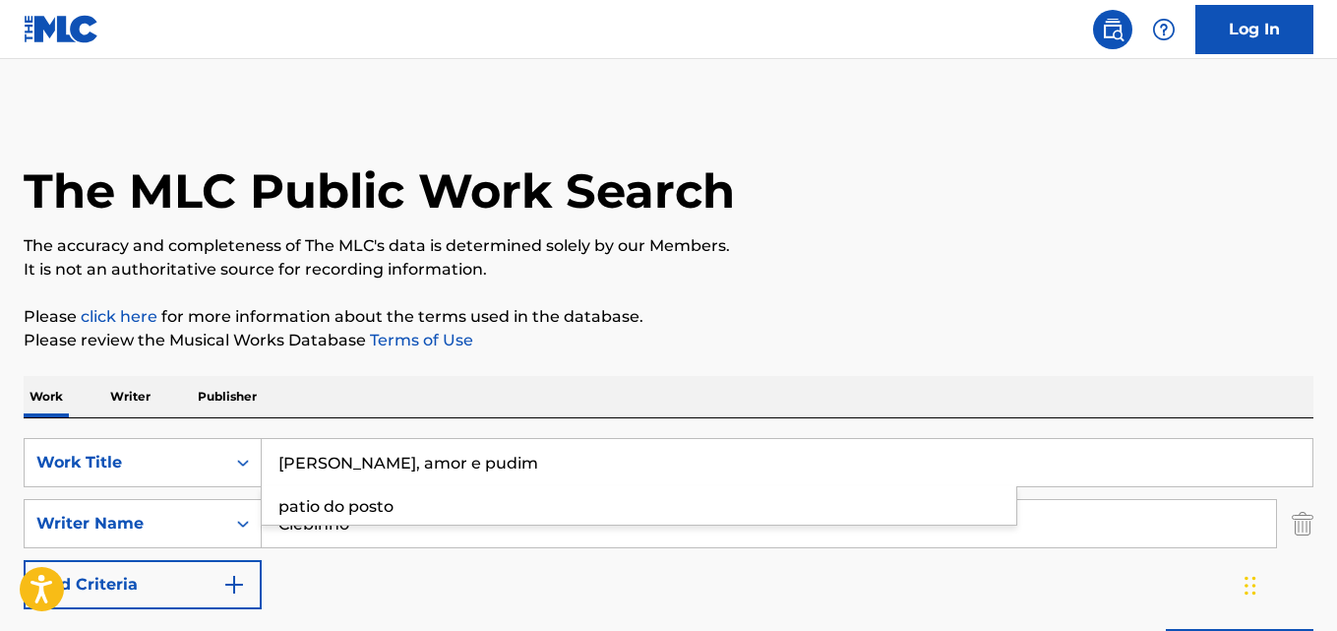
type input "flores, amor e pudim"
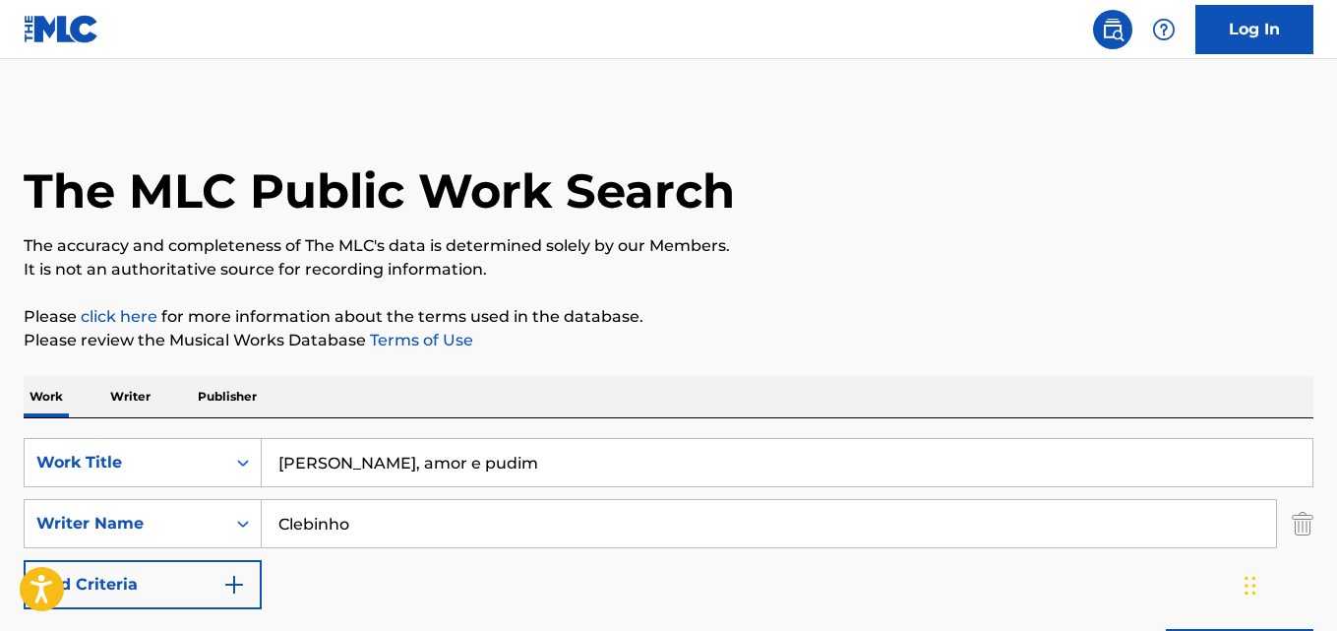
click at [368, 523] on input "Clebinho" at bounding box center [769, 523] width 1014 height 47
paste input "Bruno Caliman"
type input "Bruno Caliman"
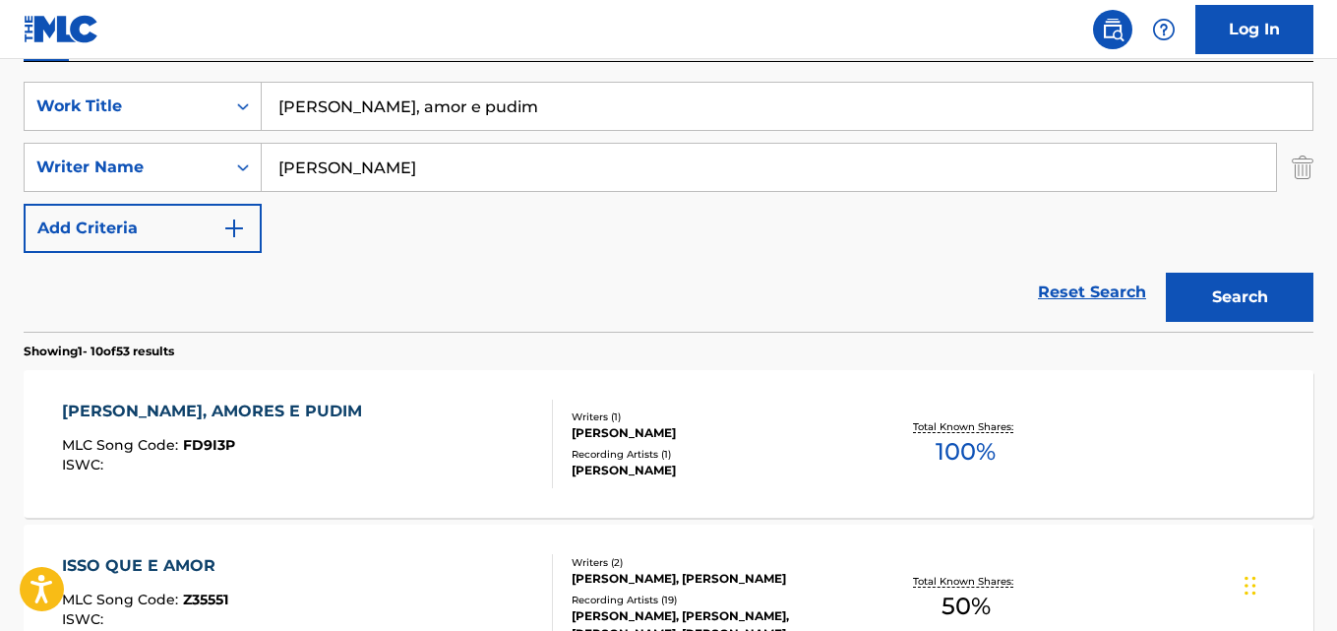
scroll to position [386, 0]
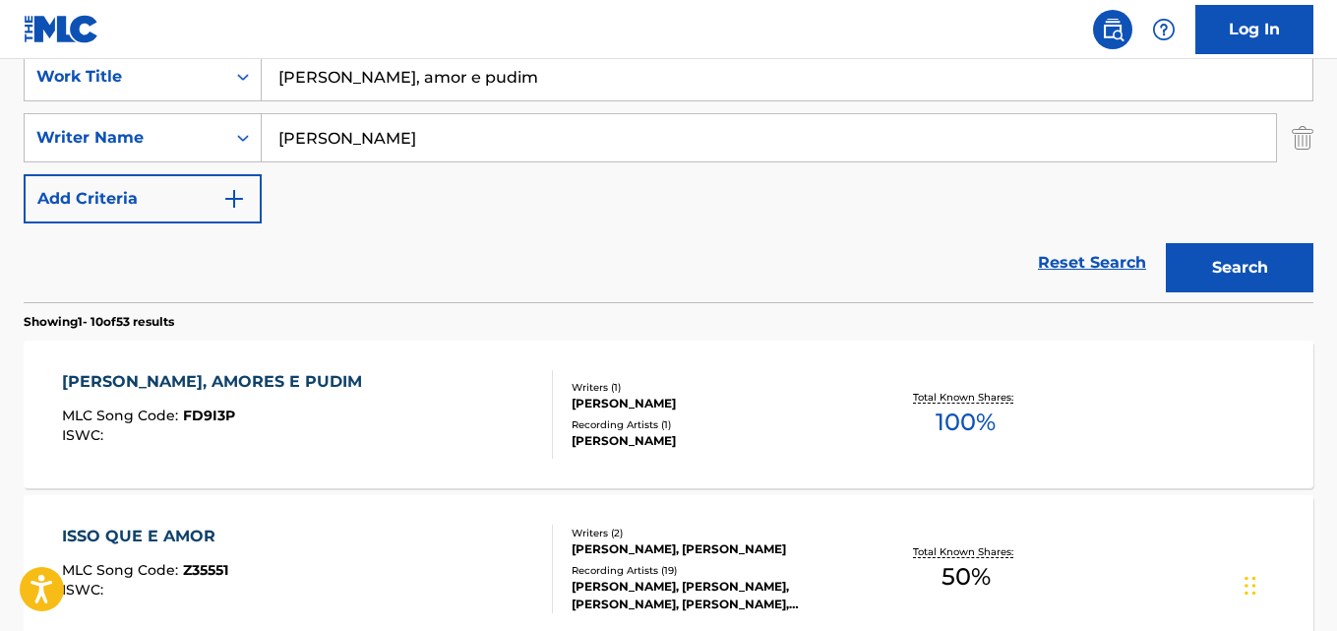
click at [382, 407] on div "FLORES, AMORES E PUDIM MLC Song Code : FD9I3P ISWC :" at bounding box center [307, 414] width 490 height 89
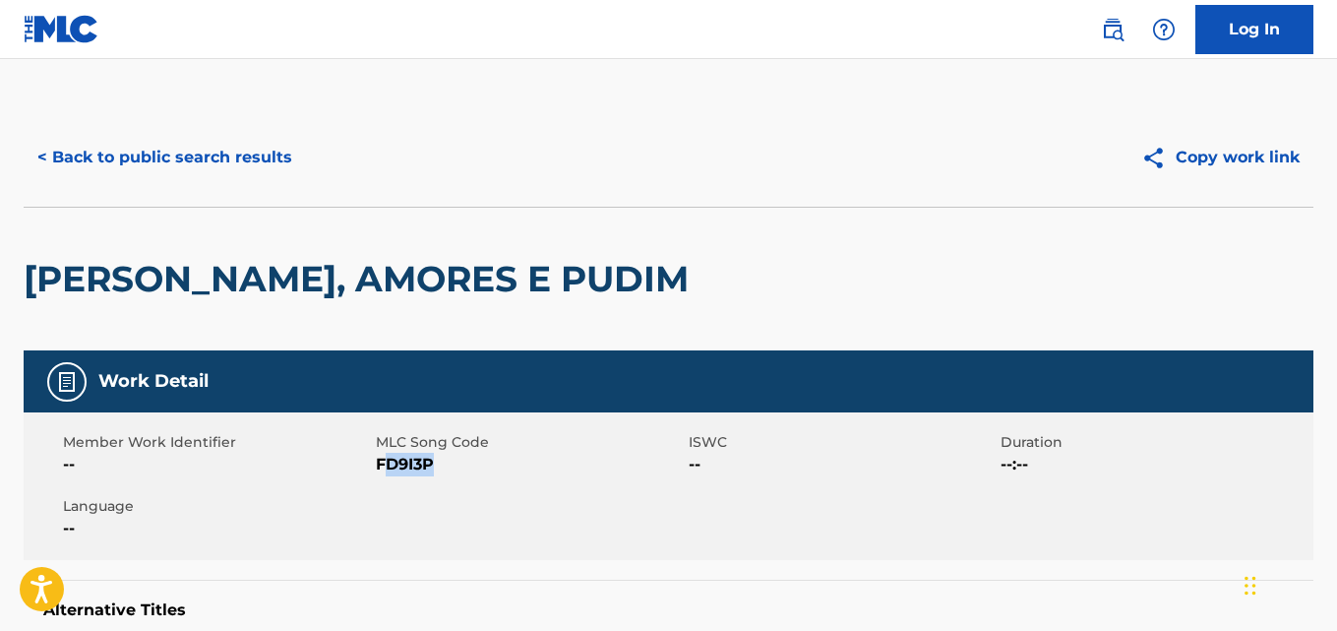
drag, startPoint x: 435, startPoint y: 464, endPoint x: 367, endPoint y: 473, distance: 68.5
click at [367, 473] on div "Member Work Identifier -- MLC Song Code FD9I3P ISWC -- Duration --:-- Language …" at bounding box center [669, 486] width 1290 height 148
click at [399, 511] on div "Member Work Identifier -- MLC Song Code FD9I3P ISWC -- Duration --:-- Language …" at bounding box center [669, 486] width 1290 height 148
drag, startPoint x: 378, startPoint y: 462, endPoint x: 437, endPoint y: 465, distance: 59.1
click at [437, 465] on span "FD9I3P" at bounding box center [530, 465] width 308 height 24
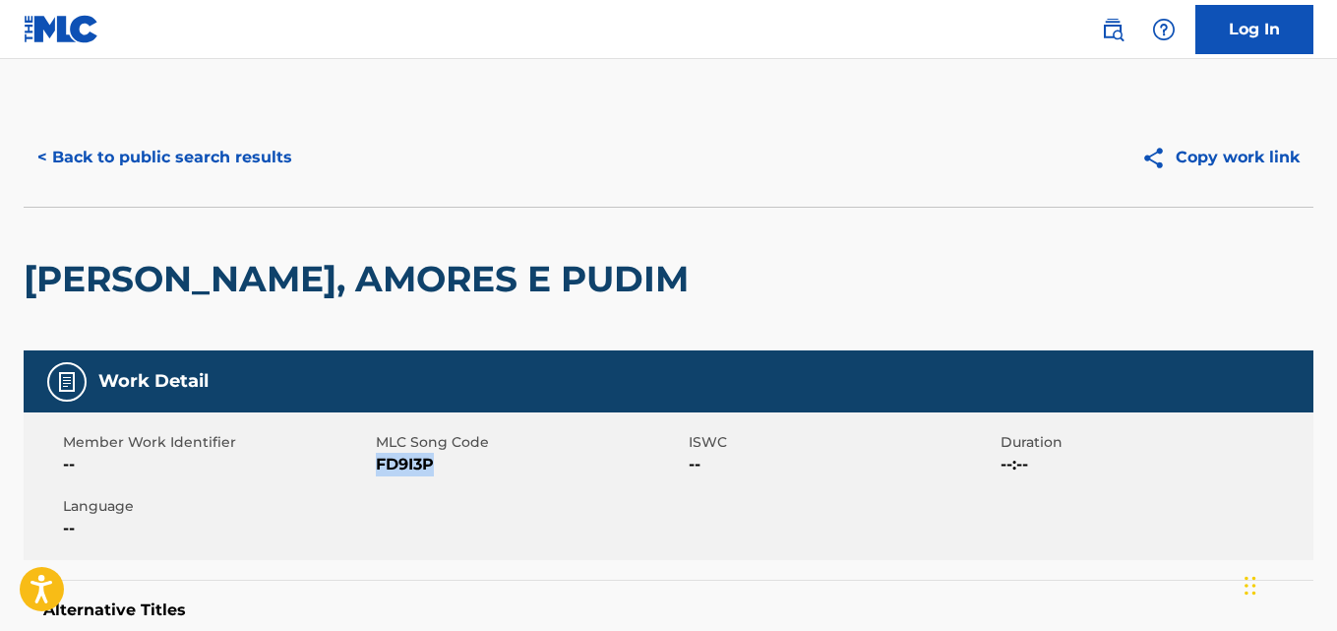
click at [437, 465] on span "FD9I3P" at bounding box center [530, 465] width 308 height 24
copy span
drag, startPoint x: 377, startPoint y: 460, endPoint x: 435, endPoint y: 470, distance: 58.9
click at [419, 470] on span "FD9I3P" at bounding box center [530, 465] width 308 height 24
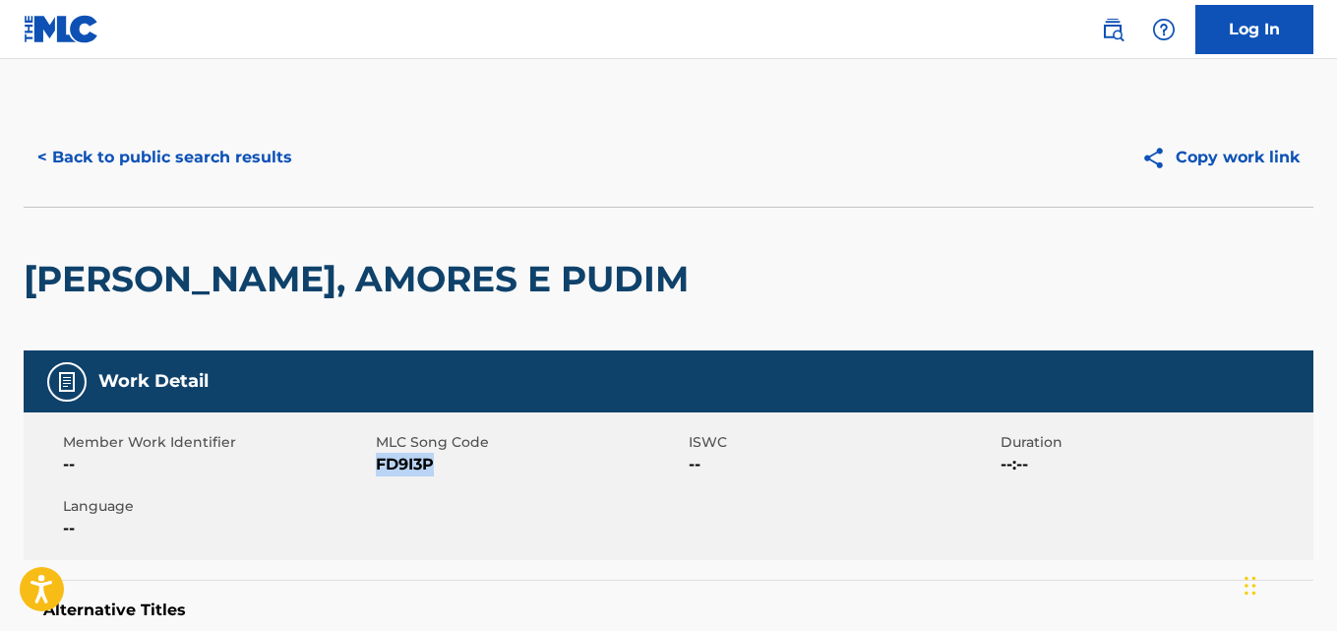
copy span "FD9I3P"
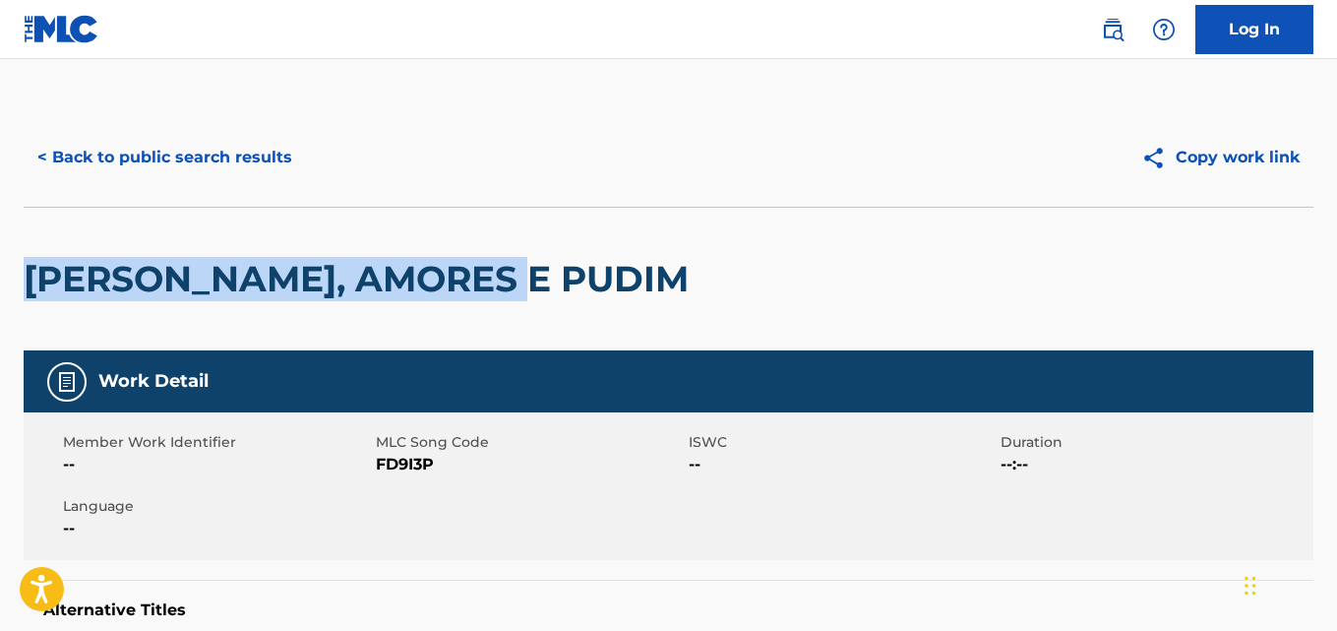
drag, startPoint x: 32, startPoint y: 277, endPoint x: 533, endPoint y: 303, distance: 501.4
click at [523, 284] on h2 "FLORES, AMORES E PUDIM" at bounding box center [361, 279] width 675 height 44
drag, startPoint x: 24, startPoint y: 273, endPoint x: 513, endPoint y: 284, distance: 489.1
click at [513, 284] on h2 "FLORES, AMORES E PUDIM" at bounding box center [361, 279] width 675 height 44
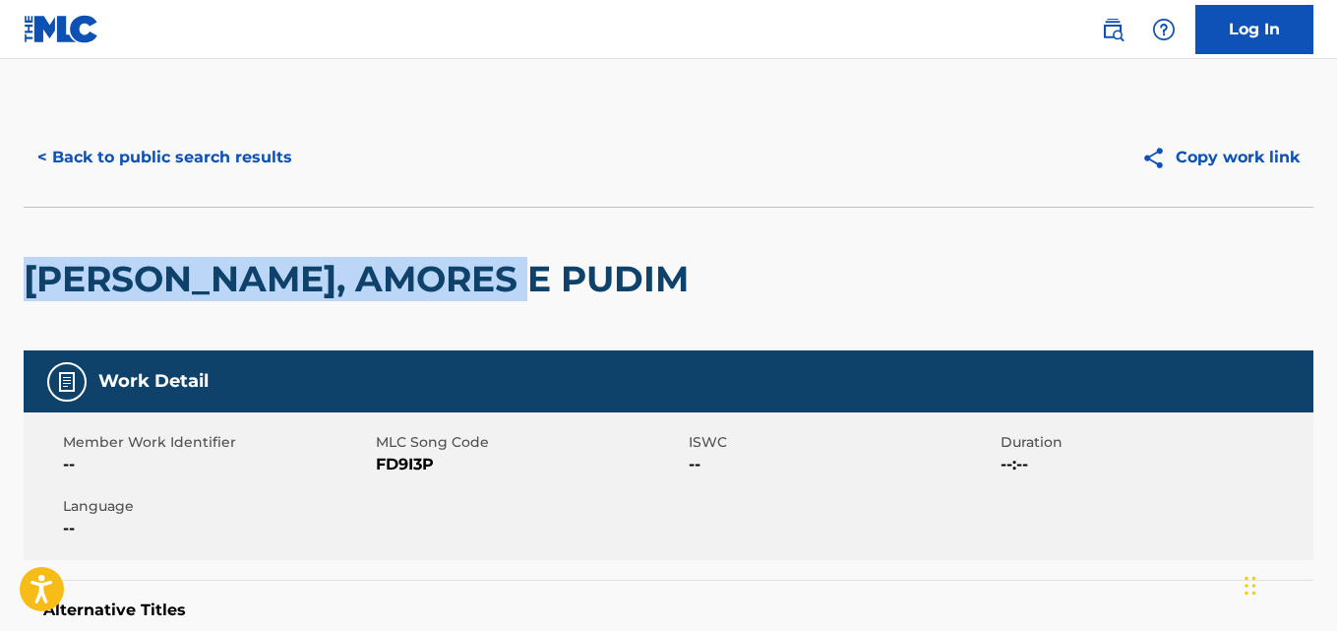
copy h2 "FLORES, AMORES E PUDIM"
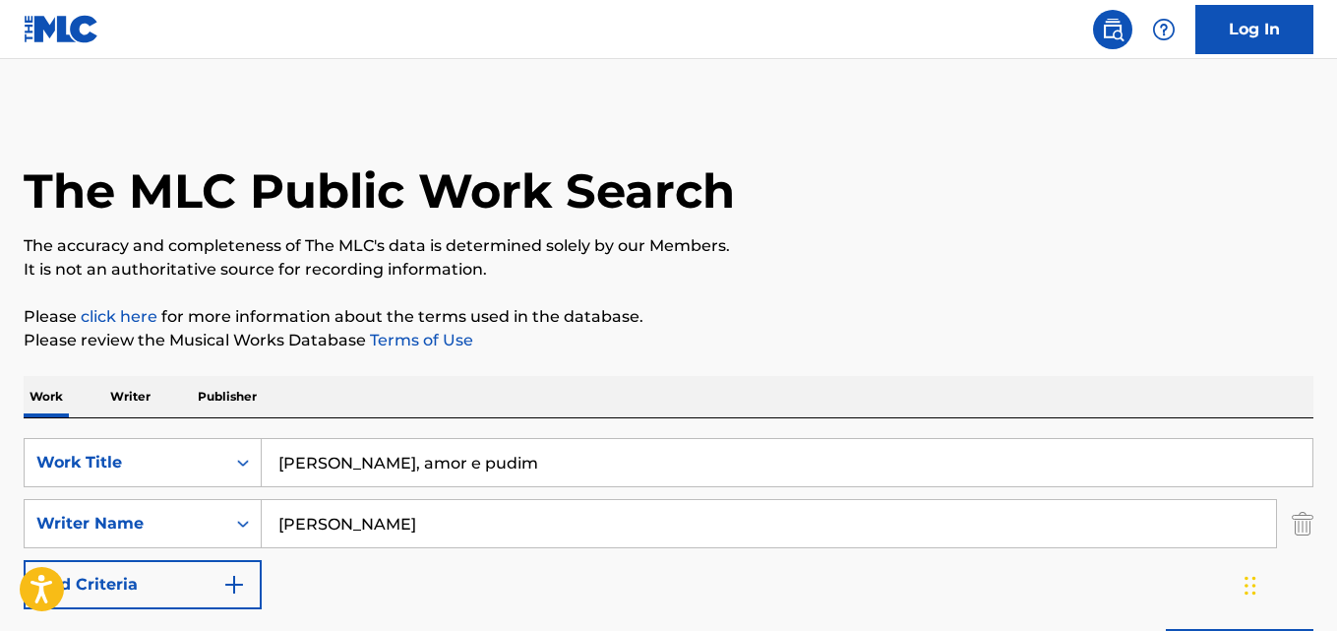
scroll to position [386, 0]
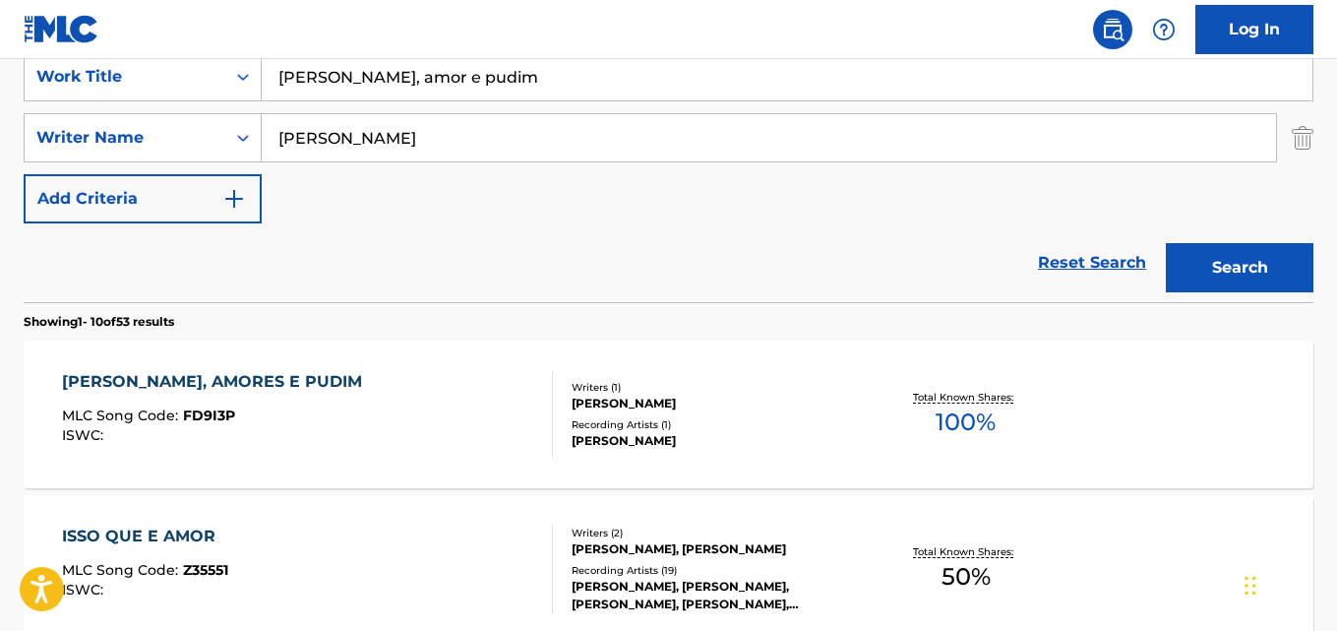
click at [431, 87] on input "flores, amor e pudim" at bounding box center [787, 76] width 1051 height 47
paste input "Resumindo"
type input "Resumindo"
click at [363, 150] on input "Bruno Caliman" at bounding box center [769, 137] width 1014 height 47
paste input "Daniel Caon, Elan Rubio, Bruno Cesar"
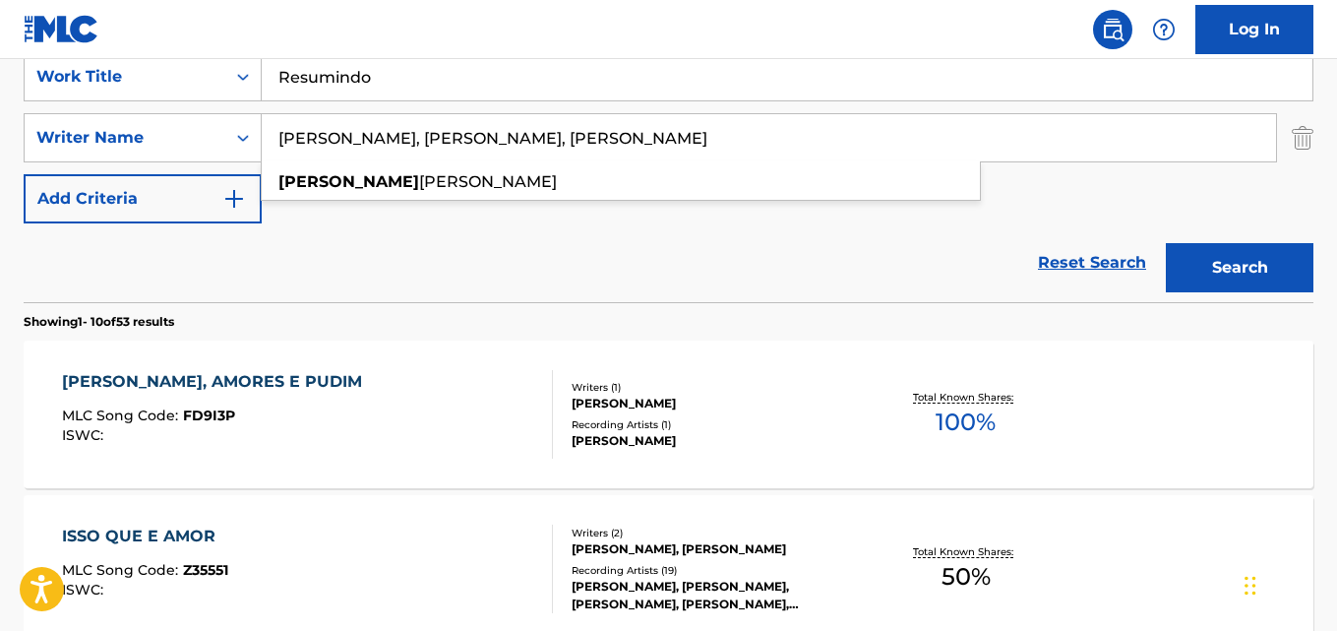
click at [376, 148] on input "Daniel Caon, Elan Rubio, Bruno Cesar" at bounding box center [769, 137] width 1014 height 47
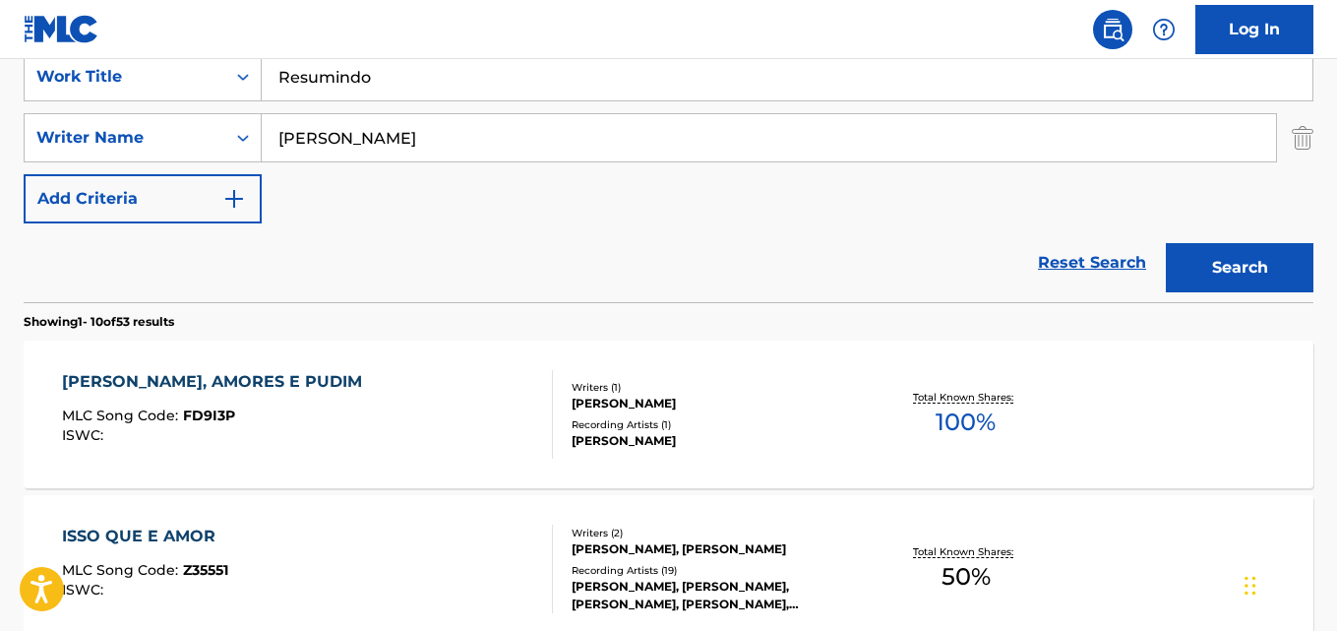
type input "Daniel Caon"
click at [1166, 243] on button "Search" at bounding box center [1240, 267] width 148 height 49
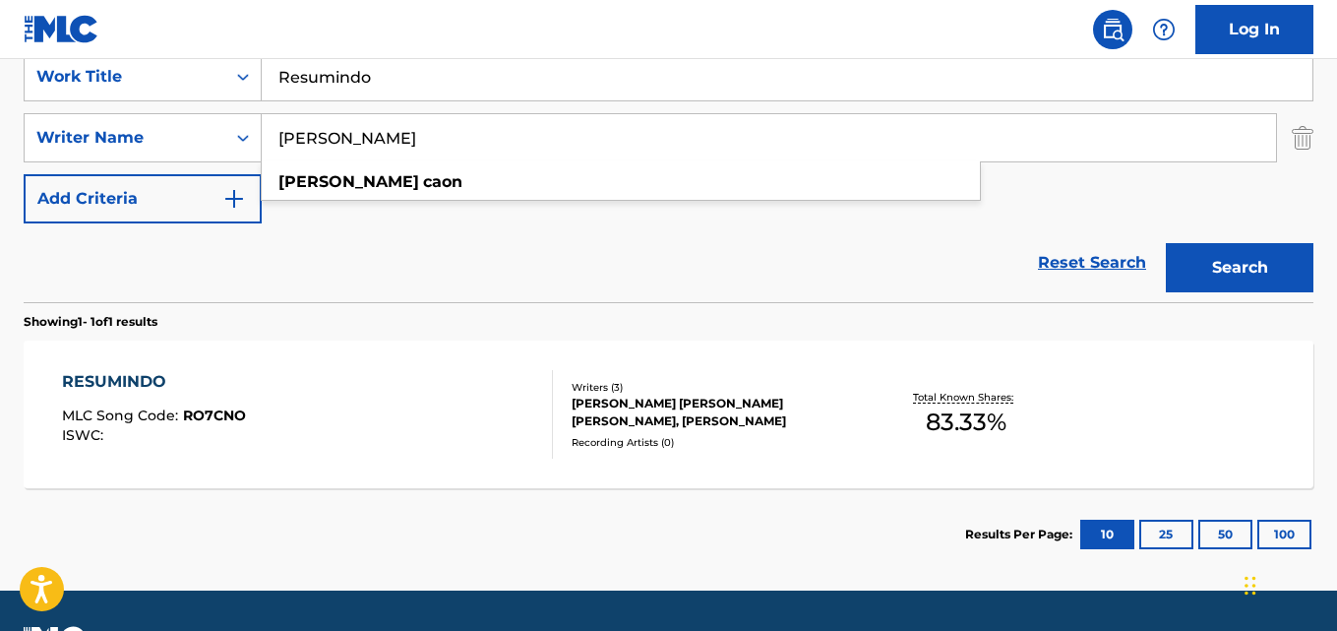
click at [206, 374] on div "RESUMINDO" at bounding box center [154, 382] width 184 height 24
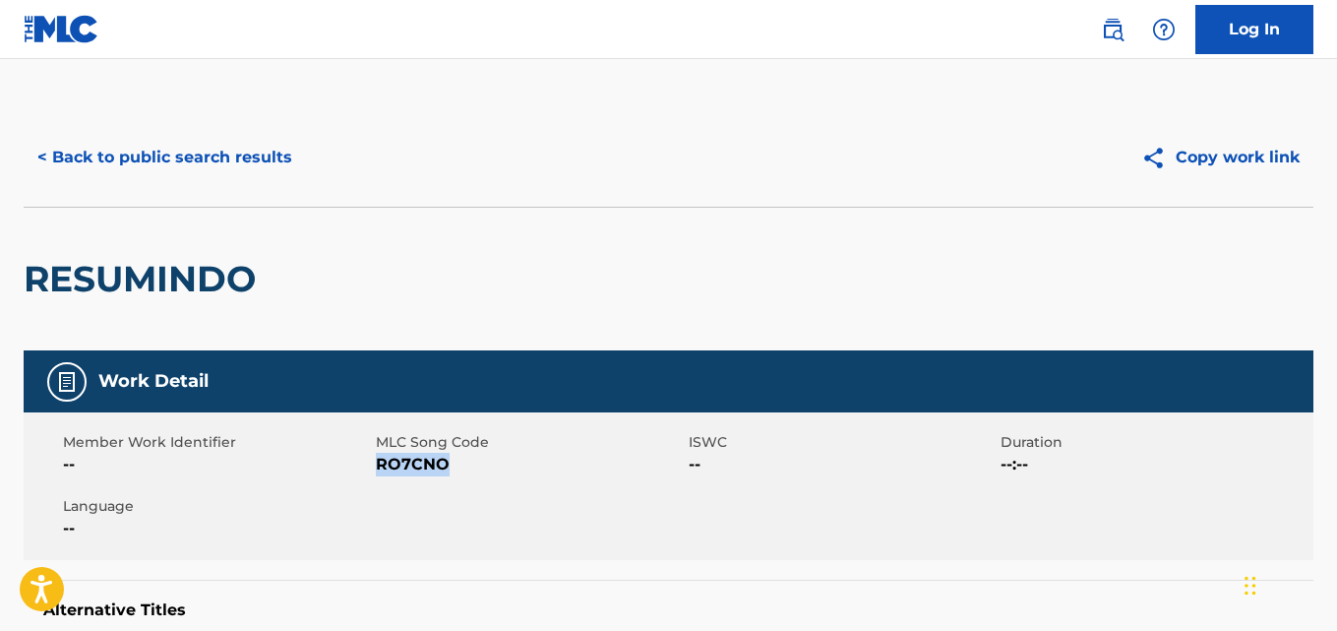
drag, startPoint x: 377, startPoint y: 464, endPoint x: 447, endPoint y: 469, distance: 70.0
click at [447, 469] on span "RO7CNO" at bounding box center [530, 465] width 308 height 24
copy span "RO7CNO"
